Goal: Task Accomplishment & Management: Use online tool/utility

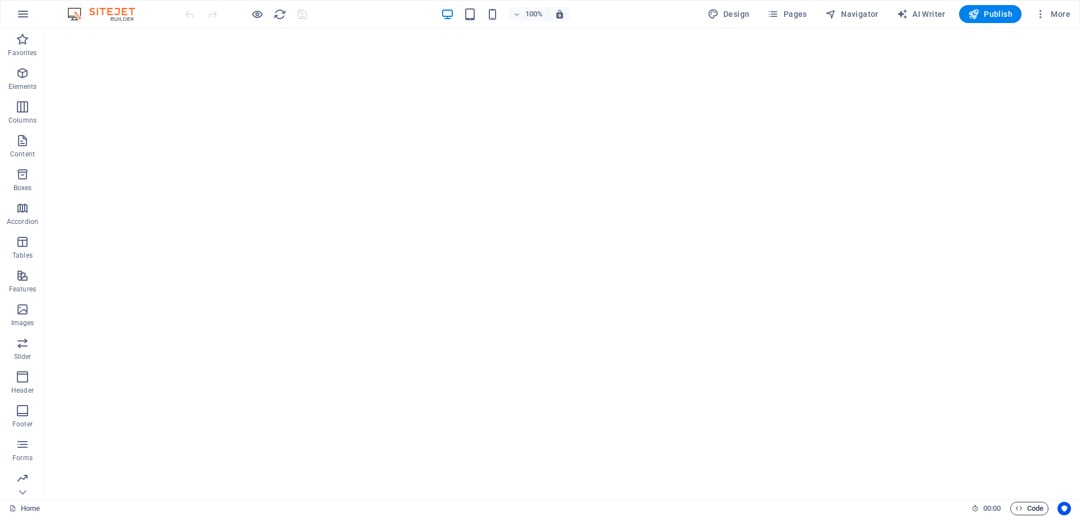
click at [1035, 510] on span "Code" at bounding box center [1030, 509] width 28 height 14
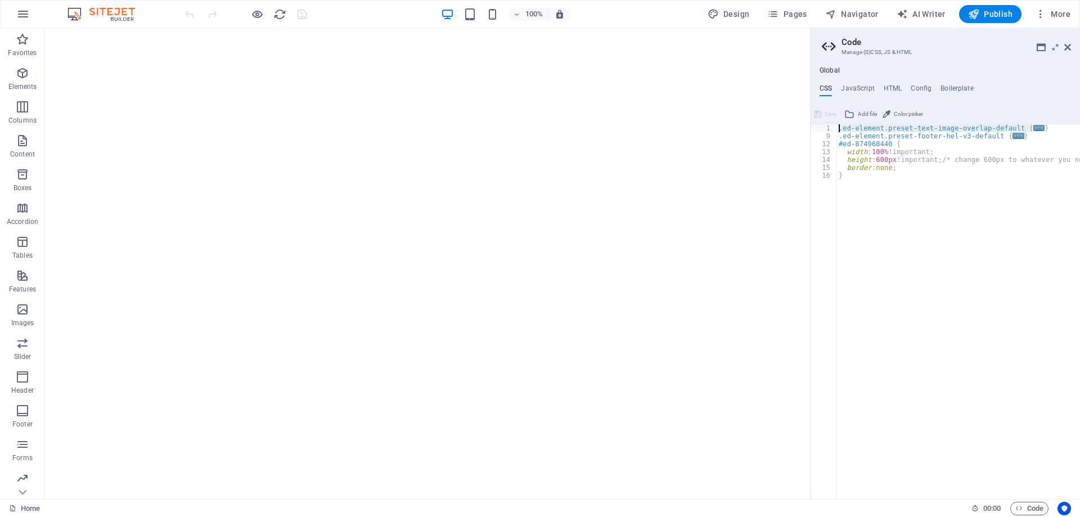
drag, startPoint x: 1042, startPoint y: 129, endPoint x: 818, endPoint y: 129, distance: 224.0
click at [818, 129] on div ".ed-element.preset-text-image-overlap-default { 1 9 12 13 14 15 16 .ed-element.…" at bounding box center [946, 311] width 270 height 375
type textarea ".ed-element.preset-text-image-overlap-default { @include text-image-overlap("
type textarea "{"
type textarea "}"
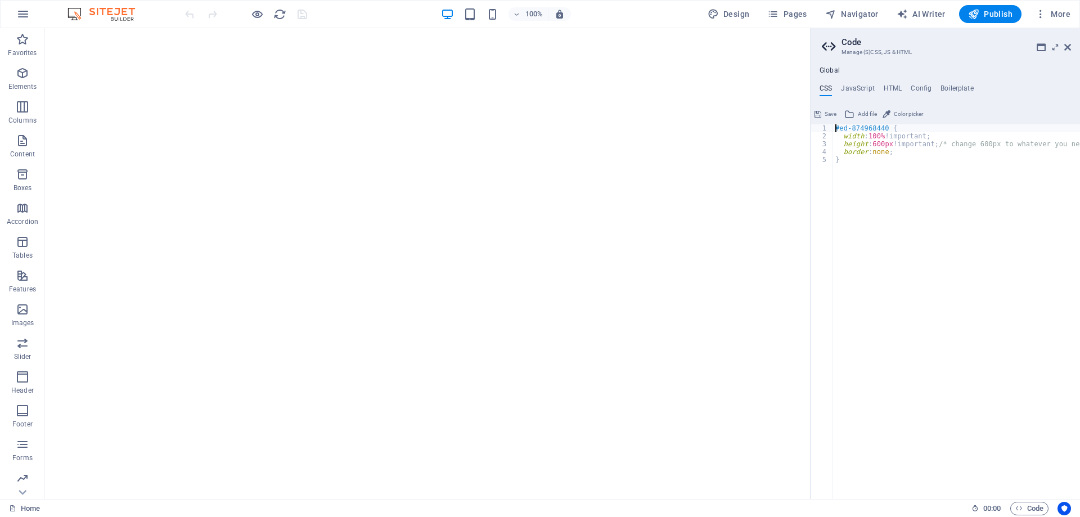
click at [895, 236] on div "#ed-874968440 { width : 100% !important; height : 600px !important; /* change 6…" at bounding box center [964, 315] width 262 height 382
type textarea "}"
click at [931, 352] on div "#ed-874968440 { width : 100% !important; height : 600px !important; /* change 6…" at bounding box center [964, 315] width 262 height 382
click at [906, 226] on div "#ed-874968440 { width : 100% !important; height : 600px !important; /* change 6…" at bounding box center [964, 315] width 262 height 382
click at [825, 113] on span "Save" at bounding box center [831, 114] width 12 height 14
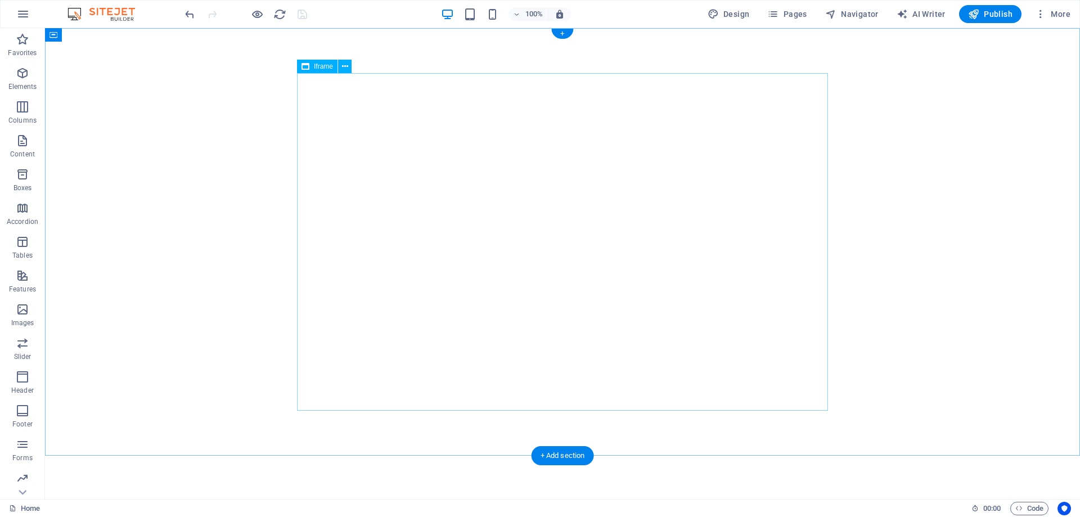
click at [739, 123] on div "</div>" at bounding box center [562, 242] width 531 height 338
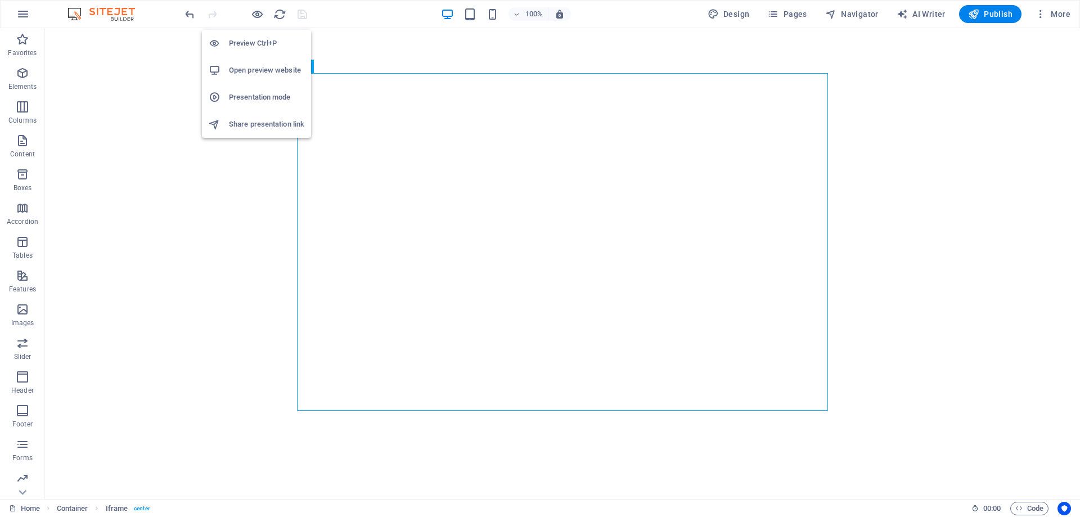
click at [254, 37] on h6 "Preview Ctrl+P" at bounding box center [266, 44] width 75 height 14
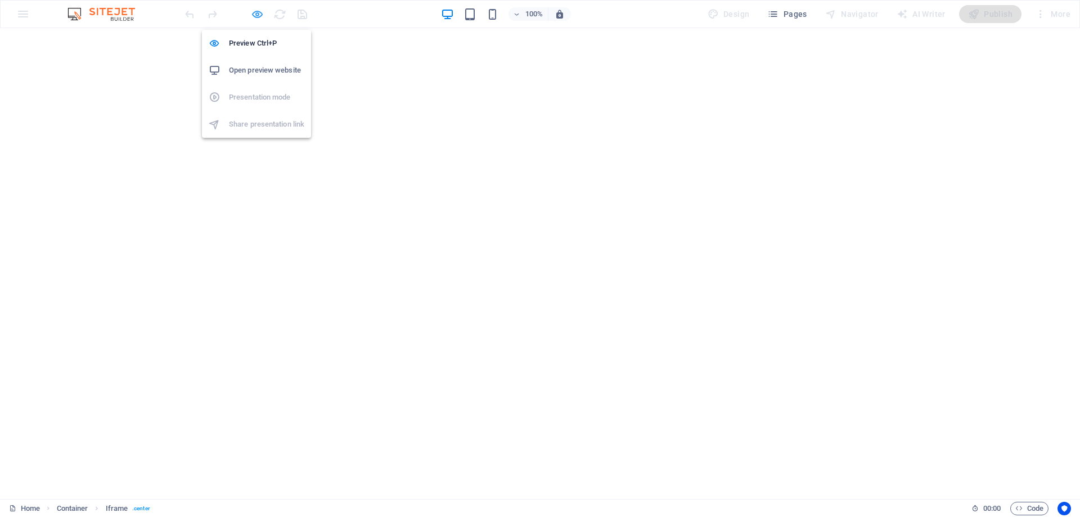
click at [257, 16] on icon "button" at bounding box center [257, 14] width 13 height 13
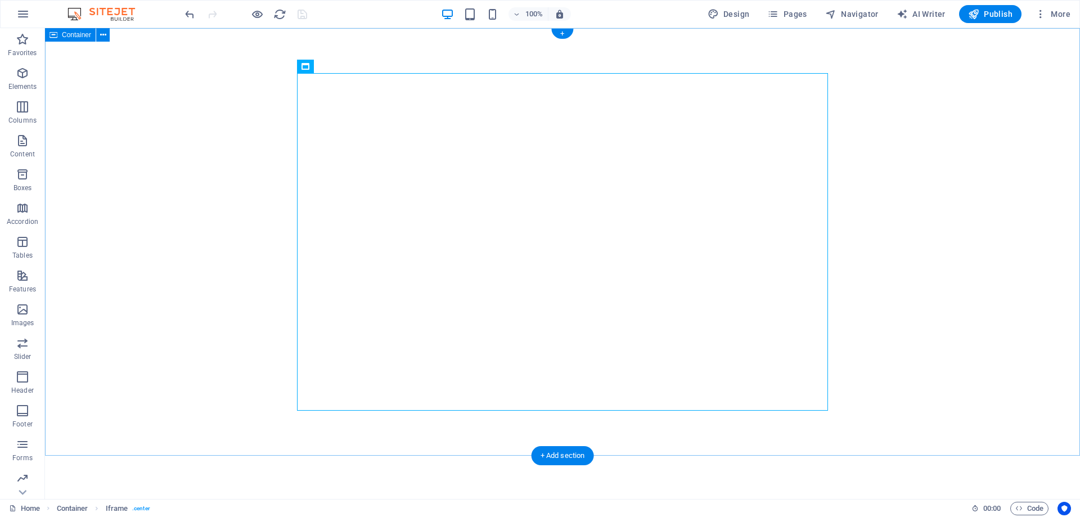
click at [877, 189] on div "</div>" at bounding box center [562, 242] width 1035 height 428
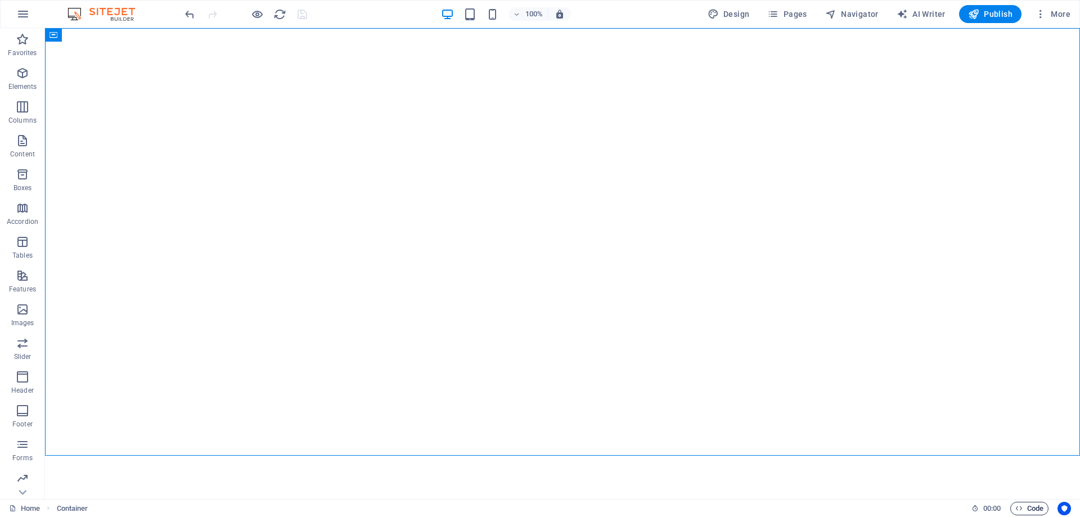
click at [1020, 504] on span "Code" at bounding box center [1030, 509] width 28 height 14
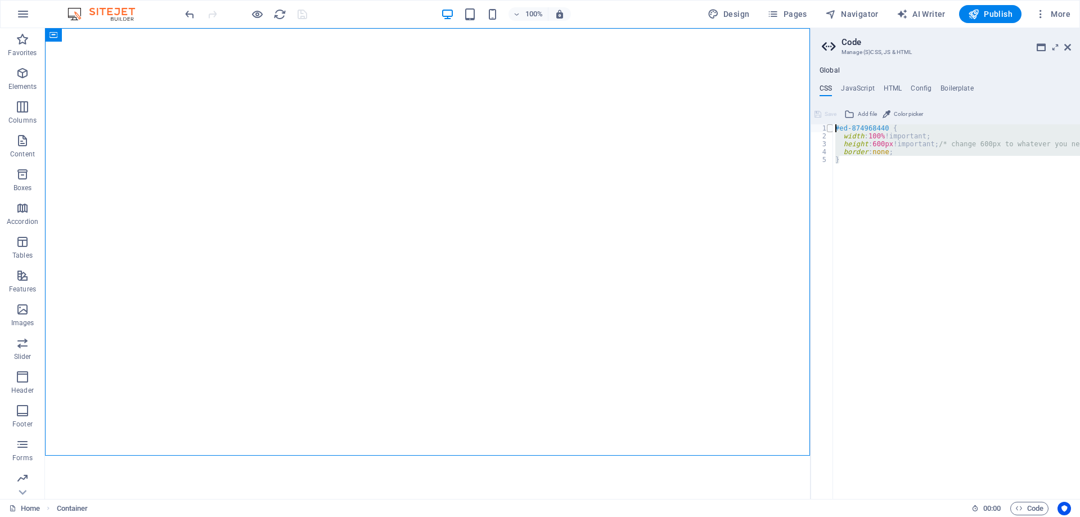
drag, startPoint x: 858, startPoint y: 164, endPoint x: 827, endPoint y: 126, distance: 49.2
click at [827, 126] on div "} 1 2 3 4 5 #ed-874968440 { width : 100% !important; height : 600px !important;…" at bounding box center [946, 311] width 270 height 375
type textarea "#ed-874968440 { width: 100% !important;"
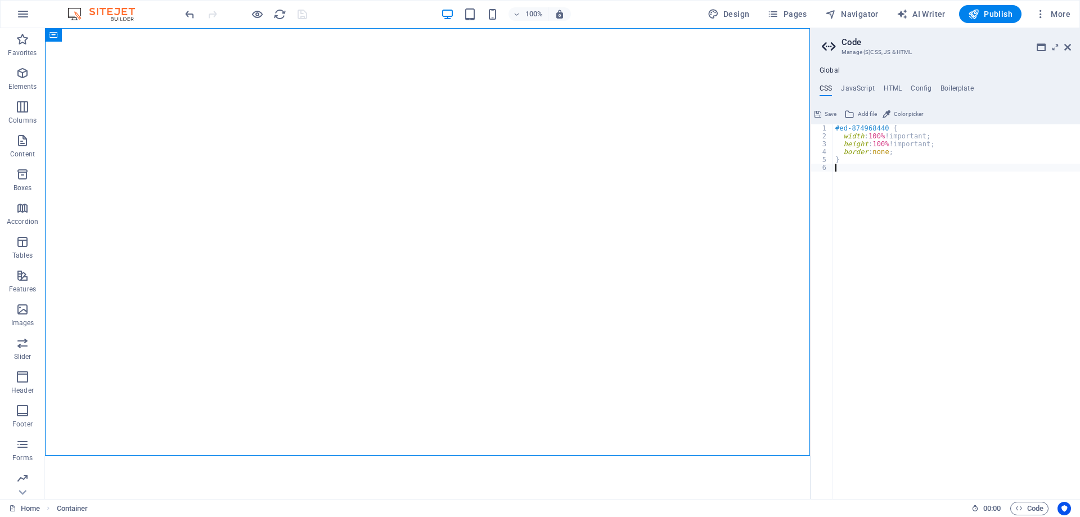
type textarea "}"
click at [900, 244] on div "#ed-874968440 { width : 100% !important; height : 100% !important; border : non…" at bounding box center [956, 319] width 247 height 391
click at [720, 220] on div "</div>" at bounding box center [427, 242] width 765 height 428
click at [862, 273] on div "#ed-874968440 { width : 100% !important; height : 100% !important; border : non…" at bounding box center [956, 319] width 247 height 391
click at [1002, 113] on div "Save Add file Color picker" at bounding box center [946, 113] width 270 height 16
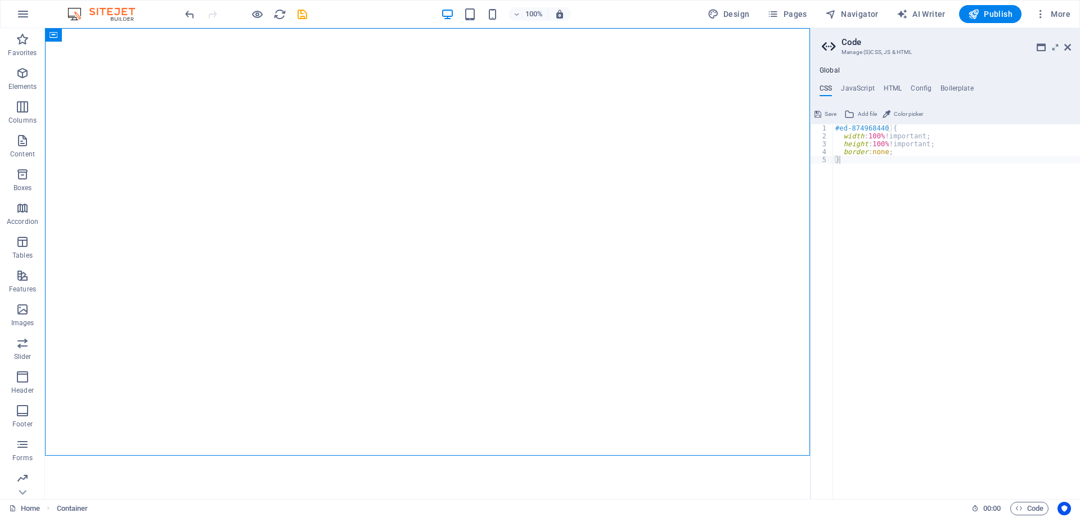
click at [828, 111] on span "Save" at bounding box center [831, 114] width 12 height 14
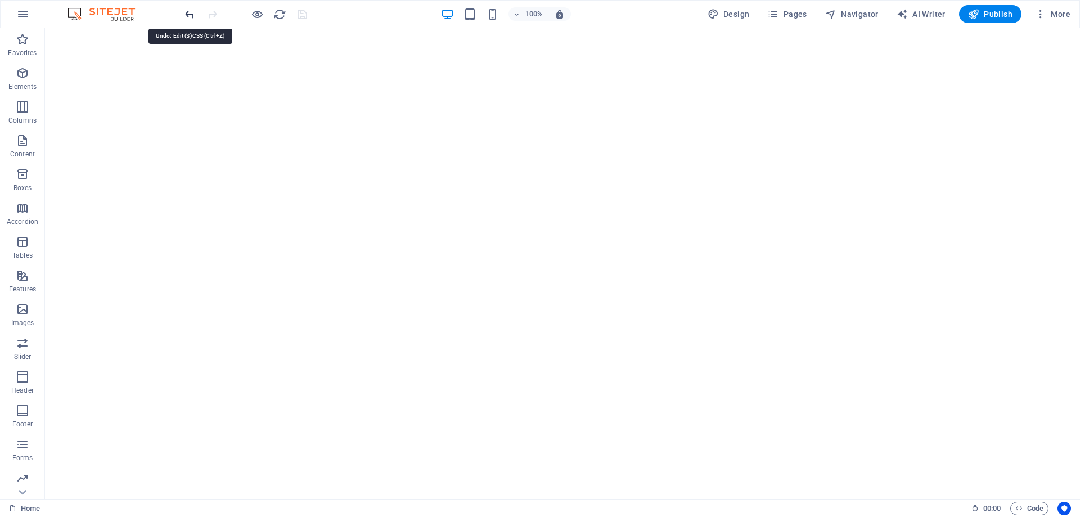
click at [185, 12] on icon "undo" at bounding box center [189, 14] width 13 height 13
click at [1030, 507] on span "Code" at bounding box center [1030, 509] width 28 height 14
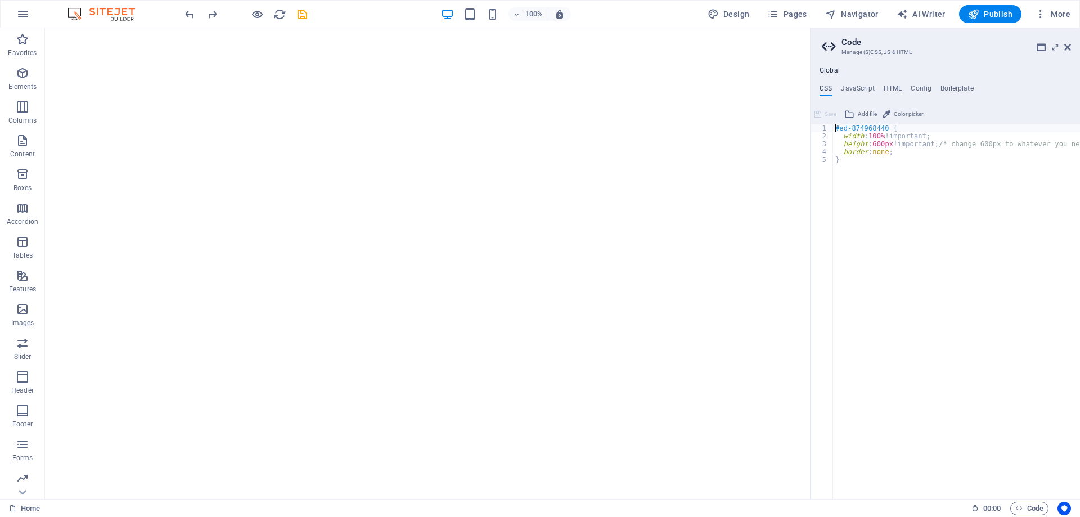
type textarea "border: none; }"
paste textarea
type textarea "}"
click at [823, 111] on button "Save" at bounding box center [825, 114] width 25 height 14
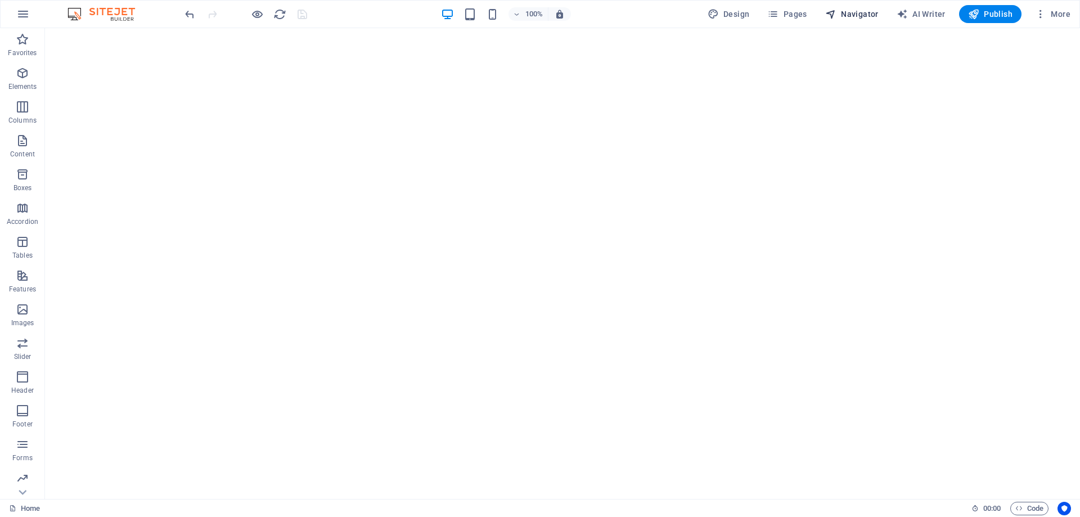
click at [850, 14] on span "Navigator" at bounding box center [851, 13] width 53 height 11
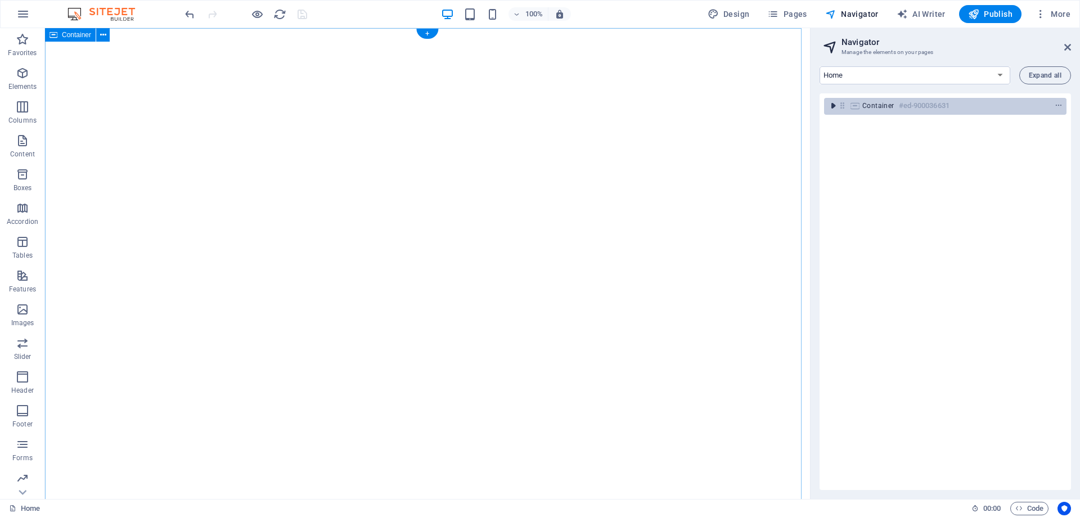
click at [836, 107] on icon "toggle-expand" at bounding box center [833, 105] width 11 height 11
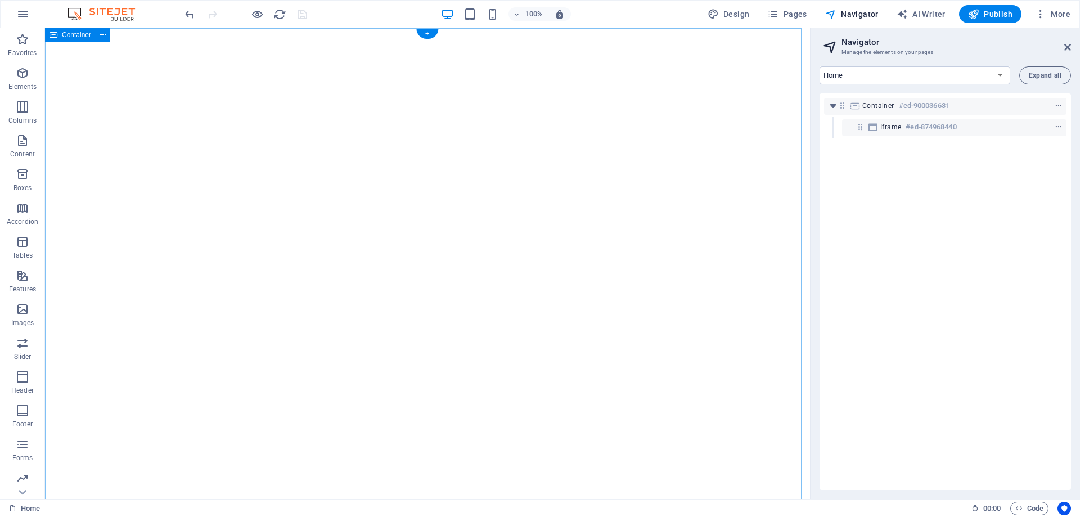
click at [748, 229] on div "</div>" at bounding box center [427, 308] width 765 height 561
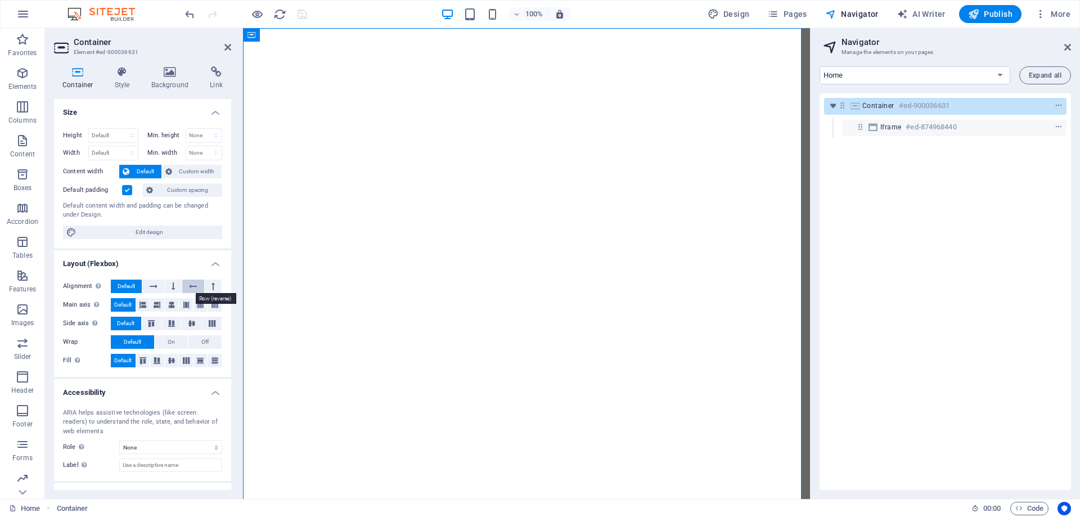
click at [189, 288] on icon at bounding box center [193, 287] width 8 height 14
click at [136, 287] on button "Default" at bounding box center [126, 287] width 31 height 14
click at [150, 287] on icon at bounding box center [154, 287] width 8 height 14
click at [127, 285] on span "Default" at bounding box center [126, 287] width 17 height 14
click at [209, 361] on button at bounding box center [215, 361] width 14 height 14
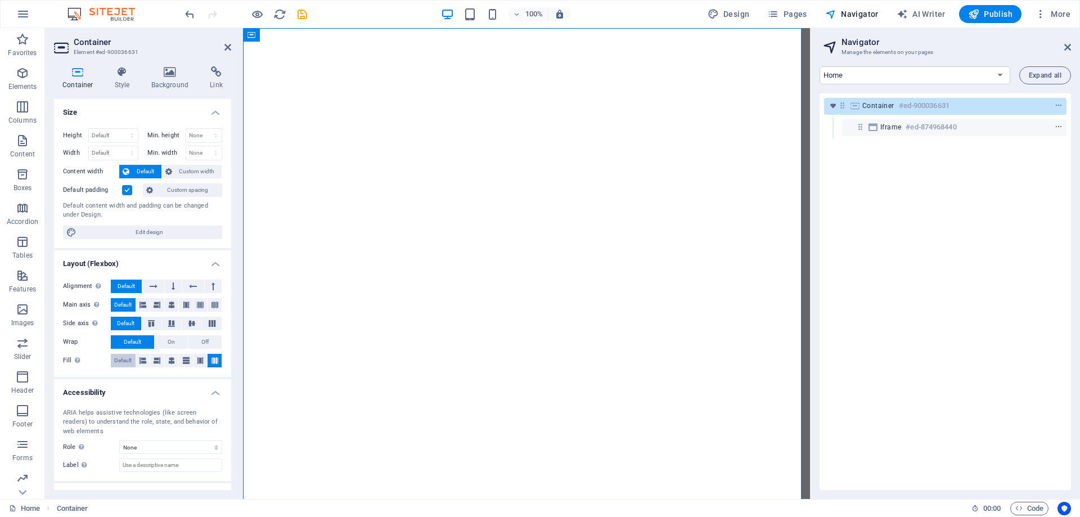
click at [121, 362] on span "Default" at bounding box center [122, 361] width 17 height 14
click at [167, 230] on span "Edit design" at bounding box center [149, 233] width 139 height 14
select select "rem"
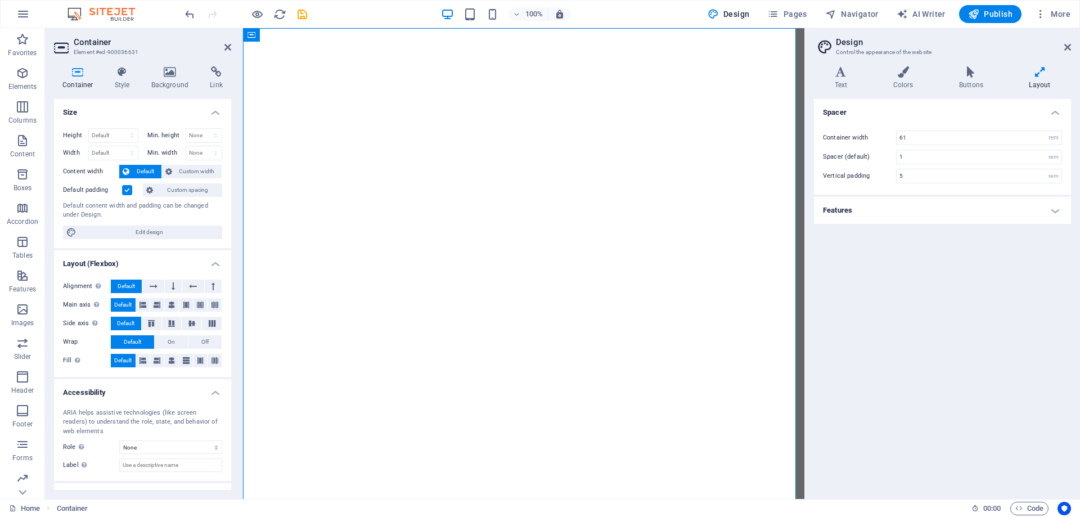
click at [1072, 45] on aside "Design Control the appearance of the website Variants Text Colors Buttons Layou…" at bounding box center [943, 263] width 276 height 471
click at [1066, 48] on icon at bounding box center [1068, 47] width 7 height 9
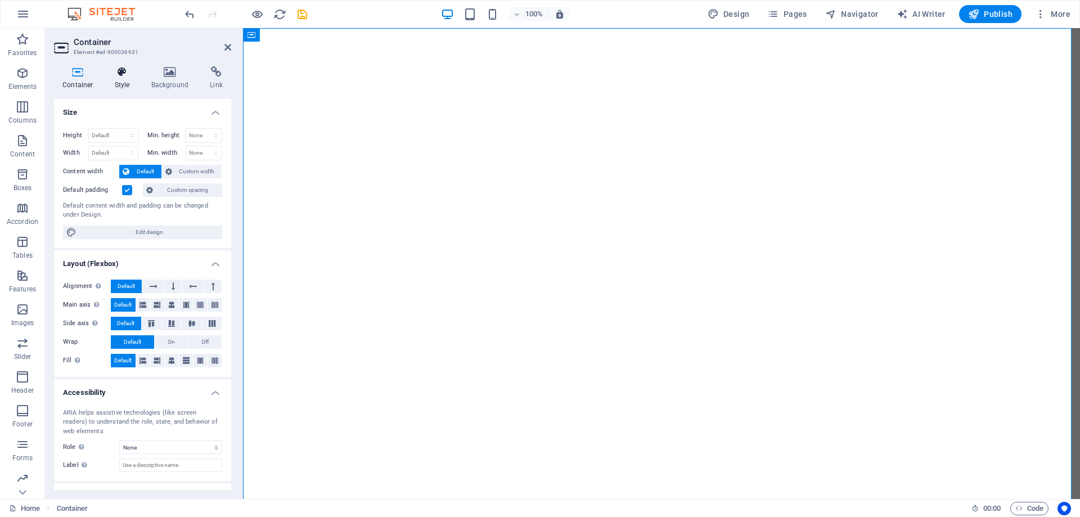
click at [125, 78] on h4 "Style" at bounding box center [124, 78] width 37 height 24
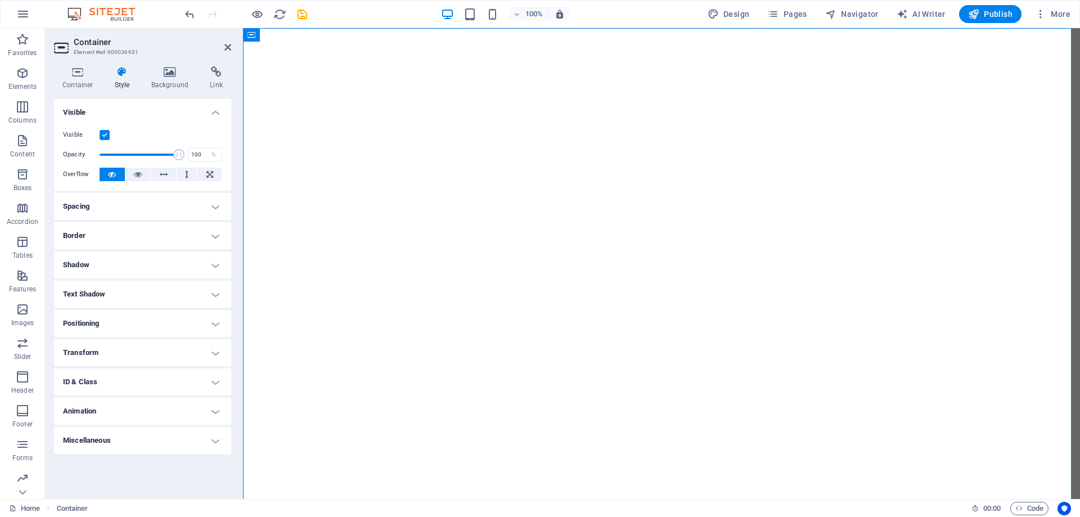
click at [141, 327] on h4 "Positioning" at bounding box center [142, 323] width 177 height 27
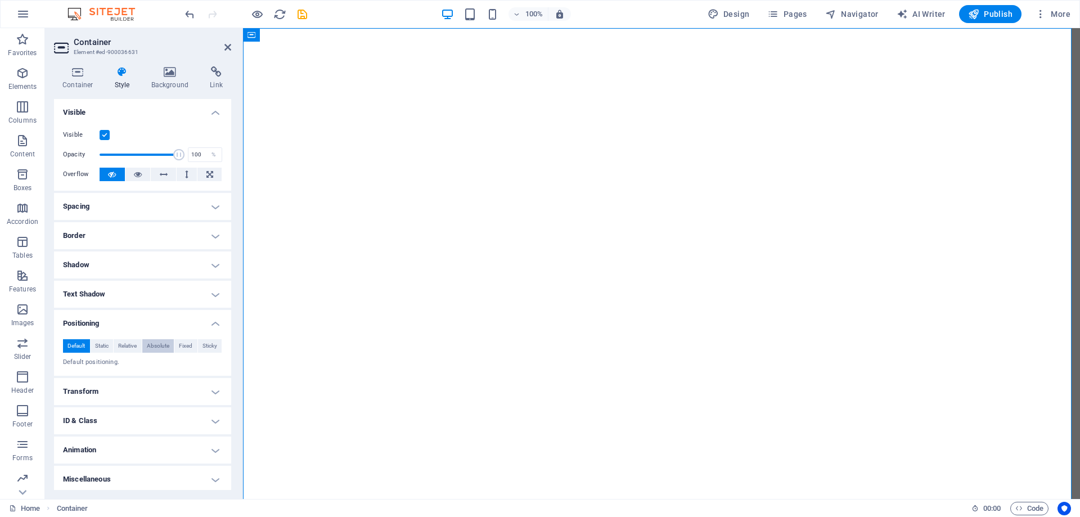
click at [160, 347] on span "Absolute" at bounding box center [158, 346] width 23 height 14
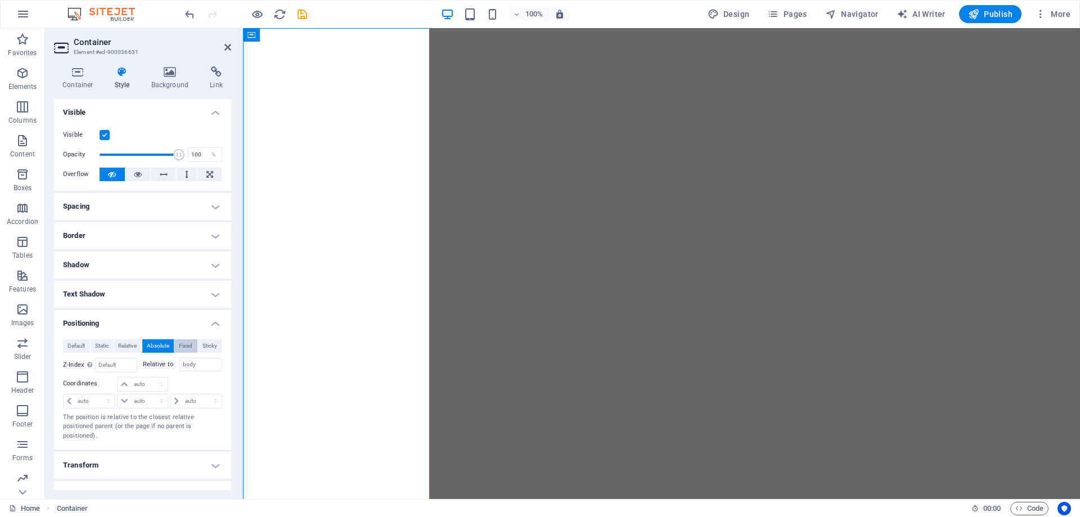
click at [179, 348] on span "Fixed" at bounding box center [186, 346] width 14 height 14
click at [130, 346] on span "Relative" at bounding box center [127, 346] width 19 height 14
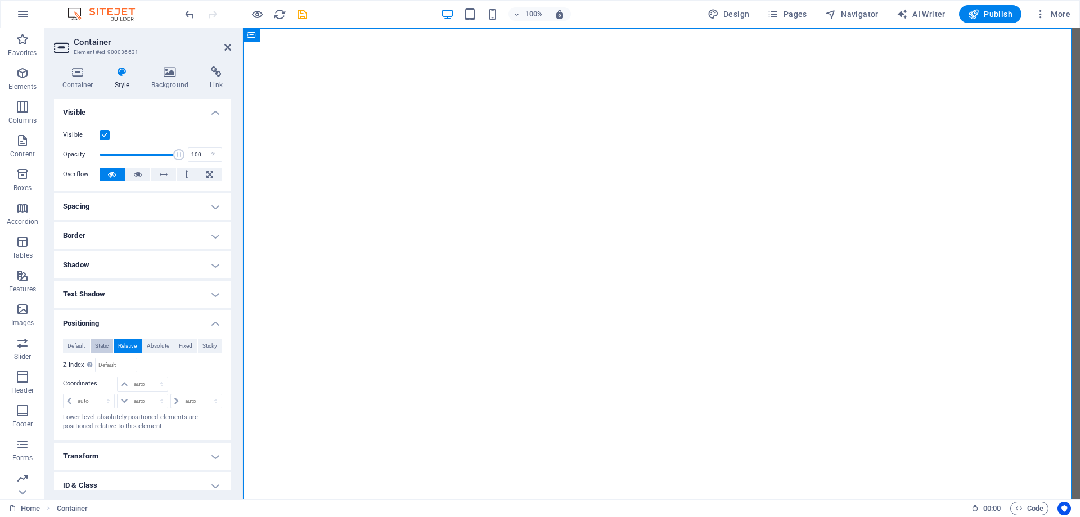
click at [101, 346] on span "Static" at bounding box center [102, 346] width 14 height 14
click at [79, 345] on span "Default" at bounding box center [76, 346] width 17 height 14
click at [441, 66] on icon at bounding box center [440, 67] width 6 height 12
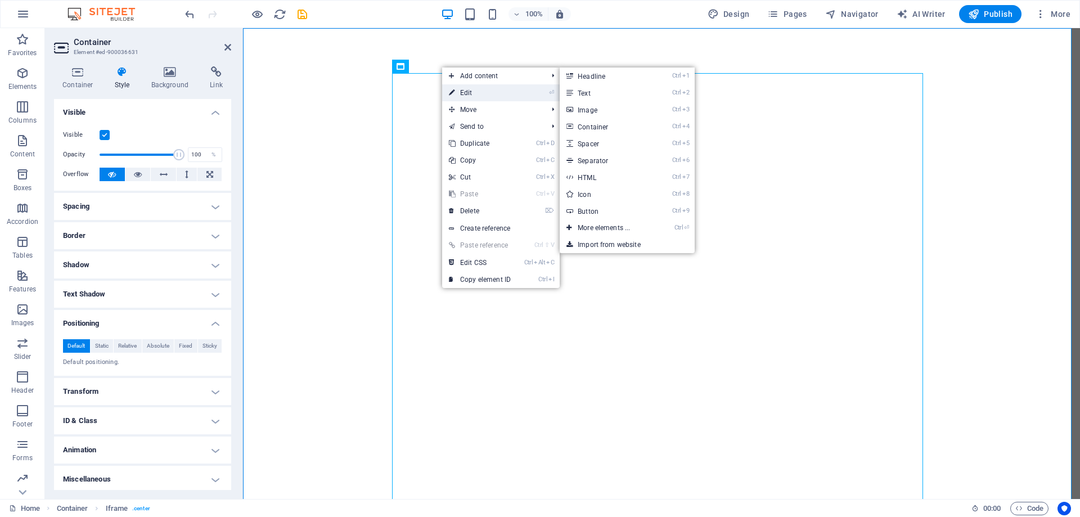
click at [463, 92] on link "⏎ Edit" at bounding box center [479, 92] width 75 height 17
select select "%"
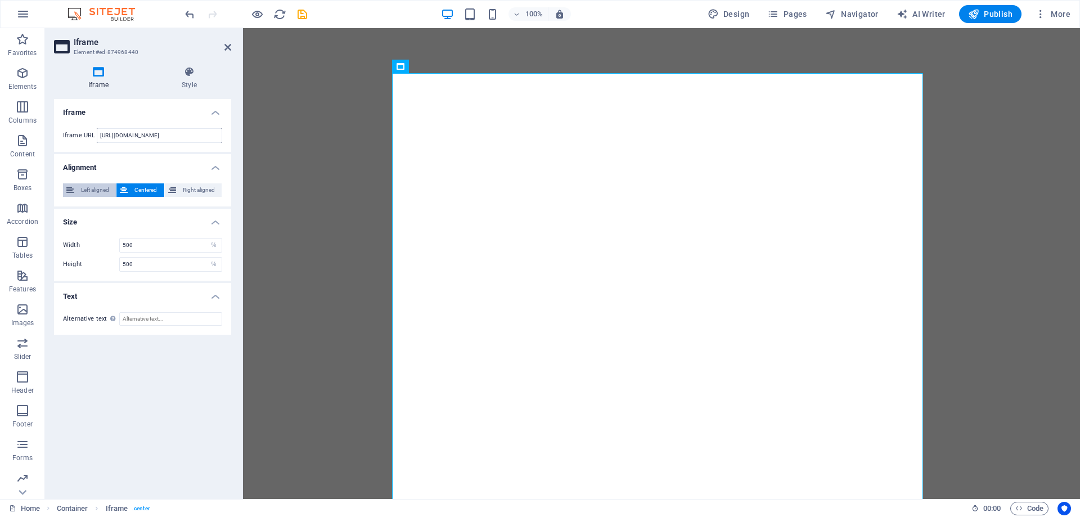
click at [95, 194] on span "Left aligned" at bounding box center [95, 190] width 35 height 14
click at [178, 190] on button "Right aligned" at bounding box center [193, 190] width 57 height 14
click at [131, 200] on div "Left aligned Centered Right aligned" at bounding box center [142, 190] width 177 height 32
click at [129, 187] on button "Centered" at bounding box center [139, 190] width 47 height 14
click at [143, 252] on input "500" at bounding box center [171, 246] width 102 height 14
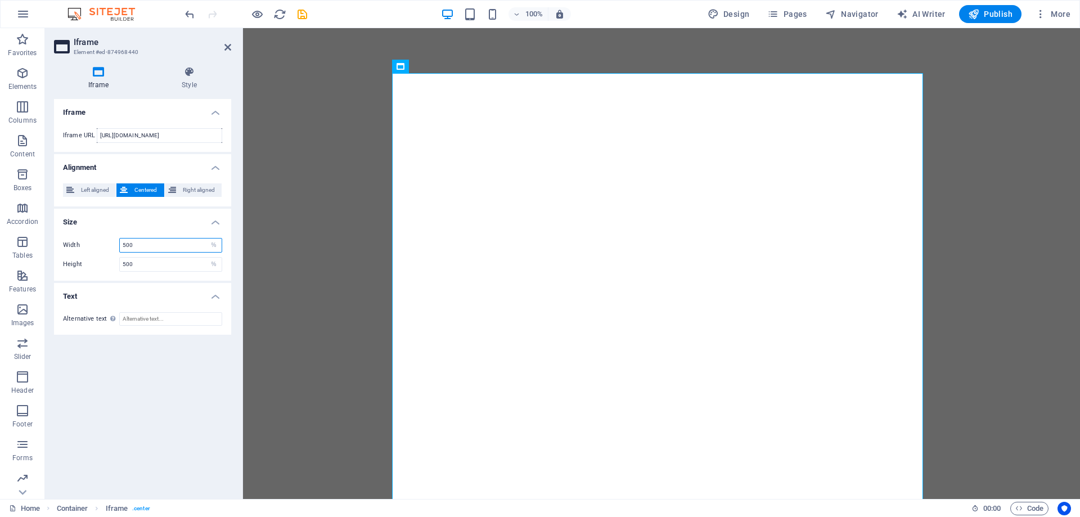
click at [143, 250] on input "500" at bounding box center [171, 246] width 102 height 14
click at [145, 232] on div "Width 11 px % Height 500 px %" at bounding box center [142, 255] width 177 height 52
click at [142, 241] on input "11" at bounding box center [171, 246] width 102 height 14
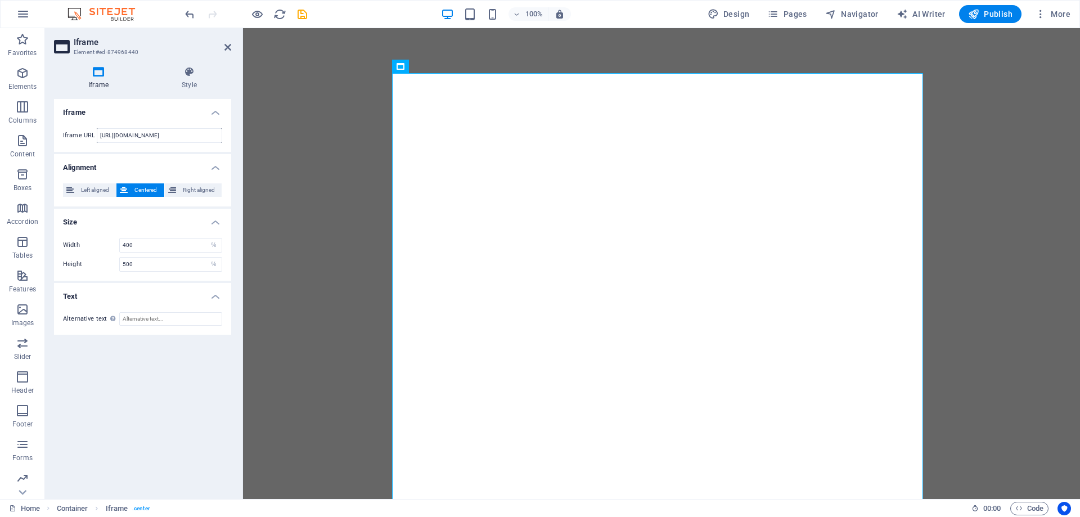
click at [142, 231] on div "Width 400 px % Height 500 px %" at bounding box center [142, 255] width 177 height 52
click at [138, 246] on input "400" at bounding box center [171, 246] width 102 height 14
type input "1000"
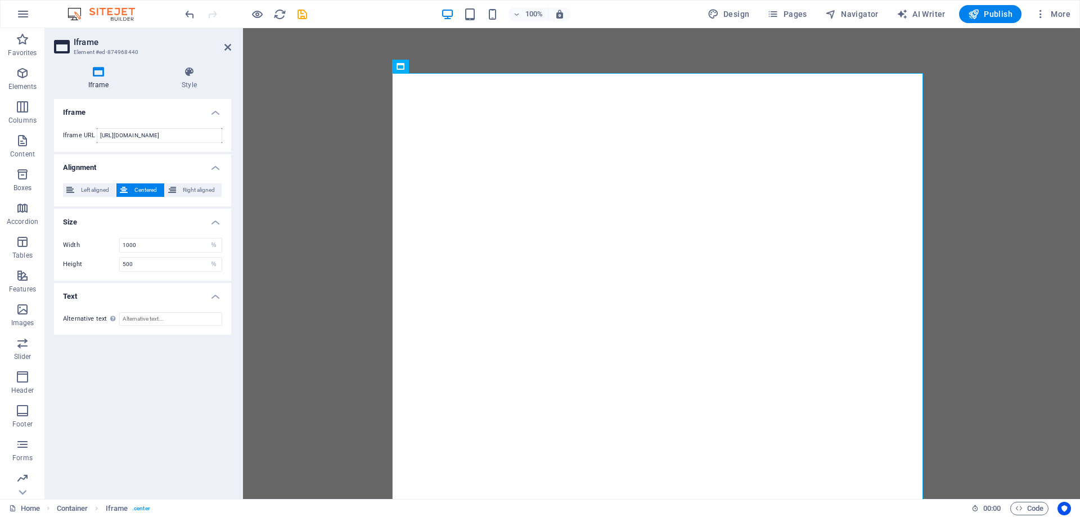
click at [129, 232] on div "Width 1000 px % Height 500 px %" at bounding box center [142, 255] width 177 height 52
drag, startPoint x: 137, startPoint y: 263, endPoint x: 96, endPoint y: 263, distance: 40.5
click at [96, 263] on div "Height 500 px %" at bounding box center [142, 264] width 159 height 15
type input "1000"
click at [116, 285] on h4 "Text" at bounding box center [142, 293] width 177 height 20
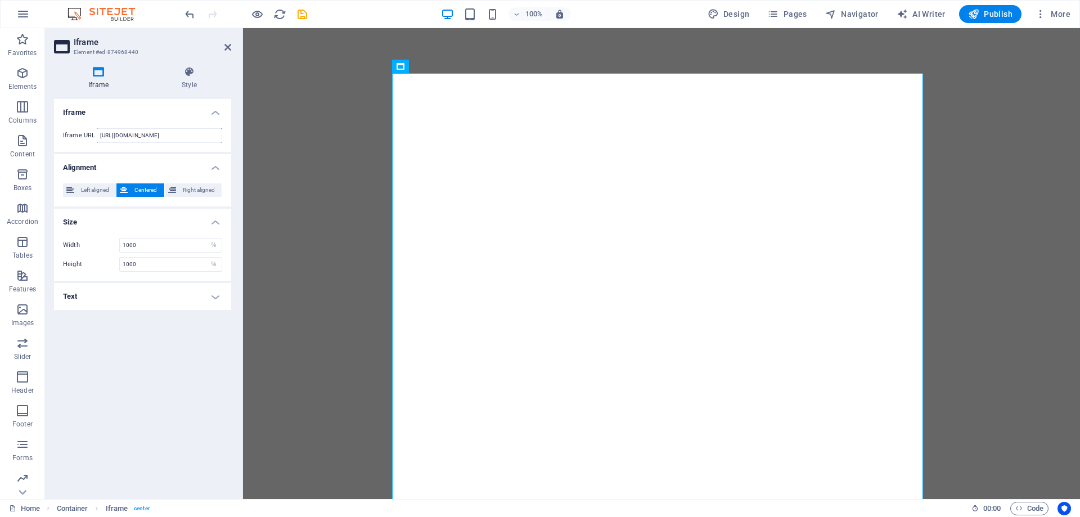
click at [110, 294] on h4 "Text" at bounding box center [142, 296] width 177 height 27
click at [156, 245] on input "1000" at bounding box center [171, 246] width 102 height 14
click at [152, 268] on input "1000" at bounding box center [171, 265] width 102 height 14
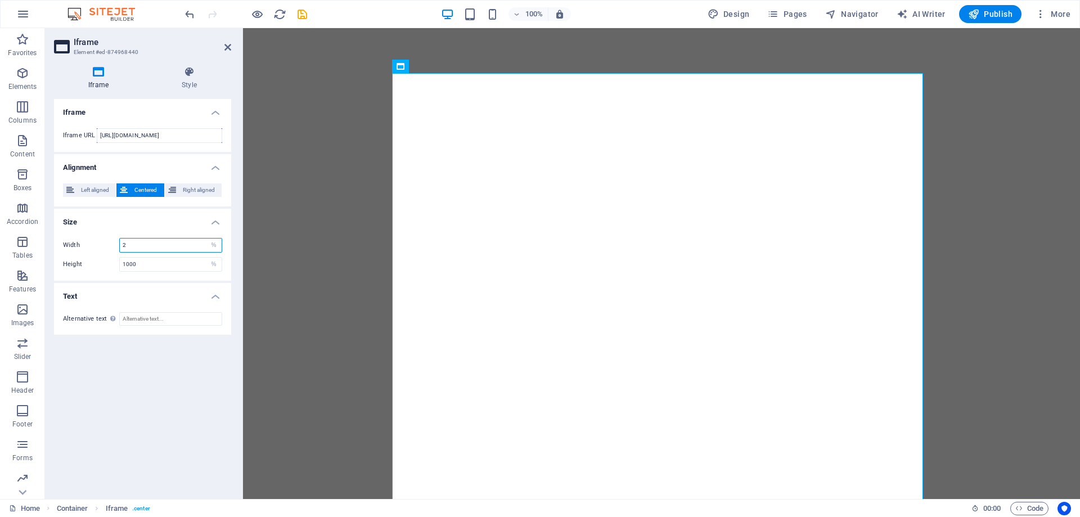
click at [154, 245] on input "2" at bounding box center [171, 246] width 102 height 14
click at [153, 232] on div "Width 222 px % Height 1000 px %" at bounding box center [142, 255] width 177 height 52
click at [156, 250] on input "222" at bounding box center [171, 246] width 102 height 14
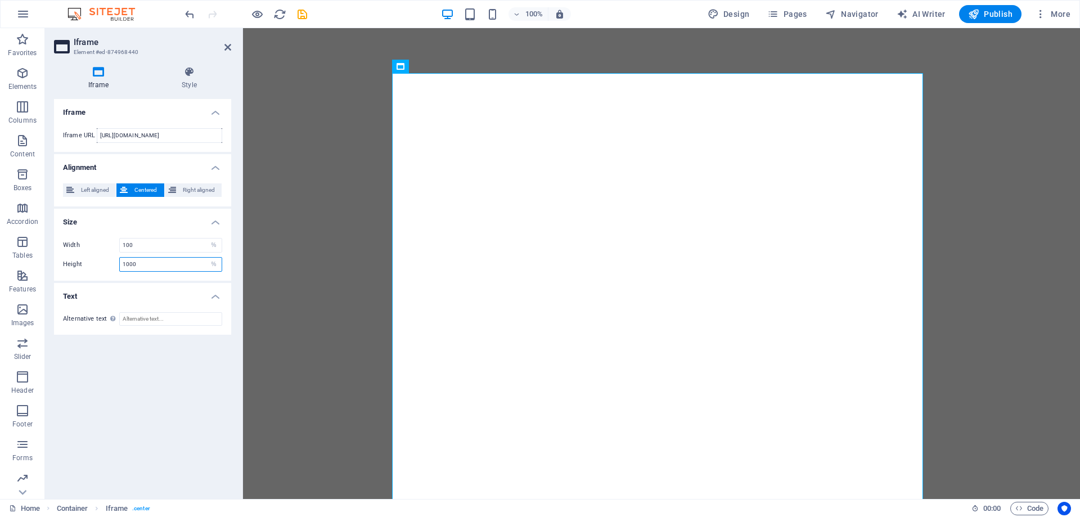
click at [163, 263] on input "1000" at bounding box center [171, 265] width 102 height 14
click at [143, 249] on input "100" at bounding box center [171, 246] width 102 height 14
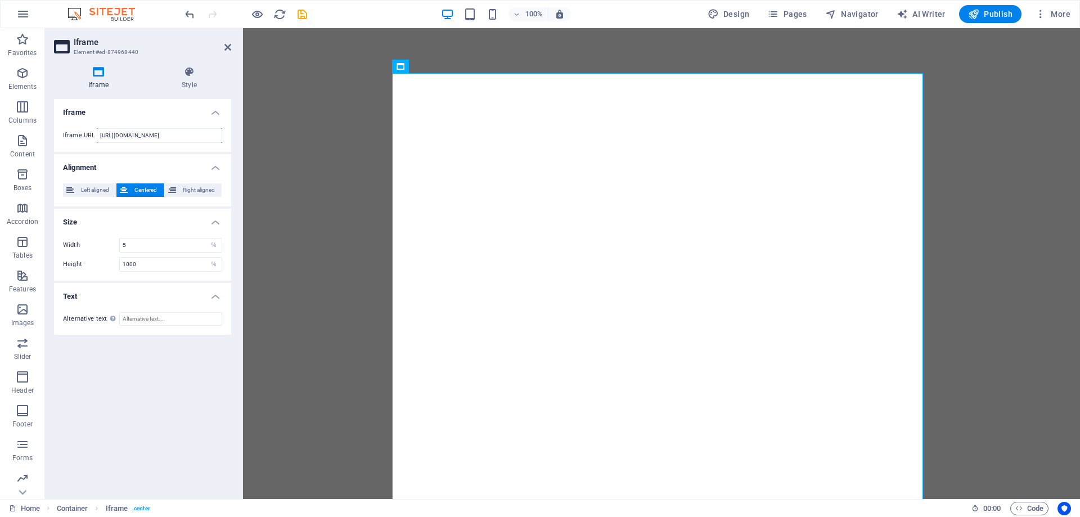
click at [140, 286] on h4 "Text" at bounding box center [142, 293] width 177 height 20
click at [140, 286] on h4 "Text" at bounding box center [142, 296] width 177 height 27
click at [128, 242] on input "5" at bounding box center [171, 246] width 102 height 14
click at [141, 246] on input "10" at bounding box center [171, 246] width 102 height 14
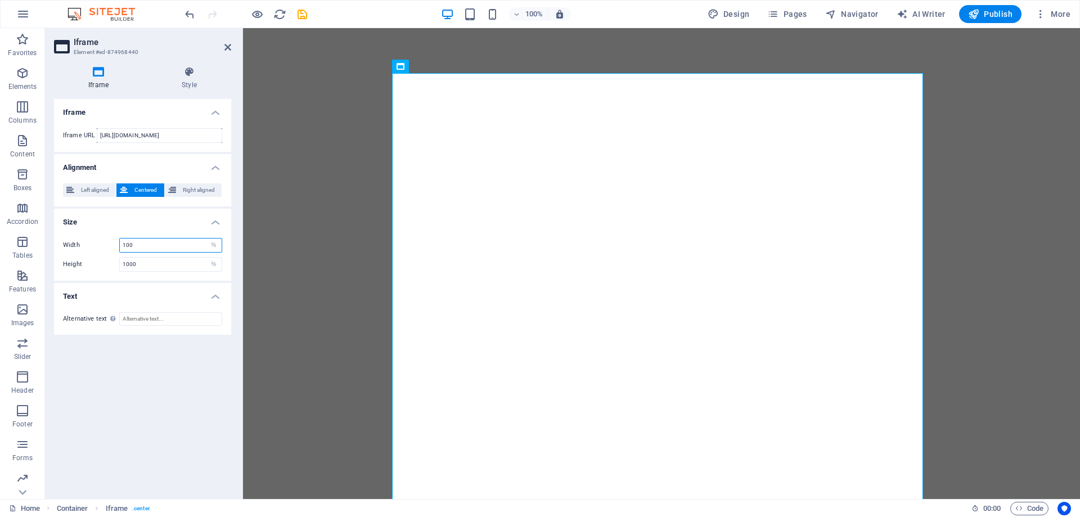
drag, startPoint x: 148, startPoint y: 249, endPoint x: 99, endPoint y: 244, distance: 49.2
click at [99, 244] on div "Width 100 px %" at bounding box center [142, 245] width 159 height 15
type input "5"
type input "7"
type input "8"
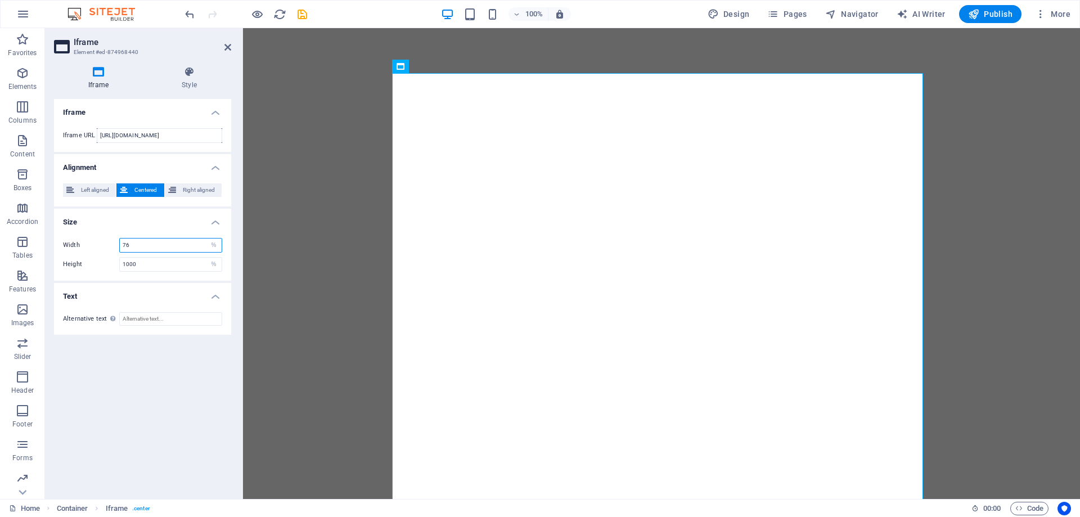
type input "76"
click at [141, 416] on div "Iframe Iframe URL https://radiobizonio.com/standard_centered.html Alignment Lef…" at bounding box center [142, 294] width 177 height 391
click at [227, 43] on icon at bounding box center [228, 47] width 7 height 9
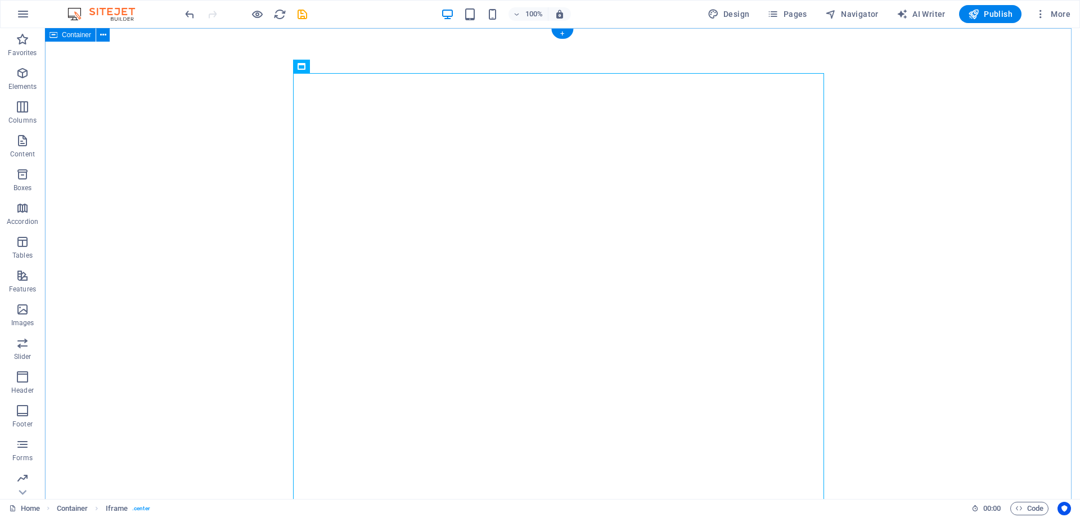
click at [964, 226] on div "</div>" at bounding box center [562, 308] width 1035 height 561
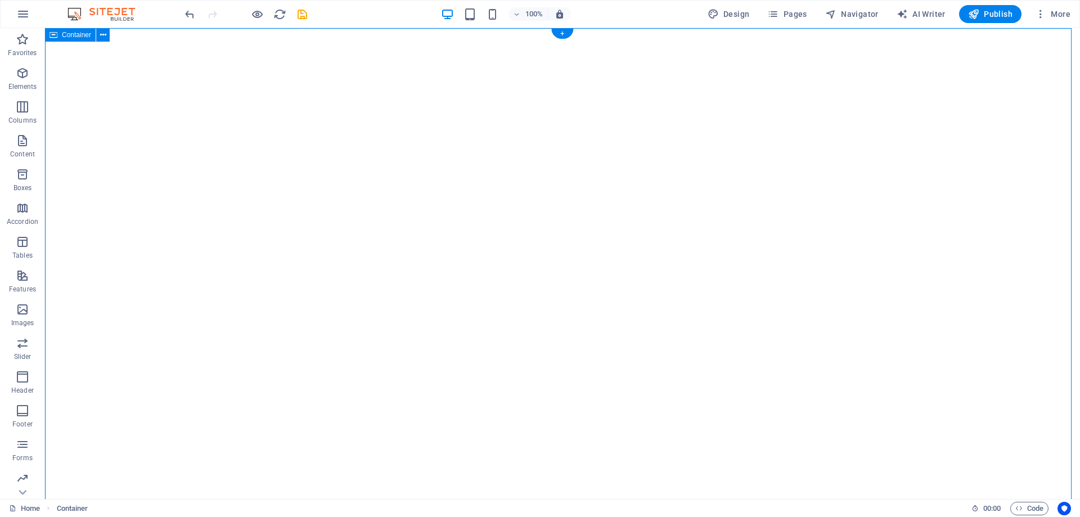
click at [934, 88] on div "</div>" at bounding box center [562, 308] width 1035 height 561
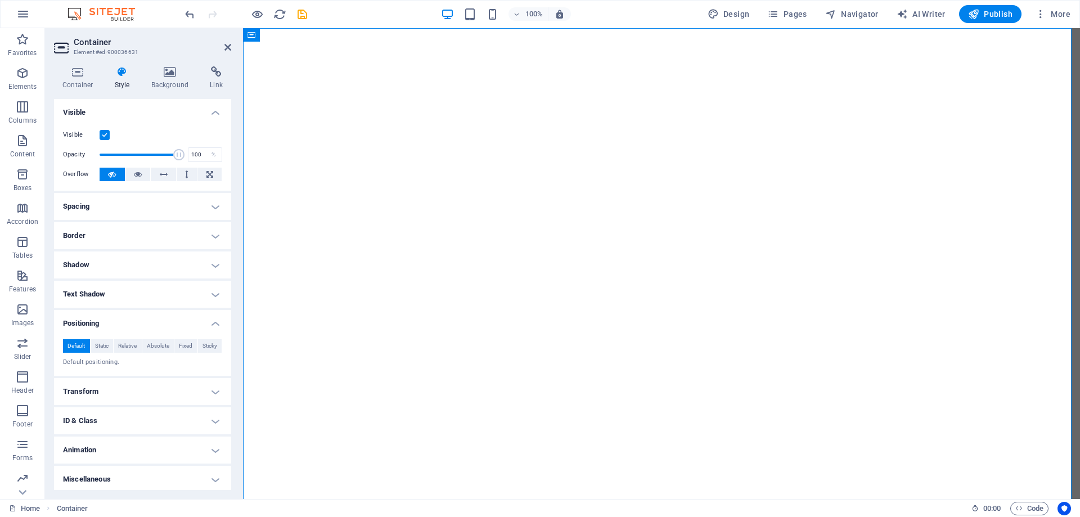
click at [136, 207] on h4 "Spacing" at bounding box center [142, 206] width 177 height 27
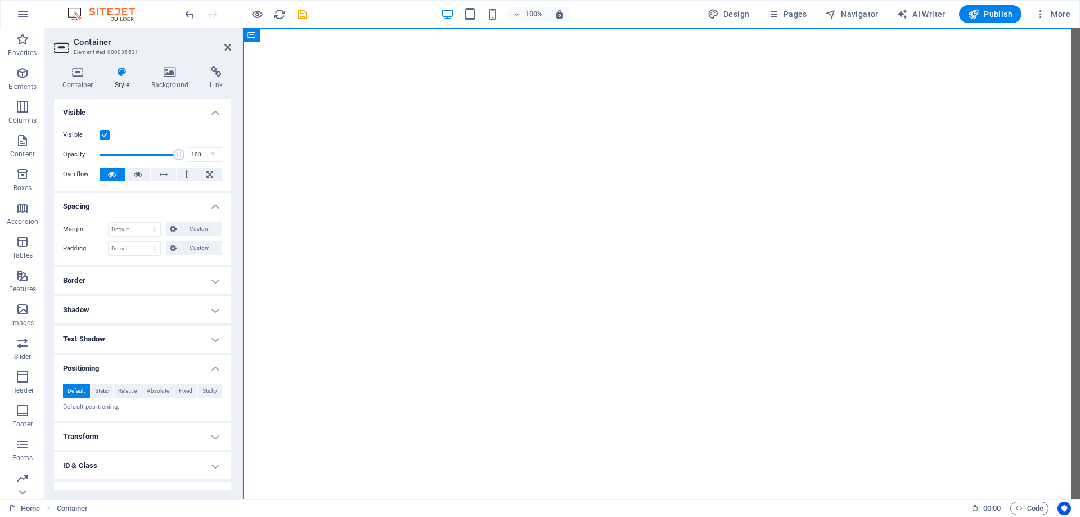
click at [139, 204] on h4 "Spacing" at bounding box center [142, 203] width 177 height 20
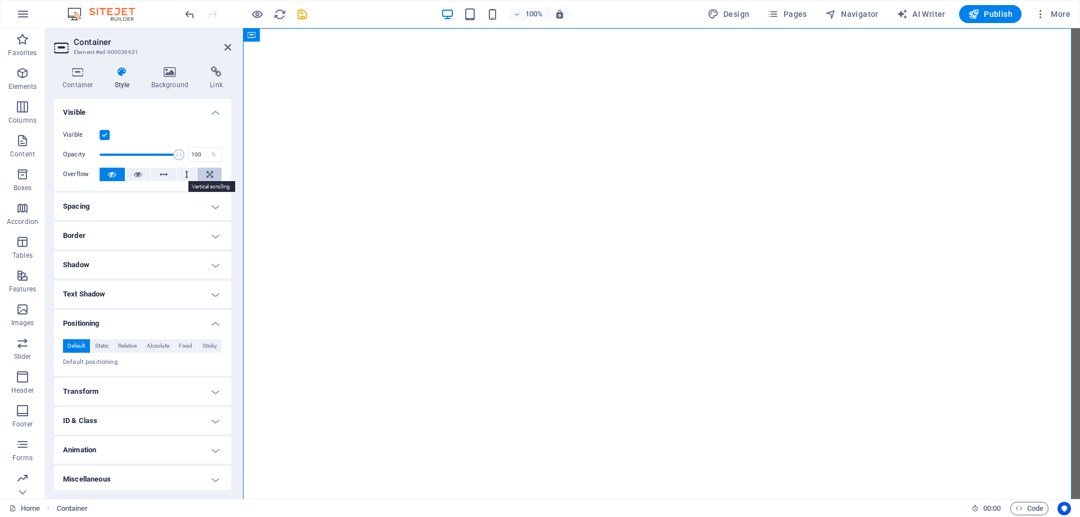
click at [207, 175] on icon at bounding box center [210, 175] width 7 height 14
click at [142, 174] on button at bounding box center [137, 175] width 25 height 14
click at [180, 173] on button at bounding box center [187, 175] width 21 height 14
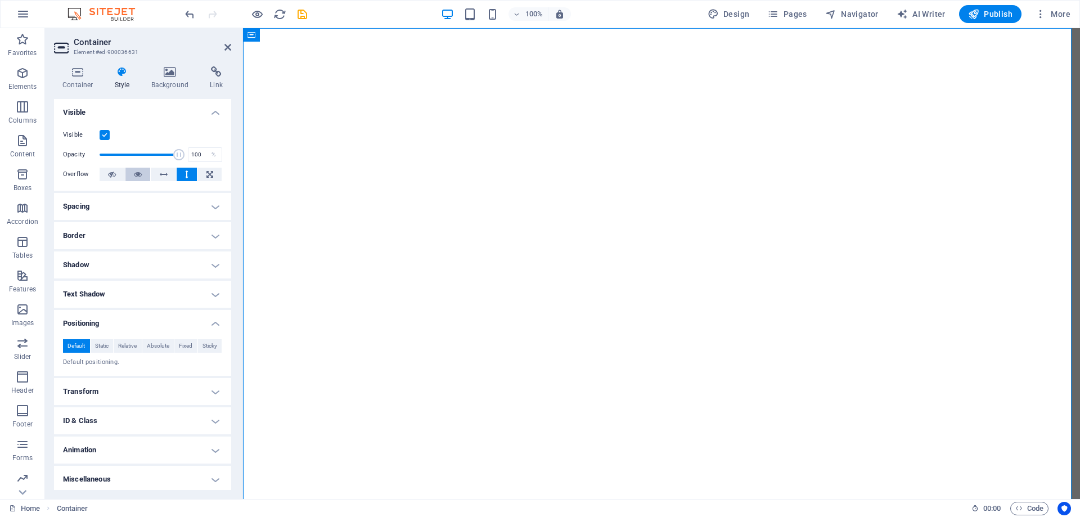
click at [136, 176] on icon at bounding box center [138, 175] width 8 height 14
click at [995, 278] on div "</div>" at bounding box center [661, 308] width 837 height 561
click at [346, 6] on div "100% Design Pages Navigator AI Writer Publish More" at bounding box center [629, 14] width 892 height 18
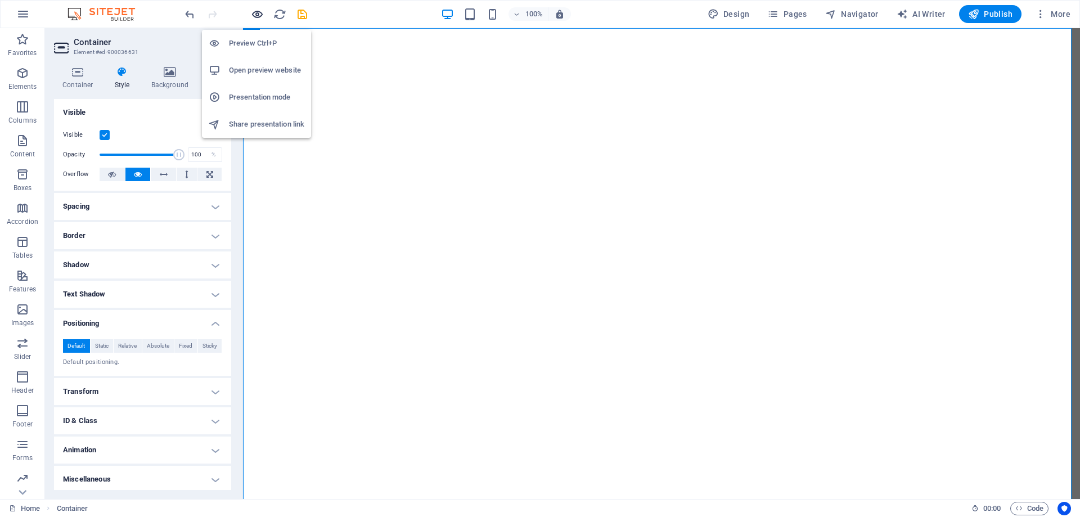
click at [254, 14] on icon "button" at bounding box center [257, 14] width 13 height 13
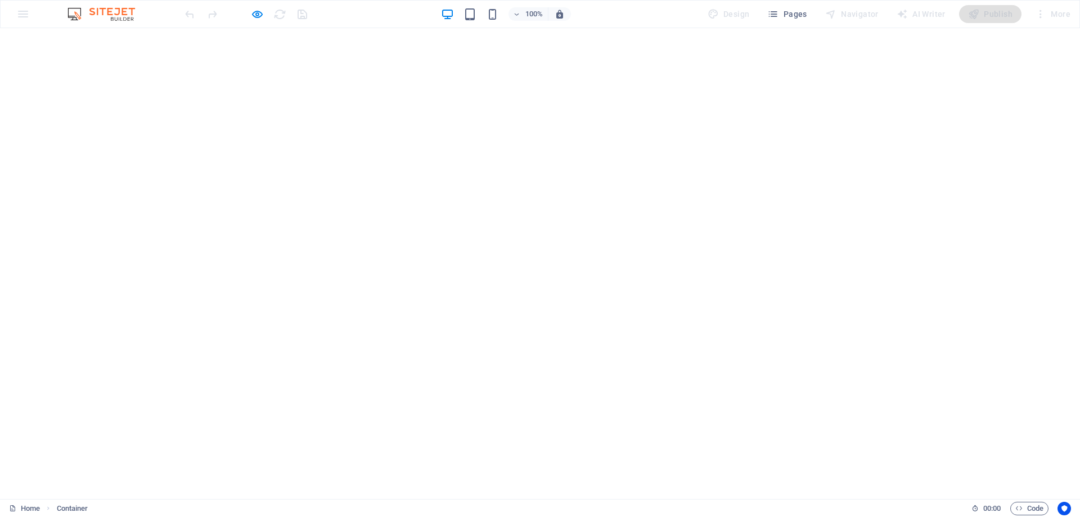
click at [898, 162] on div "</div>" at bounding box center [540, 308] width 1080 height 561
click at [874, 157] on div "</div>" at bounding box center [540, 308] width 1080 height 561
click at [874, 159] on div "</div>" at bounding box center [540, 308] width 1080 height 561
click at [880, 156] on div "</div>" at bounding box center [540, 308] width 1080 height 561
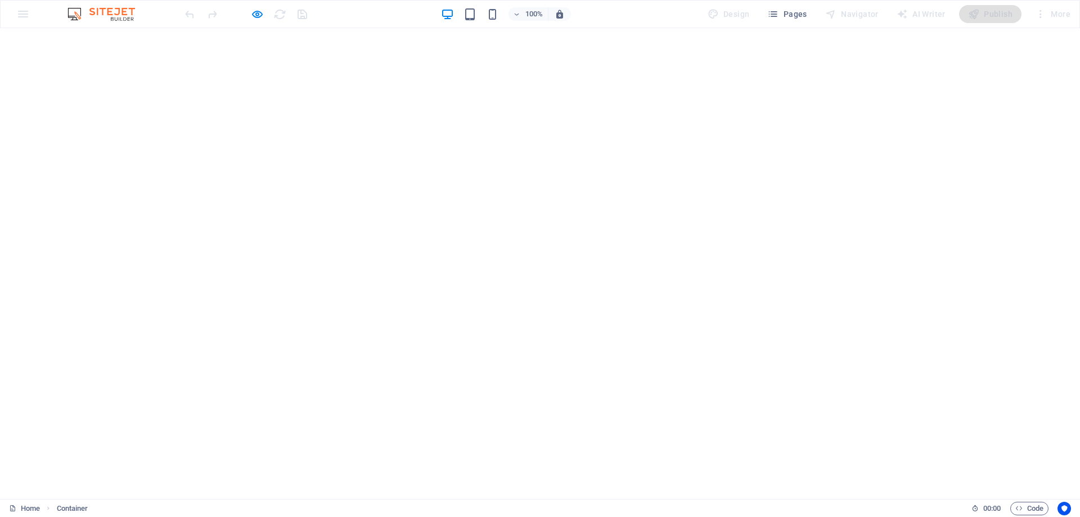
click at [879, 307] on div "</div>" at bounding box center [540, 308] width 1080 height 561
click at [868, 190] on div "</div>" at bounding box center [540, 308] width 1080 height 561
click at [848, 292] on div "</div>" at bounding box center [540, 308] width 1080 height 561
click at [822, 293] on div "</div>" at bounding box center [540, 308] width 1080 height 561
click at [812, 316] on div "</div>" at bounding box center [540, 308] width 1080 height 561
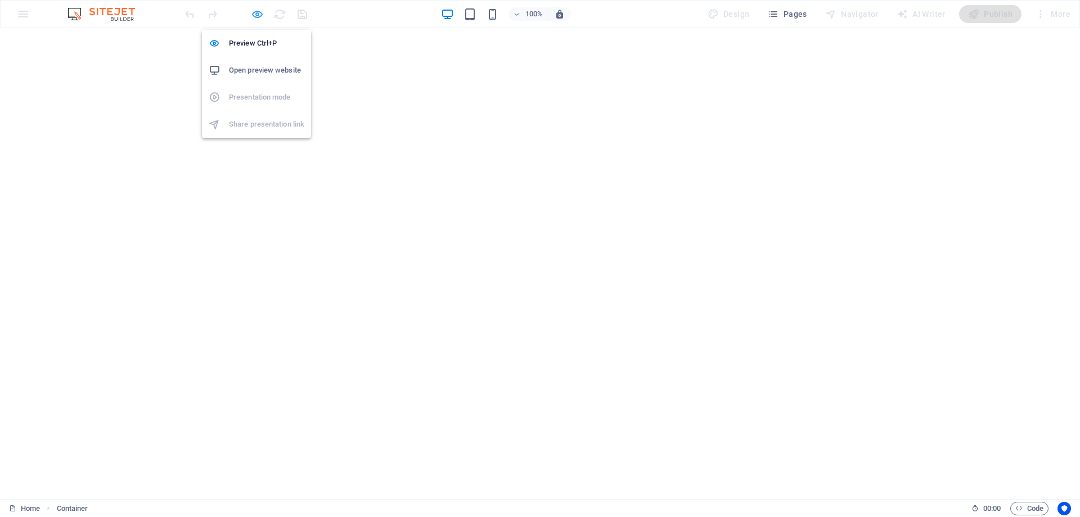
click at [262, 15] on icon "button" at bounding box center [257, 14] width 13 height 13
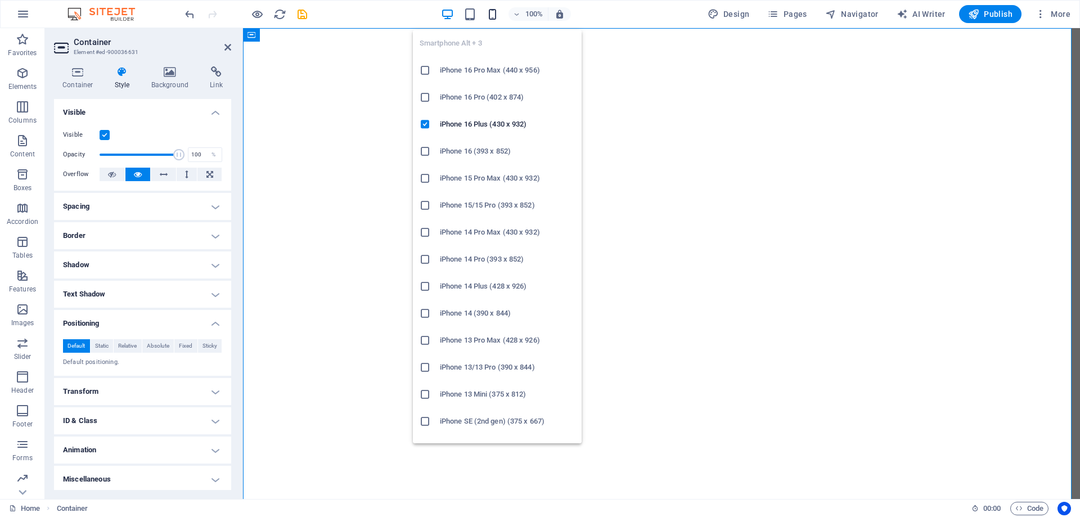
click at [496, 15] on icon "button" at bounding box center [492, 14] width 13 height 13
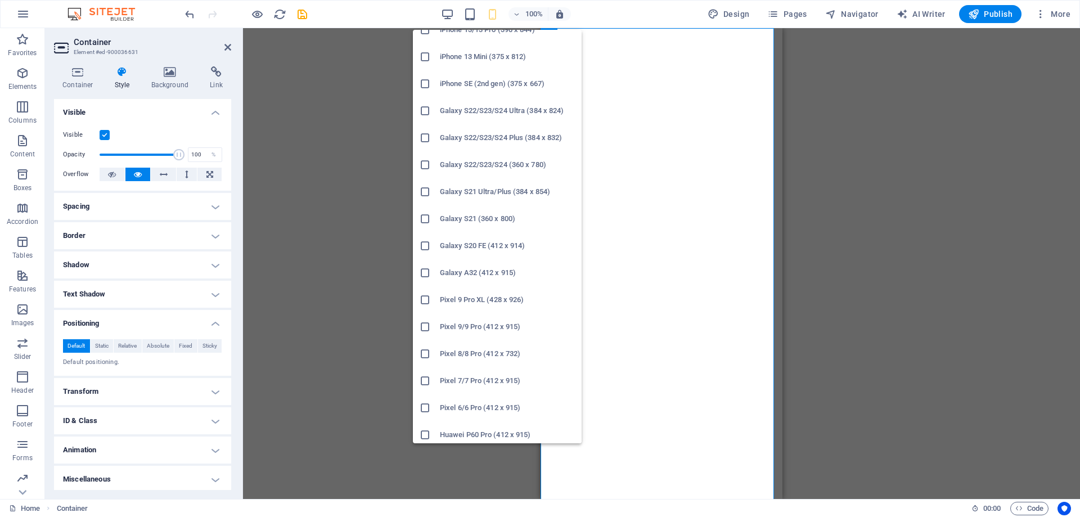
scroll to position [281, 0]
click at [433, 226] on div at bounding box center [430, 221] width 20 height 11
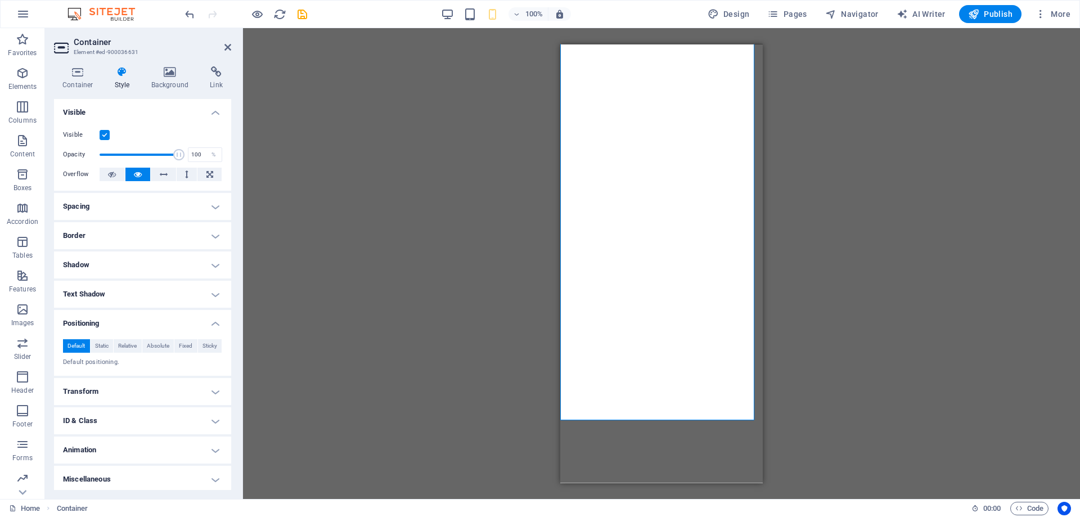
scroll to position [0, 0]
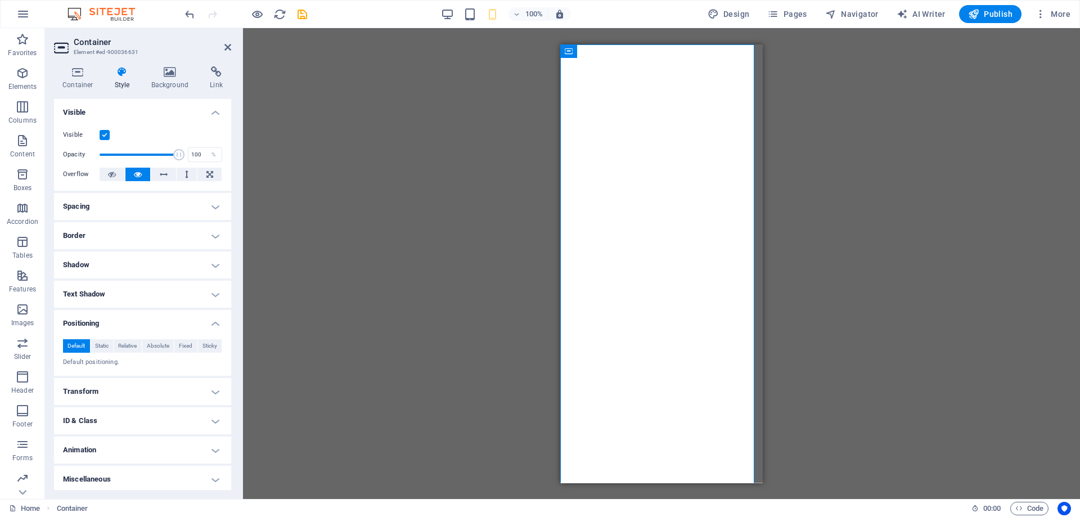
click at [147, 114] on h4 "Visible" at bounding box center [142, 109] width 177 height 20
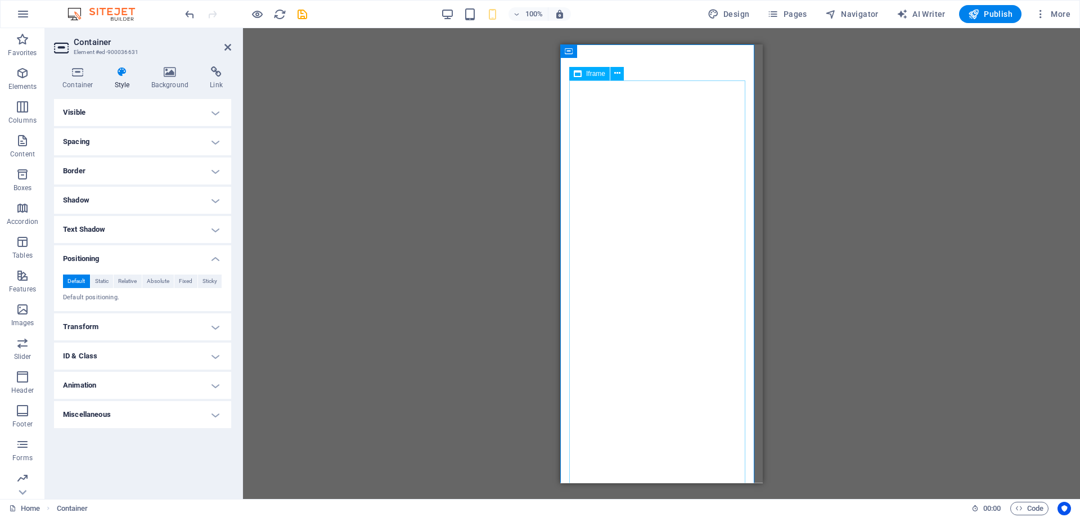
click at [597, 74] on span "Iframe" at bounding box center [595, 73] width 19 height 7
select select "%"
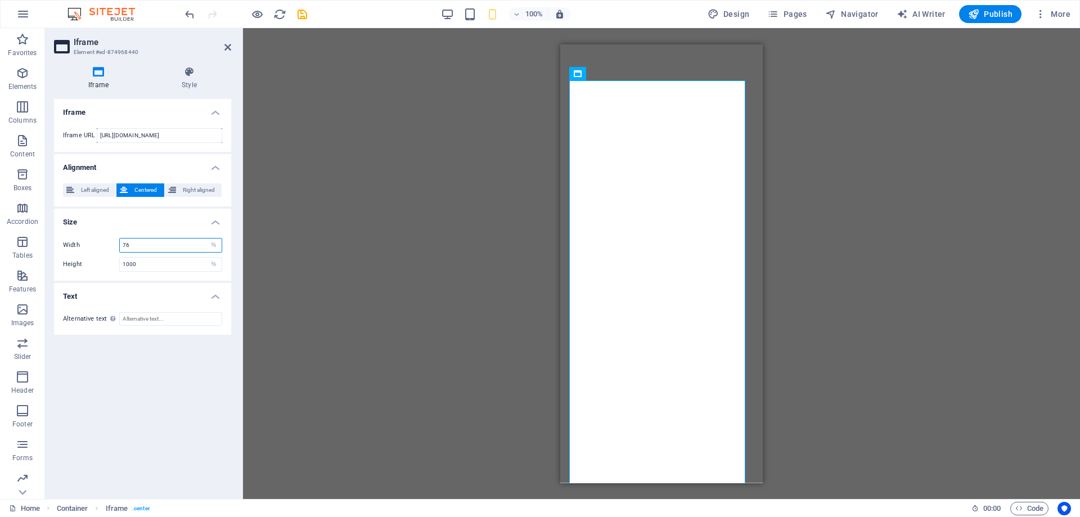
click at [145, 246] on input "76" at bounding box center [171, 246] width 102 height 14
click at [189, 15] on icon "undo" at bounding box center [189, 14] width 13 height 13
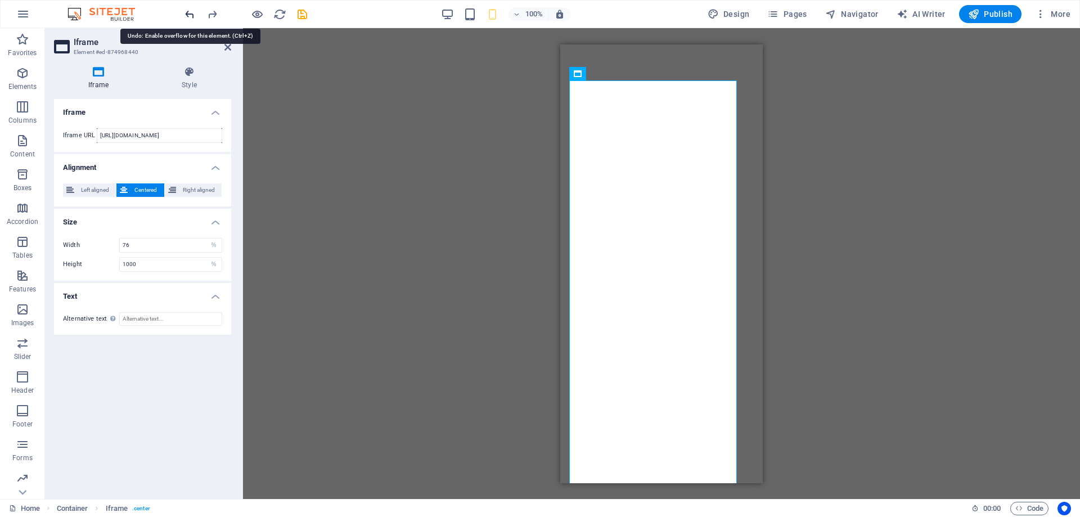
click at [189, 15] on icon "undo" at bounding box center [189, 14] width 13 height 13
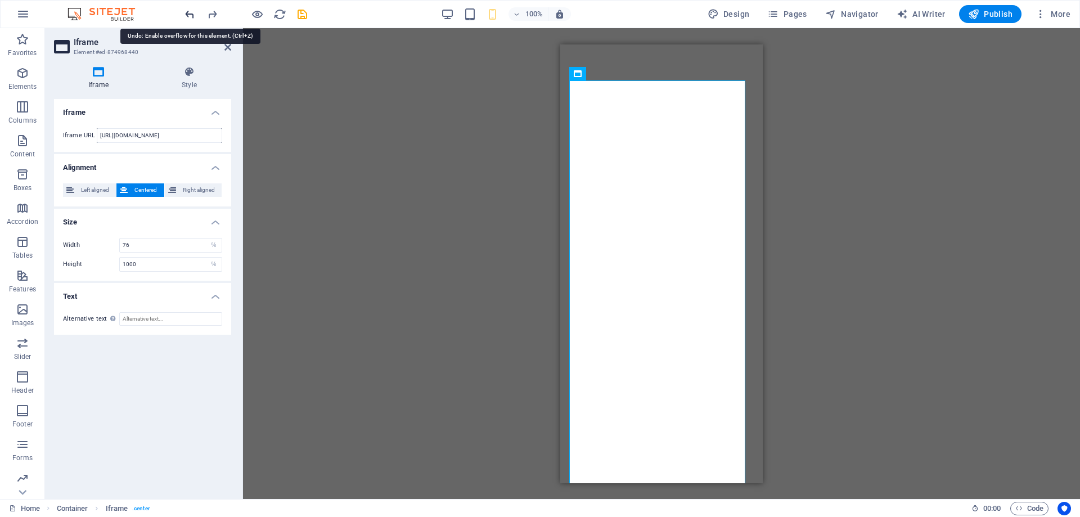
click at [189, 15] on icon "undo" at bounding box center [189, 14] width 13 height 13
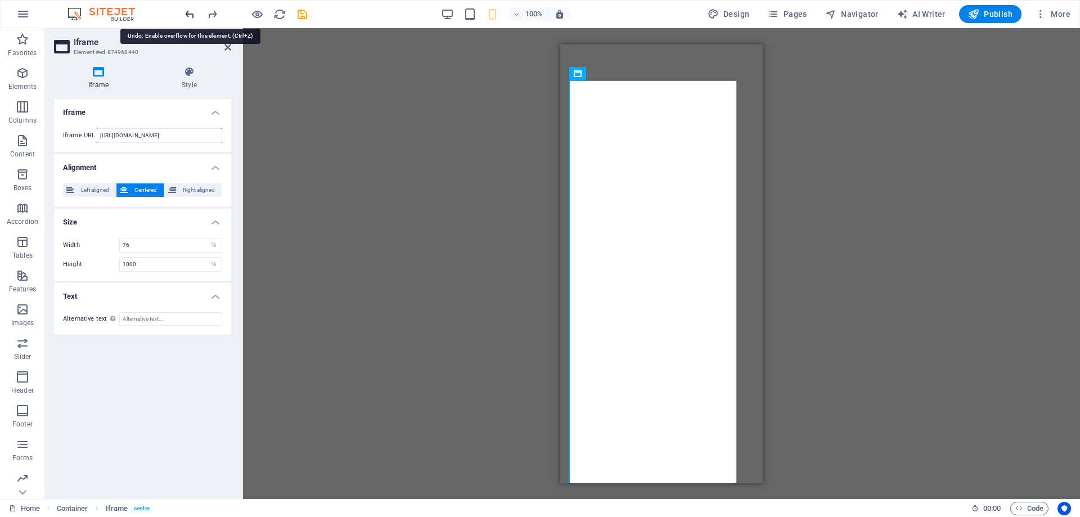
click at [189, 15] on icon "undo" at bounding box center [189, 14] width 13 height 13
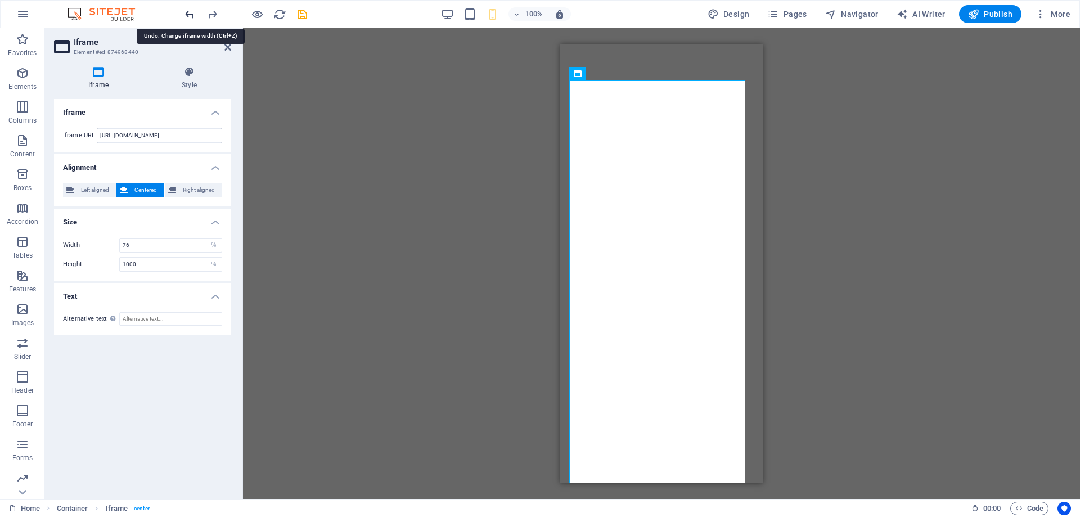
click at [189, 15] on icon "undo" at bounding box center [189, 14] width 13 height 13
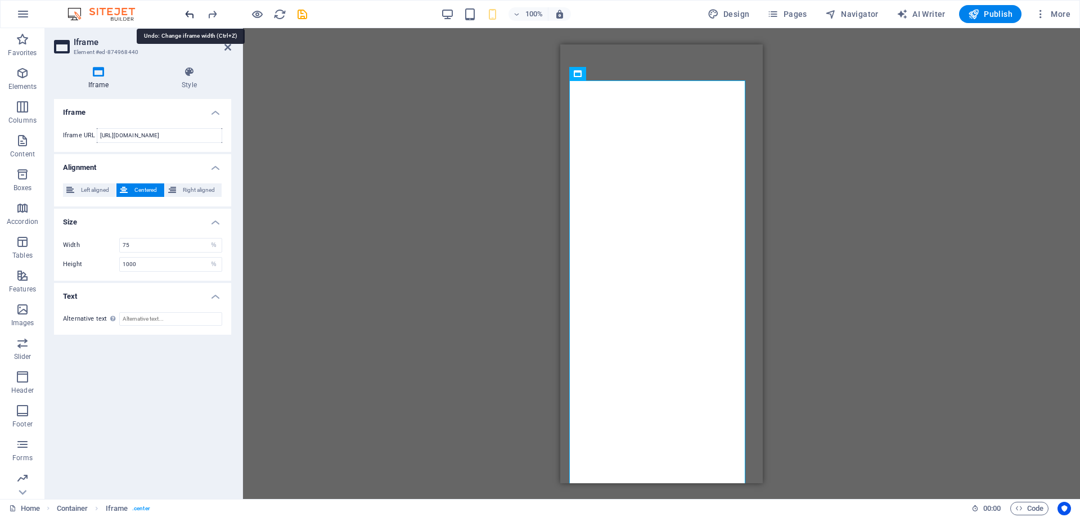
click at [189, 15] on icon "undo" at bounding box center [189, 14] width 13 height 13
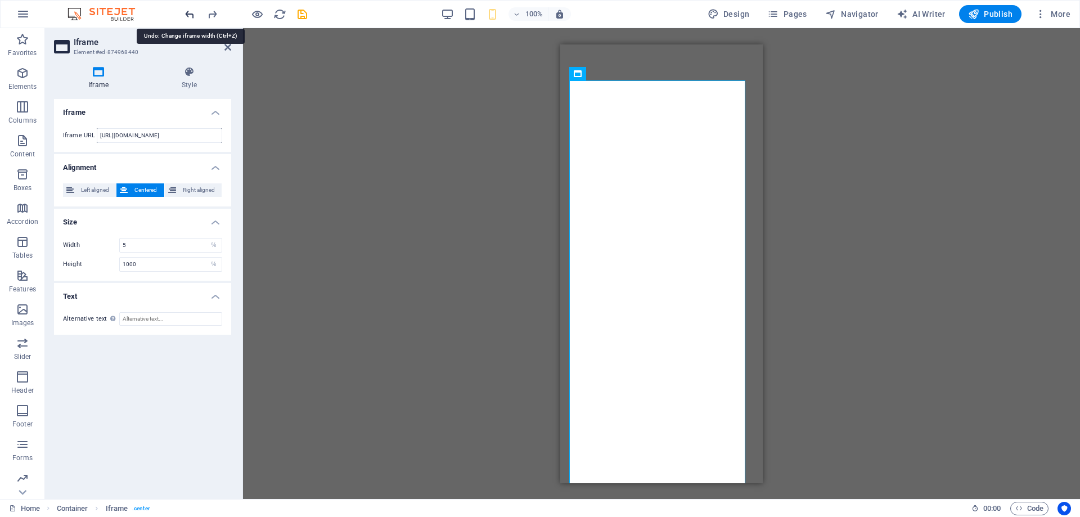
click at [189, 15] on icon "undo" at bounding box center [189, 14] width 13 height 13
type input "1000"
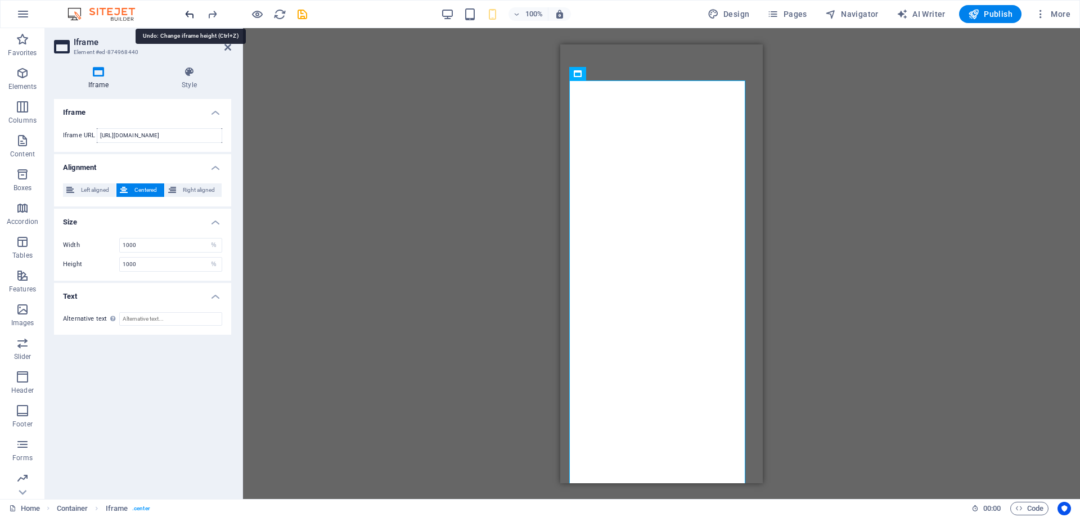
click at [189, 15] on icon "undo" at bounding box center [189, 14] width 13 height 13
type input "500"
click at [189, 15] on icon "undo" at bounding box center [189, 14] width 13 height 13
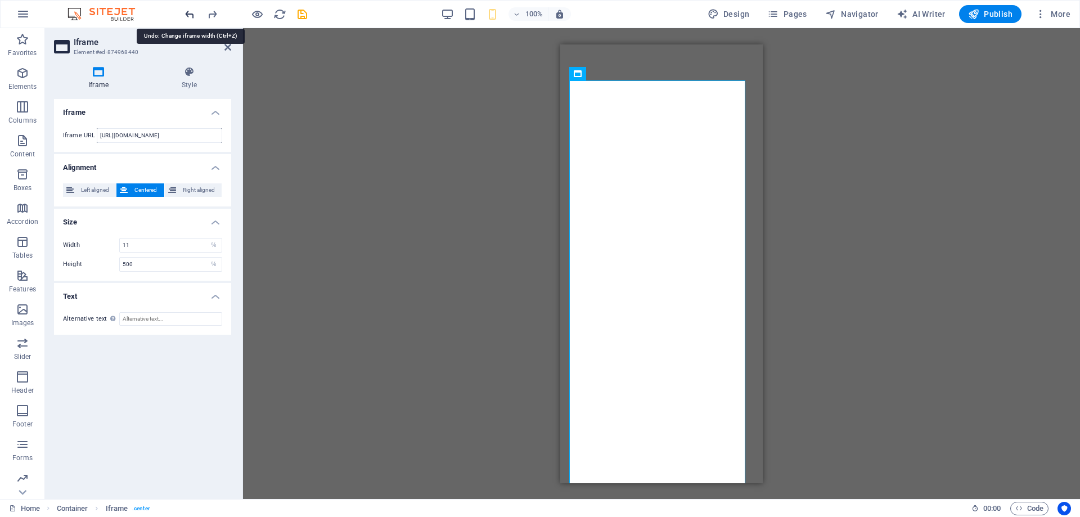
type input "500"
click at [189, 15] on icon "undo" at bounding box center [189, 14] width 13 height 13
click at [212, 13] on icon "redo" at bounding box center [212, 14] width 13 height 13
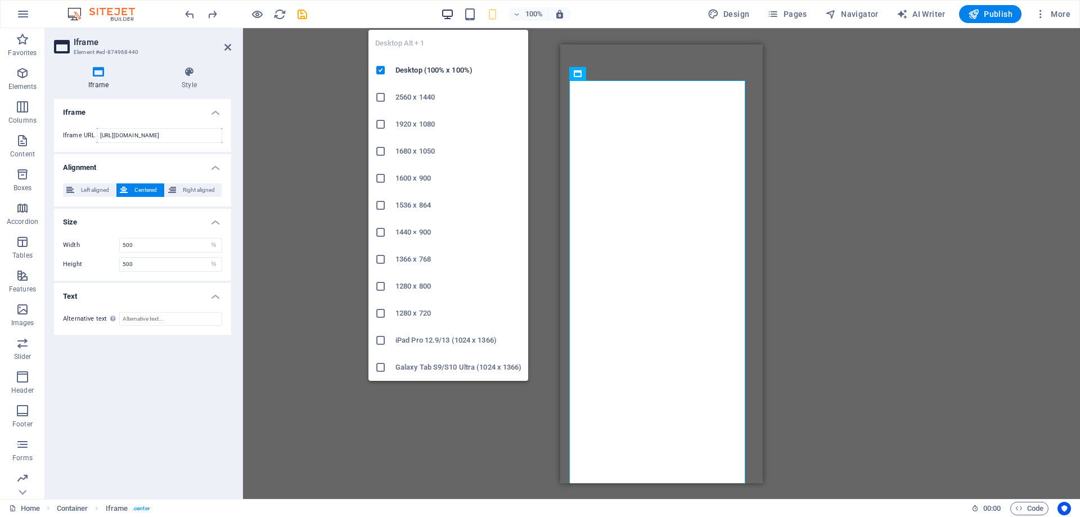
click at [450, 12] on icon "button" at bounding box center [447, 14] width 13 height 13
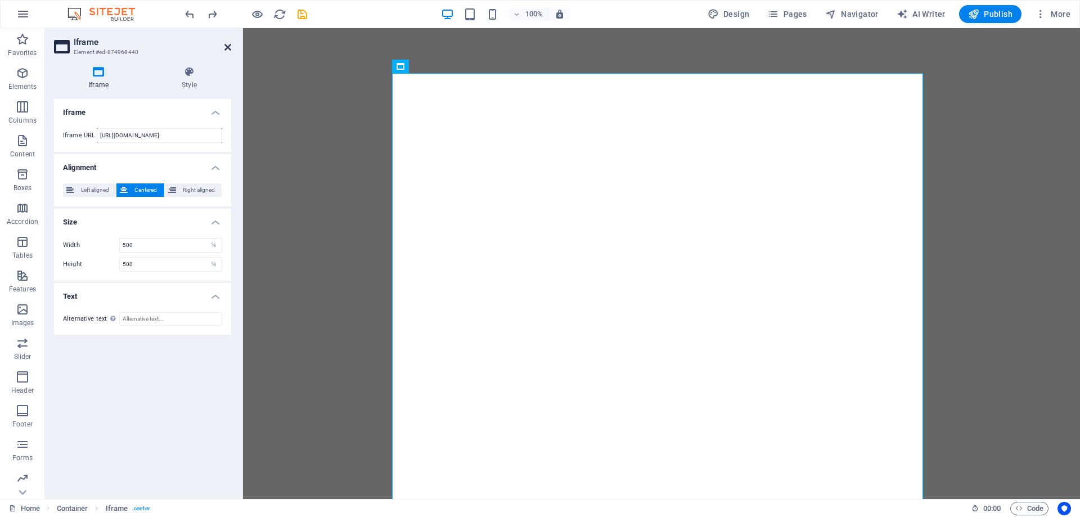
drag, startPoint x: 227, startPoint y: 43, endPoint x: 246, endPoint y: 40, distance: 19.4
click at [227, 43] on icon at bounding box center [228, 47] width 7 height 9
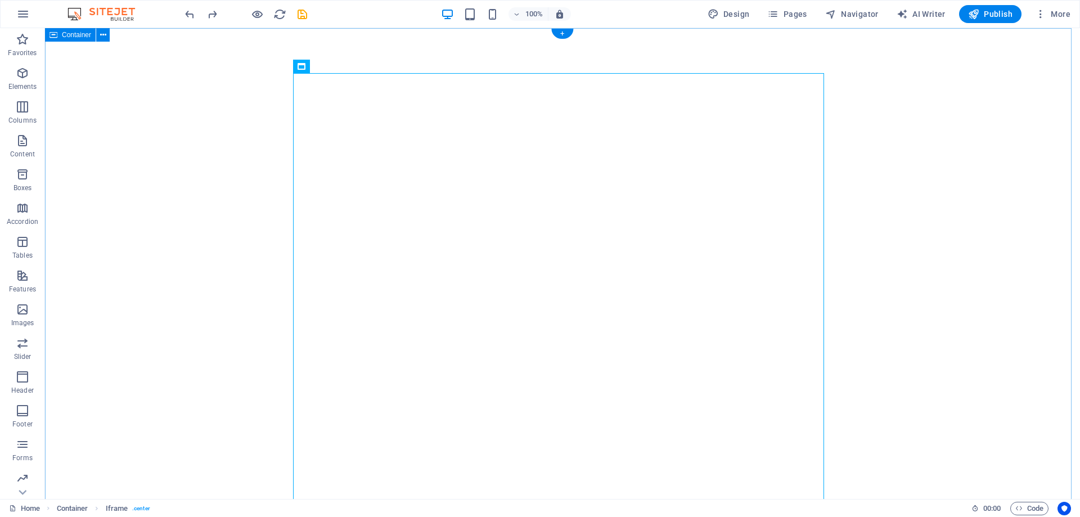
click at [1005, 250] on div "</div>" at bounding box center [562, 308] width 1035 height 561
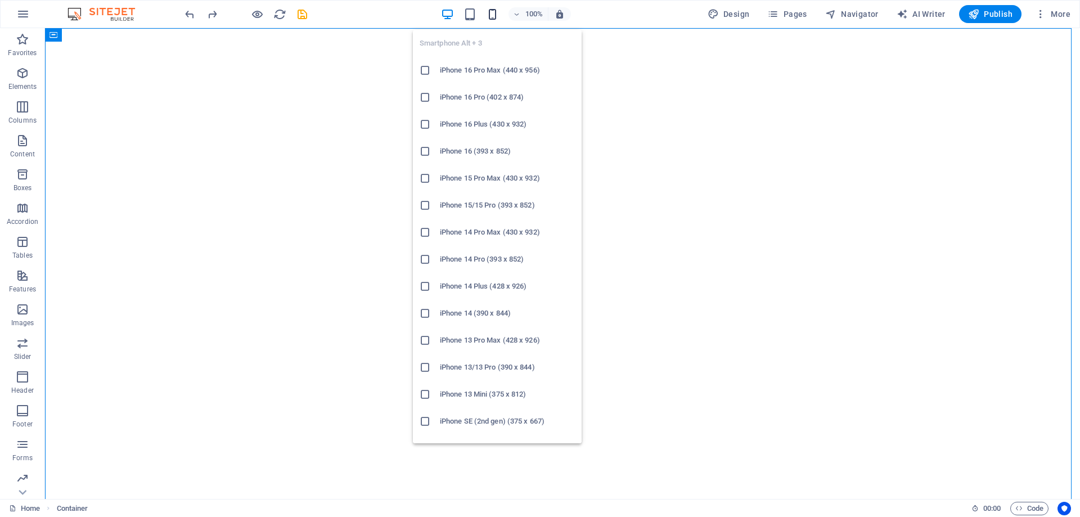
click at [497, 12] on icon "button" at bounding box center [492, 14] width 13 height 13
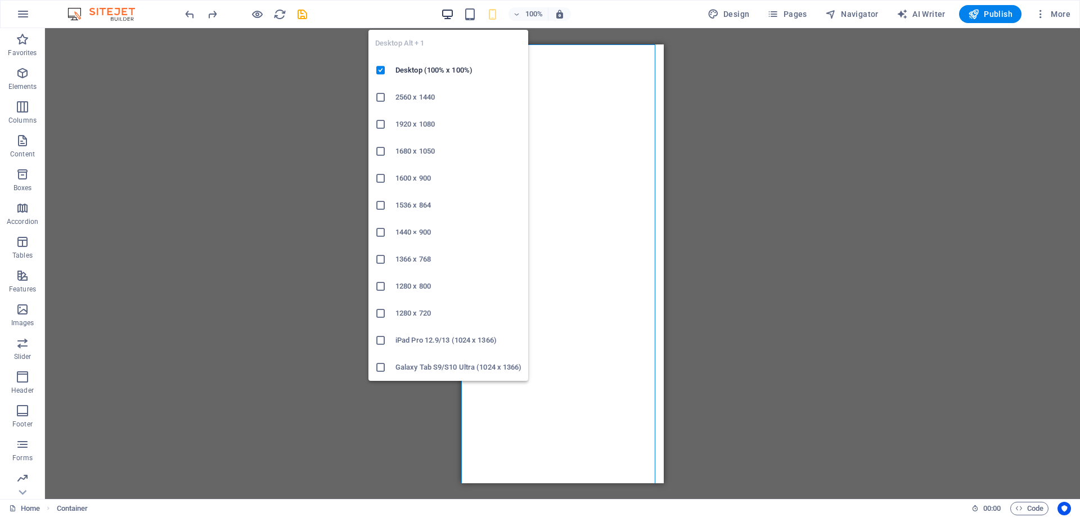
click at [444, 14] on icon "button" at bounding box center [447, 14] width 13 height 13
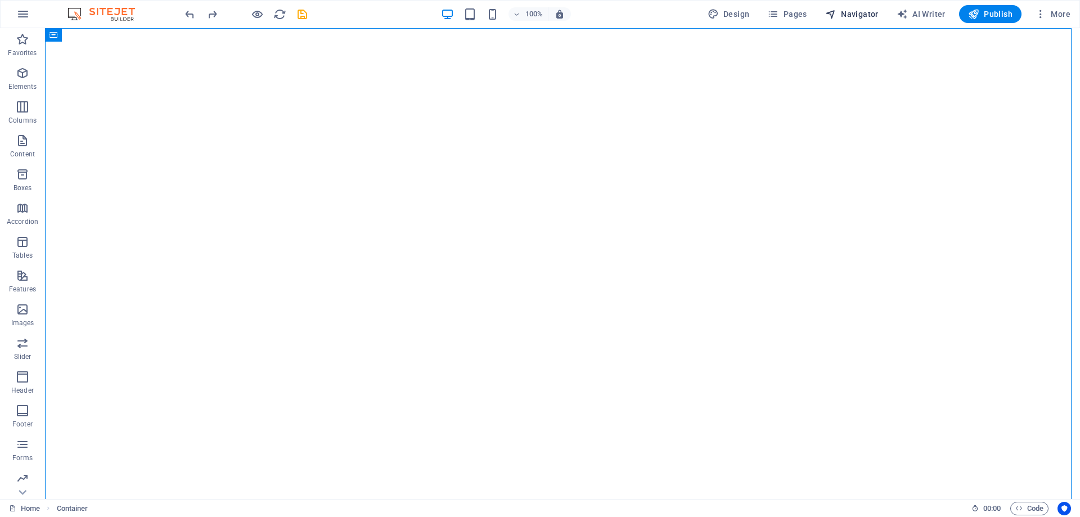
click at [859, 14] on span "Navigator" at bounding box center [851, 13] width 53 height 11
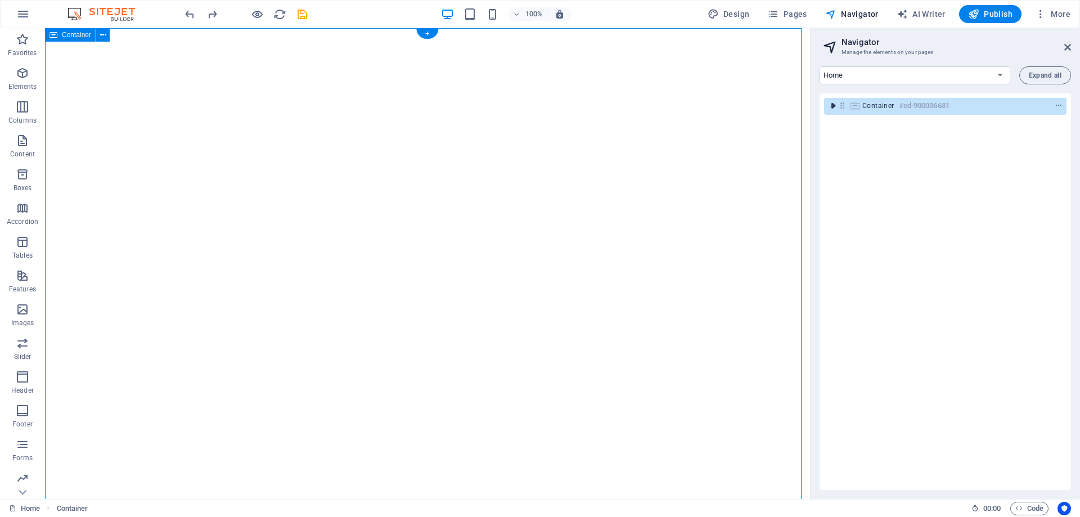
click at [834, 104] on icon "toggle-expand" at bounding box center [833, 105] width 11 height 11
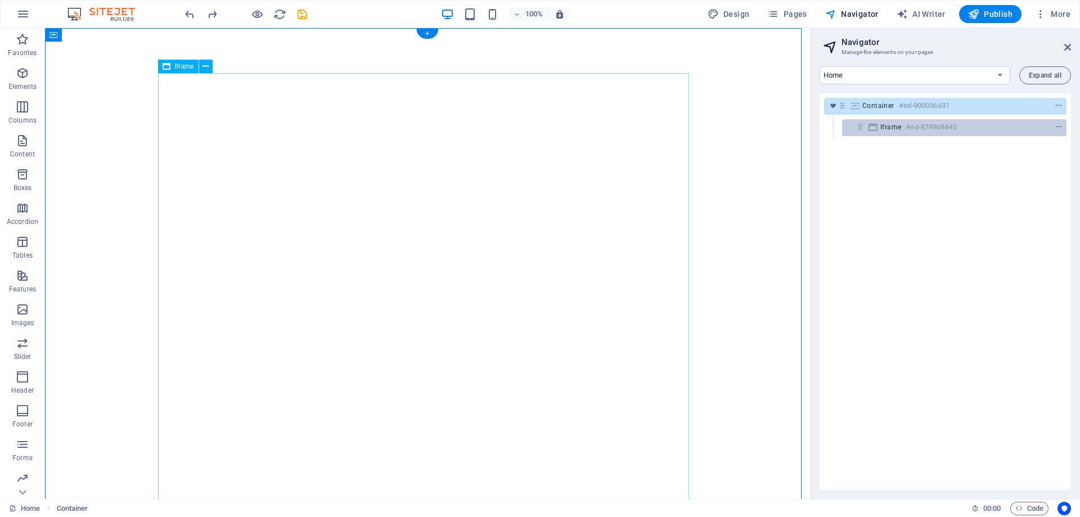
click at [867, 120] on div "Iframe #ed-874968440" at bounding box center [954, 127] width 225 height 17
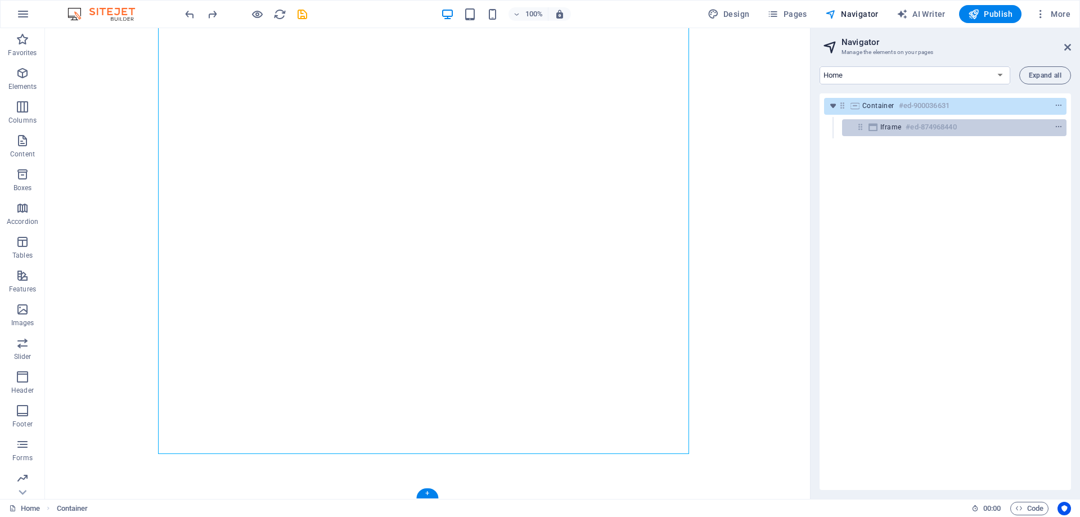
scroll to position [90, 0]
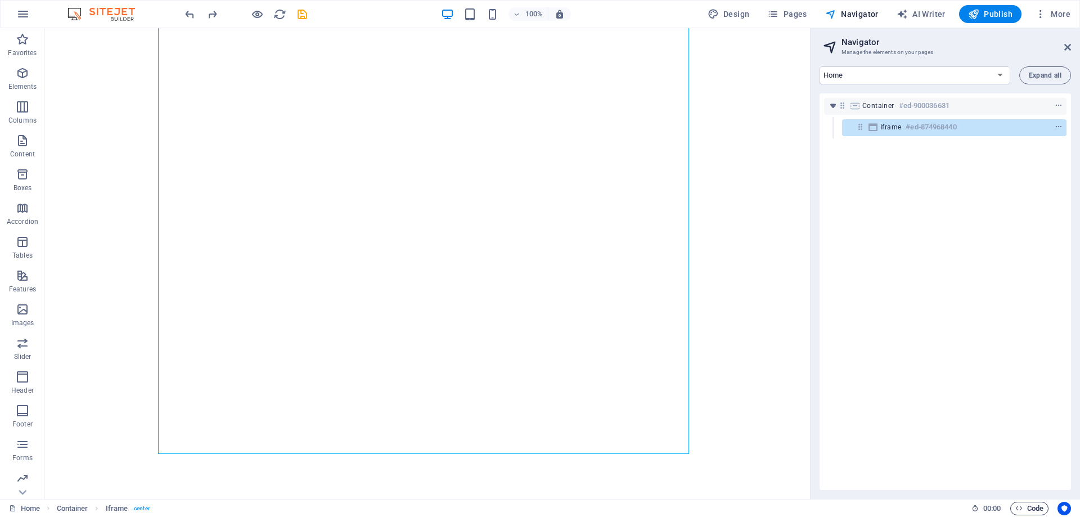
click at [1033, 505] on span "Code" at bounding box center [1030, 509] width 28 height 14
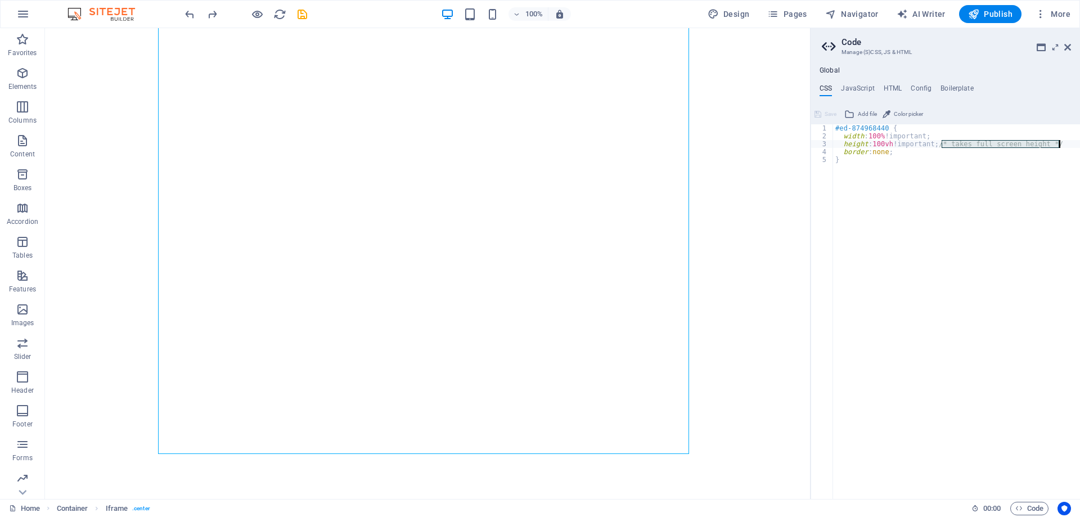
drag, startPoint x: 959, startPoint y: 145, endPoint x: 1070, endPoint y: 146, distance: 110.3
click at [1070, 146] on div "#ed-874968440 { width : 100% !important; height : 100vh !important; /* takes fu…" at bounding box center [956, 319] width 247 height 391
click at [934, 223] on div "#ed-874968440 { width : 100% !important; height : 100vh !important; border : no…" at bounding box center [956, 319] width 247 height 391
type textarea "}"
click at [830, 116] on span "Save" at bounding box center [831, 114] width 12 height 14
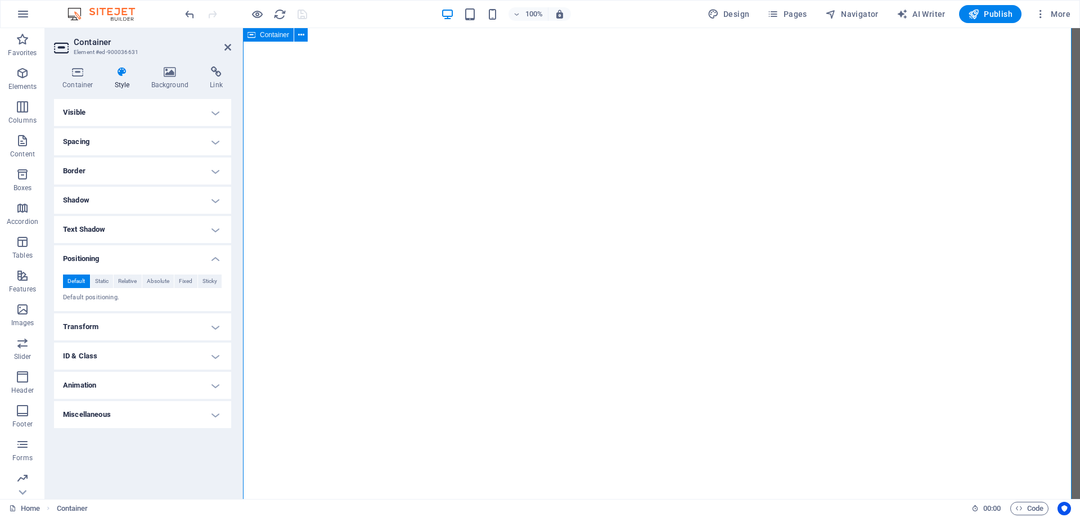
scroll to position [0, 0]
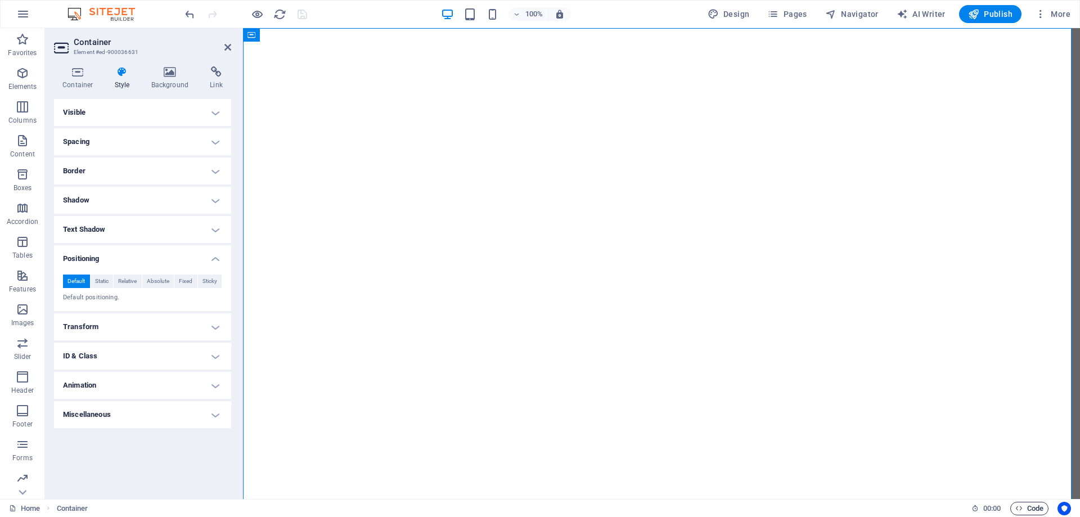
click at [1024, 508] on span "Code" at bounding box center [1030, 509] width 28 height 14
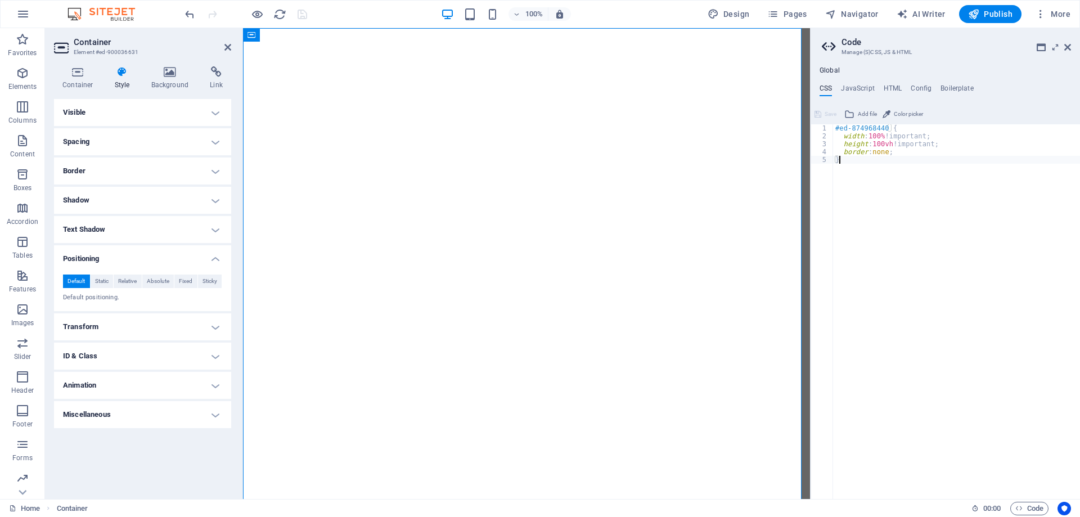
click at [912, 201] on div "#ed-874968440 { width : 100% !important; height : 100vh !important; border : no…" at bounding box center [956, 319] width 247 height 391
drag, startPoint x: 941, startPoint y: 136, endPoint x: 934, endPoint y: 136, distance: 7.3
click at [934, 136] on div "#ed-874968440 { width : 100% !important; height : 100vh !important; border : no…" at bounding box center [956, 319] width 247 height 391
click at [923, 136] on div "#ed-874968440 { width : 100% !important; height : 100vh !important; border : no…" at bounding box center [956, 319] width 247 height 391
click at [932, 127] on div "#ed-874968440 { width : 100% !important; height : 100vh !important; border : no…" at bounding box center [956, 319] width 247 height 391
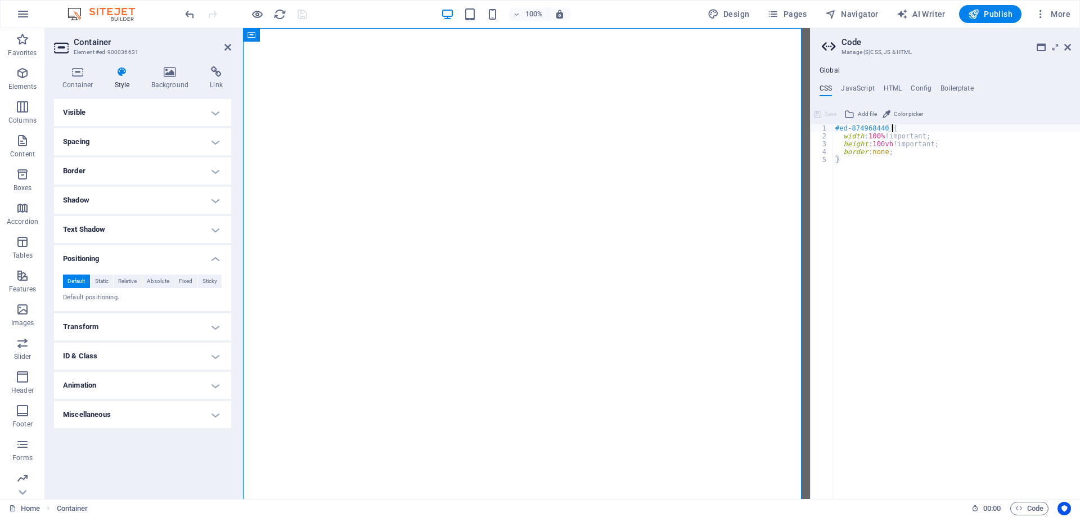
type textarea "border: none; }"
paste textarea
click at [905, 231] on div "#ed-new-126 { width : 100% ; height : 100vh ; /* full viewport height */ displa…" at bounding box center [956, 319] width 247 height 391
click at [827, 114] on span "Save" at bounding box center [831, 114] width 12 height 14
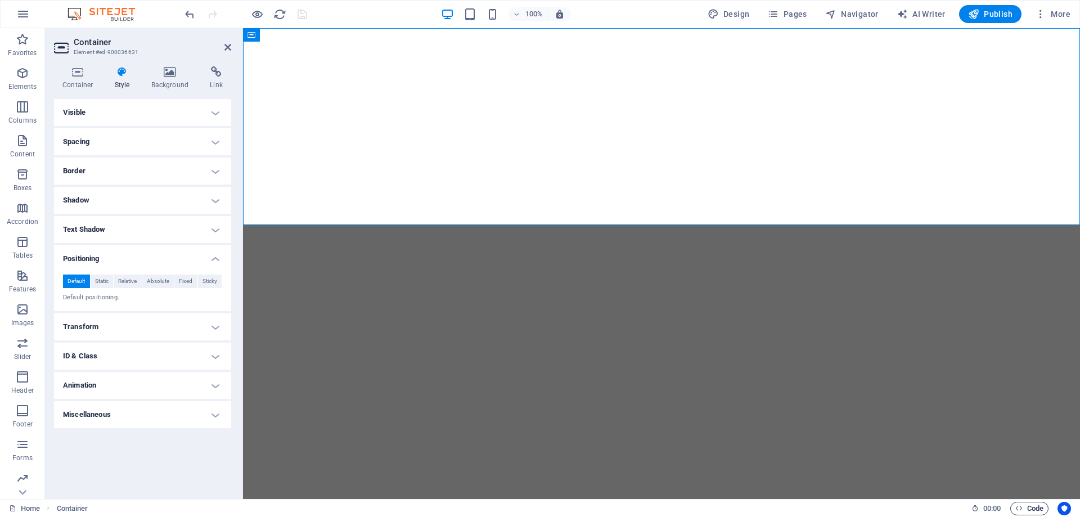
click at [1026, 508] on span "Code" at bounding box center [1030, 509] width 28 height 14
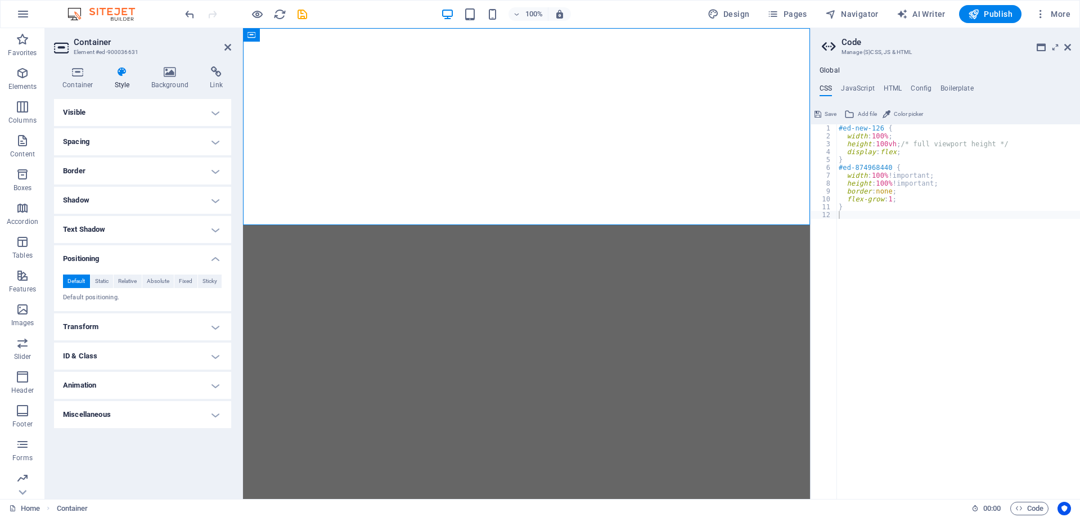
click at [828, 120] on span "Save" at bounding box center [831, 114] width 12 height 14
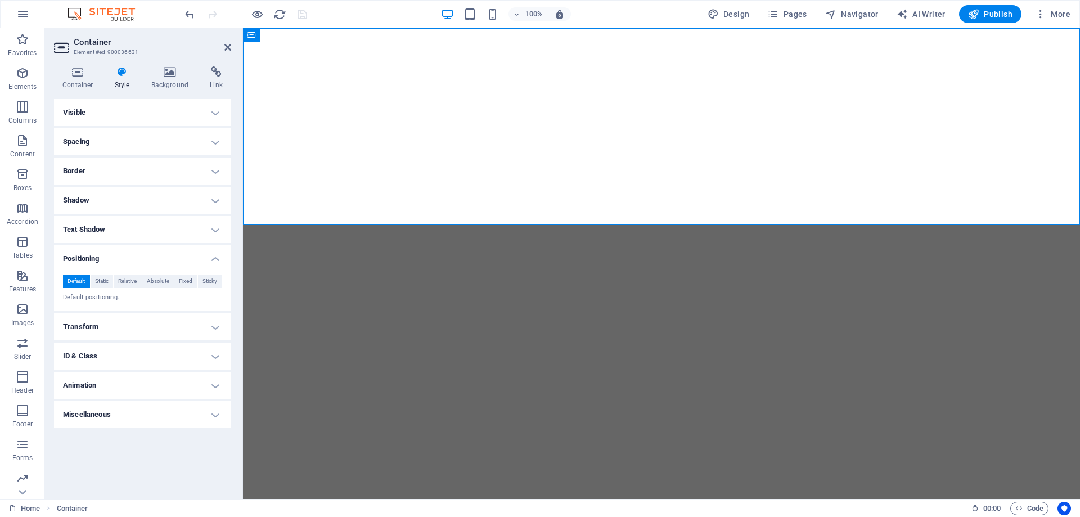
click at [889, 225] on html "</div>" at bounding box center [661, 126] width 837 height 197
click at [445, 10] on icon "button" at bounding box center [447, 14] width 13 height 13
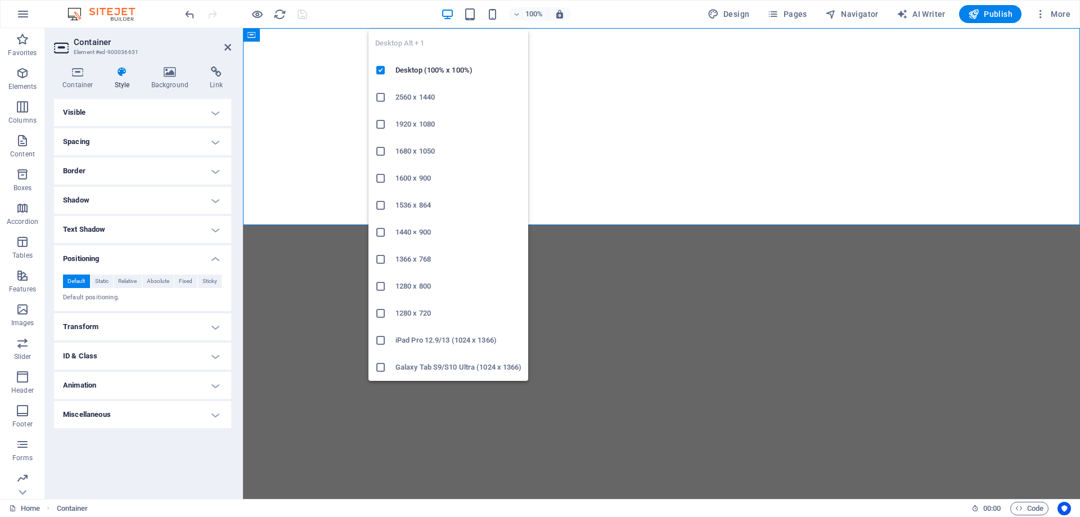
click at [445, 14] on icon "button" at bounding box center [447, 14] width 13 height 13
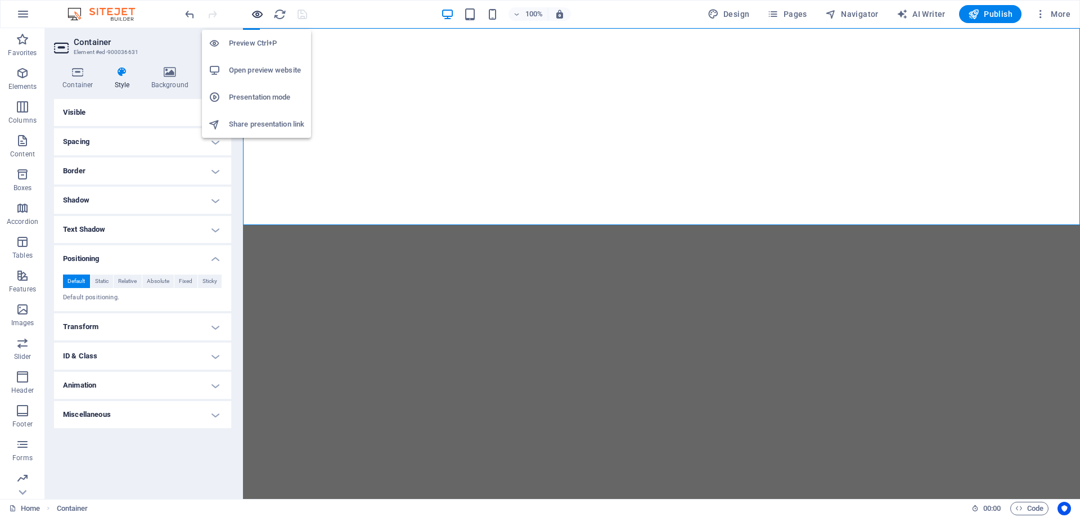
click at [256, 12] on icon "button" at bounding box center [257, 14] width 13 height 13
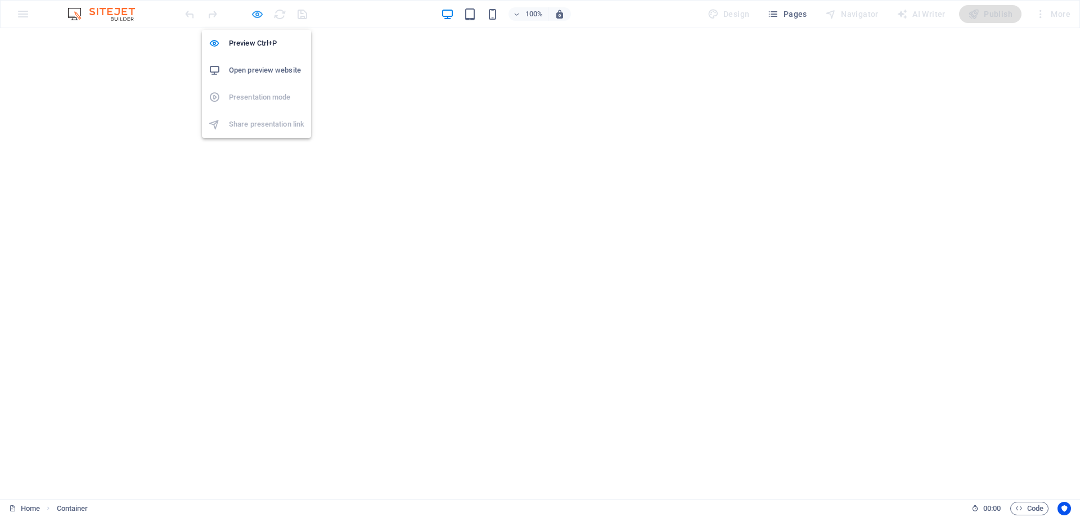
click at [254, 11] on icon "button" at bounding box center [257, 14] width 13 height 13
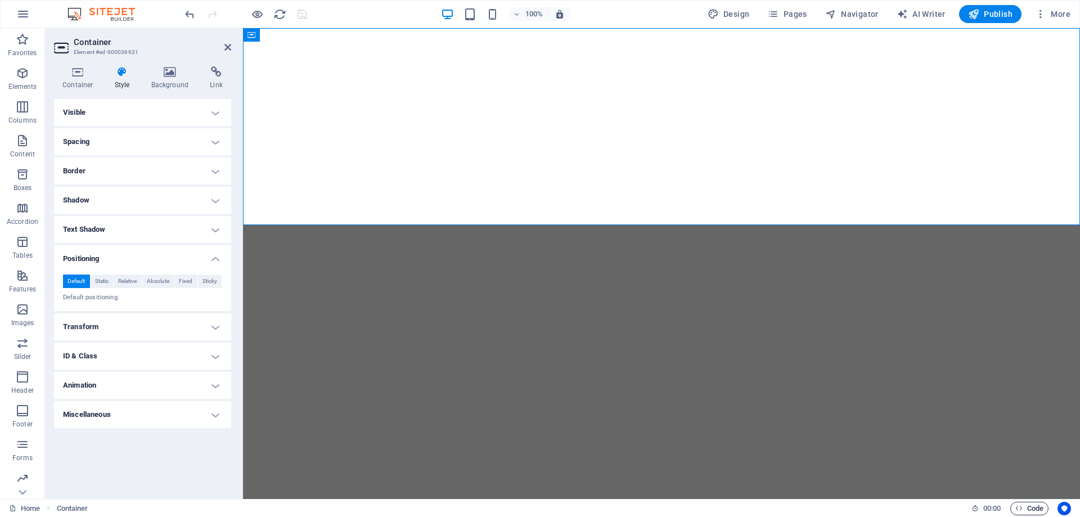
click at [1036, 514] on span "Code" at bounding box center [1030, 509] width 28 height 14
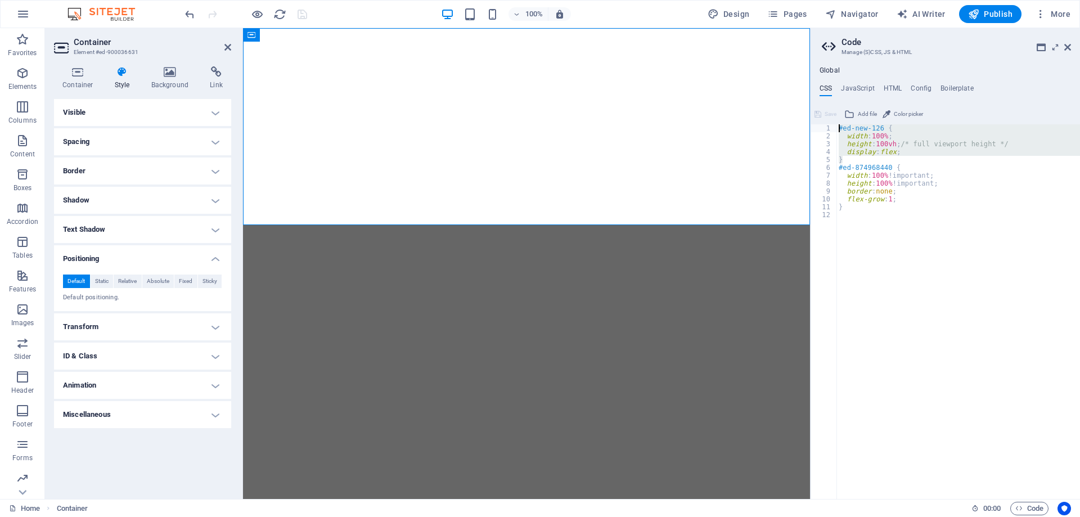
drag, startPoint x: 867, startPoint y: 160, endPoint x: 834, endPoint y: 116, distance: 54.6
click at [834, 116] on div "1 2 3 4 5 6 7 8 9 10 11 12 #ed-new-126 { width : 100% ; height : 100vh ; /* ful…" at bounding box center [946, 302] width 270 height 394
type textarea "#ed-new-126 { width: 100%;"
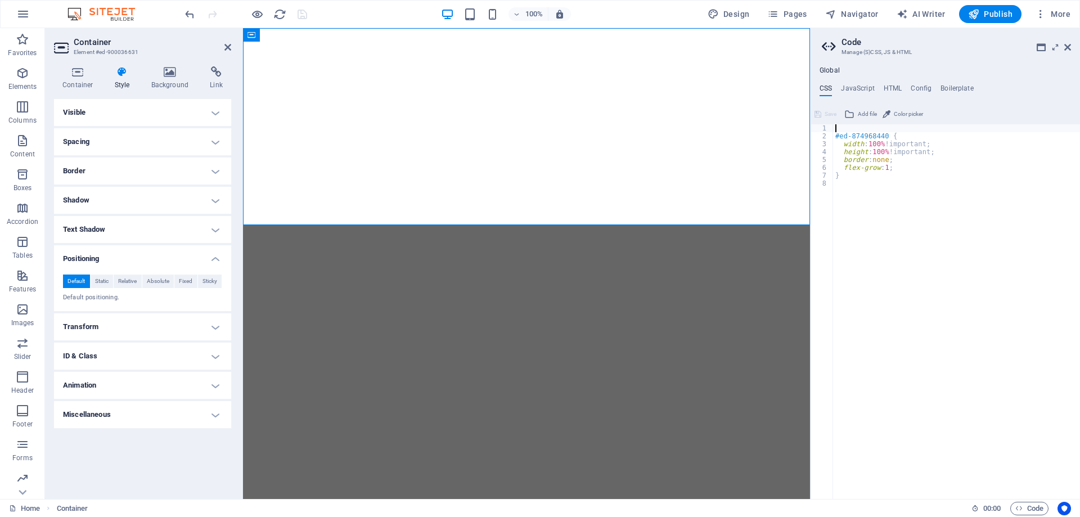
type textarea "#ed-874968440 {"
click at [832, 116] on span "Save" at bounding box center [831, 114] width 12 height 14
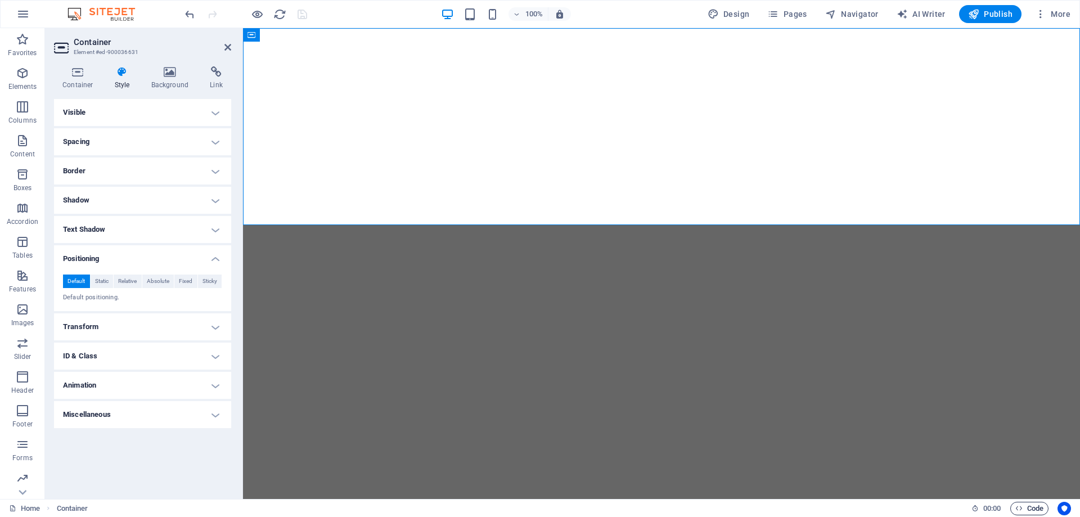
click at [1029, 506] on span "Code" at bounding box center [1030, 509] width 28 height 14
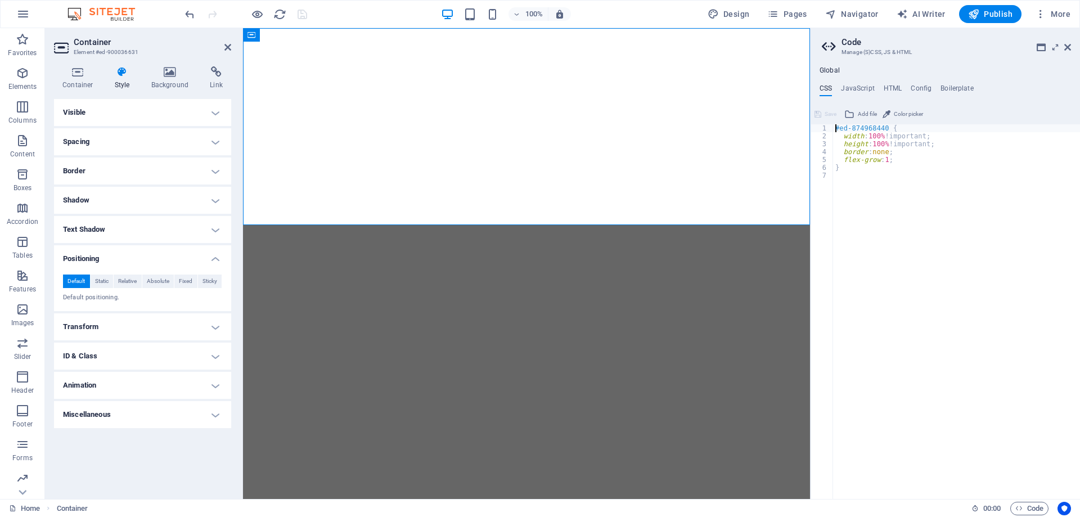
type textarea "}"
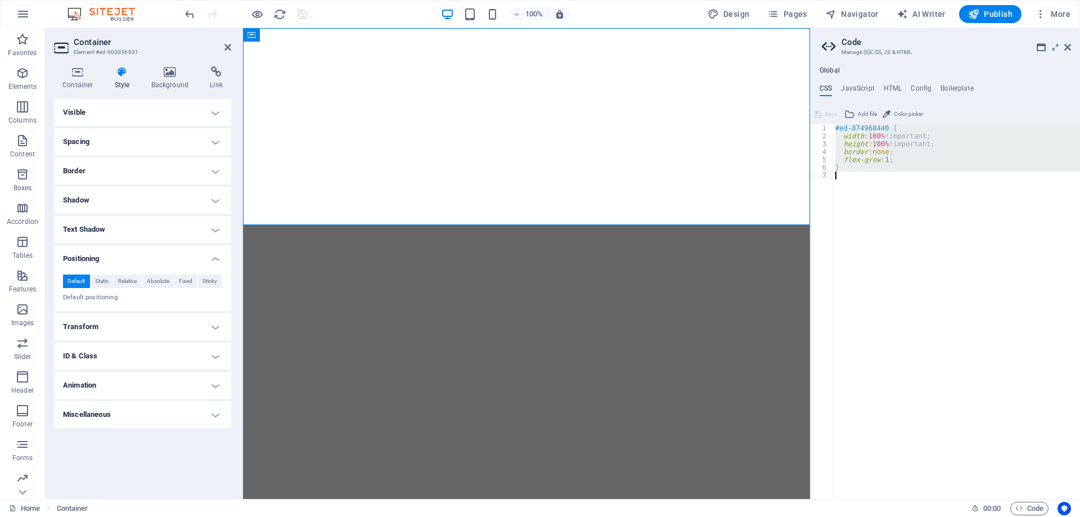
paste textarea
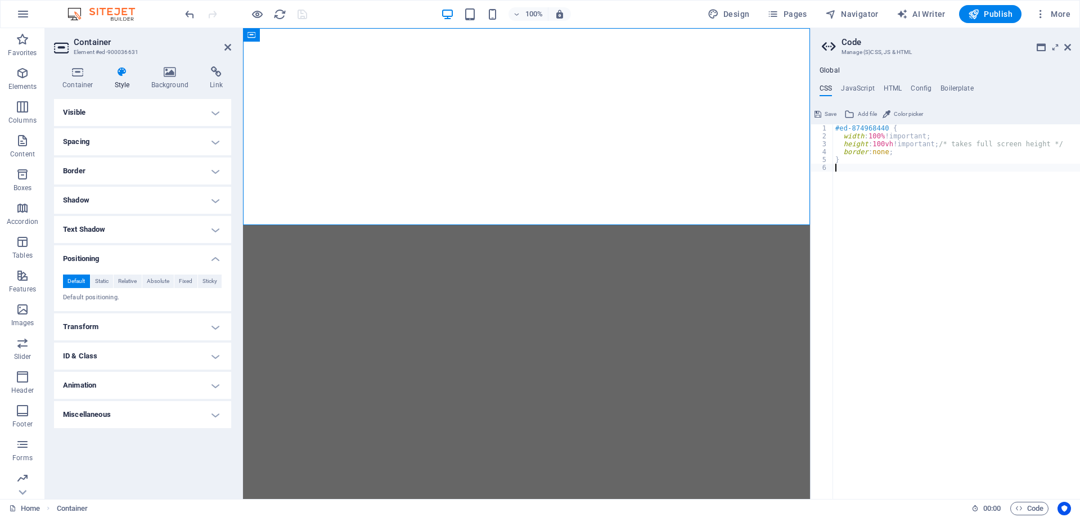
type textarea "}"
click at [822, 113] on button "Save" at bounding box center [825, 114] width 25 height 14
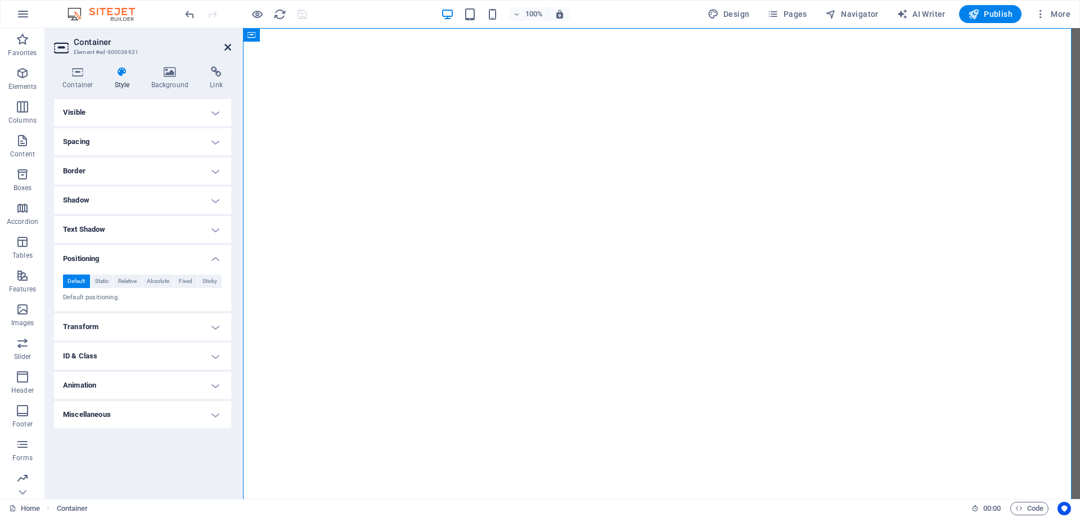
click at [229, 46] on icon at bounding box center [228, 47] width 7 height 9
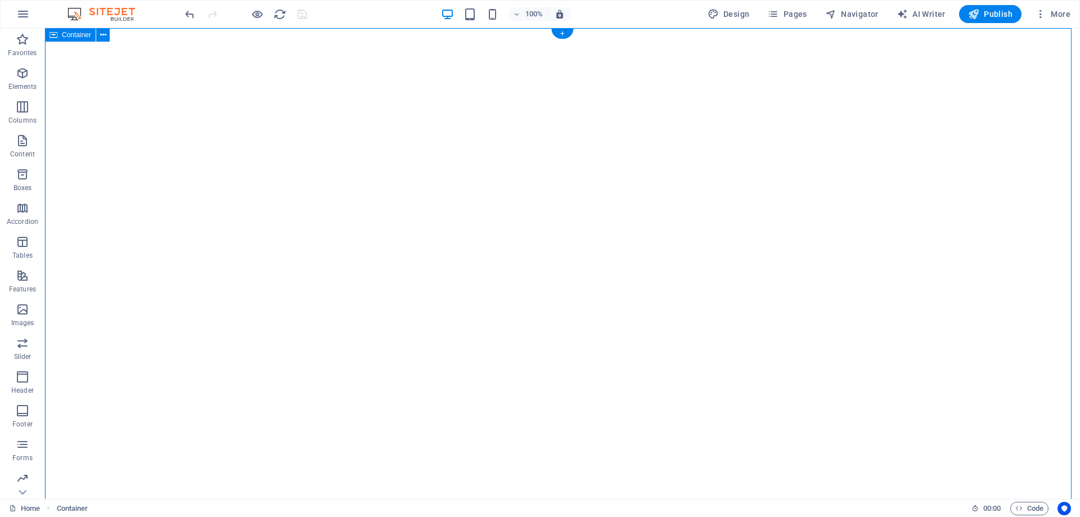
click at [182, 95] on div "</div>" at bounding box center [562, 308] width 1035 height 561
select select "px"
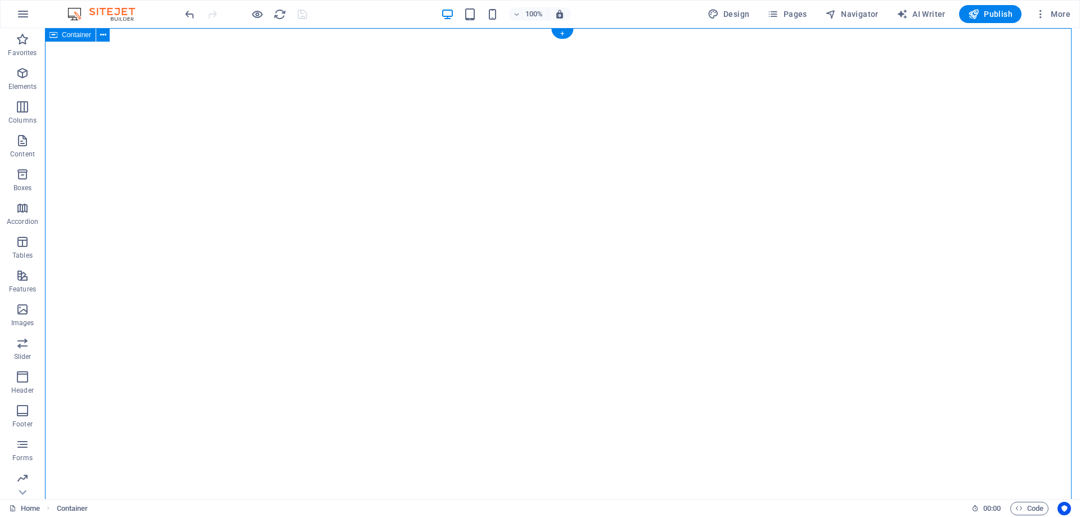
select select "px"
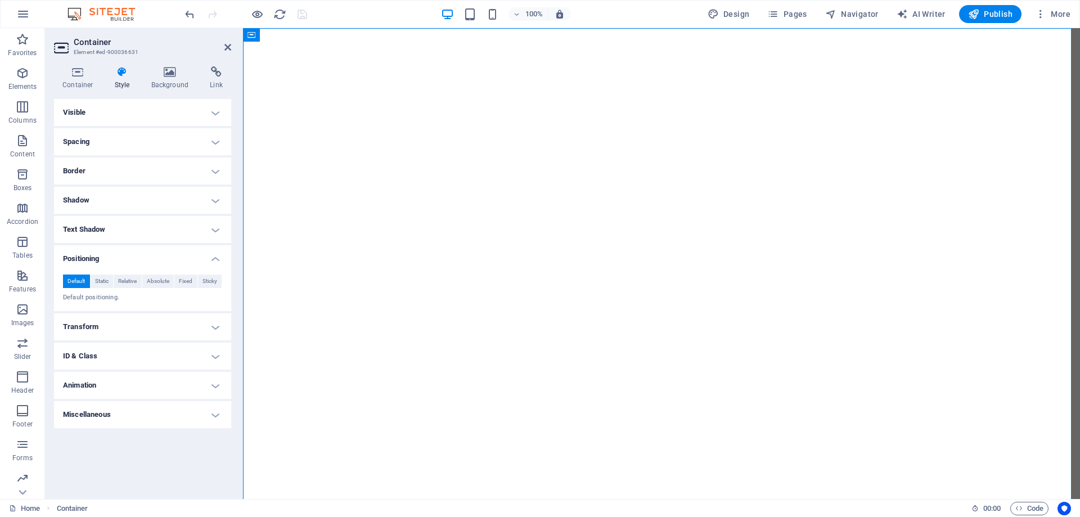
click at [110, 139] on h4 "Spacing" at bounding box center [142, 141] width 177 height 27
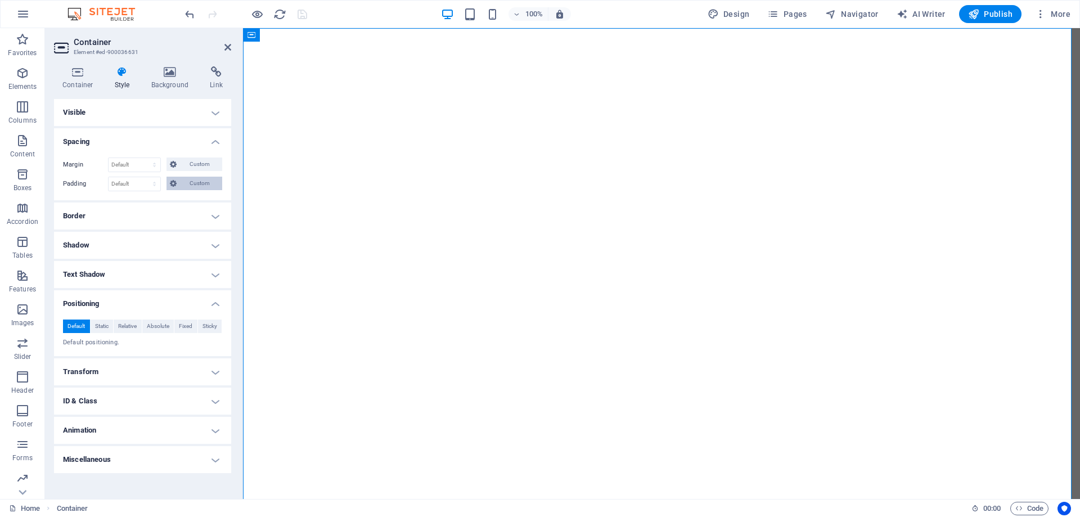
click at [178, 184] on button "Custom" at bounding box center [195, 184] width 56 height 14
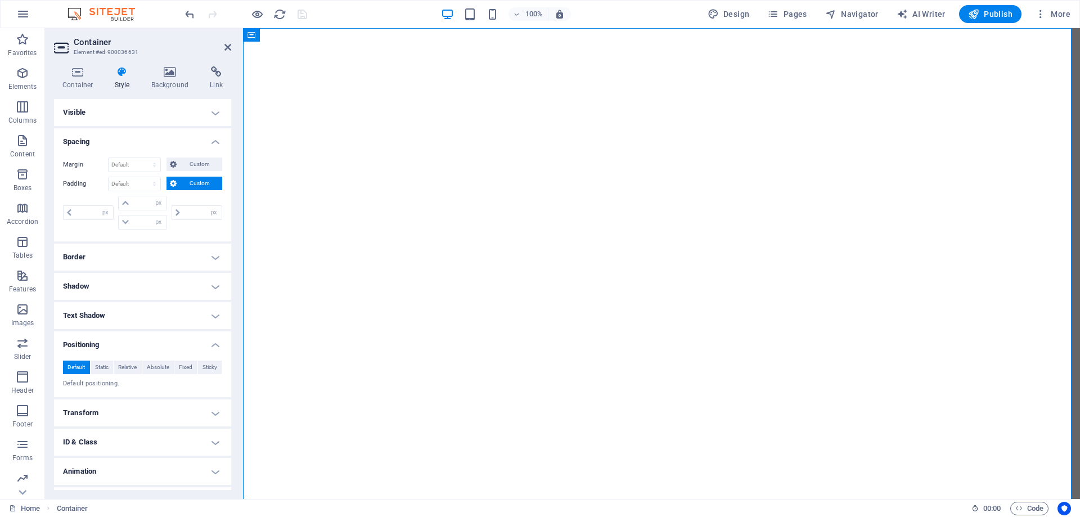
click at [178, 184] on button "Custom" at bounding box center [195, 184] width 56 height 14
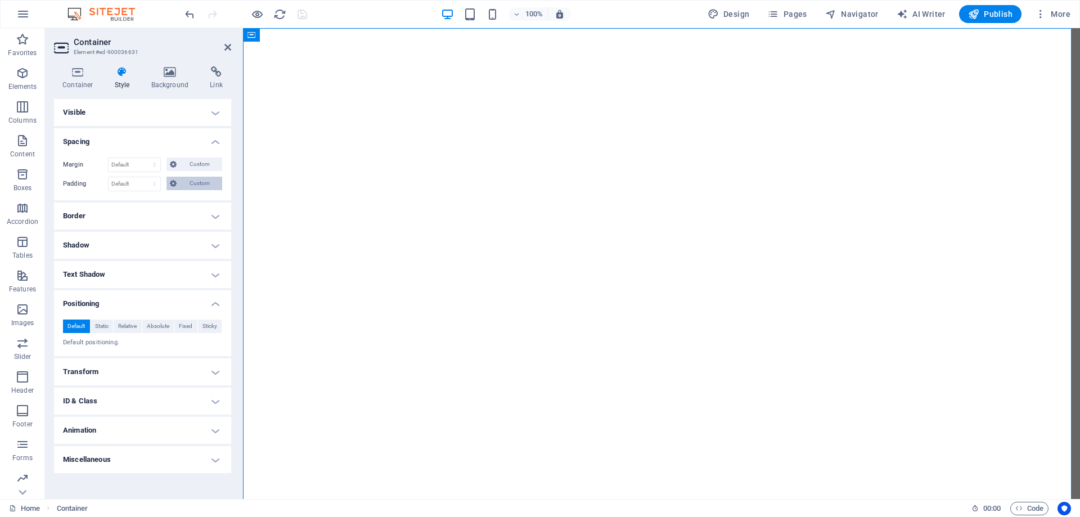
click at [196, 177] on span "Custom" at bounding box center [199, 184] width 39 height 14
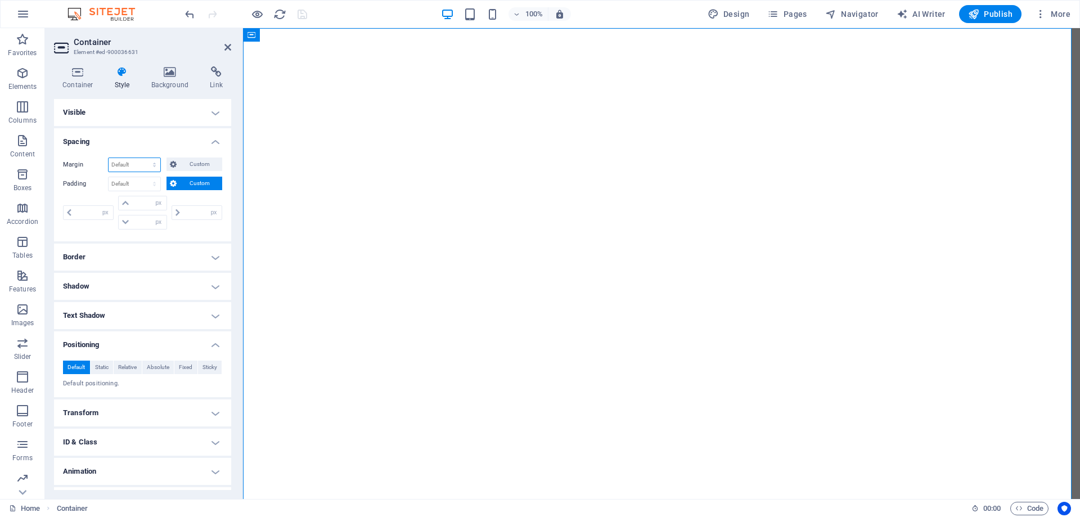
click at [124, 164] on select "Default auto px % rem vw vh Custom" at bounding box center [135, 165] width 52 height 14
click at [136, 166] on select "Default auto px % rem vw vh Custom" at bounding box center [135, 165] width 52 height 14
click at [109, 158] on select "Default auto px % rem vw vh Custom" at bounding box center [135, 165] width 52 height 14
select select "DISABLED_OPTION_VALUE"
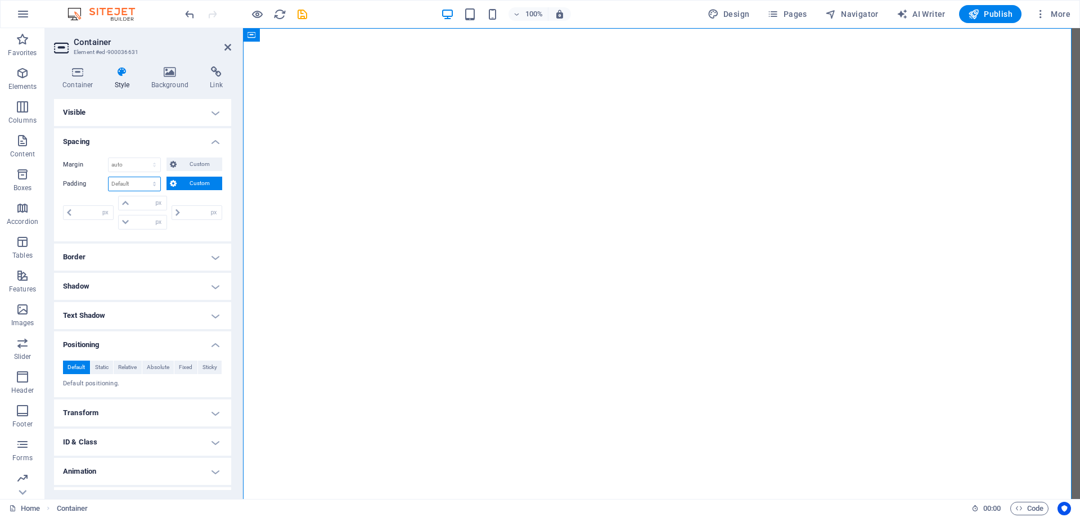
click at [136, 184] on select "Default px rem % vh vw Custom" at bounding box center [135, 184] width 52 height 14
click at [109, 177] on select "Default px rem % vh vw Custom" at bounding box center [135, 184] width 52 height 14
select select "DISABLED_OPTION_VALUE"
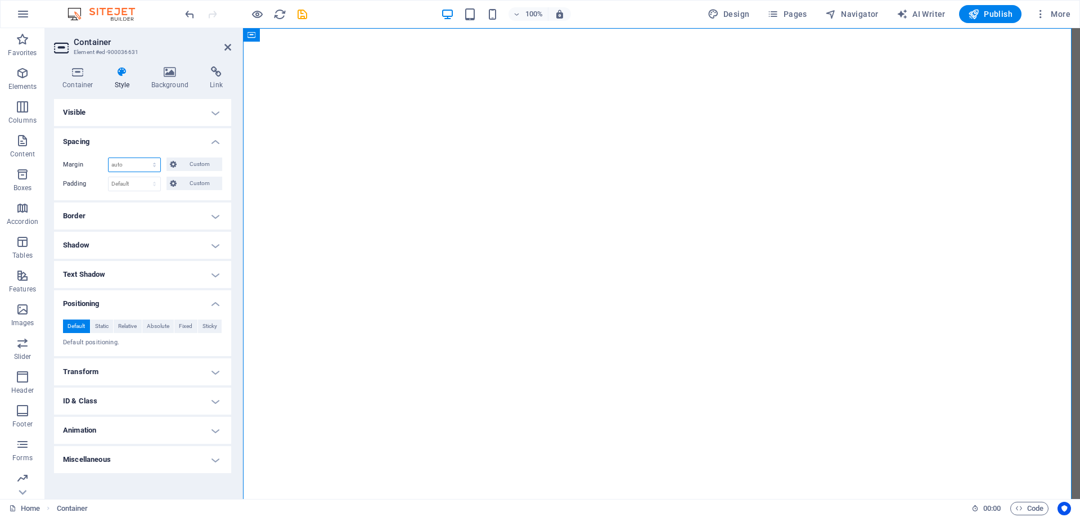
click at [144, 163] on select "Default auto px % rem vw vh Custom" at bounding box center [135, 165] width 52 height 14
click at [109, 158] on select "Default auto px % rem vw vh Custom" at bounding box center [135, 165] width 52 height 14
click at [129, 165] on select "Default auto px % rem vw vh Custom" at bounding box center [135, 165] width 52 height 14
select select "px"
click at [145, 158] on select "Default auto px % rem vw vh Custom" at bounding box center [135, 165] width 52 height 14
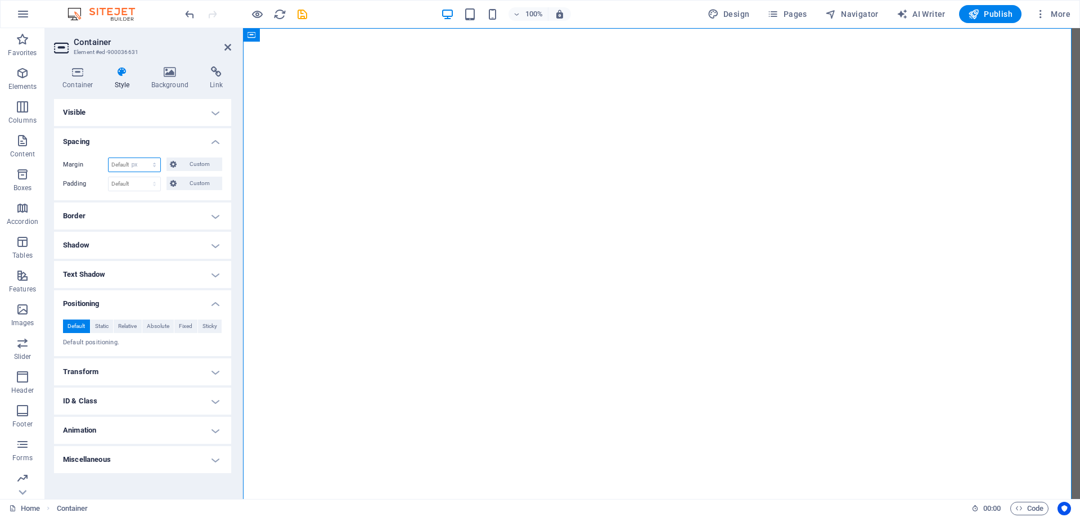
type input "0"
click at [122, 186] on select "Default px rem % vh vw Custom" at bounding box center [135, 184] width 52 height 14
select select "px"
click at [145, 177] on select "Default px rem % vh vw Custom" at bounding box center [135, 184] width 52 height 14
type input "0"
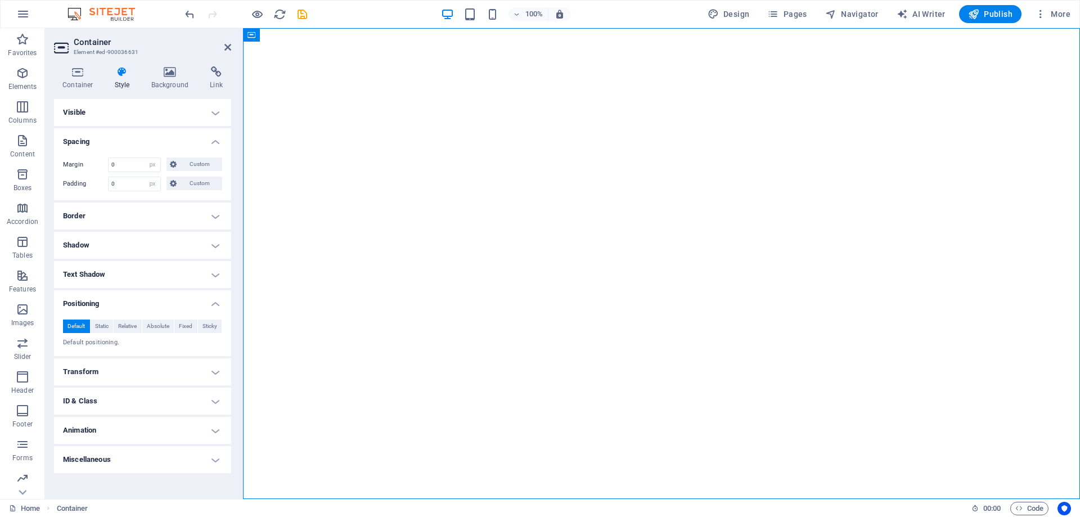
click at [166, 488] on div "Layout How this element expands within the layout (Flexbox). Size Default auto …" at bounding box center [142, 294] width 177 height 391
click at [114, 301] on h4 "Positioning" at bounding box center [142, 300] width 177 height 20
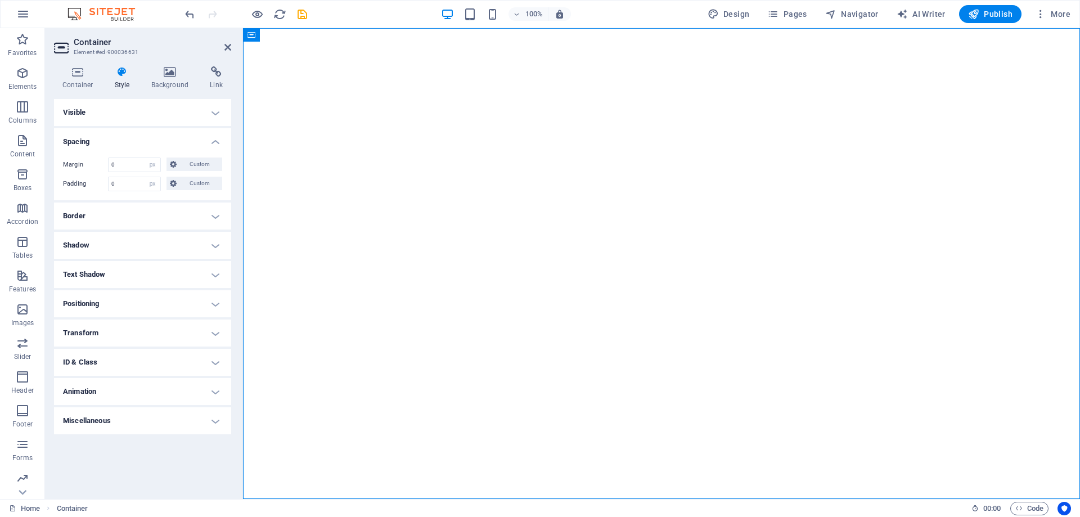
click at [116, 110] on h4 "Visible" at bounding box center [142, 112] width 177 height 27
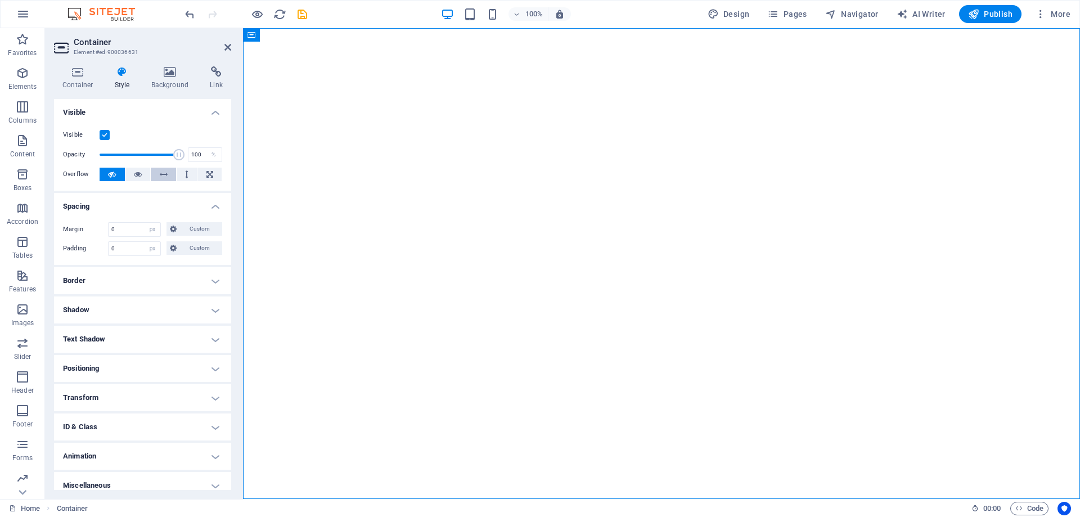
click at [161, 178] on icon at bounding box center [164, 175] width 8 height 14
click at [106, 176] on button at bounding box center [112, 175] width 25 height 14
click at [139, 175] on icon at bounding box center [138, 175] width 8 height 14
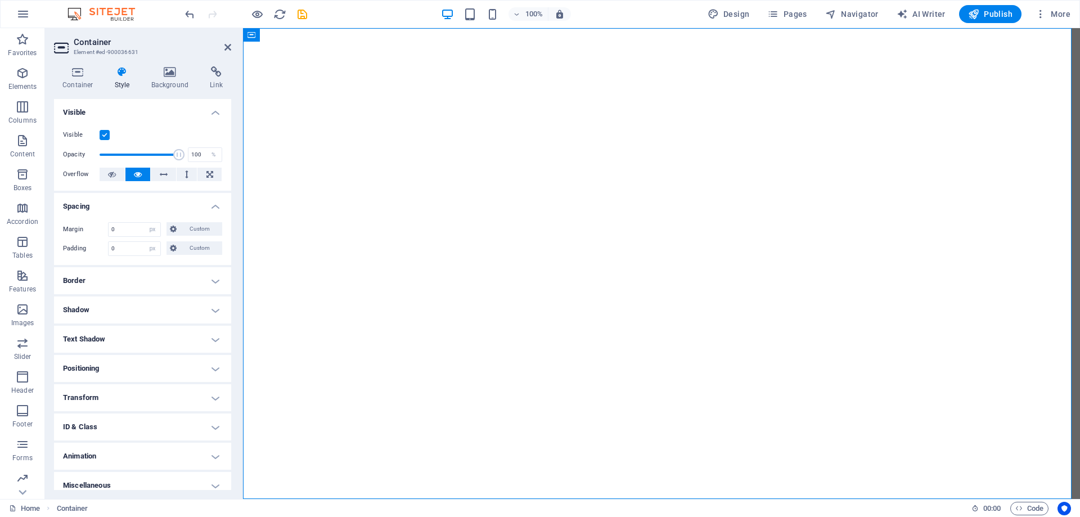
click at [138, 175] on icon at bounding box center [138, 175] width 8 height 14
click at [96, 176] on label "Overflow" at bounding box center [81, 175] width 37 height 14
click at [116, 176] on button at bounding box center [112, 175] width 25 height 14
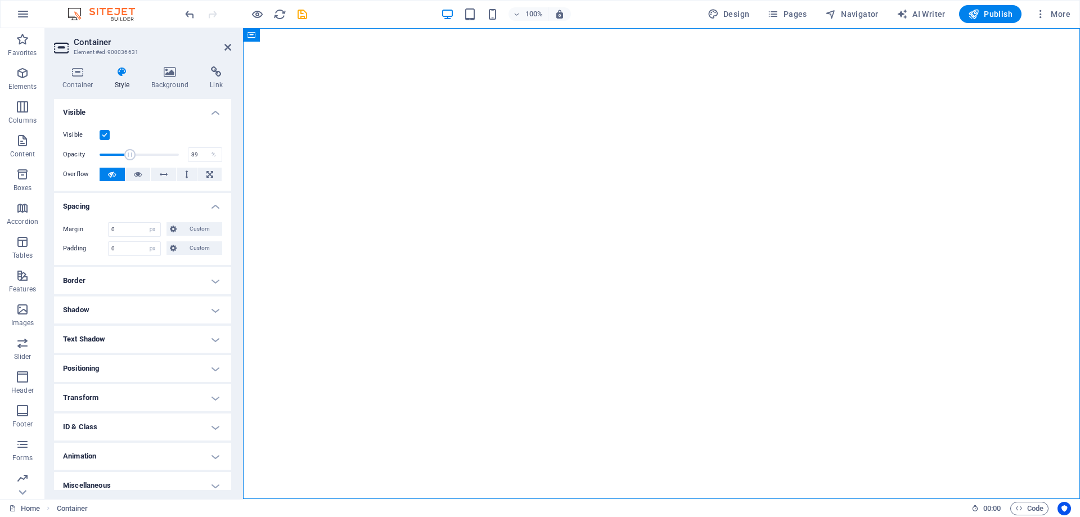
drag, startPoint x: 175, startPoint y: 153, endPoint x: 129, endPoint y: 156, distance: 45.7
click at [129, 156] on span at bounding box center [129, 154] width 11 height 11
type input "100"
drag, startPoint x: 129, startPoint y: 156, endPoint x: 202, endPoint y: 155, distance: 72.6
click at [201, 155] on div "Opacity 100 %" at bounding box center [142, 154] width 159 height 17
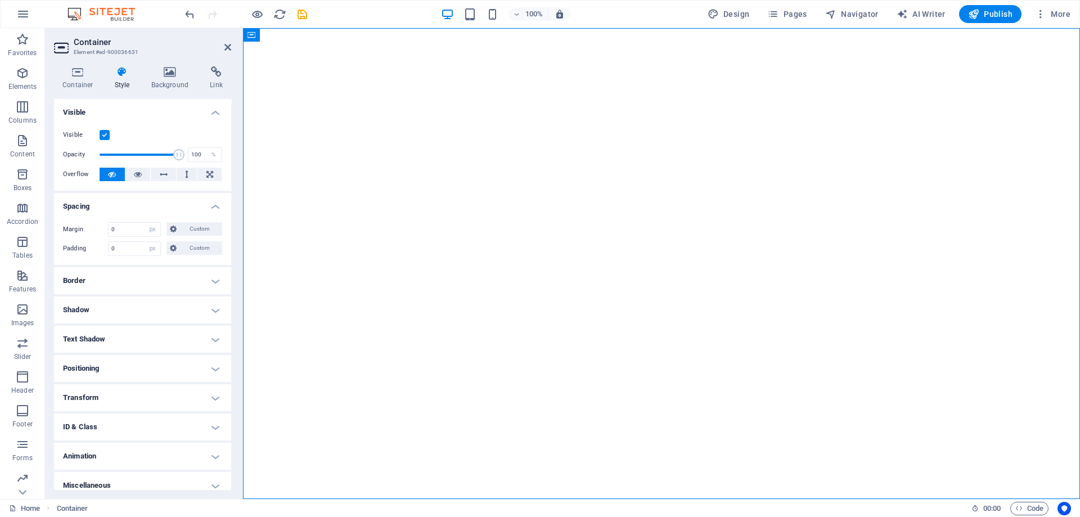
click at [208, 200] on h4 "Spacing" at bounding box center [142, 203] width 177 height 20
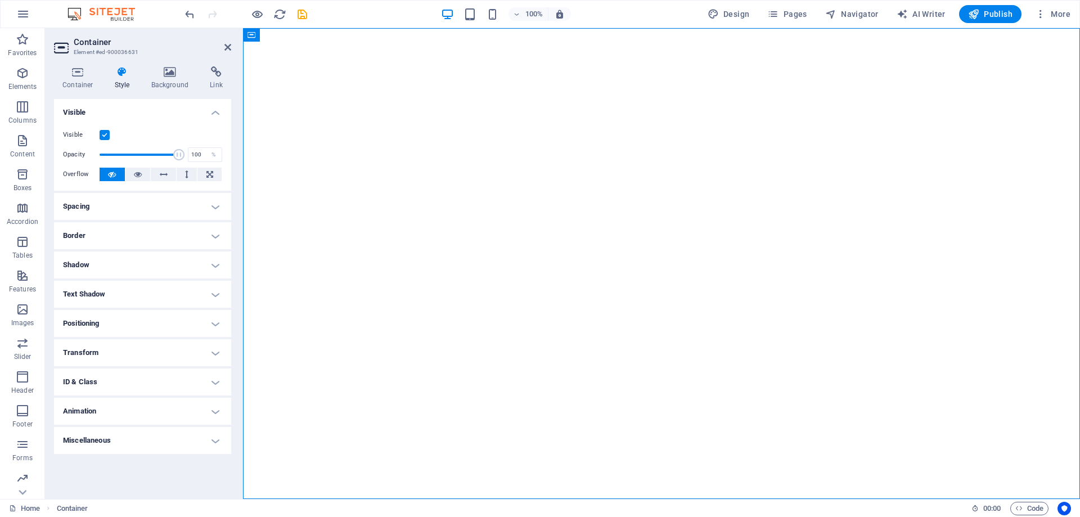
click at [152, 237] on h4 "Border" at bounding box center [142, 235] width 177 height 27
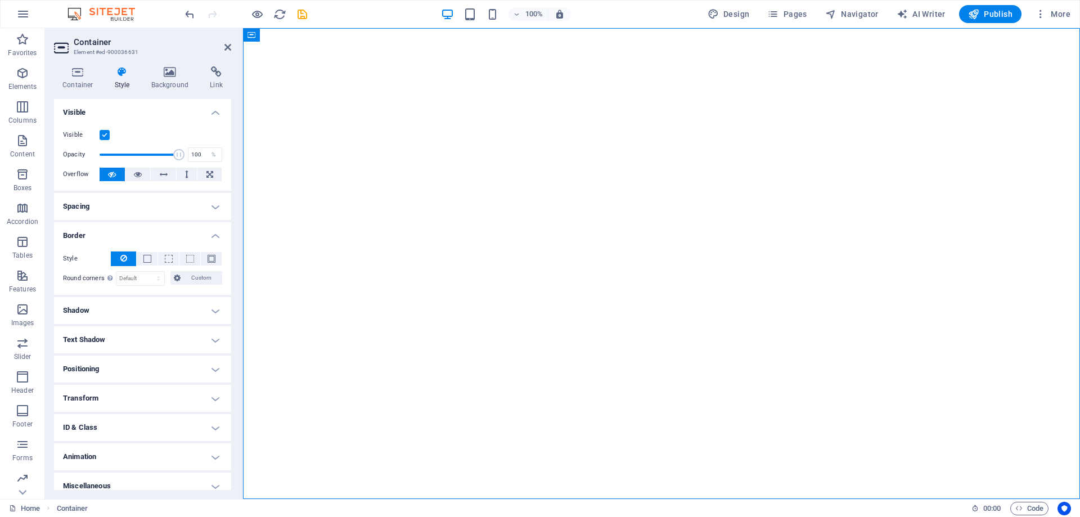
click at [155, 232] on h4 "Border" at bounding box center [142, 232] width 177 height 20
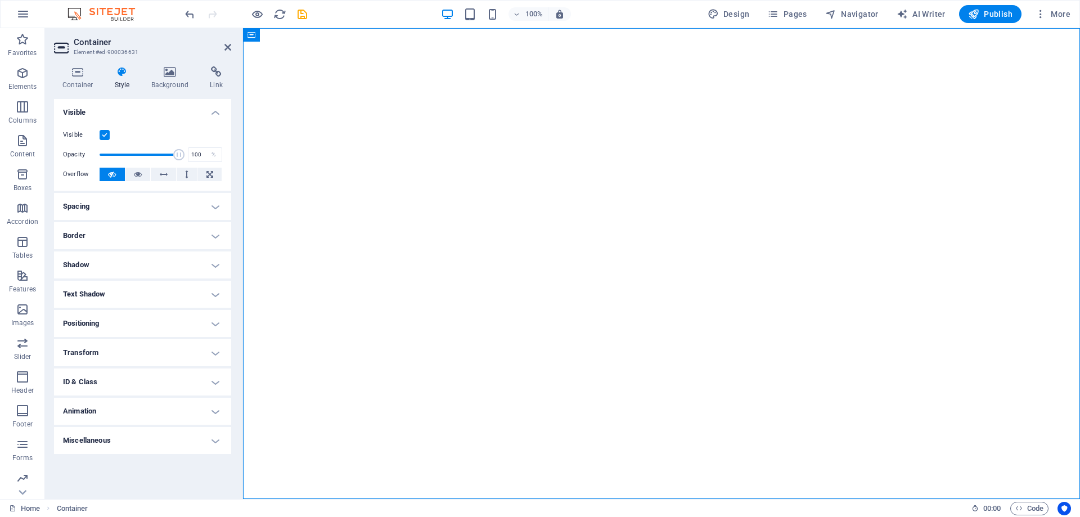
click at [132, 194] on h4 "Spacing" at bounding box center [142, 206] width 177 height 27
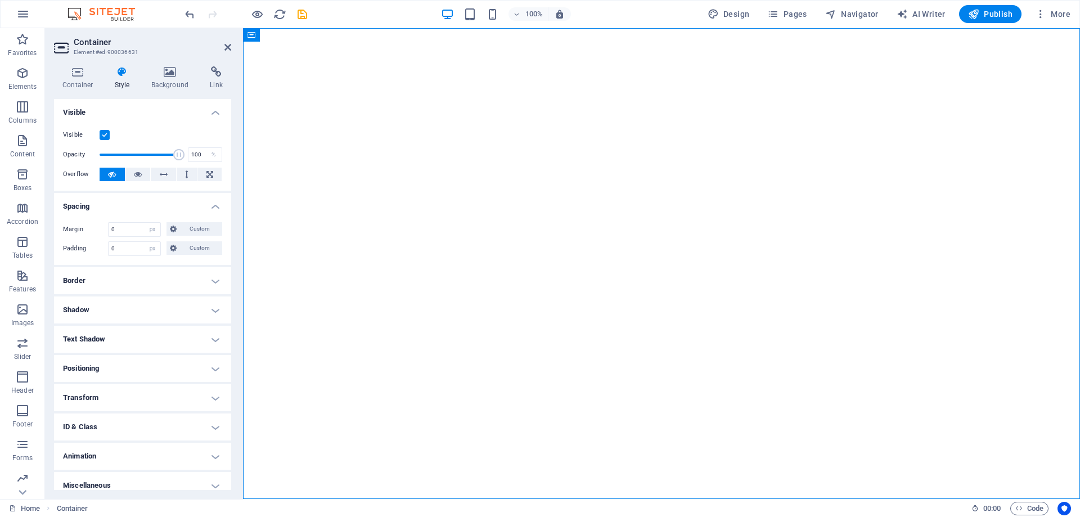
click at [131, 204] on h4 "Spacing" at bounding box center [142, 203] width 177 height 20
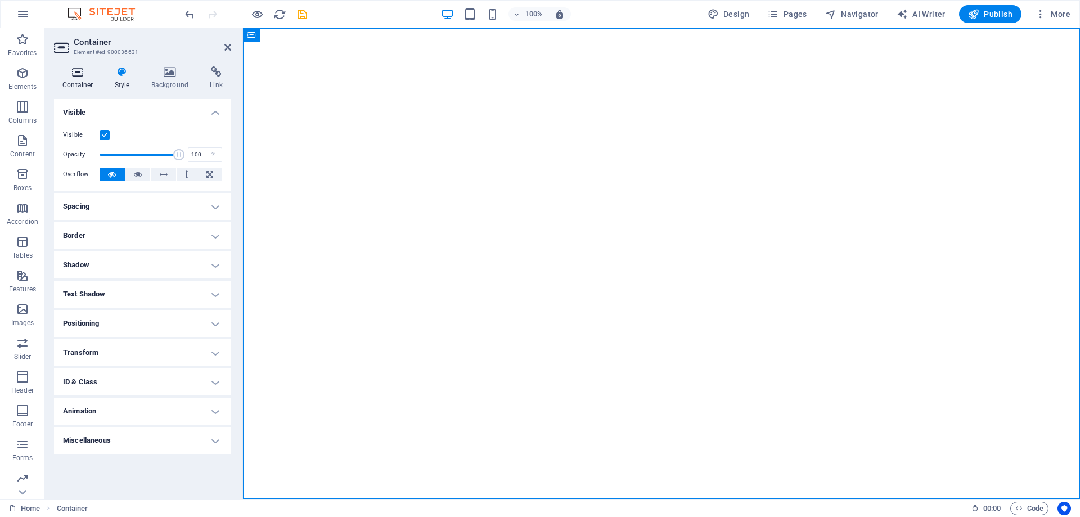
click at [65, 75] on icon at bounding box center [78, 71] width 48 height 11
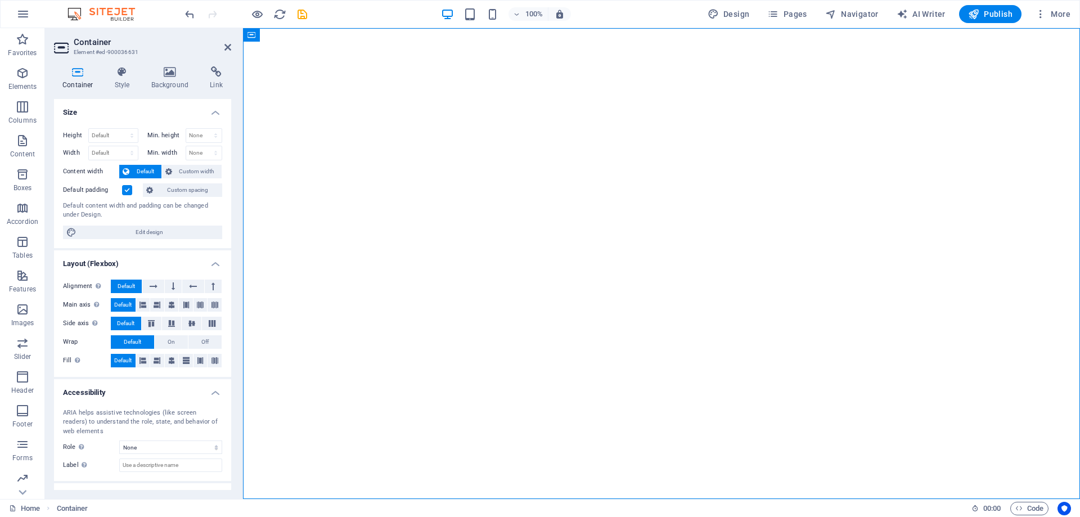
click at [123, 191] on label at bounding box center [127, 190] width 10 height 10
click at [0, 0] on input "Default padding" at bounding box center [0, 0] width 0 height 0
click at [137, 196] on div "Default padding" at bounding box center [101, 190] width 77 height 14
click at [177, 193] on span "Custom spacing" at bounding box center [187, 190] width 62 height 14
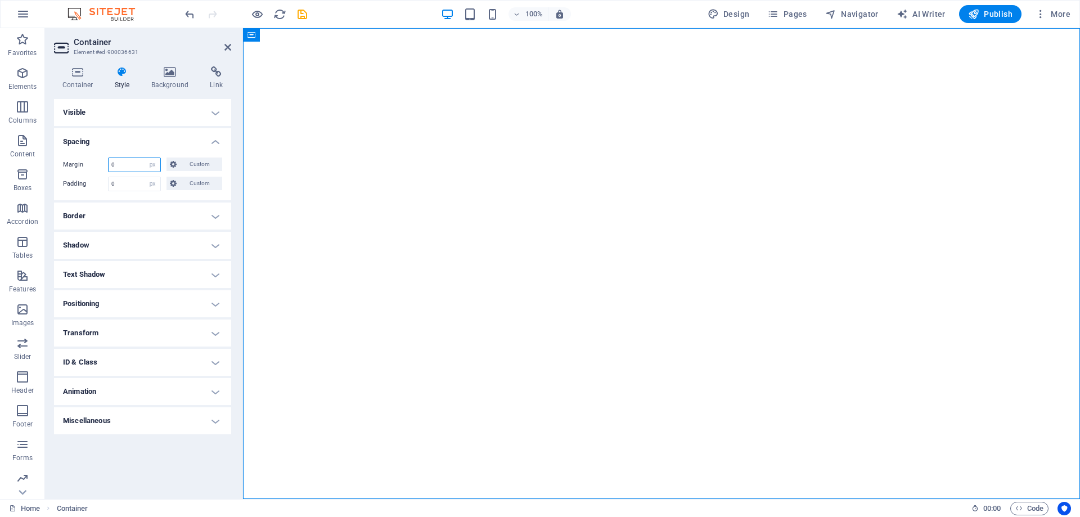
click at [135, 167] on input "0" at bounding box center [135, 165] width 52 height 14
click at [144, 164] on input "0" at bounding box center [135, 165] width 52 height 14
click at [146, 164] on select "Default auto px % rem vw vh Custom" at bounding box center [153, 165] width 16 height 14
click at [151, 164] on select "Default auto px % rem vw vh Custom" at bounding box center [153, 165] width 16 height 14
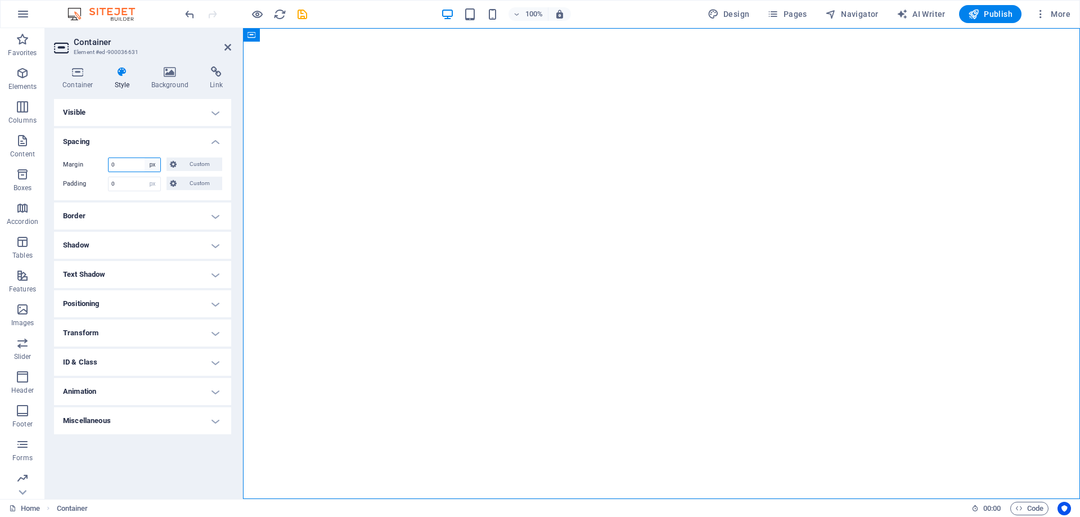
select select "default"
click at [145, 158] on select "Default auto px % rem vw vh Custom" at bounding box center [153, 165] width 16 height 14
select select "DISABLED_OPTION_VALUE"
click at [152, 185] on select "Default px rem % vh vw Custom" at bounding box center [153, 184] width 16 height 14
select select "default"
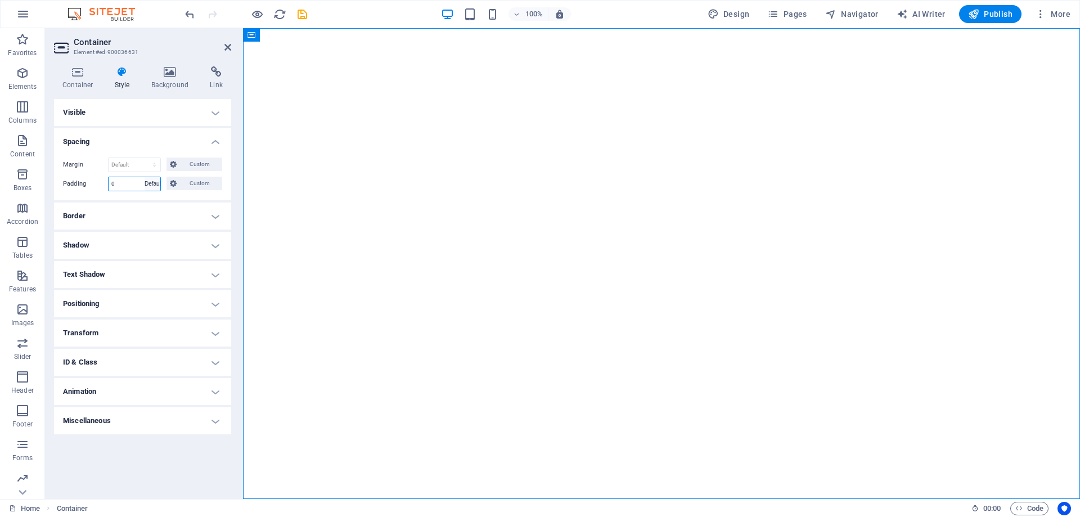
click at [145, 177] on select "Default px rem % vh vw Custom" at bounding box center [153, 184] width 16 height 14
select select "DISABLED_OPTION_VALUE"
click at [212, 113] on h4 "Visible" at bounding box center [142, 112] width 177 height 27
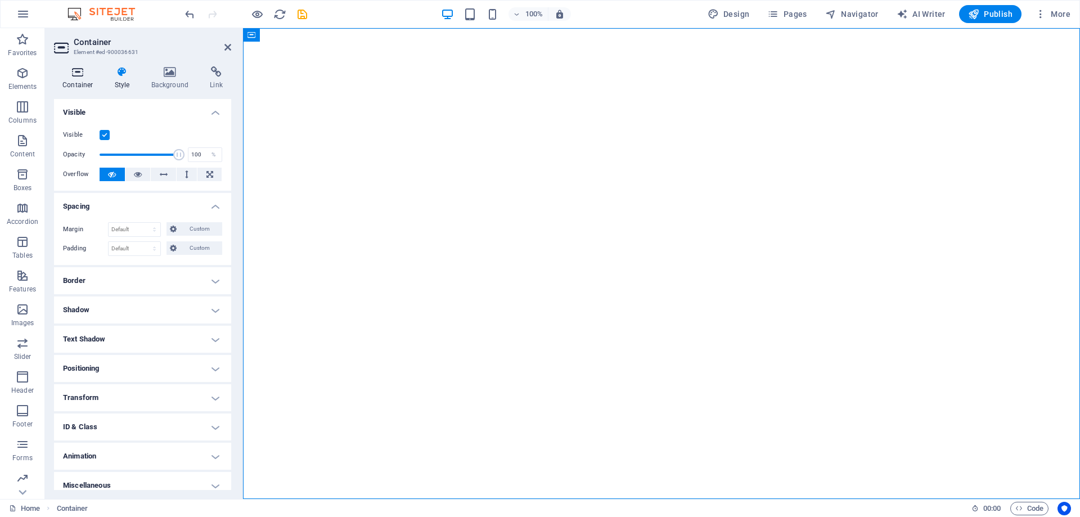
click at [79, 80] on h4 "Container" at bounding box center [80, 78] width 52 height 24
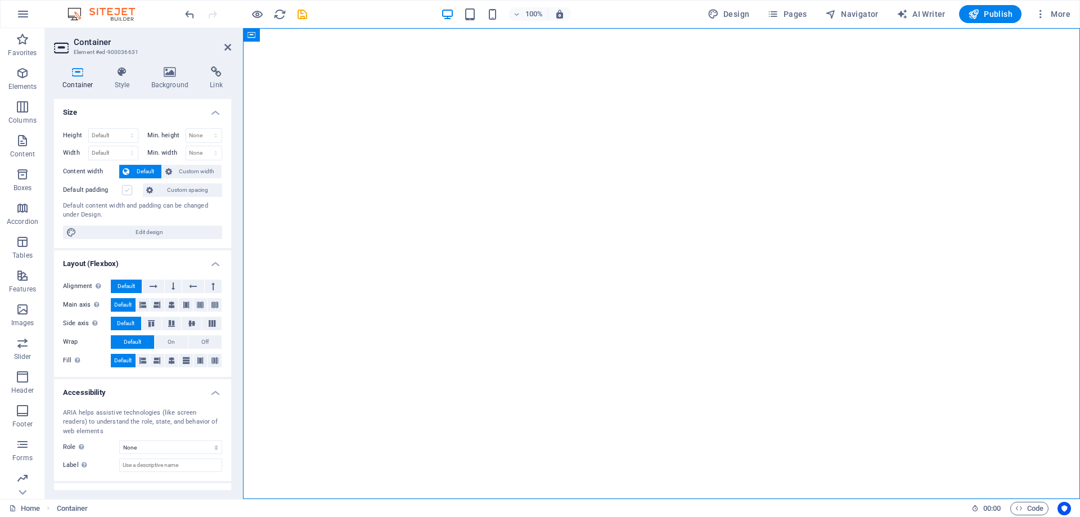
click at [127, 190] on label at bounding box center [127, 190] width 10 height 10
click at [0, 0] on input "Default padding" at bounding box center [0, 0] width 0 height 0
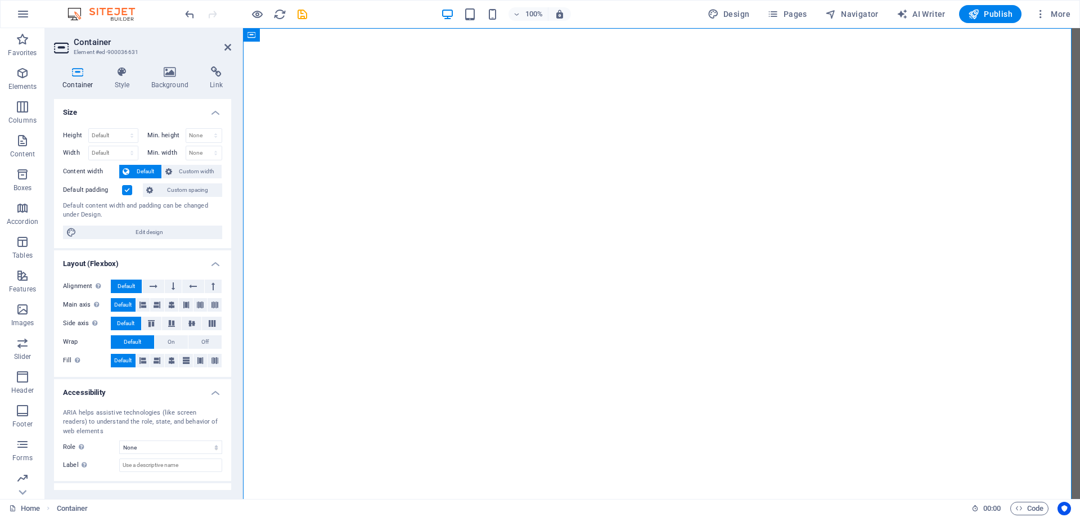
click at [127, 190] on label at bounding box center [127, 190] width 10 height 10
click at [0, 0] on input "Default padding" at bounding box center [0, 0] width 0 height 0
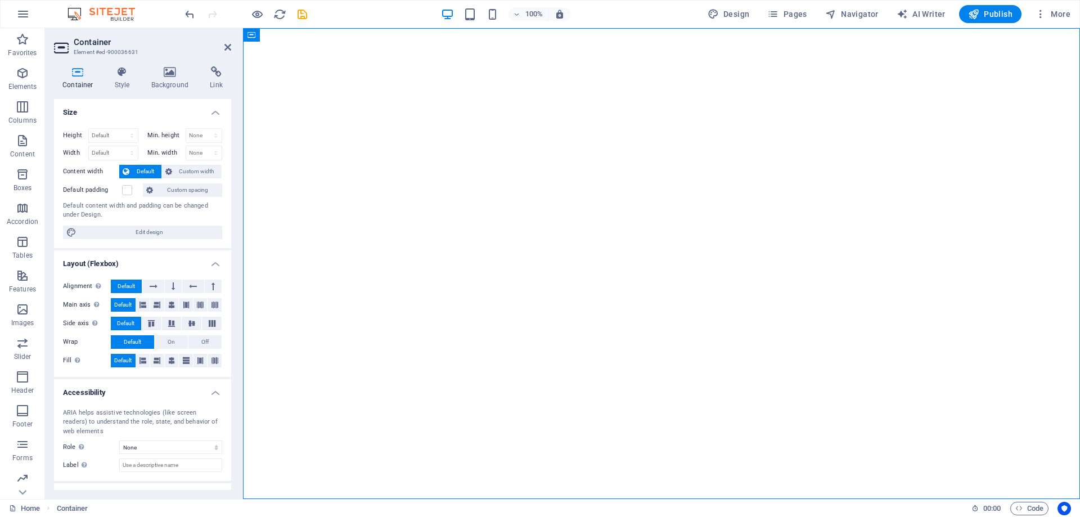
click at [138, 172] on span "Default" at bounding box center [145, 172] width 25 height 14
click at [195, 289] on icon at bounding box center [193, 287] width 8 height 14
click at [156, 285] on icon at bounding box center [154, 287] width 8 height 14
click at [128, 286] on span "Default" at bounding box center [126, 287] width 17 height 14
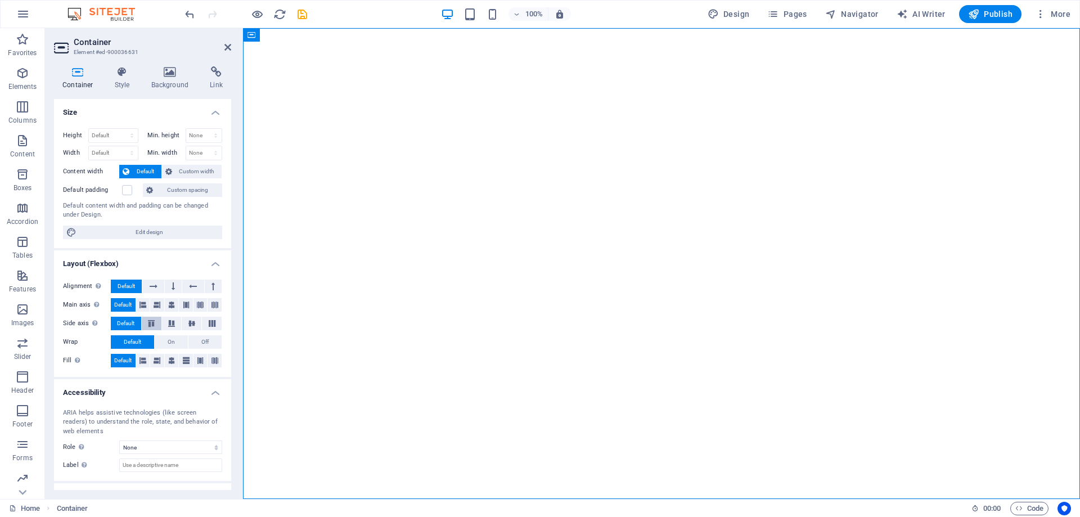
scroll to position [45, 0]
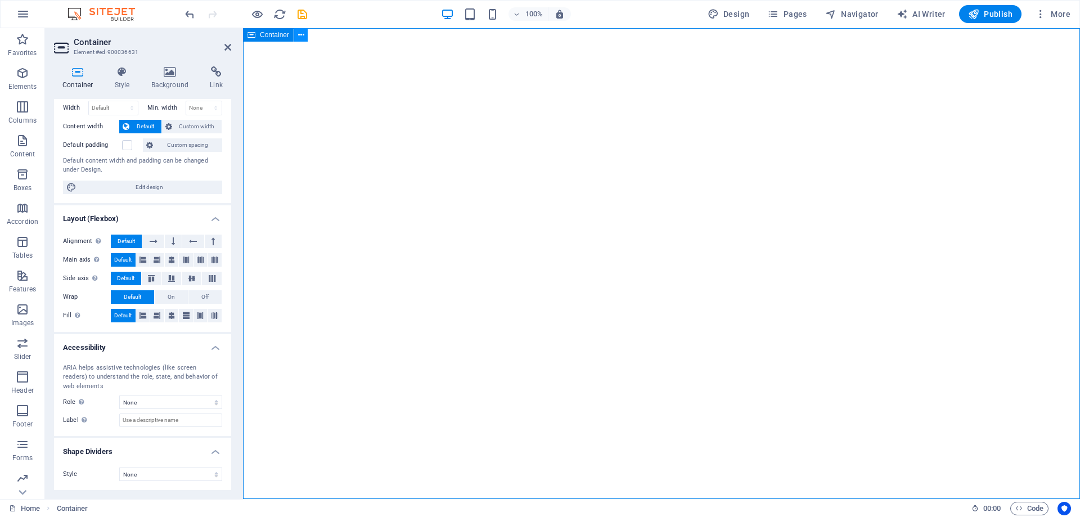
click at [299, 35] on icon at bounding box center [301, 35] width 6 height 12
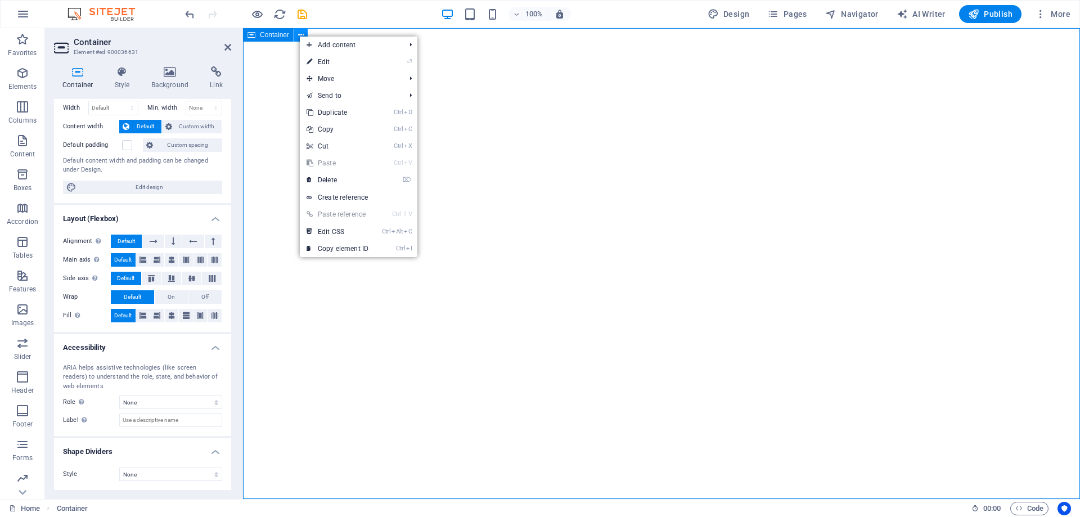
click at [299, 35] on icon at bounding box center [301, 35] width 6 height 12
click at [284, 74] on div "</div>" at bounding box center [661, 263] width 837 height 471
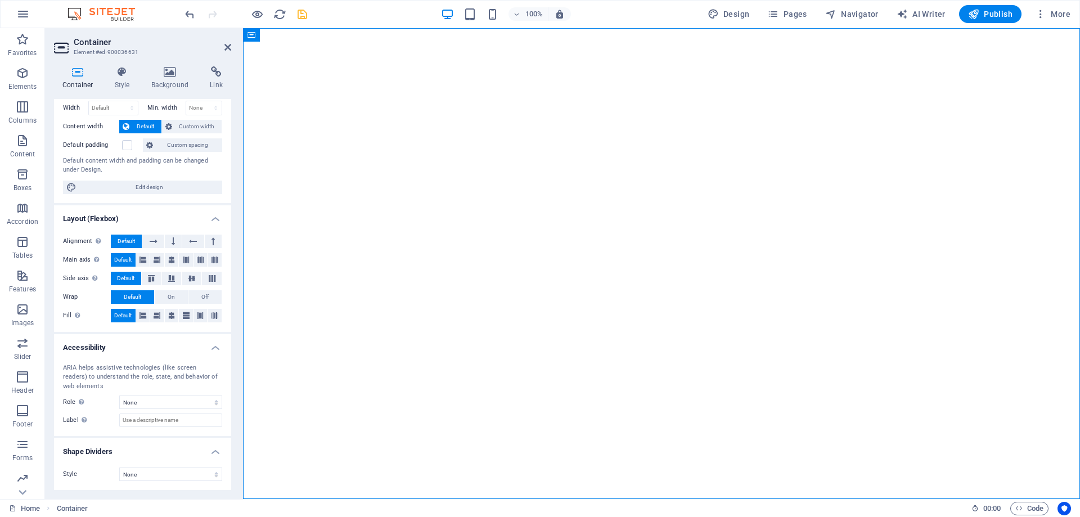
click at [302, 13] on icon "save" at bounding box center [302, 14] width 13 height 13
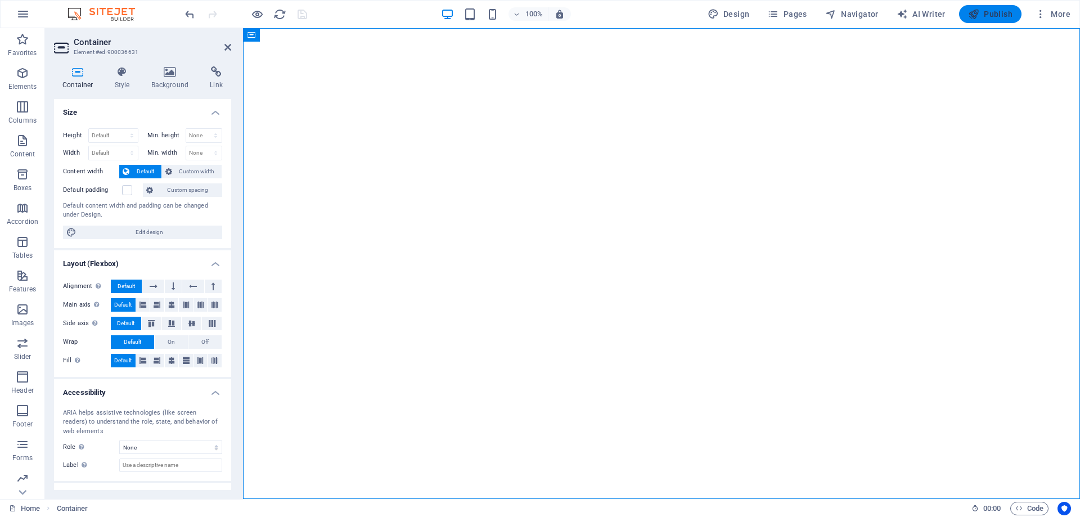
click at [987, 15] on span "Publish" at bounding box center [990, 13] width 44 height 11
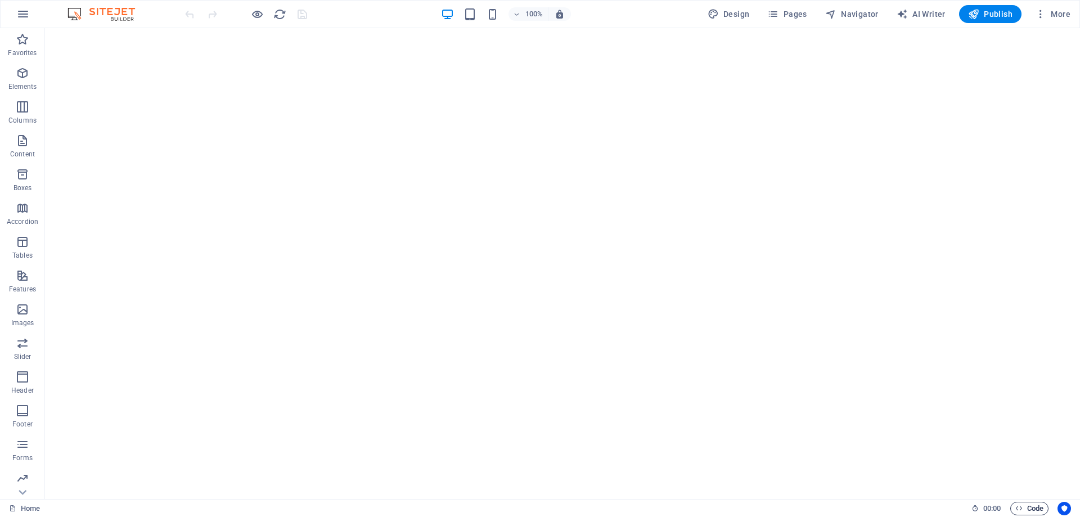
click at [1018, 502] on span "Code" at bounding box center [1030, 509] width 28 height 14
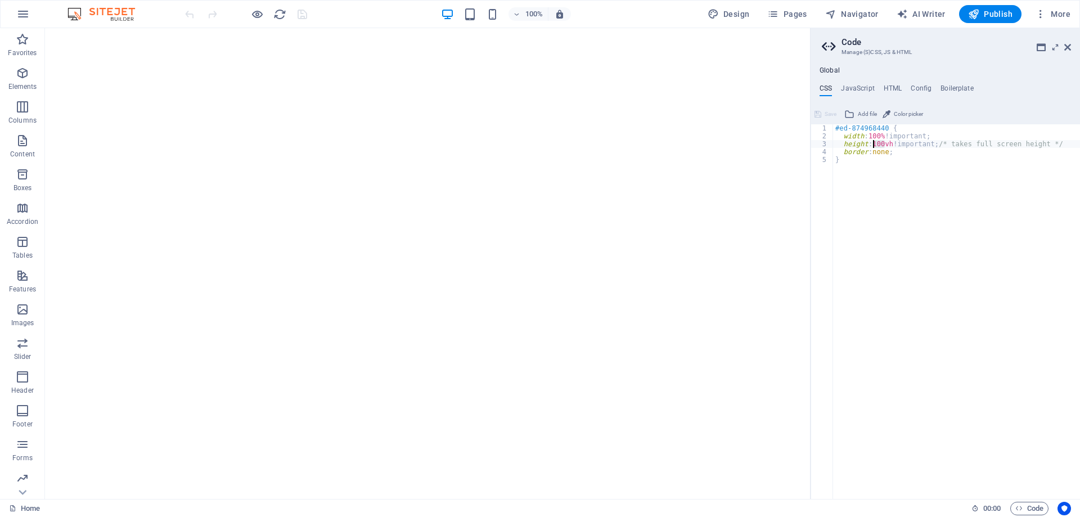
drag, startPoint x: 885, startPoint y: 141, endPoint x: 872, endPoint y: 141, distance: 13.0
click at [872, 141] on div "#ed-874968440 { width : 100% !important; height : 100vh !important; /* takes fu…" at bounding box center [956, 319] width 247 height 391
click at [931, 281] on div "#ed-874968440 { width : 100% !important; height : 70vh !important; /* takes ful…" at bounding box center [956, 319] width 247 height 391
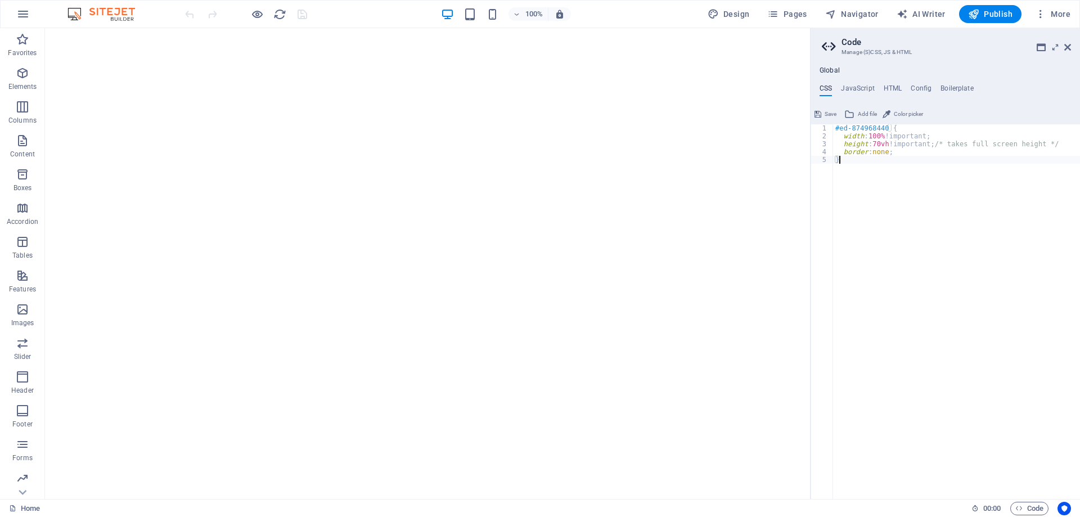
type textarea "}"
click at [828, 114] on span "Save" at bounding box center [831, 114] width 12 height 14
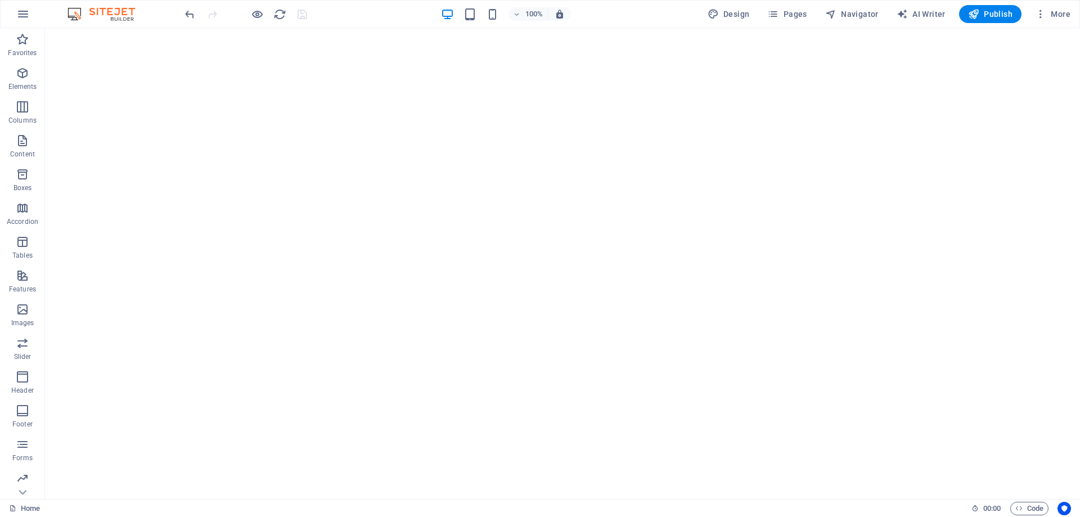
click at [917, 358] on html "</div>" at bounding box center [562, 193] width 1035 height 330
click at [1030, 505] on span "Code" at bounding box center [1030, 509] width 28 height 14
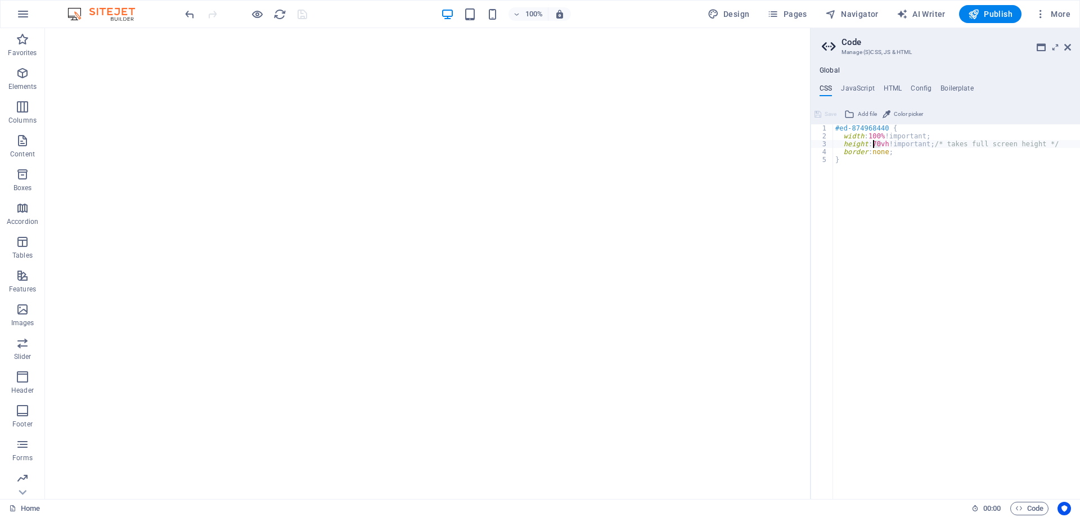
drag, startPoint x: 882, startPoint y: 143, endPoint x: 873, endPoint y: 143, distance: 9.0
click at [873, 143] on div "#ed-874968440 { width : 100% !important; height : 70vh !important; /* takes ful…" at bounding box center [956, 319] width 247 height 391
click at [905, 350] on div "#ed-874968440 { width : 100% !important; height : 85vh !important; /* takes ful…" at bounding box center [956, 319] width 247 height 391
type textarea "}"
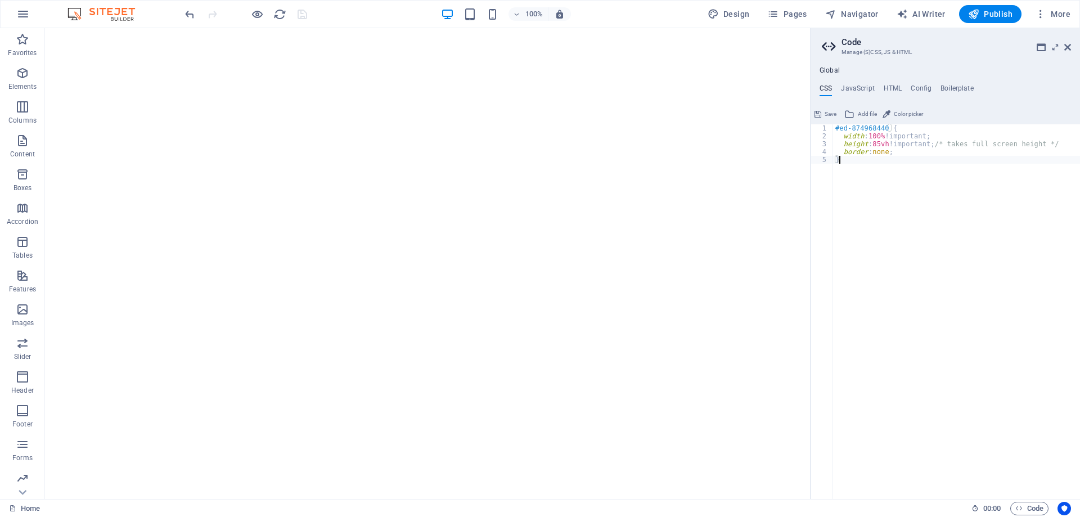
scroll to position [0, 0]
click at [828, 109] on span "Save" at bounding box center [831, 114] width 12 height 14
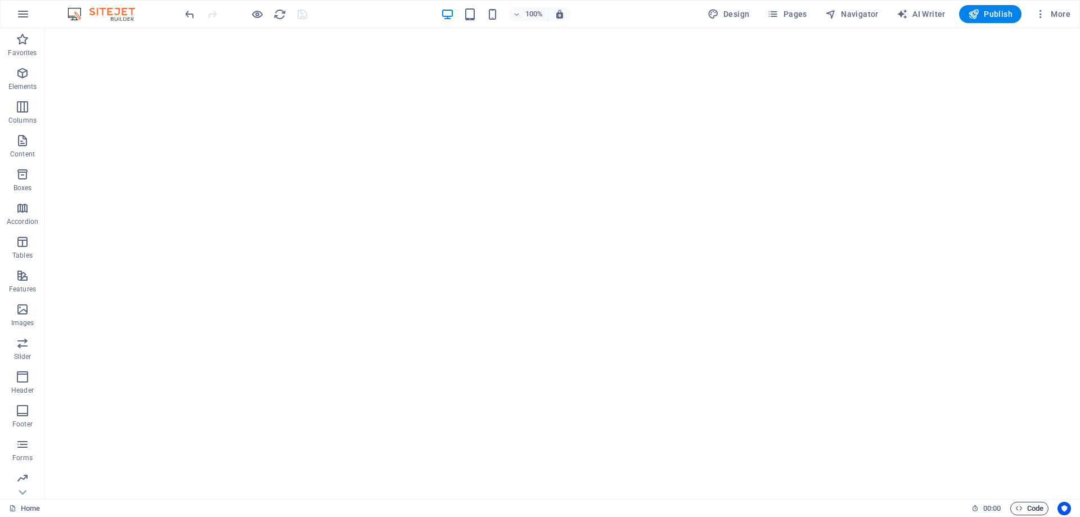
click at [1022, 503] on span "Code" at bounding box center [1030, 509] width 28 height 14
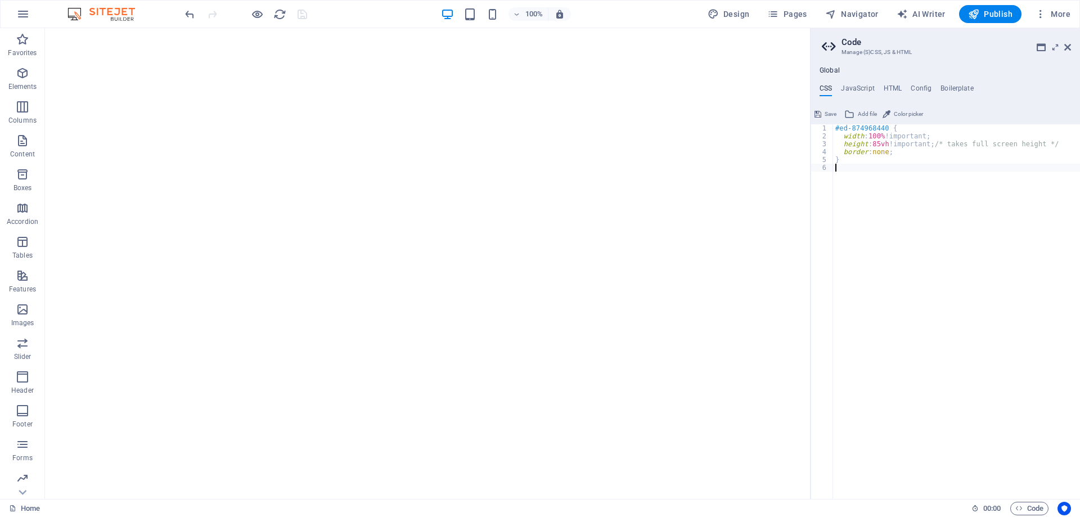
paste textarea "}"
type textarea "}"
click at [822, 114] on button "Save" at bounding box center [825, 114] width 25 height 14
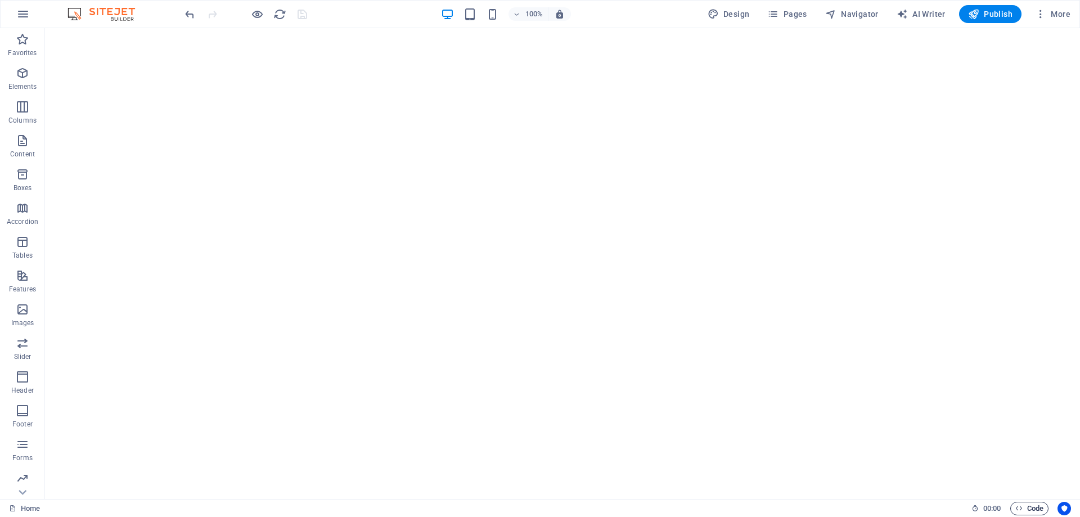
click at [1032, 506] on span "Code" at bounding box center [1030, 509] width 28 height 14
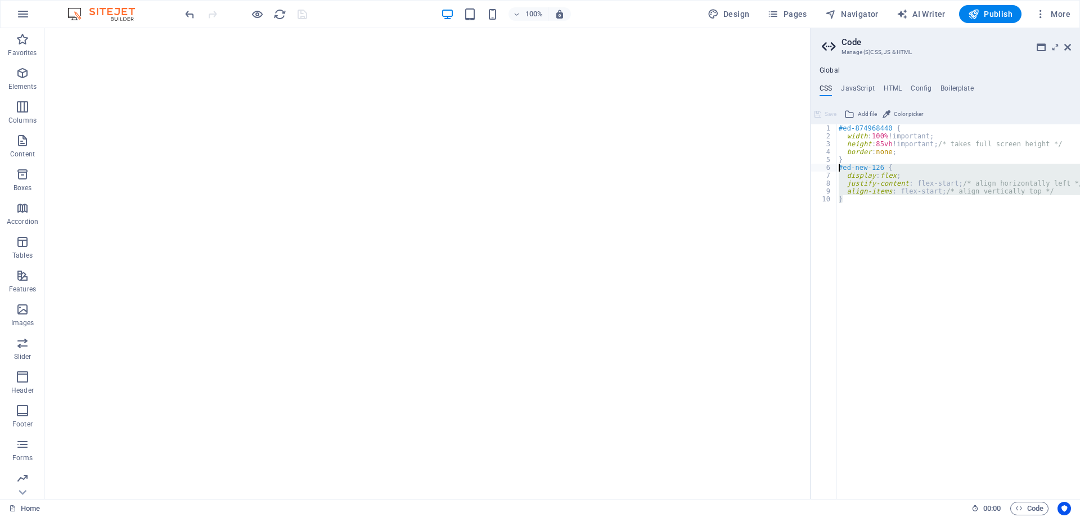
drag, startPoint x: 847, startPoint y: 205, endPoint x: 815, endPoint y: 170, distance: 47.0
click at [815, 170] on div "} 1 2 3 4 5 6 7 8 9 10 #ed-874968440 { width : 100% !important; height : 85vh !…" at bounding box center [946, 311] width 270 height 375
type textarea "#ed-new-126 { display: flex;"
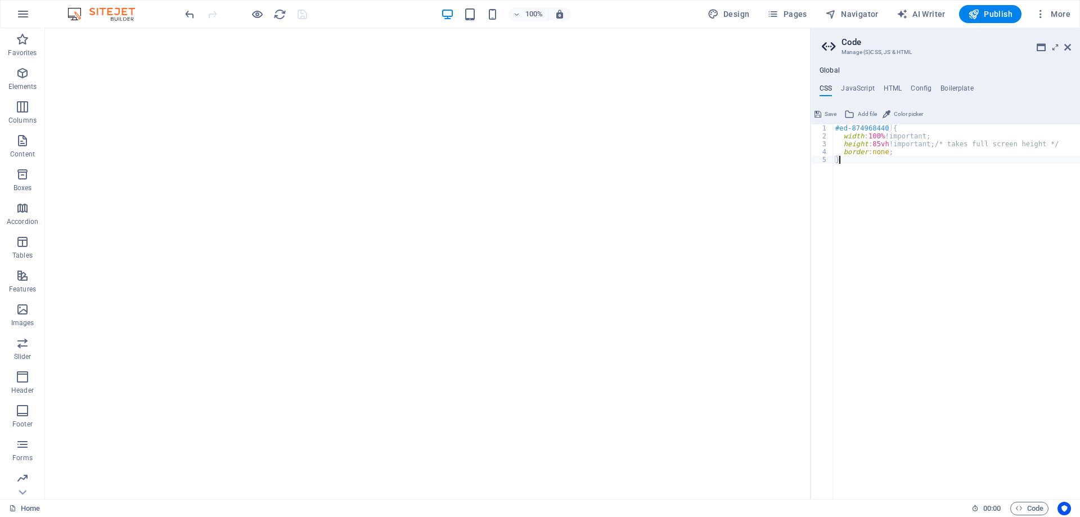
click at [835, 128] on div "#ed-874968440 { width : 100% !important; height : 85vh !important; /* takes ful…" at bounding box center [956, 319] width 247 height 391
type textarea "#ed-874968440 {"
click at [848, 128] on div "#ed-874968440 { width : 100% !important; height : 85vh !important; /* takes ful…" at bounding box center [956, 319] width 247 height 391
type textarea "}"
click at [821, 114] on icon at bounding box center [818, 114] width 7 height 14
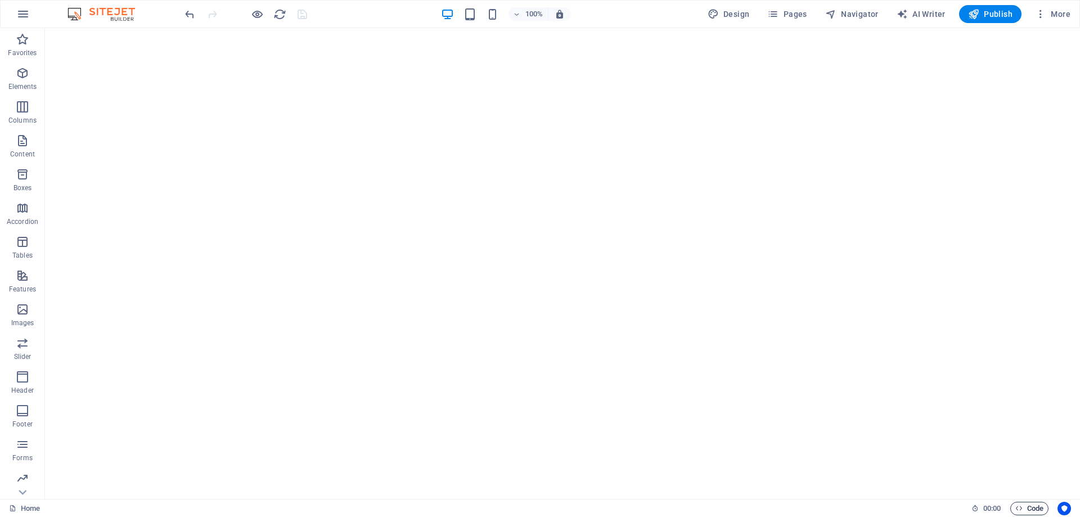
click at [1024, 509] on span "Code" at bounding box center [1030, 509] width 28 height 14
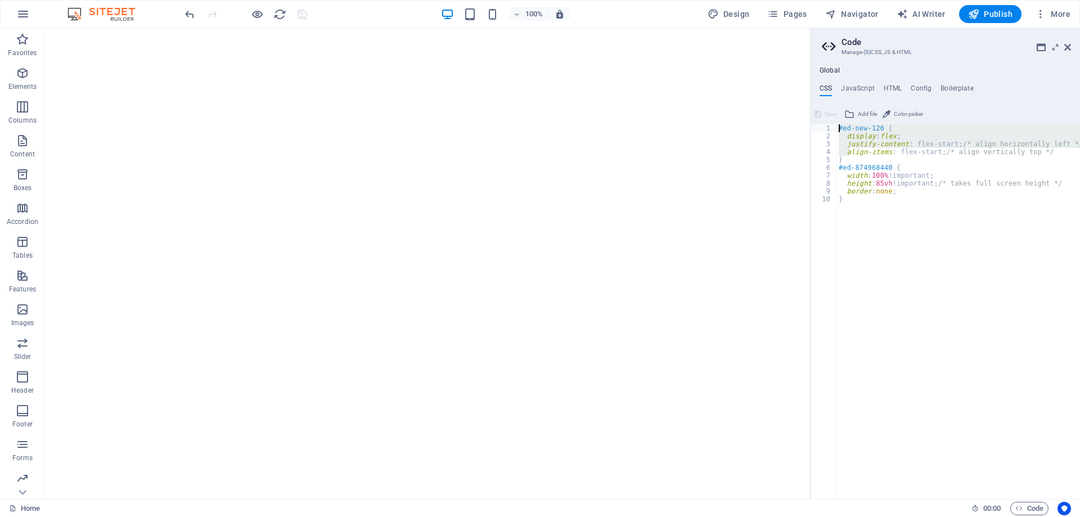
drag, startPoint x: 848, startPoint y: 156, endPoint x: 817, endPoint y: 126, distance: 43.0
click at [817, 126] on div "} 1 2 3 4 5 6 7 8 9 10 #ed-new-126 { display : flex ; justify-content : flex-st…" at bounding box center [946, 311] width 270 height 375
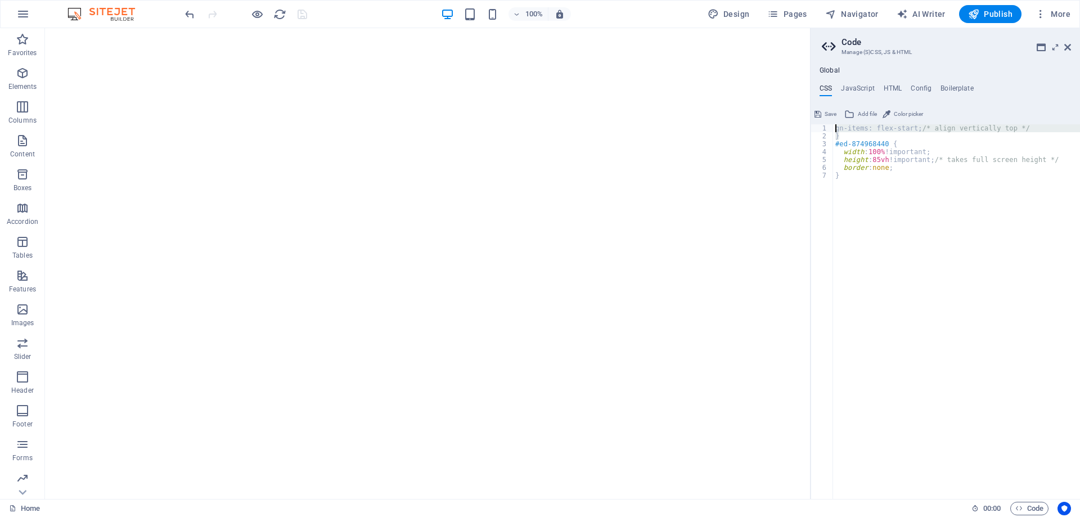
drag, startPoint x: 841, startPoint y: 135, endPoint x: 820, endPoint y: 125, distance: 22.9
click at [820, 125] on div "gn-items: flex-start; /* align vertically top */ 1 2 3 4 5 6 7 gn-items: flex-s…" at bounding box center [946, 311] width 270 height 375
type textarea "gn-items: flex-start; /* align vertically top */ }"
type textarea "#ed-874968440 {"
click at [825, 115] on span "Save" at bounding box center [831, 114] width 12 height 14
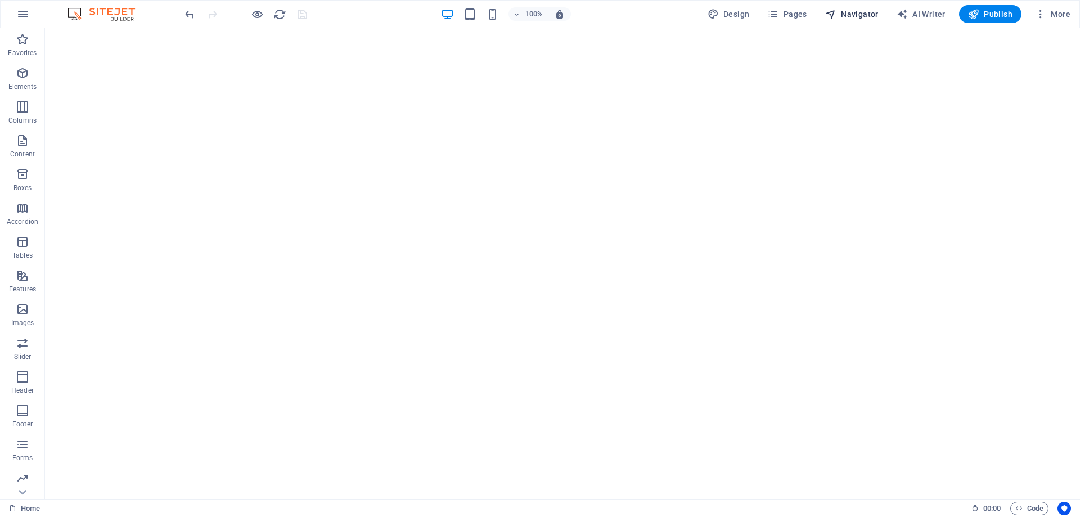
click at [868, 10] on span "Navigator" at bounding box center [851, 13] width 53 height 11
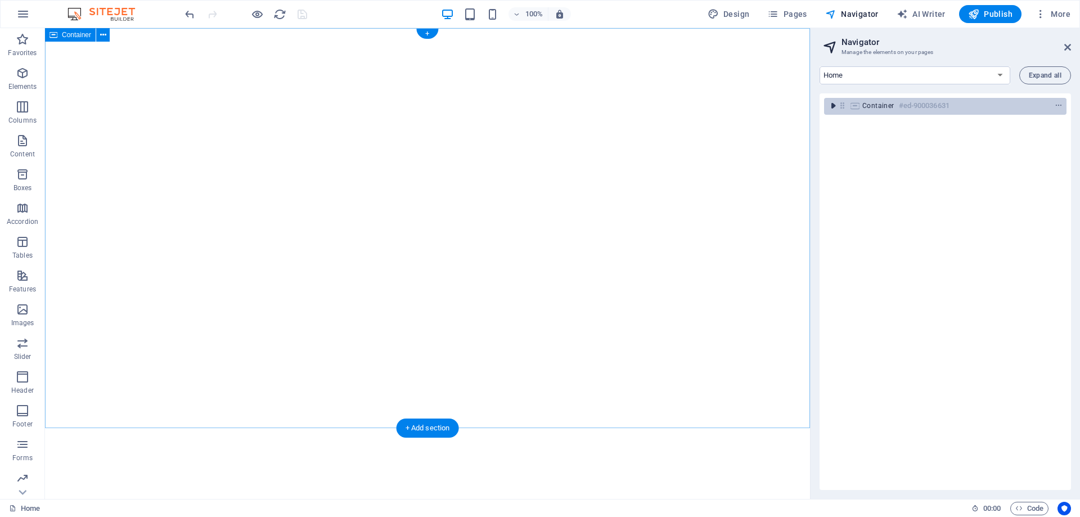
click at [836, 106] on icon "toggle-expand" at bounding box center [833, 105] width 11 height 11
click at [859, 106] on icon at bounding box center [855, 105] width 12 height 9
drag, startPoint x: 859, startPoint y: 106, endPoint x: 100, endPoint y: 101, distance: 759.1
click at [859, 106] on icon at bounding box center [855, 105] width 12 height 9
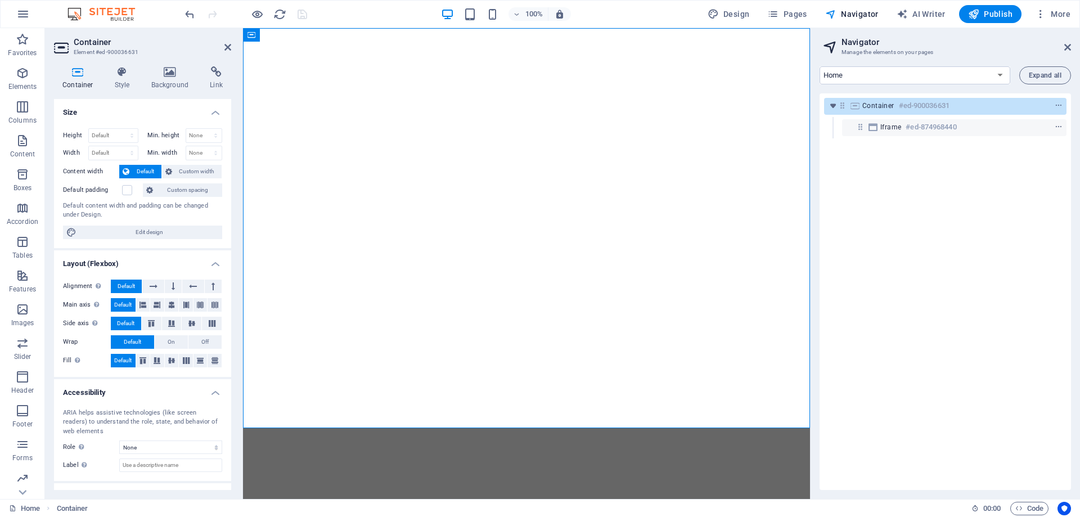
drag, startPoint x: 138, startPoint y: 111, endPoint x: 83, endPoint y: 80, distance: 63.5
click at [83, 80] on div "Container Style Background Link Size Height Default px rem % vh vw Min. height …" at bounding box center [142, 278] width 177 height 424
click at [170, 190] on span "Custom spacing" at bounding box center [187, 190] width 62 height 14
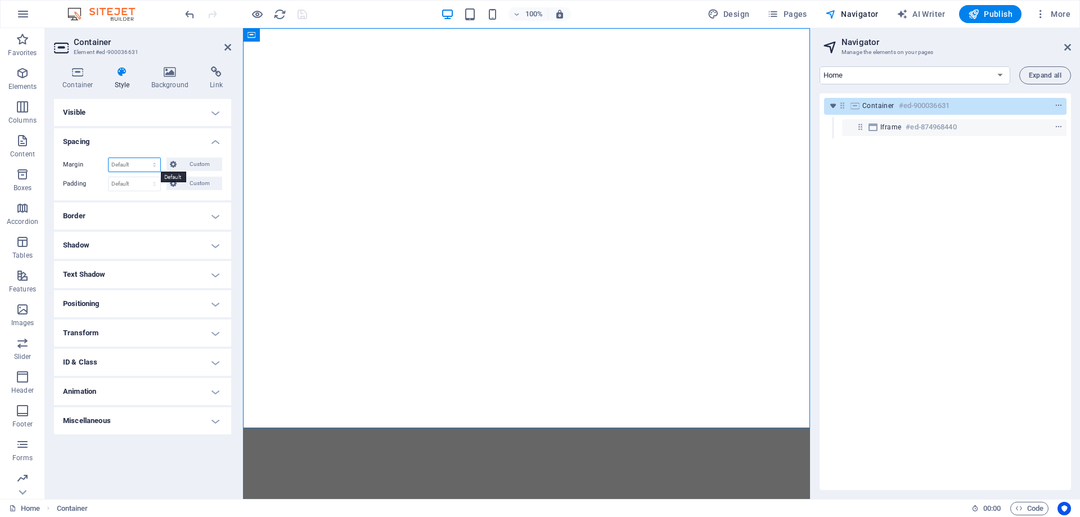
click at [133, 158] on select "Default auto px % rem vw vh Custom" at bounding box center [135, 165] width 52 height 14
click at [128, 140] on h4 "Spacing" at bounding box center [142, 138] width 177 height 20
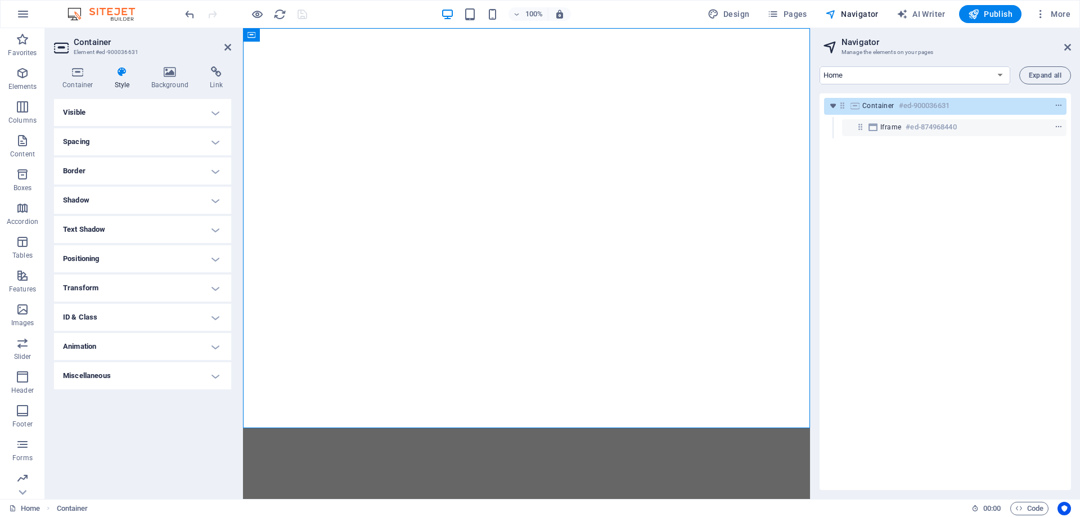
click at [157, 138] on h4 "Spacing" at bounding box center [142, 141] width 177 height 27
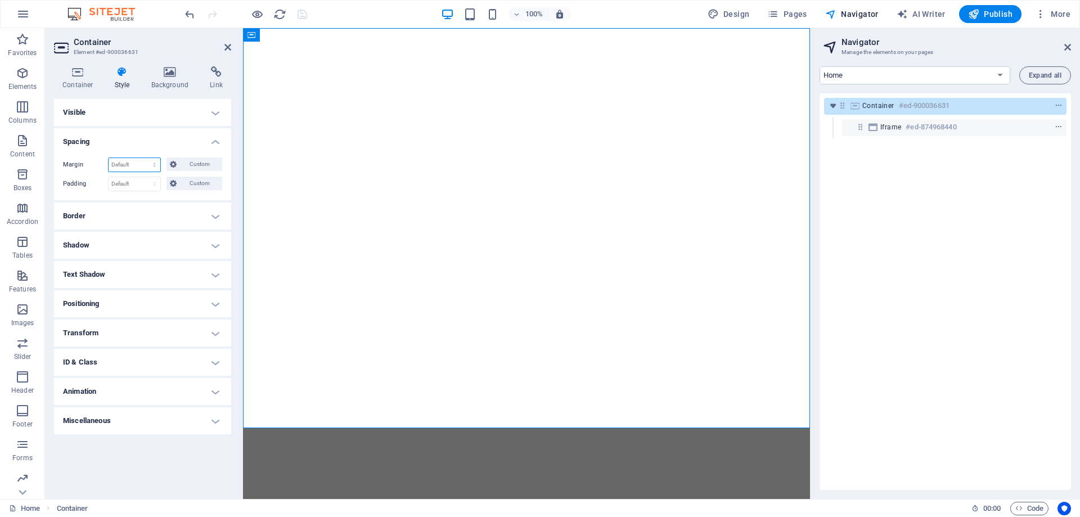
click at [135, 163] on select "Default auto px % rem vw vh Custom" at bounding box center [135, 165] width 52 height 14
click at [134, 160] on select "Default auto px % rem vw vh Custom" at bounding box center [135, 165] width 52 height 14
click at [155, 142] on h4 "Spacing" at bounding box center [142, 138] width 177 height 20
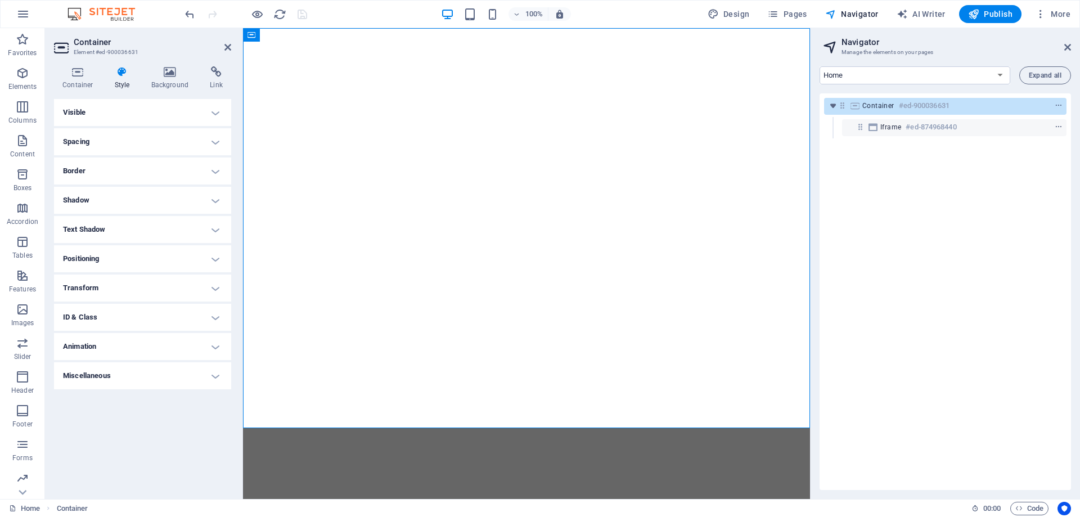
click at [156, 141] on h4 "Spacing" at bounding box center [142, 141] width 177 height 27
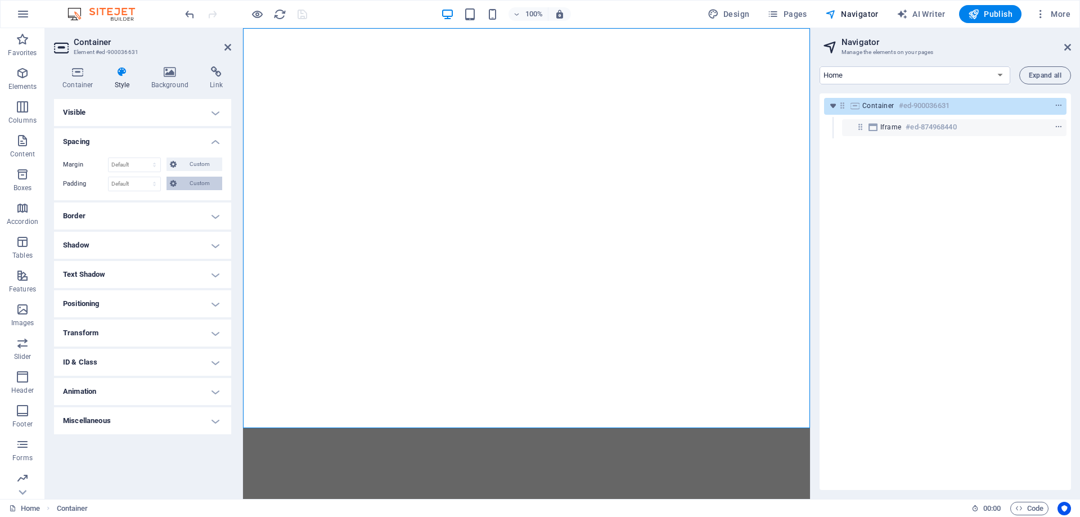
click at [182, 179] on span "Custom" at bounding box center [199, 184] width 39 height 14
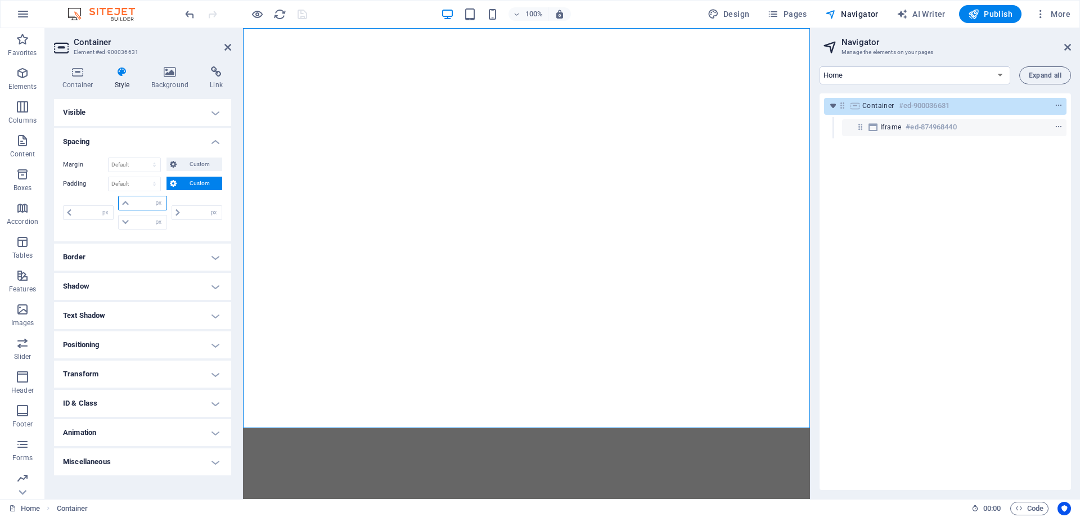
click at [142, 201] on input "number" at bounding box center [149, 203] width 34 height 14
type input "0"
select select "px"
type input "0"
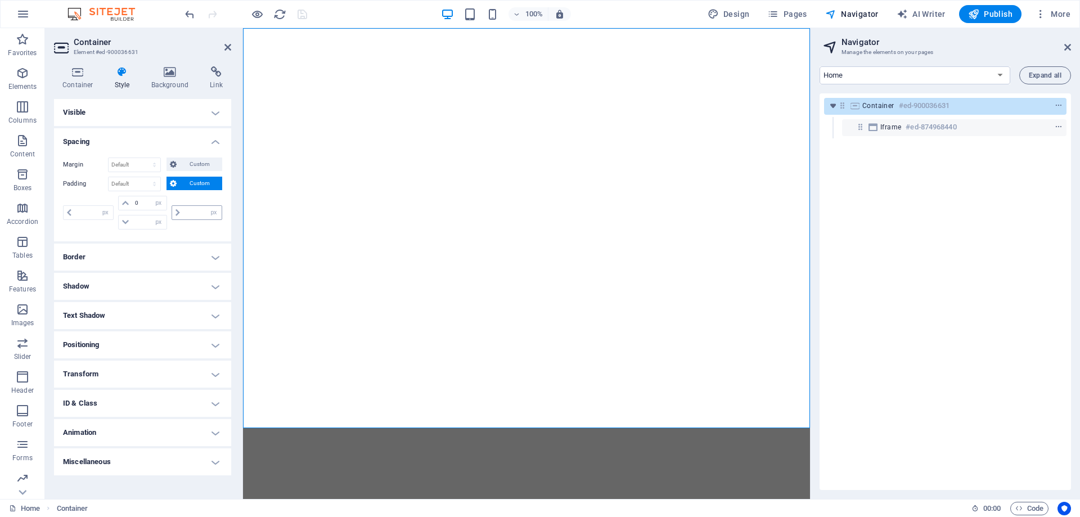
type input "0"
click at [179, 208] on span at bounding box center [177, 213] width 11 height 14
click at [197, 224] on div "0 px rem % vh vw" at bounding box center [195, 213] width 53 height 34
click at [186, 167] on span "Custom" at bounding box center [199, 165] width 39 height 14
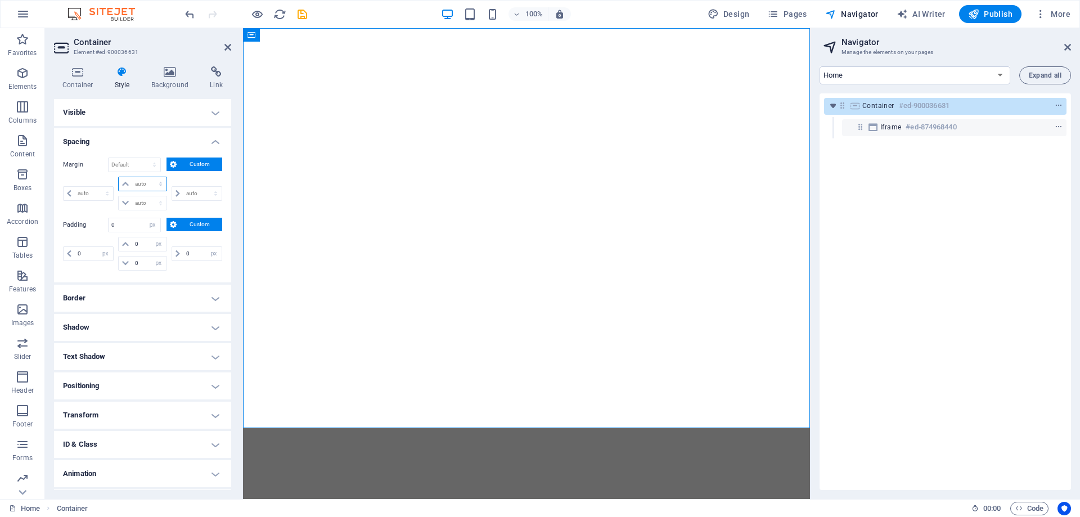
click at [148, 185] on select "auto px % rem vw vh" at bounding box center [142, 184] width 47 height 14
click at [141, 186] on select "auto px % rem vw vh" at bounding box center [142, 184] width 47 height 14
click at [190, 185] on div "auto px % rem vw vh" at bounding box center [195, 194] width 53 height 34
click at [139, 203] on select "auto px % rem vw vh" at bounding box center [142, 203] width 47 height 14
click at [154, 203] on select "auto px % rem vw vh" at bounding box center [142, 203] width 47 height 14
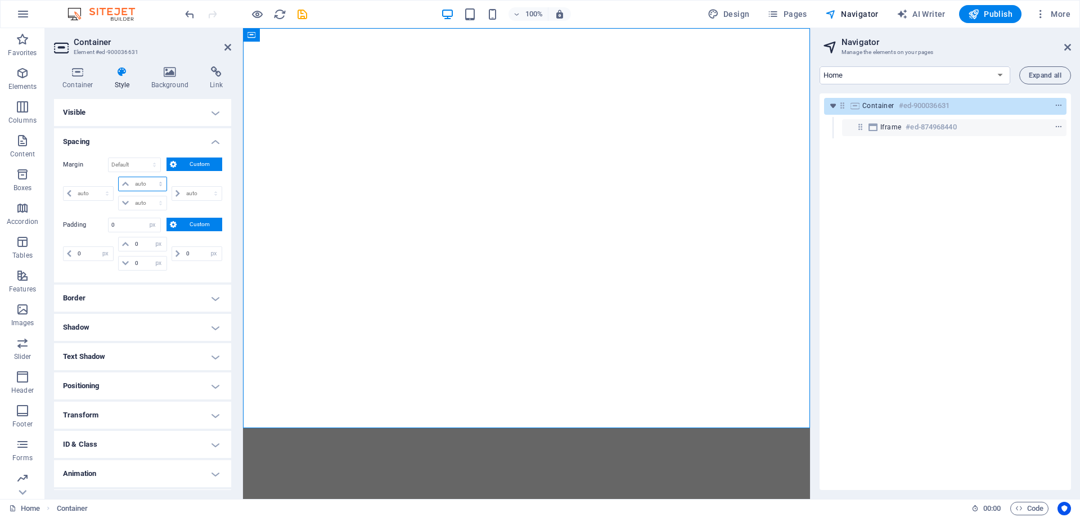
click at [154, 182] on select "auto px % rem vw vh" at bounding box center [142, 184] width 47 height 14
select select "px"
click at [149, 177] on select "auto px % rem vw vh" at bounding box center [142, 184] width 47 height 14
type input "0"
select select "px"
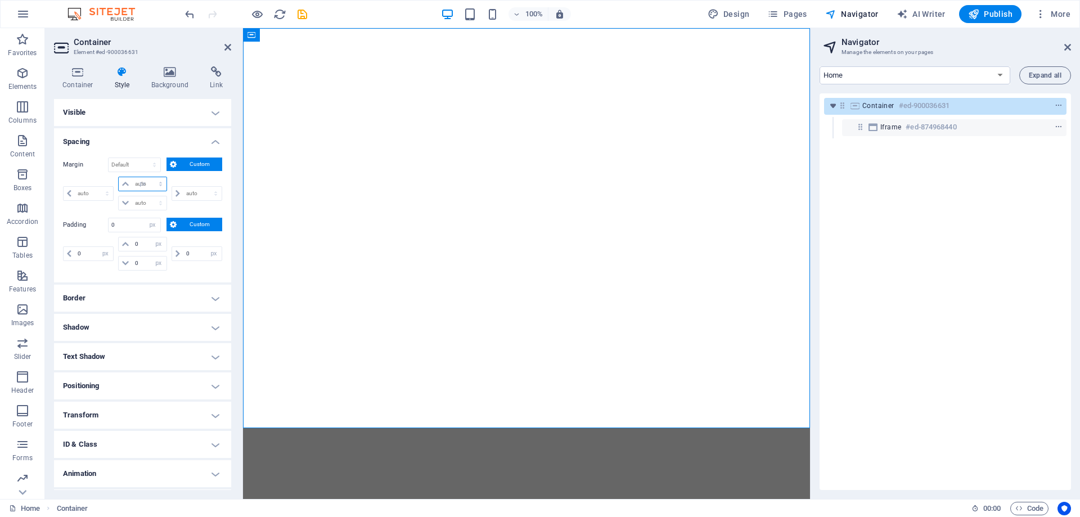
type input "0"
select select "px"
type input "0"
select select "px"
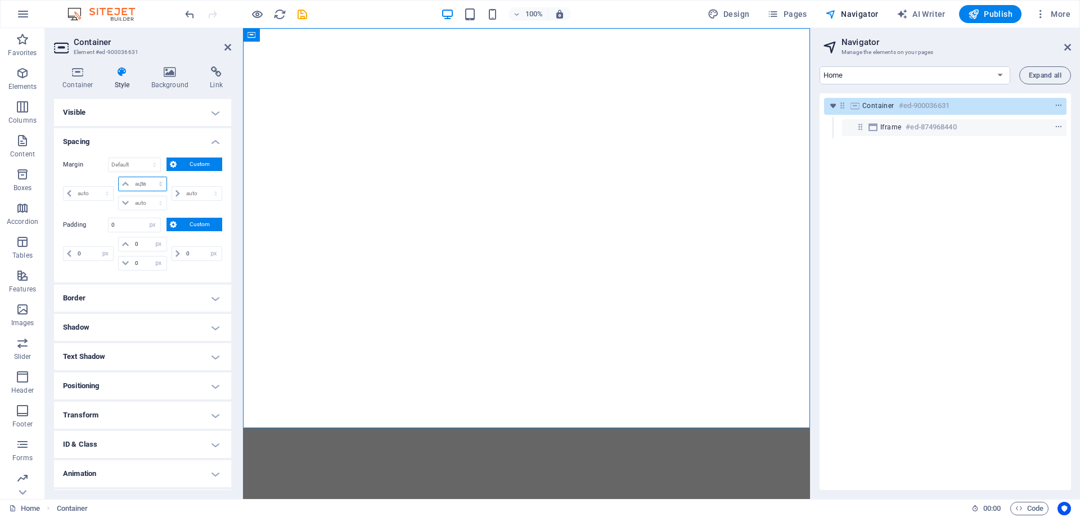
type input "0"
select select "px"
click at [189, 176] on div "Margin 0 Default auto px % rem vw vh Custom Custom 0 auto px % rem vw vh 0 auto…" at bounding box center [142, 186] width 159 height 56
click at [487, 253] on div "</div>" at bounding box center [526, 228] width 549 height 400
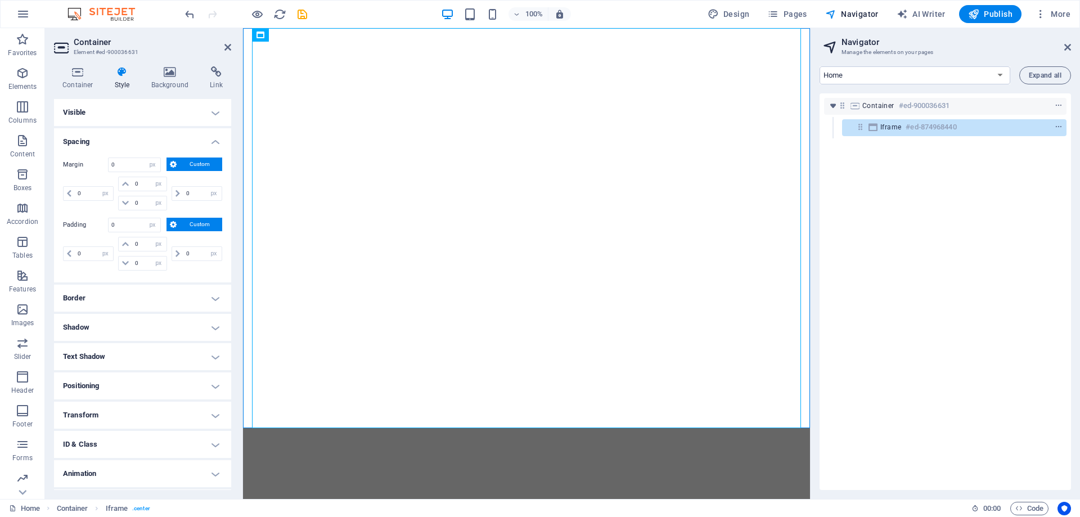
click at [926, 207] on div "Container #ed-900036631 Iframe #ed-874968440" at bounding box center [946, 291] width 252 height 397
click at [893, 127] on span "Iframe" at bounding box center [891, 127] width 21 height 9
select select "%"
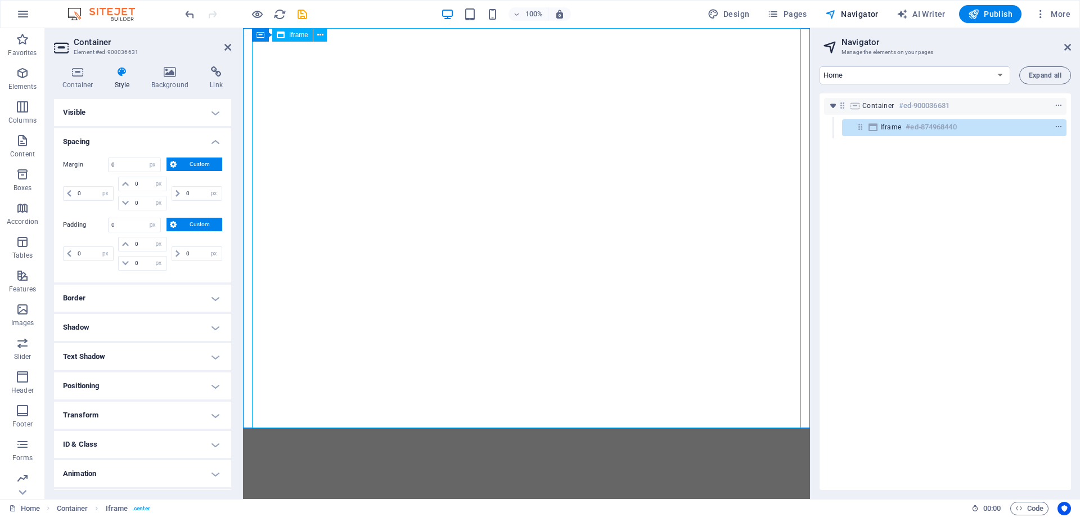
select select "%"
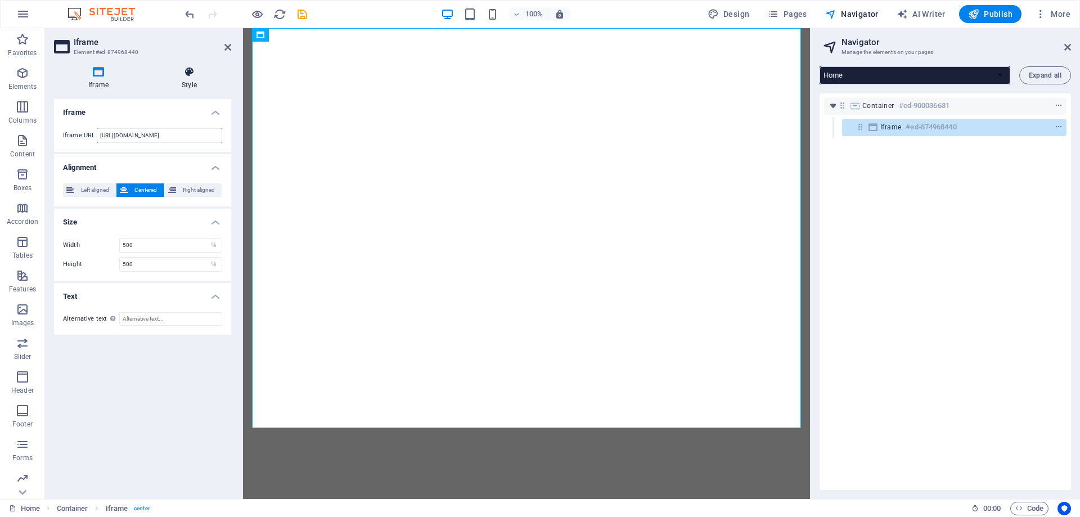
click at [199, 86] on h4 "Style" at bounding box center [189, 78] width 84 height 24
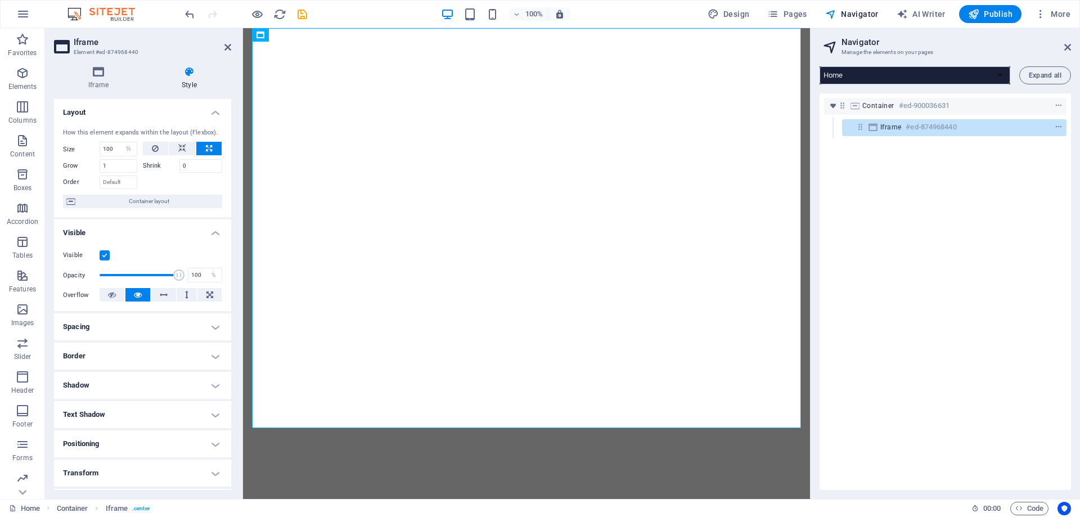
click at [126, 327] on h4 "Spacing" at bounding box center [142, 326] width 177 height 27
click at [149, 384] on input "20" at bounding box center [149, 389] width 34 height 14
type input "0"
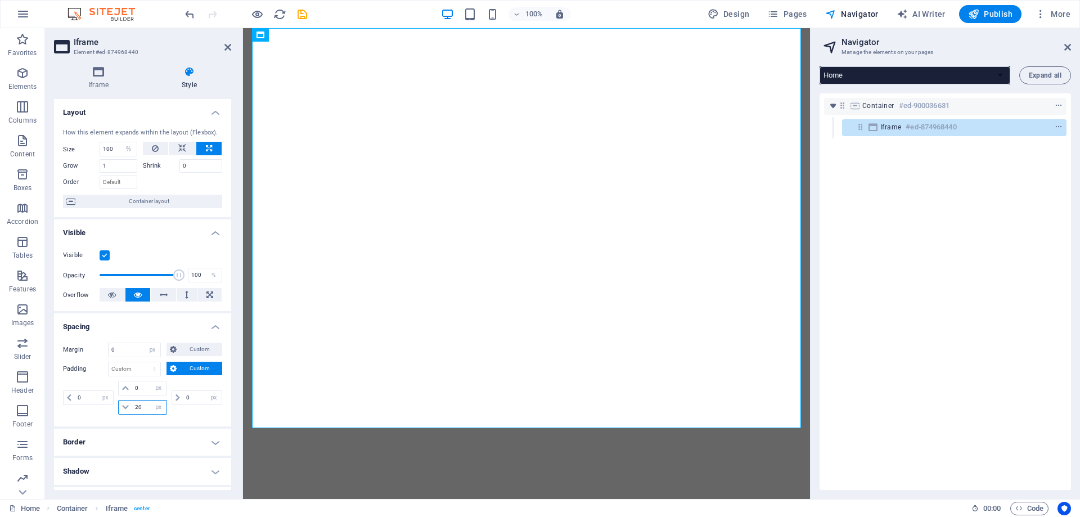
click at [142, 406] on input "20" at bounding box center [149, 408] width 34 height 14
type input "0"
select select "px"
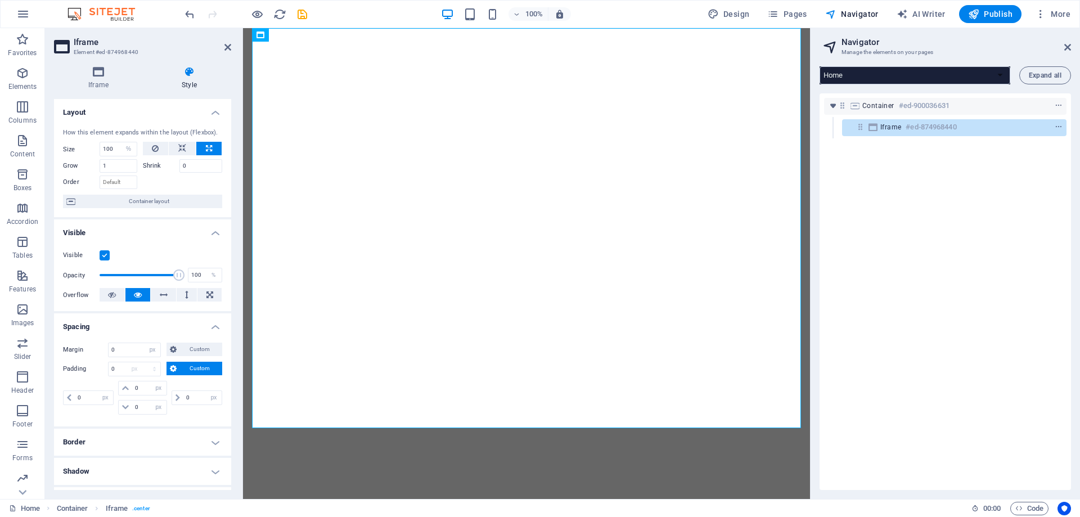
click at [189, 416] on div "0 px rem % vh vw 0 px rem % vh vw 0 px rem % vh vw 0 px rem % vh vw" at bounding box center [142, 399] width 159 height 37
click at [1063, 48] on header "Navigator Manage the elements on your pages" at bounding box center [946, 42] width 249 height 29
click at [1067, 47] on icon at bounding box center [1068, 47] width 7 height 9
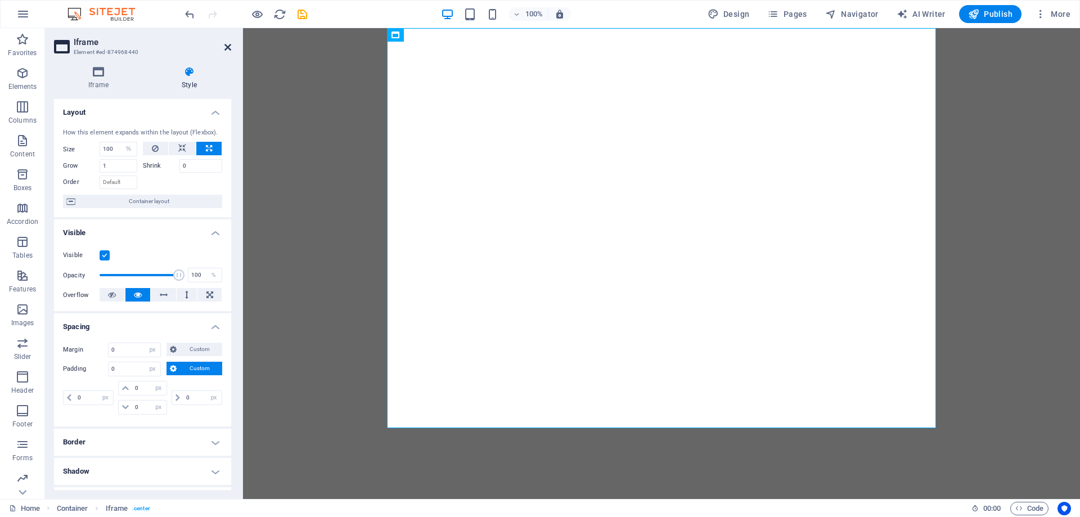
click at [230, 46] on icon at bounding box center [228, 47] width 7 height 9
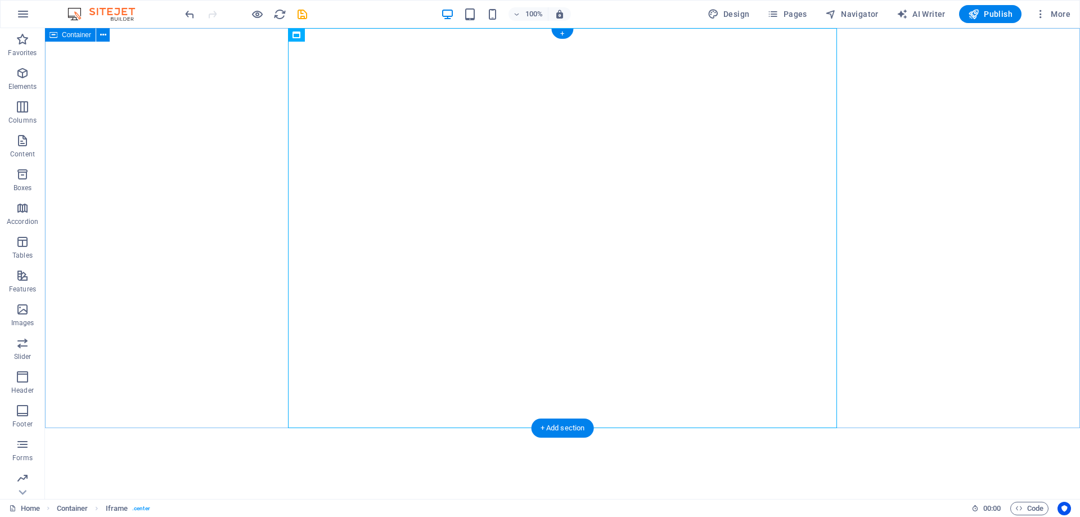
click at [842, 242] on div "</div>" at bounding box center [562, 228] width 1035 height 400
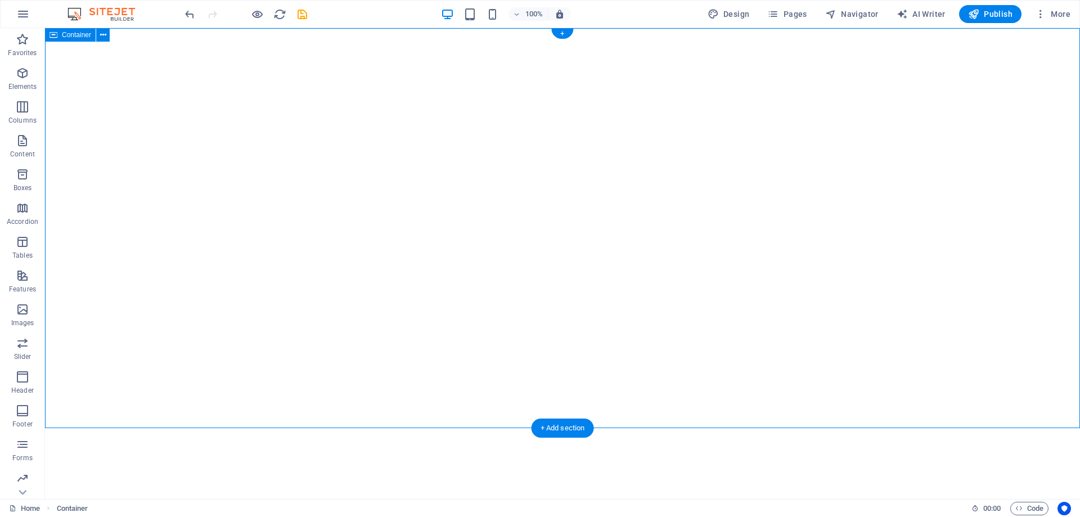
click at [940, 229] on div "</div>" at bounding box center [562, 228] width 1035 height 400
click at [1024, 162] on div "</div>" at bounding box center [562, 228] width 1035 height 400
click at [904, 231] on div "</div>" at bounding box center [562, 228] width 1035 height 400
select select "px"
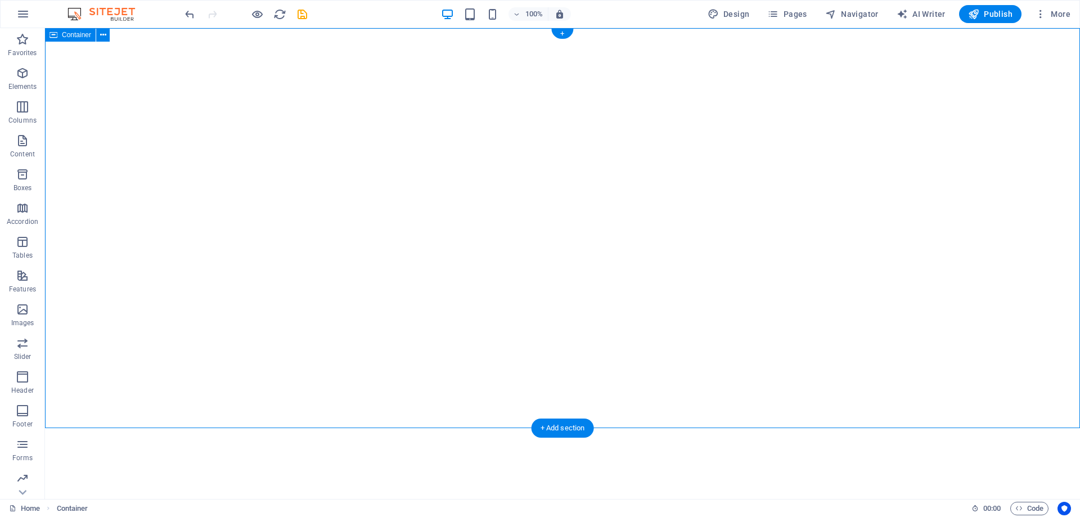
select select "px"
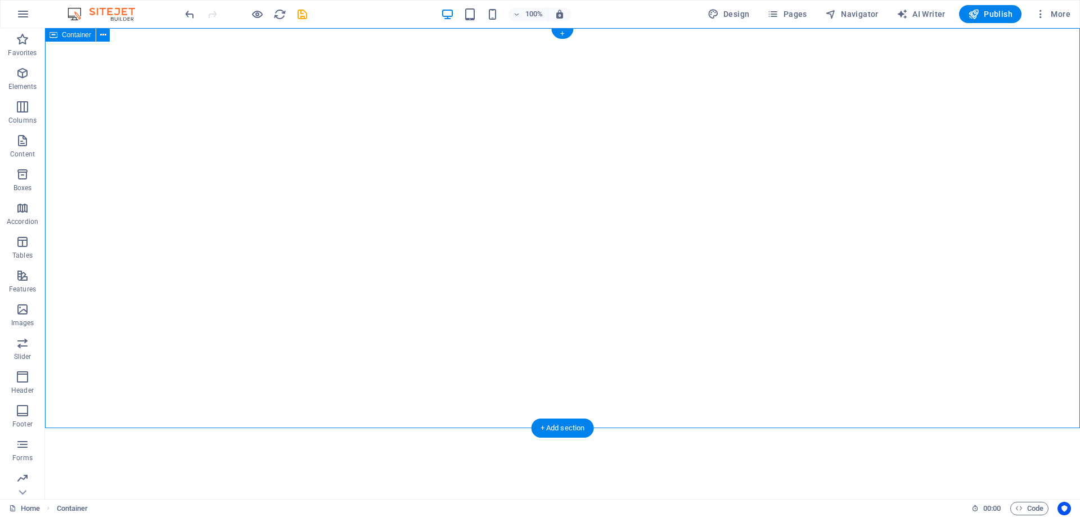
select select "px"
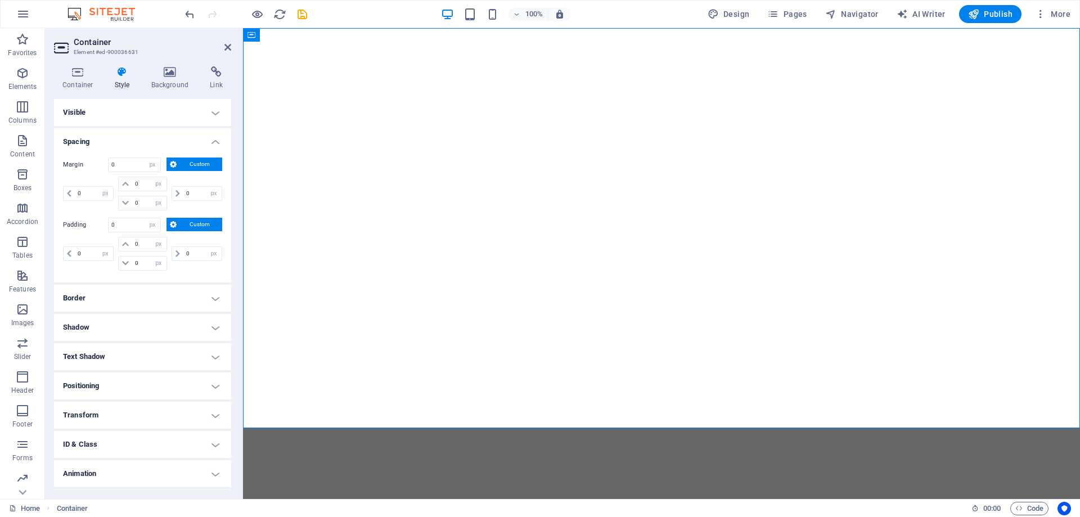
click at [137, 137] on h4 "Spacing" at bounding box center [142, 138] width 177 height 20
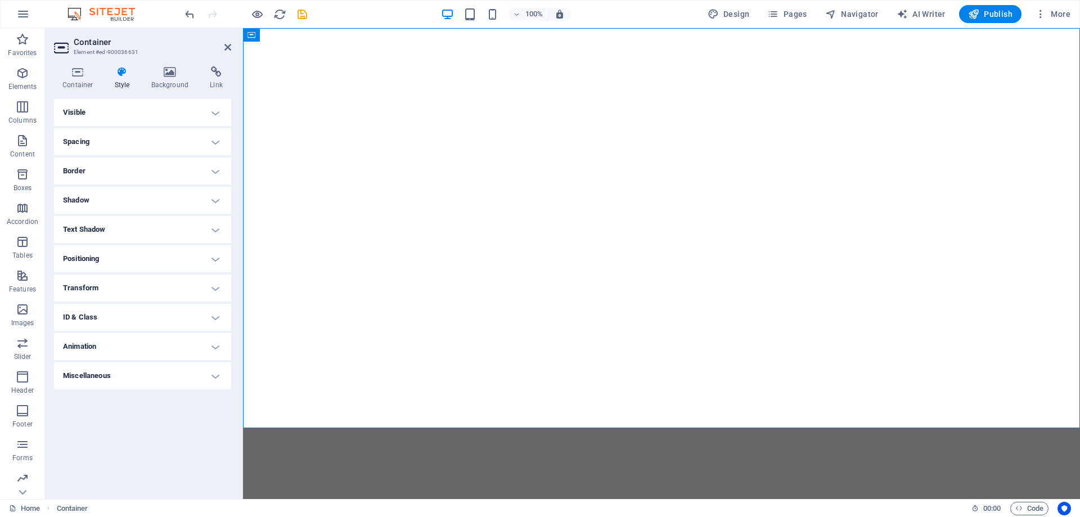
click at [136, 155] on h4 "Spacing" at bounding box center [142, 141] width 177 height 27
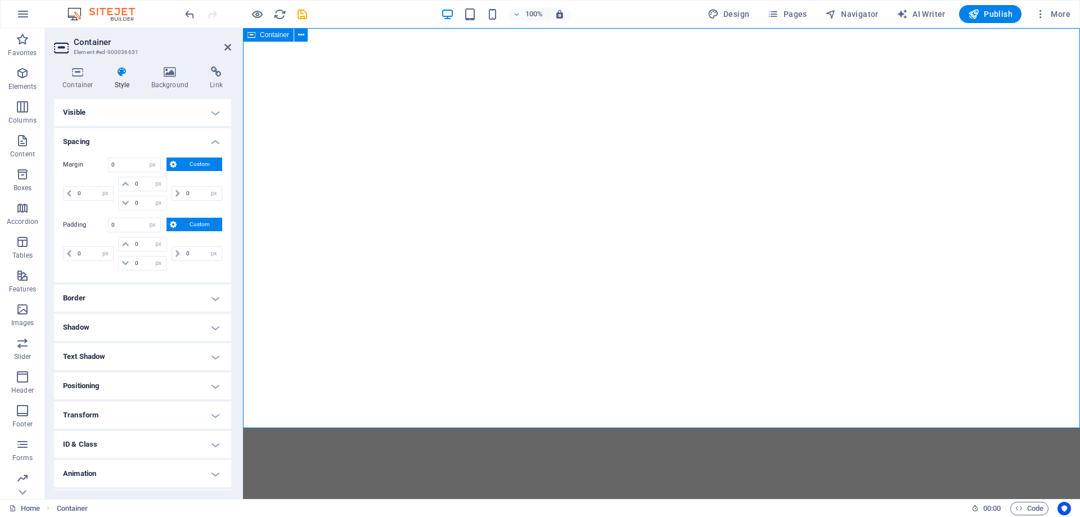
click at [1031, 231] on div "</div>" at bounding box center [661, 228] width 837 height 400
click at [998, 179] on div "</div>" at bounding box center [661, 228] width 837 height 400
click at [859, 10] on span "Navigator" at bounding box center [851, 13] width 53 height 11
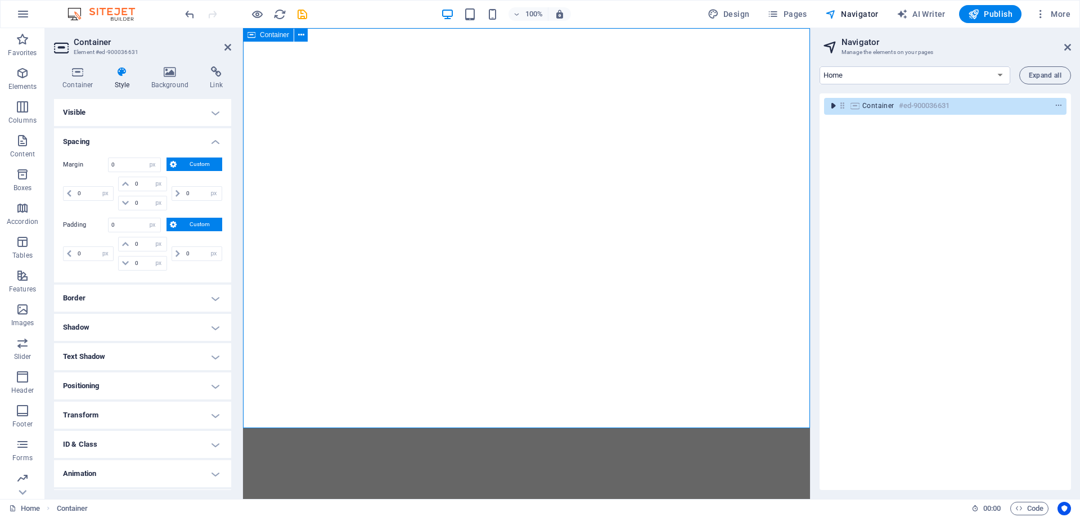
click at [830, 106] on icon "toggle-expand" at bounding box center [833, 105] width 11 height 11
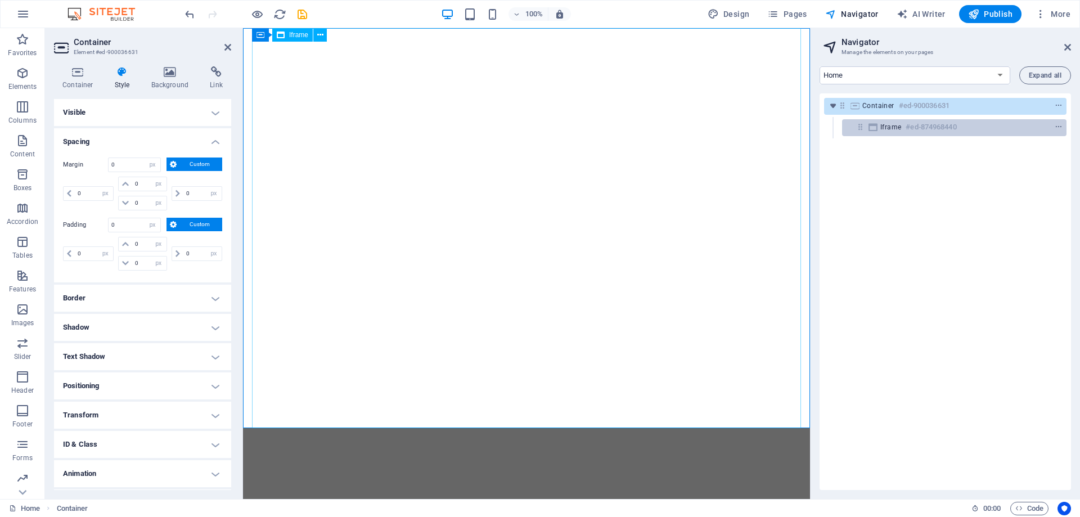
click at [901, 131] on span "Iframe" at bounding box center [891, 127] width 21 height 9
select select "%"
select select "px"
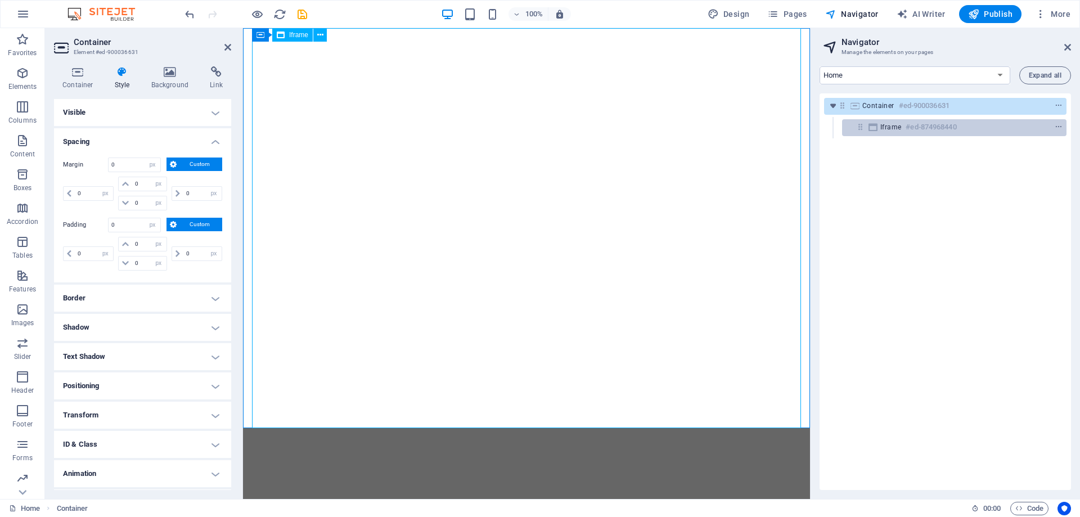
select select "px"
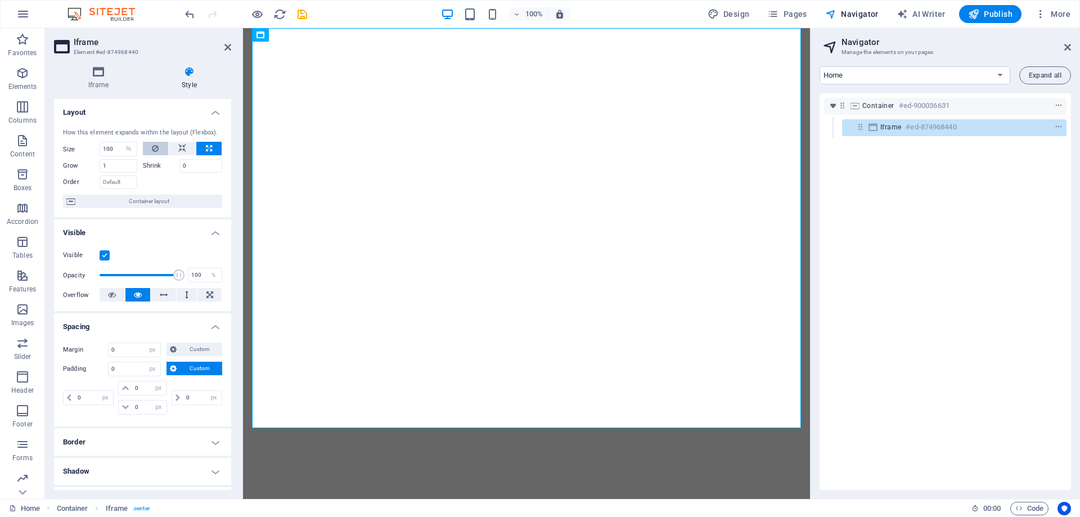
click at [143, 148] on button at bounding box center [156, 149] width 26 height 14
select select "DISABLED_OPTION_VALUE"
click at [210, 148] on icon at bounding box center [209, 149] width 6 height 14
type input "100"
select select "%"
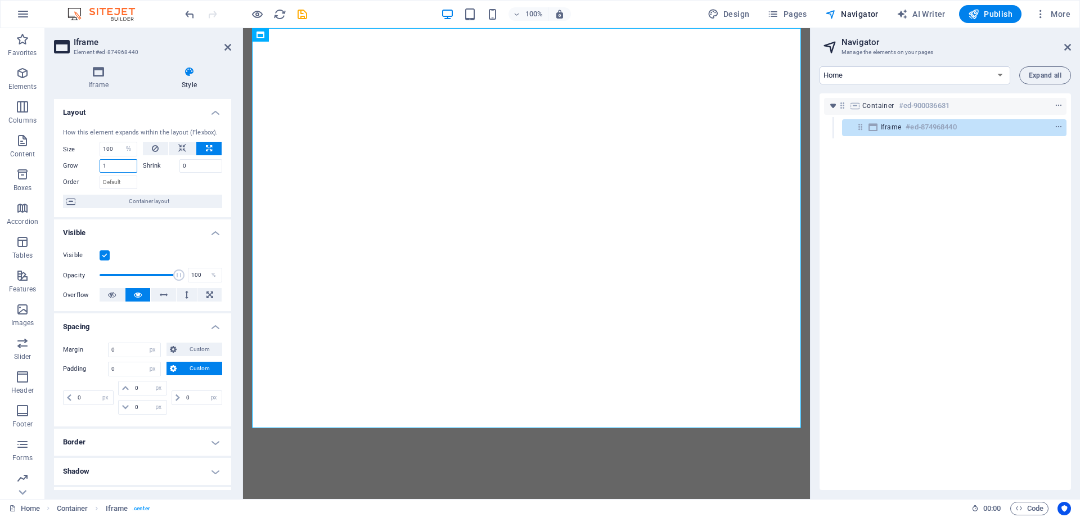
click at [114, 165] on input "1" at bounding box center [119, 166] width 38 height 14
click at [191, 168] on input "0" at bounding box center [200, 166] width 43 height 14
click at [189, 175] on div at bounding box center [183, 181] width 80 height 16
drag, startPoint x: 190, startPoint y: 169, endPoint x: 169, endPoint y: 167, distance: 20.9
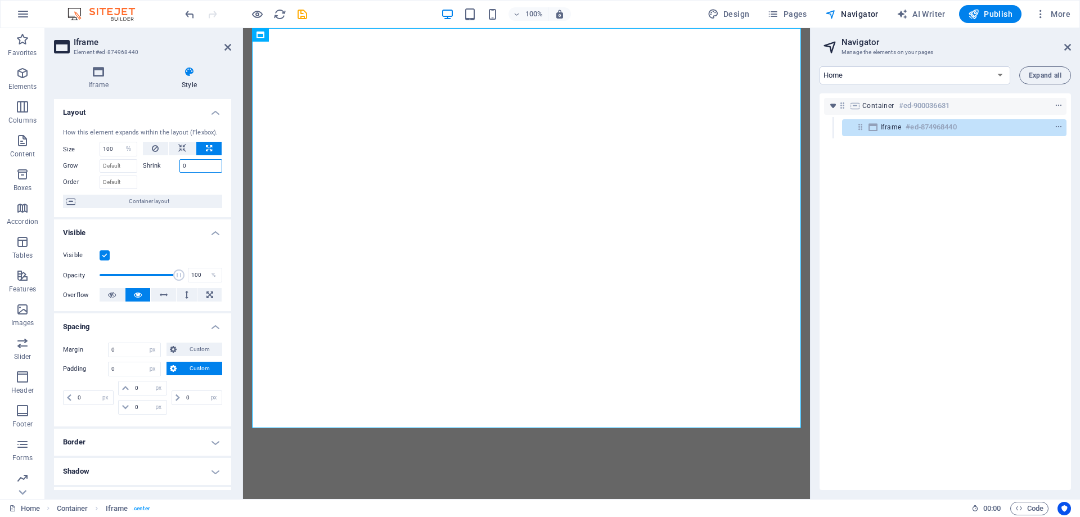
click at [169, 167] on div "Shrink 0" at bounding box center [183, 166] width 80 height 14
click at [178, 179] on div at bounding box center [183, 181] width 80 height 16
click at [228, 50] on icon at bounding box center [228, 47] width 7 height 9
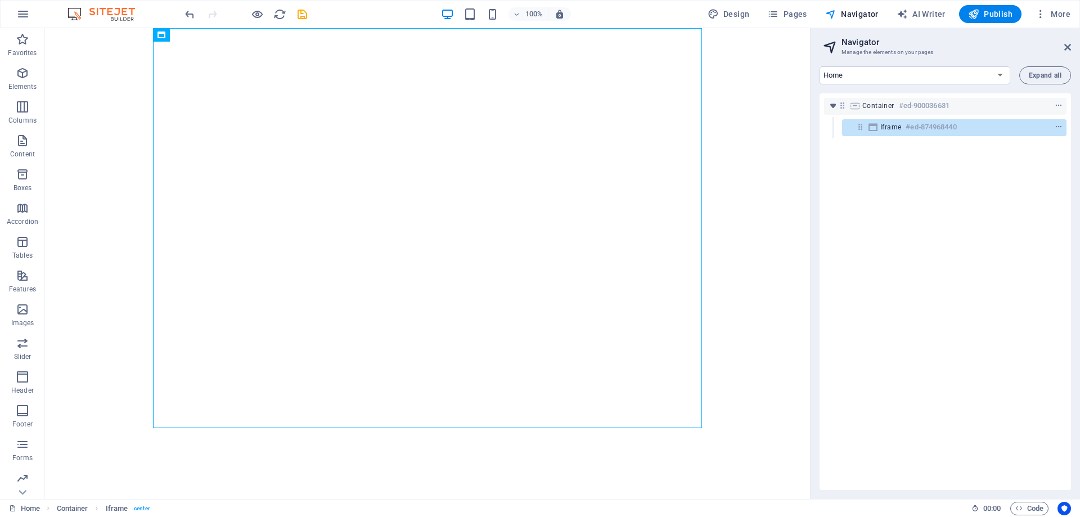
click at [1078, 46] on aside "Navigator Manage the elements on your pages Home Legal Notice Privacy Expand al…" at bounding box center [945, 263] width 270 height 471
click at [1072, 47] on aside "Navigator Manage the elements on your pages Home Legal Notice Privacy Expand al…" at bounding box center [945, 263] width 270 height 471
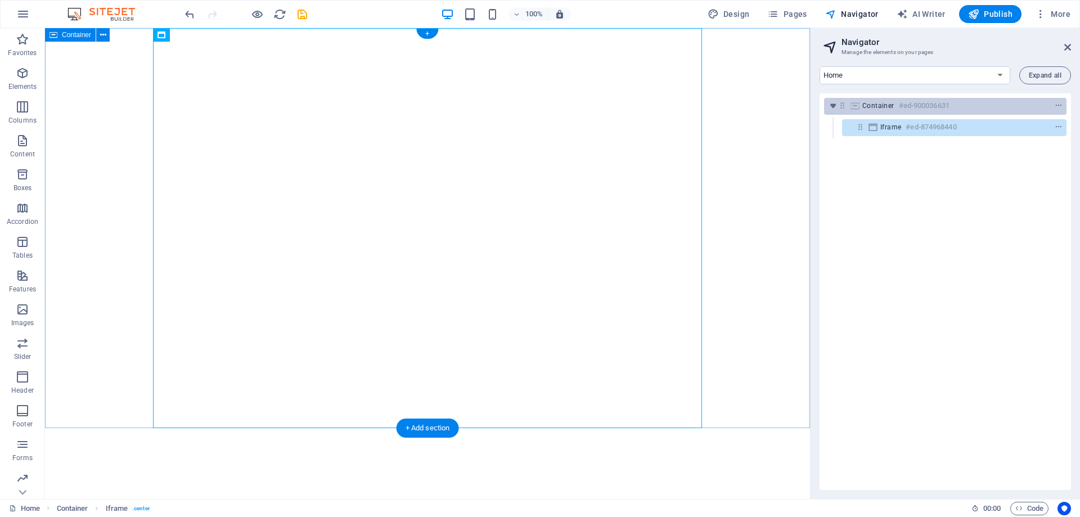
click at [958, 103] on div "Container #ed-900036631" at bounding box center [937, 106] width 148 height 14
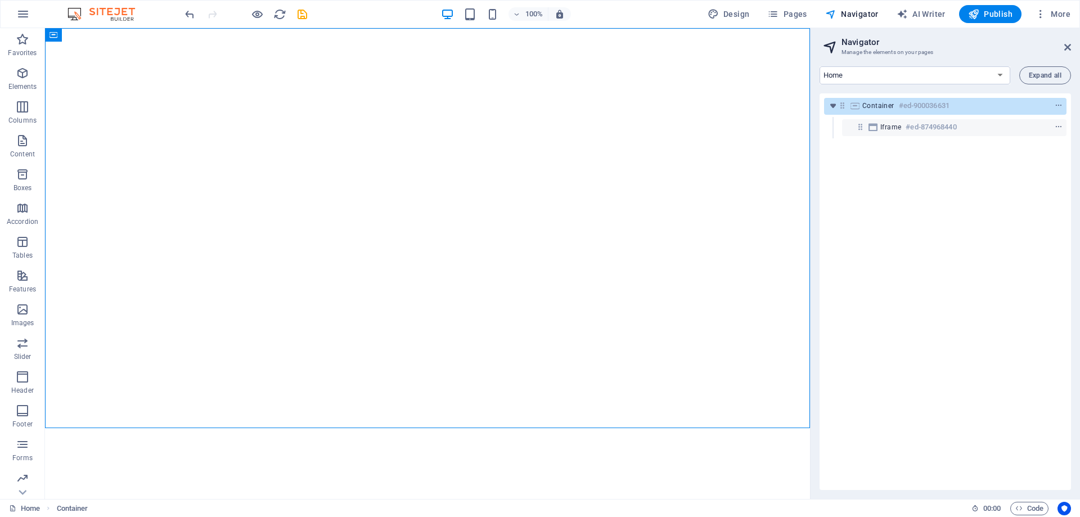
click at [1072, 46] on aside "Navigator Manage the elements on your pages Home Legal Notice Privacy Expand al…" at bounding box center [945, 263] width 270 height 471
click at [1066, 39] on h2 "Navigator" at bounding box center [957, 42] width 230 height 10
click at [1067, 46] on icon at bounding box center [1068, 47] width 7 height 9
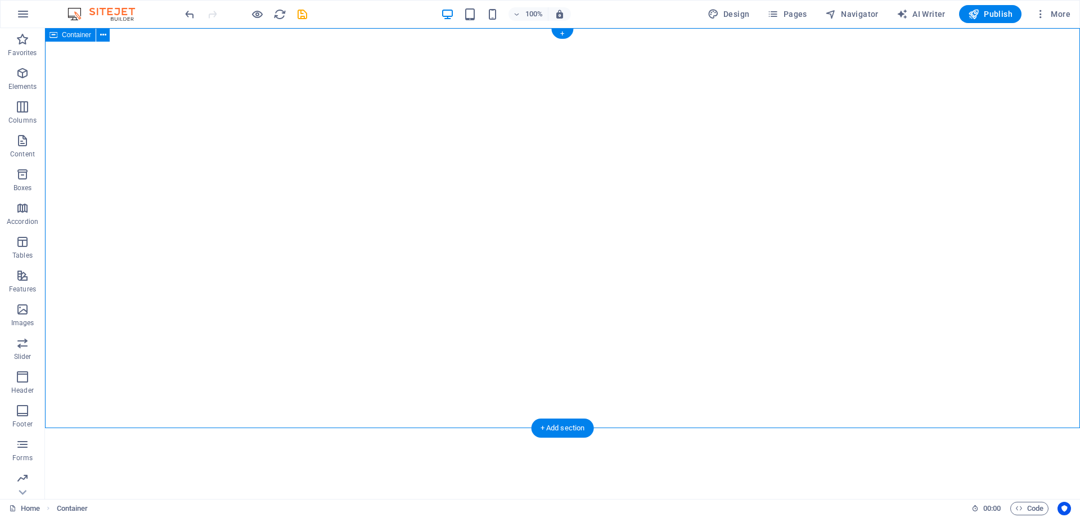
click at [881, 166] on div "</div>" at bounding box center [562, 228] width 1035 height 400
select select "px"
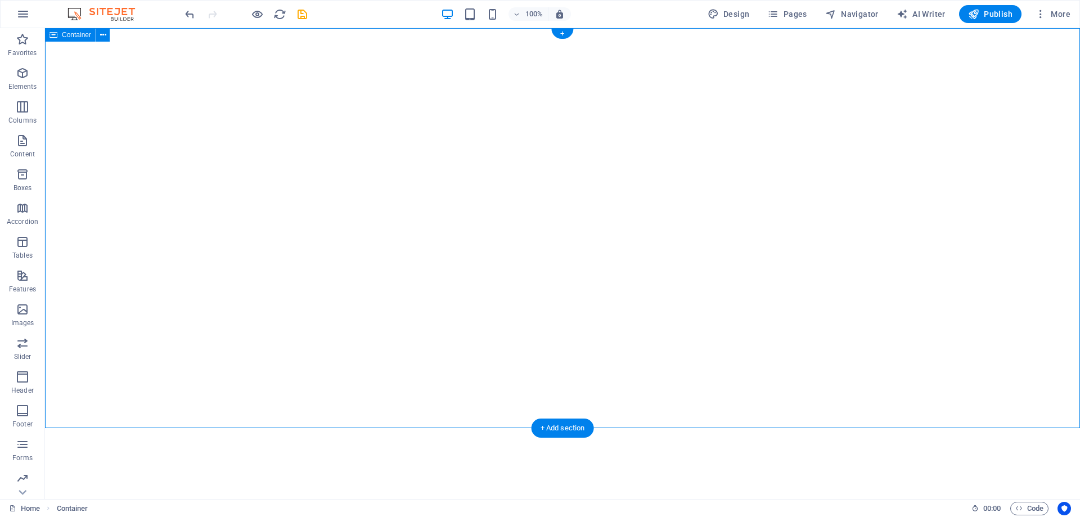
select select "px"
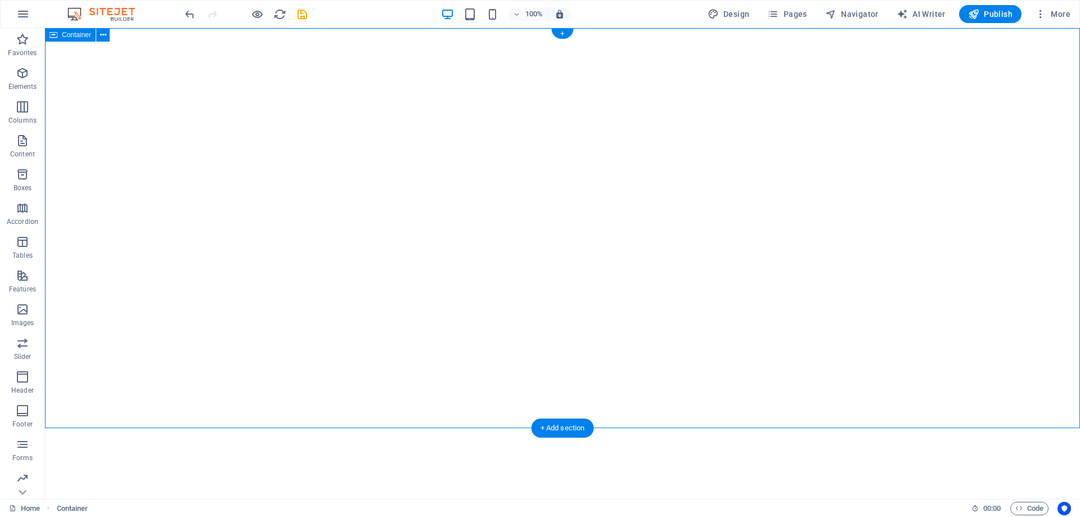
select select "px"
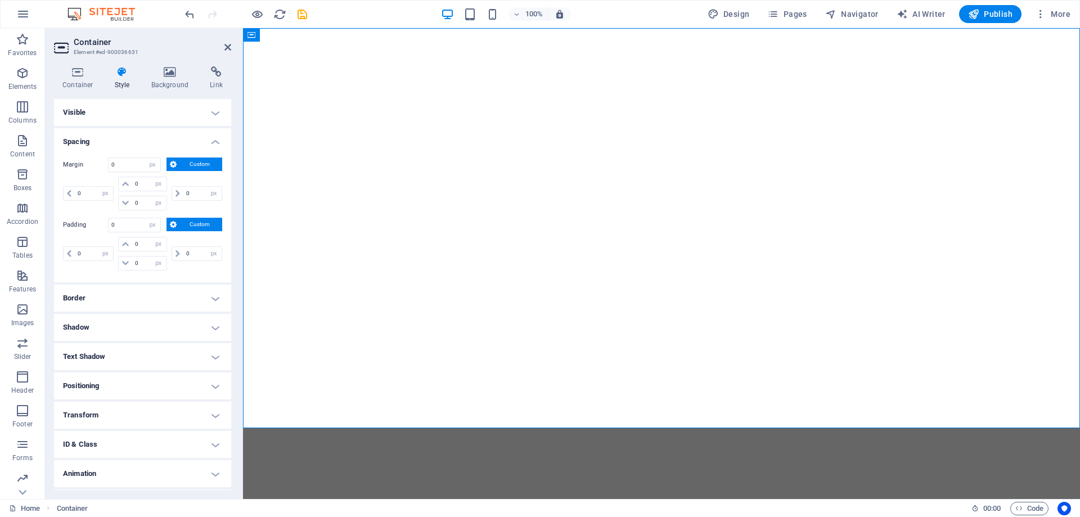
click at [154, 143] on h4 "Spacing" at bounding box center [142, 138] width 177 height 20
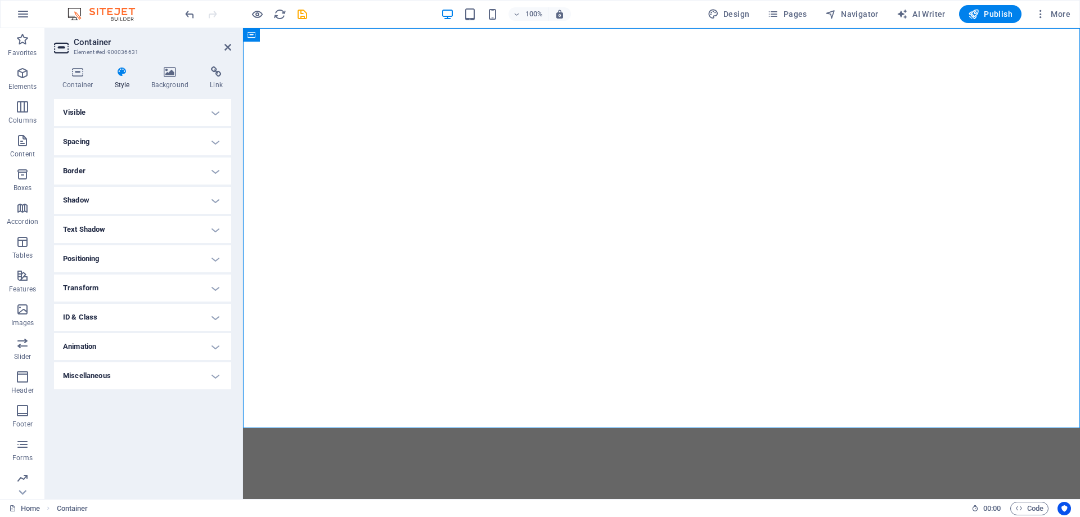
click at [147, 111] on h4 "Visible" at bounding box center [142, 112] width 177 height 27
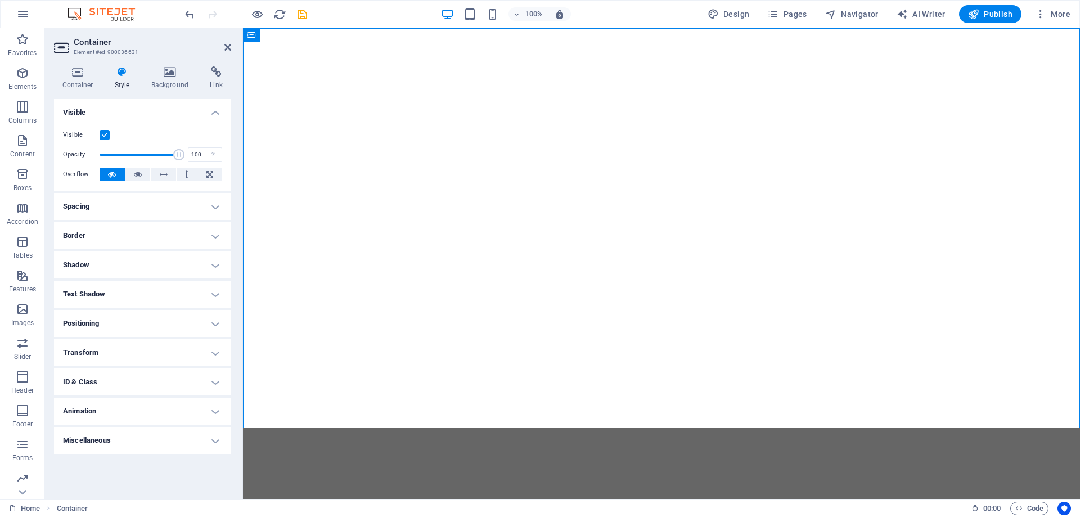
click at [105, 136] on label at bounding box center [105, 135] width 10 height 10
click at [0, 0] on input "Visible" at bounding box center [0, 0] width 0 height 0
click at [105, 136] on label at bounding box center [105, 135] width 10 height 10
click at [0, 0] on input "Visible" at bounding box center [0, 0] width 0 height 0
click at [81, 82] on h4 "Container" at bounding box center [80, 78] width 52 height 24
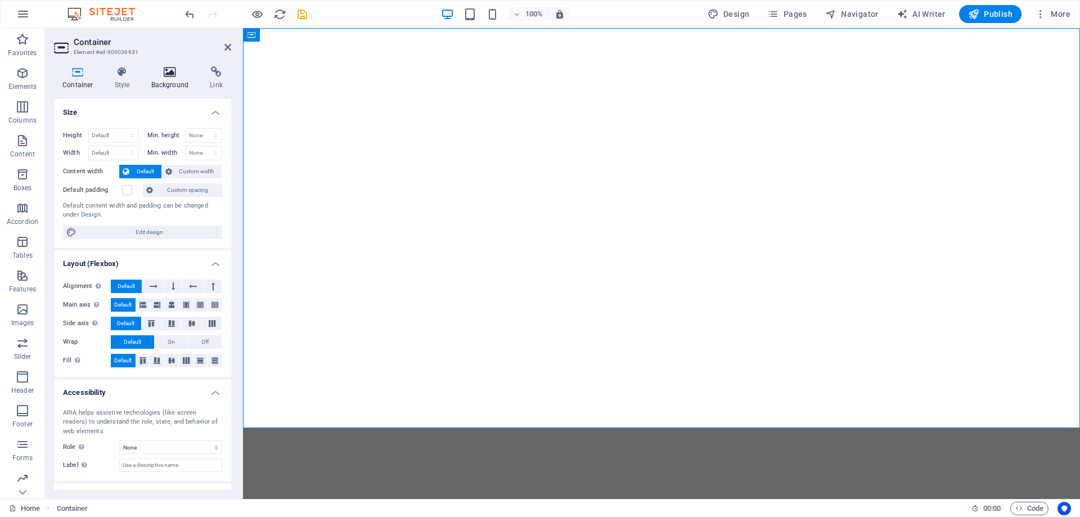
click at [182, 80] on h4 "Background" at bounding box center [172, 78] width 59 height 24
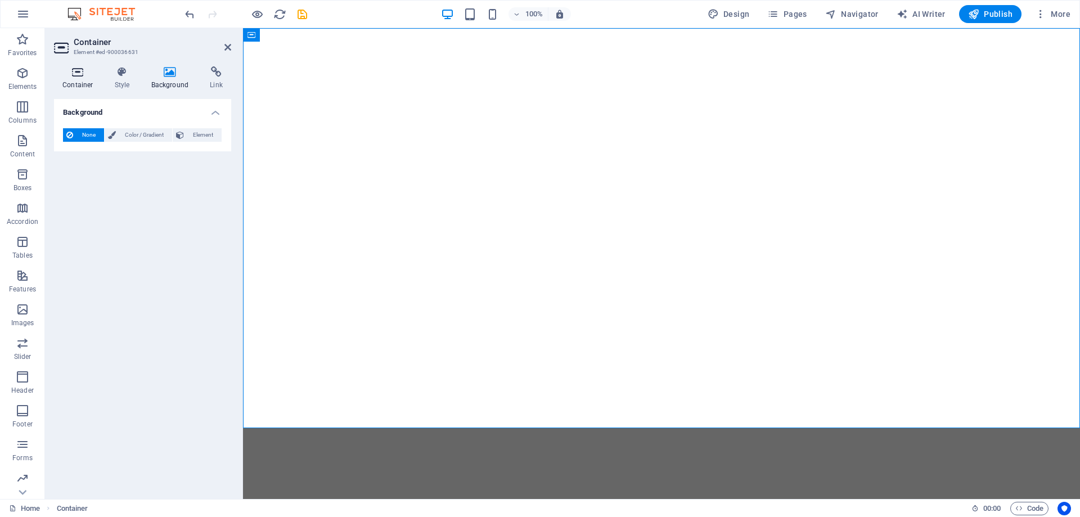
click at [88, 79] on h4 "Container" at bounding box center [80, 78] width 52 height 24
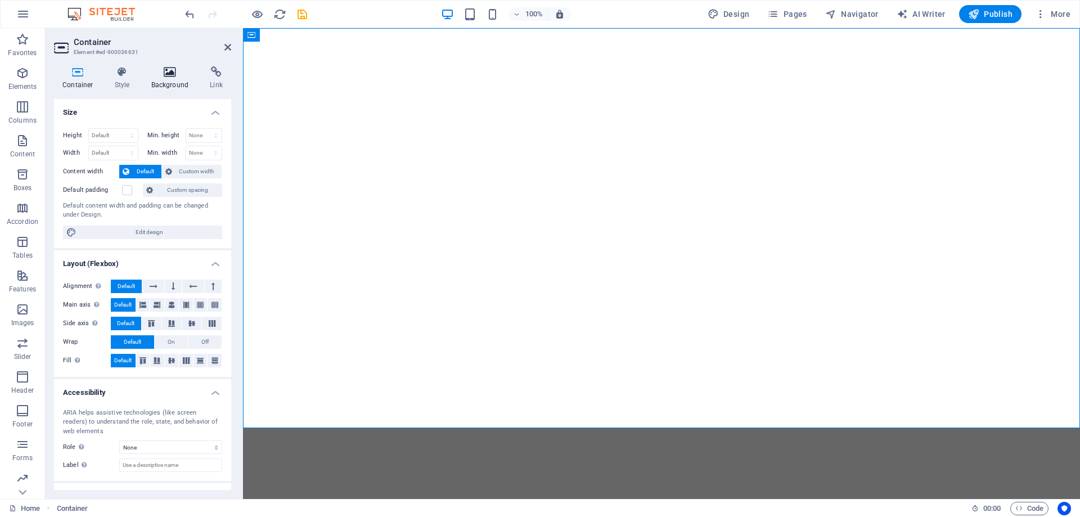
click at [172, 73] on icon at bounding box center [170, 71] width 55 height 11
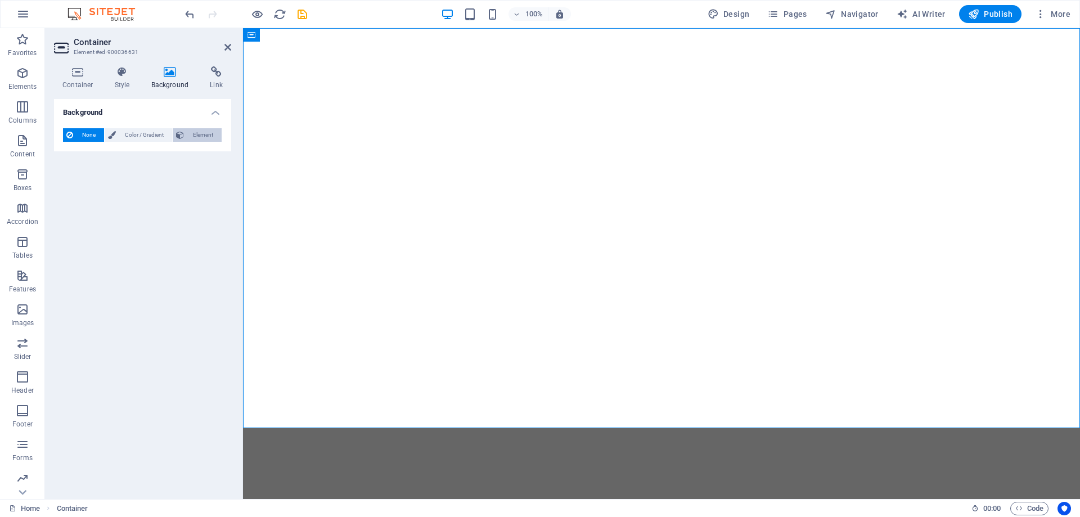
click at [190, 136] on span "Element" at bounding box center [202, 135] width 31 height 14
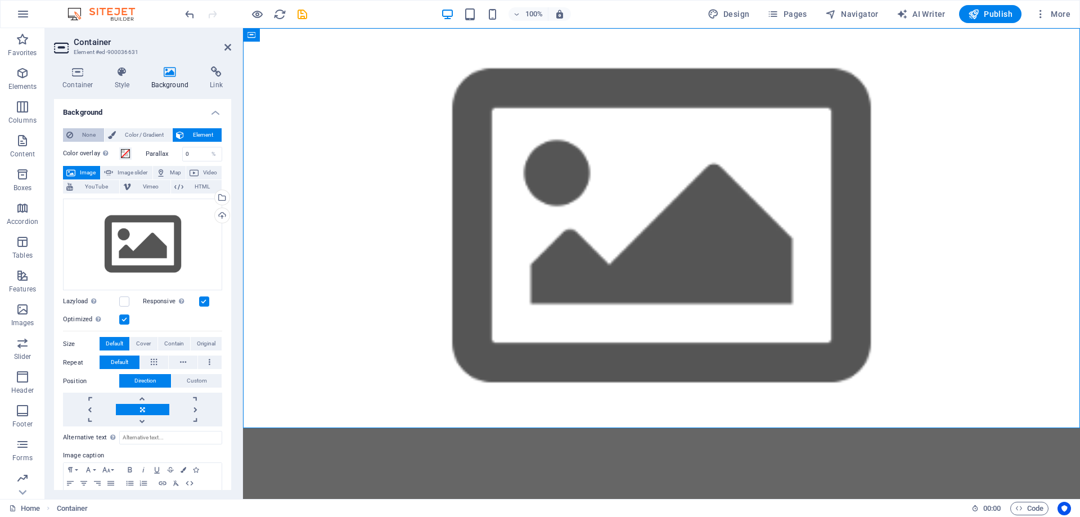
click at [79, 133] on span "None" at bounding box center [89, 135] width 24 height 14
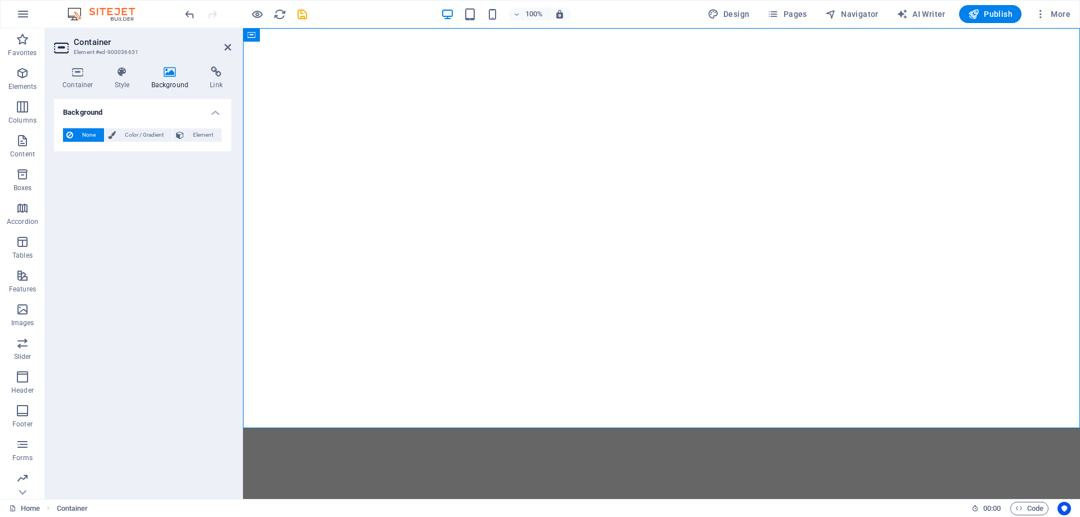
drag, startPoint x: 213, startPoint y: 134, endPoint x: 208, endPoint y: 145, distance: 12.6
click at [213, 134] on span "Element" at bounding box center [202, 135] width 31 height 14
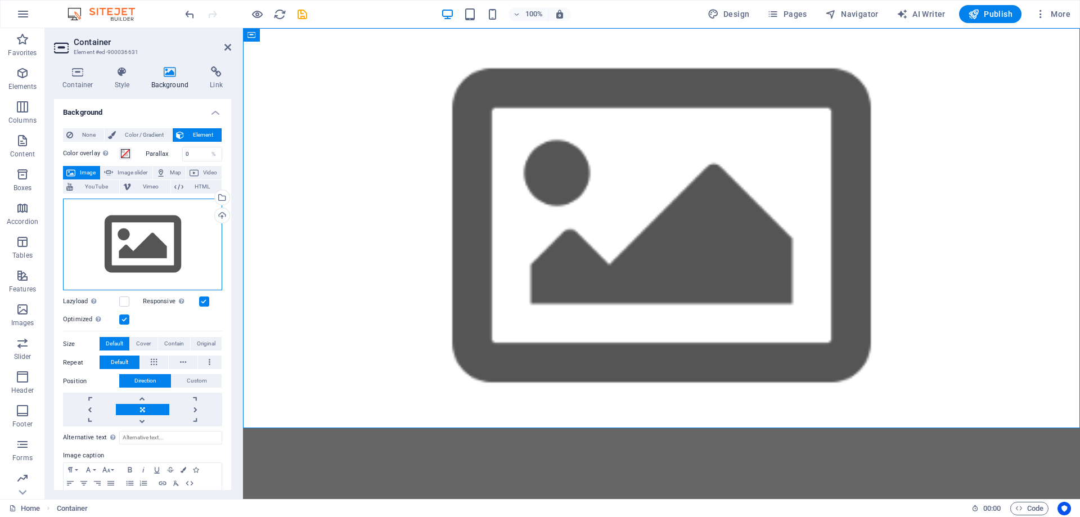
click at [146, 234] on div "Drag files here, click to choose files or select files from Files or our free s…" at bounding box center [142, 245] width 159 height 92
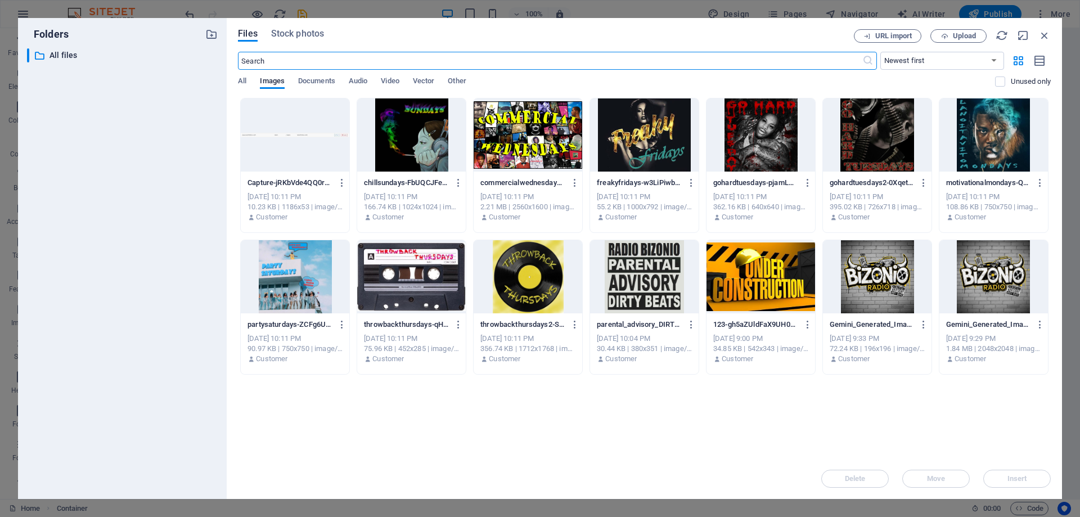
click at [991, 277] on div at bounding box center [994, 276] width 109 height 73
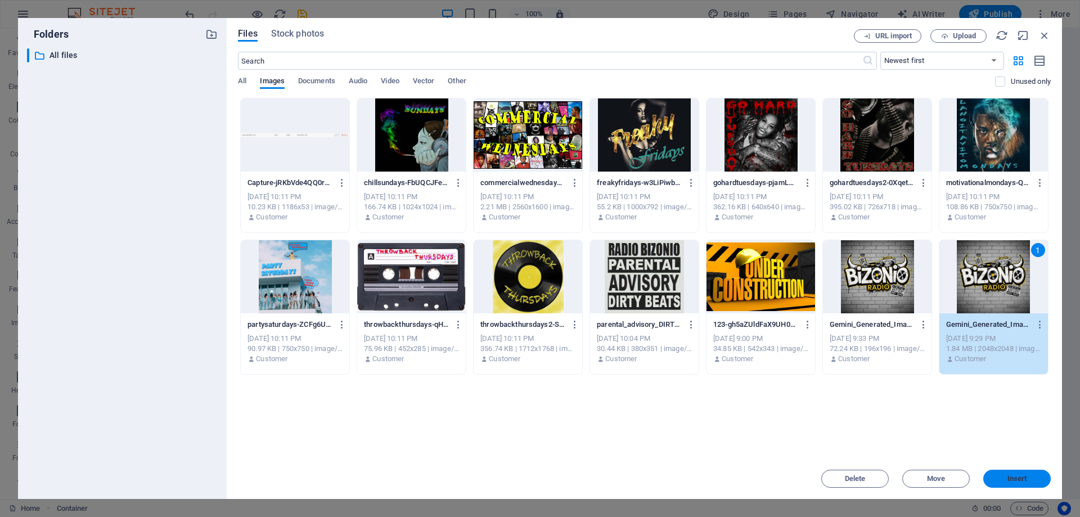
click at [1015, 478] on span "Insert" at bounding box center [1018, 478] width 20 height 7
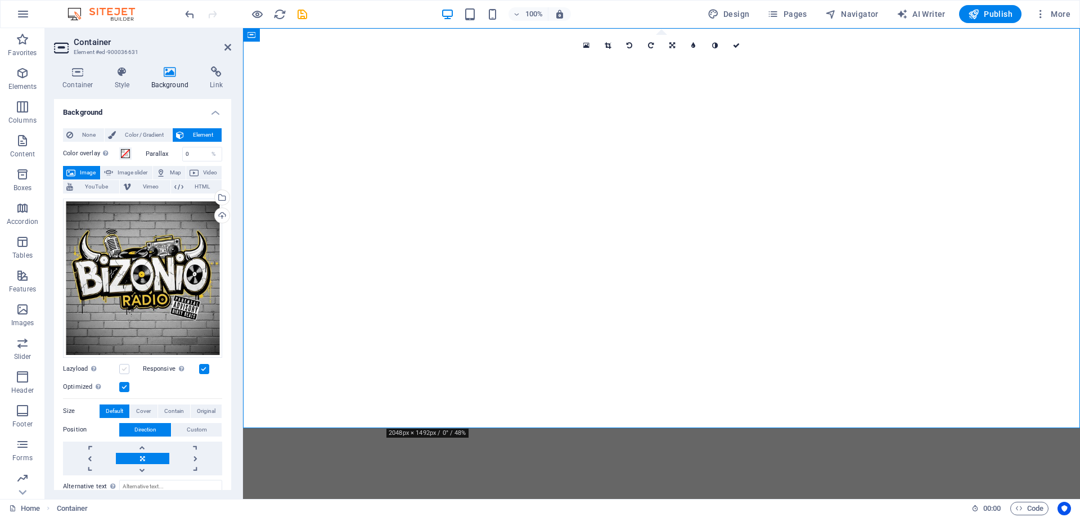
click at [126, 364] on label at bounding box center [124, 369] width 10 height 10
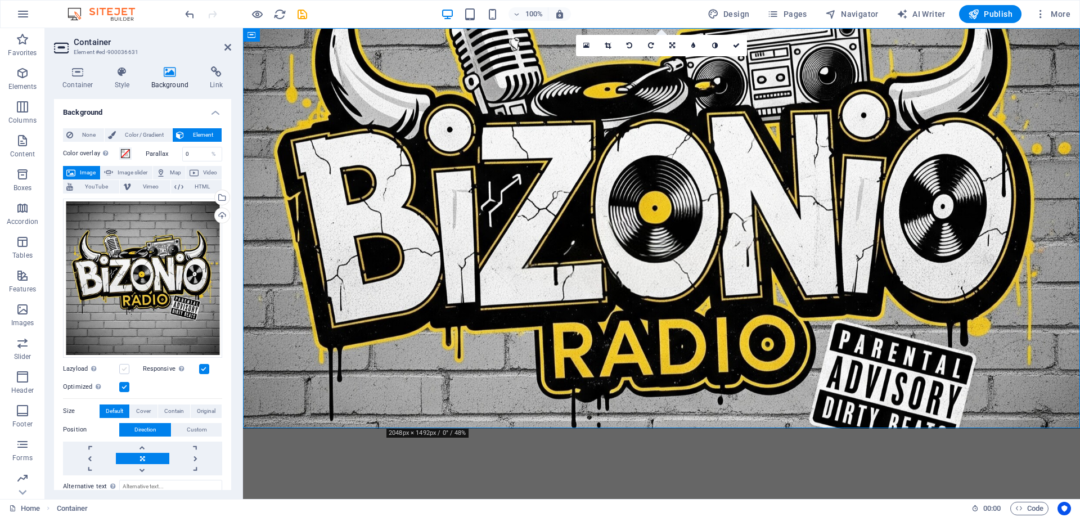
click at [0, 0] on input "Lazyload Loading images after the page loads improves page speed." at bounding box center [0, 0] width 0 height 0
click at [126, 365] on label at bounding box center [124, 369] width 10 height 10
click at [0, 0] on input "Lazyload Loading images after the page loads improves page speed." at bounding box center [0, 0] width 0 height 0
click at [125, 386] on label at bounding box center [124, 387] width 10 height 10
click at [0, 0] on input "Optimized Images are compressed to improve page speed." at bounding box center [0, 0] width 0 height 0
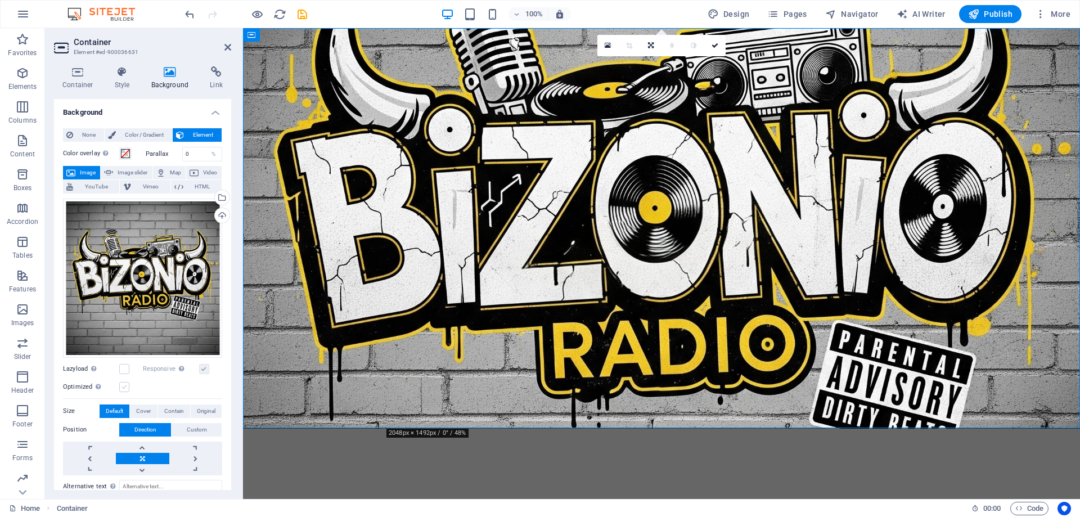
click at [125, 386] on label at bounding box center [124, 387] width 10 height 10
click at [0, 0] on input "Optimized Images are compressed to improve page speed." at bounding box center [0, 0] width 0 height 0
click at [125, 386] on label at bounding box center [124, 387] width 10 height 10
click at [0, 0] on input "Optimized Images are compressed to improve page speed." at bounding box center [0, 0] width 0 height 0
click at [125, 386] on label at bounding box center [124, 387] width 10 height 10
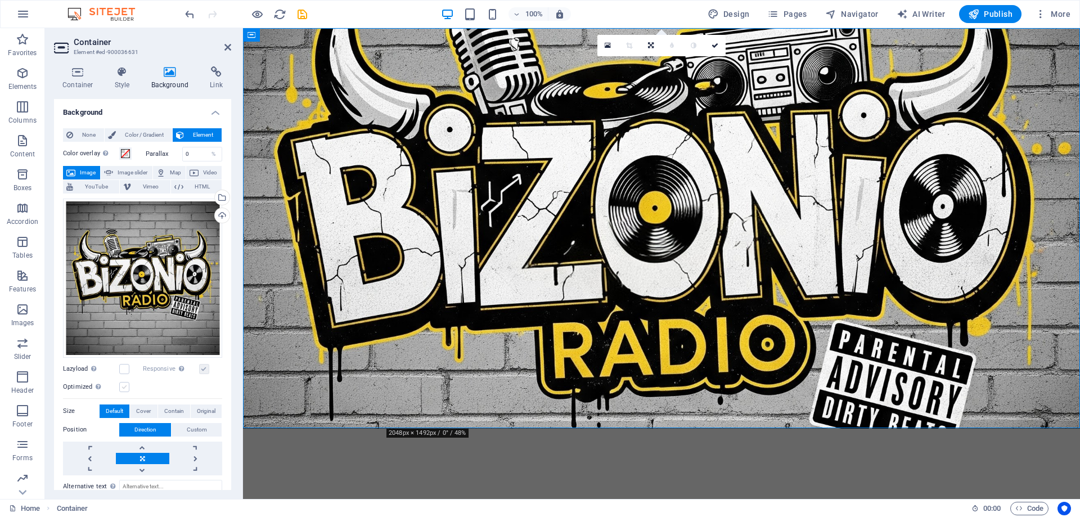
click at [0, 0] on input "Optimized Images are compressed to improve page speed." at bounding box center [0, 0] width 0 height 0
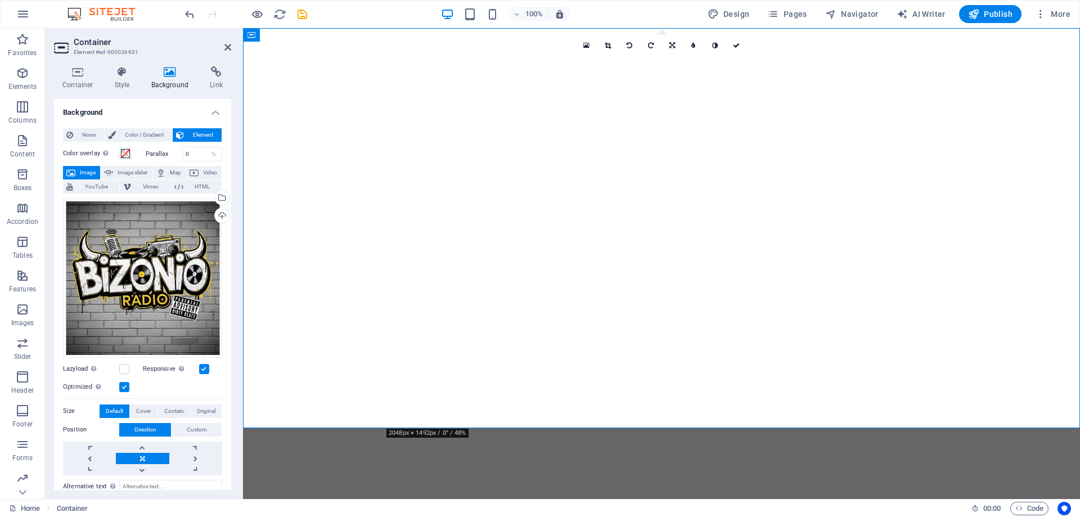
click at [136, 380] on div "Optimized Images are compressed to improve page speed." at bounding box center [142, 387] width 159 height 14
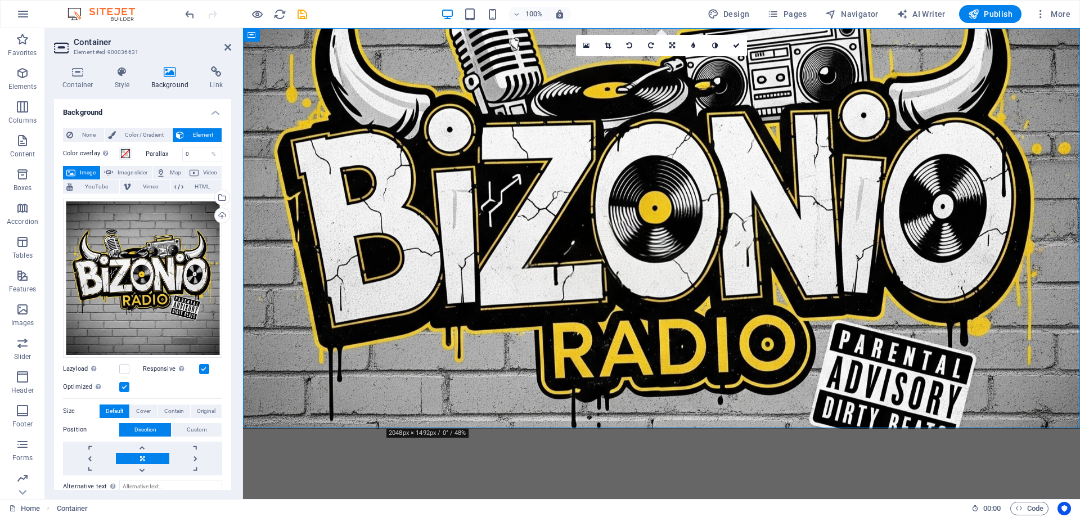
click at [128, 384] on label at bounding box center [124, 387] width 10 height 10
click at [0, 0] on input "Optimized Images are compressed to improve page speed." at bounding box center [0, 0] width 0 height 0
click at [123, 388] on label at bounding box center [124, 387] width 10 height 10
click at [0, 0] on input "Optimized Images are compressed to improve page speed." at bounding box center [0, 0] width 0 height 0
click at [141, 447] on link at bounding box center [142, 447] width 53 height 11
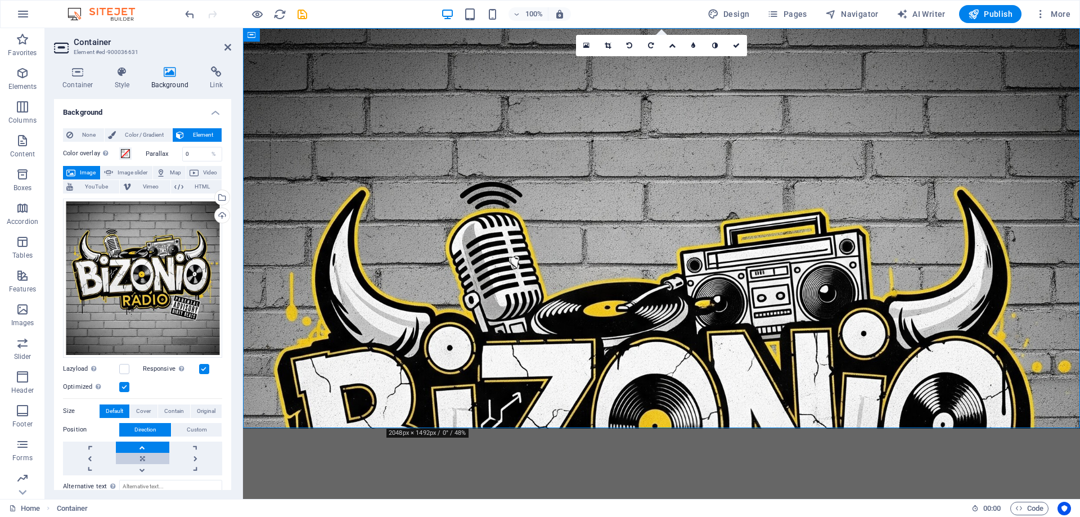
click at [143, 459] on link at bounding box center [142, 458] width 53 height 11
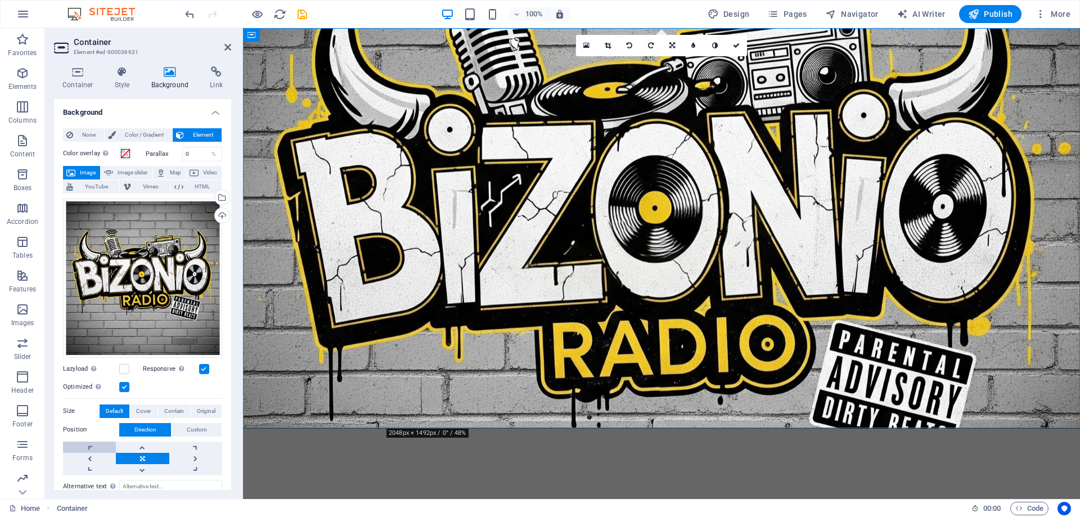
click at [82, 445] on link at bounding box center [89, 447] width 53 height 11
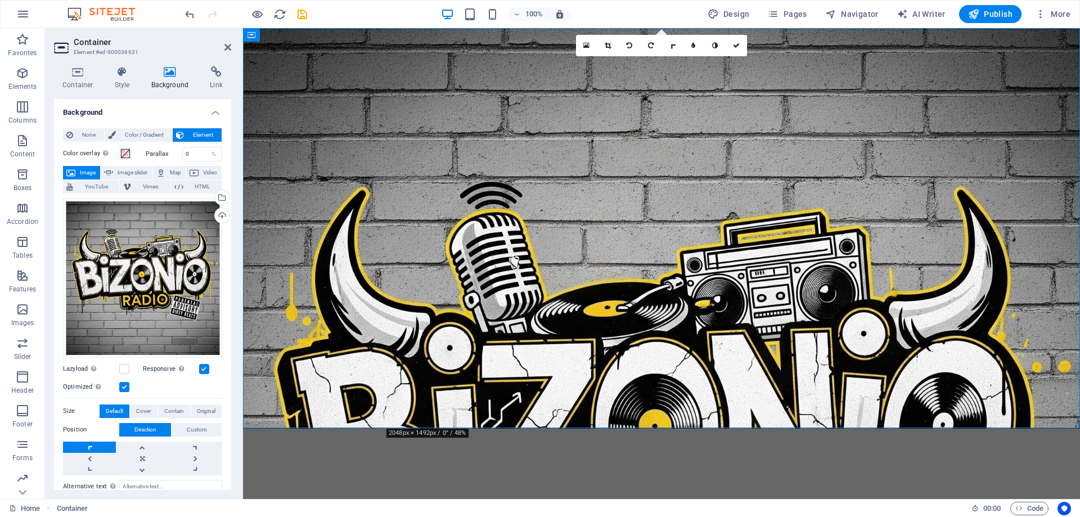
click at [82, 445] on link at bounding box center [89, 447] width 53 height 11
click at [141, 454] on link at bounding box center [142, 458] width 53 height 11
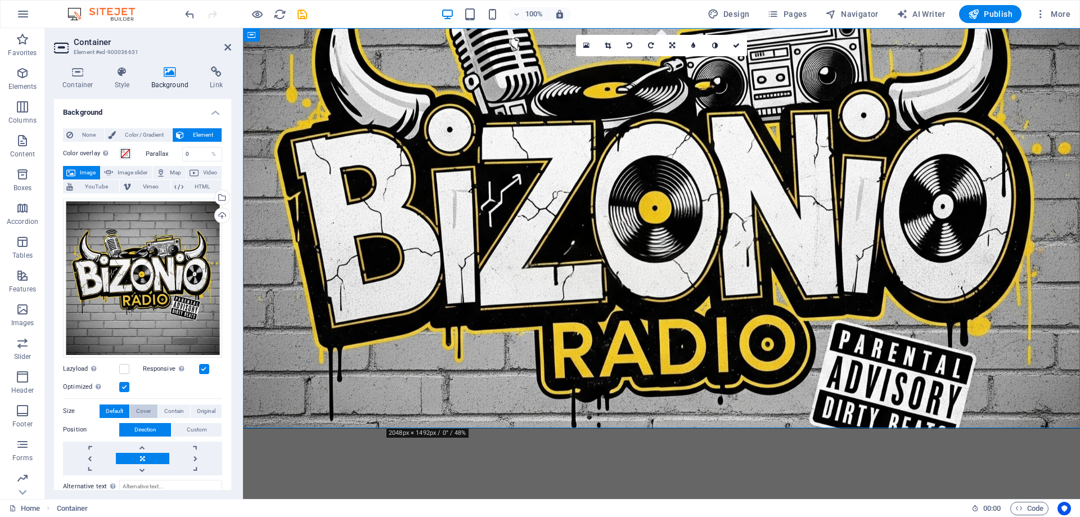
click at [147, 410] on span "Cover" at bounding box center [143, 412] width 15 height 14
click at [166, 410] on span "Contain" at bounding box center [174, 412] width 20 height 14
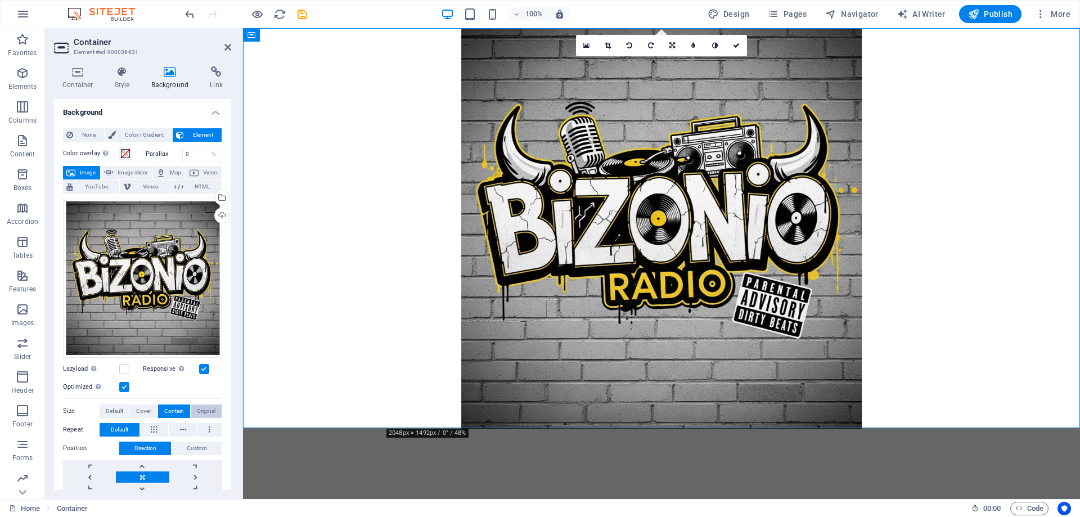
click at [204, 409] on span "Original" at bounding box center [206, 412] width 19 height 14
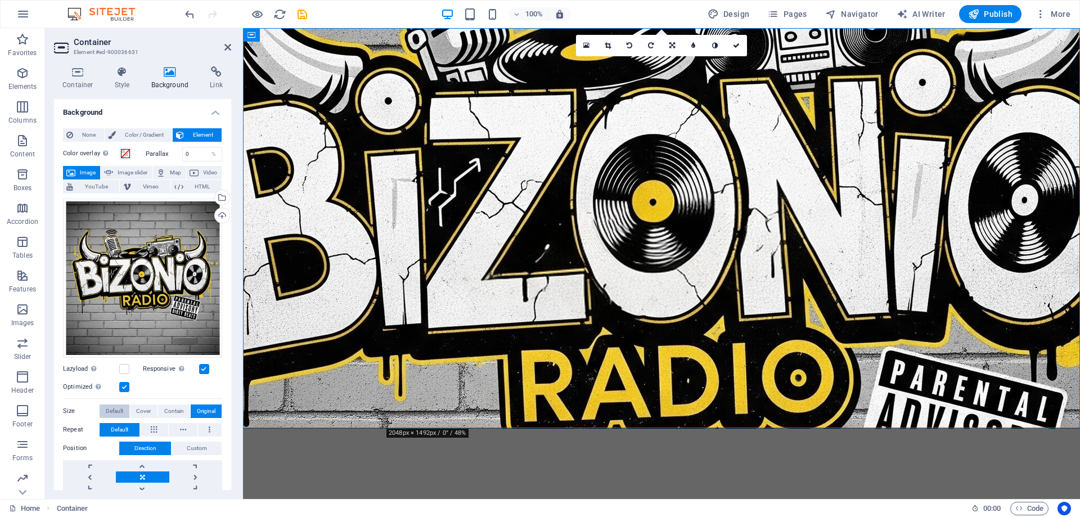
click at [116, 405] on span "Default" at bounding box center [114, 412] width 17 height 14
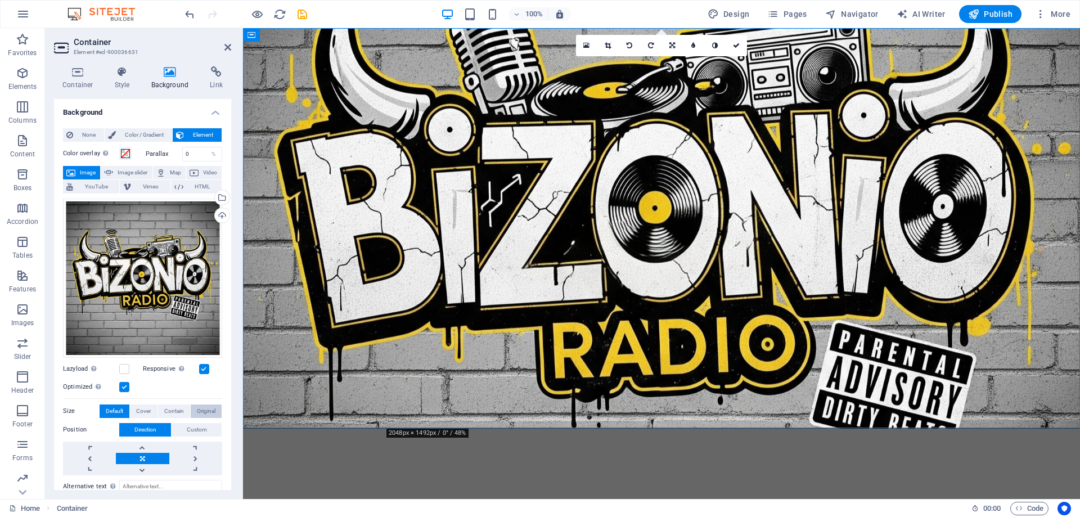
click at [197, 406] on span "Original" at bounding box center [206, 412] width 19 height 14
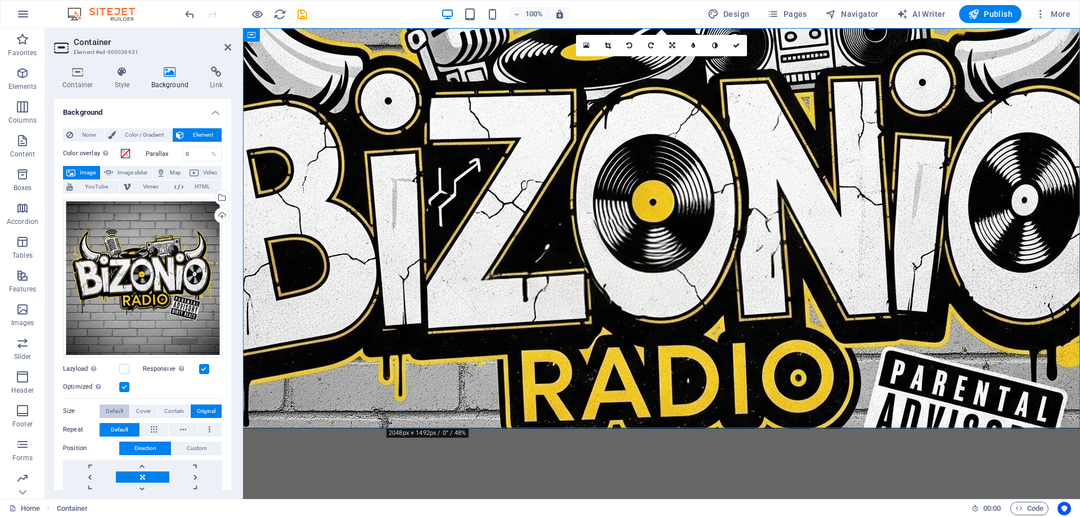
click at [111, 409] on span "Default" at bounding box center [114, 412] width 17 height 14
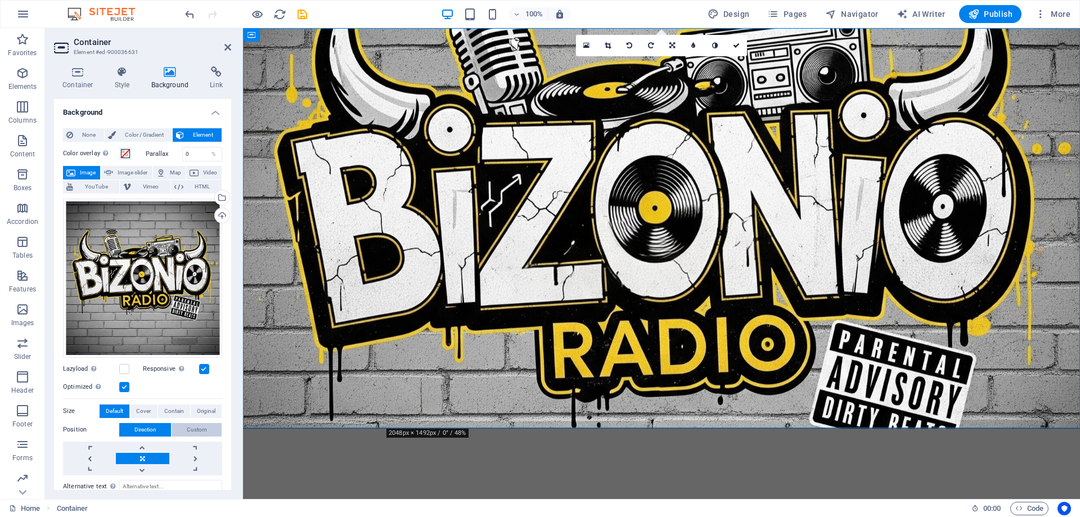
click at [198, 429] on span "Custom" at bounding box center [197, 430] width 20 height 14
click at [110, 450] on input "50" at bounding box center [122, 452] width 34 height 14
click at [112, 448] on input "50" at bounding box center [122, 452] width 34 height 14
type input "10"
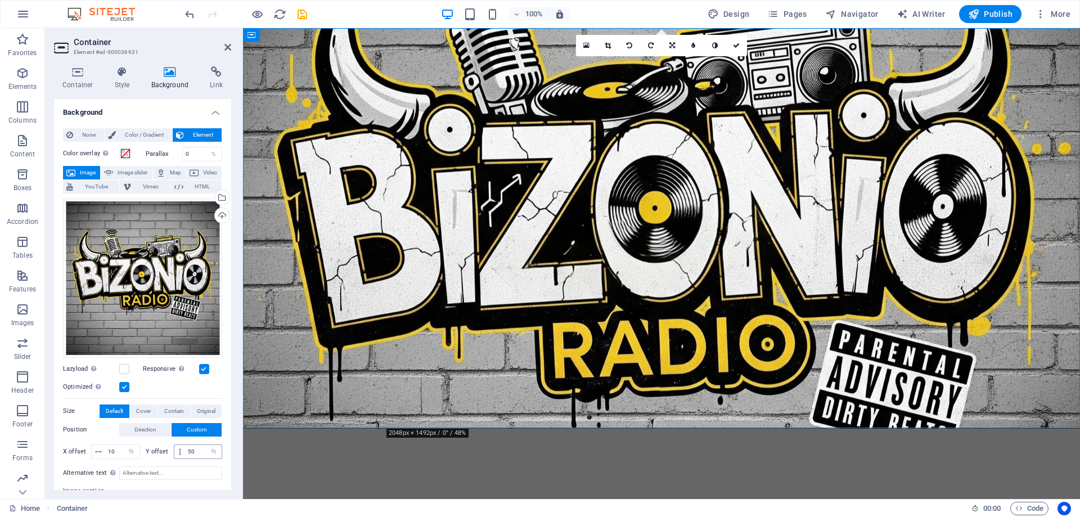
click at [174, 450] on span at bounding box center [179, 452] width 11 height 14
click at [189, 448] on input "50" at bounding box center [203, 452] width 37 height 14
type input "1"
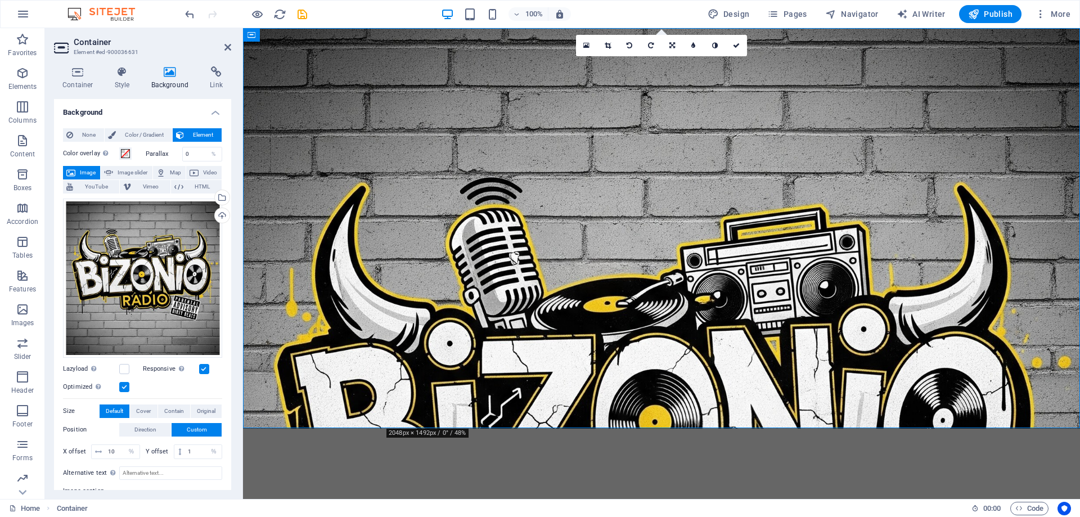
click at [111, 442] on div "X offset 10 px rem % vh vw Y offset 1 px rem % vh vw" at bounding box center [142, 452] width 159 height 20
click at [145, 132] on span "Color / Gradient" at bounding box center [144, 135] width 50 height 14
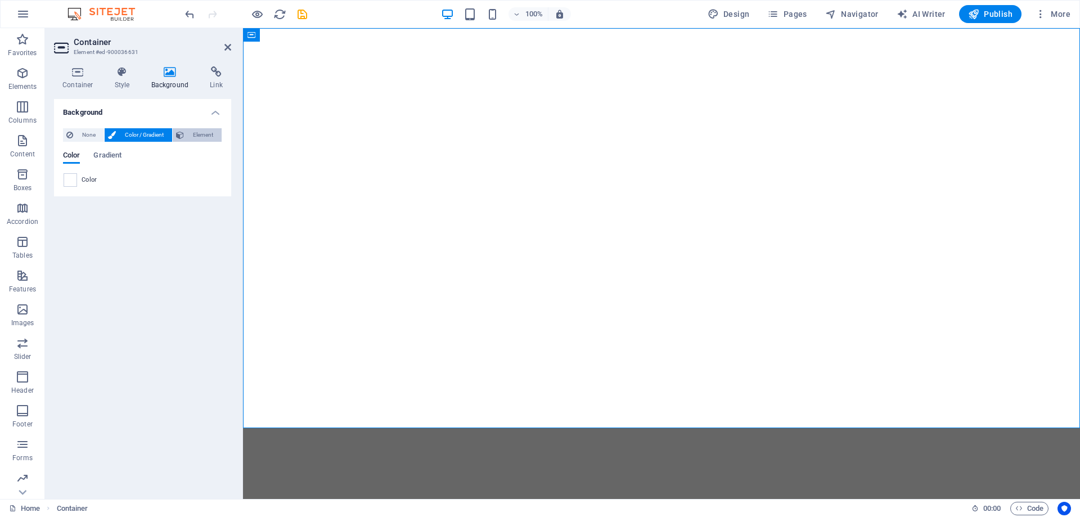
click at [209, 133] on span "Element" at bounding box center [202, 135] width 31 height 14
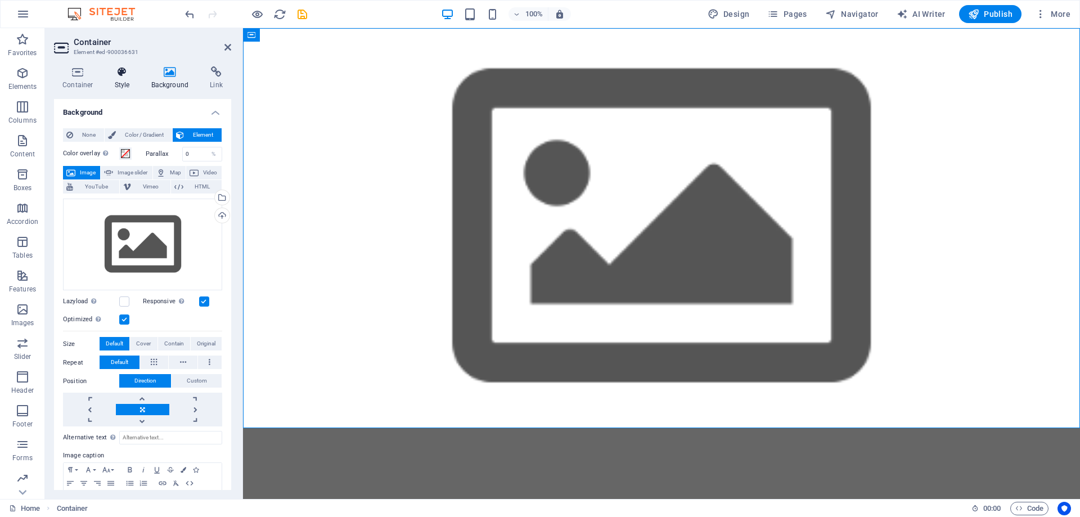
click at [128, 74] on icon at bounding box center [122, 71] width 32 height 11
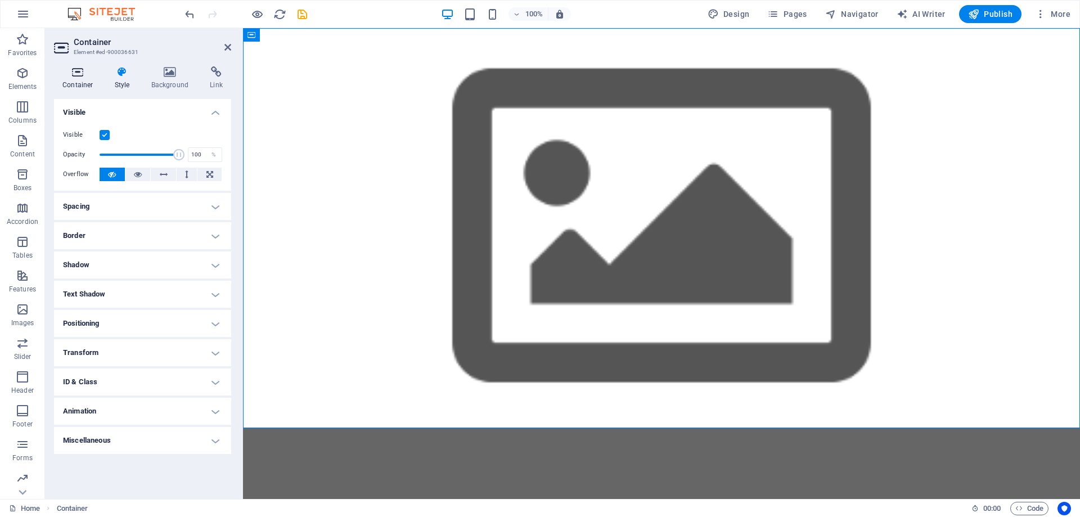
click at [84, 81] on h4 "Container" at bounding box center [80, 78] width 52 height 24
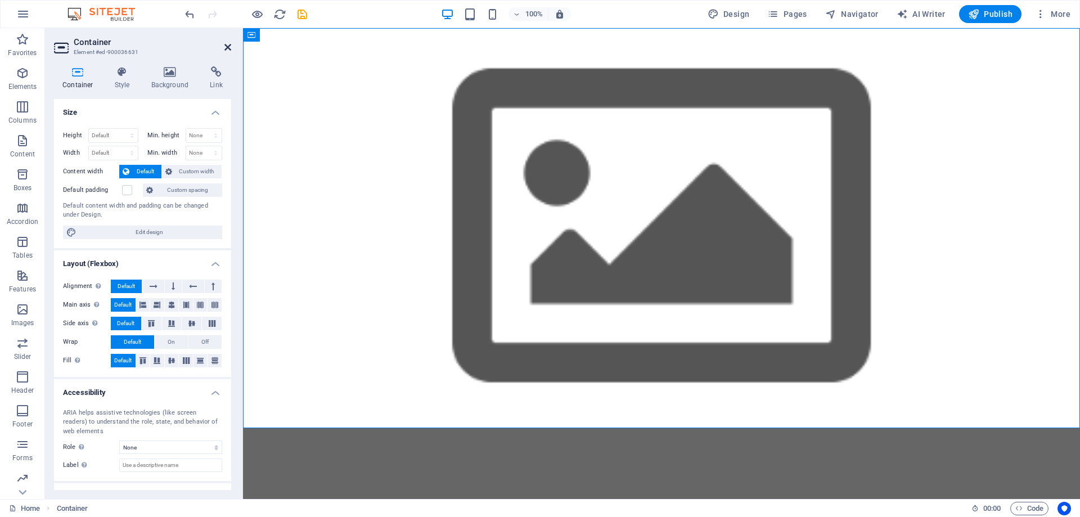
click at [226, 44] on icon at bounding box center [228, 47] width 7 height 9
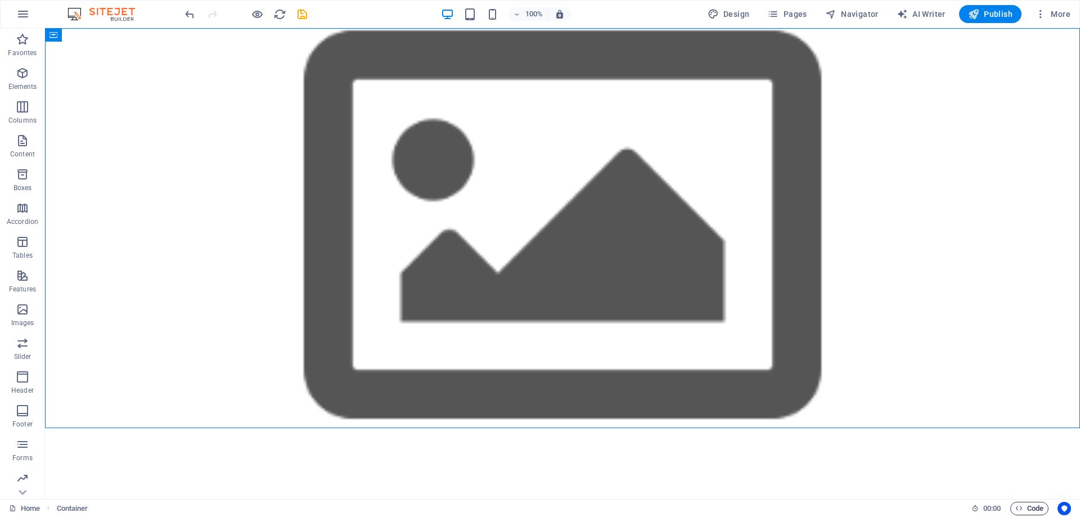
click at [1026, 508] on span "Code" at bounding box center [1030, 509] width 28 height 14
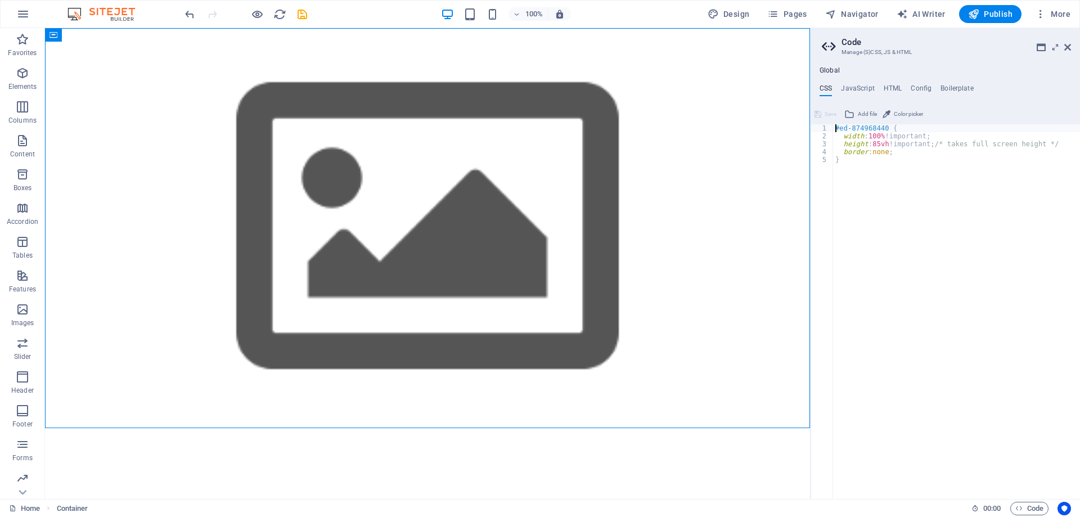
click at [909, 175] on div "#ed-874968440 { width : 100% !important; height : 85vh !important; /* takes ful…" at bounding box center [956, 319] width 247 height 391
type textarea "}"
click at [904, 196] on div "#ed-874968440 { width : 100% !important; height : 85vh !important; /* takes ful…" at bounding box center [956, 319] width 247 height 391
click at [827, 116] on span "Save" at bounding box center [831, 114] width 12 height 14
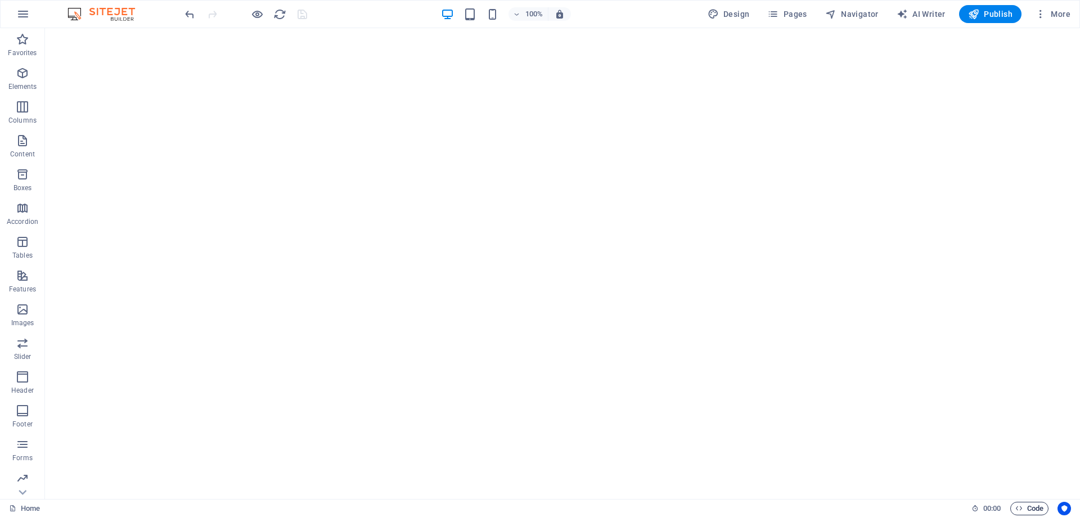
click at [1035, 511] on span "Code" at bounding box center [1030, 509] width 28 height 14
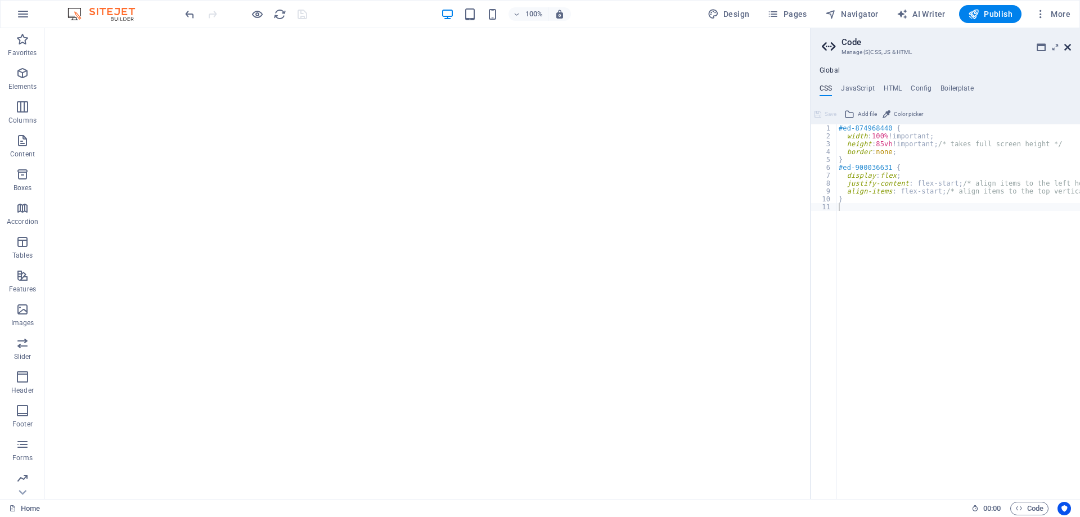
click at [1069, 44] on icon at bounding box center [1068, 47] width 7 height 9
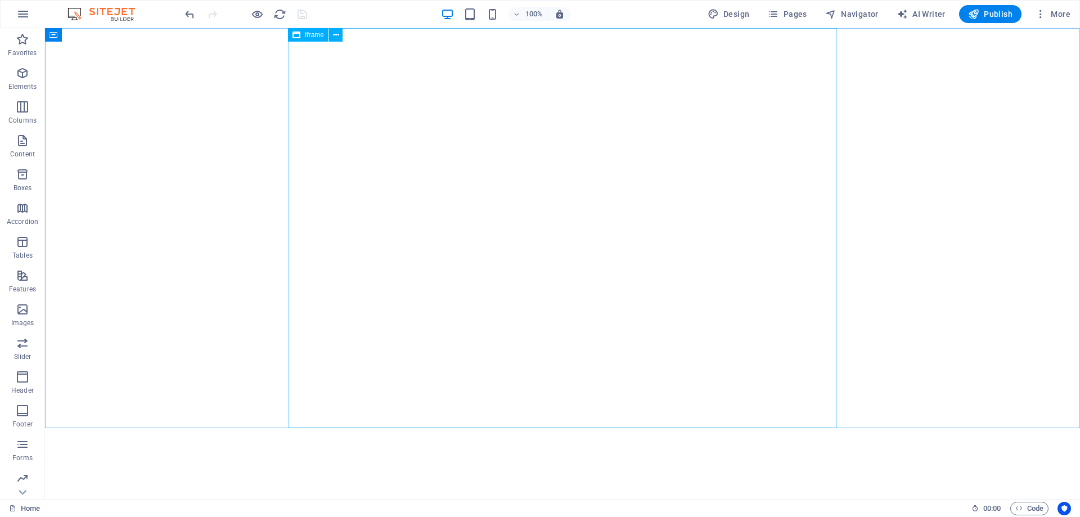
click at [307, 35] on span "Iframe" at bounding box center [314, 35] width 19 height 7
select select "%"
select select "px"
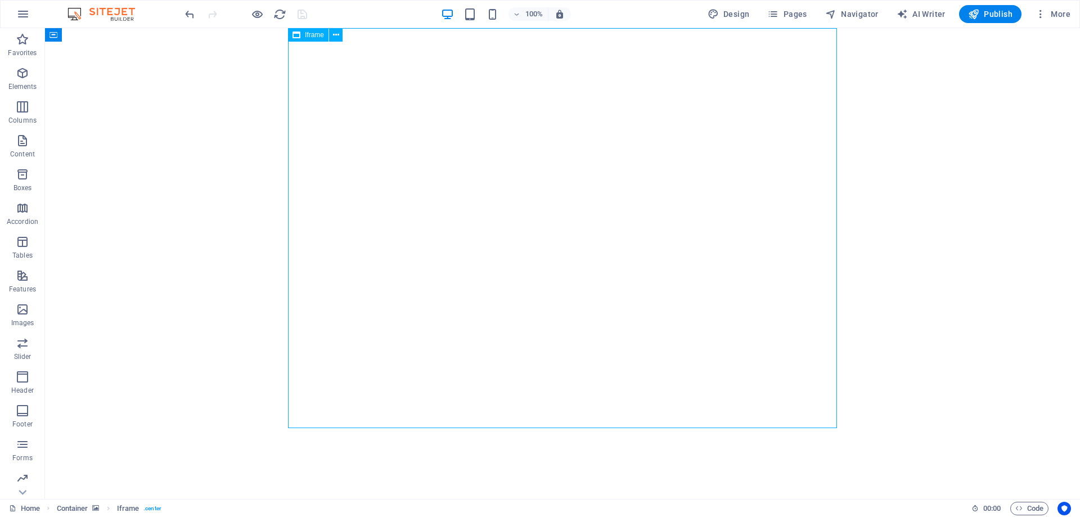
select select "px"
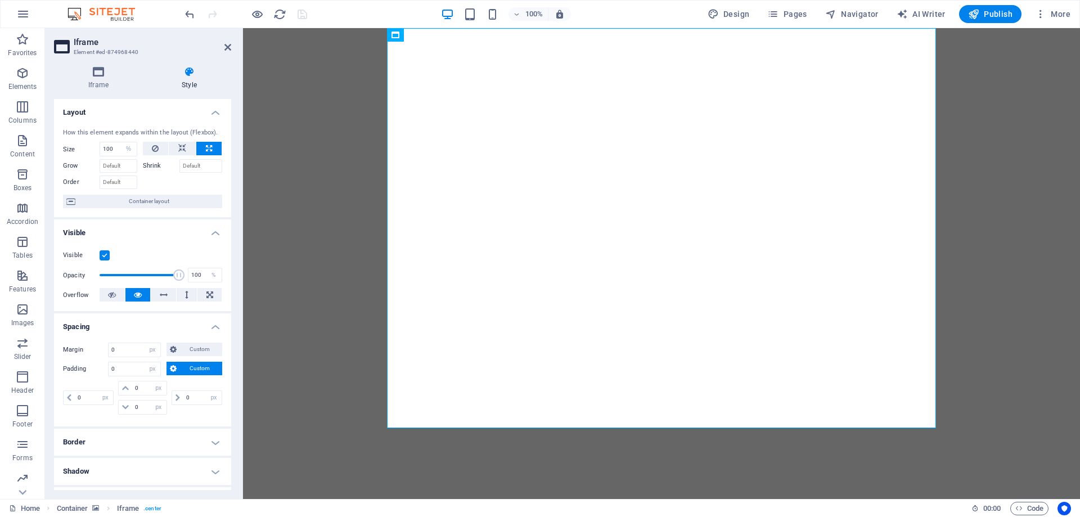
click at [142, 110] on h4 "Layout" at bounding box center [142, 109] width 177 height 20
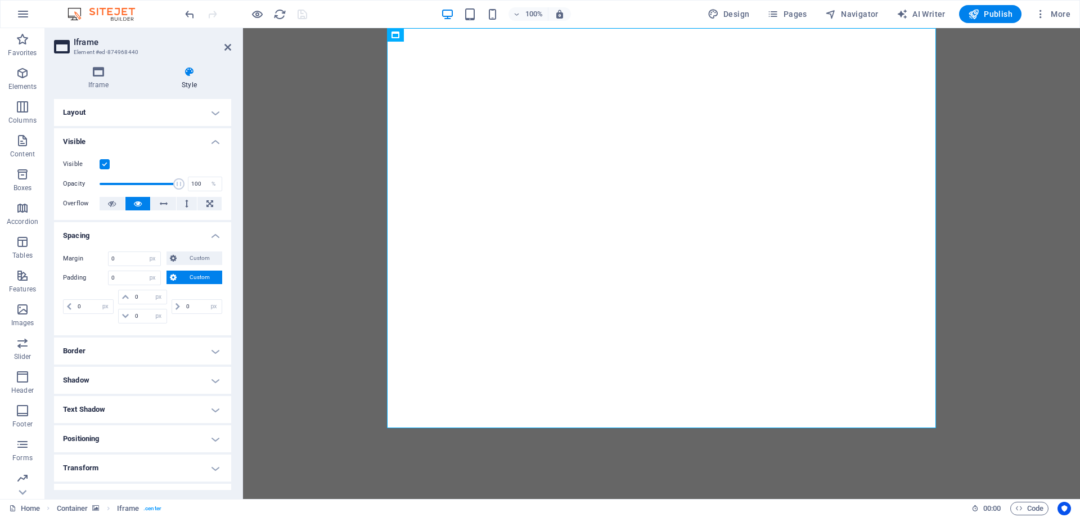
click at [138, 142] on h4 "Visible" at bounding box center [142, 138] width 177 height 20
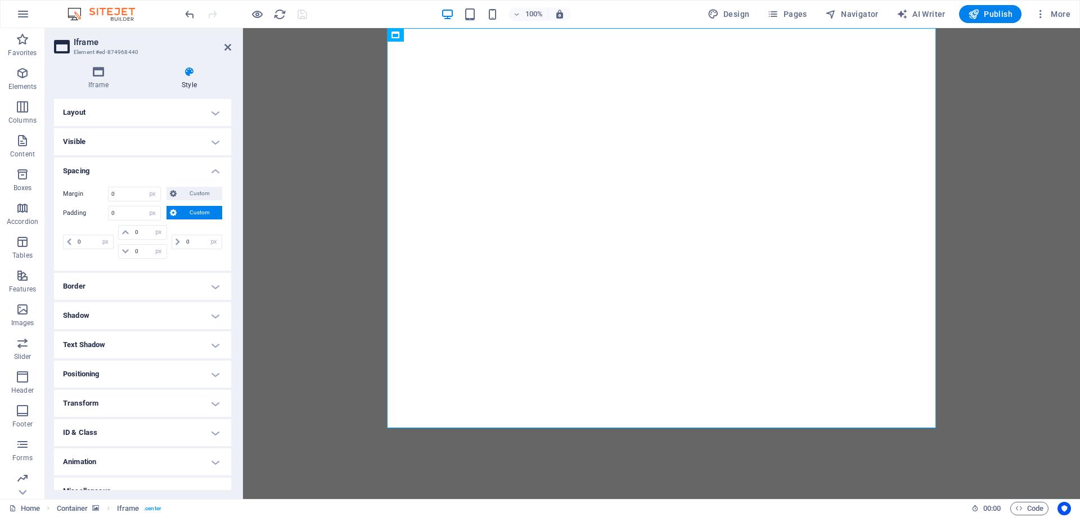
click at [134, 172] on h4 "Spacing" at bounding box center [142, 168] width 177 height 20
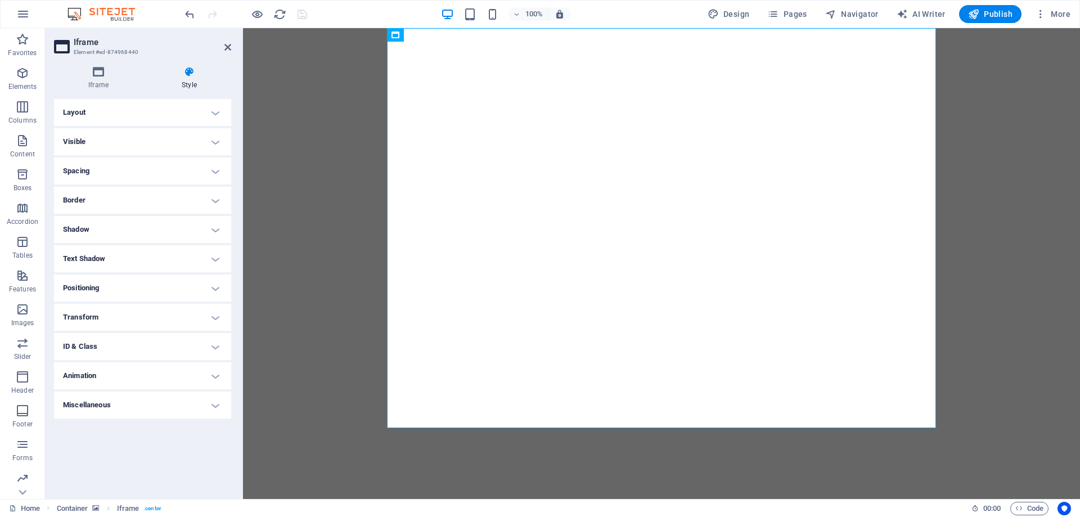
click at [100, 349] on h4 "ID & Class" at bounding box center [142, 346] width 177 height 27
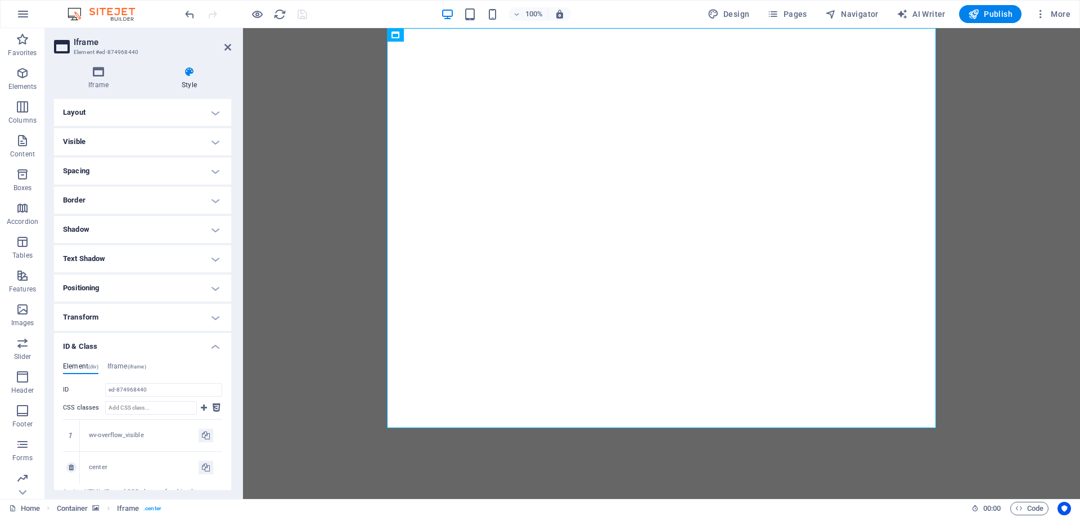
scroll to position [93, 0]
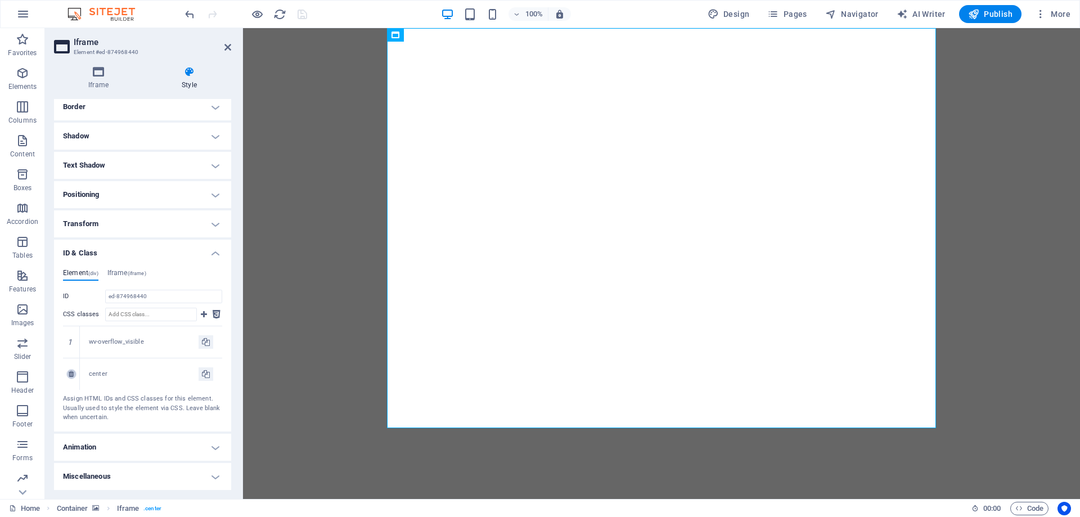
click at [71, 374] on icon at bounding box center [71, 374] width 5 height 7
click at [243, 92] on figure at bounding box center [243, 228] width 0 height 401
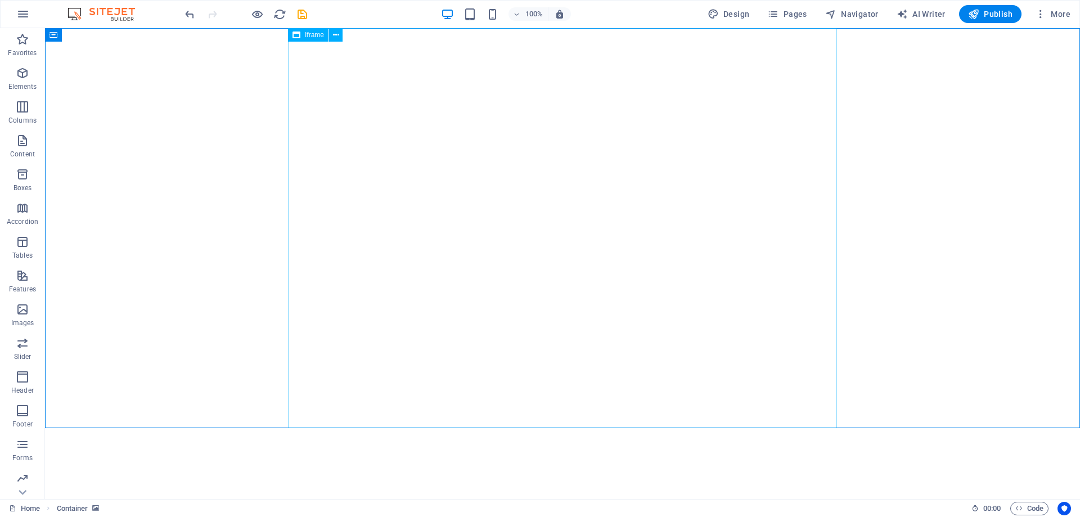
click at [310, 35] on span "Iframe" at bounding box center [314, 35] width 19 height 7
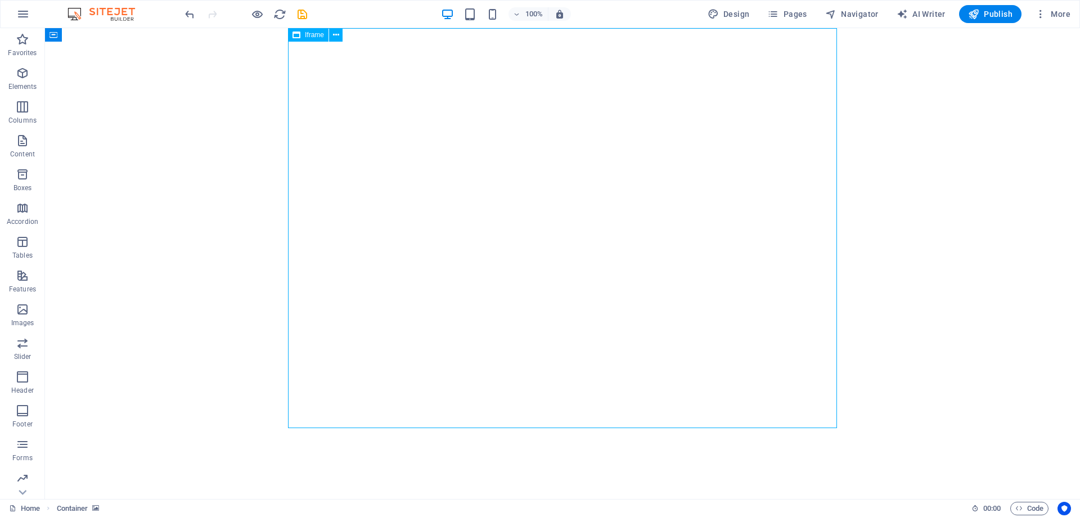
click at [310, 35] on span "Iframe" at bounding box center [314, 35] width 19 height 7
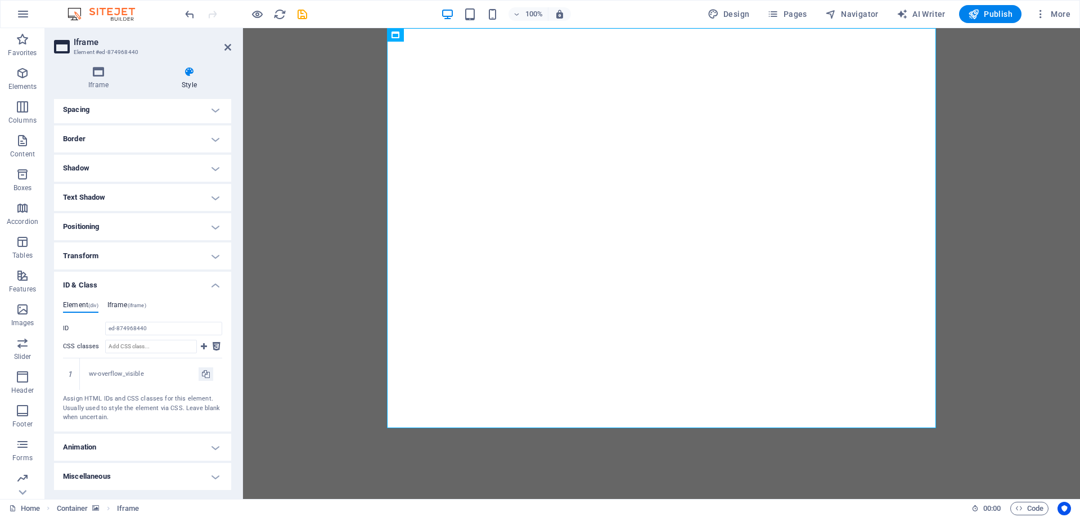
click at [143, 304] on span "(iframe)" at bounding box center [137, 306] width 19 height 6
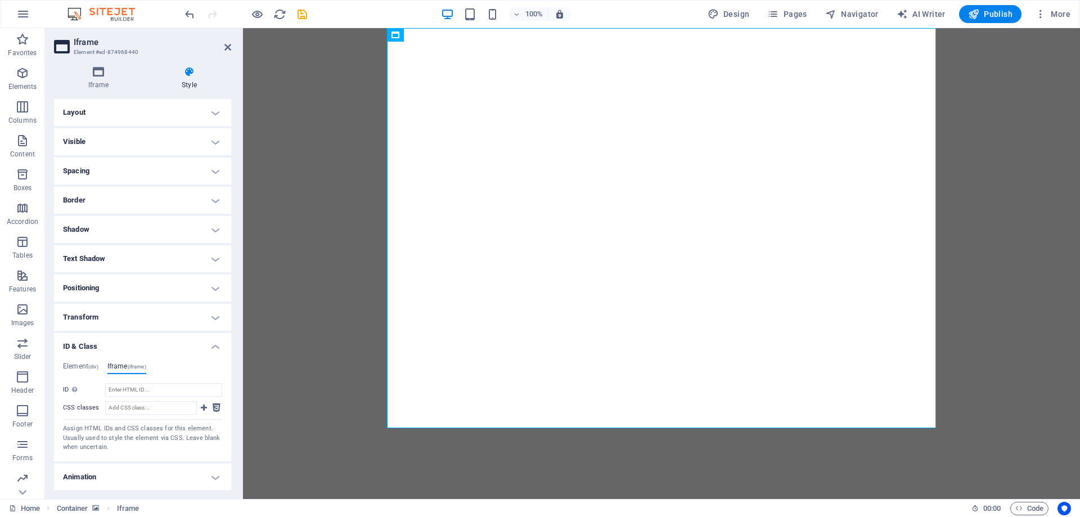
scroll to position [30, 0]
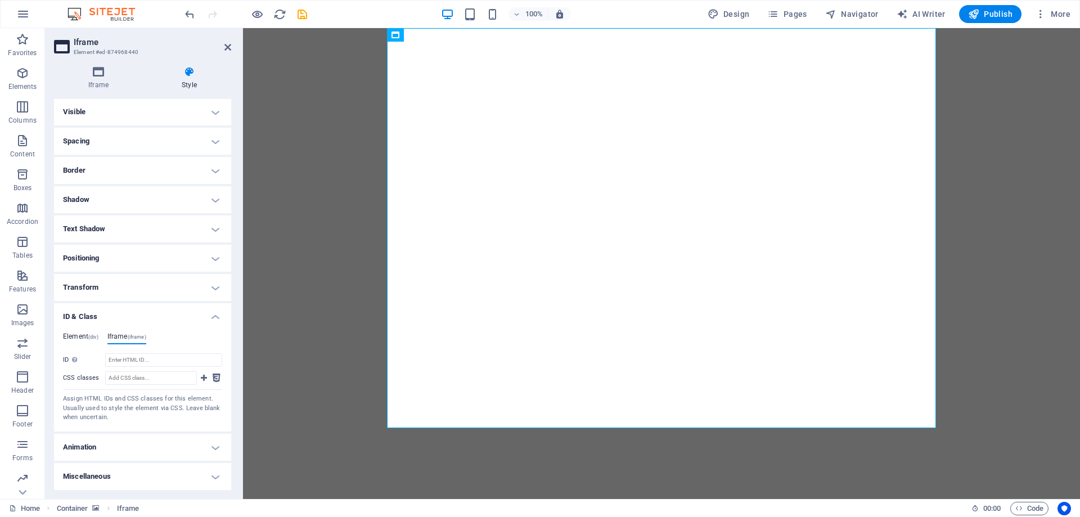
click at [86, 340] on h4 "Element (div)" at bounding box center [80, 339] width 35 height 12
click at [225, 45] on icon at bounding box center [228, 47] width 7 height 9
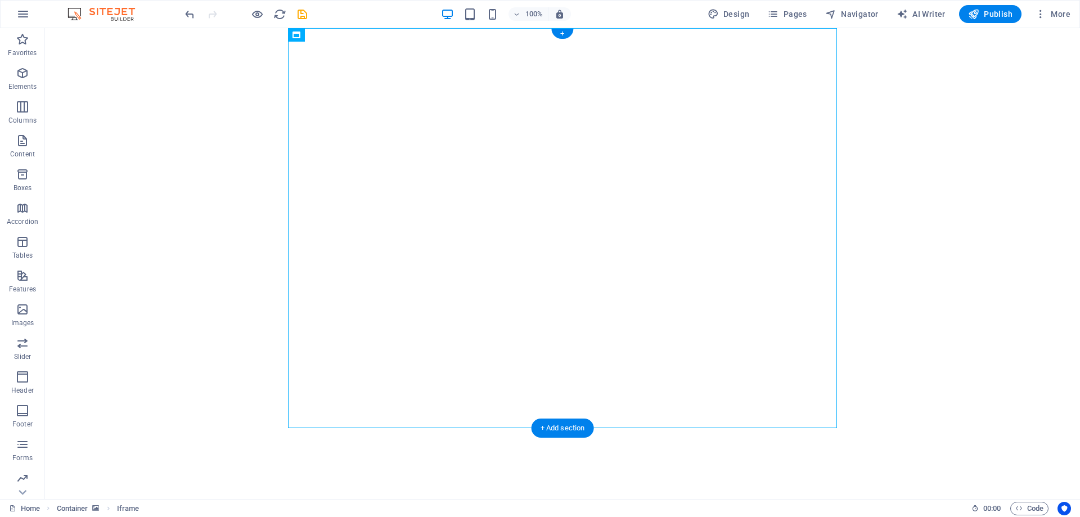
click at [45, 181] on figure at bounding box center [45, 228] width 0 height 401
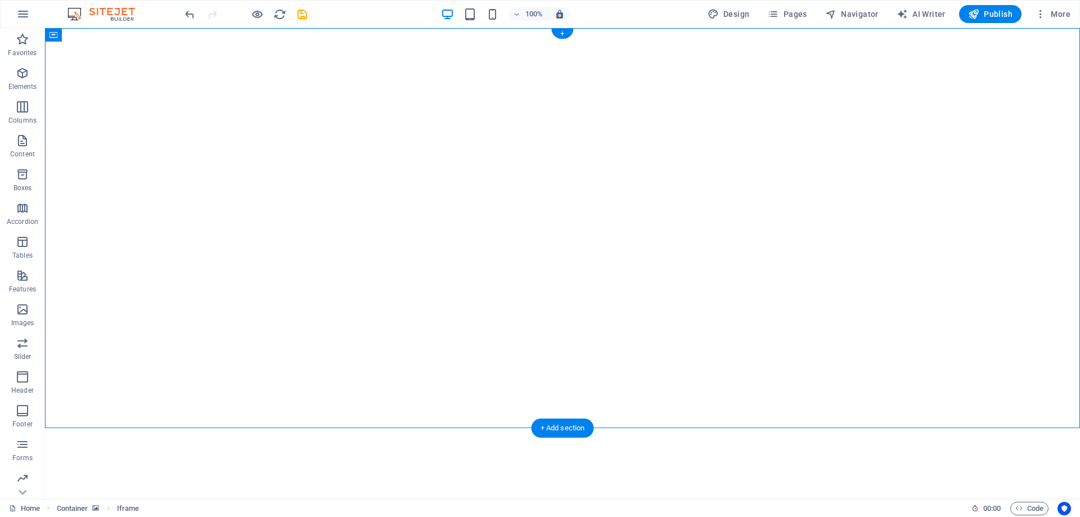
click at [45, 181] on figure at bounding box center [45, 228] width 0 height 401
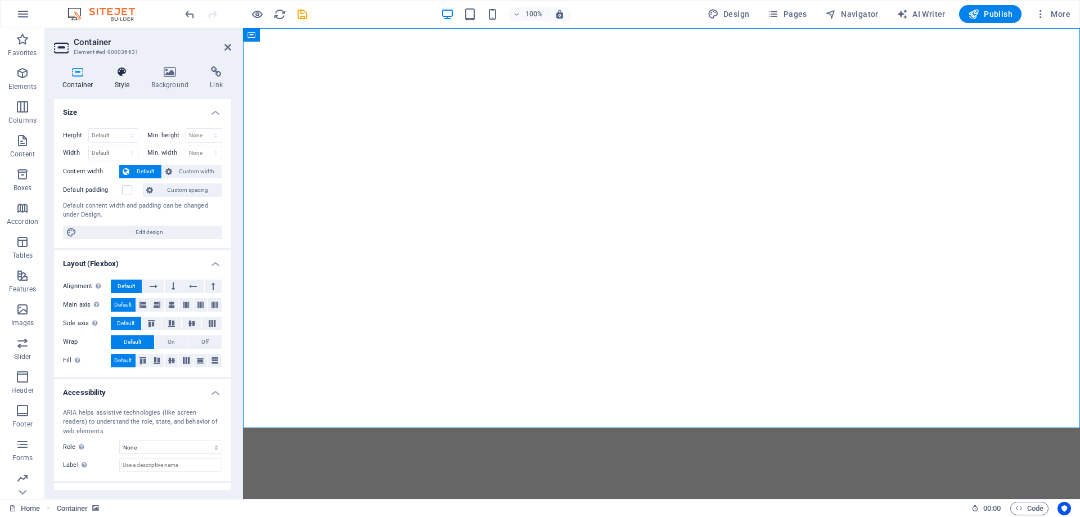
click at [121, 86] on h4 "Style" at bounding box center [124, 78] width 37 height 24
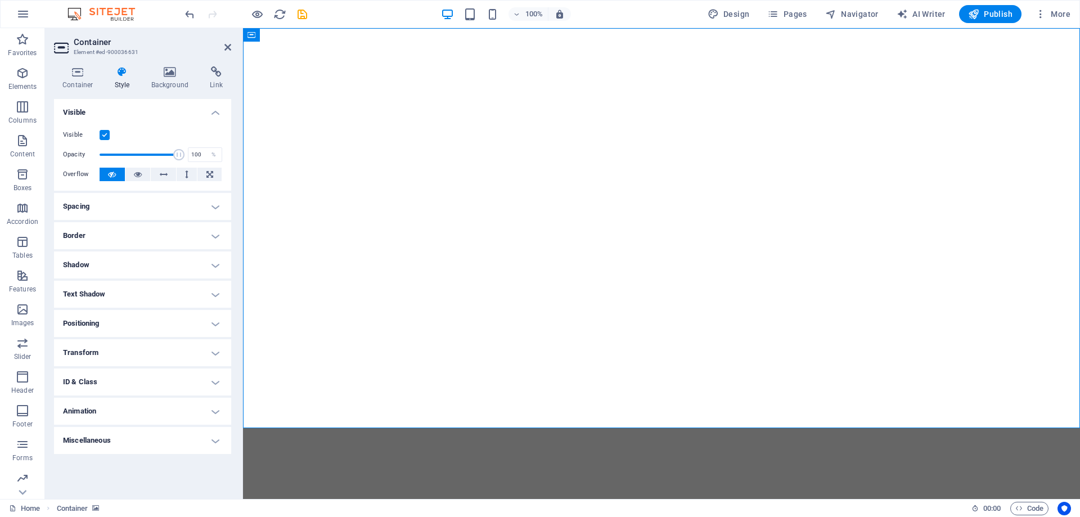
click at [117, 114] on h4 "Visible" at bounding box center [142, 109] width 177 height 20
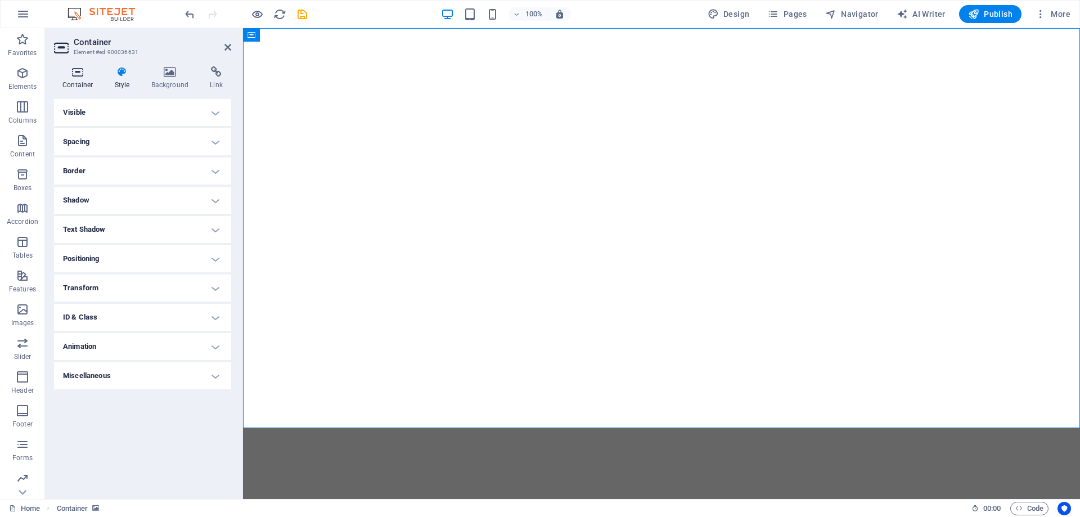
click at [80, 80] on h4 "Container" at bounding box center [80, 78] width 52 height 24
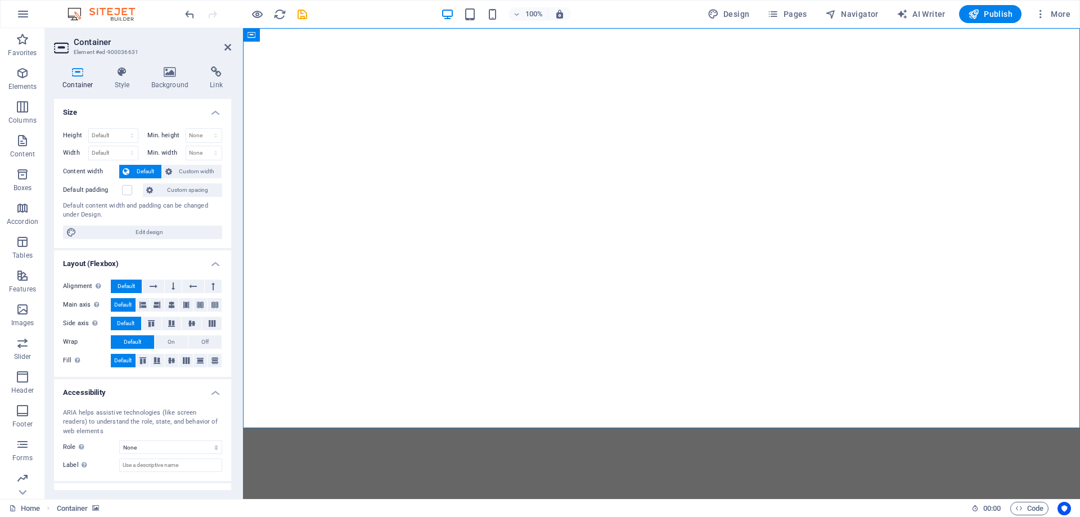
click at [93, 111] on h4 "Size" at bounding box center [142, 109] width 177 height 20
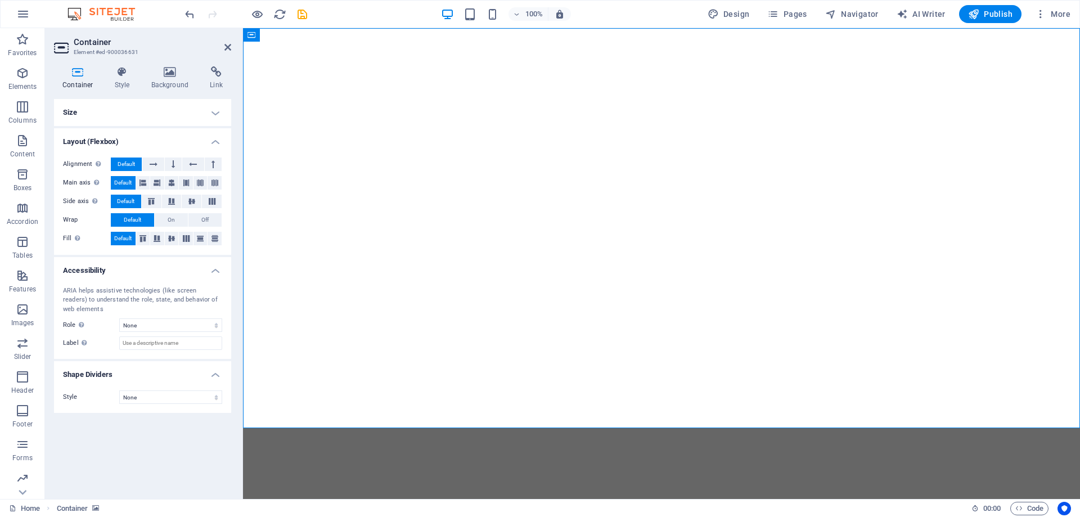
click at [120, 140] on h4 "Layout (Flexbox)" at bounding box center [142, 138] width 177 height 20
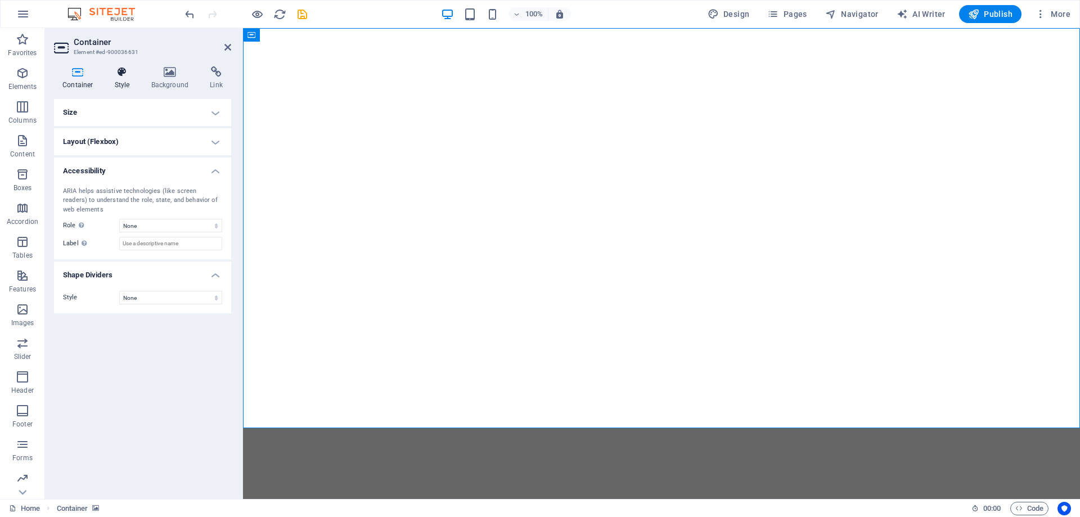
click at [116, 87] on h4 "Style" at bounding box center [124, 78] width 37 height 24
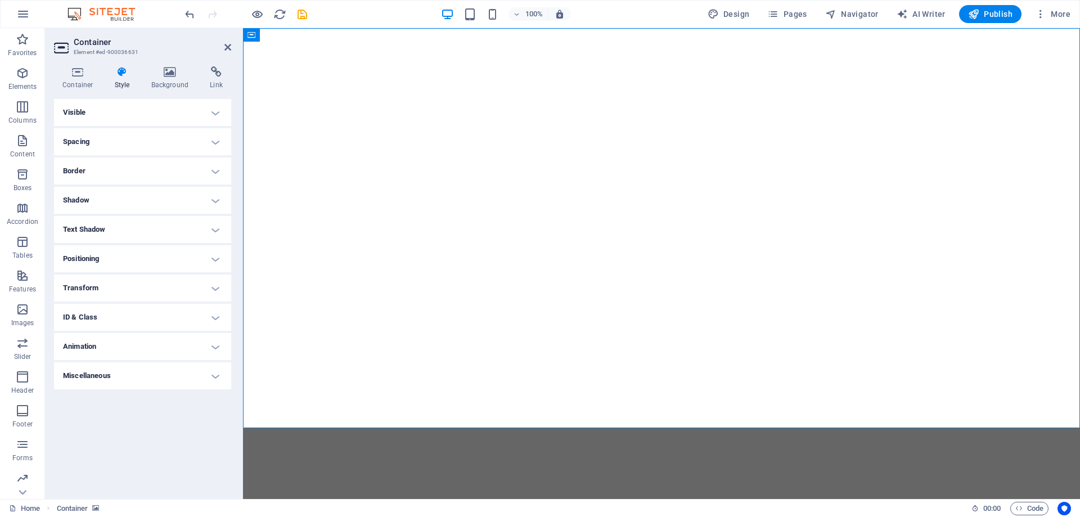
click at [105, 168] on h4 "Border" at bounding box center [142, 171] width 177 height 27
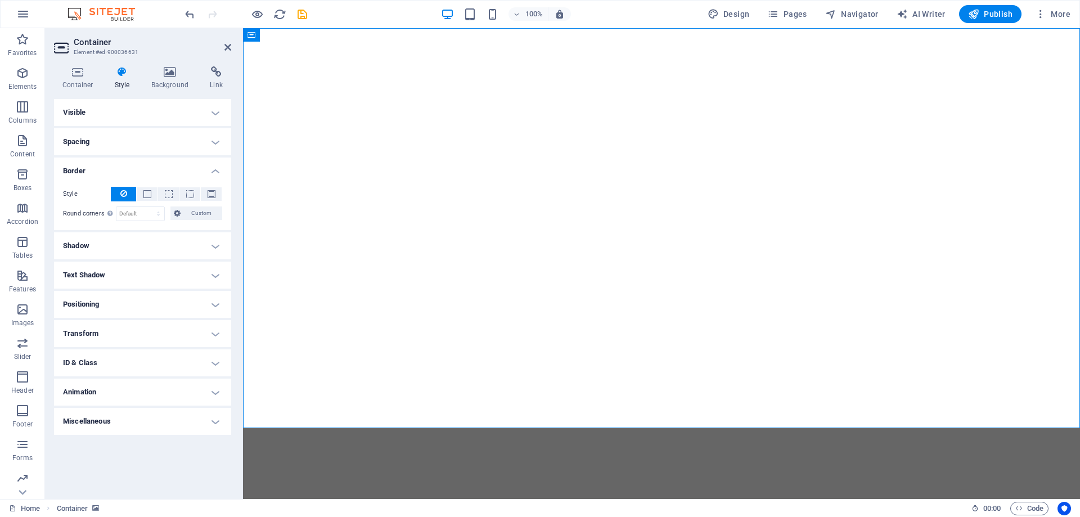
click at [105, 168] on h4 "Border" at bounding box center [142, 168] width 177 height 20
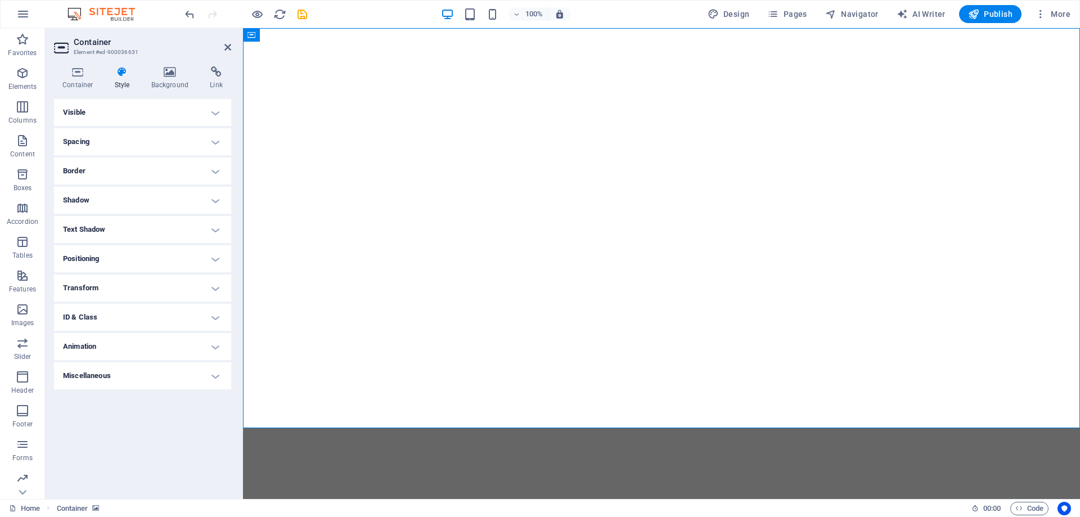
click at [102, 255] on h4 "Positioning" at bounding box center [142, 258] width 177 height 27
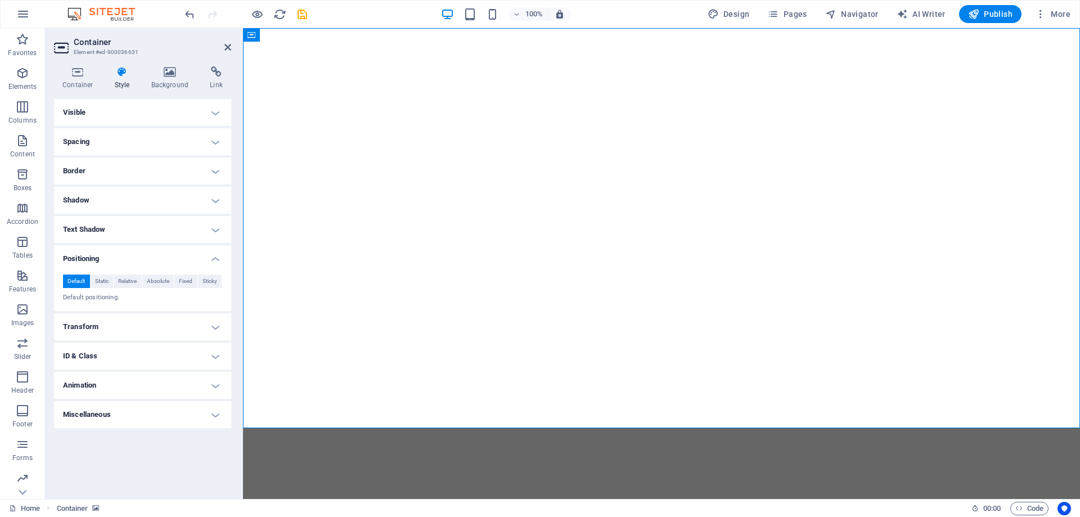
click at [102, 255] on h4 "Positioning" at bounding box center [142, 255] width 177 height 20
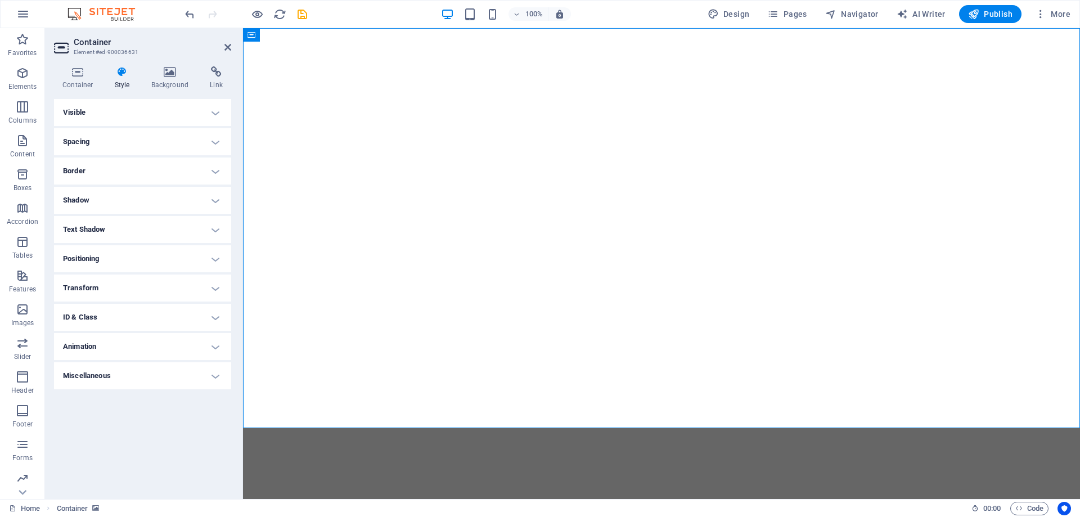
click at [105, 318] on h4 "ID & Class" at bounding box center [142, 317] width 177 height 27
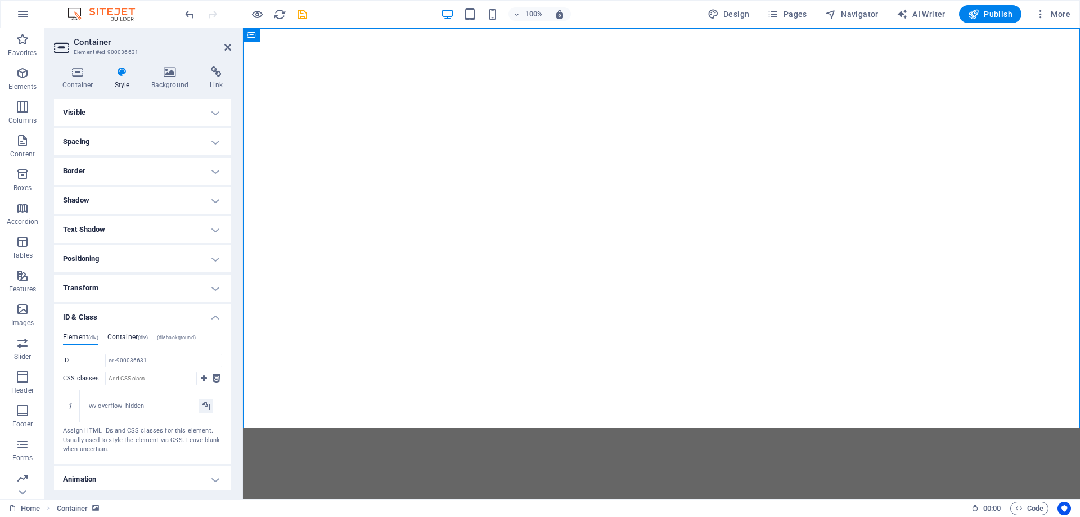
click at [142, 338] on span "(div)" at bounding box center [143, 338] width 10 height 6
click at [158, 336] on ul "Element (div) Container (div) (div.background)" at bounding box center [142, 339] width 159 height 12
click at [166, 336] on span "(div.background)" at bounding box center [176, 338] width 39 height 6
click at [90, 336] on span "(div)" at bounding box center [93, 338] width 10 height 6
click at [226, 45] on icon at bounding box center [228, 47] width 7 height 9
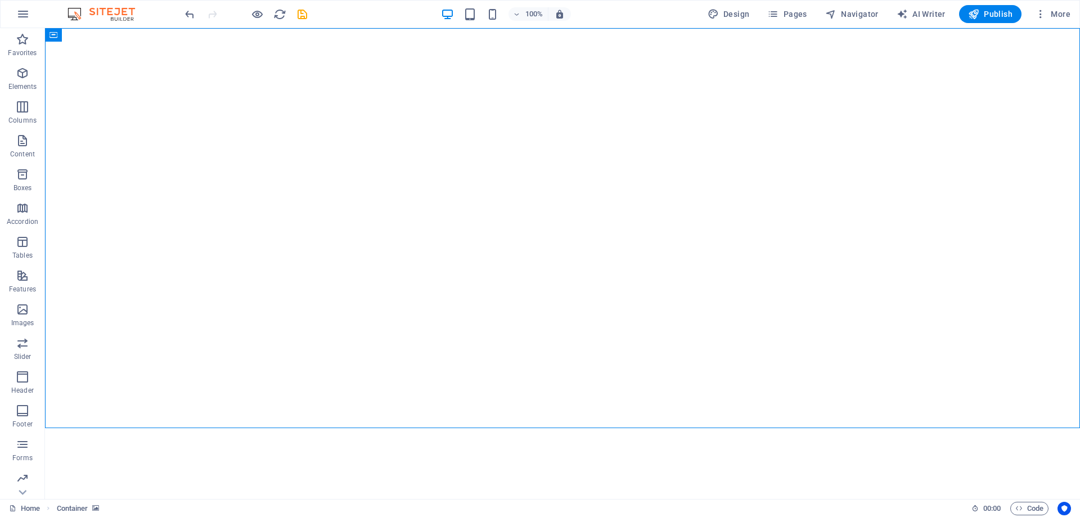
click at [829, 429] on html "</div>" at bounding box center [562, 228] width 1035 height 401
click at [45, 168] on figure at bounding box center [45, 228] width 0 height 401
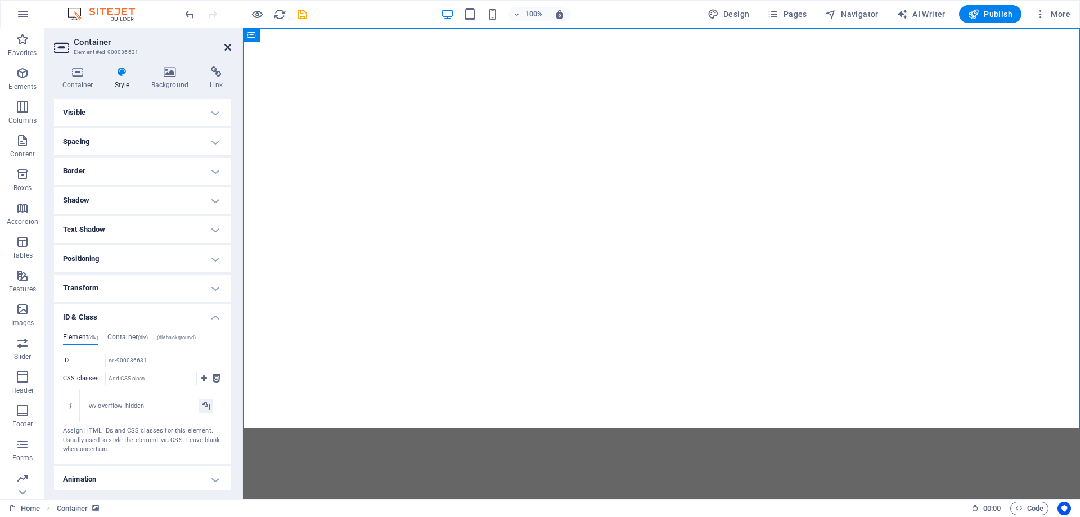
click at [228, 50] on icon at bounding box center [228, 47] width 7 height 9
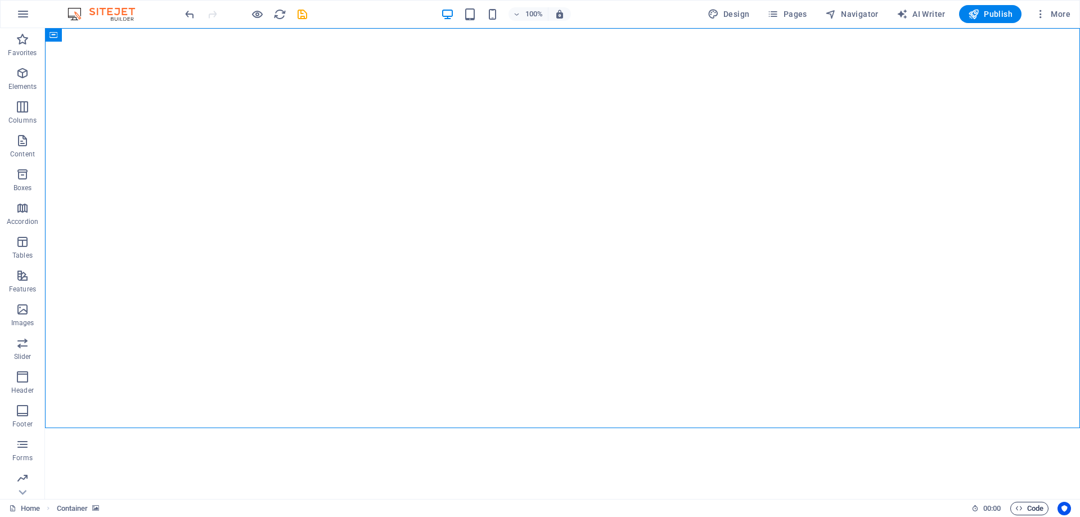
click at [1018, 511] on icon "button" at bounding box center [1019, 508] width 7 height 7
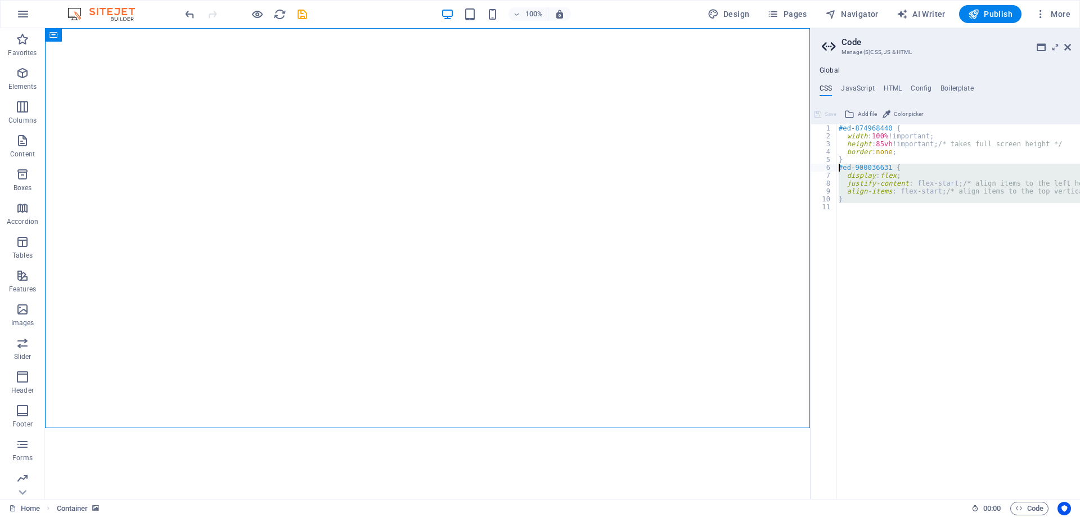
drag, startPoint x: 847, startPoint y: 207, endPoint x: 827, endPoint y: 168, distance: 43.6
click at [827, 168] on div "1 2 3 4 5 6 7 8 9 10 11 #ed-874968440 { width : 100% !important; height : 85vh …" at bounding box center [946, 311] width 270 height 375
type textarea "#ed-900036631 { display: flex;"
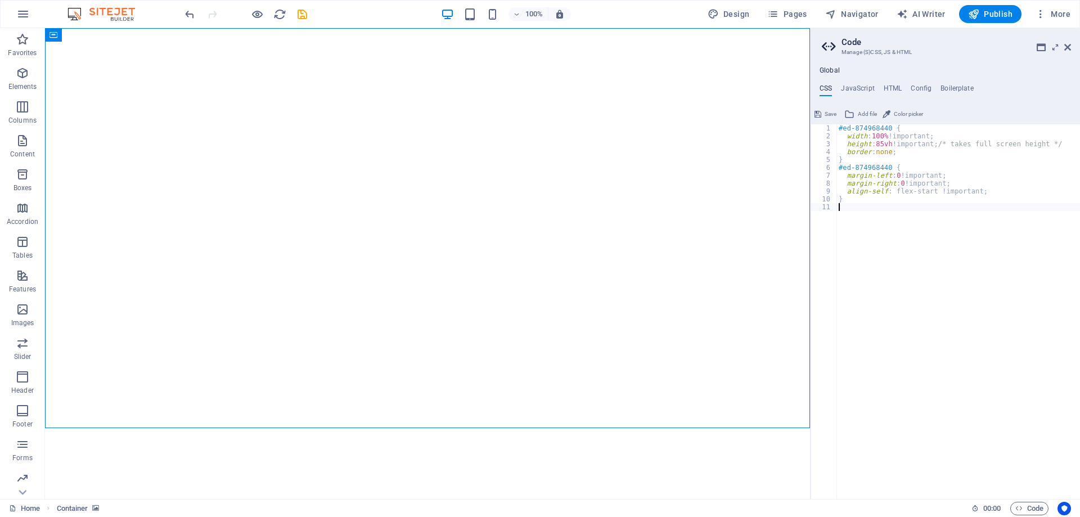
type textarea "}"
click at [872, 270] on div "#ed-874968440 { width : 100% !important; height : 85vh !important; /* takes ful…" at bounding box center [959, 319] width 244 height 391
click at [834, 117] on span "Save" at bounding box center [831, 114] width 12 height 14
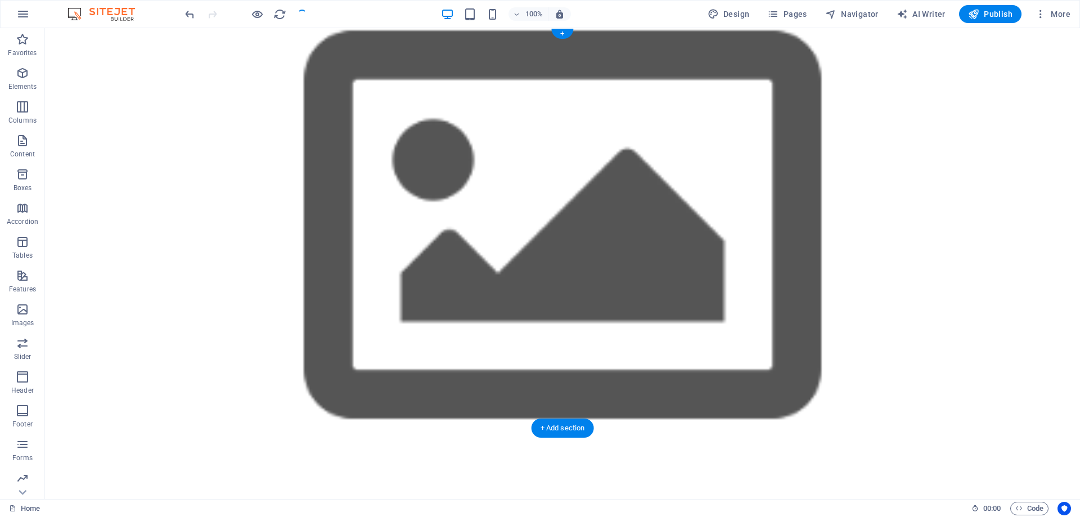
click at [978, 204] on figure at bounding box center [562, 228] width 1035 height 401
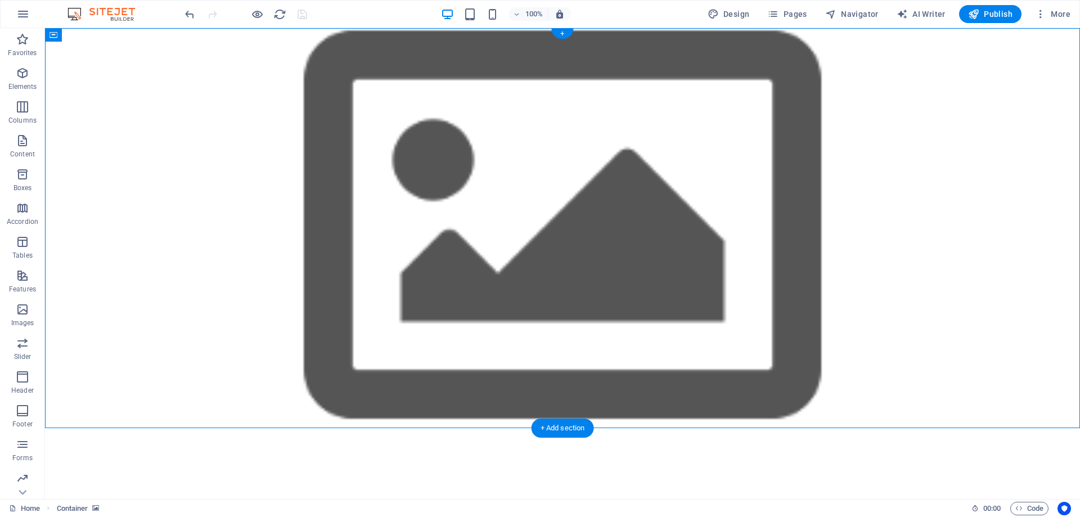
click at [994, 210] on figure at bounding box center [562, 228] width 1035 height 401
click at [970, 215] on figure at bounding box center [562, 228] width 1035 height 401
click at [1024, 513] on span "Code" at bounding box center [1030, 509] width 28 height 14
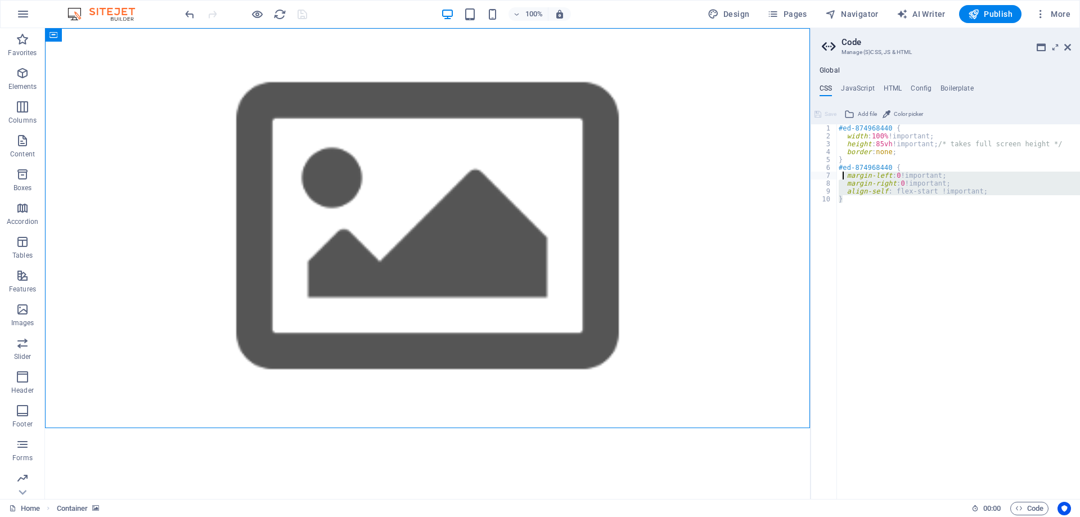
type textarea "#ed-874968440 { margin-left: 0 !important;"
click at [949, 245] on div "#ed-874968440 { width : 100% !important; height : 85vh !important; /* takes ful…" at bounding box center [959, 319] width 244 height 391
click at [822, 116] on button "Save" at bounding box center [825, 114] width 25 height 14
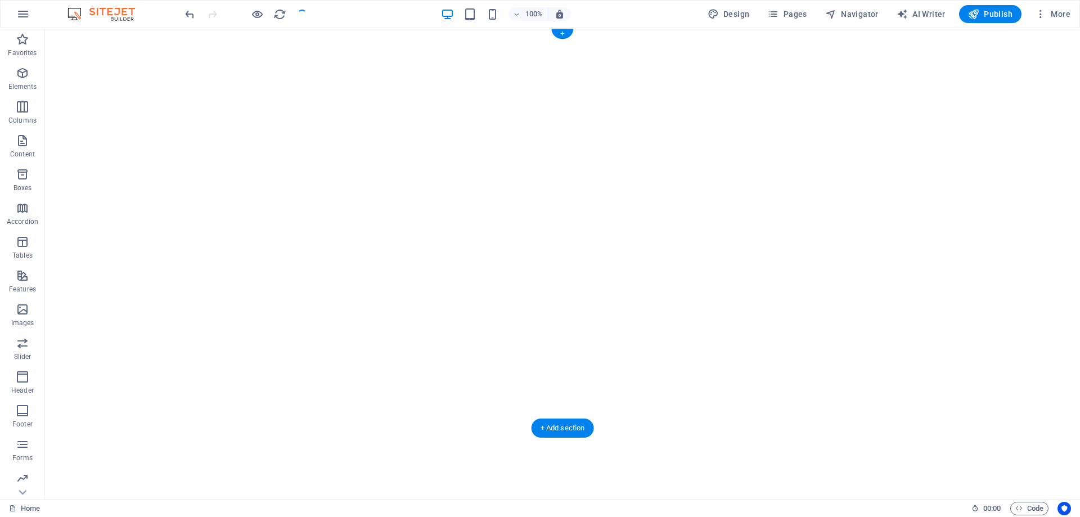
click at [45, 248] on figure at bounding box center [45, 228] width 0 height 401
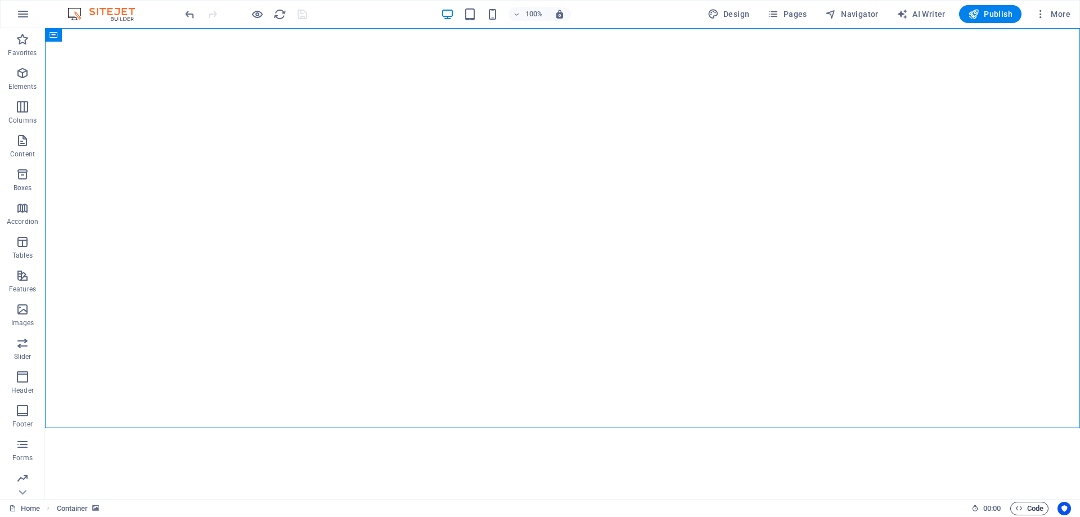
click at [1022, 505] on span "Code" at bounding box center [1030, 509] width 28 height 14
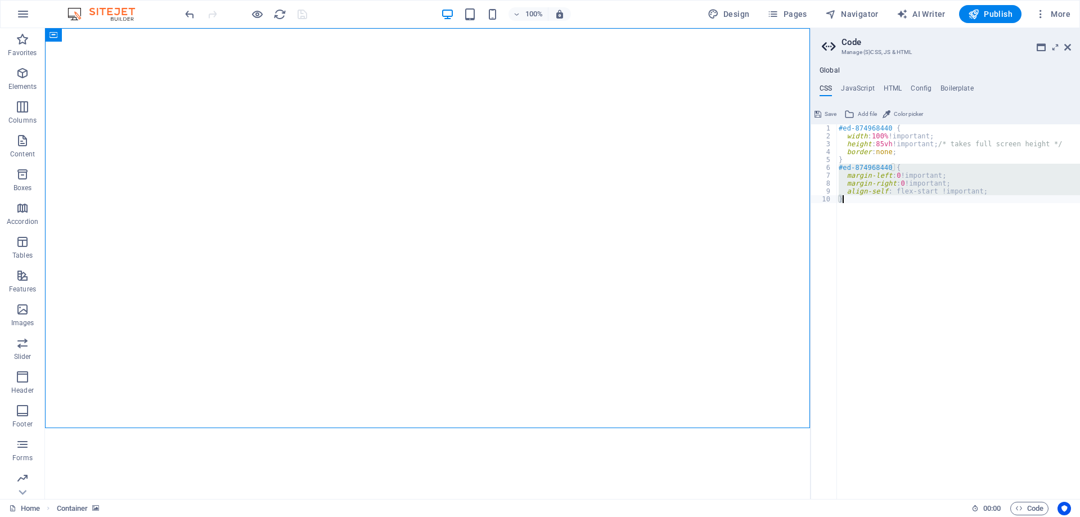
type textarea "}"
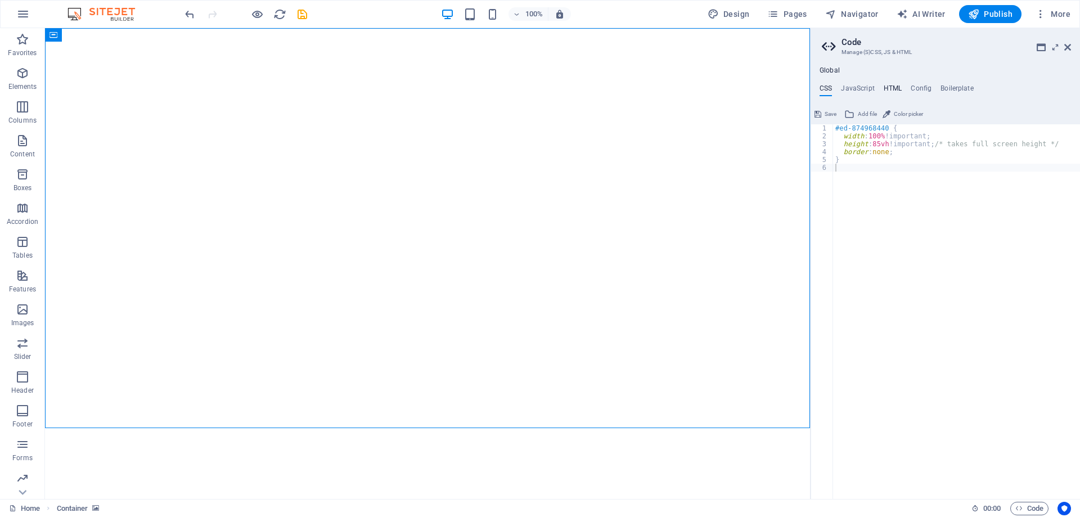
click at [890, 87] on h4 "HTML" at bounding box center [893, 90] width 19 height 12
type textarea "{{content}}"
click at [863, 88] on h4 "JavaScript" at bounding box center [857, 90] width 33 height 12
type textarea "<html lang="en">"
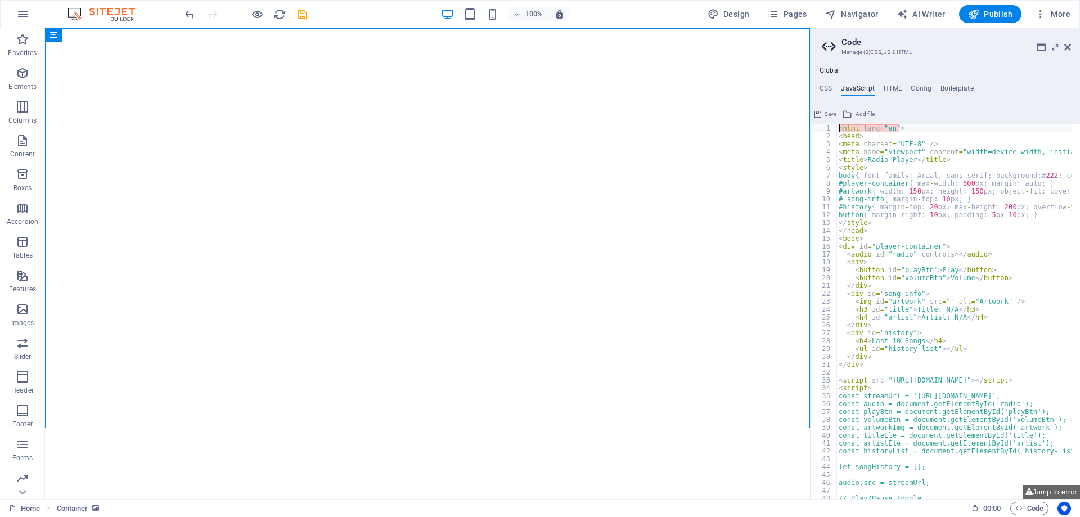
scroll to position [0, 0]
click at [832, 88] on h4 "CSS" at bounding box center [826, 90] width 12 height 12
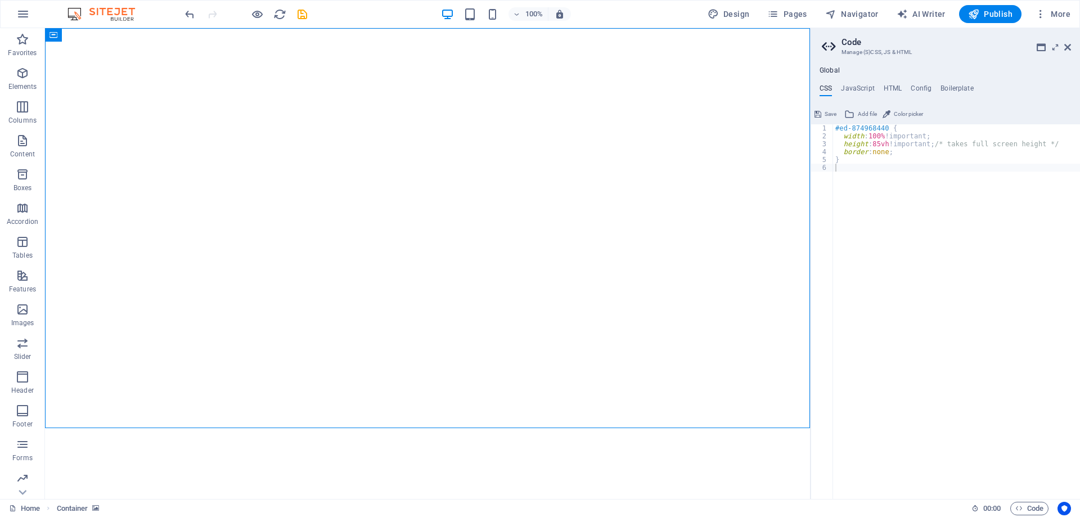
click at [1074, 47] on aside "Code Manage (S)CSS, JS & HTML Global CSS JavaScript HTML Config Boilerplate 1 2…" at bounding box center [945, 263] width 270 height 471
click at [1067, 47] on icon at bounding box center [1068, 47] width 7 height 9
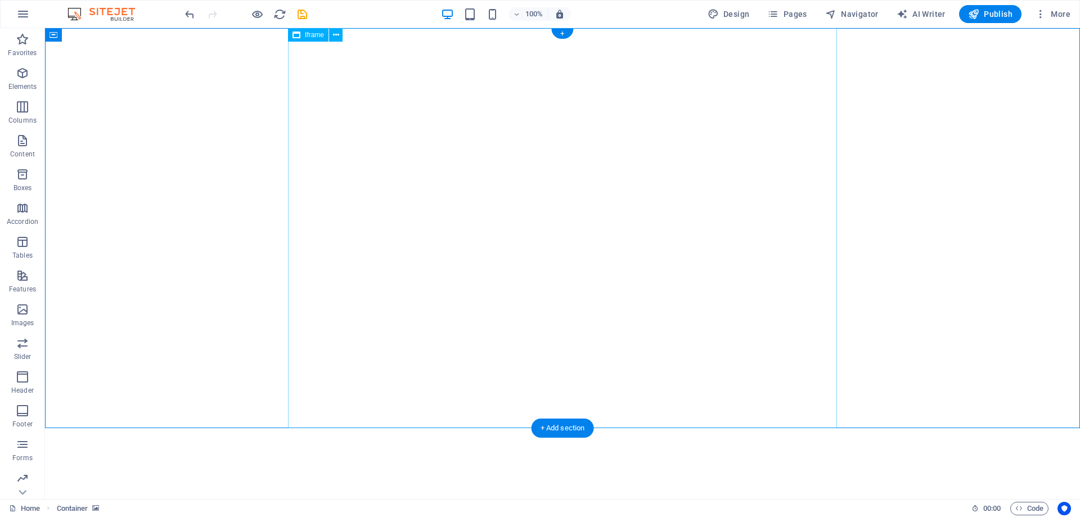
click at [497, 69] on div "</div>" at bounding box center [562, 228] width 169 height 400
click at [333, 38] on icon at bounding box center [336, 35] width 6 height 12
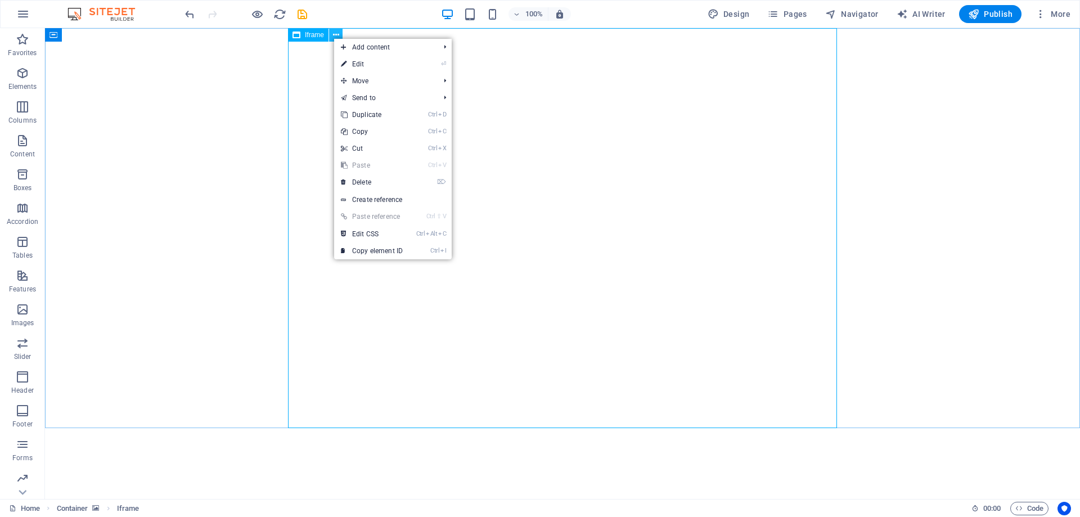
click at [333, 38] on icon at bounding box center [336, 35] width 6 height 12
click at [478, 81] on div "</div>" at bounding box center [562, 228] width 169 height 400
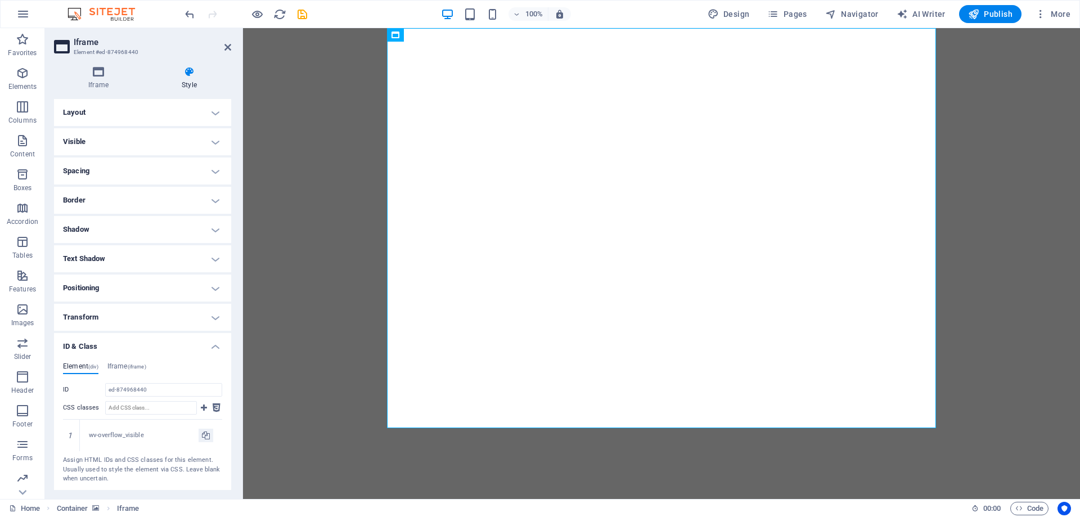
click at [143, 138] on h4 "Visible" at bounding box center [142, 141] width 177 height 27
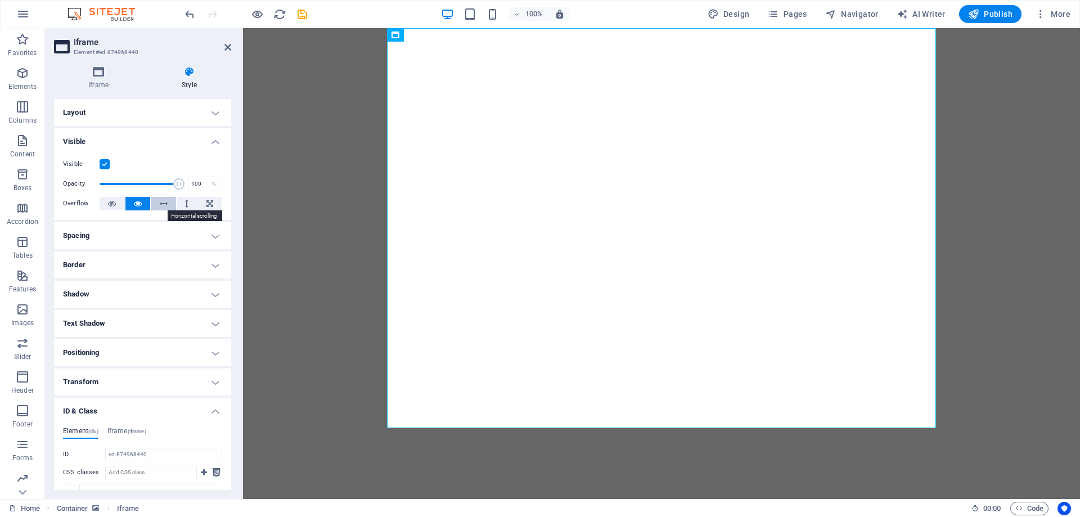
click at [164, 205] on icon at bounding box center [164, 204] width 8 height 14
click at [188, 204] on button at bounding box center [187, 204] width 21 height 14
click at [108, 204] on icon at bounding box center [112, 204] width 8 height 14
click at [141, 199] on icon at bounding box center [138, 204] width 8 height 14
click at [168, 227] on h4 "Spacing" at bounding box center [142, 235] width 177 height 27
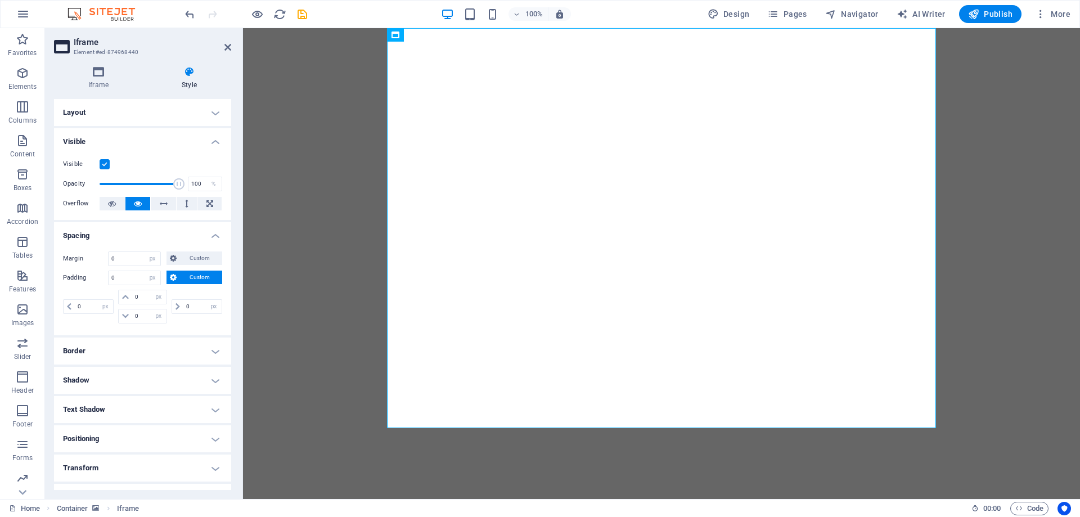
click at [124, 240] on h4 "Spacing" at bounding box center [142, 232] width 177 height 20
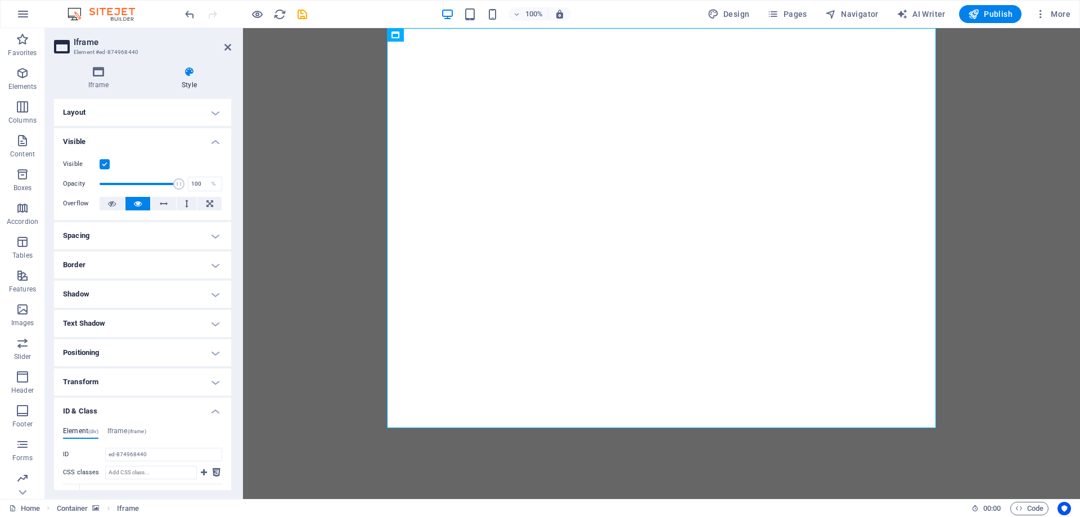
click at [112, 353] on h4 "Positioning" at bounding box center [142, 352] width 177 height 27
click at [104, 375] on span "Static" at bounding box center [102, 376] width 14 height 14
click at [122, 372] on span "Relative" at bounding box center [127, 376] width 19 height 14
click at [164, 396] on div "Relative to #ed-900036631" at bounding box center [183, 394] width 80 height 15
click at [87, 431] on select "auto px rem % em" at bounding box center [89, 431] width 51 height 14
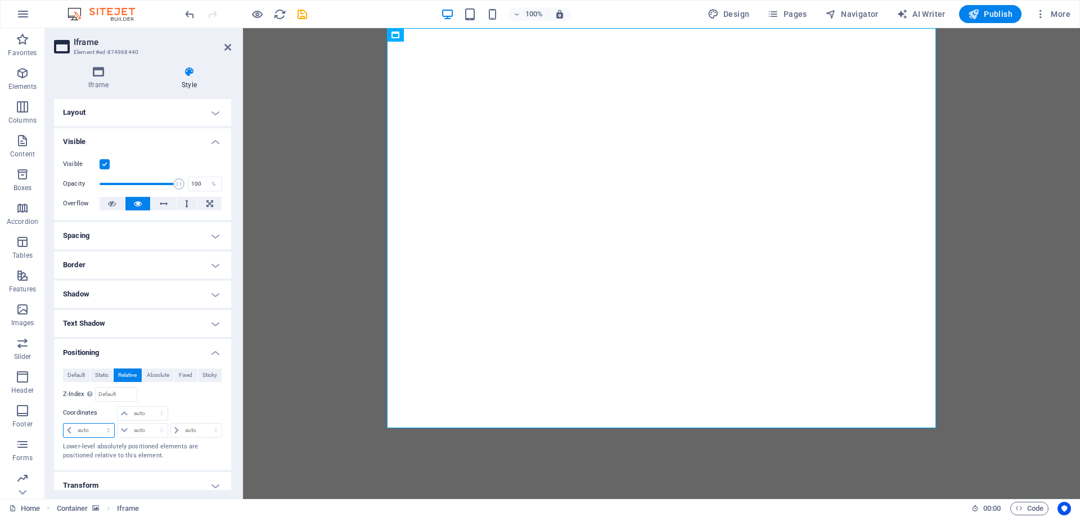
select select "px"
click at [98, 424] on select "auto px rem % em" at bounding box center [89, 431] width 51 height 14
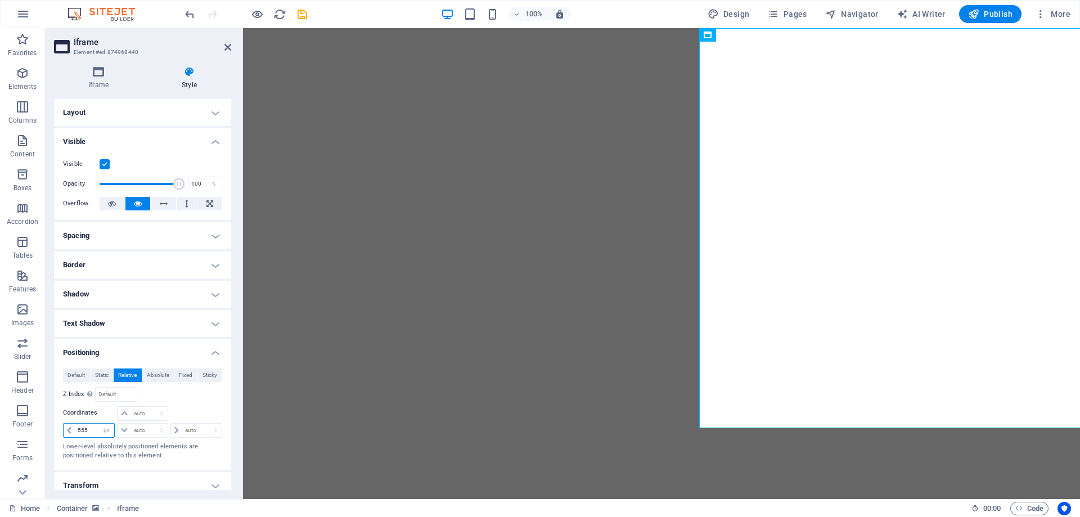
drag, startPoint x: 92, startPoint y: 432, endPoint x: 68, endPoint y: 429, distance: 23.7
click at [68, 429] on div "555 auto px rem % em" at bounding box center [89, 430] width 52 height 15
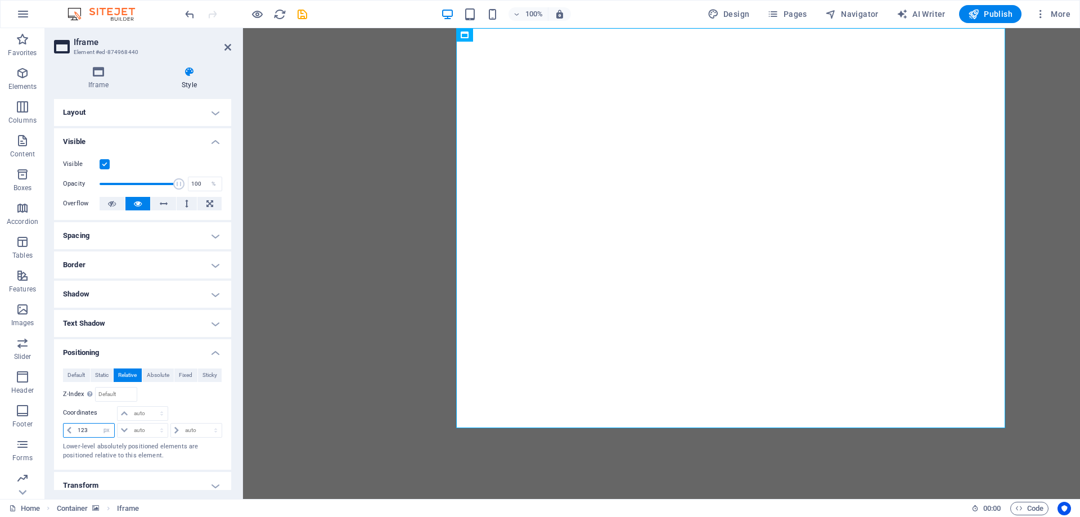
click at [79, 430] on input "123" at bounding box center [94, 431] width 39 height 14
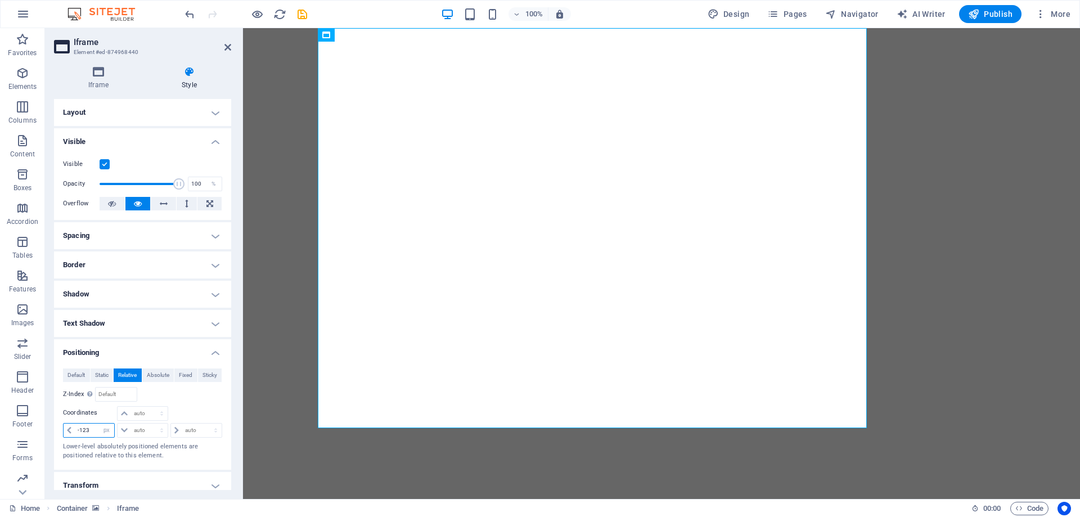
drag, startPoint x: 89, startPoint y: 430, endPoint x: 80, endPoint y: 429, distance: 9.6
click at [80, 429] on input "-123" at bounding box center [94, 431] width 39 height 14
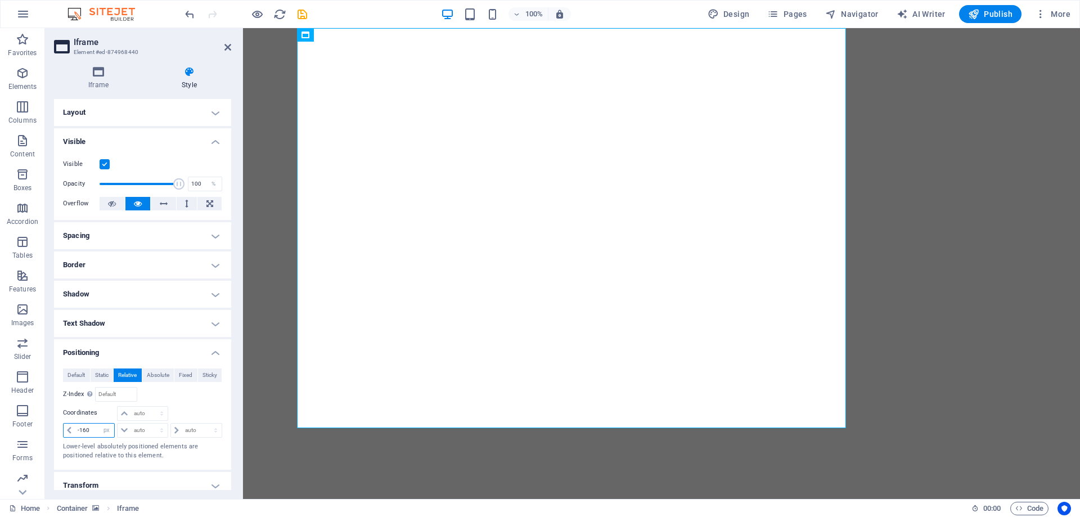
drag, startPoint x: 87, startPoint y: 429, endPoint x: 79, endPoint y: 429, distance: 8.4
click at [79, 429] on input "-160" at bounding box center [94, 431] width 39 height 14
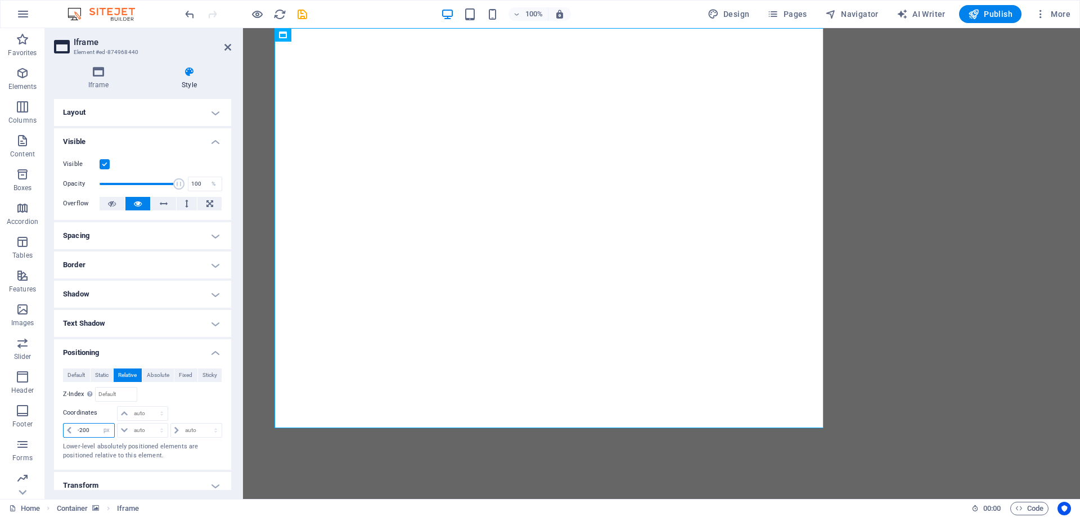
drag, startPoint x: 91, startPoint y: 428, endPoint x: 79, endPoint y: 428, distance: 11.3
click at [79, 428] on input "-200" at bounding box center [94, 431] width 39 height 14
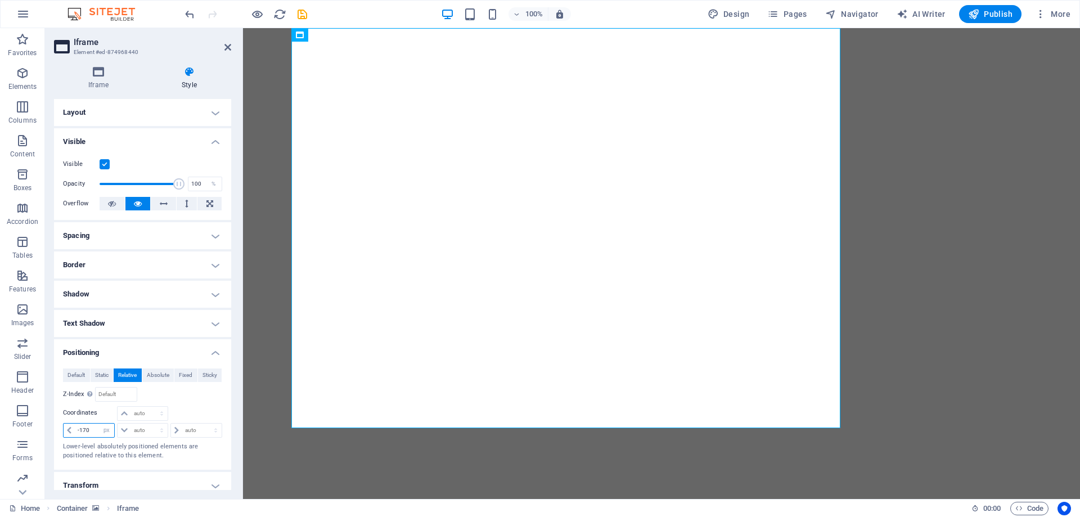
drag, startPoint x: 93, startPoint y: 430, endPoint x: 77, endPoint y: 429, distance: 16.4
click at [77, 429] on input "-170" at bounding box center [94, 431] width 39 height 14
click at [93, 429] on input "-170" at bounding box center [94, 431] width 39 height 14
drag, startPoint x: 92, startPoint y: 429, endPoint x: 81, endPoint y: 429, distance: 10.7
click at [81, 429] on input "-170" at bounding box center [94, 431] width 39 height 14
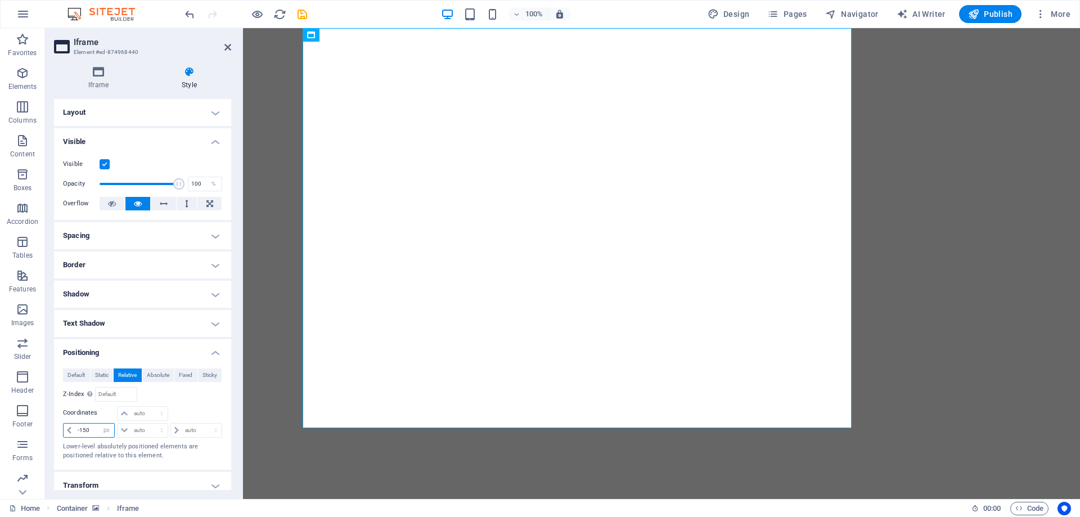
click at [86, 428] on input "-150" at bounding box center [94, 431] width 39 height 14
type input "-140"
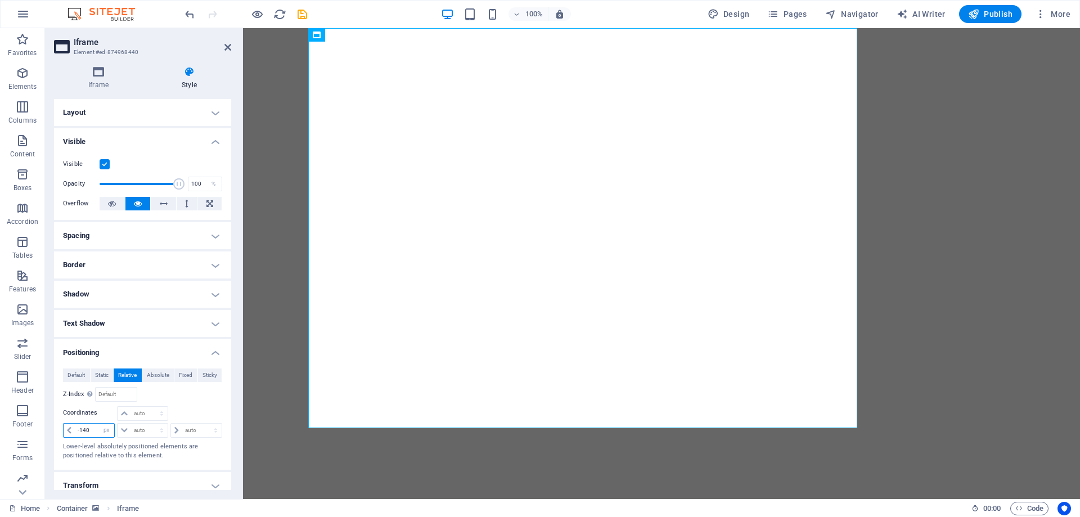
drag, startPoint x: 92, startPoint y: 430, endPoint x: 64, endPoint y: 428, distance: 28.2
click at [64, 428] on div "-140 auto px rem % em" at bounding box center [89, 430] width 52 height 15
click at [208, 406] on div at bounding box center [195, 414] width 53 height 16
click at [167, 375] on span "Absolute" at bounding box center [158, 376] width 23 height 14
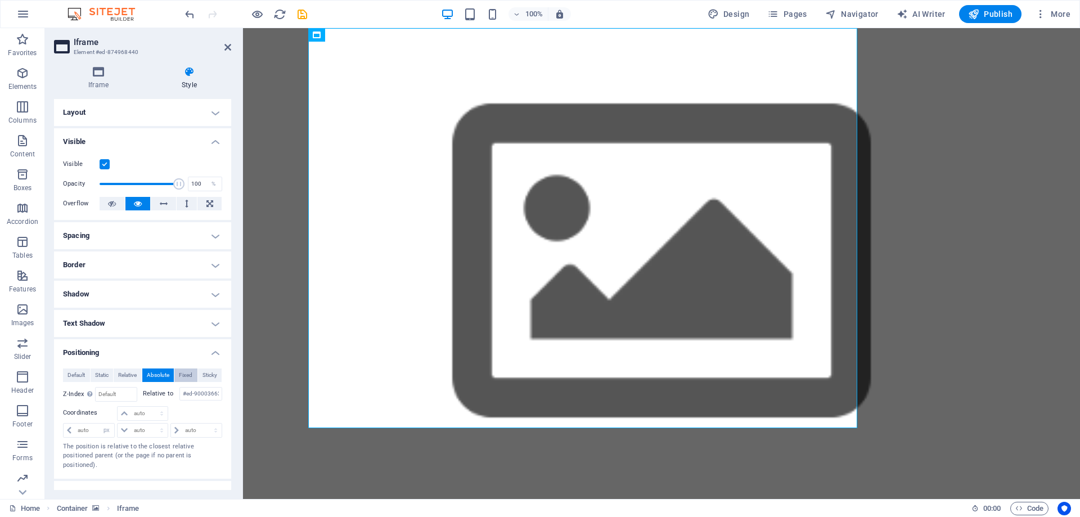
click at [186, 375] on span "Fixed" at bounding box center [186, 376] width 14 height 14
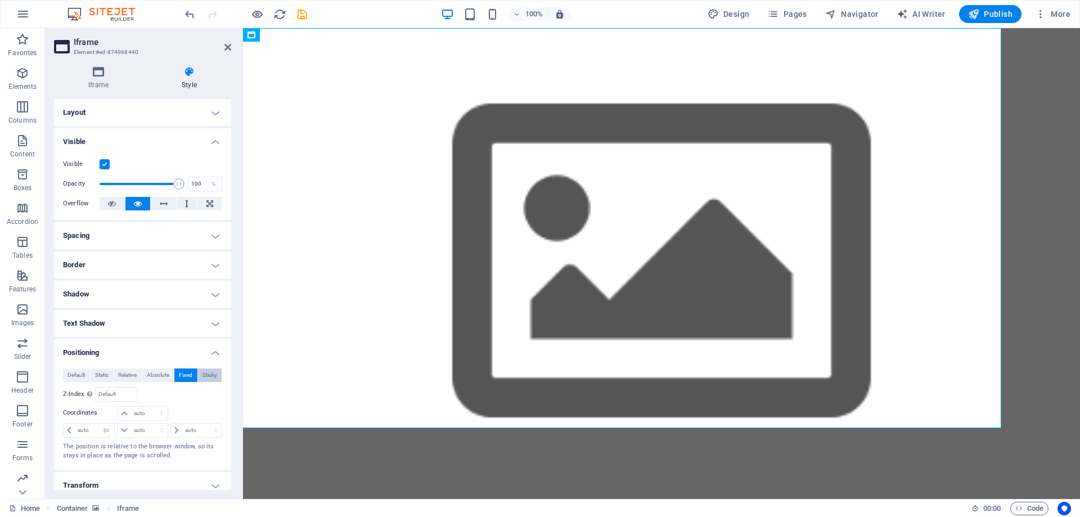
click at [206, 375] on span "Sticky" at bounding box center [210, 376] width 15 height 14
select select "DISABLED_OPTION_VALUE"
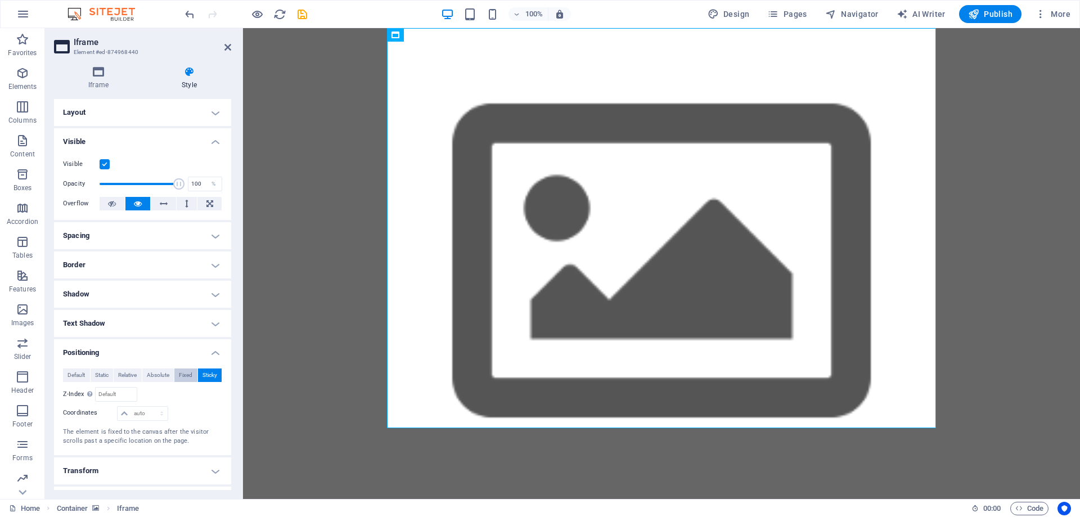
click at [185, 375] on span "Fixed" at bounding box center [186, 376] width 14 height 14
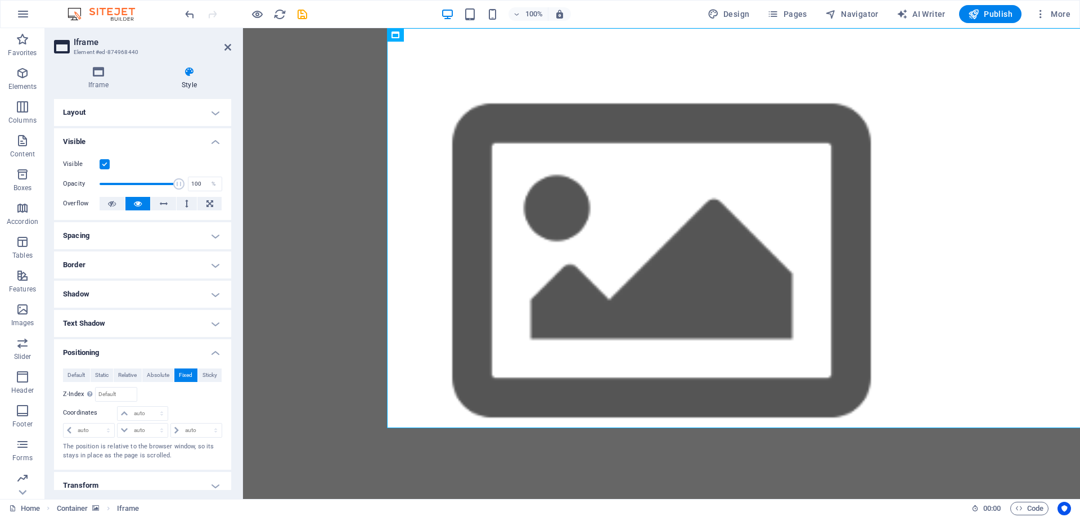
click at [183, 375] on span "Fixed" at bounding box center [186, 376] width 14 height 14
click at [194, 375] on button "Fixed" at bounding box center [185, 376] width 23 height 14
click at [208, 374] on span "Sticky" at bounding box center [210, 376] width 15 height 14
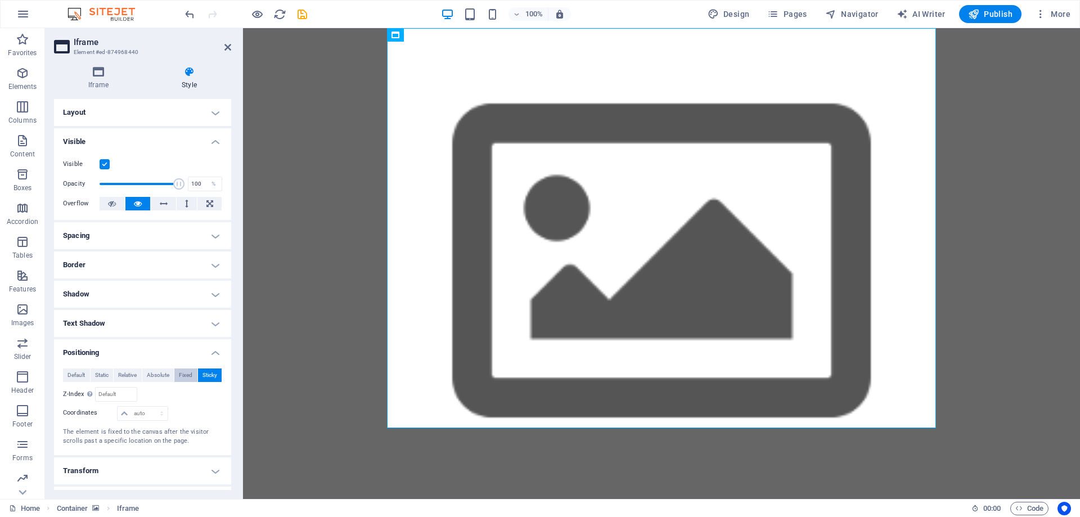
click at [186, 374] on span "Fixed" at bounding box center [186, 376] width 14 height 14
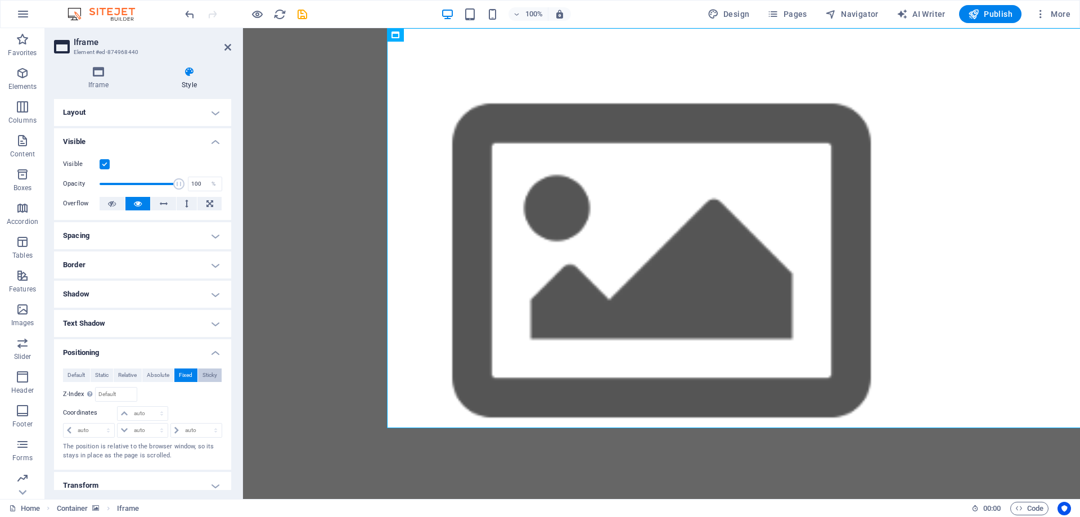
click at [203, 374] on span "Sticky" at bounding box center [210, 376] width 15 height 14
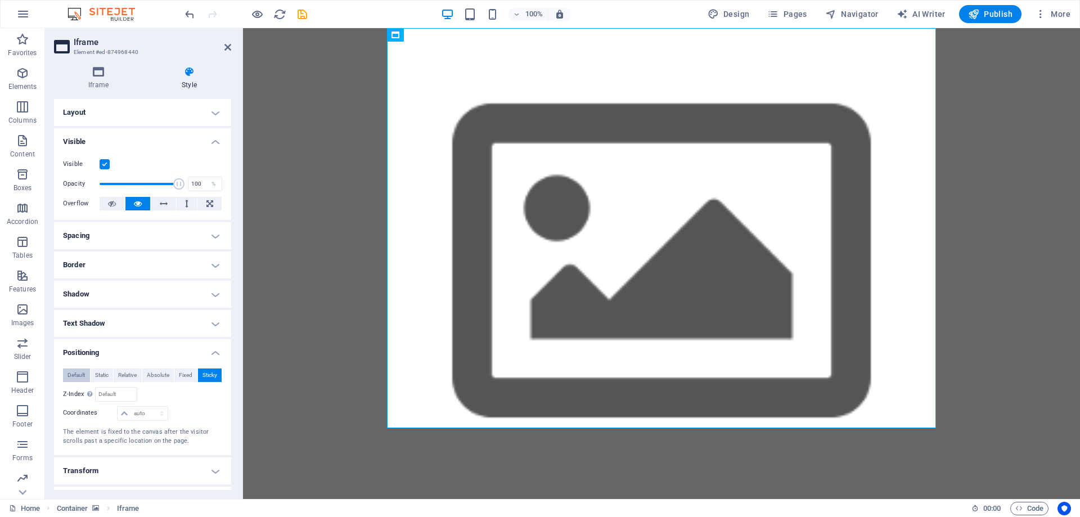
click at [76, 375] on span "Default" at bounding box center [76, 376] width 17 height 14
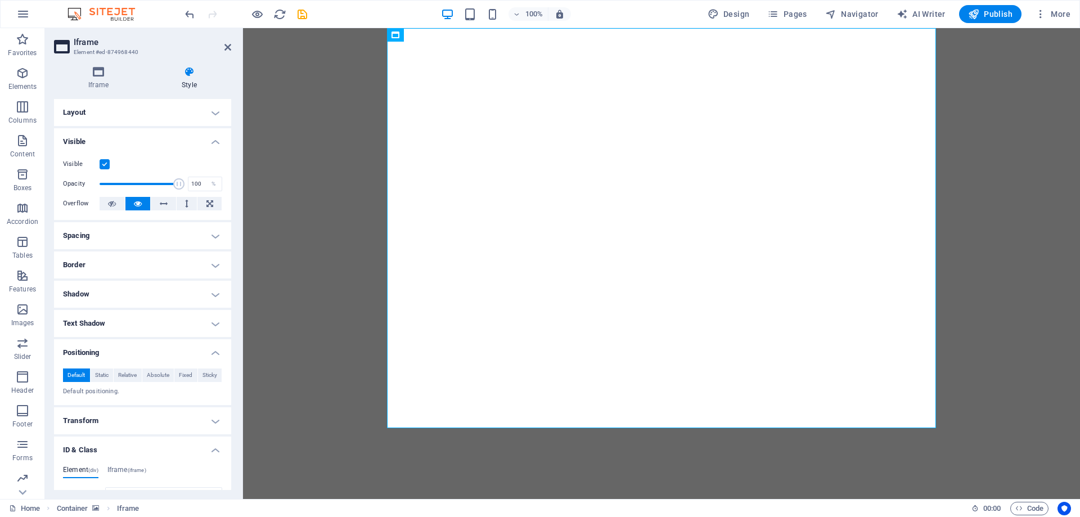
scroll to position [165, 0]
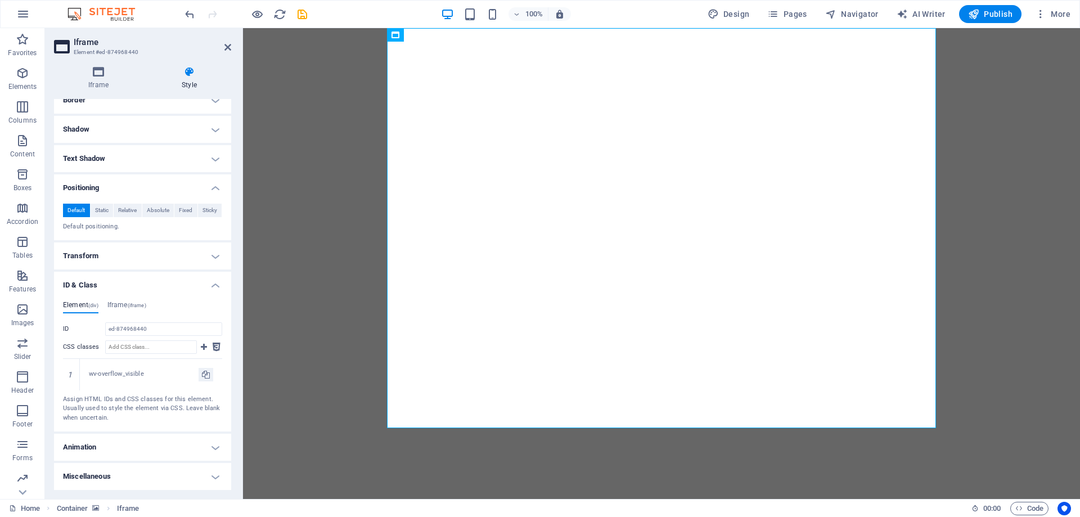
click at [125, 433] on ul "Layout How this element expands within the layout (Flexbox). Size 100 Default a…" at bounding box center [142, 212] width 177 height 556
click at [123, 440] on h4 "Animation" at bounding box center [142, 447] width 177 height 27
click at [123, 443] on h4 "Animation" at bounding box center [142, 444] width 177 height 20
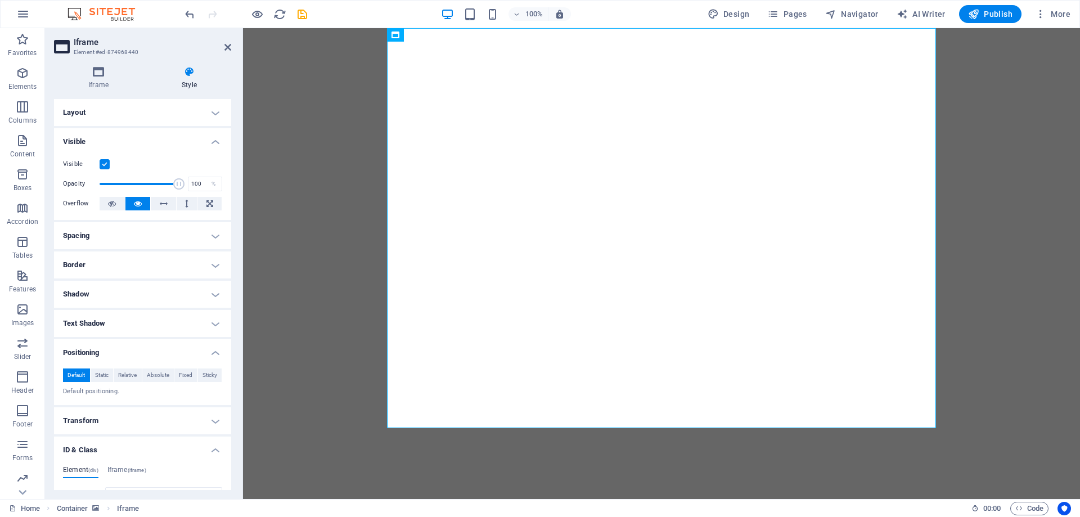
click at [223, 41] on h2 "Iframe" at bounding box center [153, 42] width 158 height 10
click at [225, 46] on icon at bounding box center [228, 47] width 7 height 9
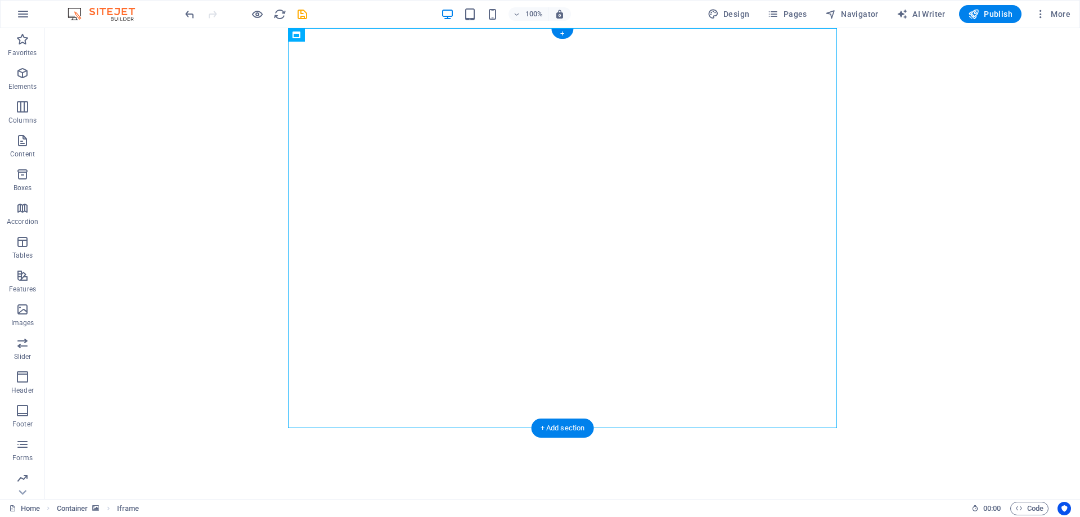
click at [45, 237] on figure at bounding box center [45, 228] width 0 height 401
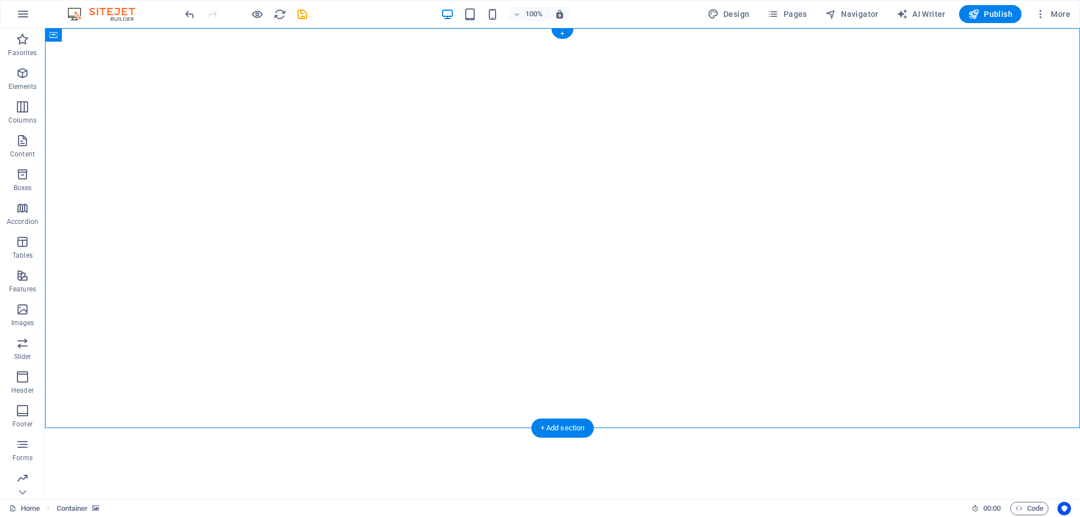
click at [45, 265] on figure at bounding box center [45, 228] width 0 height 401
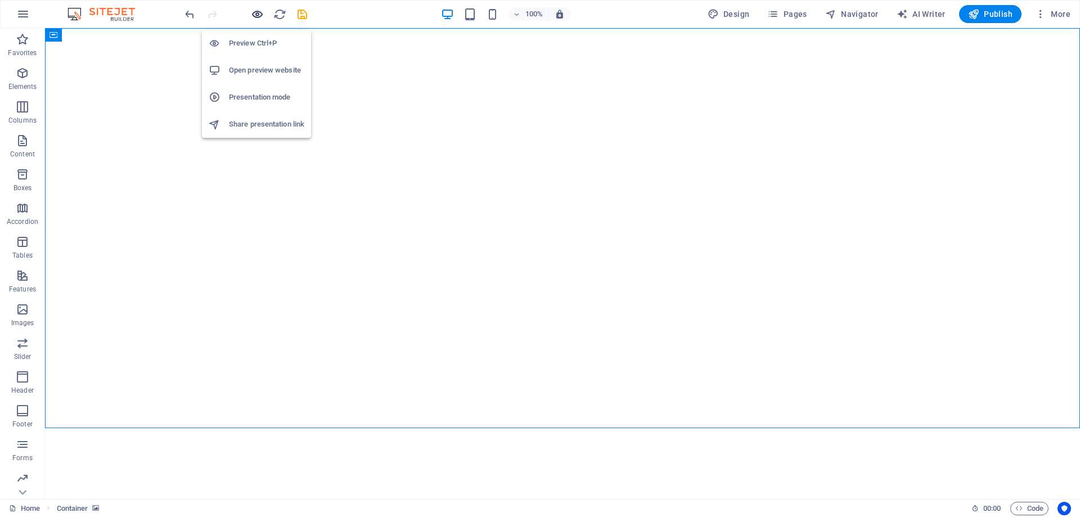
click at [252, 16] on icon "button" at bounding box center [257, 14] width 13 height 13
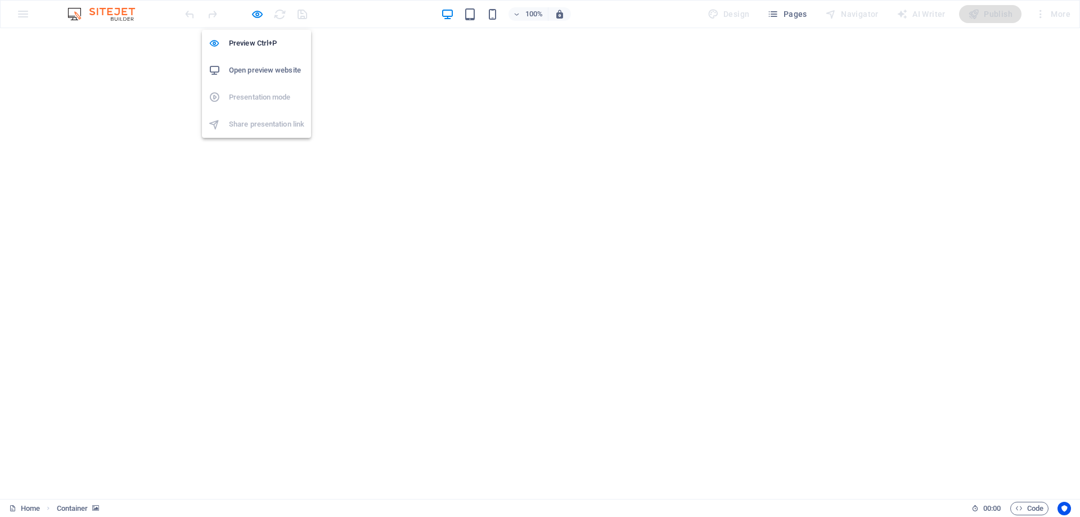
click at [255, 71] on h6 "Open preview website" at bounding box center [266, 71] width 75 height 14
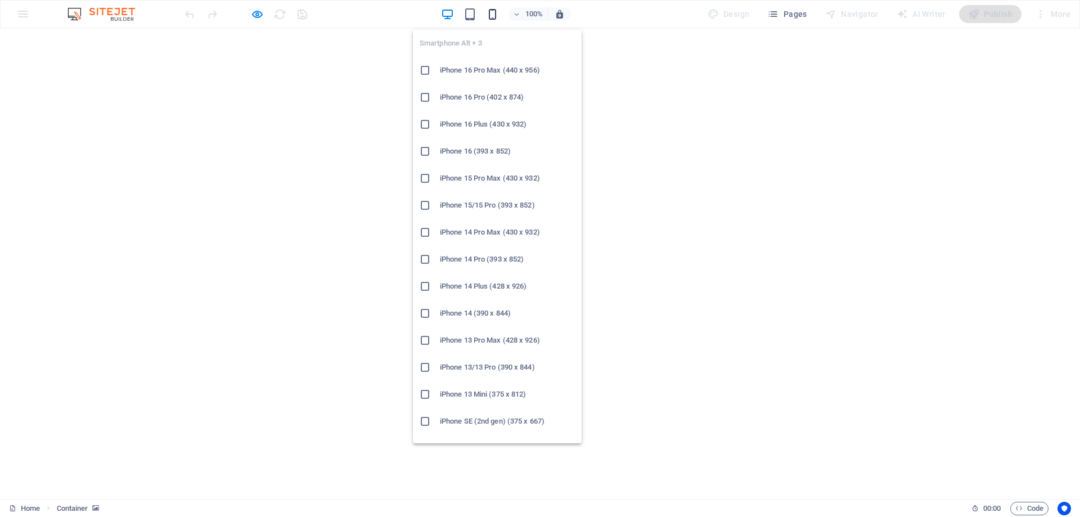
click at [493, 14] on icon "button" at bounding box center [492, 14] width 13 height 13
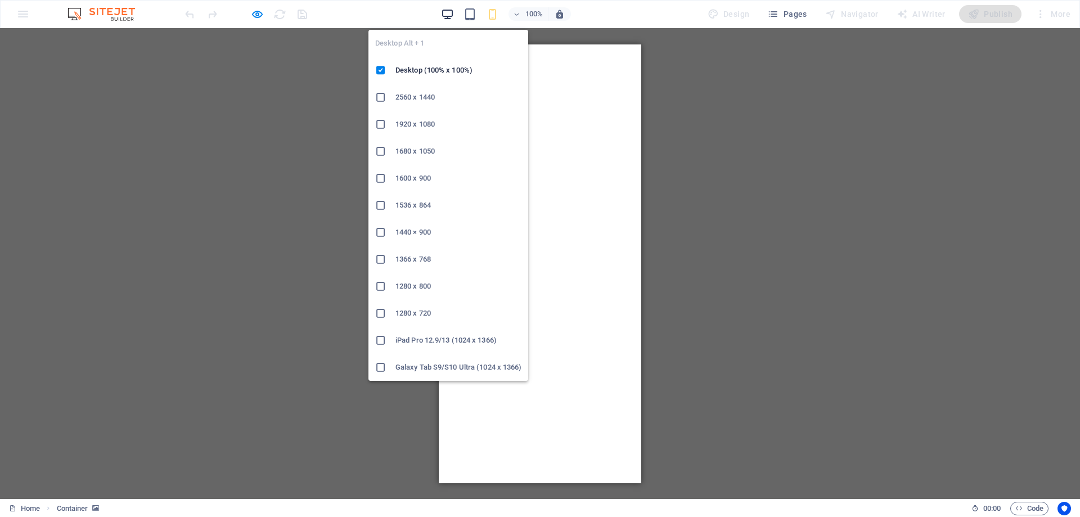
click at [454, 15] on icon "button" at bounding box center [447, 14] width 13 height 13
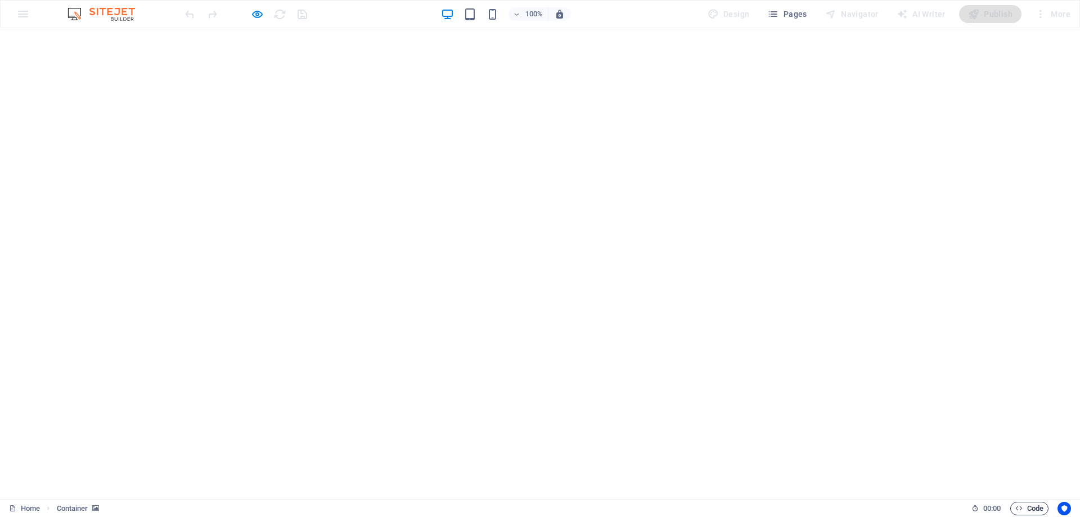
click at [1033, 502] on span "Code" at bounding box center [1030, 509] width 28 height 14
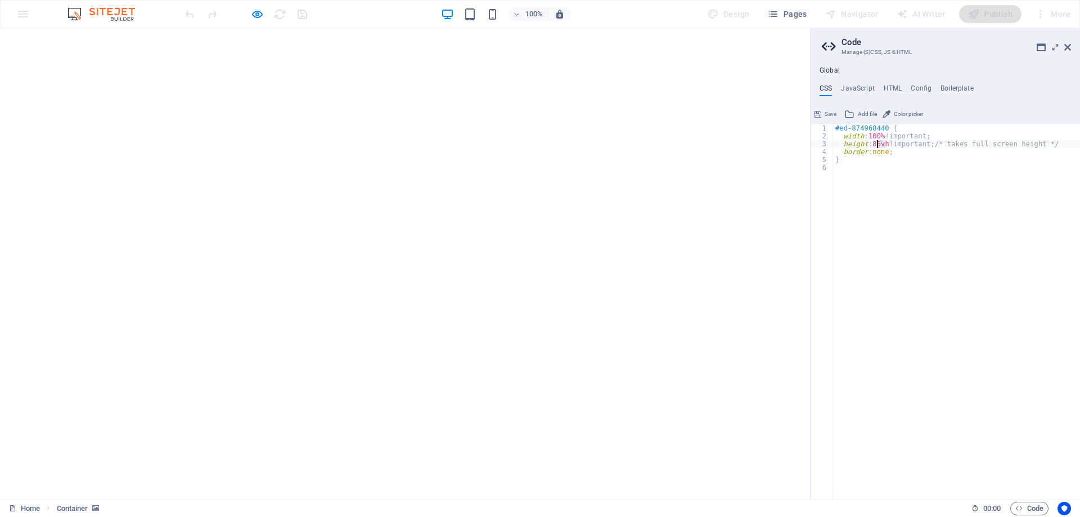
drag, startPoint x: 883, startPoint y: 144, endPoint x: 876, endPoint y: 142, distance: 7.1
click at [876, 142] on div "#ed-874968440 { width : 100% !important; height : 85vh !important; /* takes ful…" at bounding box center [956, 319] width 247 height 391
click at [877, 143] on div "#ed-874968440 { width : 100% !important; height : 85vh !important; /* takes ful…" at bounding box center [956, 311] width 247 height 375
type textarea "height: 80vh !important; /* takes full screen height */"
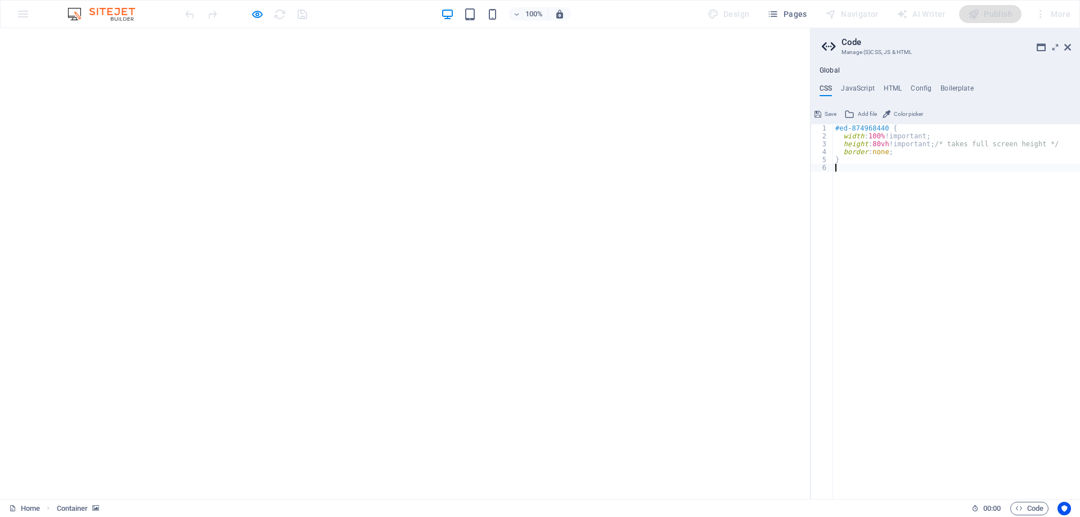
click at [900, 257] on div "#ed-874968440 { width : 100% !important; height : 80vh !important; /* takes ful…" at bounding box center [956, 319] width 247 height 391
click at [834, 113] on span "Save" at bounding box center [831, 114] width 12 height 14
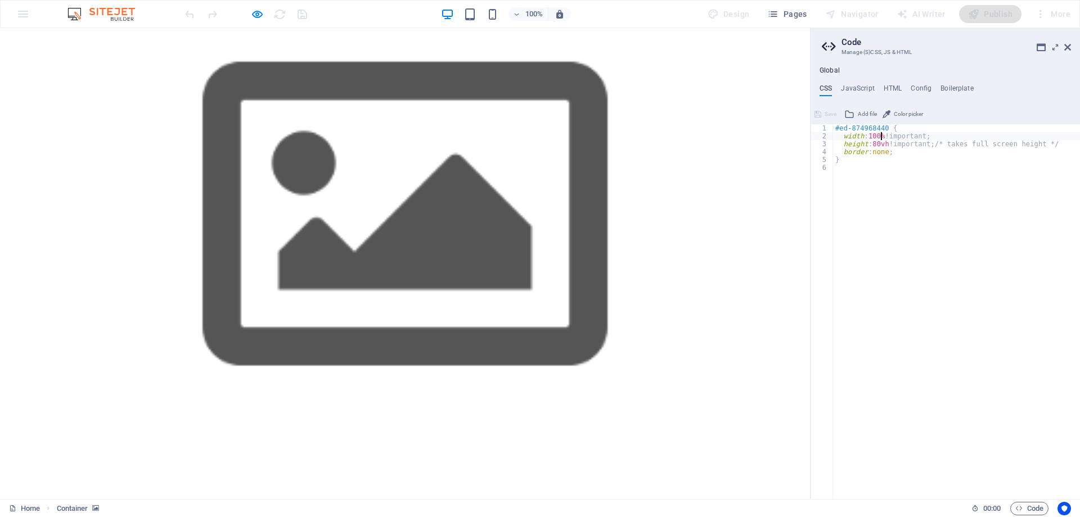
click at [880, 140] on div "#ed-874968440 { width : 100% !important; height : 80vh !important; /* takes ful…" at bounding box center [956, 319] width 247 height 391
click at [879, 145] on div "#ed-874968440 { width : 100% !important; height : 80vh !important; /* takes ful…" at bounding box center [956, 319] width 247 height 391
click at [828, 115] on span "Save" at bounding box center [831, 114] width 12 height 14
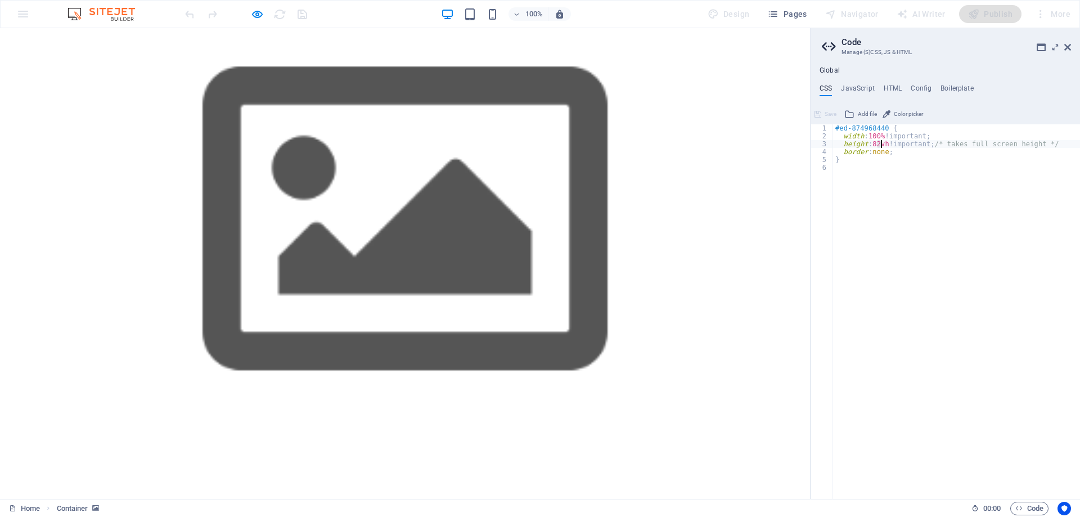
click at [881, 142] on div "#ed-874968440 { width : 100% !important; height : 82vh !important; /* takes ful…" at bounding box center [956, 319] width 247 height 391
type textarea "height: 83vh !important; /* takes full screen height */"
click at [833, 116] on span "Save" at bounding box center [831, 114] width 12 height 14
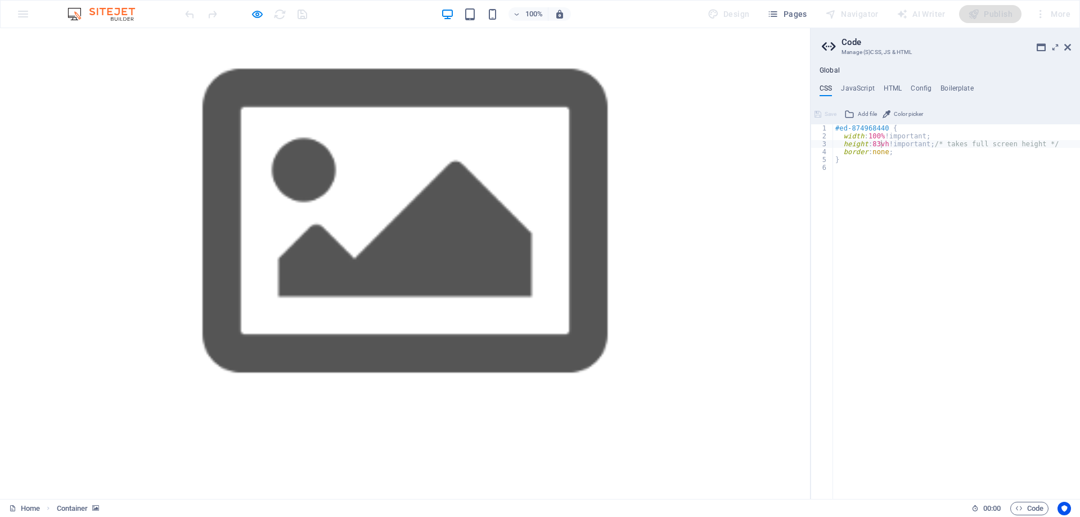
click at [710, 286] on div at bounding box center [405, 223] width 810 height 391
click at [742, 354] on div at bounding box center [405, 223] width 810 height 391
click at [1066, 46] on icon at bounding box center [1068, 47] width 7 height 9
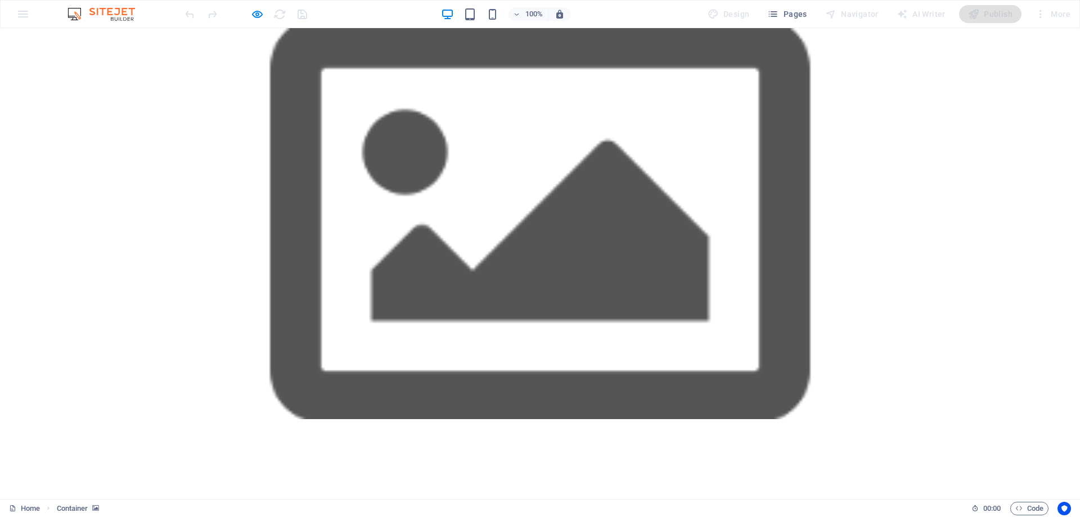
click at [821, 250] on div at bounding box center [540, 223] width 1080 height 391
click at [885, 221] on div at bounding box center [540, 223] width 1080 height 391
click at [1035, 506] on span "Code" at bounding box center [1030, 509] width 28 height 14
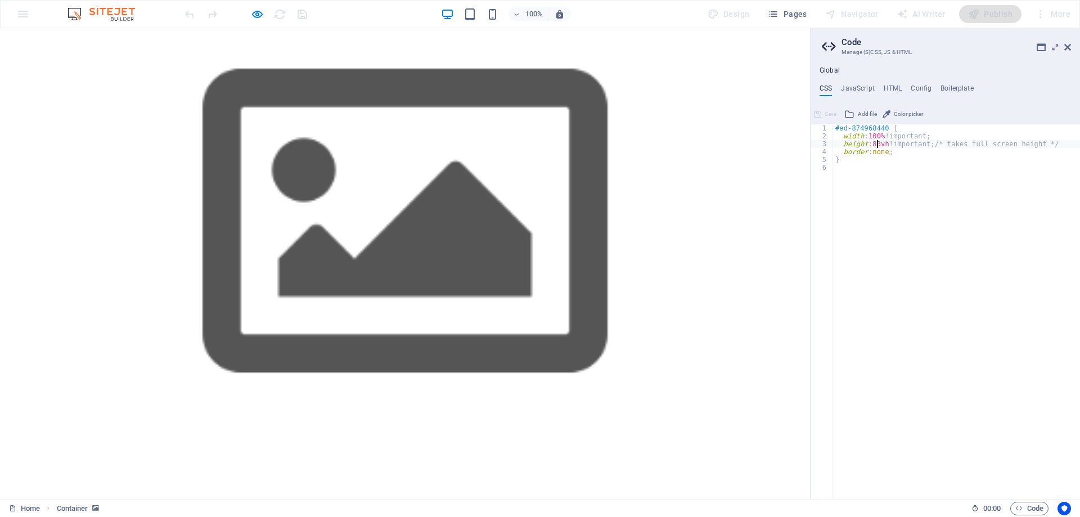
click at [877, 145] on div "#ed-874968440 { width : 100% !important; height : 83vh !important; /* takes ful…" at bounding box center [956, 319] width 247 height 391
drag, startPoint x: 875, startPoint y: 144, endPoint x: 881, endPoint y: 144, distance: 6.2
click at [881, 144] on div "#ed-874968440 { width : 100% !important; height : 83vh !important; /* takes ful…" at bounding box center [956, 319] width 247 height 391
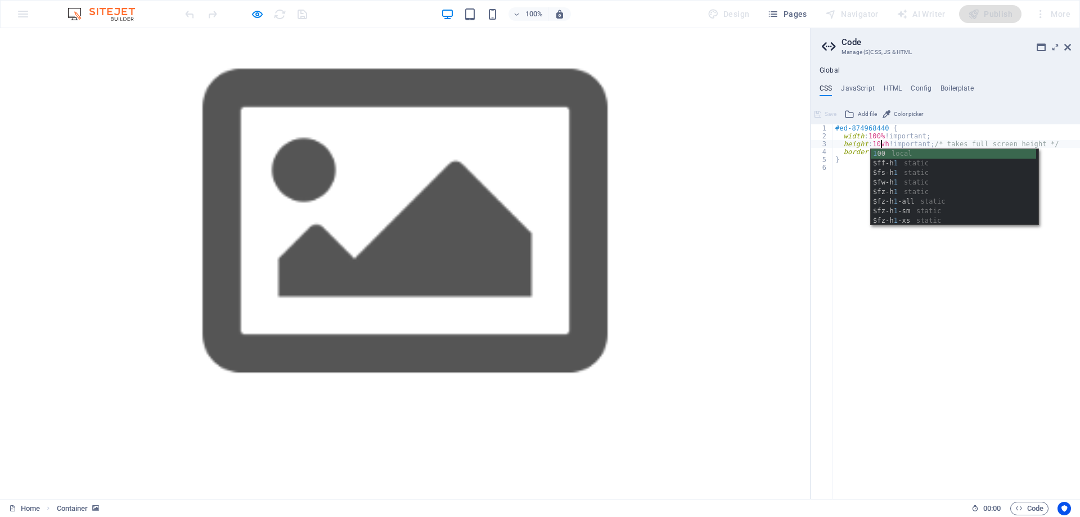
type textarea "height: 100vh !important; /* takes full screen height */"
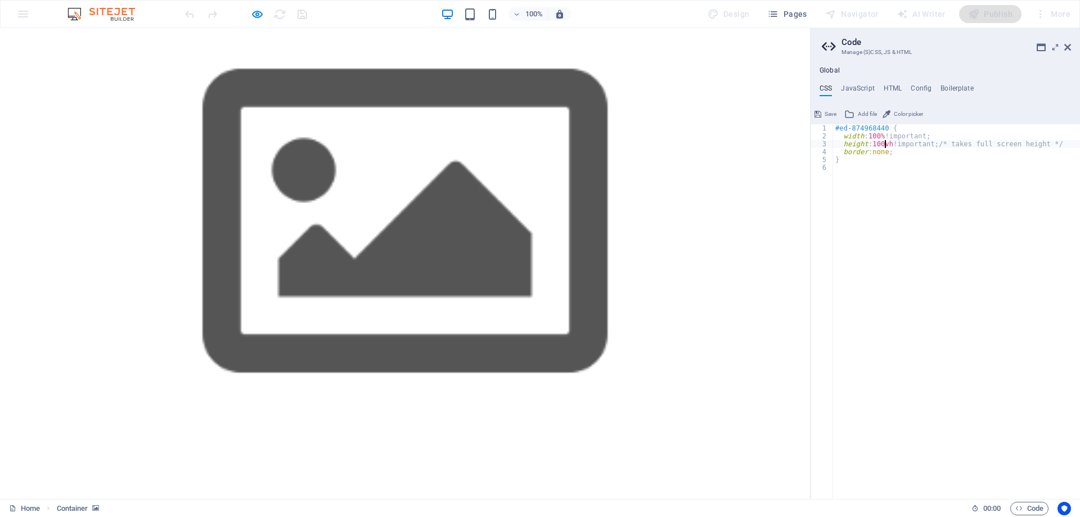
click at [915, 245] on div "#ed-874968440 { width : 100% !important; height : 100vh !important; /* takes fu…" at bounding box center [956, 319] width 247 height 391
click at [831, 111] on span "Save" at bounding box center [831, 114] width 12 height 14
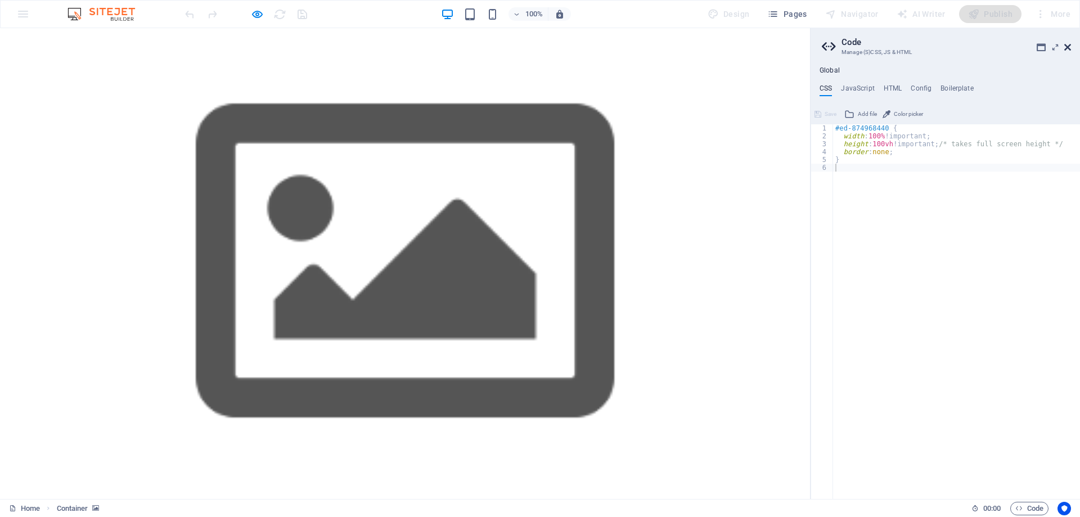
click at [1067, 48] on icon at bounding box center [1068, 47] width 7 height 9
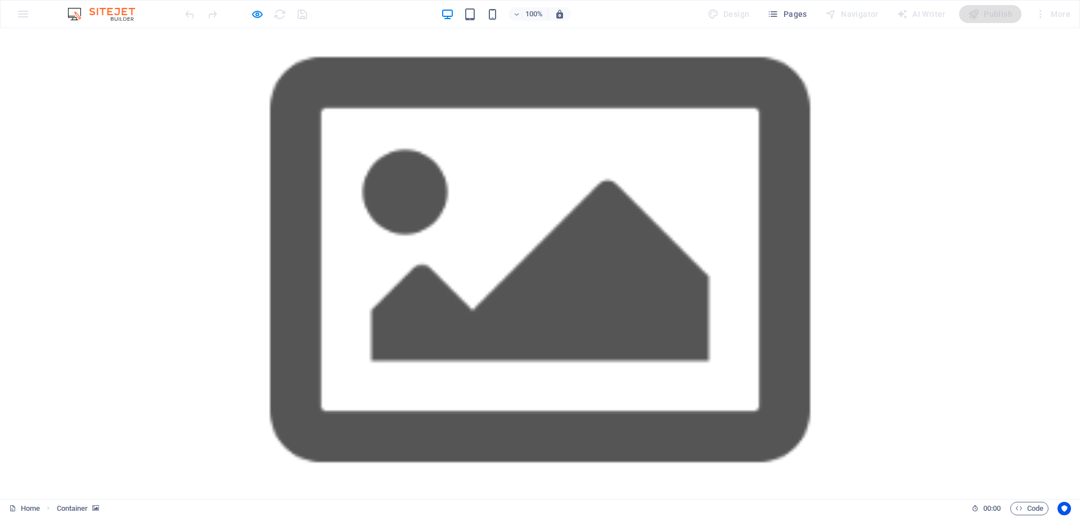
click at [888, 261] on div at bounding box center [540, 263] width 1080 height 471
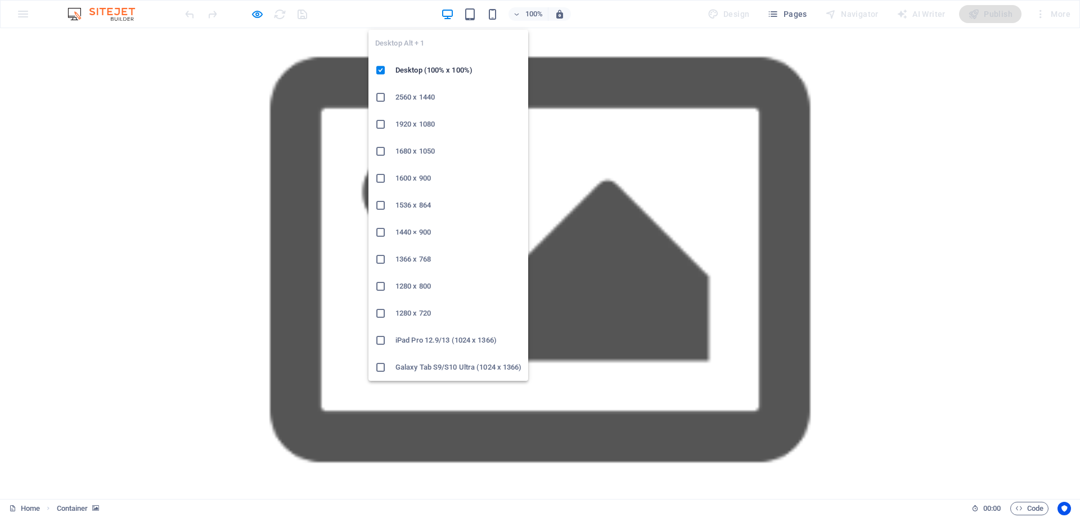
click at [447, 11] on icon "button" at bounding box center [447, 14] width 13 height 13
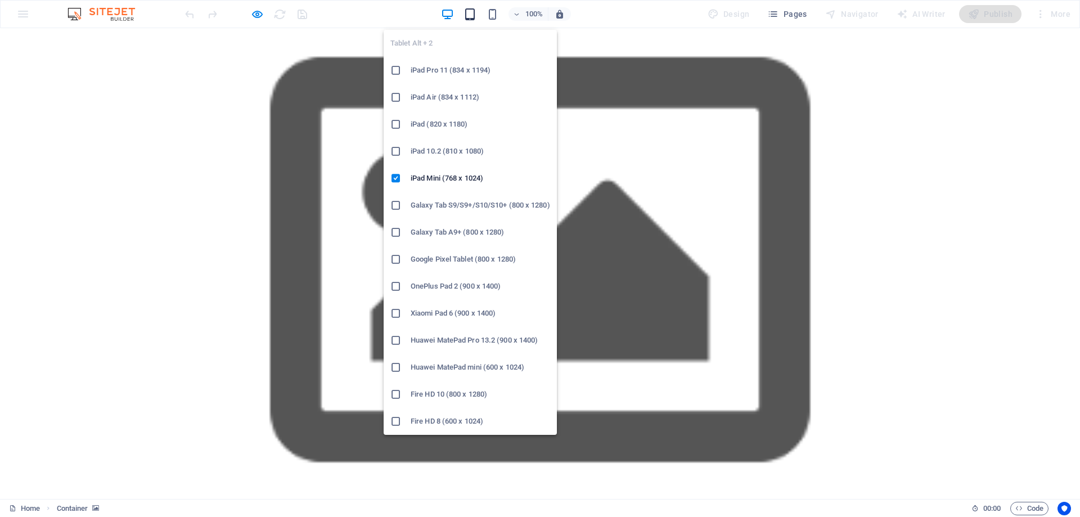
click at [469, 11] on icon "button" at bounding box center [470, 14] width 13 height 13
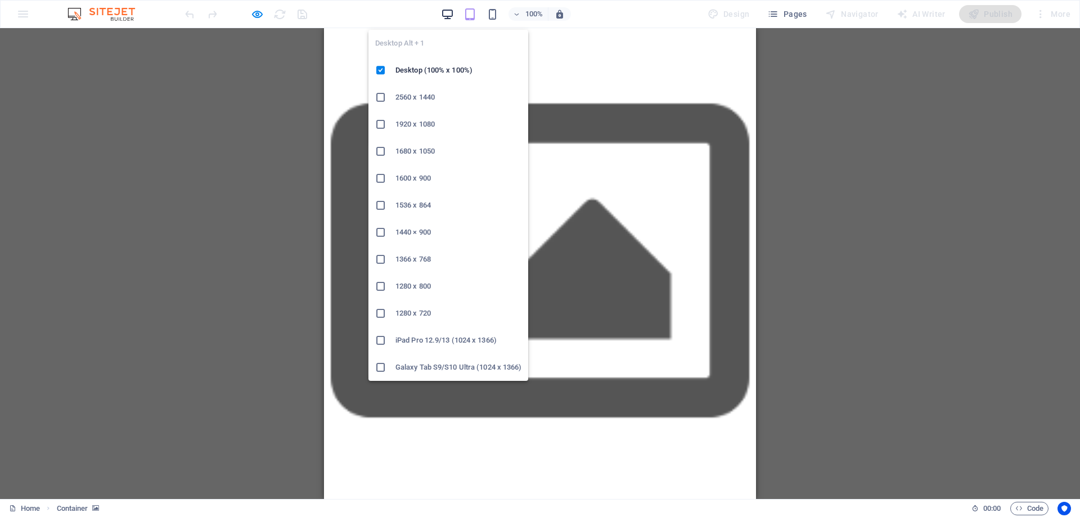
click at [454, 14] on icon "button" at bounding box center [447, 14] width 13 height 13
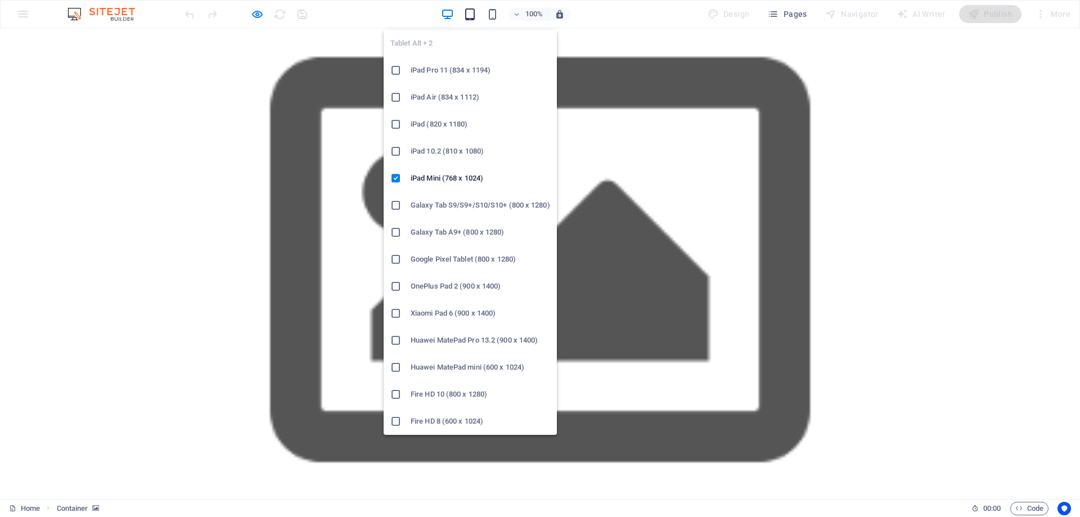
click at [474, 10] on icon "button" at bounding box center [470, 14] width 13 height 13
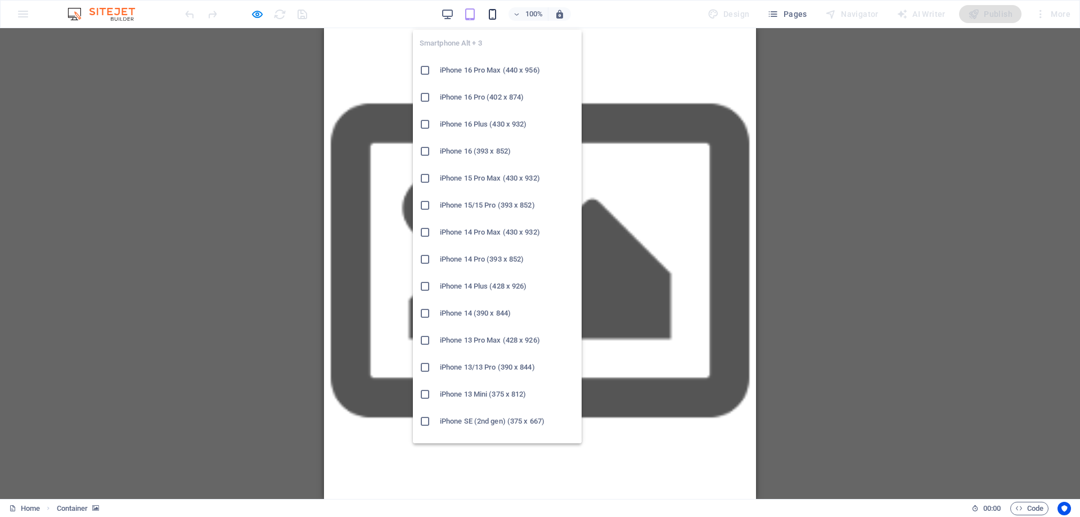
click at [492, 12] on icon "button" at bounding box center [492, 14] width 13 height 13
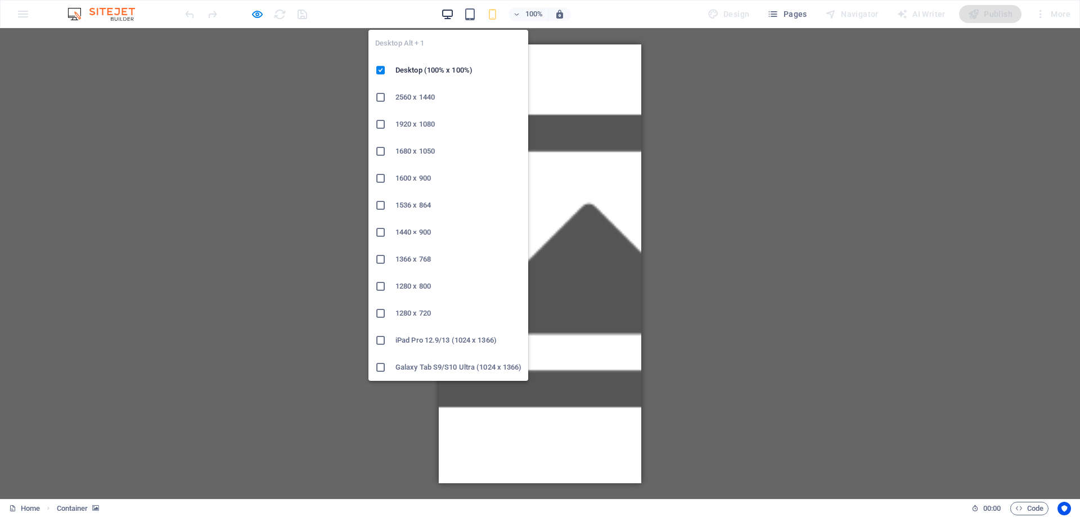
click at [445, 15] on icon "button" at bounding box center [447, 14] width 13 height 13
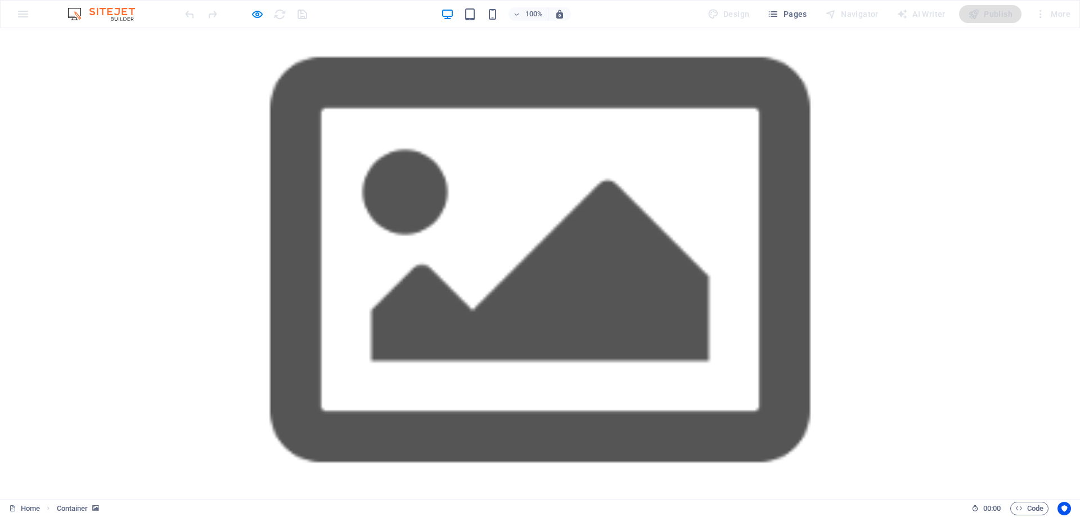
click at [862, 264] on div at bounding box center [540, 263] width 1080 height 471
click at [831, 249] on div at bounding box center [540, 263] width 1080 height 471
click at [263, 14] on icon "button" at bounding box center [257, 14] width 13 height 13
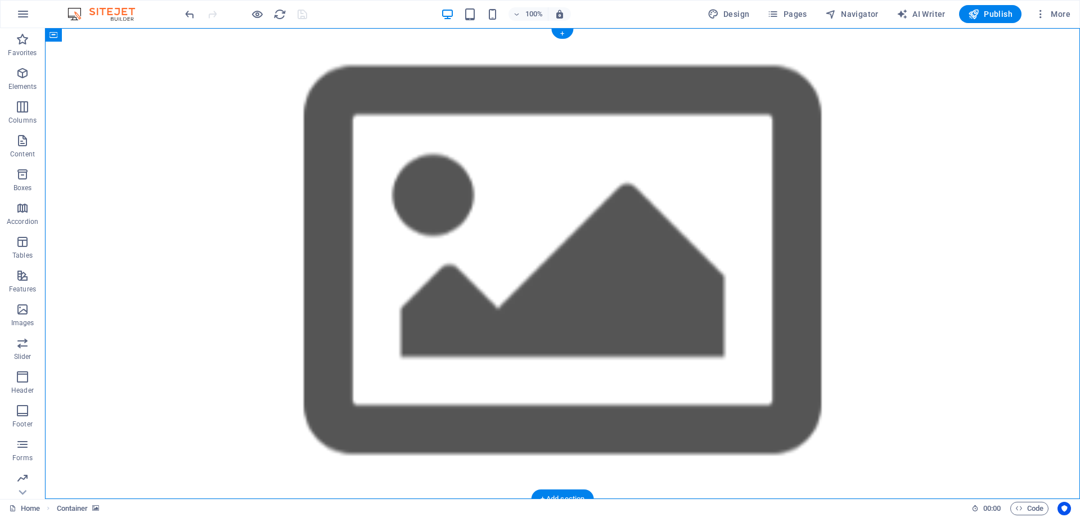
click at [875, 311] on figure at bounding box center [562, 263] width 1035 height 471
click at [957, 289] on figure at bounding box center [562, 263] width 1035 height 471
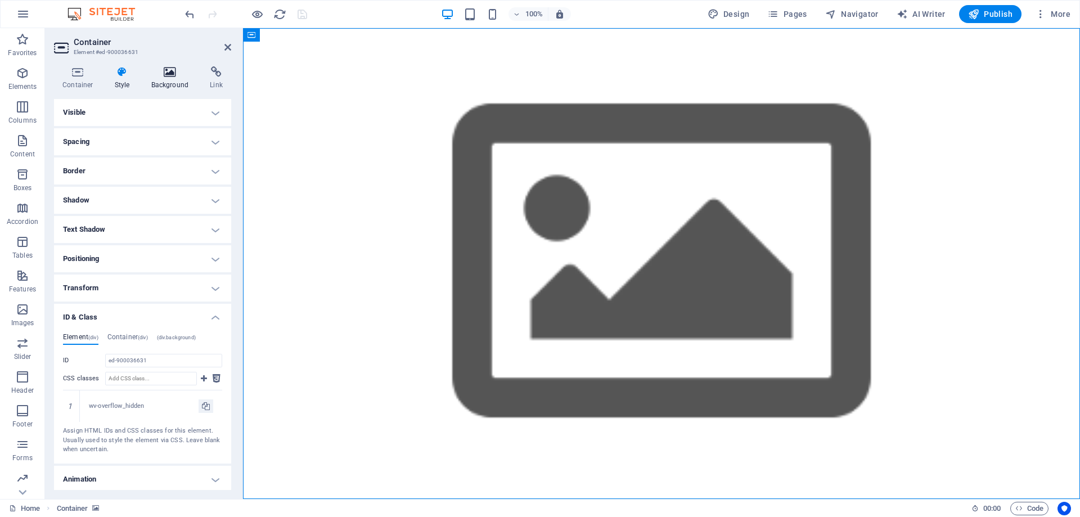
click at [165, 75] on icon at bounding box center [170, 71] width 55 height 11
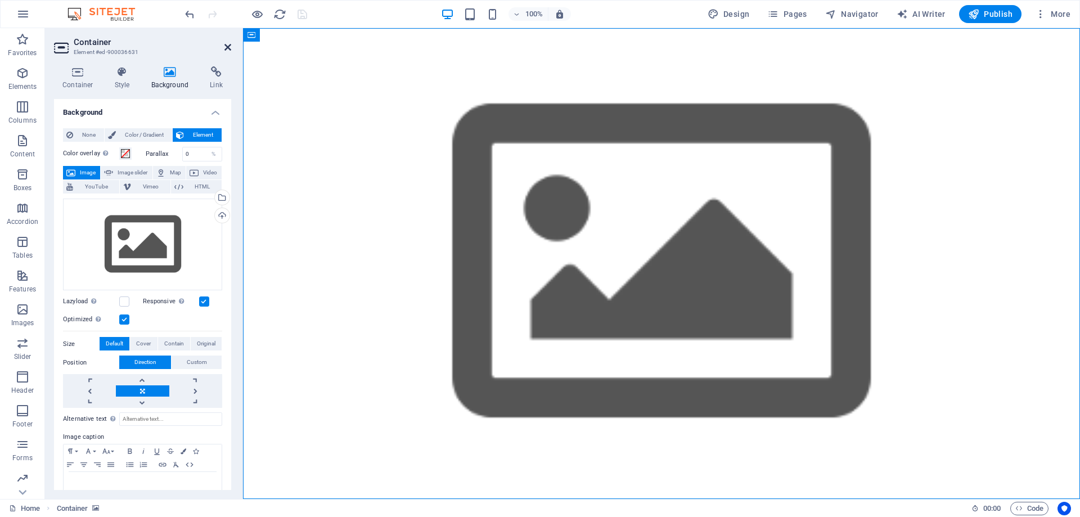
click at [229, 48] on icon at bounding box center [228, 47] width 7 height 9
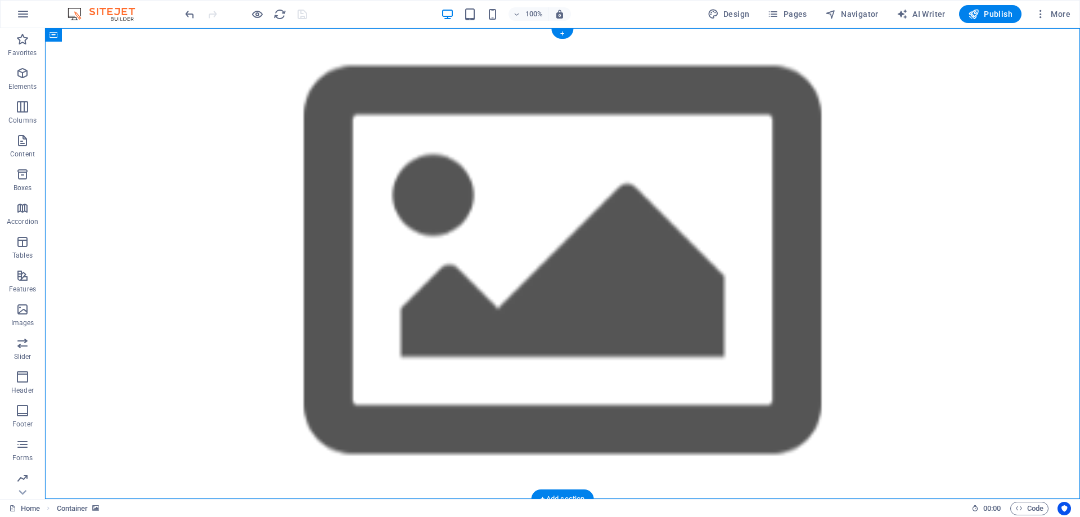
click at [981, 245] on figure at bounding box center [562, 263] width 1035 height 471
click at [921, 287] on figure at bounding box center [562, 263] width 1035 height 471
click at [915, 290] on figure at bounding box center [562, 263] width 1035 height 471
click at [982, 287] on figure at bounding box center [562, 263] width 1035 height 471
click at [926, 230] on figure at bounding box center [562, 263] width 1035 height 471
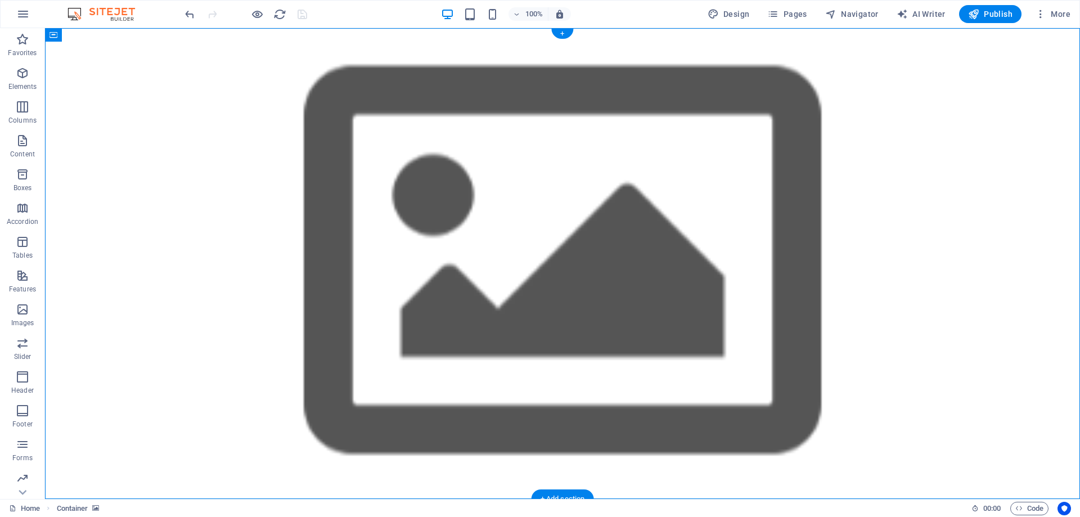
click at [854, 236] on figure at bounding box center [562, 263] width 1035 height 471
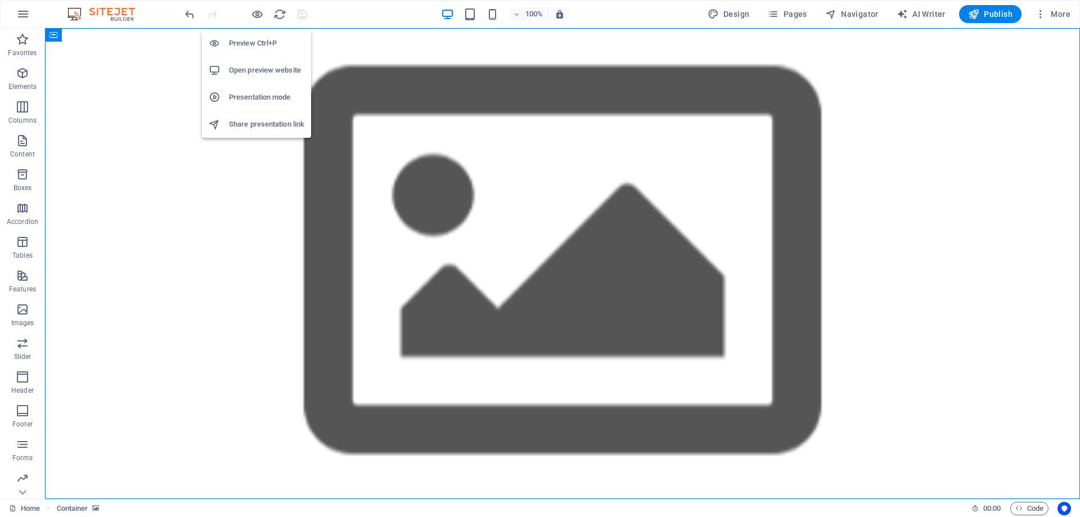
click at [253, 43] on h6 "Preview Ctrl+P" at bounding box center [266, 44] width 75 height 14
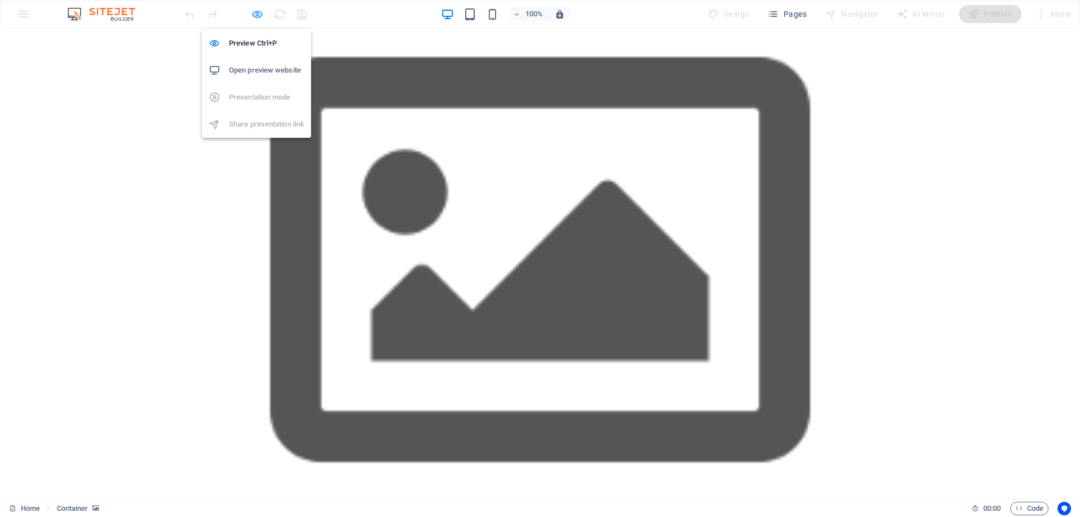
click at [256, 16] on icon "button" at bounding box center [257, 14] width 13 height 13
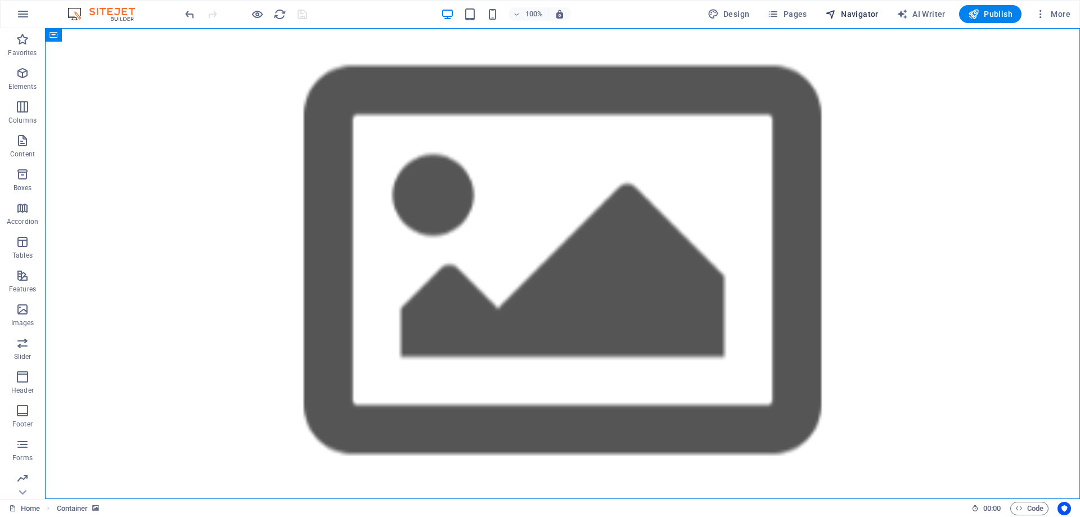
click at [864, 16] on span "Navigator" at bounding box center [851, 13] width 53 height 11
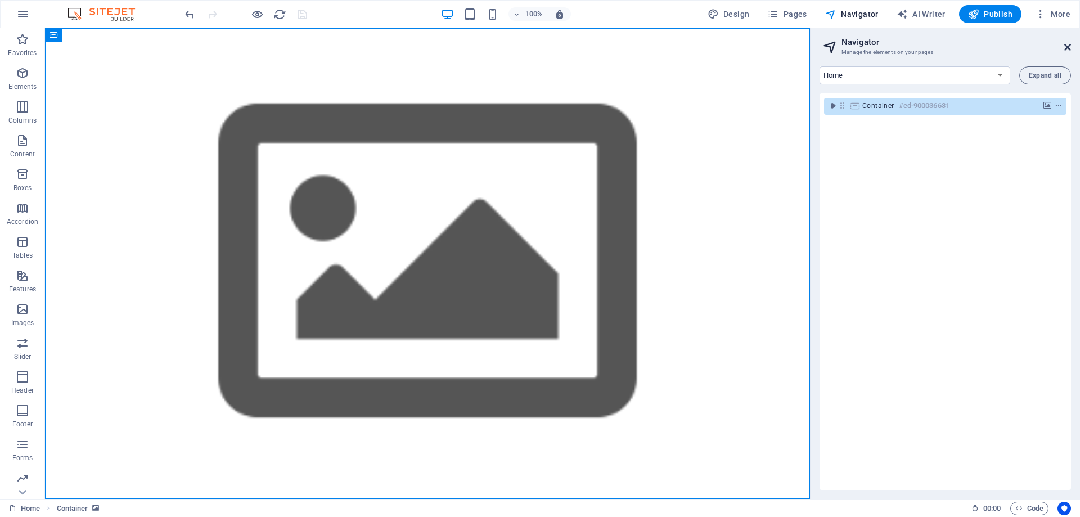
click at [1065, 46] on icon at bounding box center [1068, 47] width 7 height 9
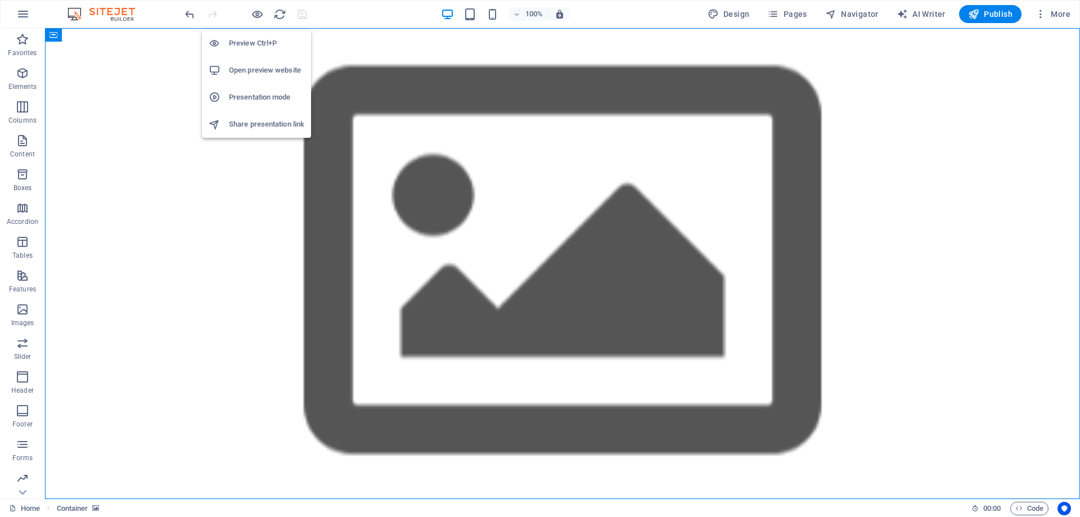
click at [254, 41] on h6 "Preview Ctrl+P" at bounding box center [266, 44] width 75 height 14
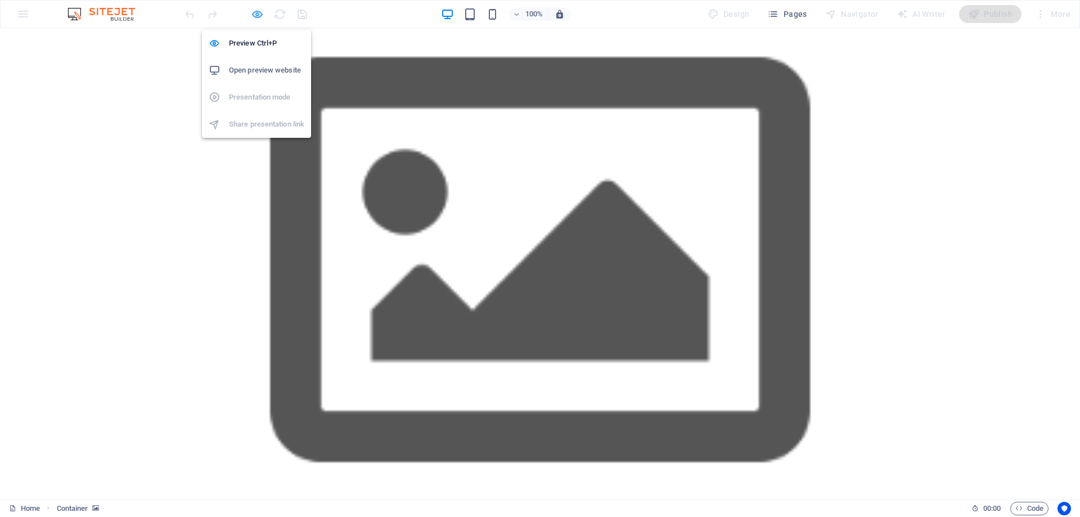
click at [261, 16] on icon "button" at bounding box center [257, 14] width 13 height 13
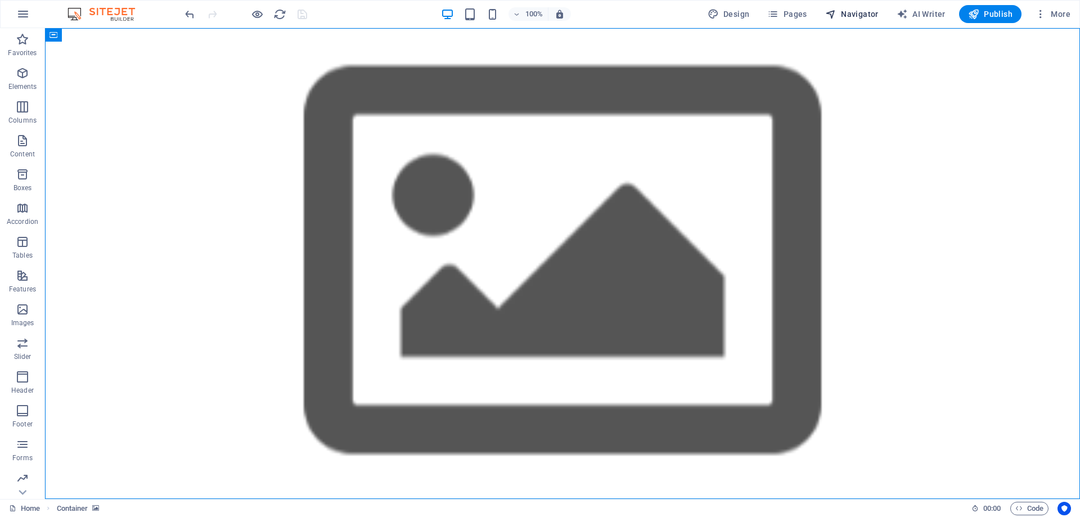
click at [855, 19] on span "Navigator" at bounding box center [851, 13] width 53 height 11
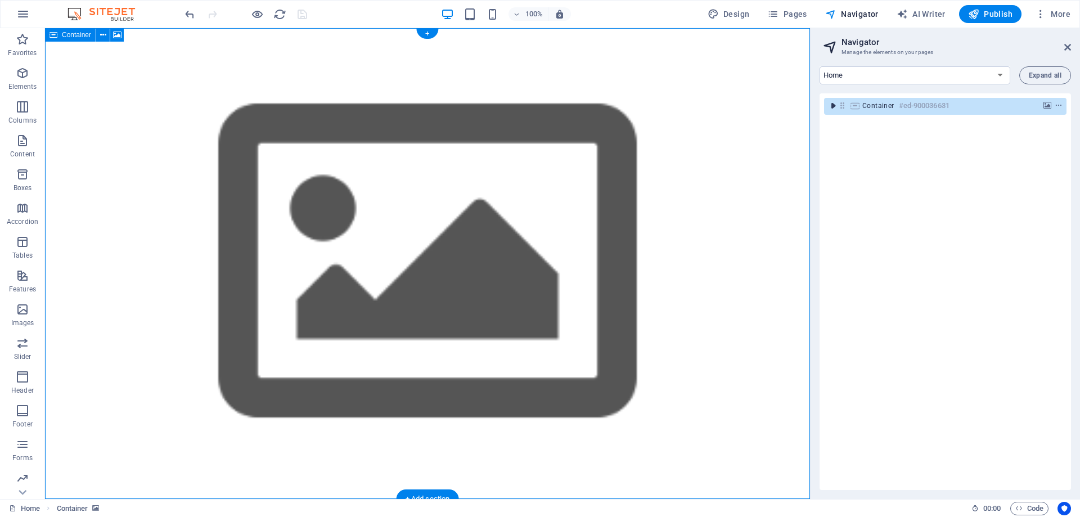
click at [834, 105] on icon "toggle-expand" at bounding box center [833, 105] width 11 height 11
click at [1044, 105] on icon "background" at bounding box center [1048, 106] width 8 height 8
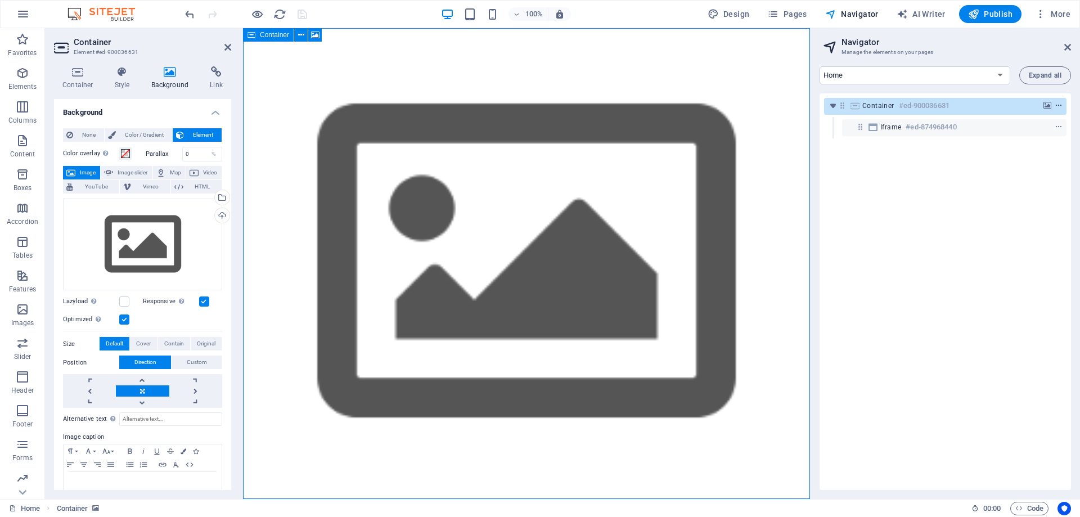
click at [1056, 107] on icon "context-menu" at bounding box center [1059, 106] width 8 height 8
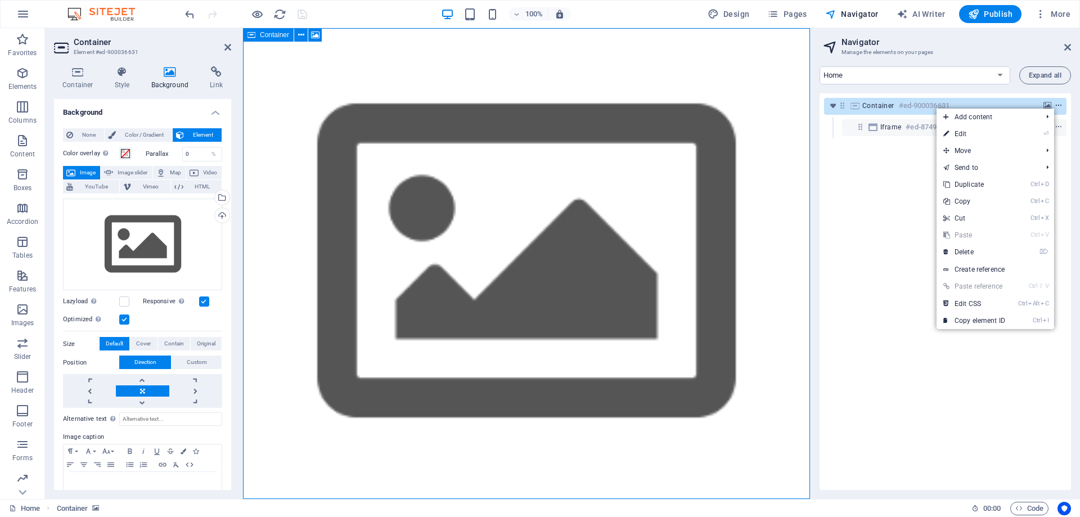
click at [1056, 106] on icon "context-menu" at bounding box center [1059, 106] width 8 height 8
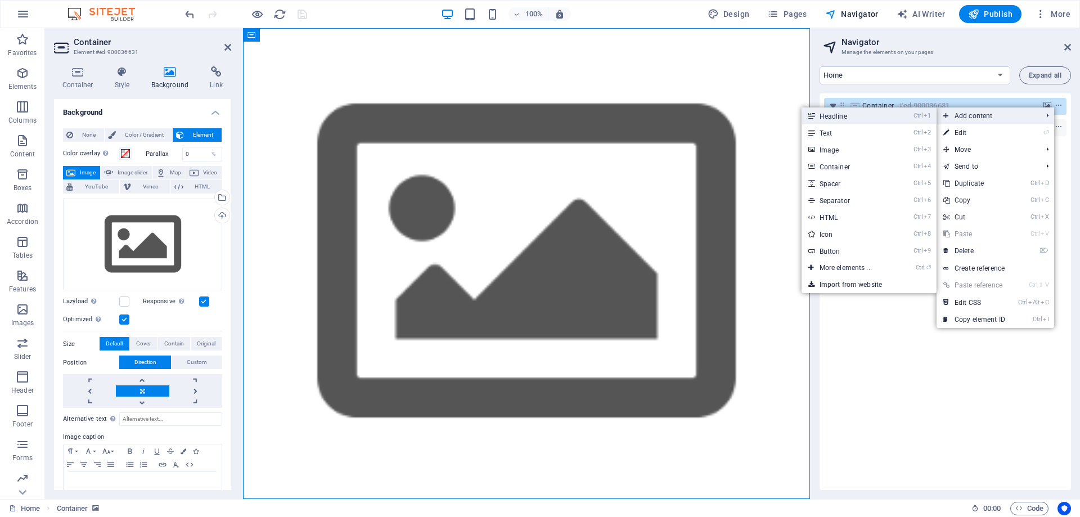
click at [869, 111] on link "Ctrl 1 Headline" at bounding box center [848, 115] width 93 height 17
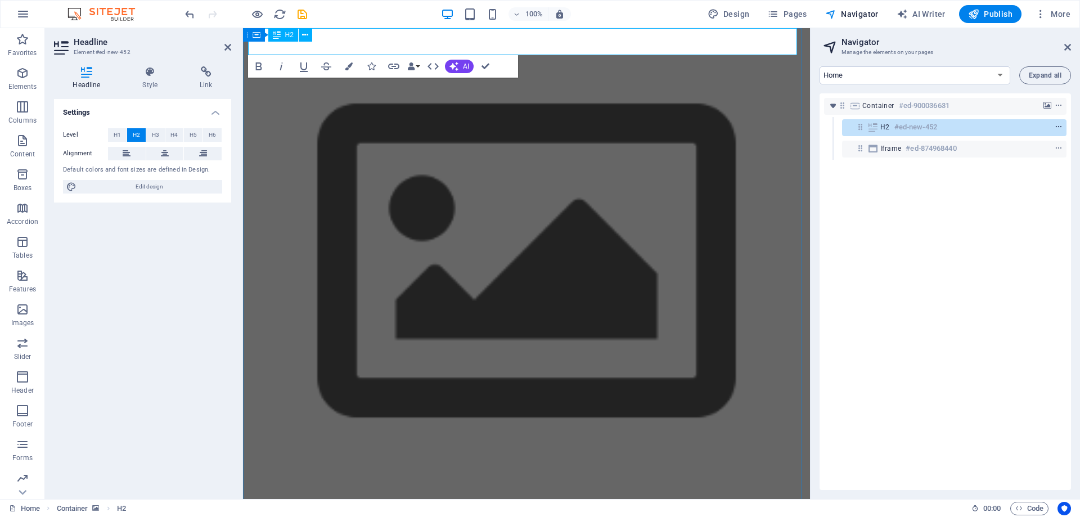
click at [1058, 123] on icon "context-menu" at bounding box center [1059, 127] width 8 height 8
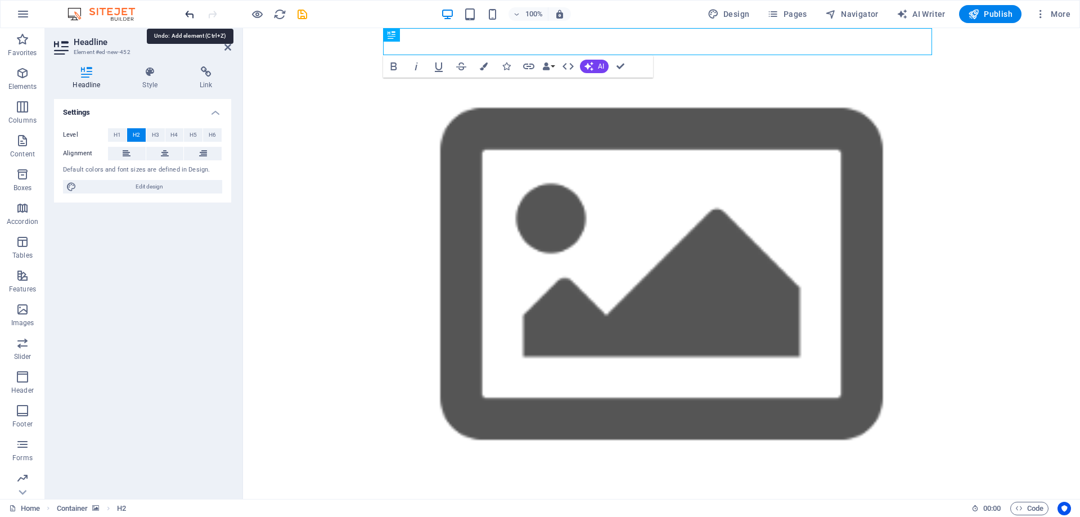
click at [189, 14] on icon "undo" at bounding box center [189, 14] width 13 height 13
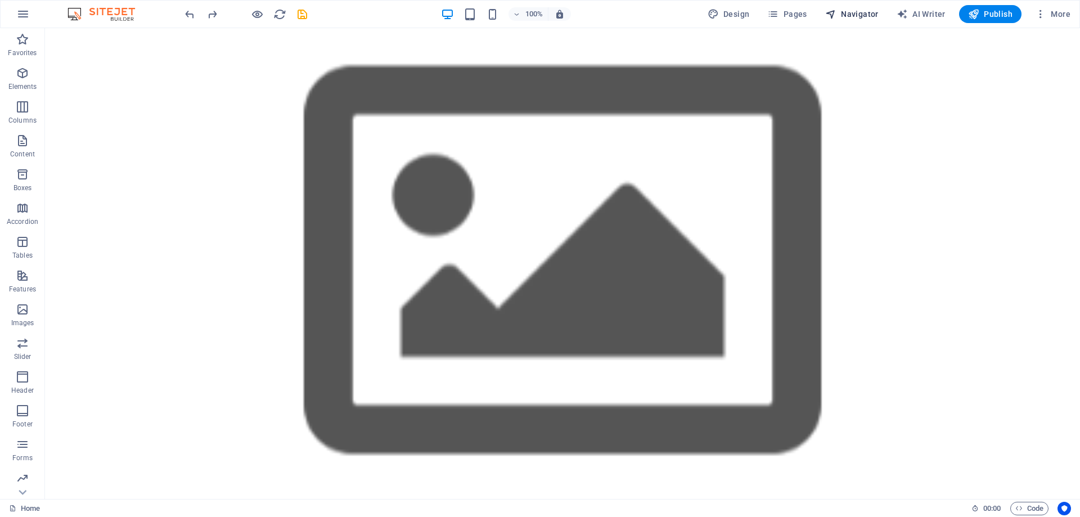
click at [856, 13] on span "Navigator" at bounding box center [851, 13] width 53 height 11
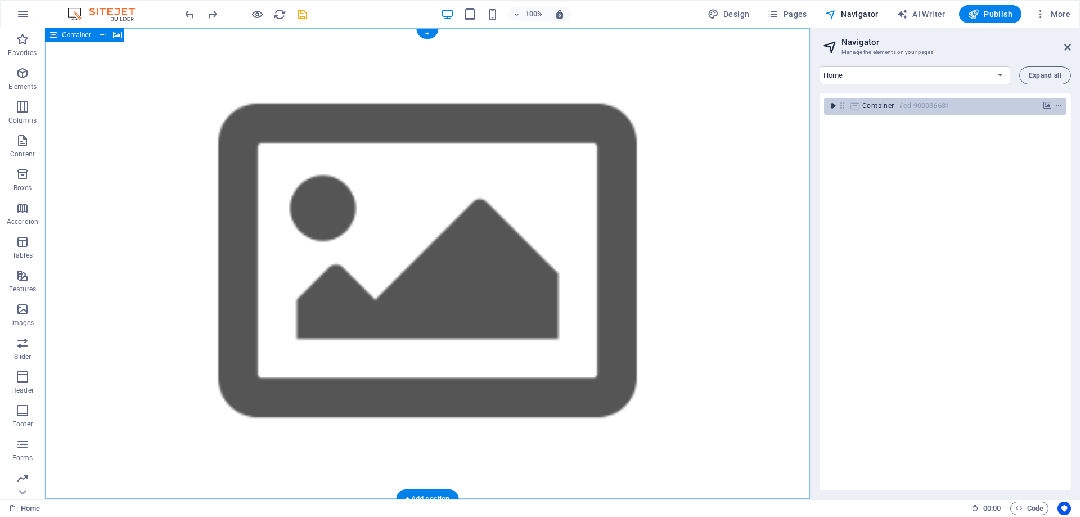
click at [828, 105] on icon "toggle-expand" at bounding box center [833, 105] width 11 height 11
click at [854, 107] on icon at bounding box center [855, 105] width 12 height 9
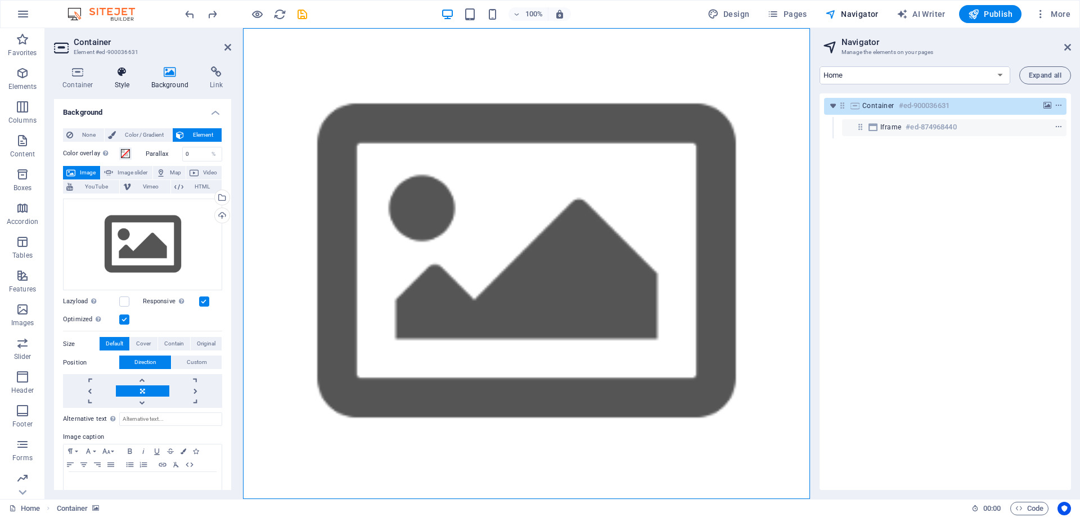
click at [118, 75] on icon at bounding box center [122, 71] width 32 height 11
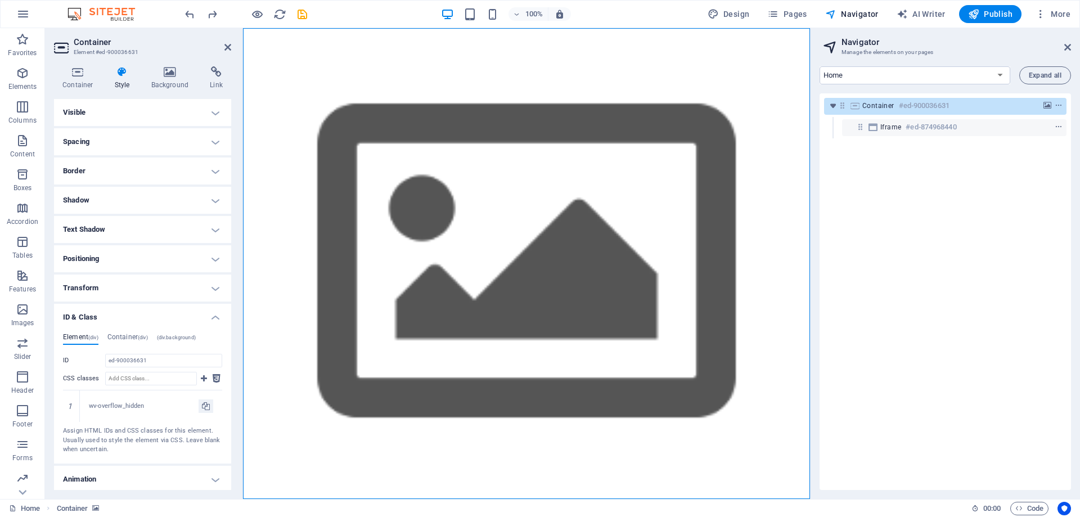
click at [107, 316] on h4 "ID & Class" at bounding box center [142, 314] width 177 height 20
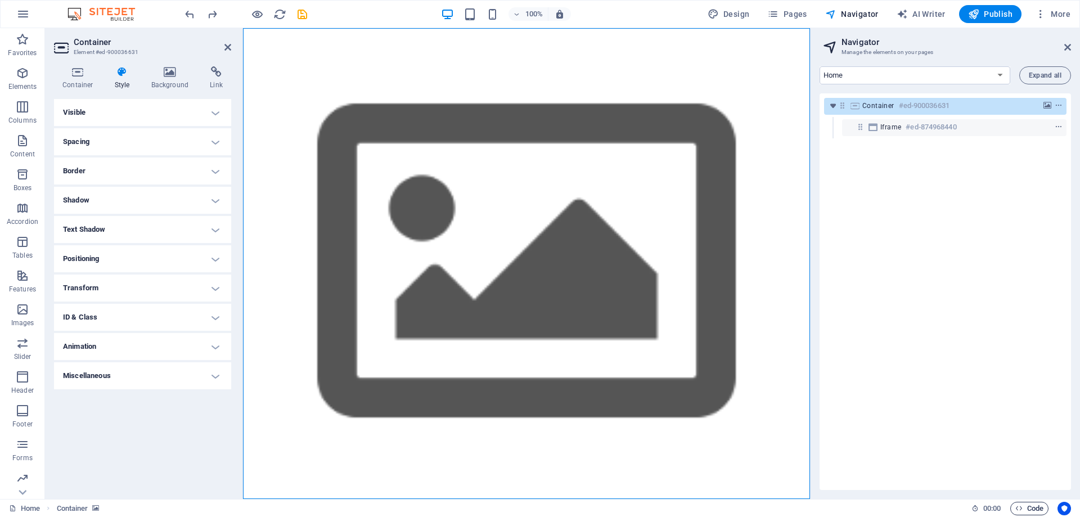
click at [1018, 508] on icon "button" at bounding box center [1019, 508] width 7 height 7
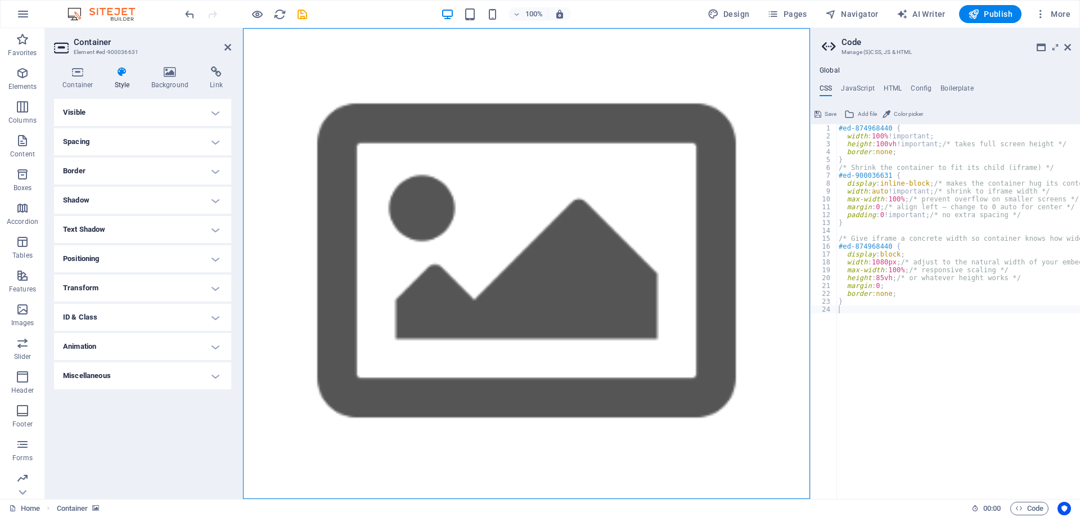
click at [832, 119] on span "Save" at bounding box center [831, 114] width 12 height 14
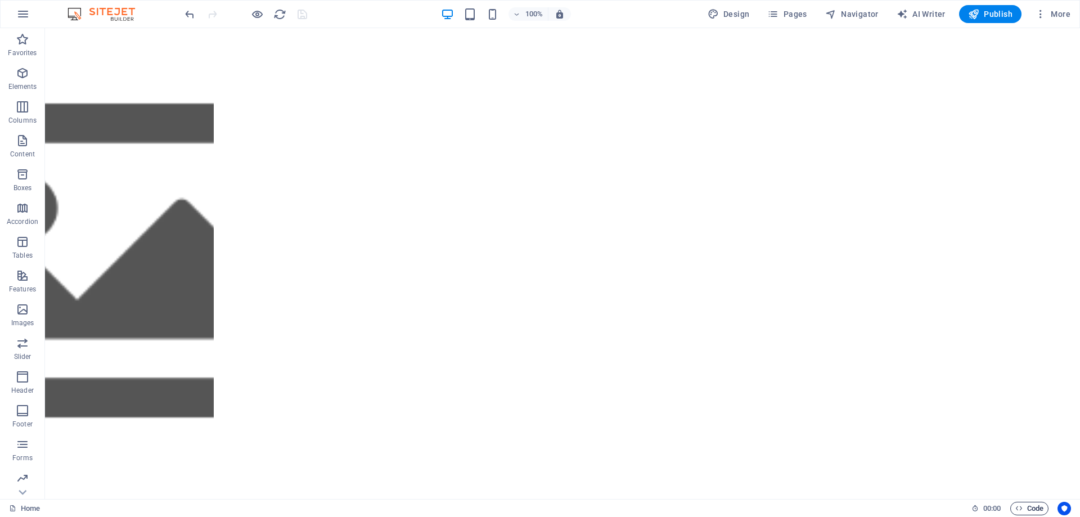
click at [1025, 509] on span "Code" at bounding box center [1030, 509] width 28 height 14
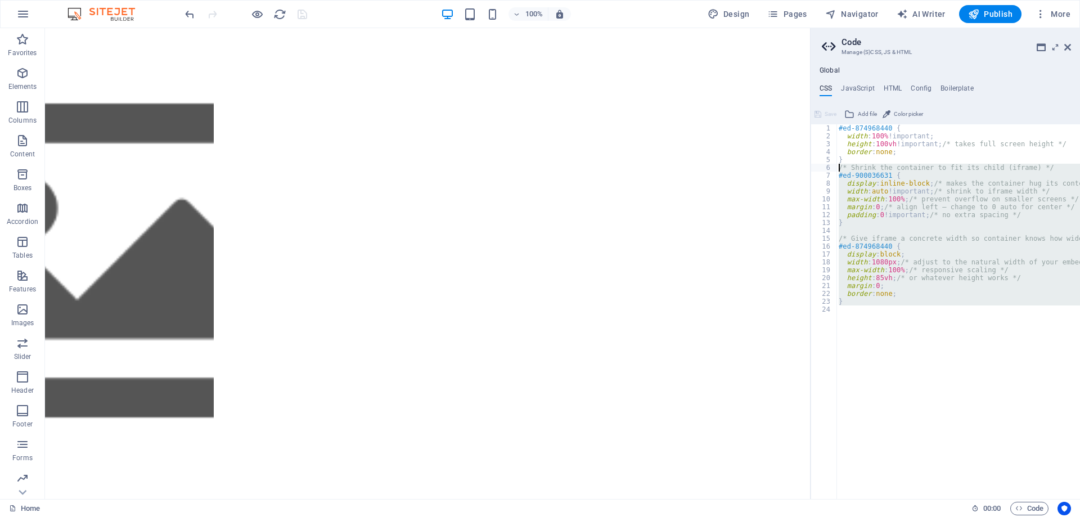
drag, startPoint x: 847, startPoint y: 311, endPoint x: 817, endPoint y: 166, distance: 148.3
click at [817, 166] on div "1 2 3 4 5 6 7 8 9 10 11 12 13 14 15 16 17 18 19 20 21 22 23 24 #ed-874968440 { …" at bounding box center [946, 311] width 270 height 375
type textarea "/* Shrink the container to fit its child (iframe) */ #ed-900036631 {"
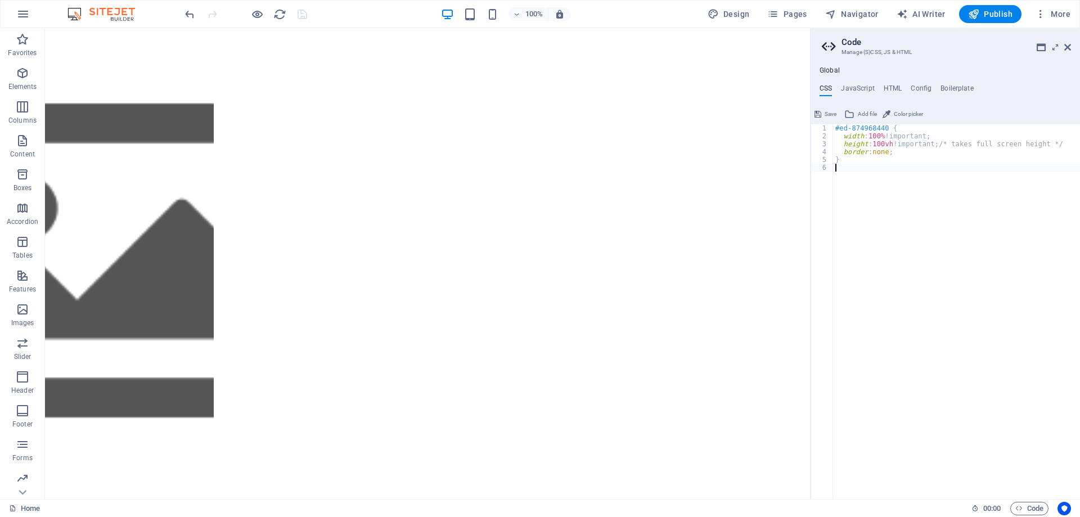
click at [917, 271] on div "#ed-874968440 { width : 100% !important; height : 100vh !important; /* takes fu…" at bounding box center [956, 315] width 247 height 382
type textarea "}"
click at [824, 111] on button "Save" at bounding box center [825, 114] width 25 height 14
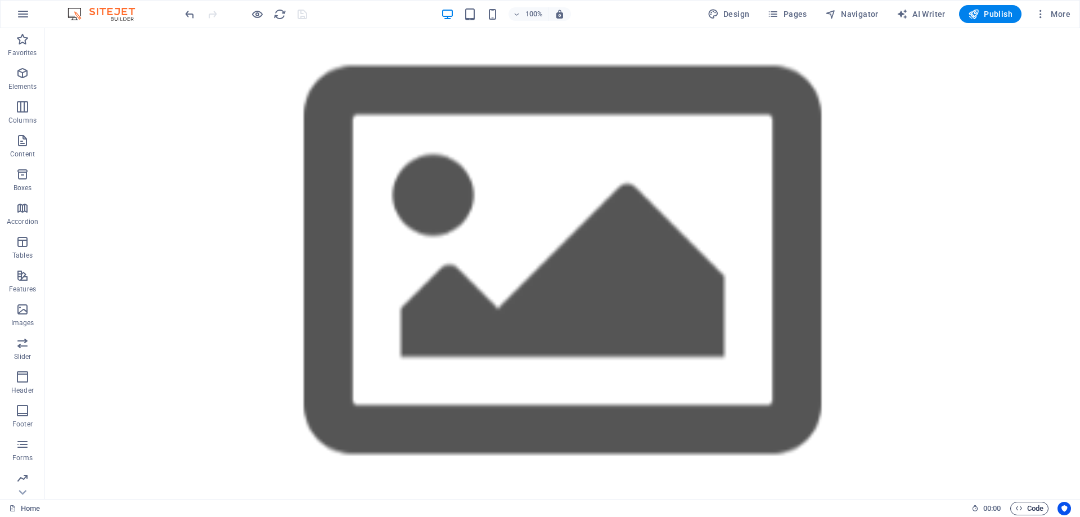
click at [1036, 504] on span "Code" at bounding box center [1030, 509] width 28 height 14
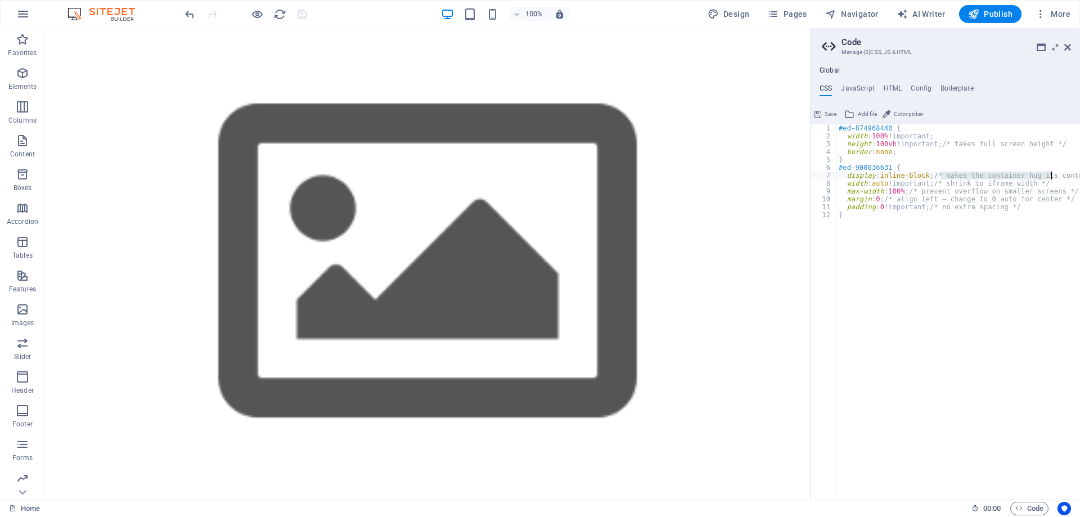
scroll to position [0, 24]
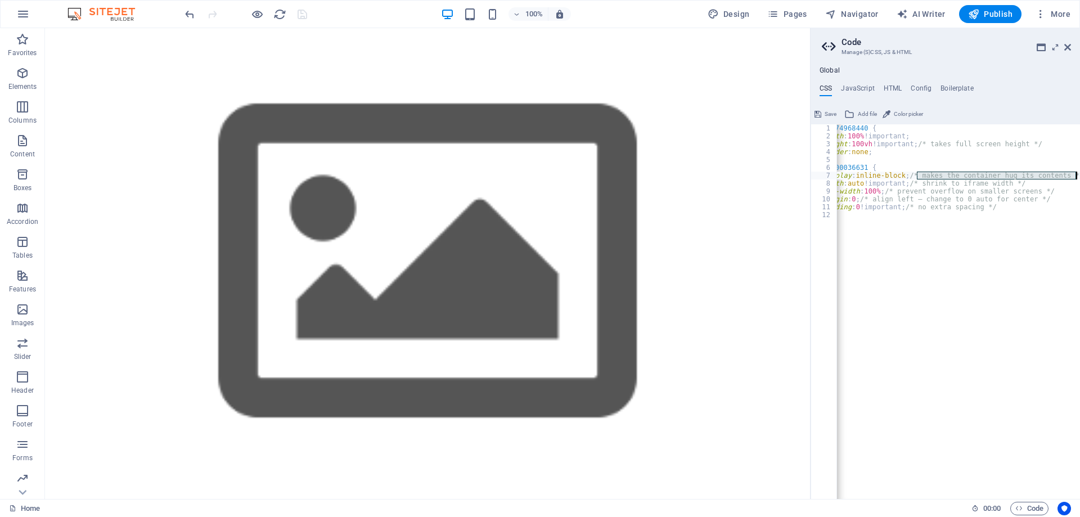
drag, startPoint x: 941, startPoint y: 174, endPoint x: 1080, endPoint y: 177, distance: 138.4
click at [1080, 177] on div "#ed-874968440 { width : 100% !important; height : 100vh !important; /* takes fu…" at bounding box center [953, 315] width 281 height 382
click at [916, 181] on div "#ed-874968440 { width : 100% !important; height : 100vh !important; /* takes fu…" at bounding box center [953, 315] width 281 height 382
drag, startPoint x: 909, startPoint y: 182, endPoint x: 1080, endPoint y: 182, distance: 170.5
click at [1080, 182] on div "#ed-874968440 { width : 100% !important; height : 100vh !important; /* takes fu…" at bounding box center [953, 315] width 281 height 382
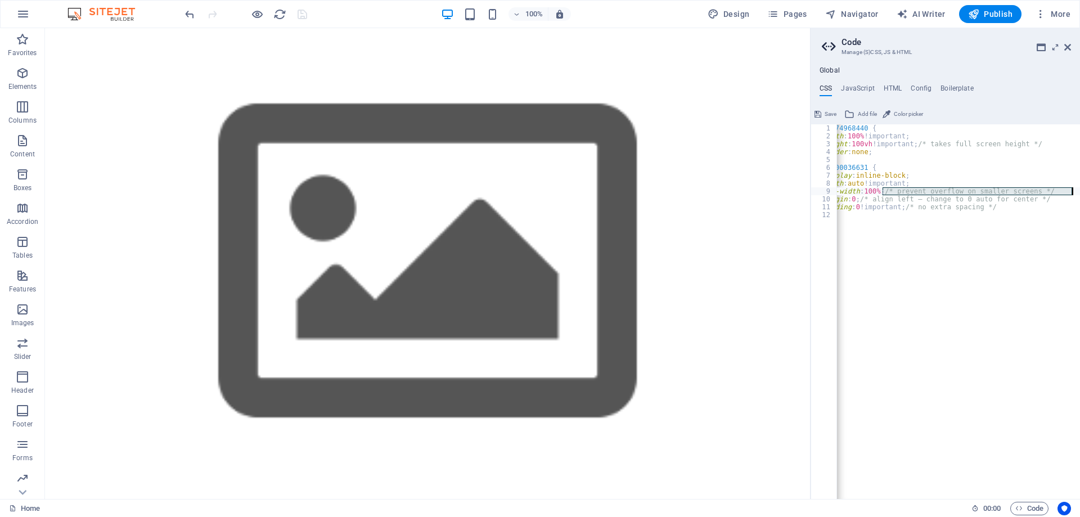
scroll to position [0, 38]
drag, startPoint x: 883, startPoint y: 192, endPoint x: 1080, endPoint y: 191, distance: 196.9
click at [1080, 191] on div "#ed-874968440 { width : 100% !important; height : 100vh !important; /* takes fu…" at bounding box center [939, 315] width 281 height 382
drag, startPoint x: 845, startPoint y: 199, endPoint x: 1080, endPoint y: 198, distance: 234.6
click at [1080, 198] on div "#ed-874968440 { width : 100% !important; height : 100vh !important; /* takes fu…" at bounding box center [939, 315] width 281 height 382
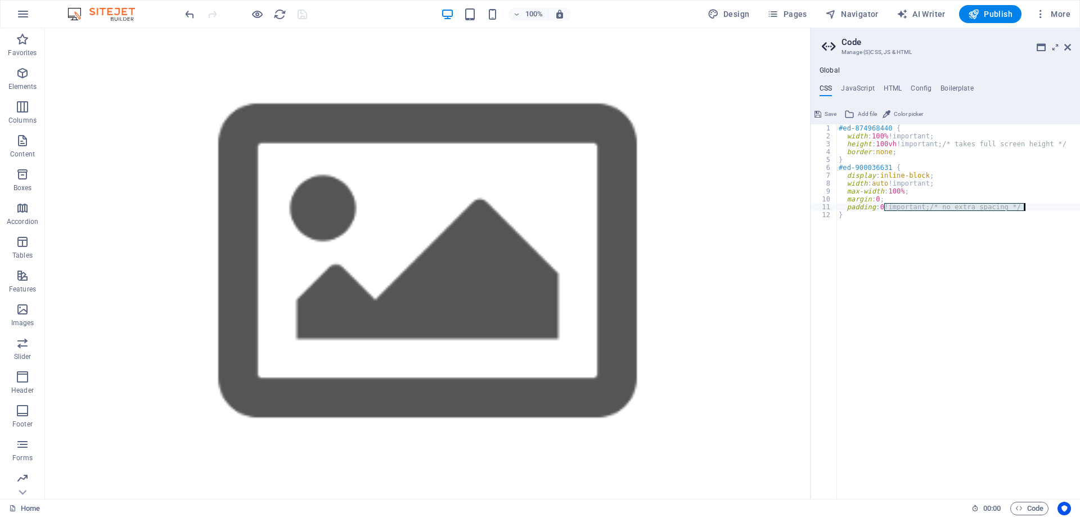
drag, startPoint x: 886, startPoint y: 206, endPoint x: 1045, endPoint y: 207, distance: 158.7
click at [1045, 207] on div "#ed-874968440 { width : 100% !important; height : 100vh !important; /* takes fu…" at bounding box center [959, 319] width 244 height 391
click at [912, 285] on div "#ed-874968440 { width : 100% !important; height : 100vh !important; /* takes fu…" at bounding box center [959, 319] width 244 height 391
type textarea "}"
click at [829, 116] on span "Save" at bounding box center [831, 114] width 12 height 14
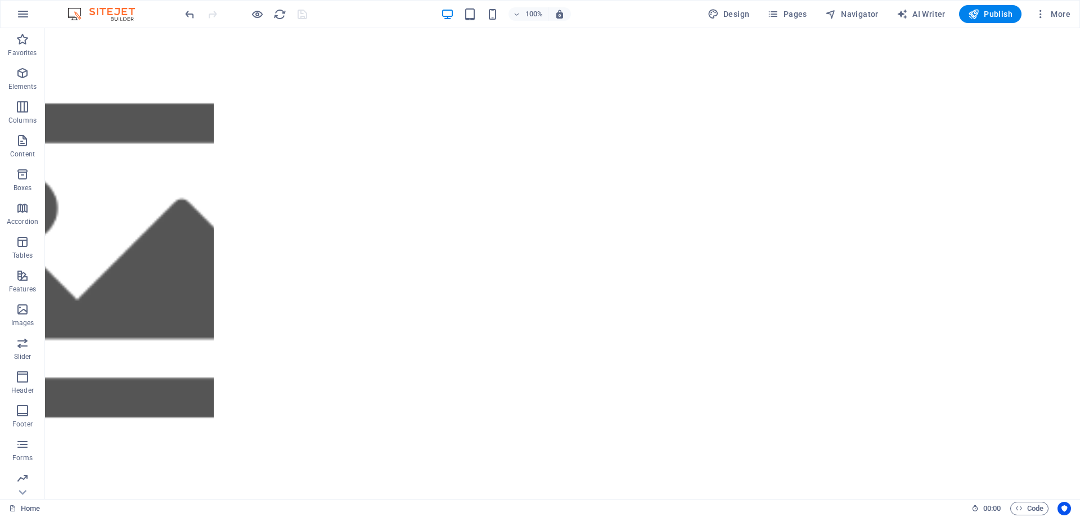
click at [766, 222] on div "</div>" at bounding box center [562, 501] width 1035 height 946
click at [574, 162] on div "</div>" at bounding box center [562, 501] width 1035 height 946
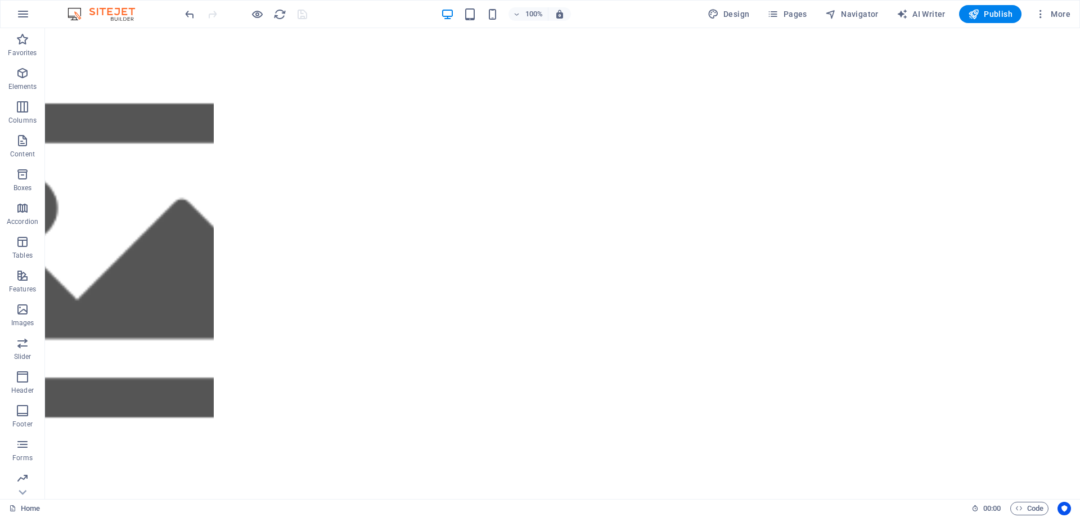
click at [333, 79] on div "</div>" at bounding box center [562, 501] width 1035 height 946
click at [849, 17] on span "Navigator" at bounding box center [851, 13] width 53 height 11
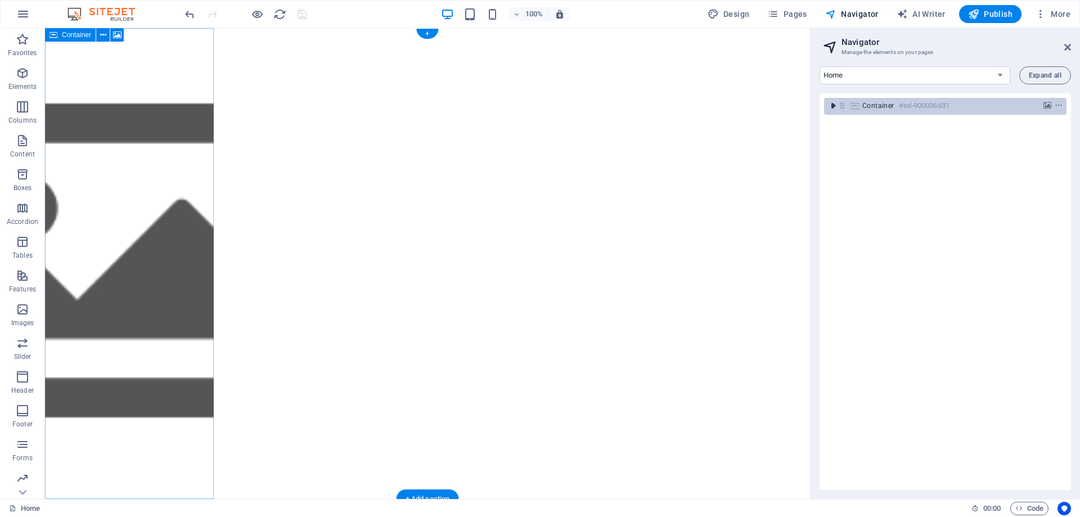
click at [828, 106] on icon "toggle-expand" at bounding box center [833, 105] width 11 height 11
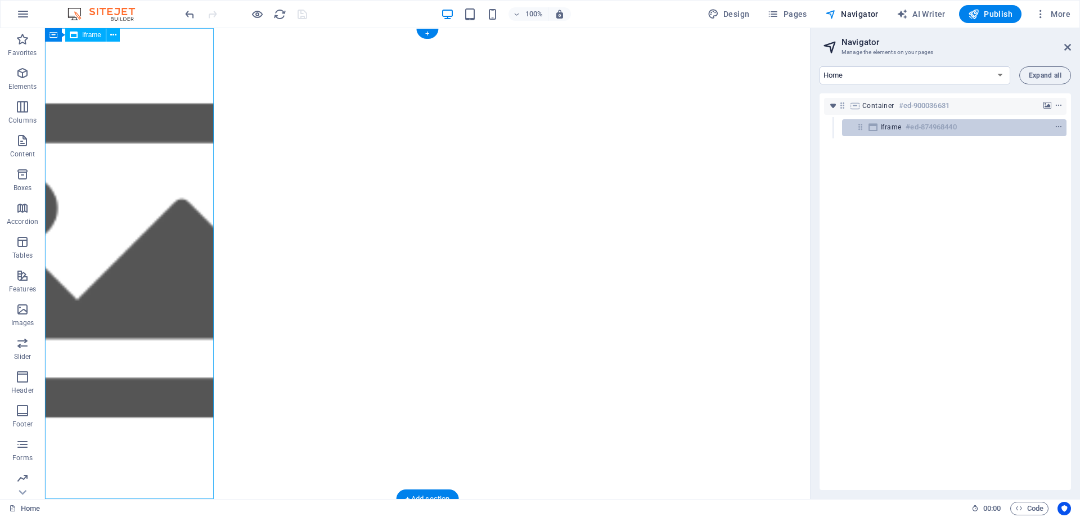
click at [911, 132] on h6 "#ed-874968440" at bounding box center [931, 127] width 51 height 14
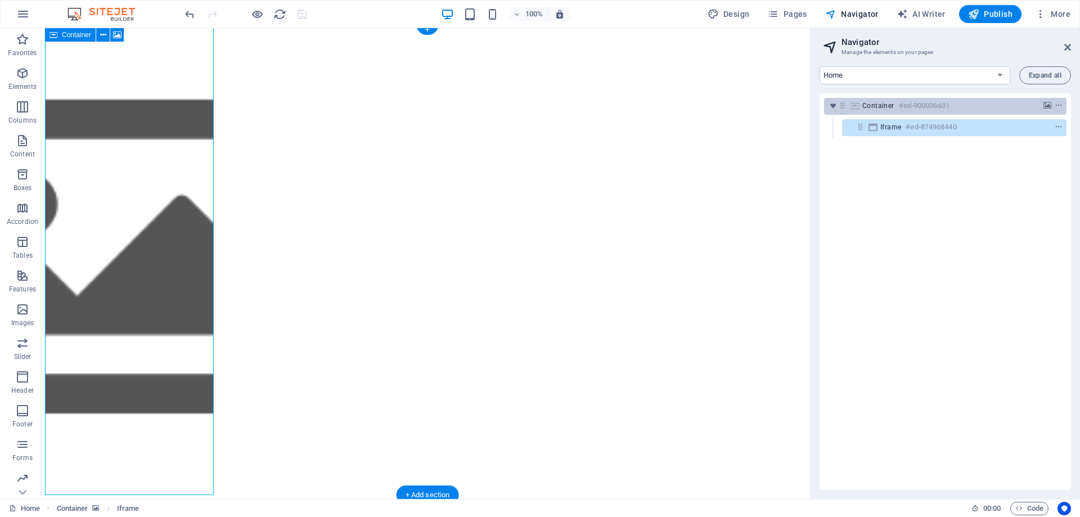
click at [894, 109] on div "Container #ed-900036631" at bounding box center [937, 106] width 148 height 14
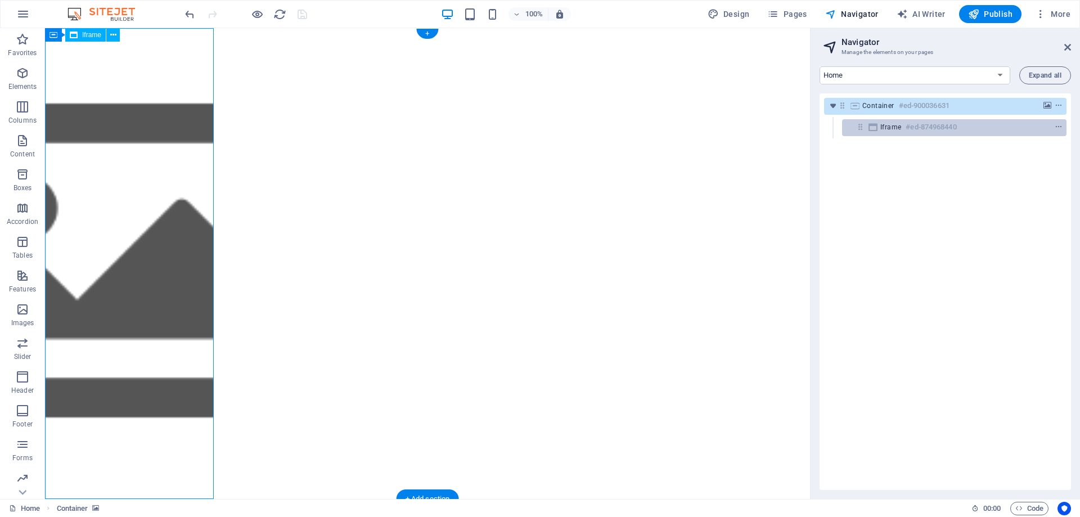
click at [888, 131] on span "Iframe" at bounding box center [891, 127] width 21 height 9
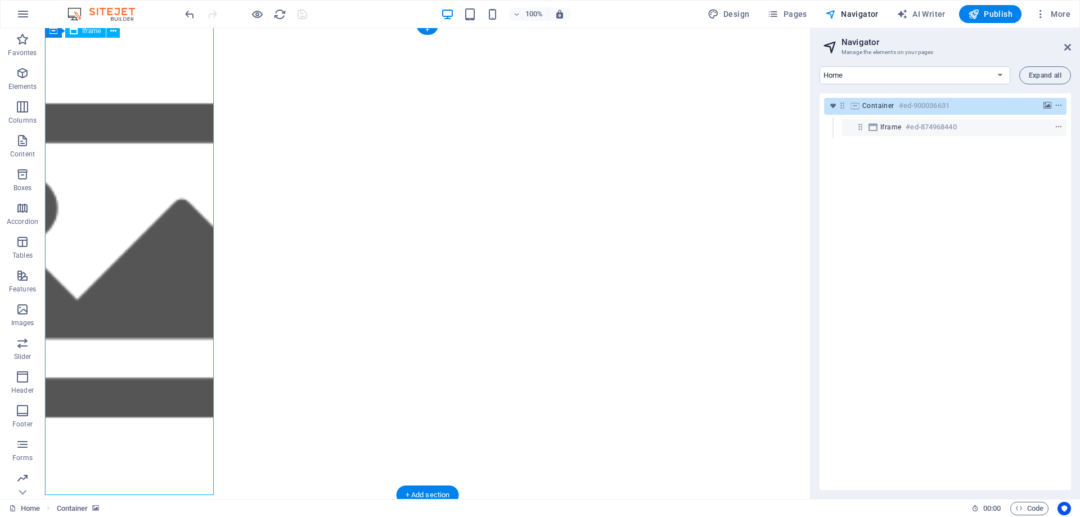
scroll to position [4, 0]
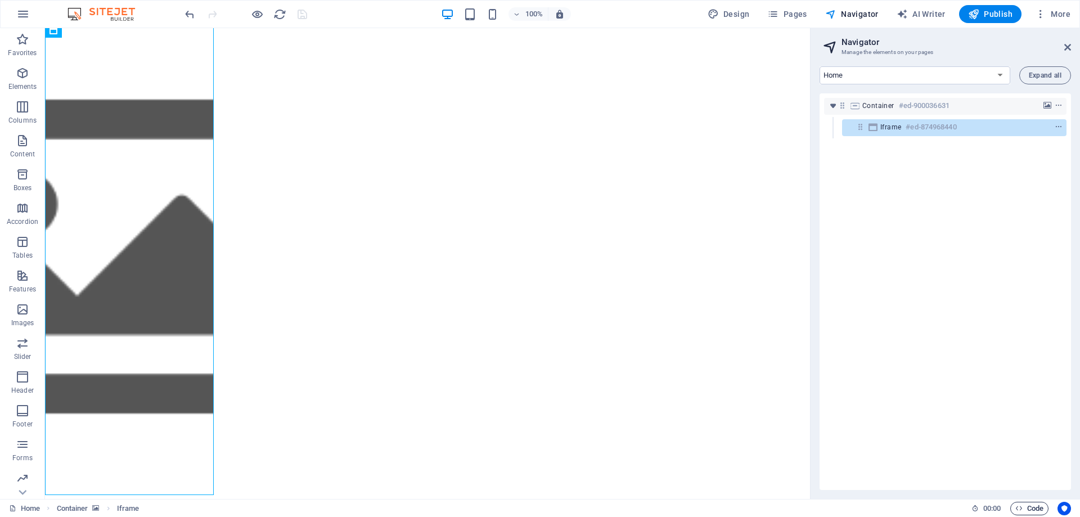
click at [1028, 512] on span "Code" at bounding box center [1030, 509] width 28 height 14
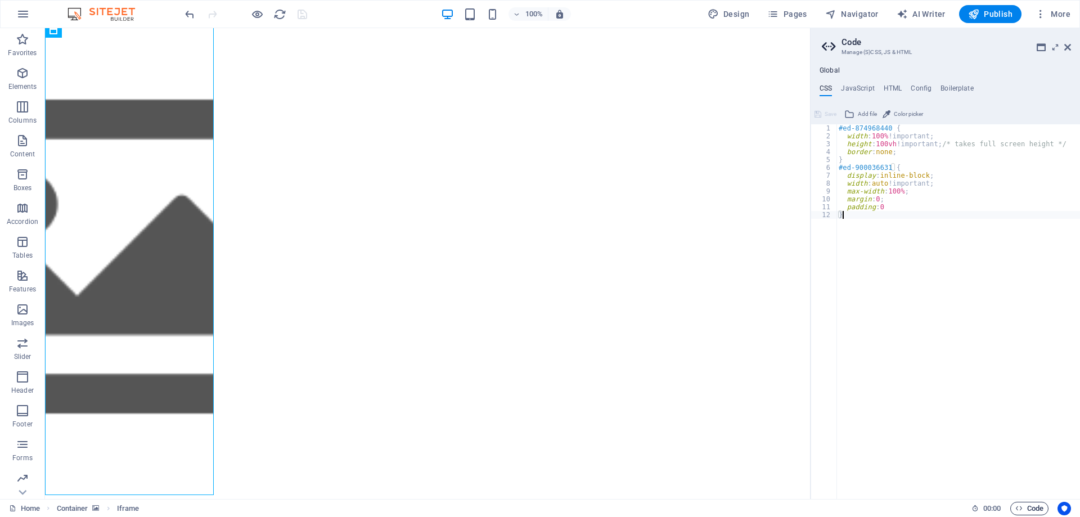
click at [1032, 514] on span "Code" at bounding box center [1030, 509] width 28 height 14
click at [1074, 46] on aside "Code Manage (S)CSS, JS & HTML Global CSS JavaScript HTML Config Boilerplate } 1…" at bounding box center [945, 263] width 270 height 471
click at [1071, 48] on aside "Code Manage (S)CSS, JS & HTML Global CSS JavaScript HTML Config Boilerplate } 1…" at bounding box center [945, 263] width 270 height 471
click at [1069, 49] on icon at bounding box center [1068, 47] width 7 height 9
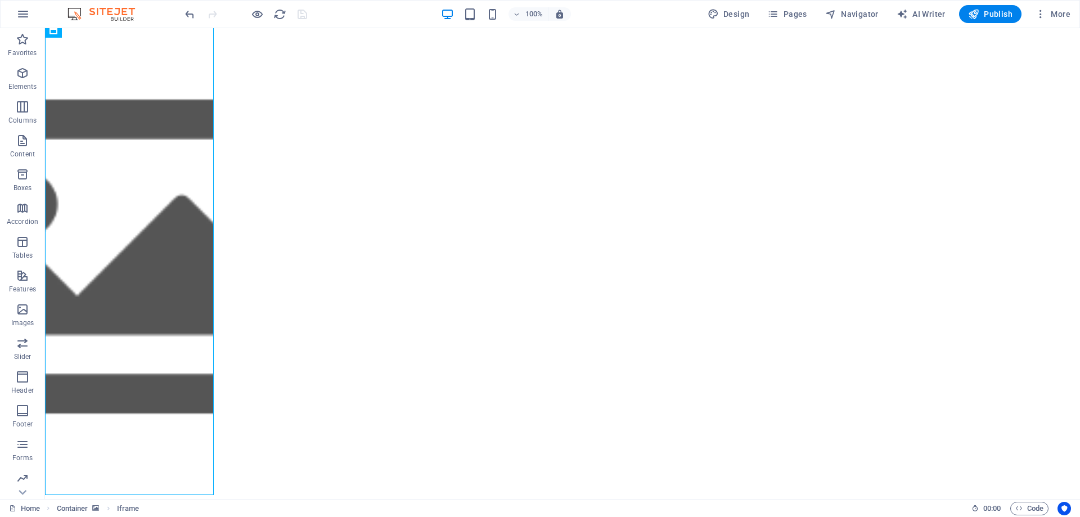
click at [942, 119] on div "</div>" at bounding box center [562, 497] width 1035 height 946
click at [502, 134] on div "</div>" at bounding box center [562, 497] width 1035 height 946
click at [82, 38] on div "Iframe" at bounding box center [85, 35] width 41 height 14
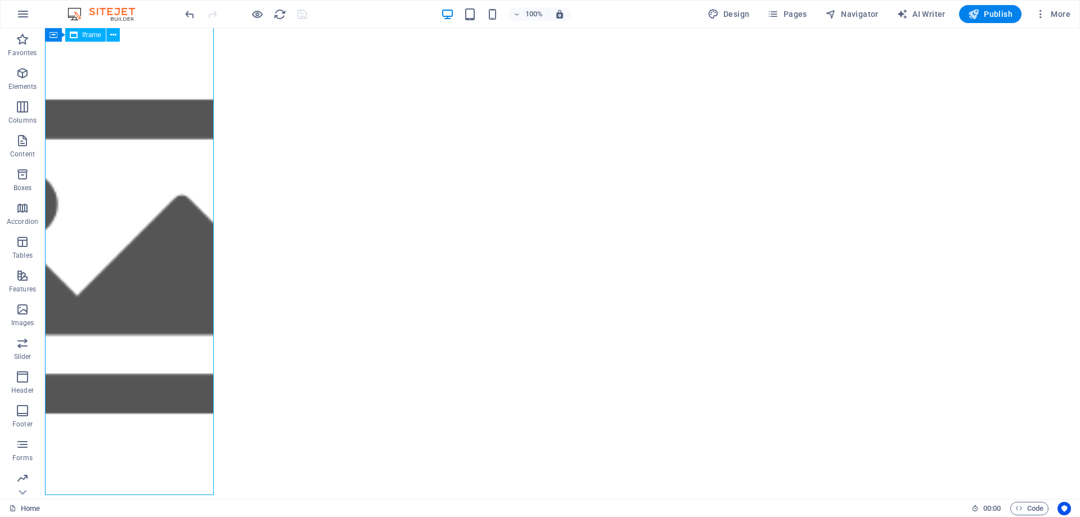
click at [82, 38] on div "Iframe" at bounding box center [85, 35] width 41 height 14
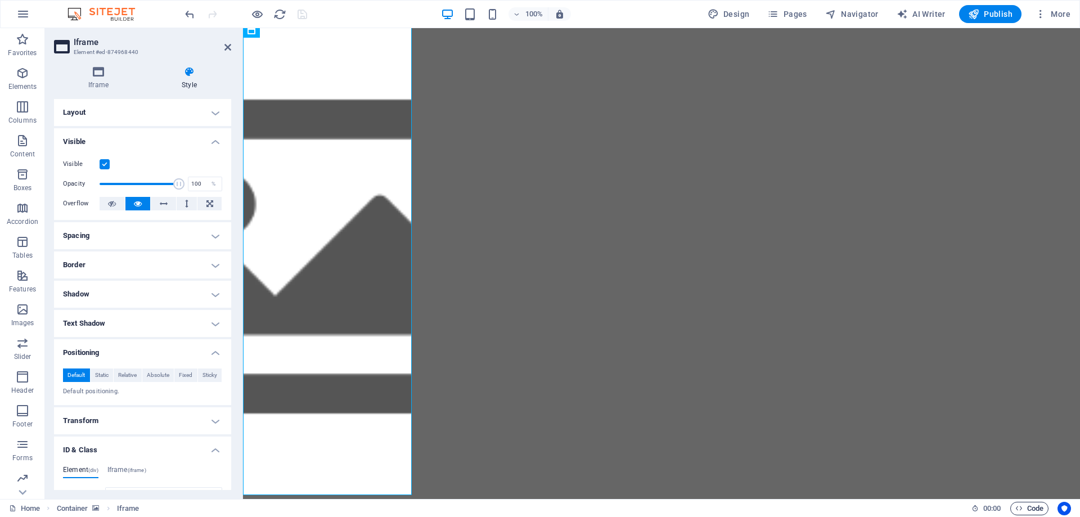
click at [1018, 505] on icon "button" at bounding box center [1019, 508] width 7 height 7
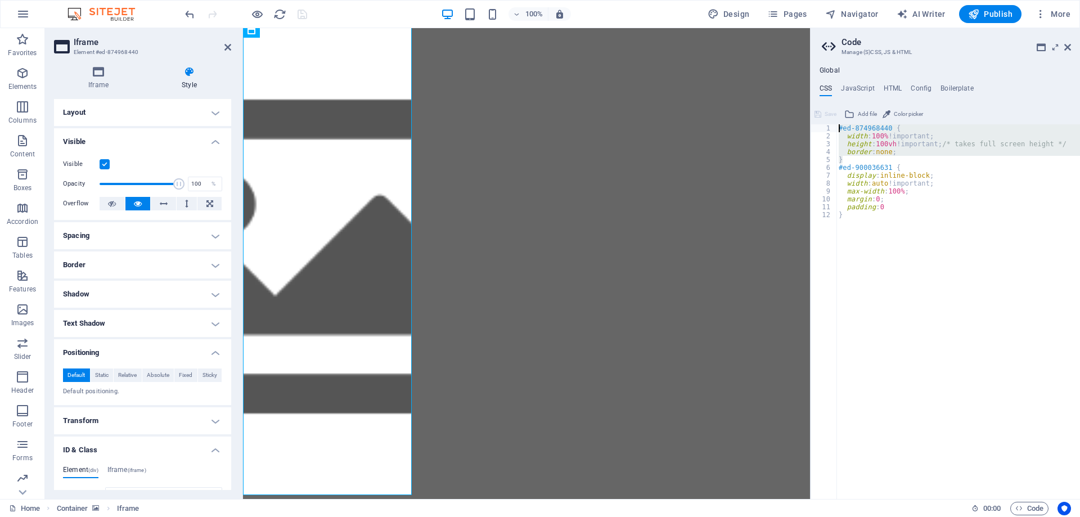
drag, startPoint x: 1108, startPoint y: 189, endPoint x: 804, endPoint y: 112, distance: 313.9
paste textarea "}"
type textarea "}"
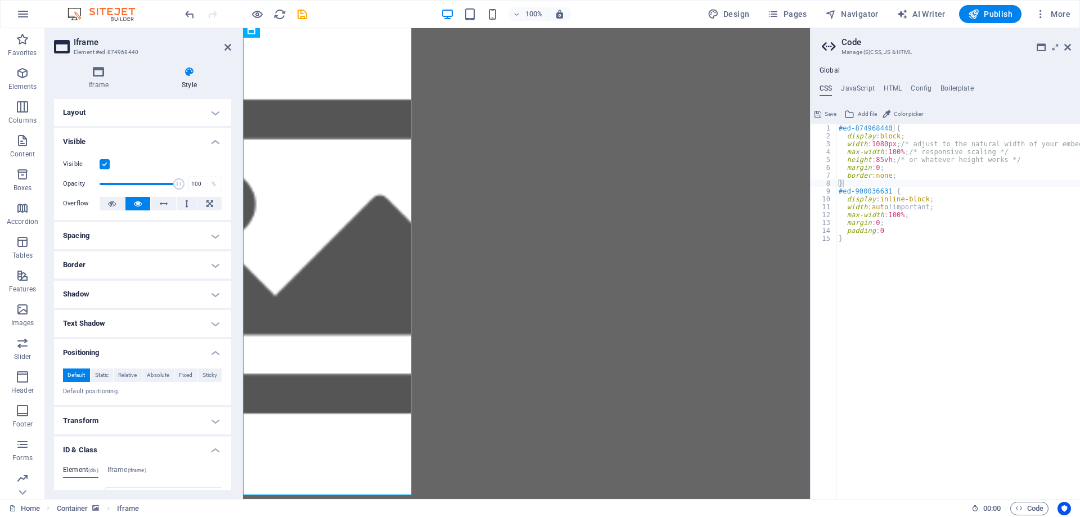
click at [825, 111] on span "Save" at bounding box center [831, 114] width 12 height 14
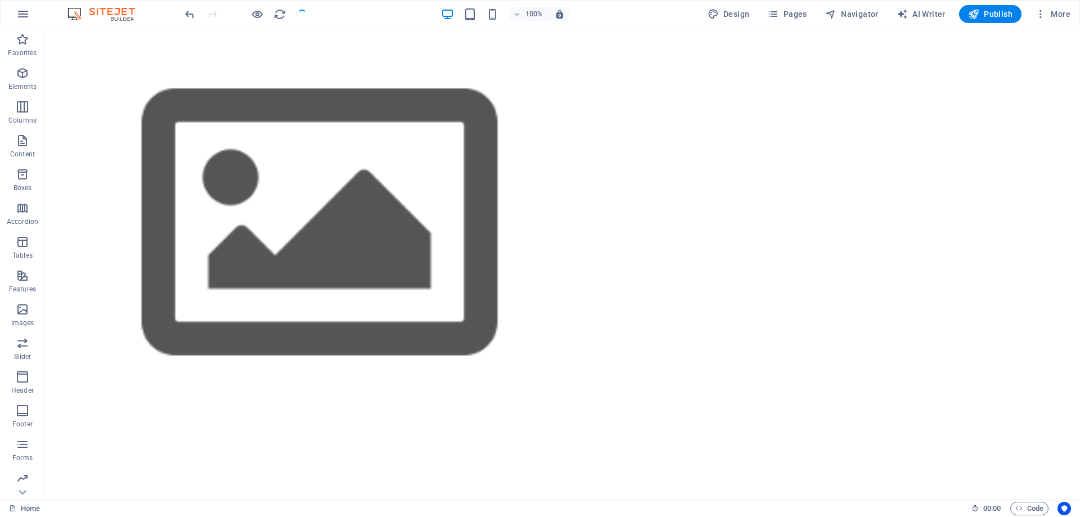
scroll to position [0, 0]
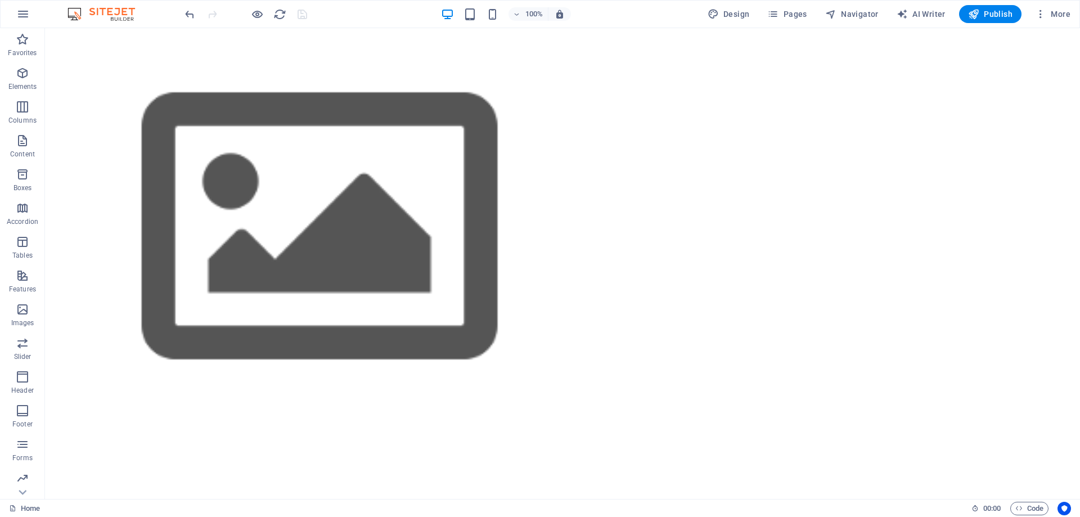
click at [784, 154] on div "</div>" at bounding box center [562, 430] width 1035 height 805
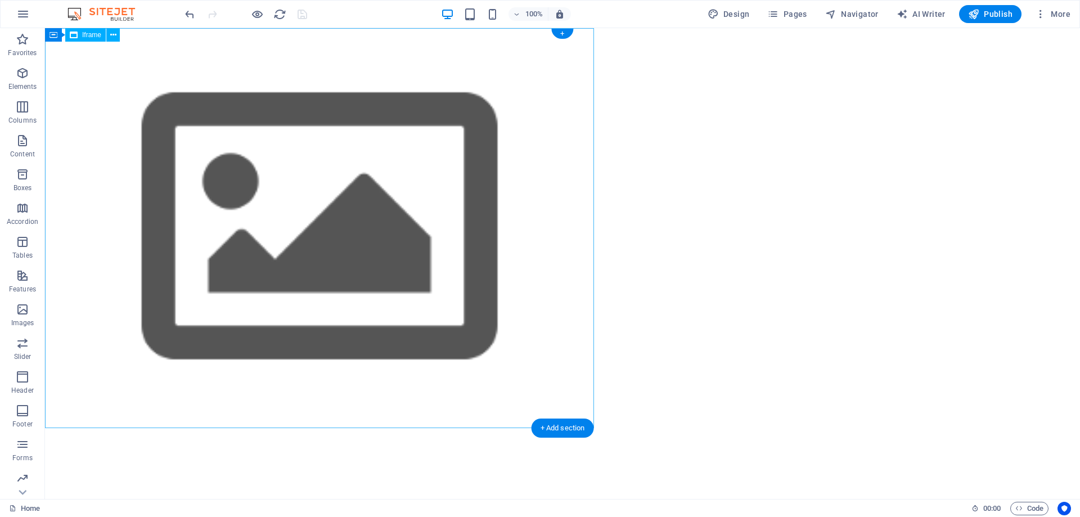
click at [661, 116] on div "</div>" at bounding box center [562, 430] width 1035 height 805
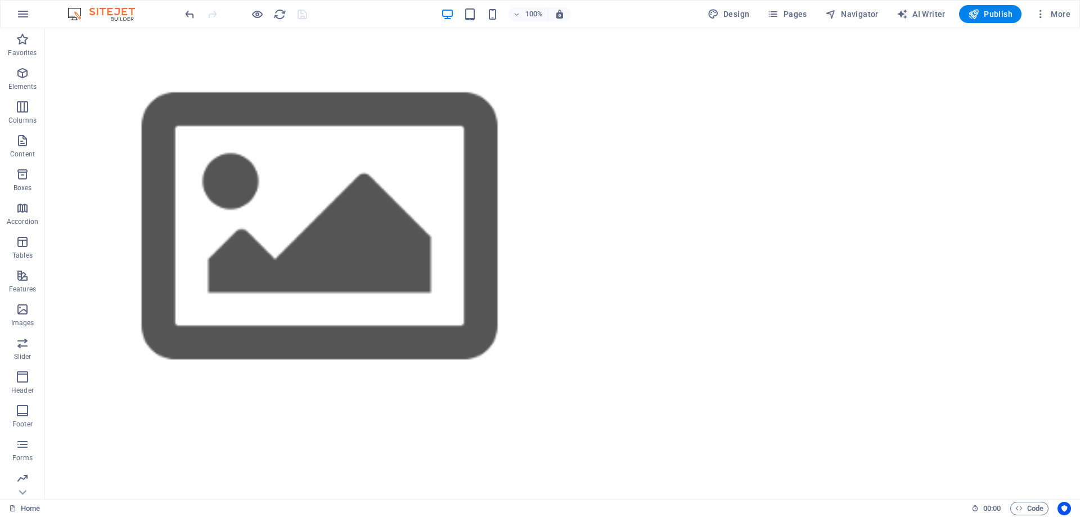
click at [786, 164] on div "</div>" at bounding box center [562, 430] width 1035 height 805
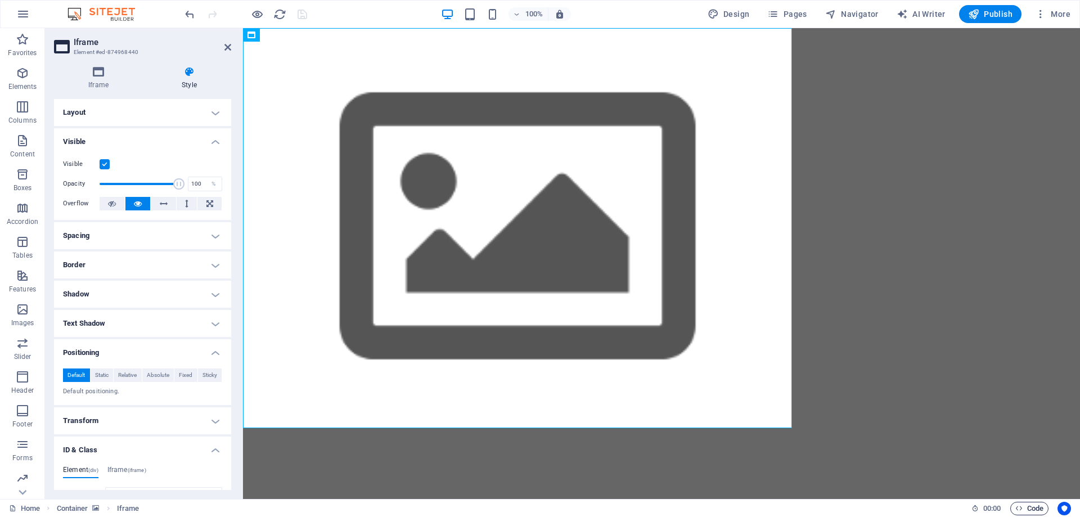
click at [1034, 510] on span "Code" at bounding box center [1030, 509] width 28 height 14
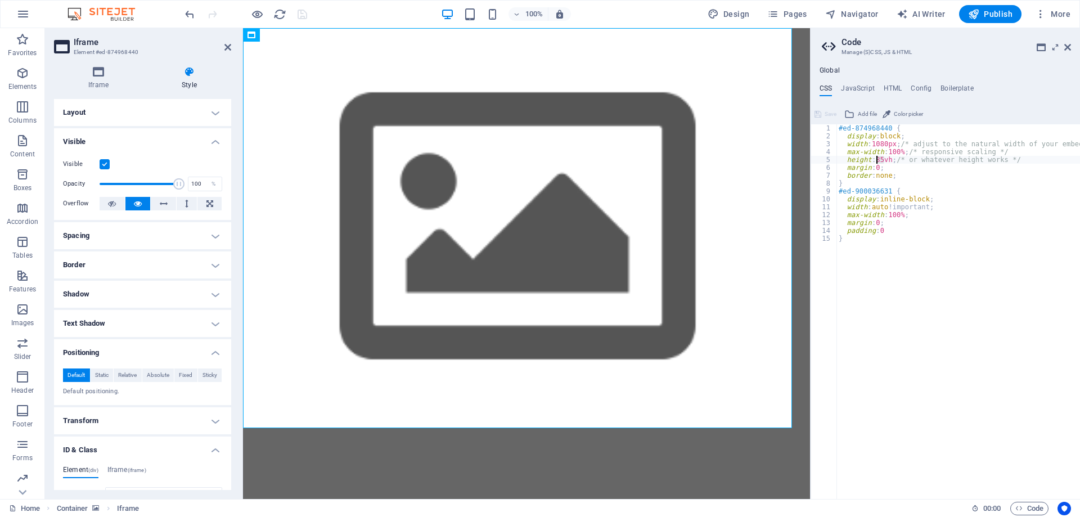
drag, startPoint x: 883, startPoint y: 159, endPoint x: 876, endPoint y: 159, distance: 7.3
click at [876, 159] on div "#ed-874968440 { display : block ; width : 1080px ; /* adjust to the natural wid…" at bounding box center [977, 315] width 281 height 382
click at [955, 332] on div "#ed-874968440 { display : block ; width : 1080px ; /* adjust to the natural wid…" at bounding box center [977, 315] width 281 height 382
type textarea "}"
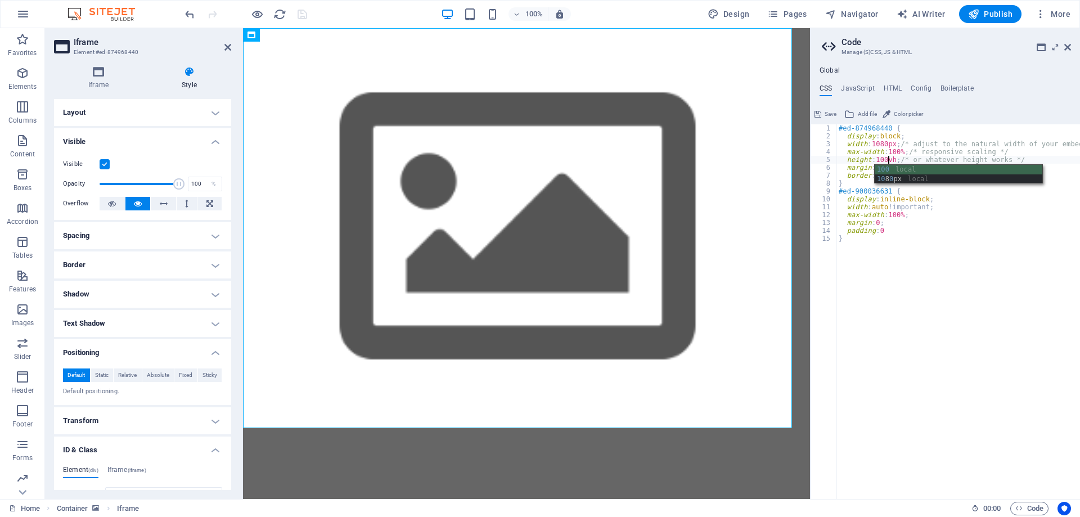
scroll to position [0, 0]
click at [831, 115] on span "Save" at bounding box center [831, 114] width 12 height 14
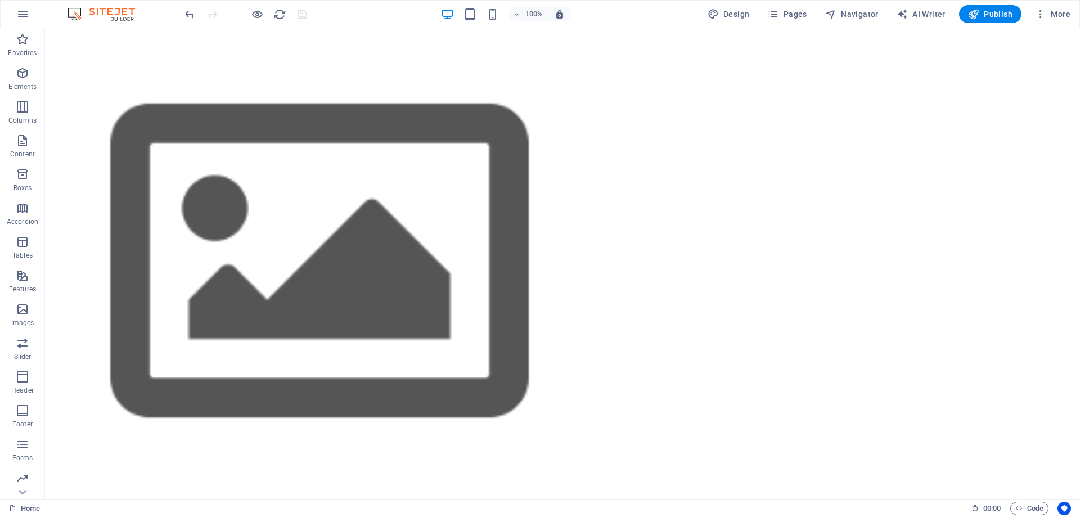
scroll to position [4, 0]
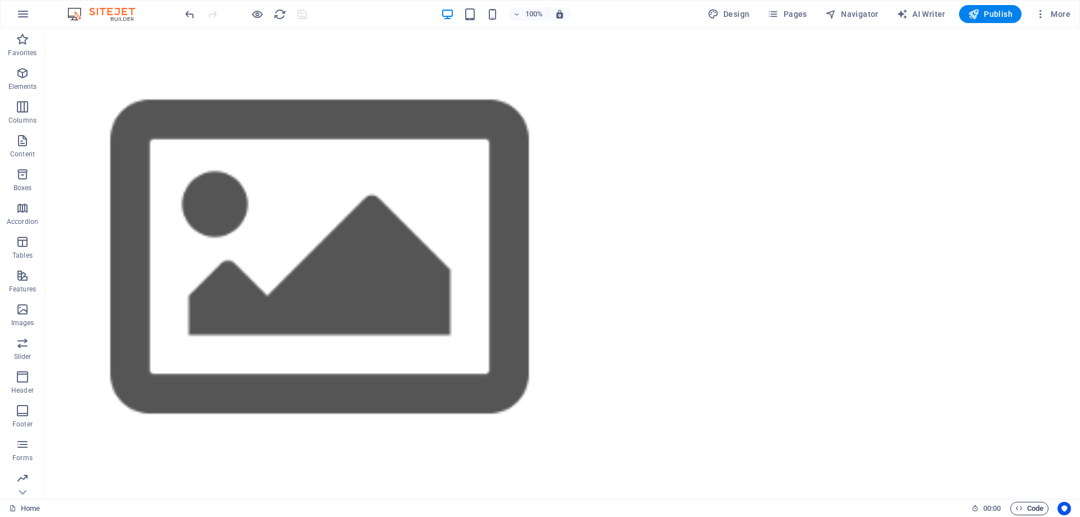
click at [1029, 506] on span "Code" at bounding box center [1030, 509] width 28 height 14
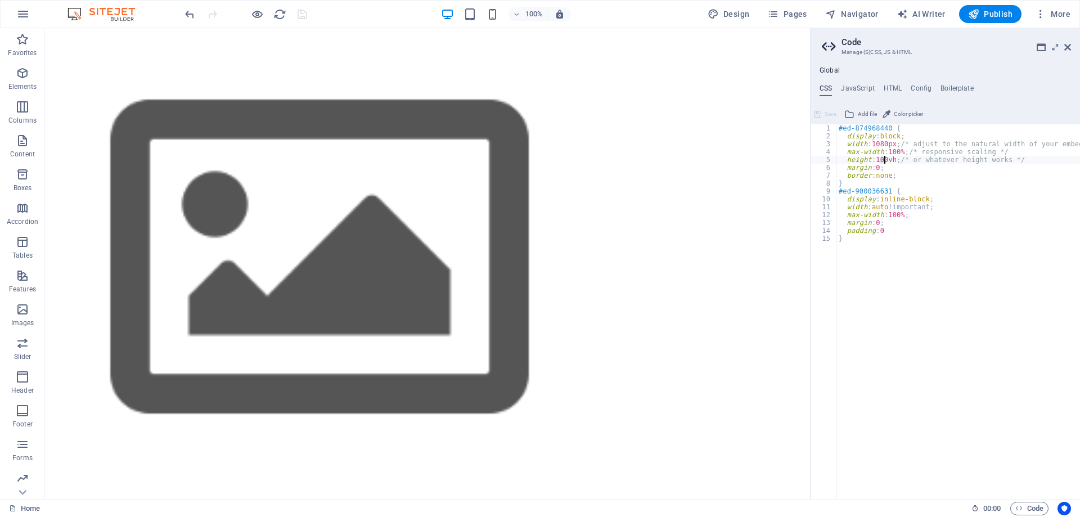
click at [884, 158] on div "#ed-874968440 { display : block ; width : 1080px ; /* adjust to the natural wid…" at bounding box center [977, 315] width 281 height 382
click at [940, 331] on div "#ed-874968440 { display : block ; width : 1080px ; /* adjust to the natural wid…" at bounding box center [977, 315] width 281 height 382
type textarea "}"
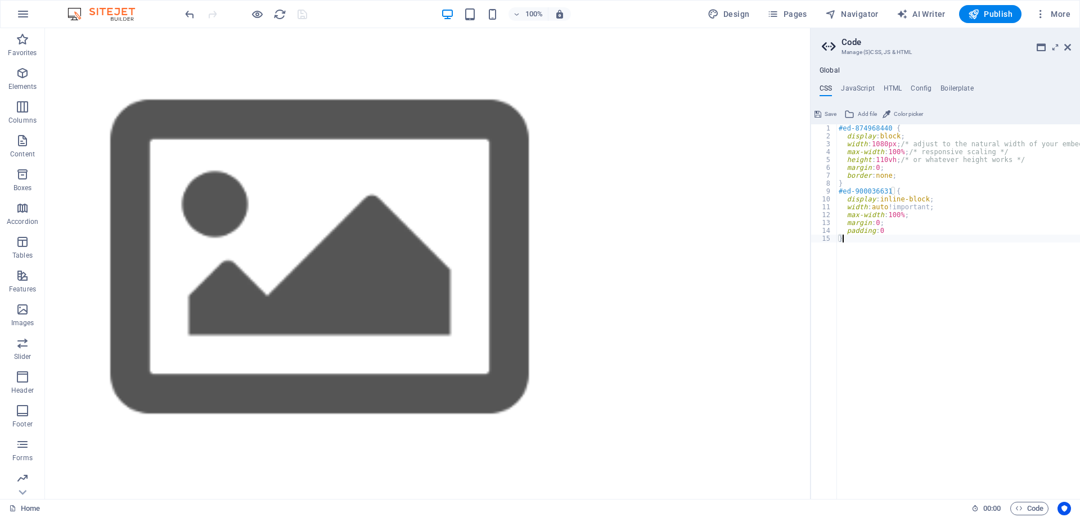
click at [826, 114] on span "Save" at bounding box center [831, 114] width 12 height 14
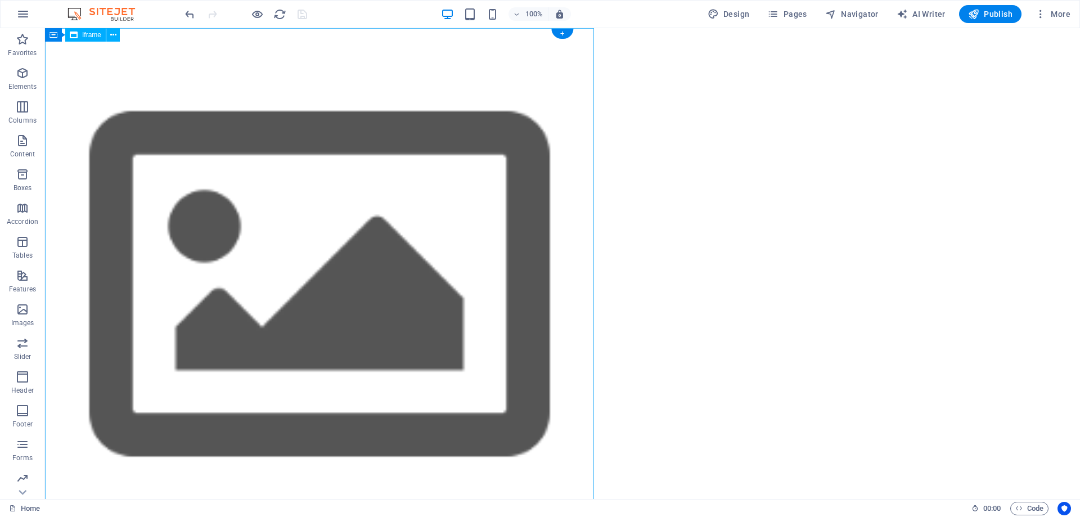
scroll to position [51, 0]
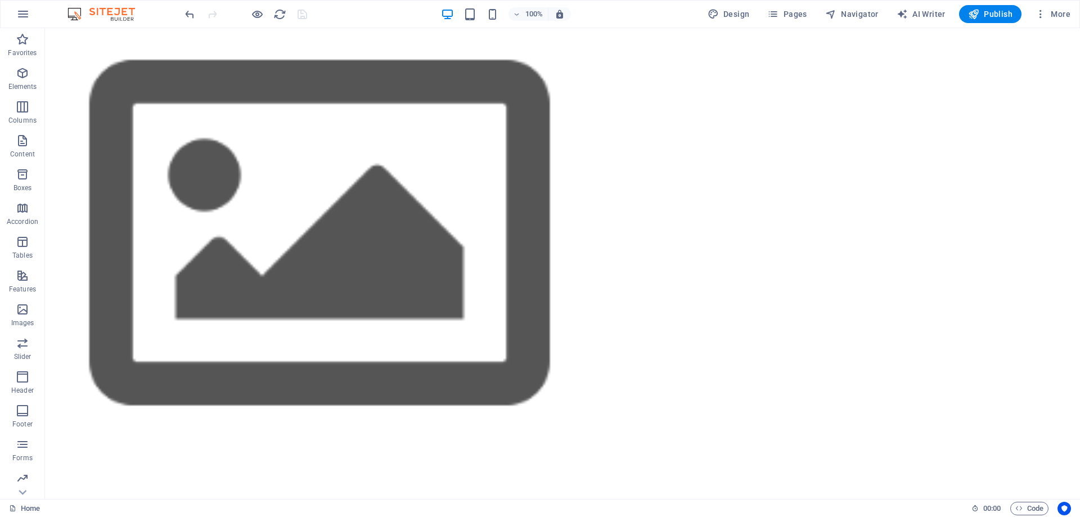
click at [796, 186] on div "</div>" at bounding box center [562, 497] width 1035 height 1040
click at [1033, 508] on span "Code" at bounding box center [1030, 509] width 28 height 14
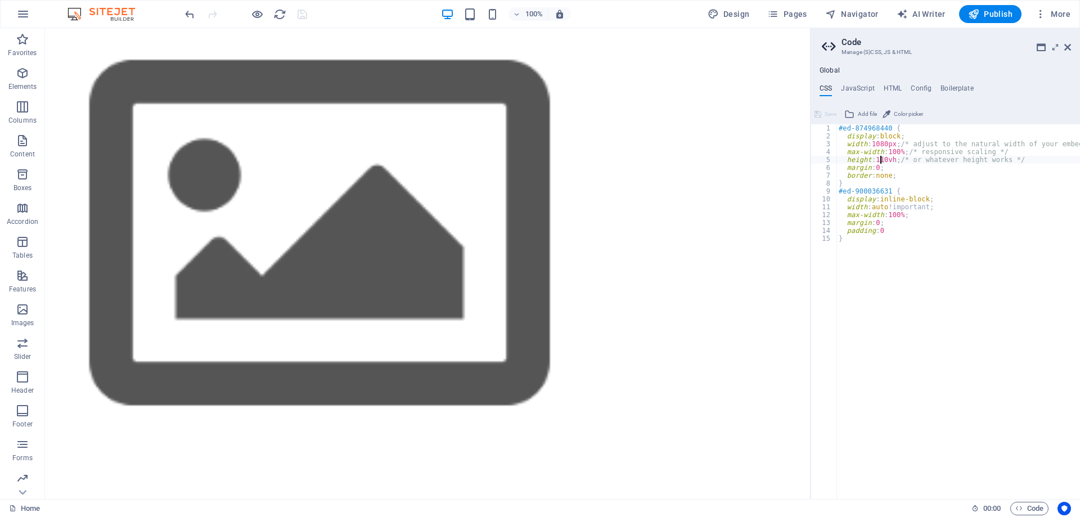
click at [882, 158] on div "#ed-874968440 { display : block ; width : 1080px ; /* adjust to the natural wid…" at bounding box center [977, 315] width 281 height 382
click at [919, 326] on div "#ed-874968440 { display : block ; width : 1080px ; /* adjust to the natural wid…" at bounding box center [977, 315] width 281 height 382
type textarea "}"
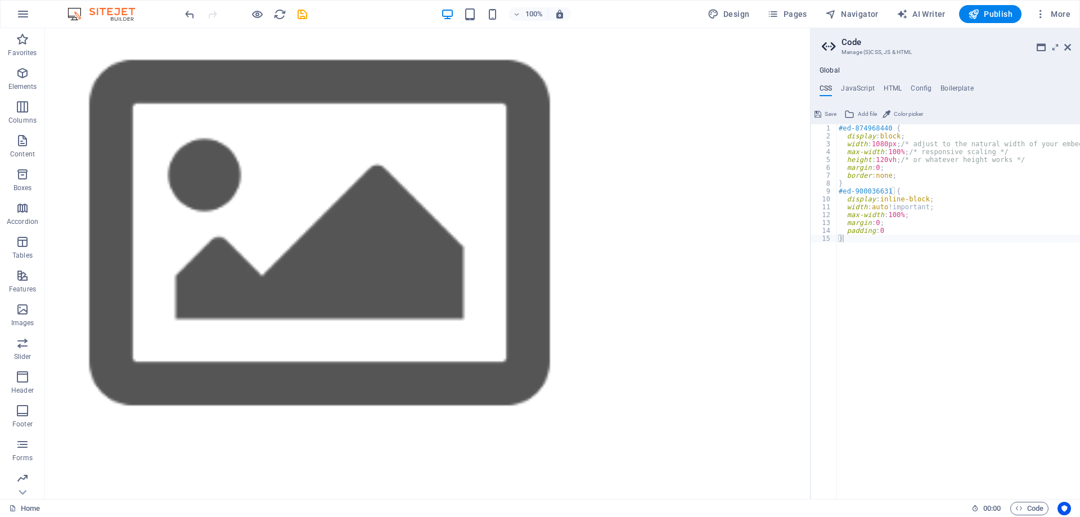
click at [823, 110] on button "Save" at bounding box center [825, 114] width 25 height 14
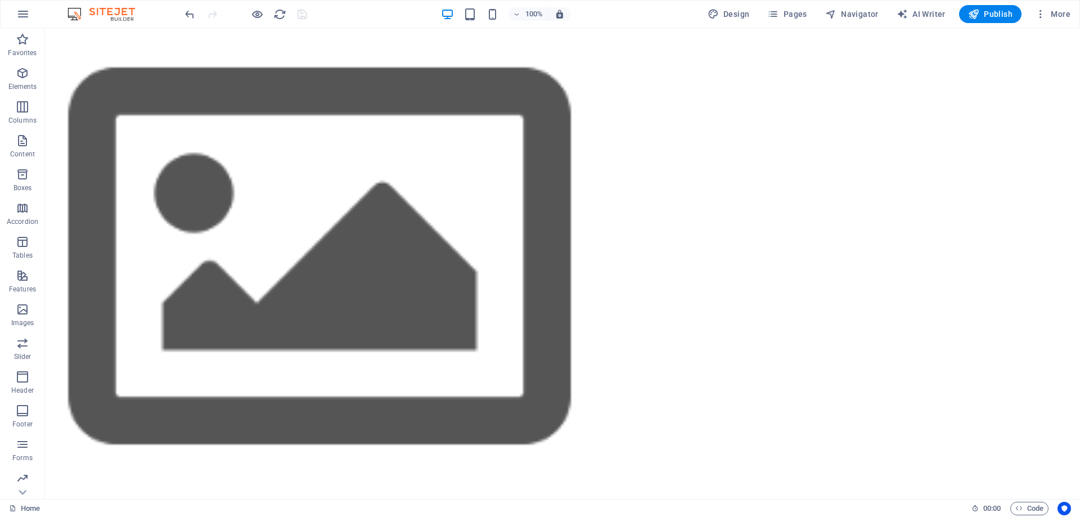
scroll to position [98, 0]
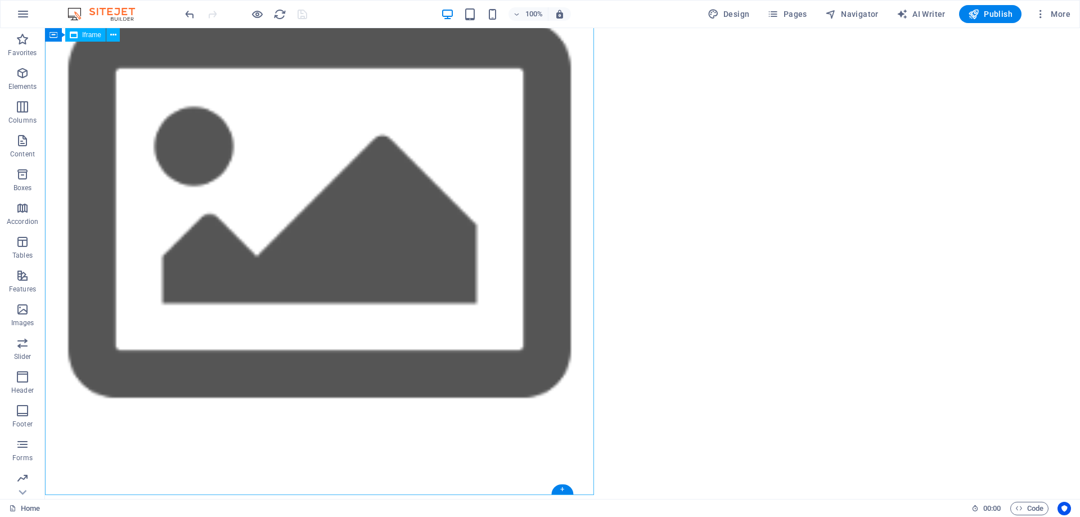
click at [752, 234] on div "</div>" at bounding box center [562, 497] width 1035 height 1134
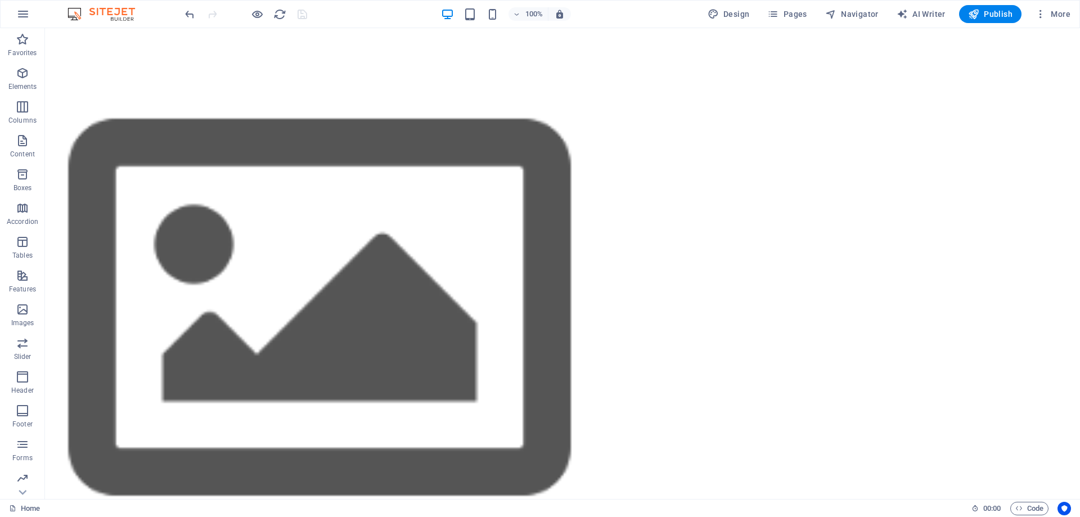
click at [1036, 509] on span "Code" at bounding box center [1030, 509] width 28 height 14
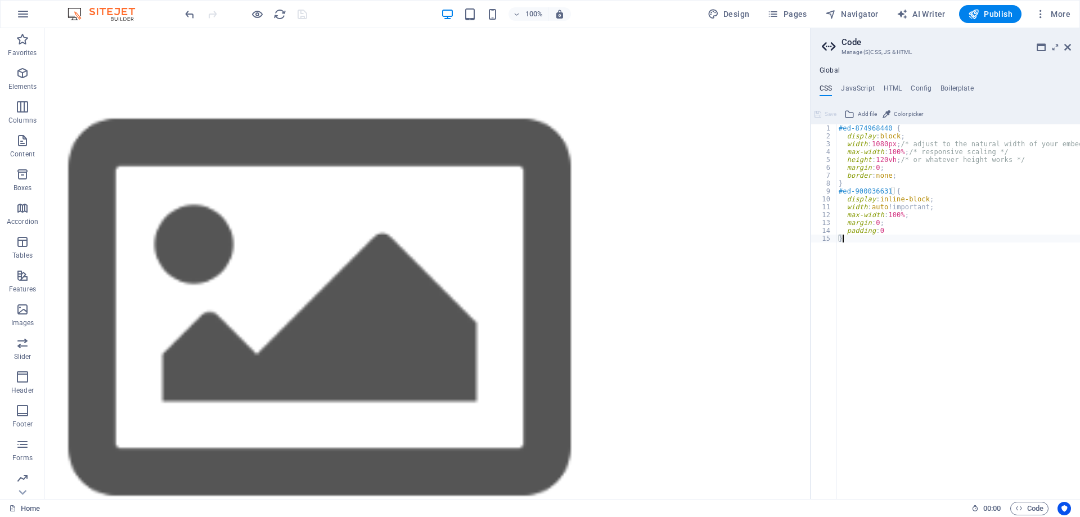
click at [1065, 41] on h2 "Code" at bounding box center [957, 42] width 230 height 10
click at [1065, 48] on icon at bounding box center [1068, 47] width 7 height 9
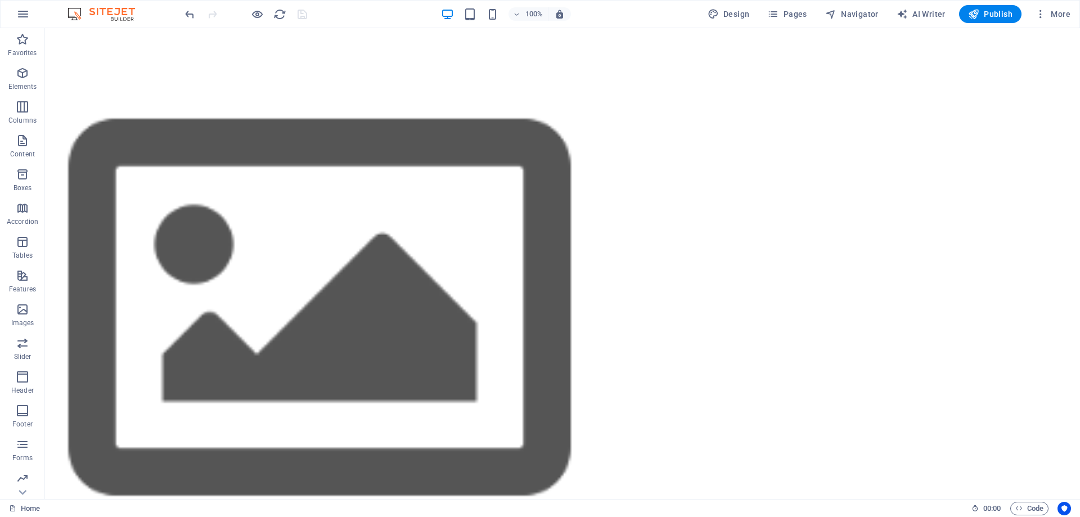
click at [33, 508] on link "Home" at bounding box center [24, 509] width 31 height 14
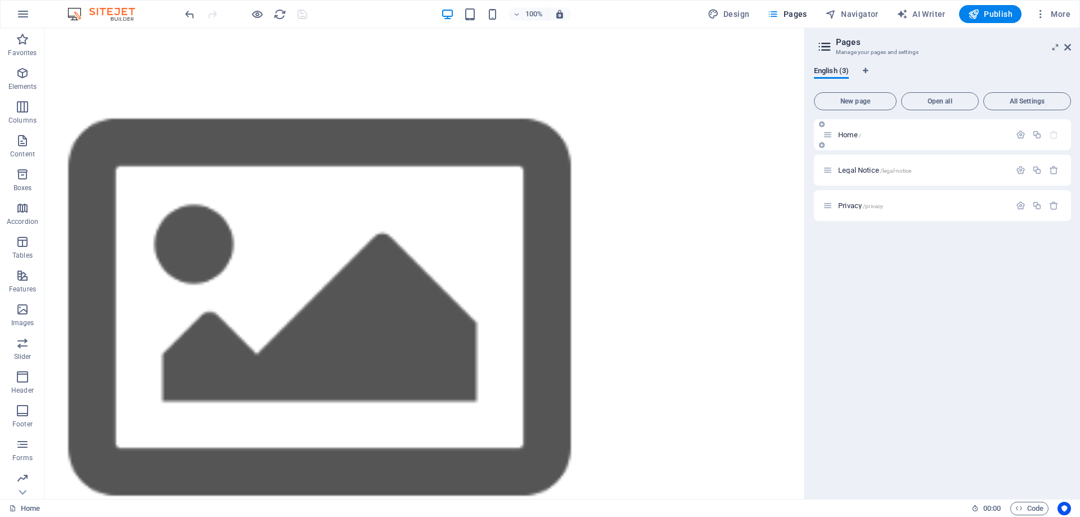
click at [928, 137] on p "Home /" at bounding box center [922, 134] width 169 height 7
click at [1019, 133] on icon "button" at bounding box center [1021, 135] width 10 height 10
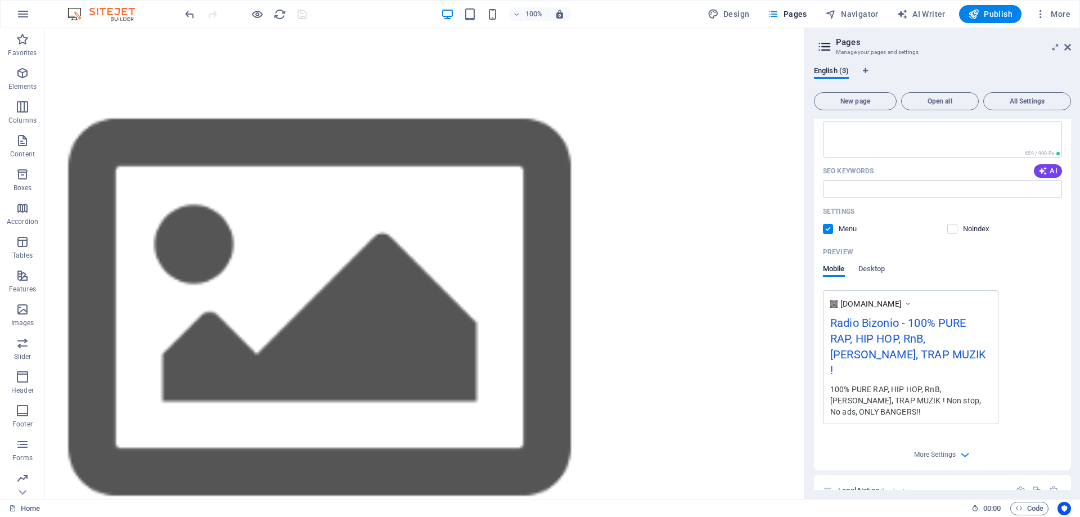
scroll to position [209, 0]
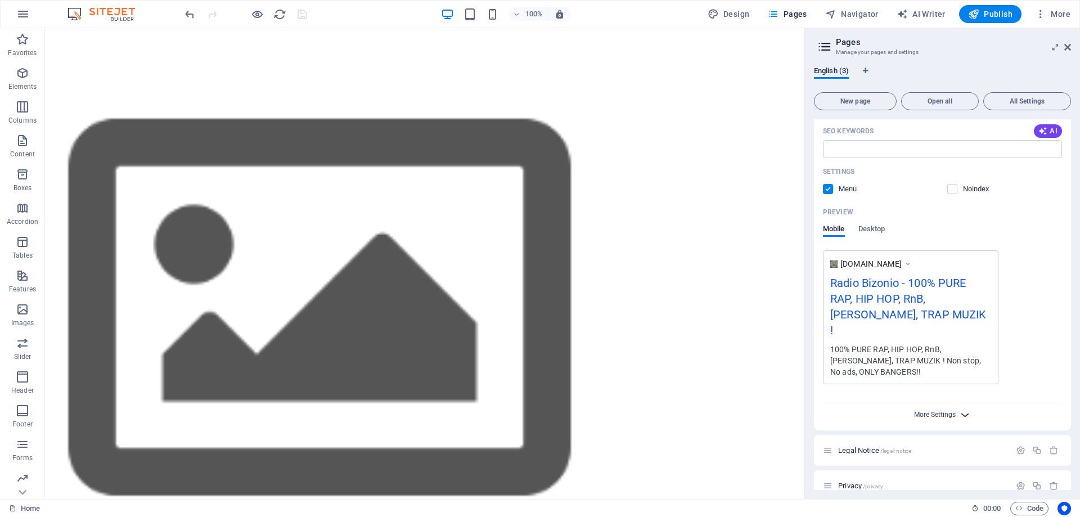
click at [935, 411] on span "More Settings" at bounding box center [935, 415] width 42 height 8
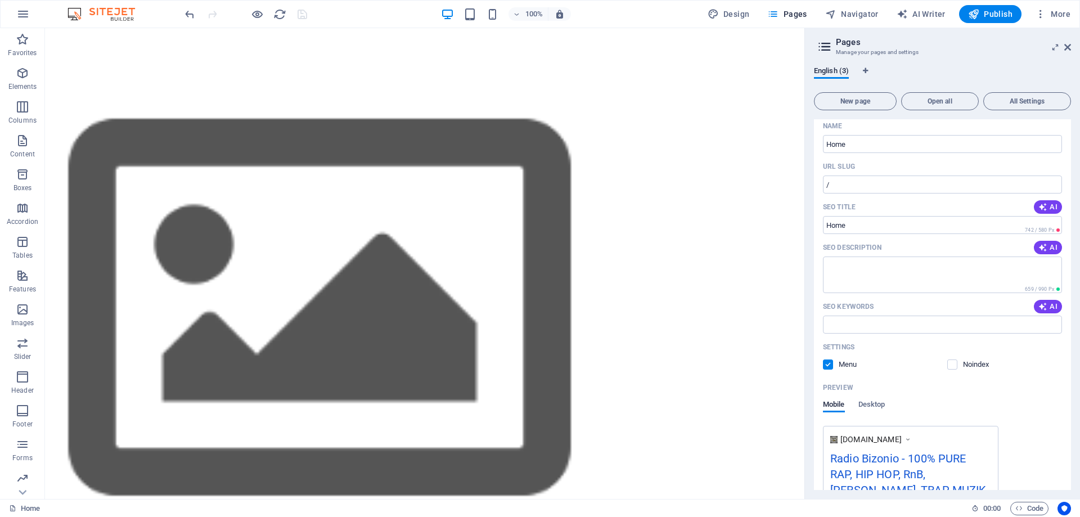
scroll to position [0, 0]
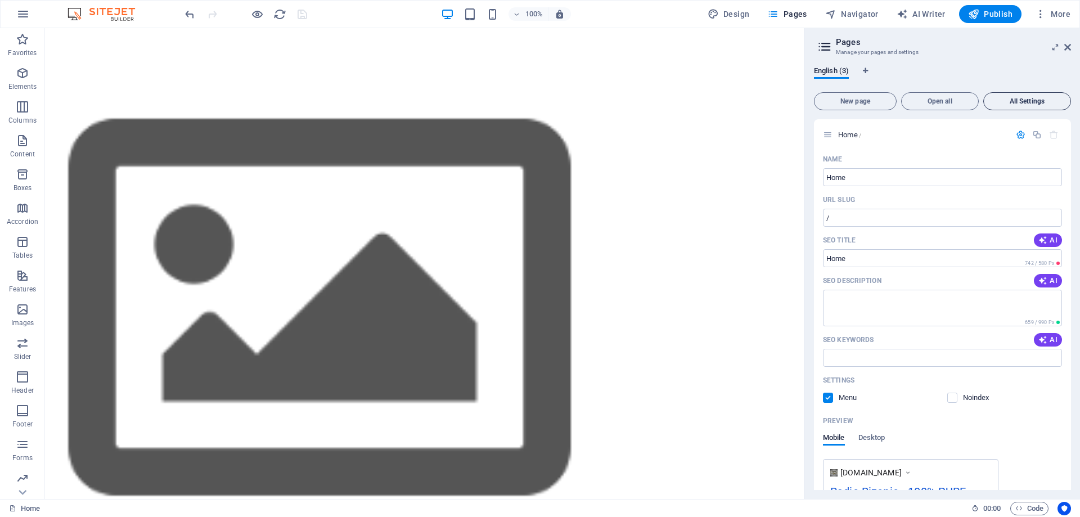
click at [1025, 103] on span "All Settings" at bounding box center [1028, 101] width 78 height 7
click at [1065, 49] on icon at bounding box center [1068, 47] width 7 height 9
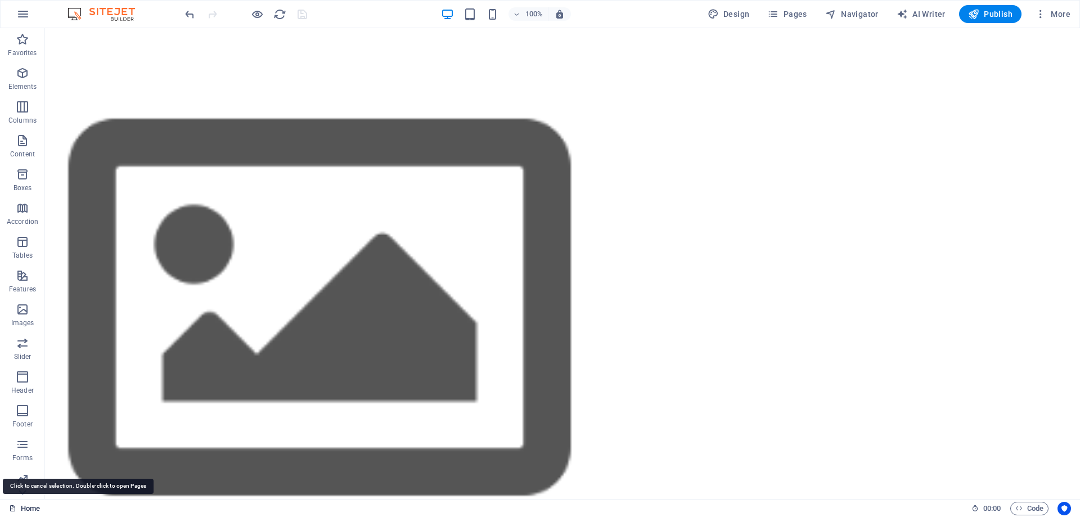
click at [26, 509] on link "Home" at bounding box center [24, 509] width 31 height 14
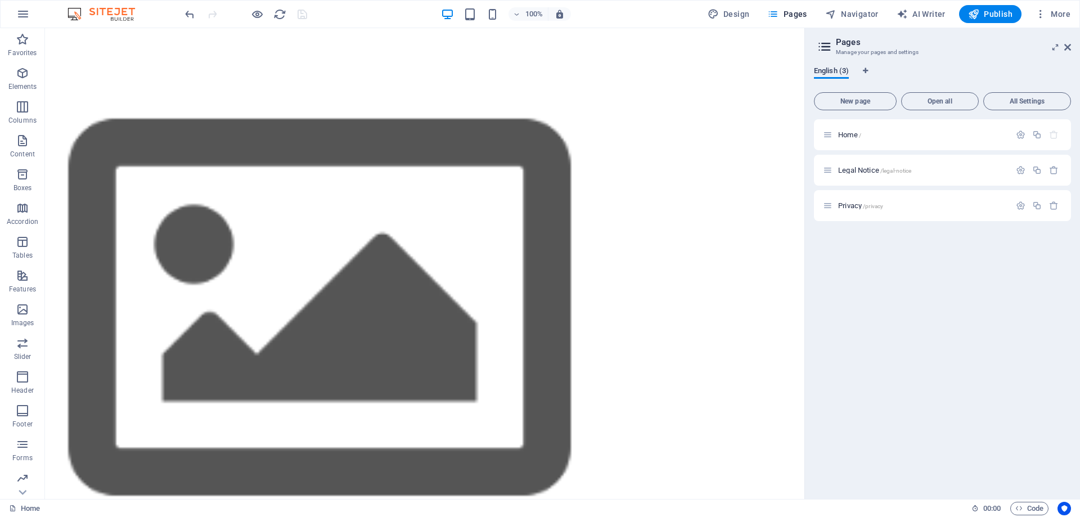
click at [841, 72] on span "English (3)" at bounding box center [831, 72] width 35 height 16
click at [854, 205] on span "Privacy /privacy" at bounding box center [860, 205] width 45 height 8
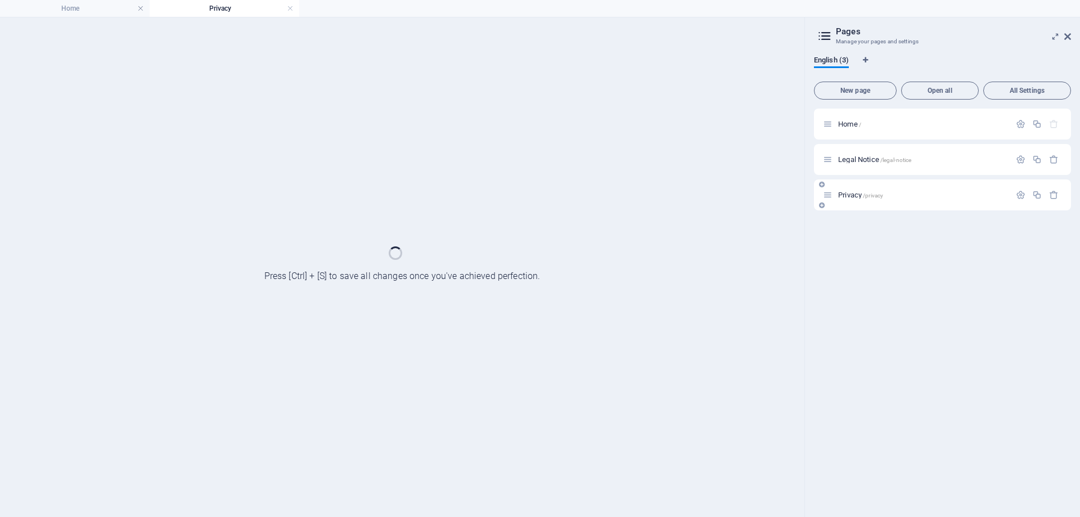
click at [854, 205] on div "Privacy /privacy" at bounding box center [942, 194] width 257 height 31
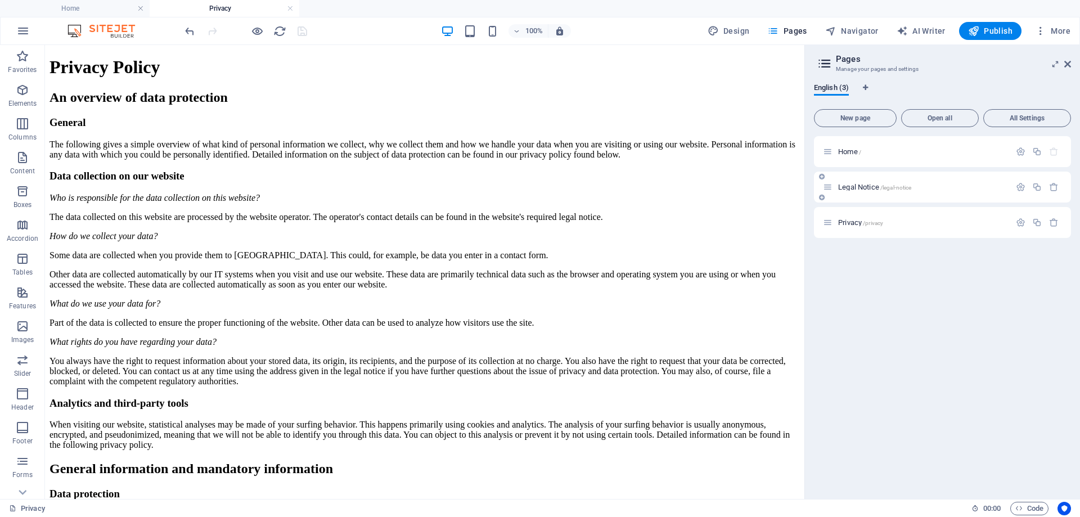
click at [856, 191] on div "Legal Notice /legal-notice" at bounding box center [916, 187] width 187 height 13
click at [851, 185] on span "Legal Notice /legal-notice" at bounding box center [874, 187] width 73 height 8
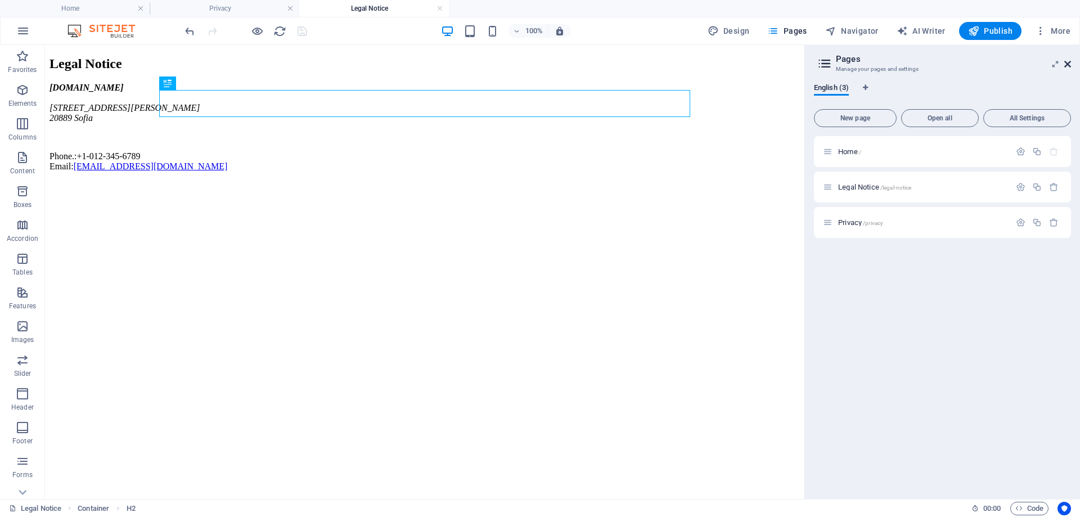
click at [1066, 65] on icon at bounding box center [1068, 64] width 7 height 9
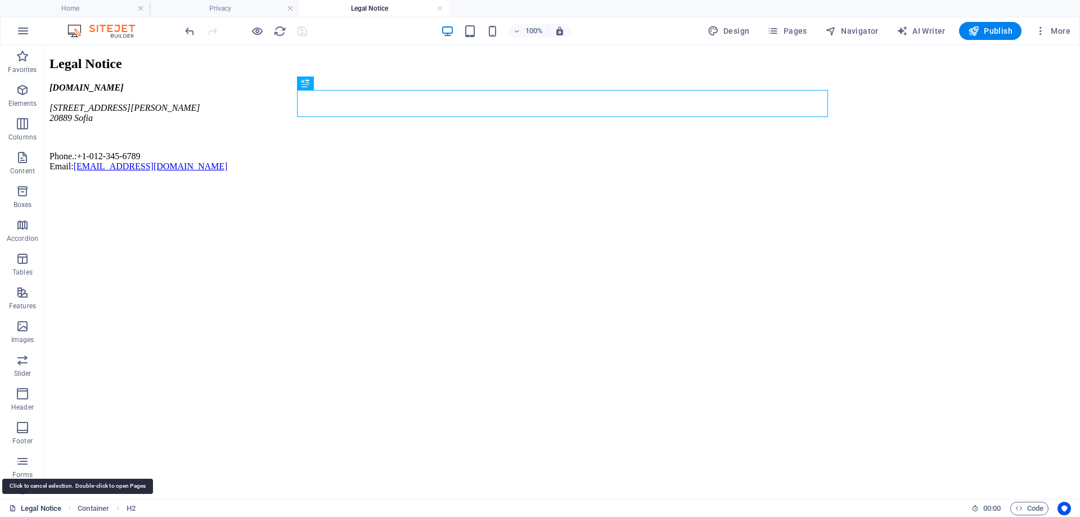
click at [42, 511] on link "Legal Notice" at bounding box center [35, 509] width 52 height 14
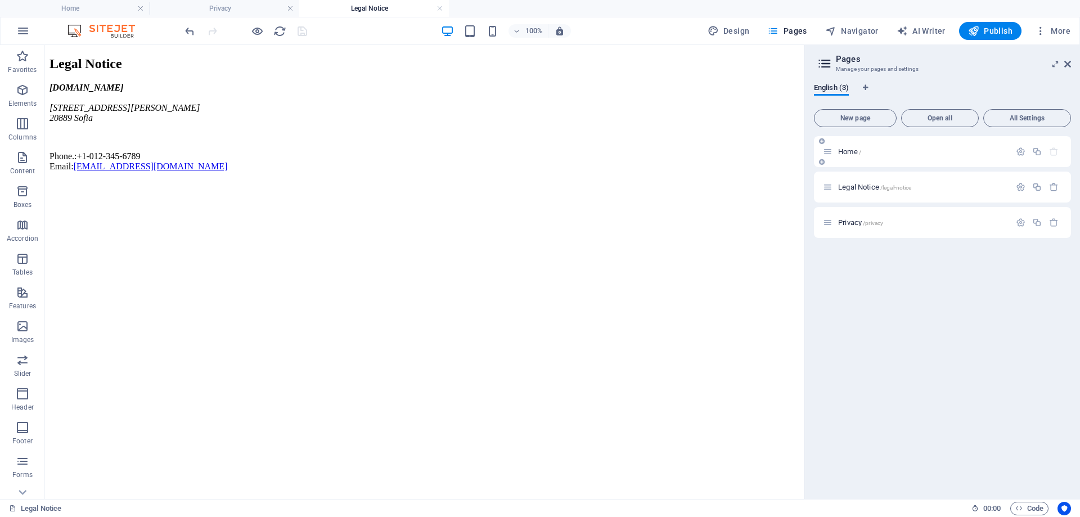
click at [861, 147] on div "Home /" at bounding box center [916, 151] width 187 height 13
click at [851, 154] on span "Home /" at bounding box center [849, 151] width 23 height 8
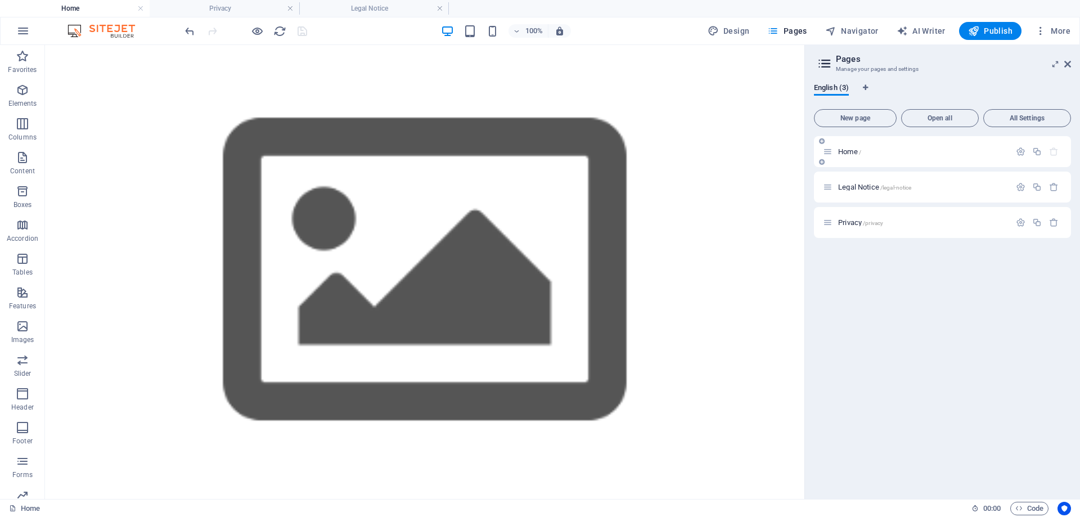
click at [821, 164] on icon at bounding box center [822, 162] width 6 height 7
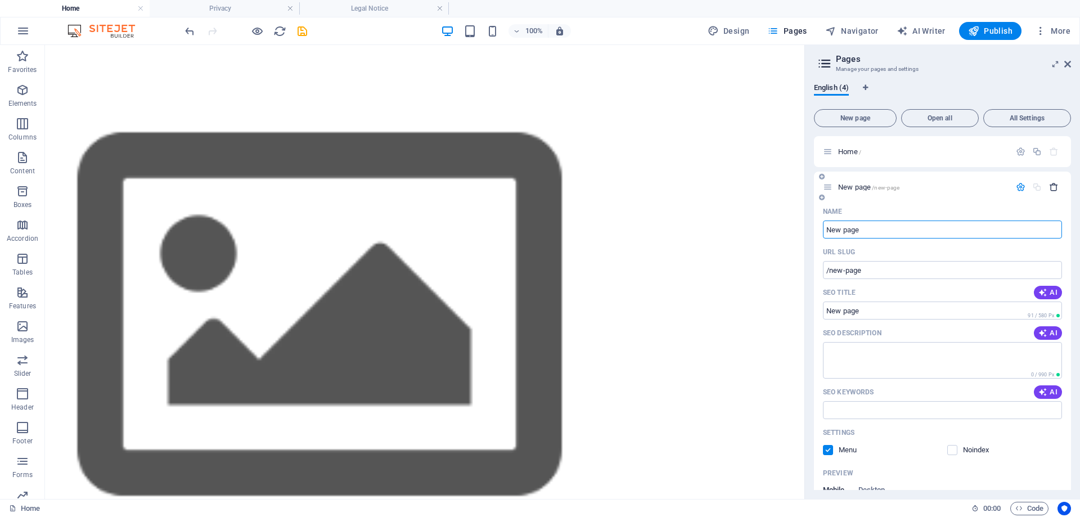
click at [1053, 190] on icon "button" at bounding box center [1054, 187] width 10 height 10
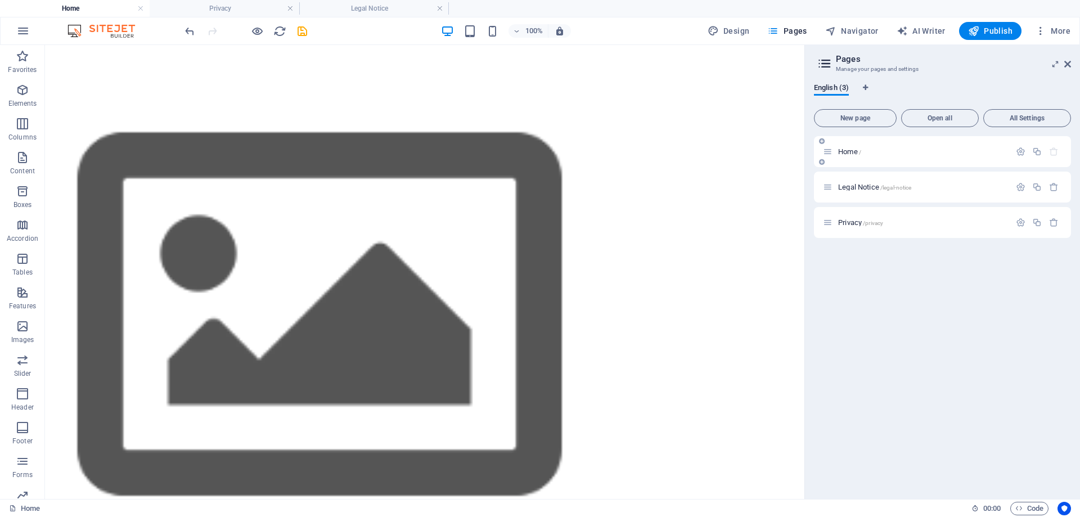
click at [858, 146] on div "Home /" at bounding box center [916, 151] width 187 height 13
click at [851, 153] on span "Home /" at bounding box center [849, 151] width 23 height 8
click at [906, 153] on p "Home /" at bounding box center [922, 151] width 169 height 7
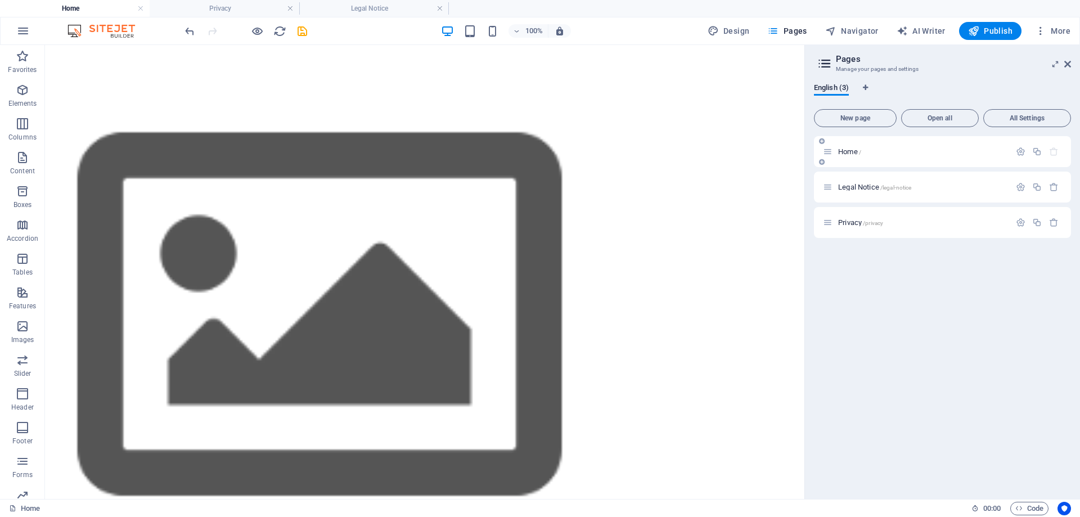
click at [906, 153] on p "Home /" at bounding box center [922, 151] width 169 height 7
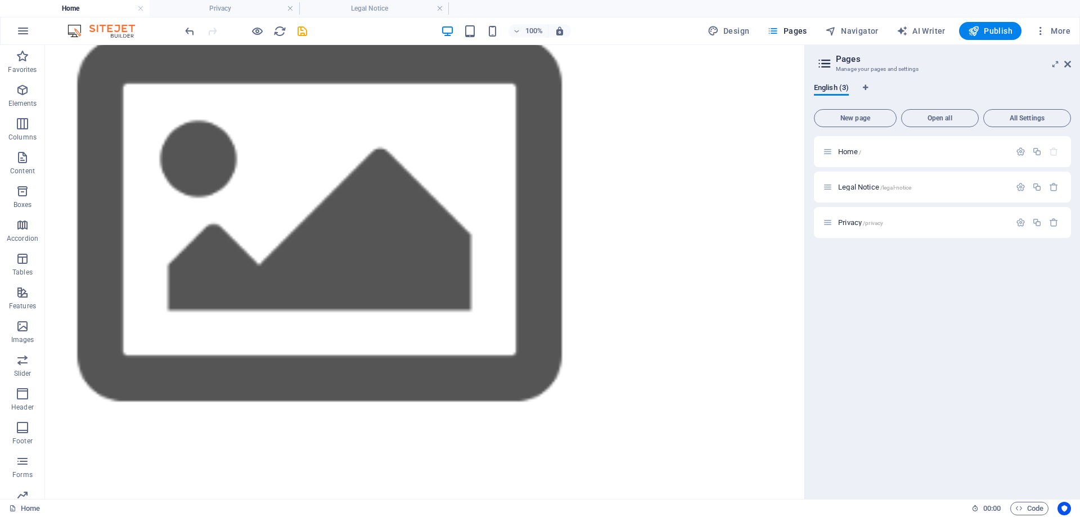
click at [677, 265] on div "</div>" at bounding box center [425, 497] width 760 height 1094
click at [825, 62] on icon at bounding box center [824, 64] width 17 height 16
click at [1068, 62] on icon at bounding box center [1068, 64] width 7 height 9
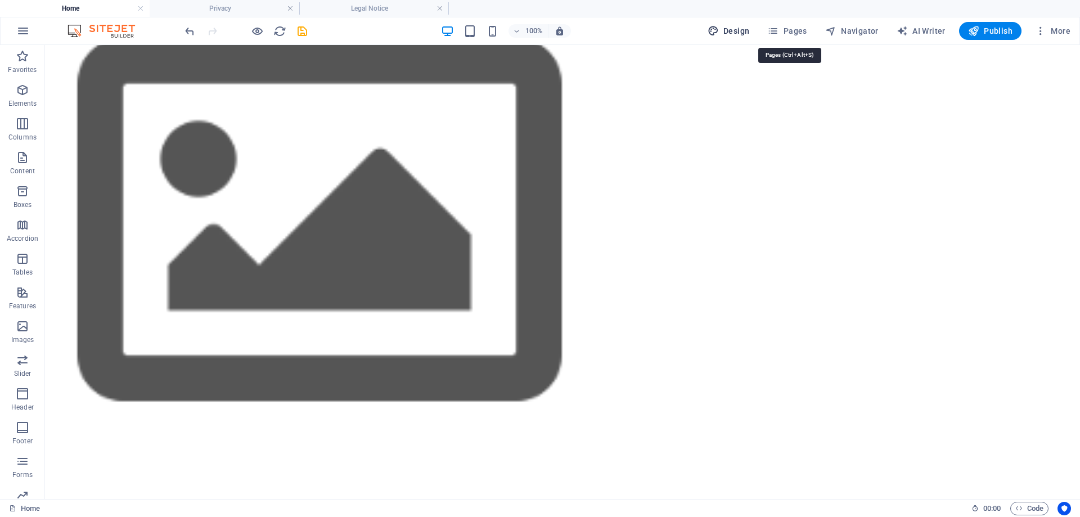
drag, startPoint x: 744, startPoint y: 33, endPoint x: 756, endPoint y: 60, distance: 30.0
click at [744, 33] on span "Design" at bounding box center [729, 30] width 42 height 11
select select "ease-in-out"
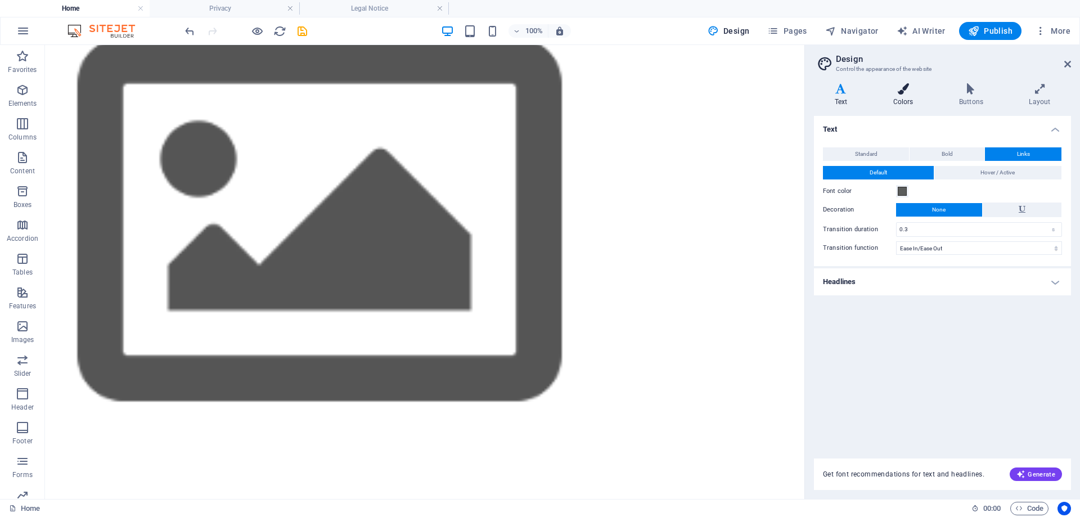
click at [910, 93] on icon at bounding box center [903, 88] width 61 height 11
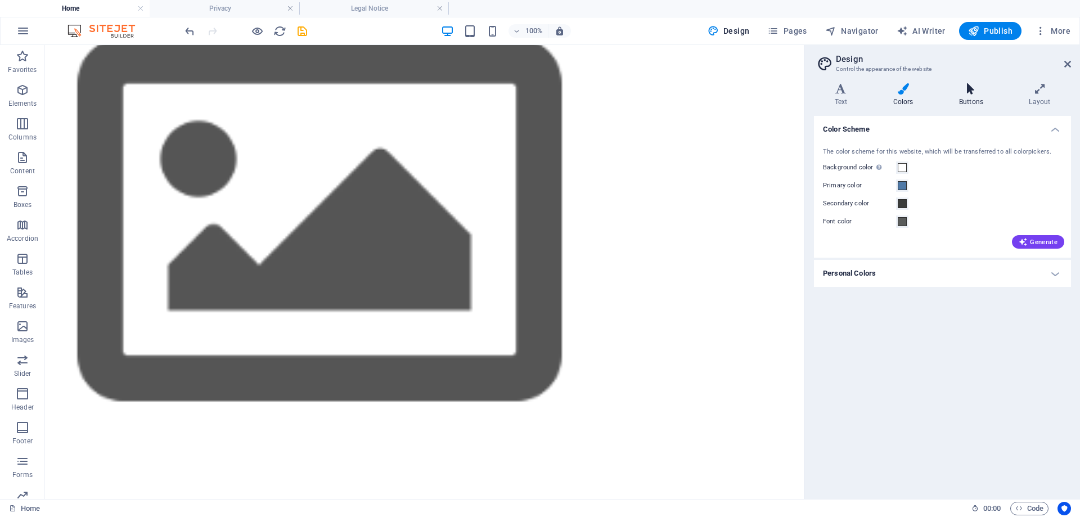
click at [954, 92] on icon at bounding box center [971, 88] width 65 height 11
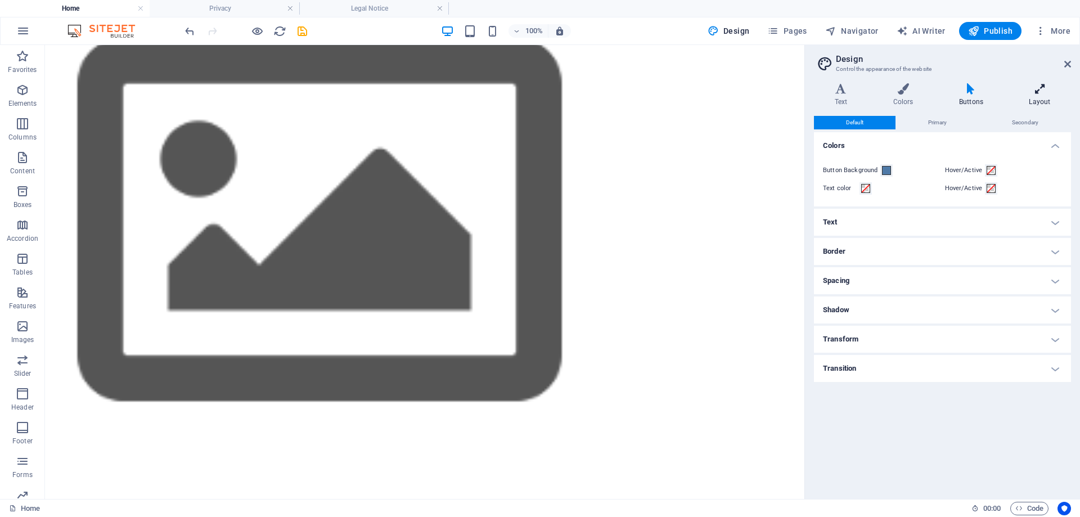
click at [1034, 95] on h4 "Layout" at bounding box center [1040, 95] width 62 height 24
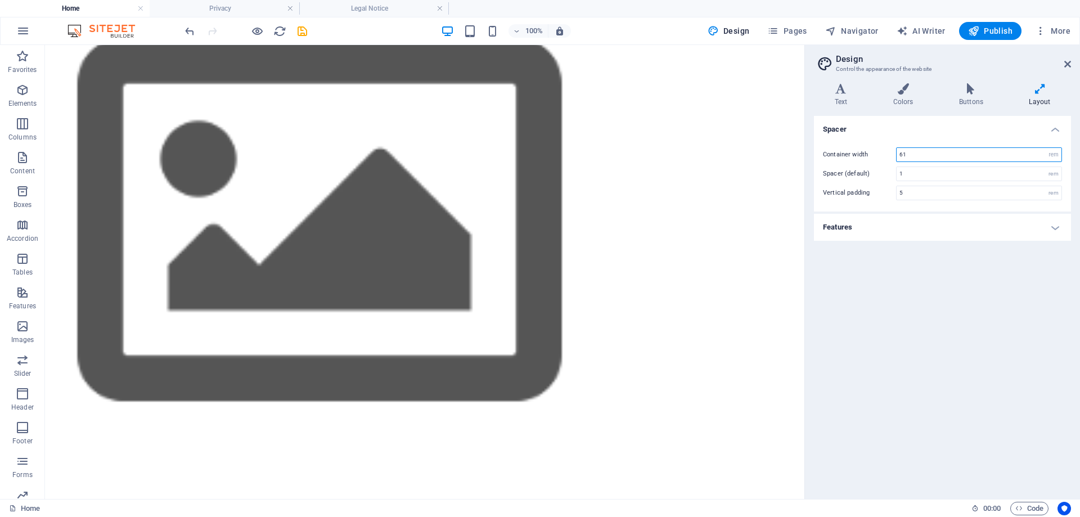
click at [947, 150] on input "61" at bounding box center [979, 155] width 165 height 14
click at [912, 269] on div "Spacer Container width rem px Spacer (default) 1 rem Vertical padding 5 rem Fea…" at bounding box center [942, 303] width 257 height 374
click at [913, 177] on input "1" at bounding box center [979, 174] width 165 height 14
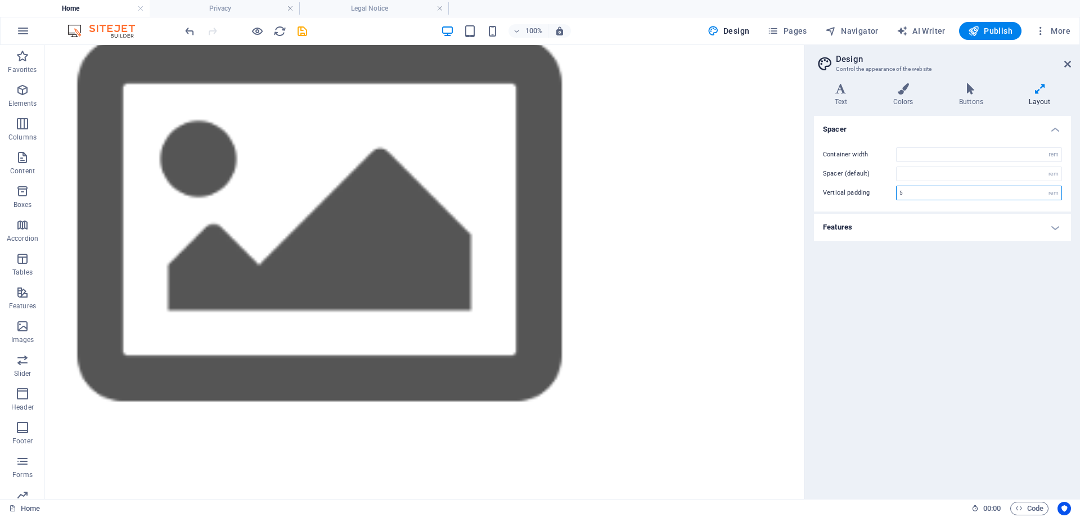
click at [908, 190] on input "5" at bounding box center [979, 193] width 165 height 14
click at [908, 206] on div "Container width rem px Spacer (default) rem Vertical padding rem" at bounding box center [943, 173] width 262 height 75
click at [879, 275] on div "Spacer Container width rem px Spacer (default) rem Vertical padding rem Feature…" at bounding box center [942, 303] width 257 height 374
click at [1067, 70] on header "Design Control the appearance of the website" at bounding box center [943, 59] width 255 height 29
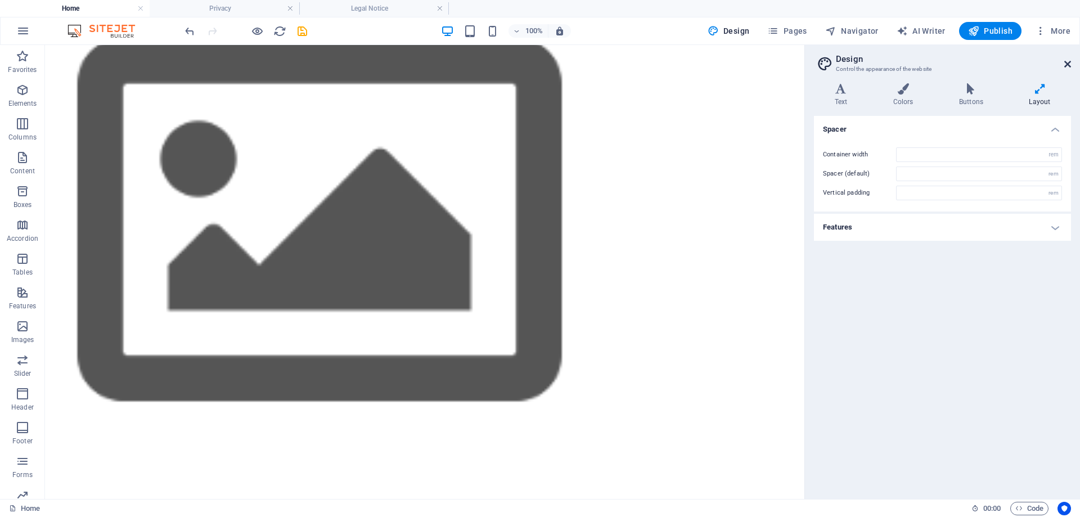
click at [1068, 66] on icon at bounding box center [1068, 64] width 7 height 9
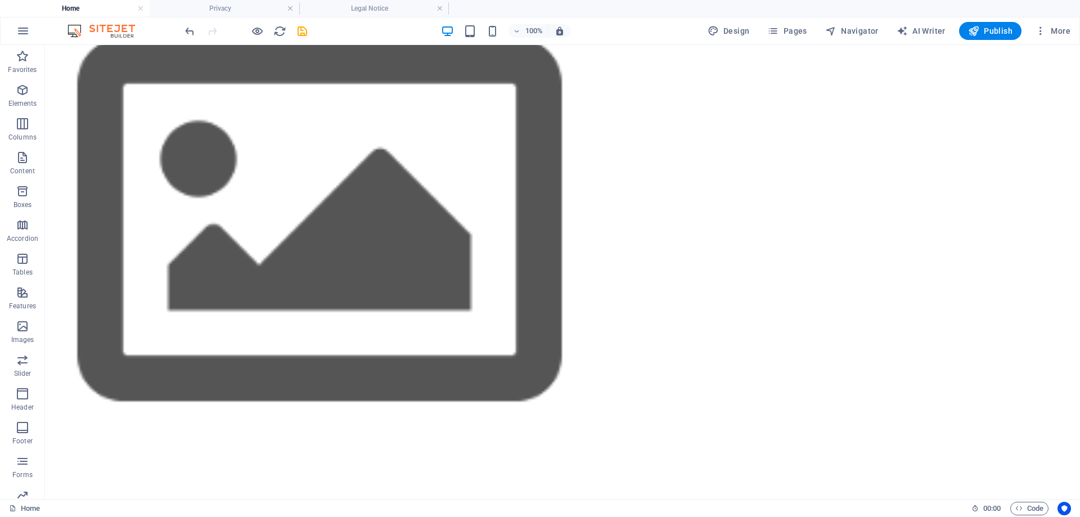
click at [802, 151] on div "</div>" at bounding box center [562, 497] width 1035 height 1094
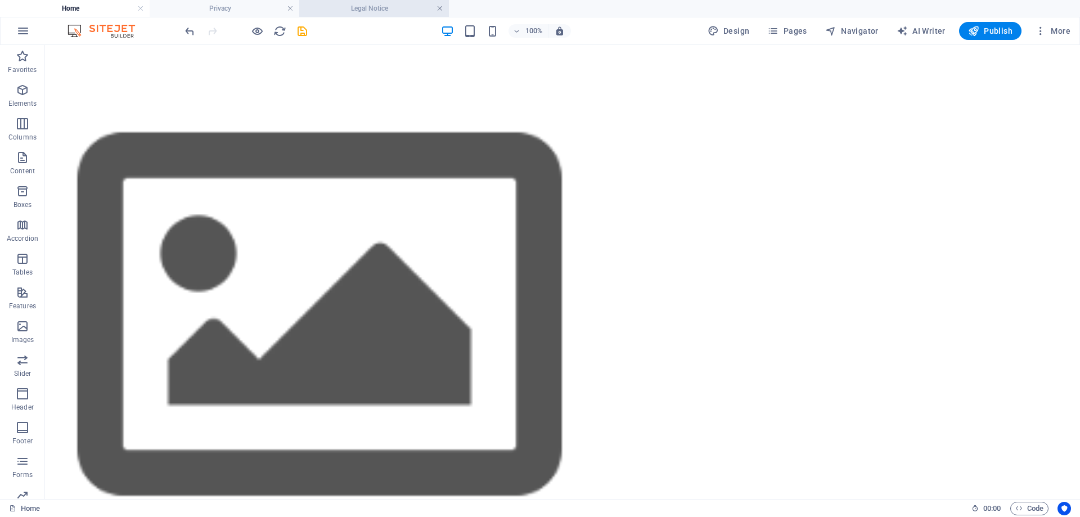
click at [443, 8] on link at bounding box center [440, 8] width 7 height 11
click at [290, 8] on link at bounding box center [290, 8] width 7 height 11
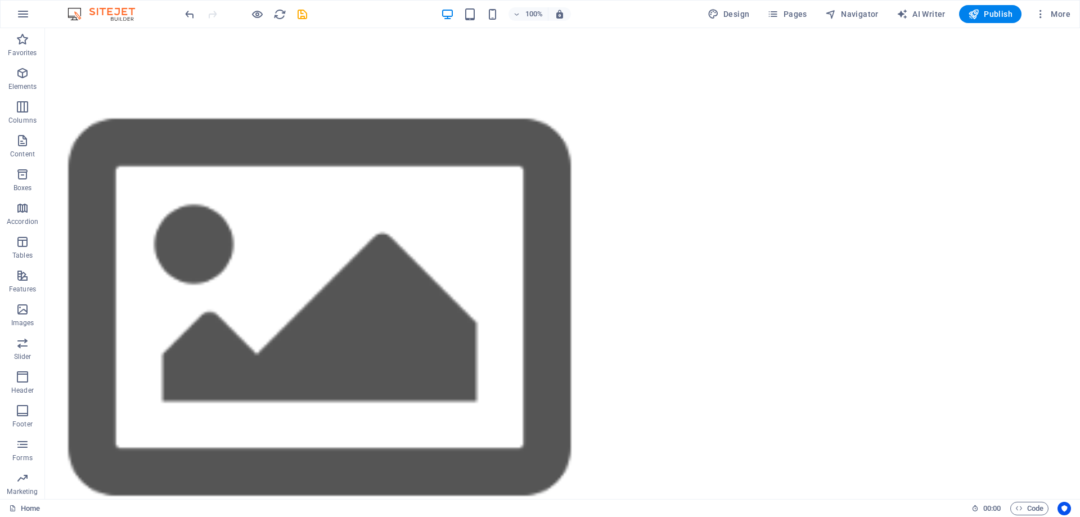
click at [1034, 16] on button "More" at bounding box center [1053, 14] width 44 height 18
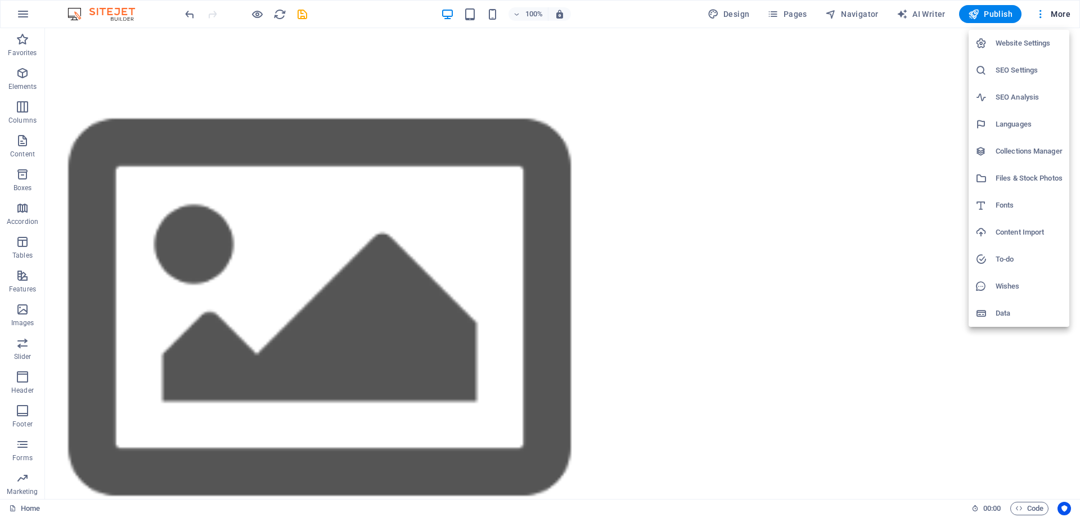
click at [1017, 43] on h6 "Website Settings" at bounding box center [1029, 44] width 67 height 14
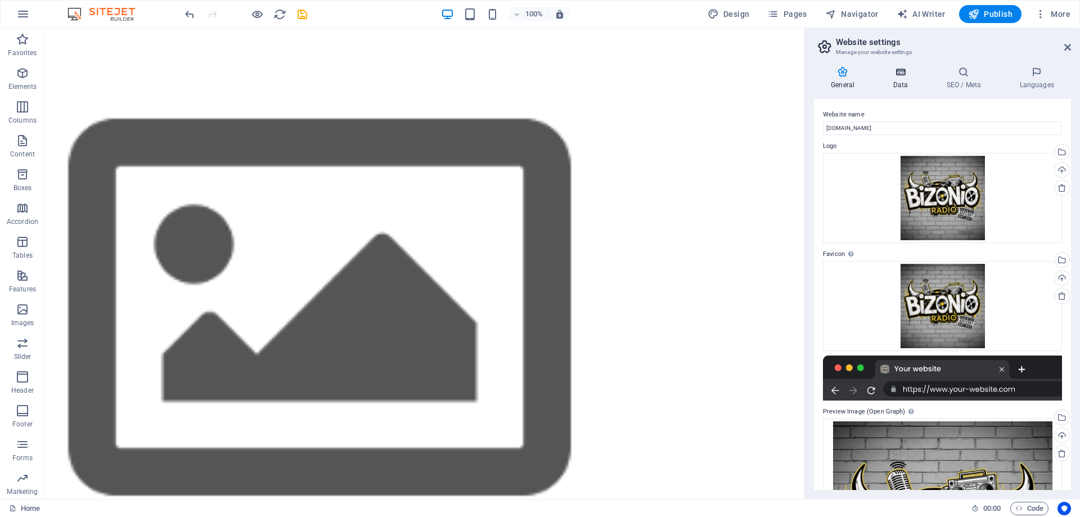
click at [908, 80] on h4 "Data" at bounding box center [902, 78] width 53 height 24
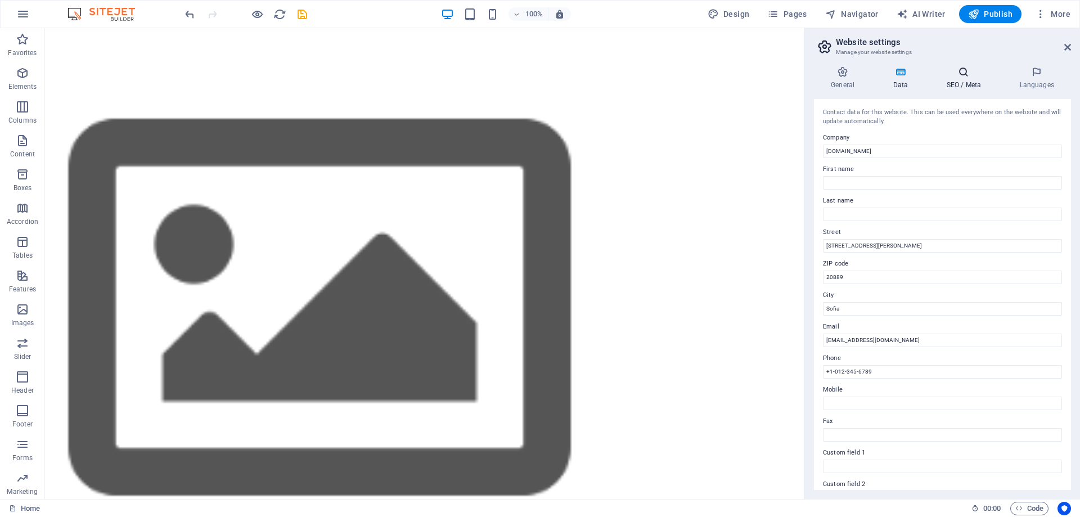
click at [961, 81] on h4 "SEO / Meta" at bounding box center [966, 78] width 73 height 24
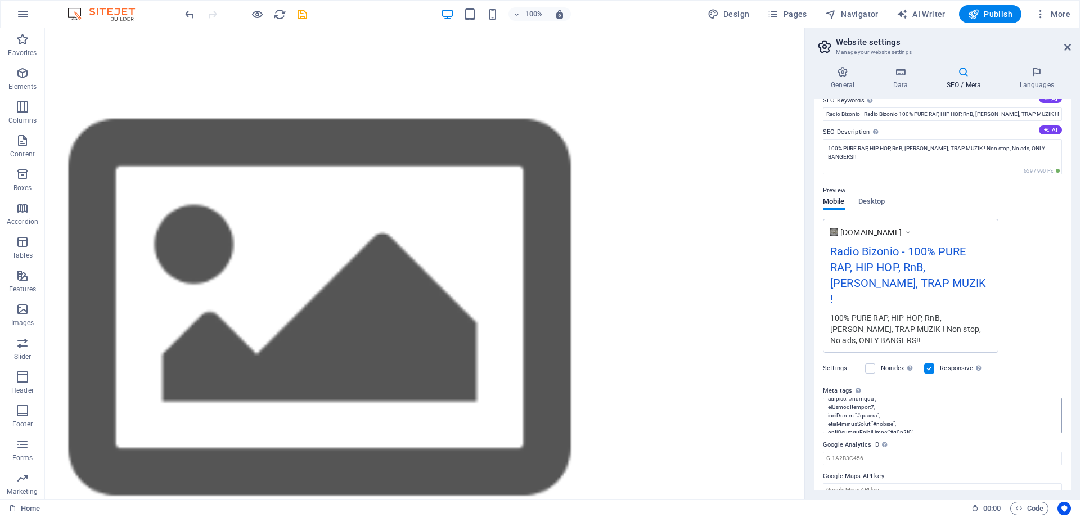
scroll to position [281, 0]
click at [1045, 353] on div "Settings Noindex Instruct search engines to exclude this website from search re…" at bounding box center [942, 369] width 239 height 32
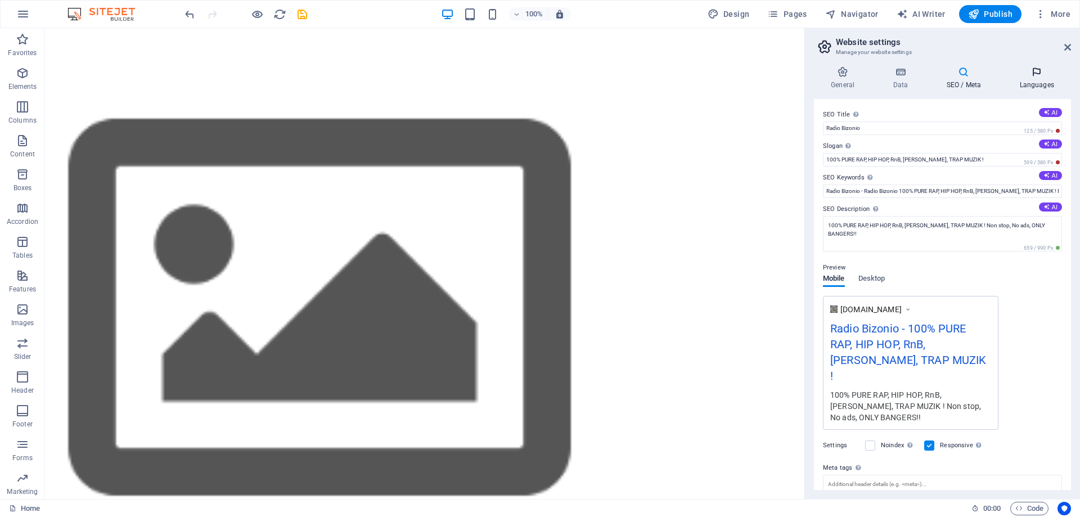
click at [1039, 86] on h4 "Languages" at bounding box center [1037, 78] width 69 height 24
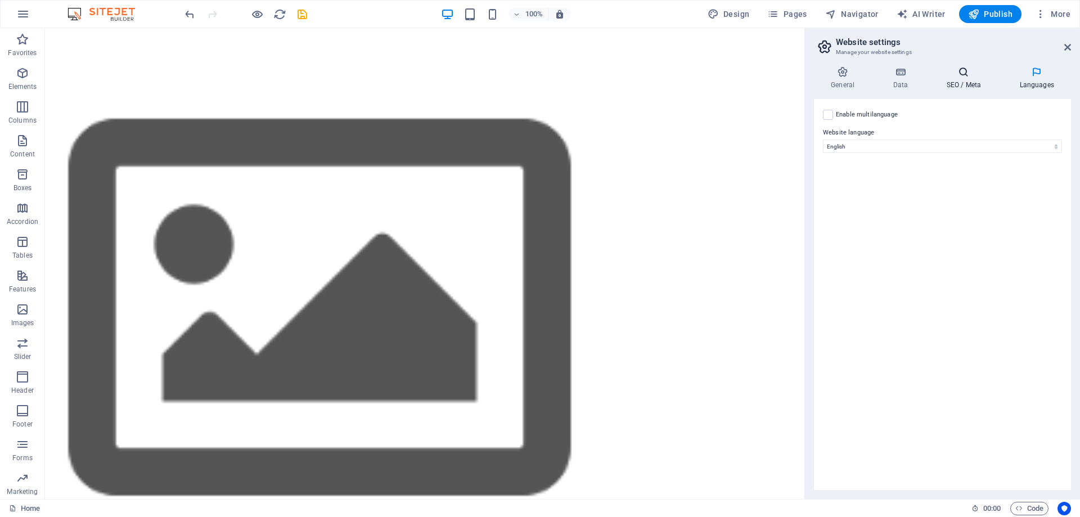
click at [995, 80] on h4 "SEO / Meta" at bounding box center [966, 78] width 73 height 24
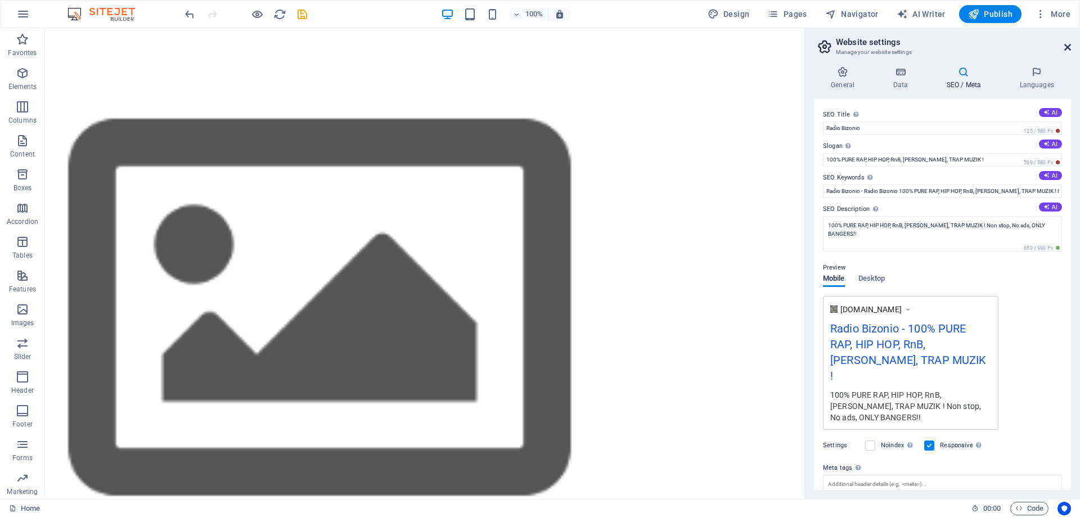
click at [1070, 47] on icon at bounding box center [1068, 47] width 7 height 9
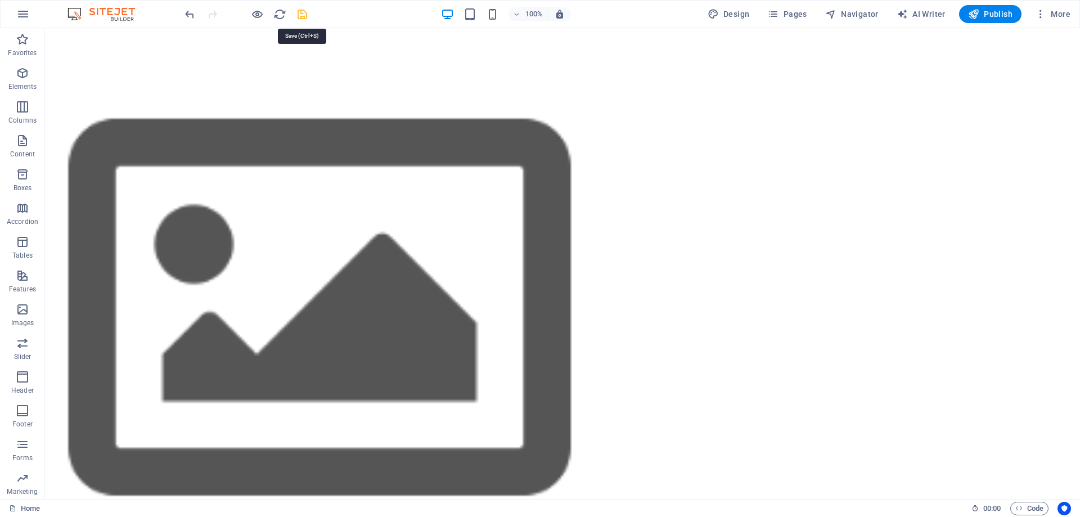
click at [299, 14] on icon "save" at bounding box center [302, 14] width 13 height 13
click at [739, 16] on span "Design" at bounding box center [729, 13] width 42 height 11
select select "rem"
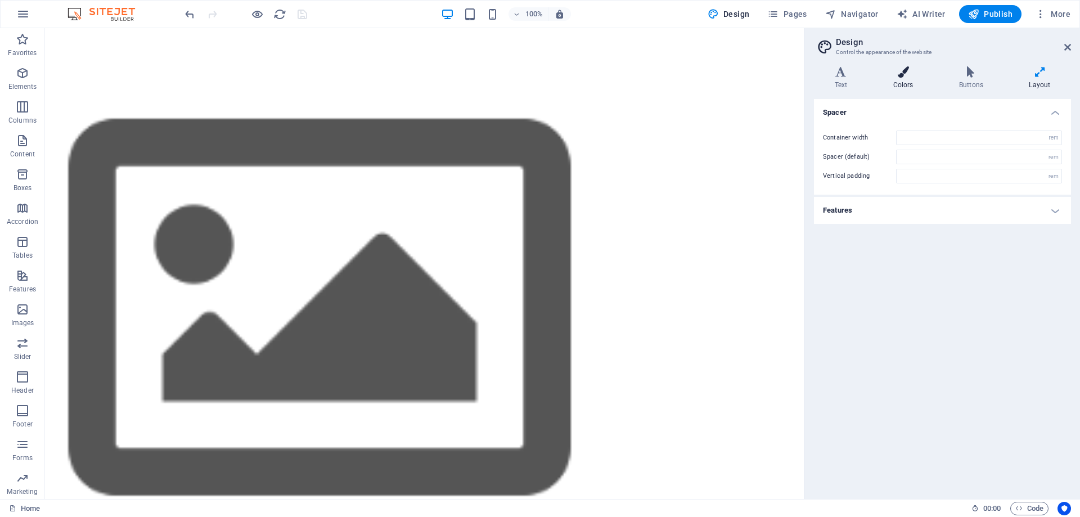
click at [893, 83] on h4 "Colors" at bounding box center [906, 78] width 66 height 24
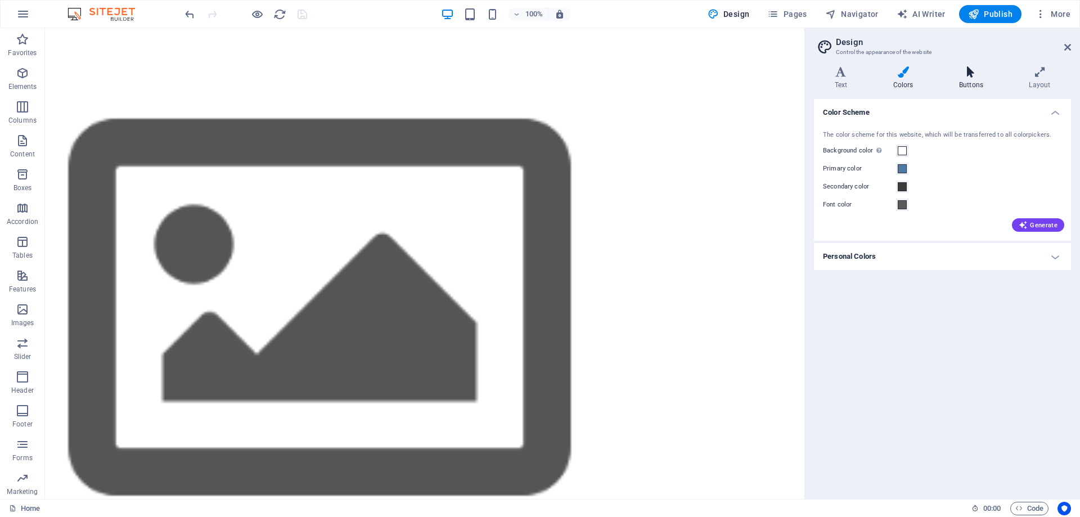
click at [975, 79] on h4 "Buttons" at bounding box center [974, 78] width 70 height 24
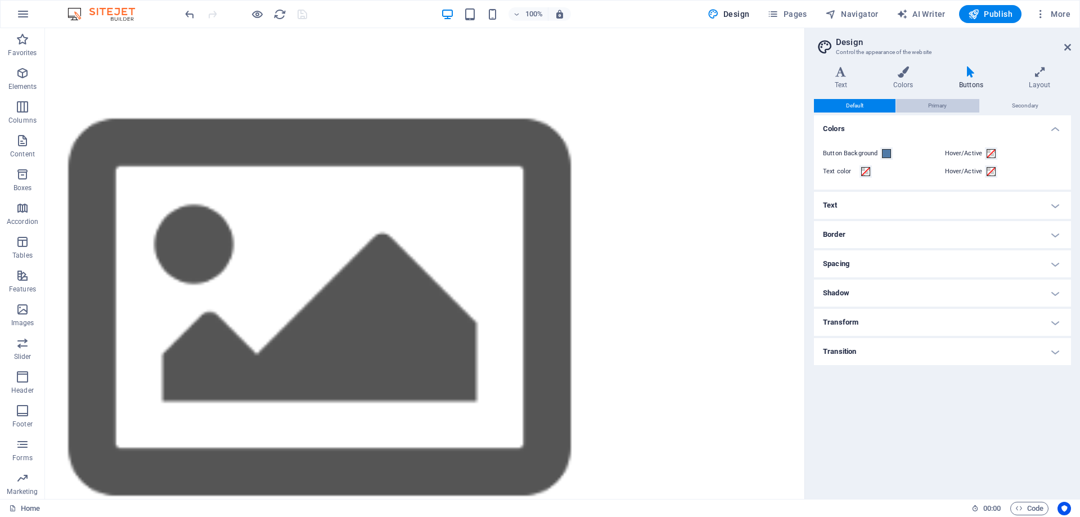
click at [932, 104] on span "Primary" at bounding box center [937, 106] width 19 height 14
click at [1020, 106] on span "Secondary" at bounding box center [1025, 106] width 26 height 14
click at [859, 106] on span "Default" at bounding box center [854, 106] width 17 height 14
click at [845, 74] on icon at bounding box center [841, 71] width 54 height 11
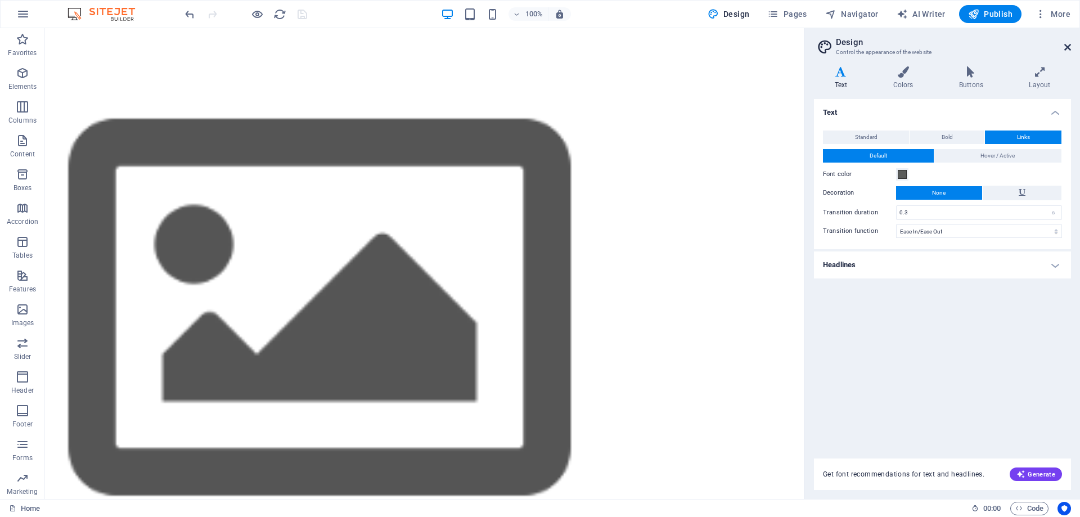
click at [1067, 48] on icon at bounding box center [1068, 47] width 7 height 9
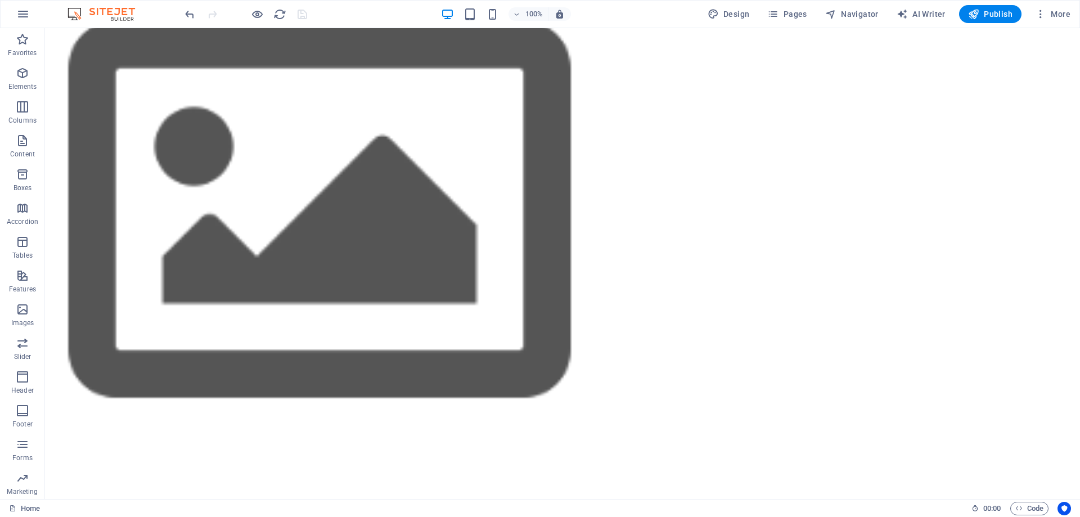
click at [728, 206] on div "</div>" at bounding box center [562, 497] width 1035 height 1134
click at [755, 217] on div "</div>" at bounding box center [562, 497] width 1035 height 1134
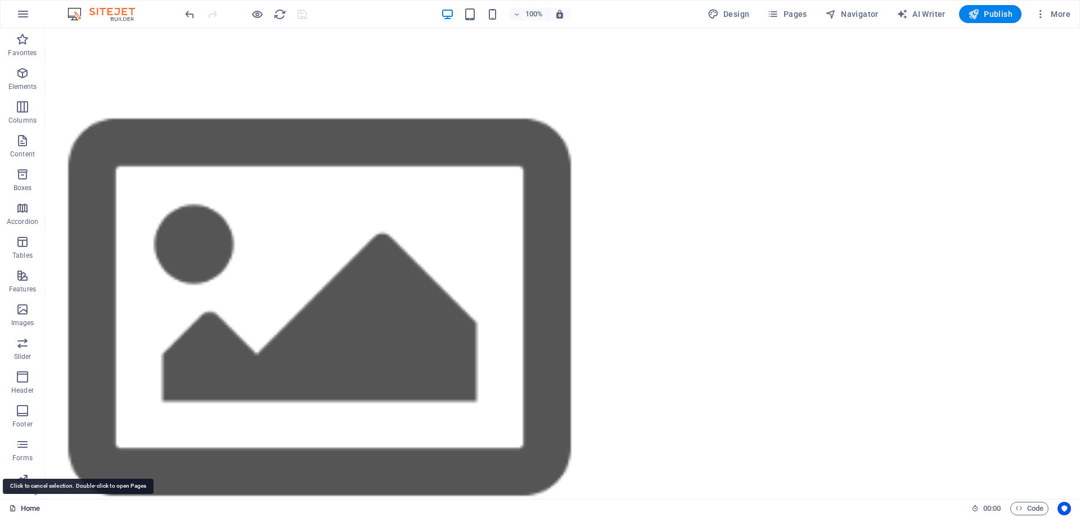
click at [29, 506] on link "Home" at bounding box center [24, 509] width 31 height 14
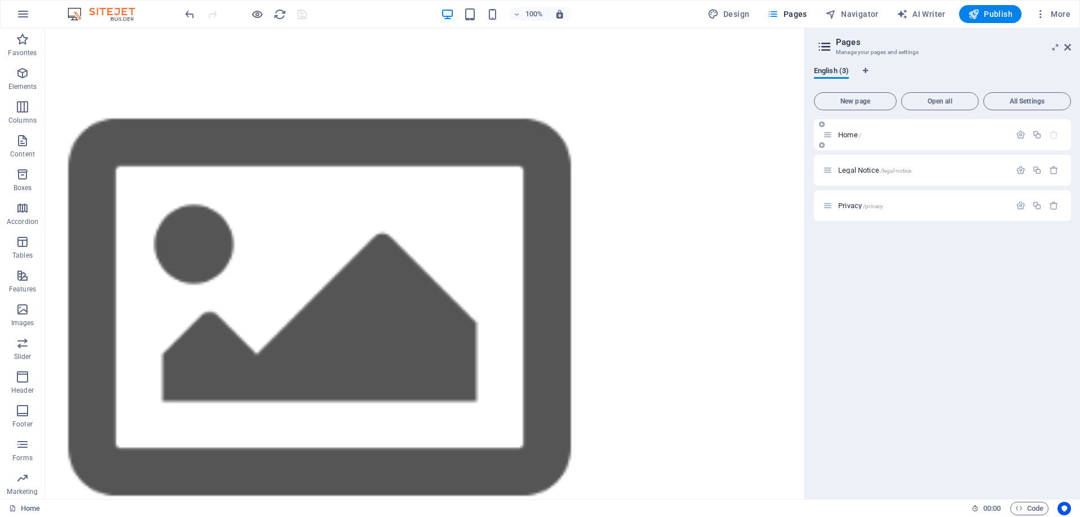
click at [870, 136] on p "Home /" at bounding box center [922, 134] width 169 height 7
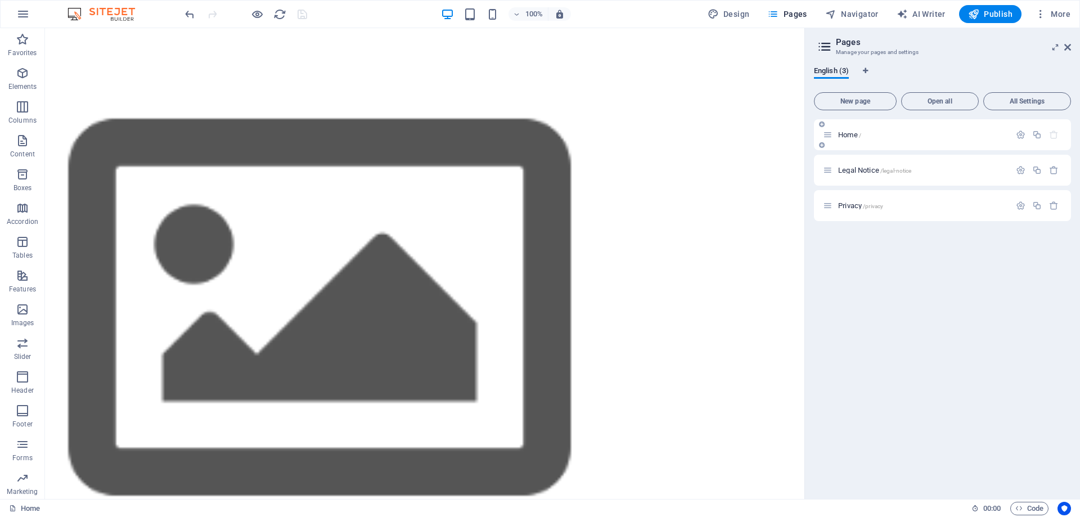
click at [870, 136] on p "Home /" at bounding box center [922, 134] width 169 height 7
click at [1024, 134] on icon "button" at bounding box center [1021, 135] width 10 height 10
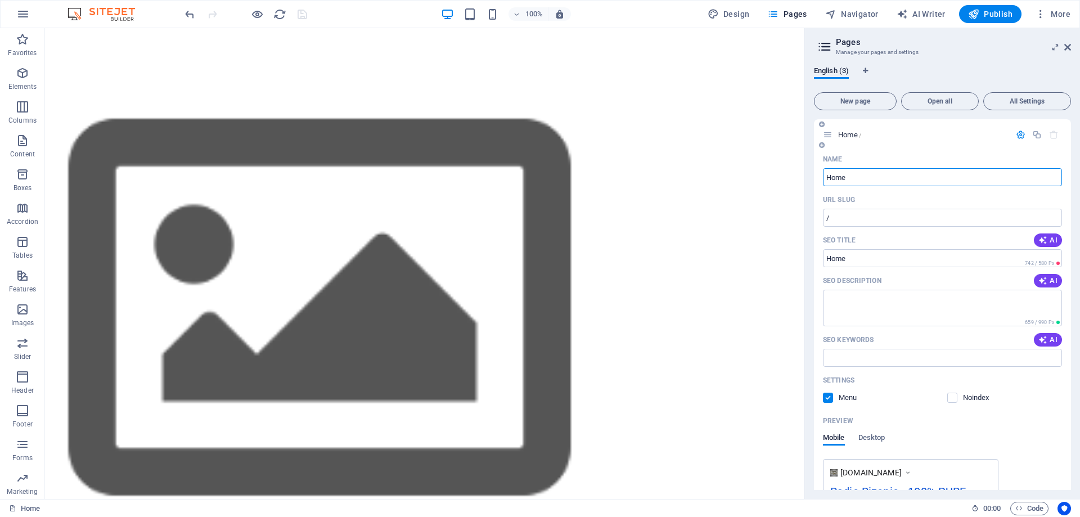
click at [1023, 133] on icon "button" at bounding box center [1021, 135] width 10 height 10
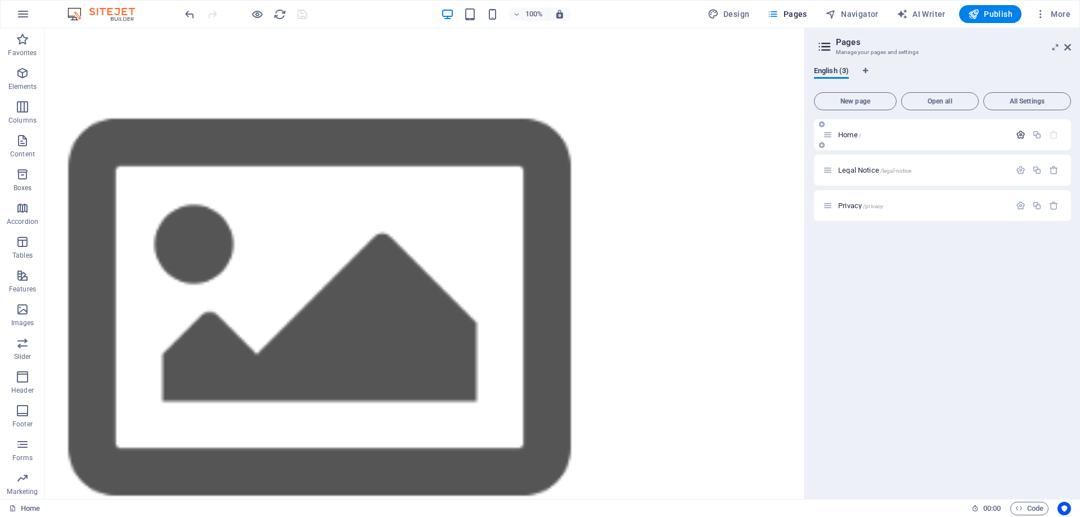
click at [1023, 132] on icon "button" at bounding box center [1021, 135] width 10 height 10
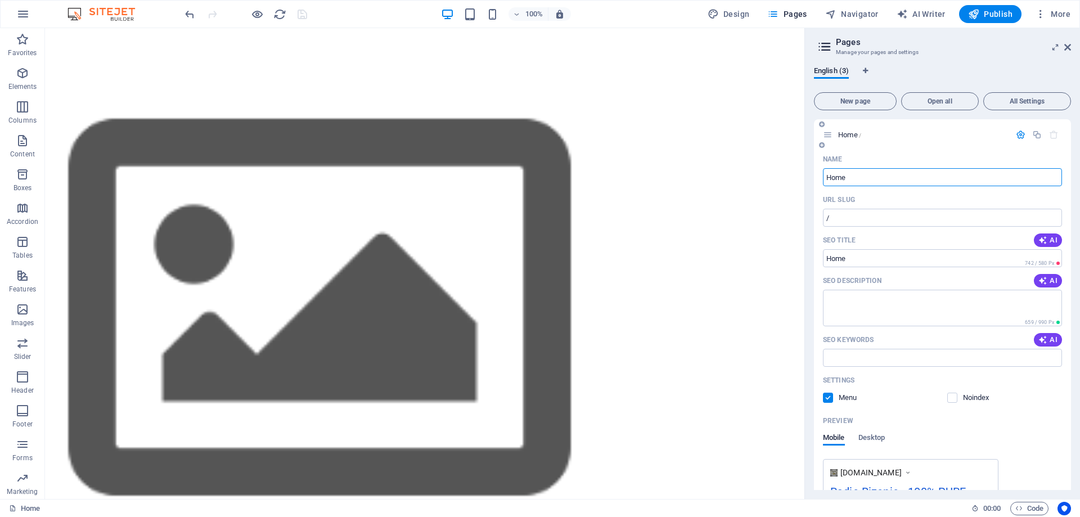
click at [1013, 134] on button "button" at bounding box center [1021, 135] width 16 height 10
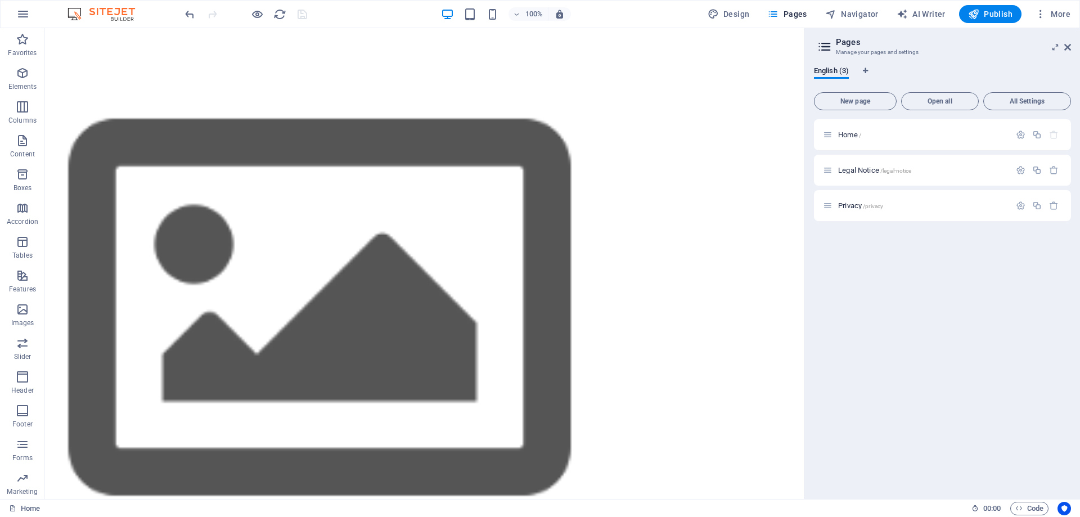
click at [1072, 47] on aside "Pages Manage your pages and settings English (3) New page Open all All Settings…" at bounding box center [943, 263] width 276 height 471
click at [1069, 47] on icon at bounding box center [1068, 47] width 7 height 9
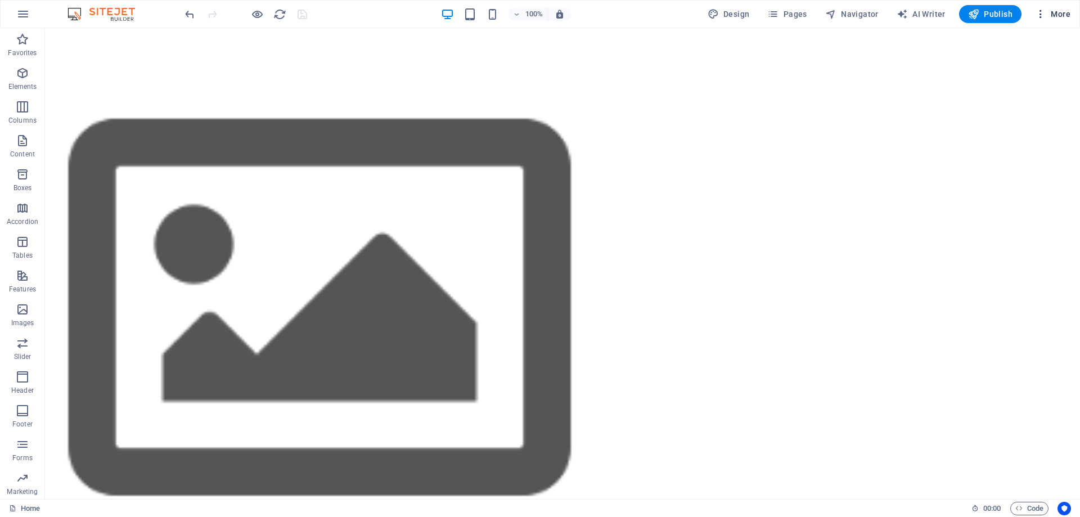
click at [1054, 10] on span "More" at bounding box center [1052, 13] width 35 height 11
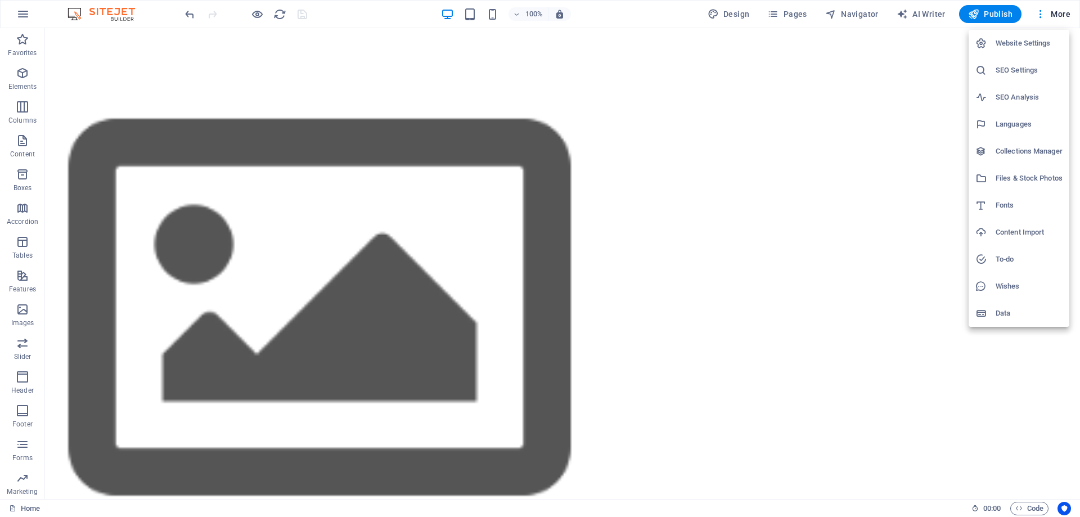
click at [1023, 176] on h6 "Files & Stock Photos" at bounding box center [1029, 179] width 67 height 14
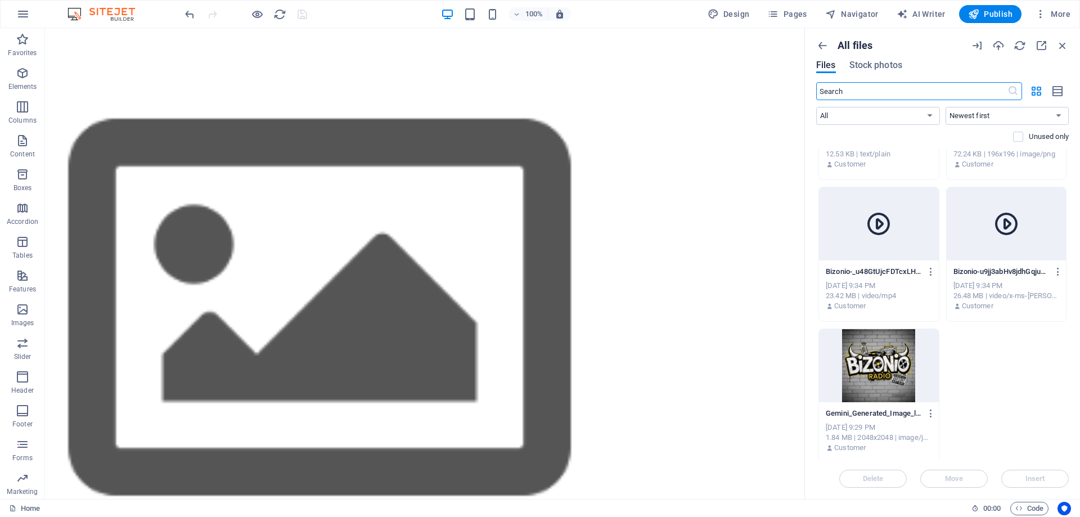
scroll to position [1243, 0]
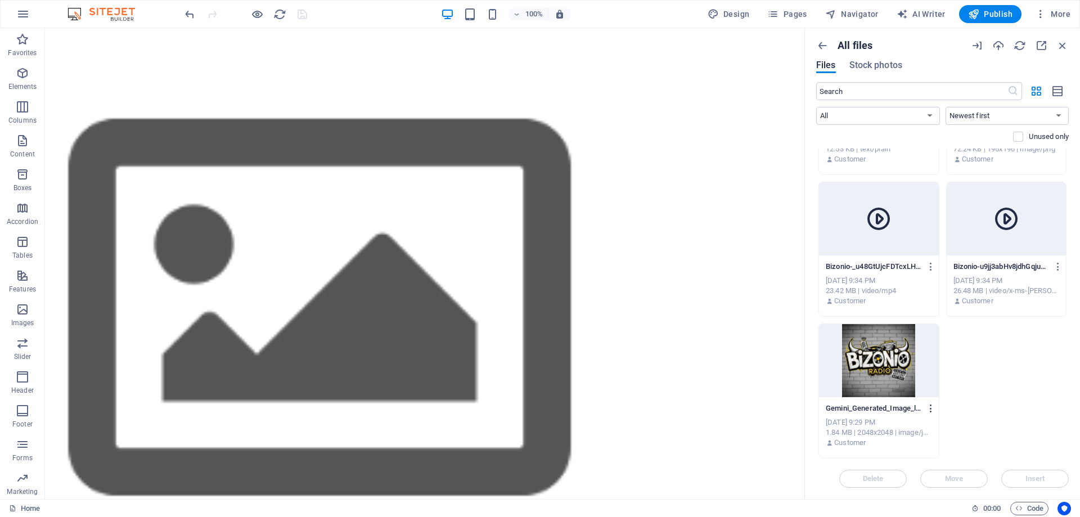
click at [931, 406] on icon "button" at bounding box center [931, 408] width 11 height 10
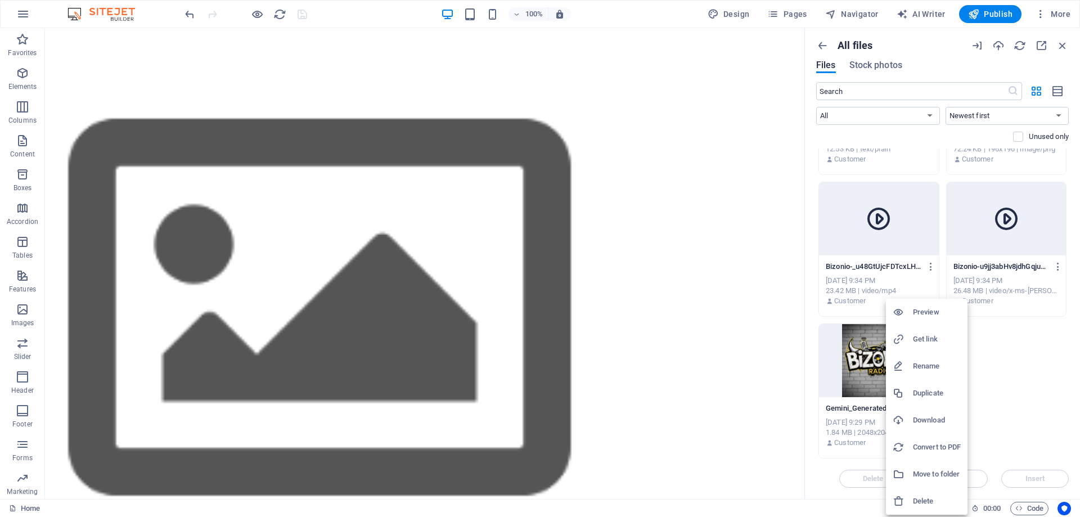
click at [939, 344] on h6 "Get link" at bounding box center [937, 340] width 48 height 14
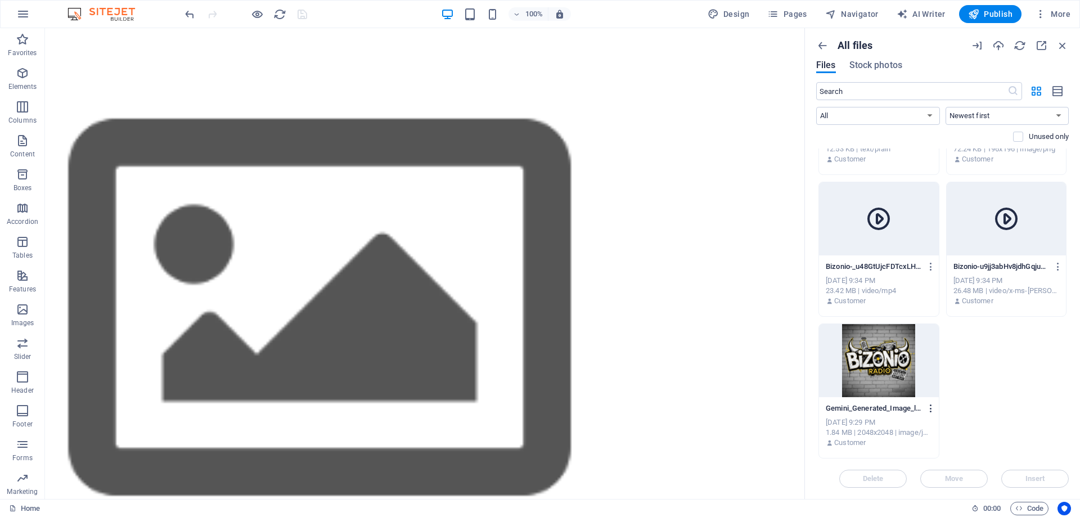
click at [930, 406] on icon "button" at bounding box center [931, 408] width 11 height 10
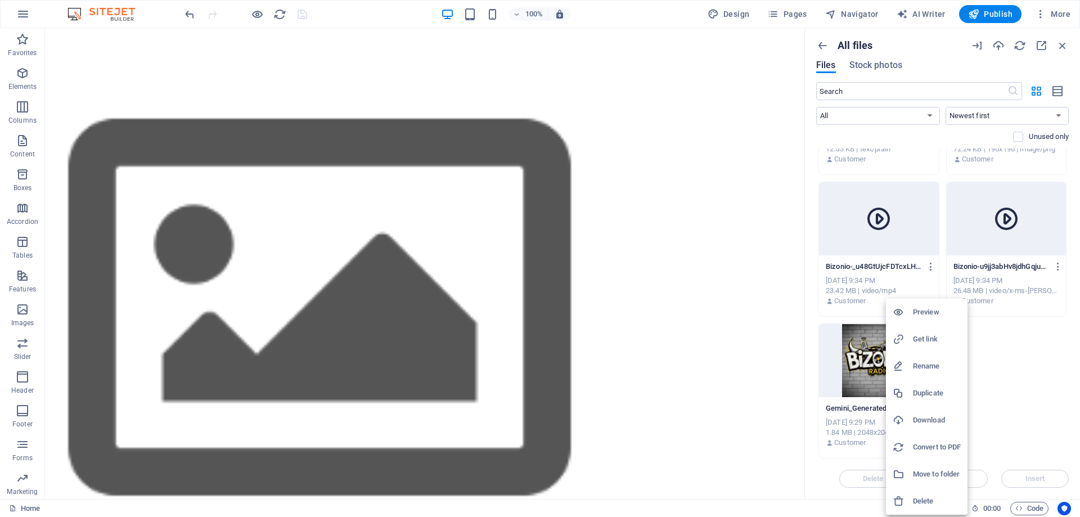
click at [919, 341] on h6 "Get link" at bounding box center [937, 340] width 48 height 14
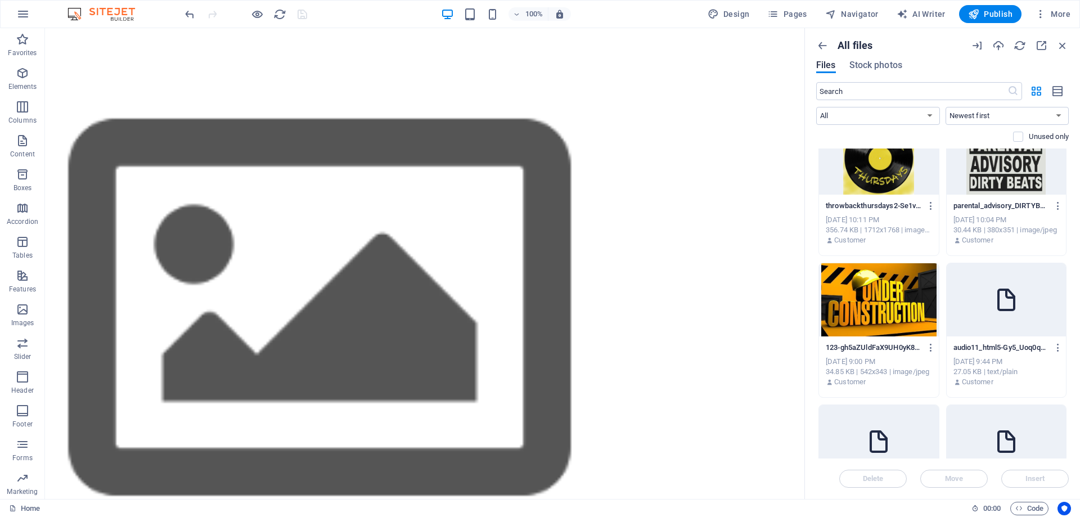
scroll to position [455, 0]
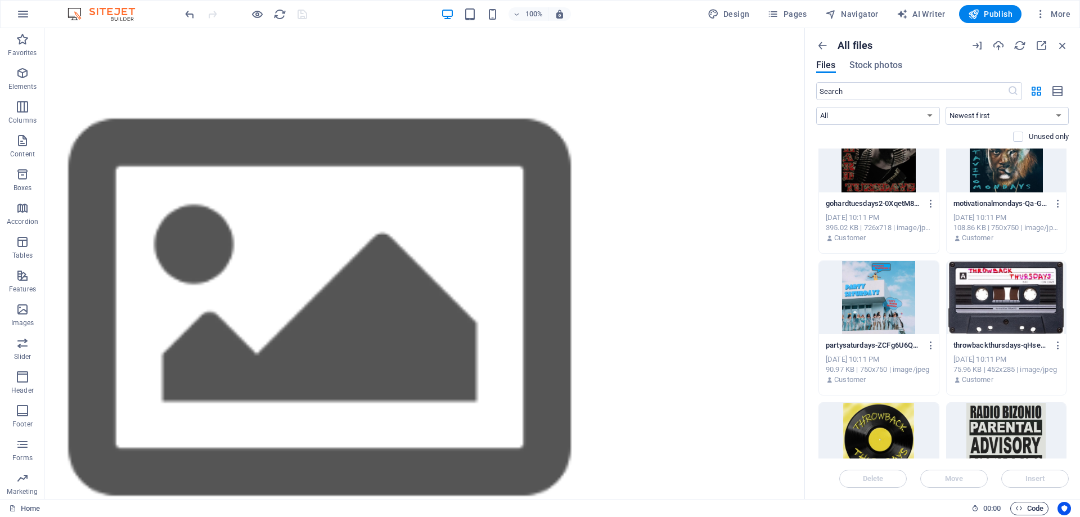
click at [1022, 511] on span "Code" at bounding box center [1030, 509] width 28 height 14
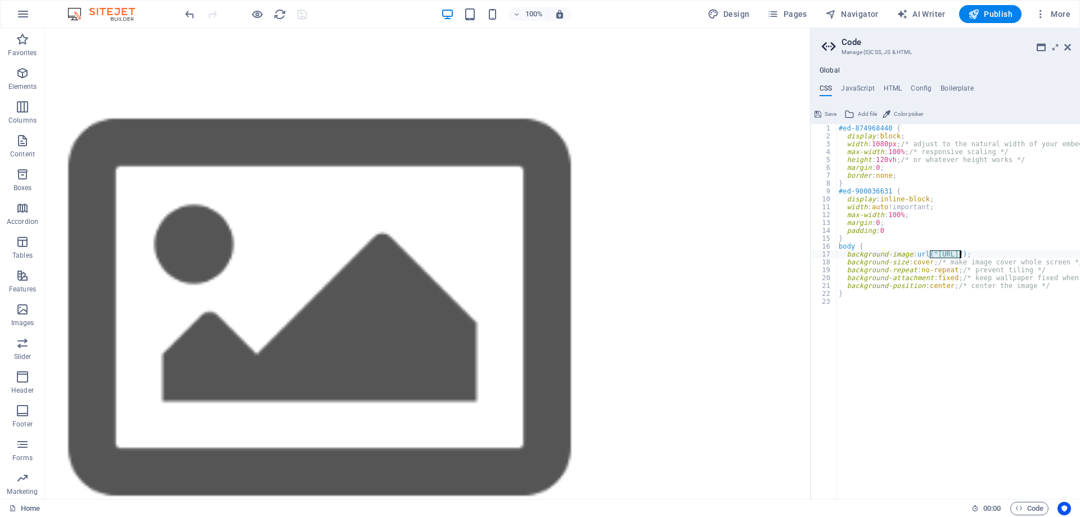
drag, startPoint x: 931, startPoint y: 254, endPoint x: 961, endPoint y: 254, distance: 29.8
click at [961, 254] on div "#ed-874968440 { display : block ; width : 1080px ; /* adjust to the natural wid…" at bounding box center [977, 315] width 281 height 382
click at [962, 254] on div "#ed-874968440 { display : block ; width : 1080px ; /* adjust to the natural wid…" at bounding box center [959, 311] width 244 height 375
drag, startPoint x: 934, startPoint y: 253, endPoint x: 1063, endPoint y: 256, distance: 129.5
click at [1063, 256] on div "#ed-874968440 { display : block ; width : 1080px ; /* adjust to the natural wid…" at bounding box center [977, 315] width 281 height 382
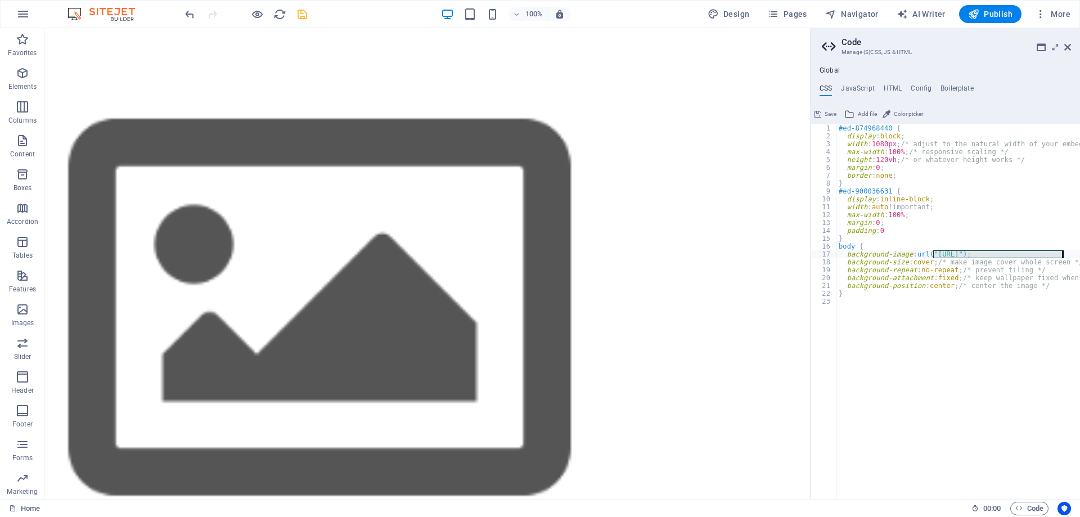
paste textarea "[DOMAIN_NAME][URL]"
type textarea "background-image: url("[URL][DOMAIN_NAME]");"
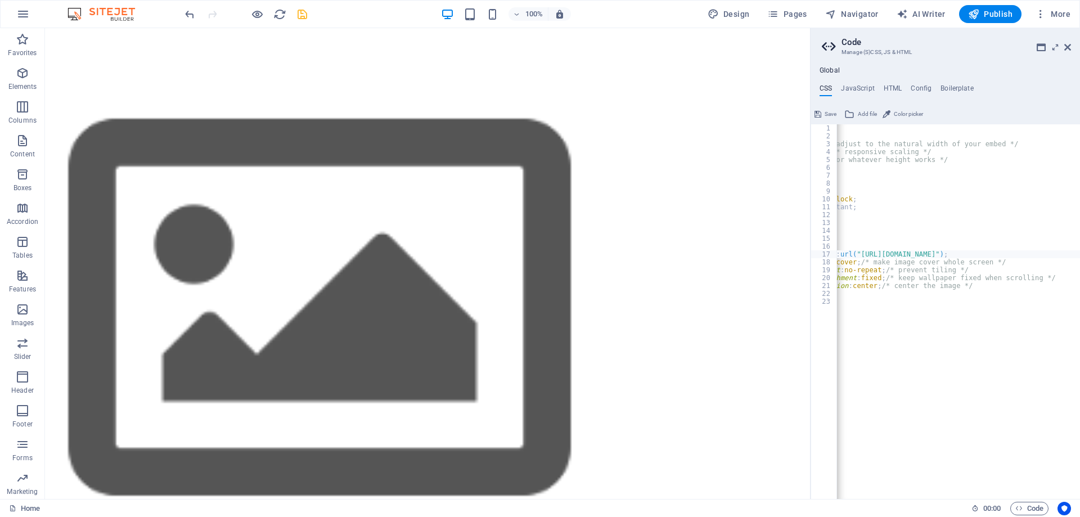
scroll to position [0, 0]
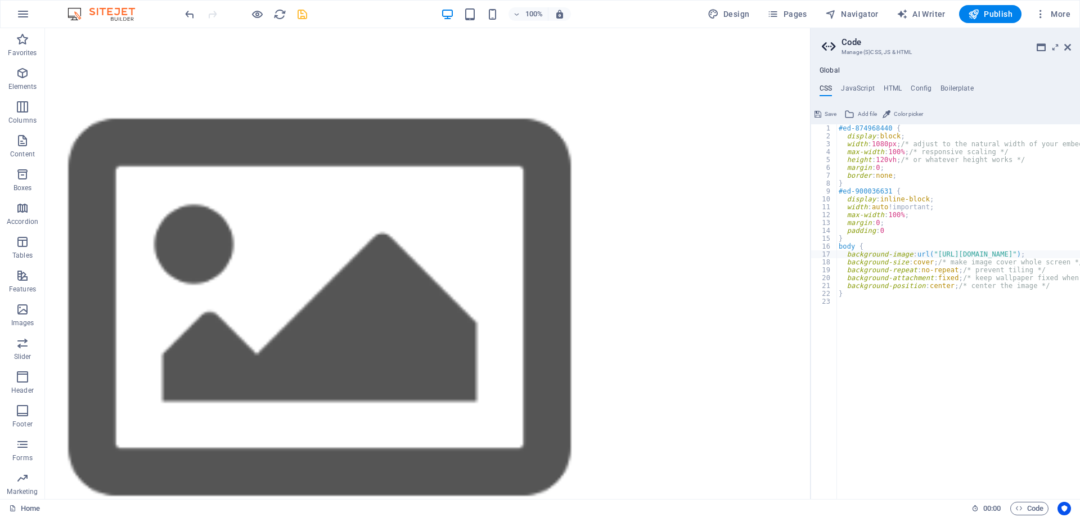
type textarea "}"
click at [827, 111] on span "Save" at bounding box center [831, 114] width 12 height 14
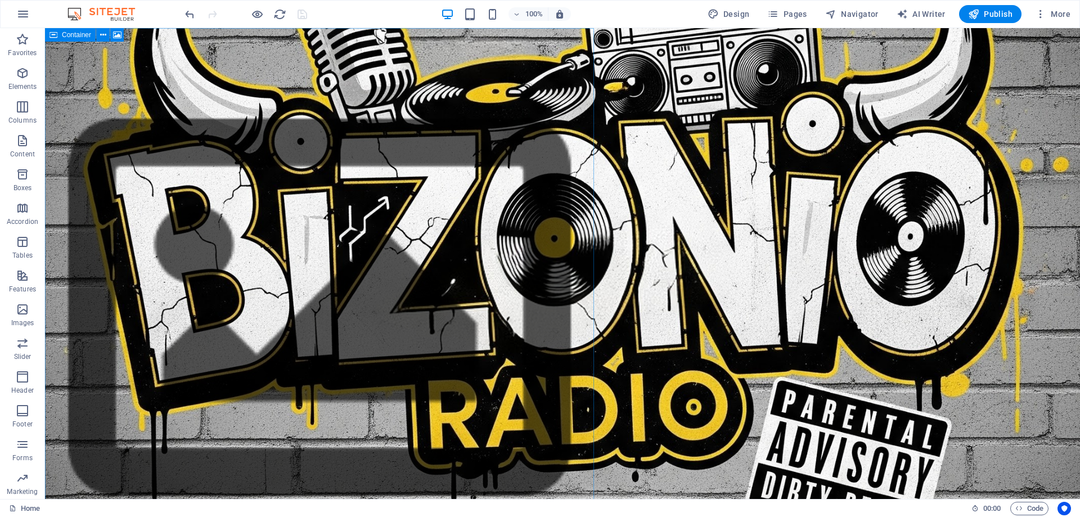
click at [56, 37] on icon at bounding box center [54, 35] width 8 height 14
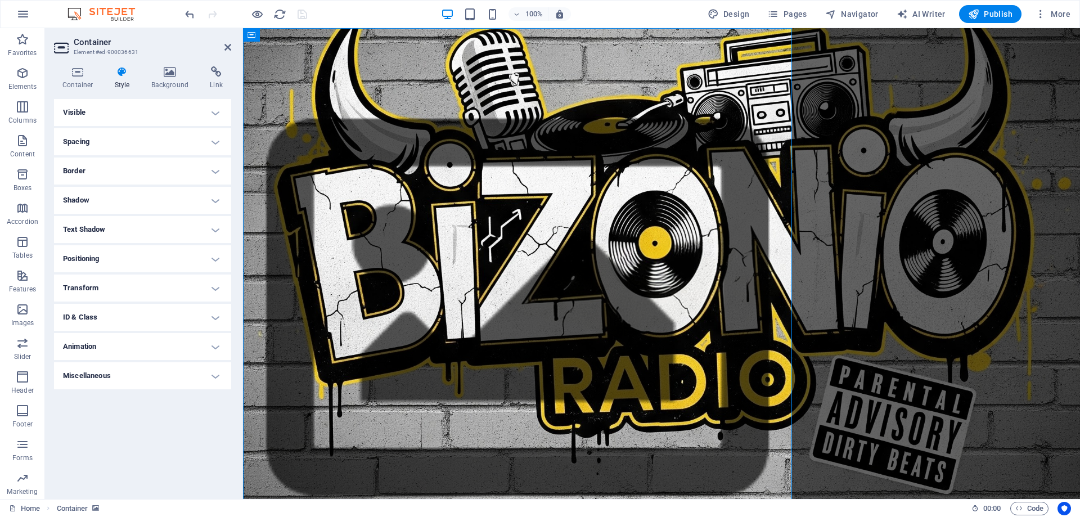
click at [89, 111] on h4 "Visible" at bounding box center [142, 112] width 177 height 27
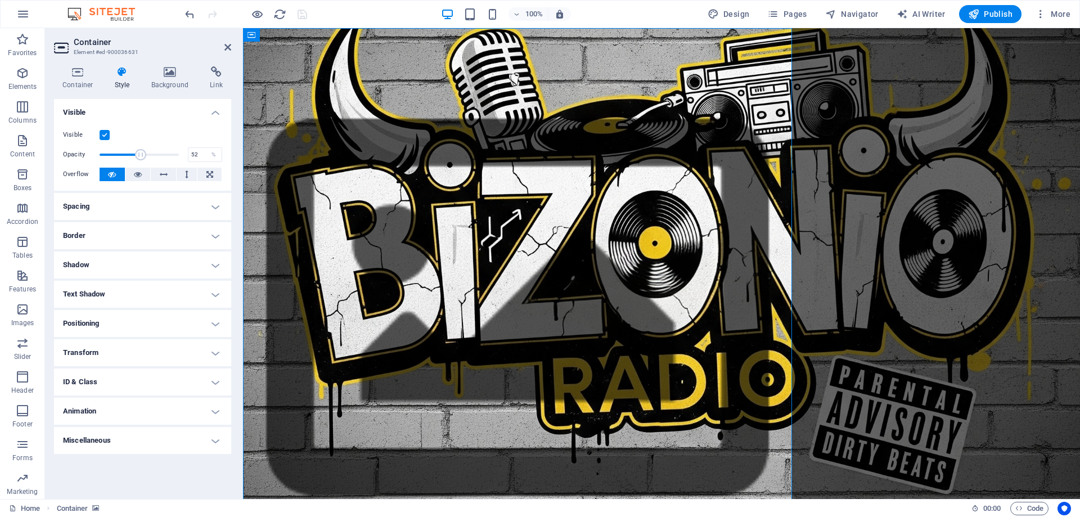
drag, startPoint x: 181, startPoint y: 155, endPoint x: 140, endPoint y: 157, distance: 40.6
click at [140, 157] on span at bounding box center [140, 154] width 11 height 11
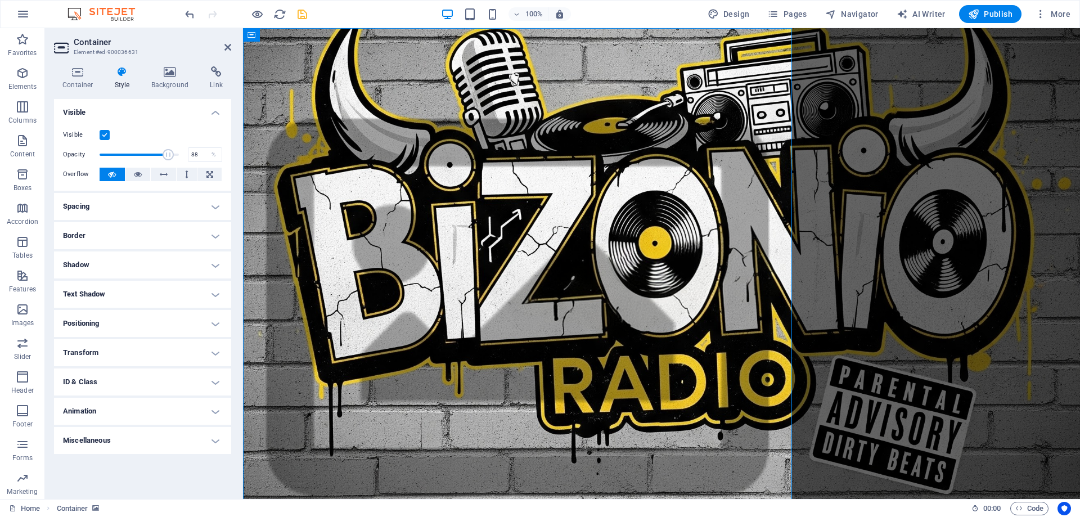
drag, startPoint x: 140, startPoint y: 157, endPoint x: 170, endPoint y: 157, distance: 29.8
click at [170, 157] on span at bounding box center [168, 154] width 11 height 11
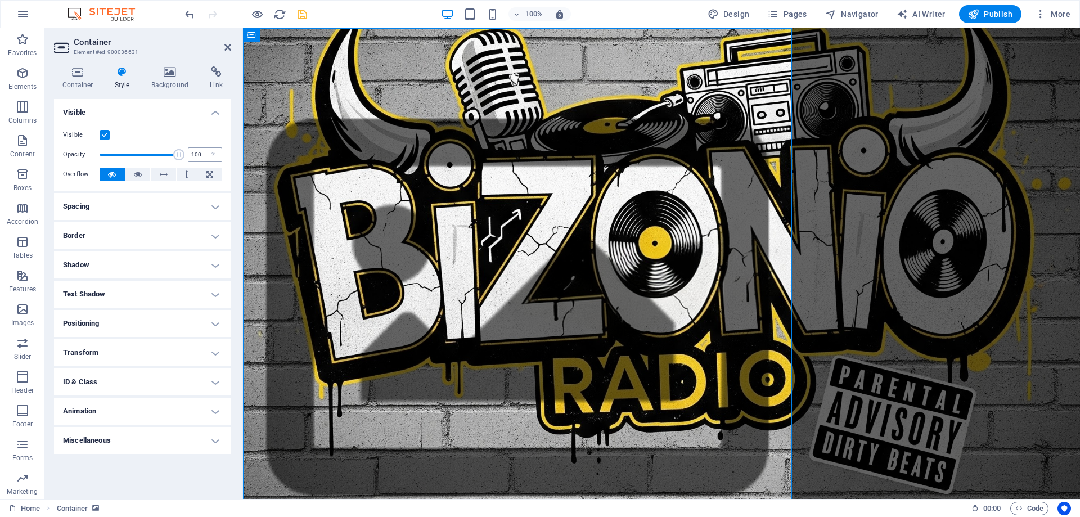
drag, startPoint x: 170, startPoint y: 157, endPoint x: 199, endPoint y: 157, distance: 28.7
click at [199, 157] on div "Opacity 100 %" at bounding box center [142, 154] width 159 height 17
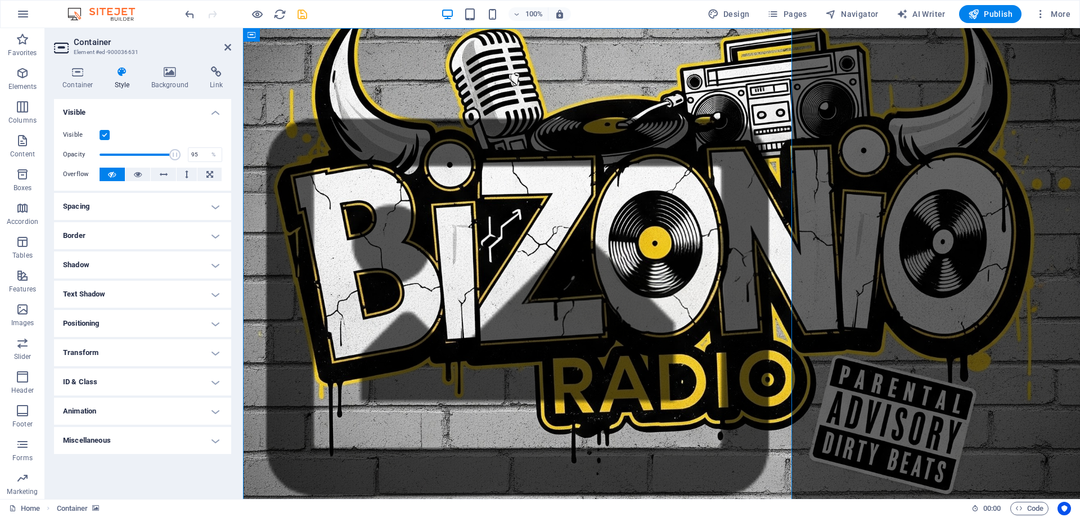
click at [175, 154] on span at bounding box center [174, 154] width 11 height 11
click at [173, 154] on span at bounding box center [173, 154] width 11 height 11
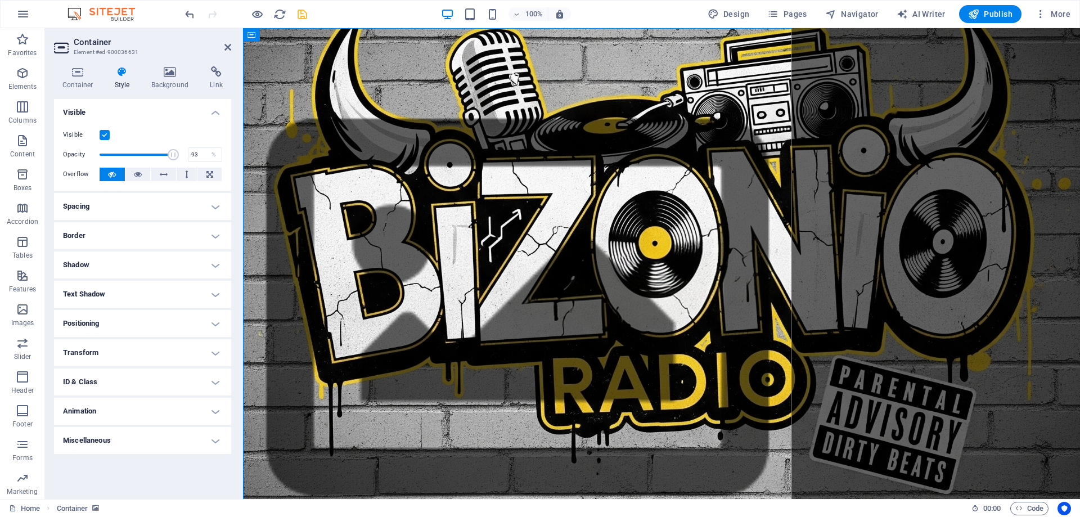
type input "92"
click at [172, 154] on span at bounding box center [172, 154] width 11 height 11
click at [178, 82] on h4 "Background" at bounding box center [172, 78] width 59 height 24
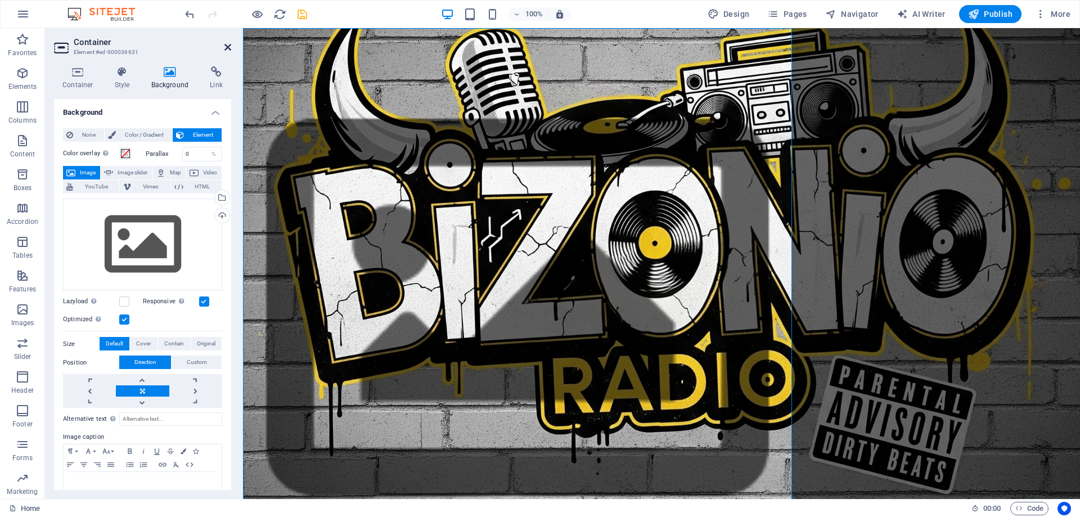
click at [228, 47] on icon at bounding box center [228, 47] width 7 height 9
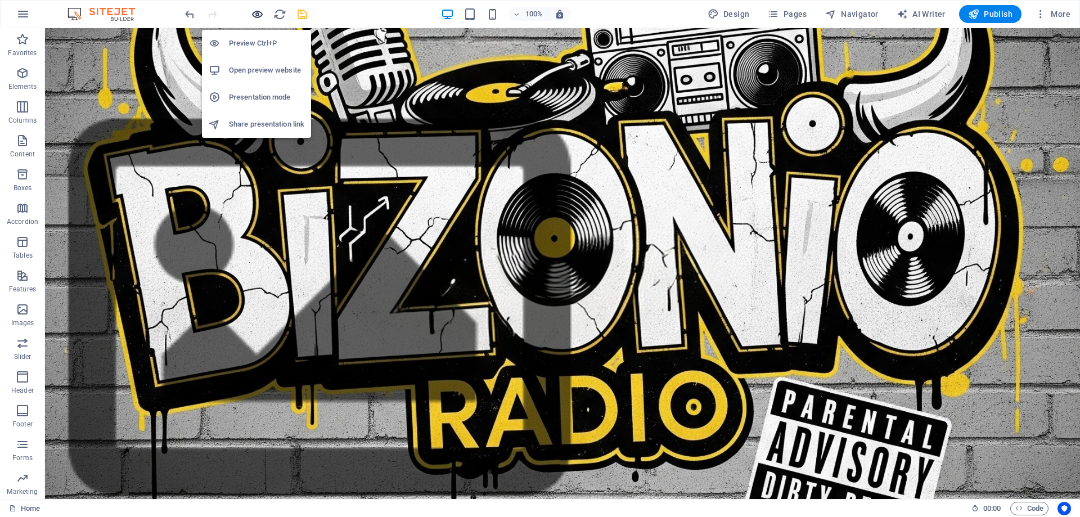
click at [252, 14] on icon "button" at bounding box center [257, 14] width 13 height 13
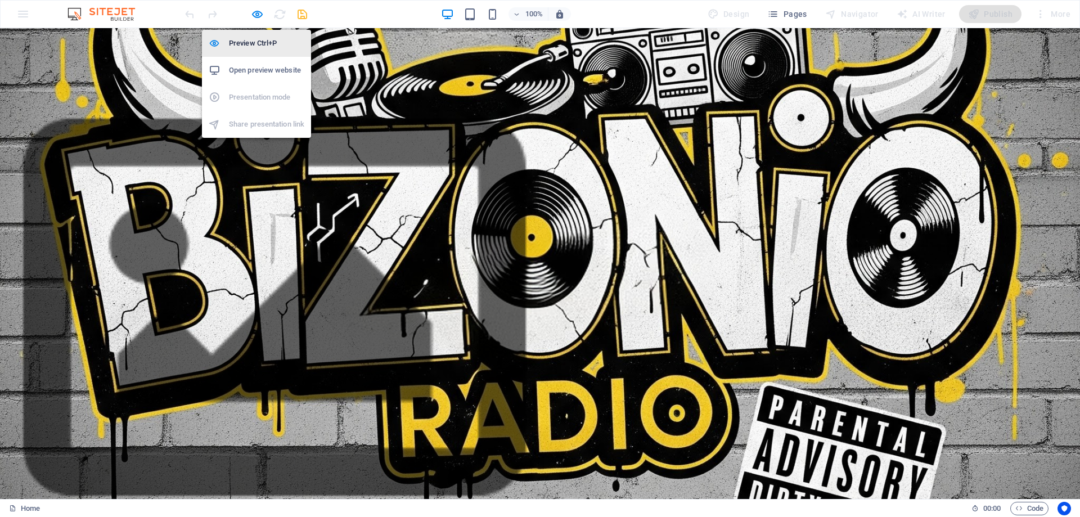
click at [251, 44] on h6 "Preview Ctrl+P" at bounding box center [266, 44] width 75 height 14
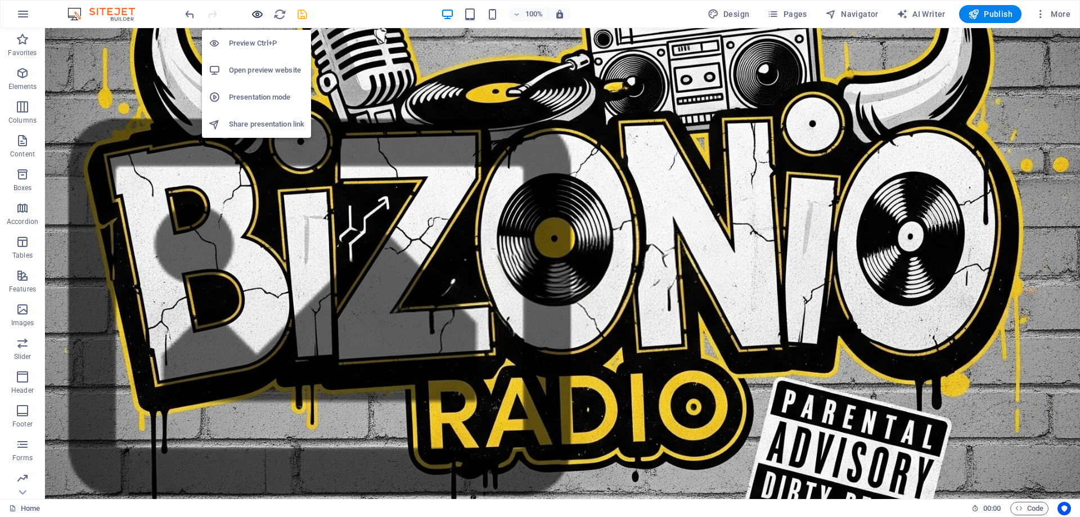
click at [259, 16] on icon "button" at bounding box center [257, 14] width 13 height 13
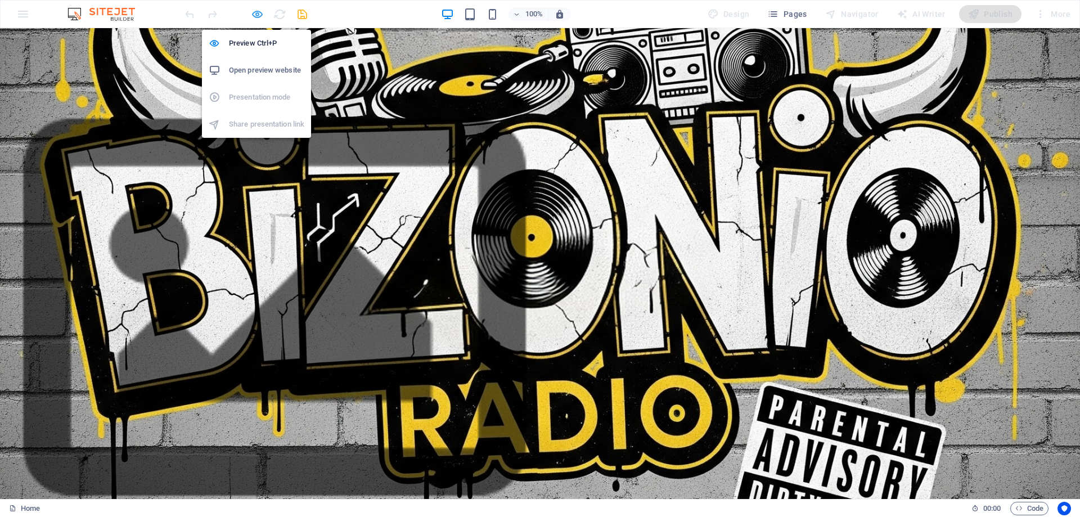
click at [258, 16] on icon "button" at bounding box center [257, 14] width 13 height 13
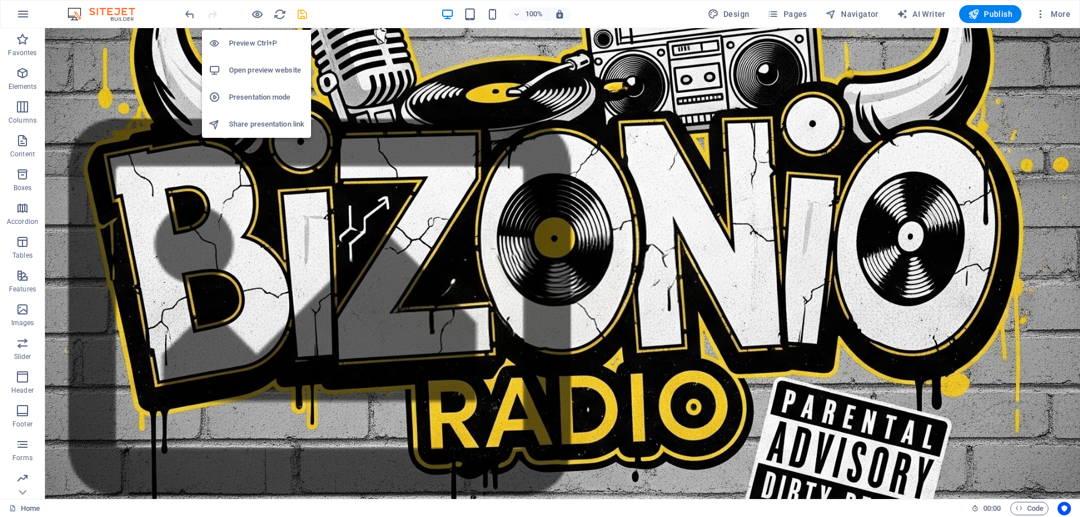
click at [263, 67] on h6 "Open preview website" at bounding box center [266, 71] width 75 height 14
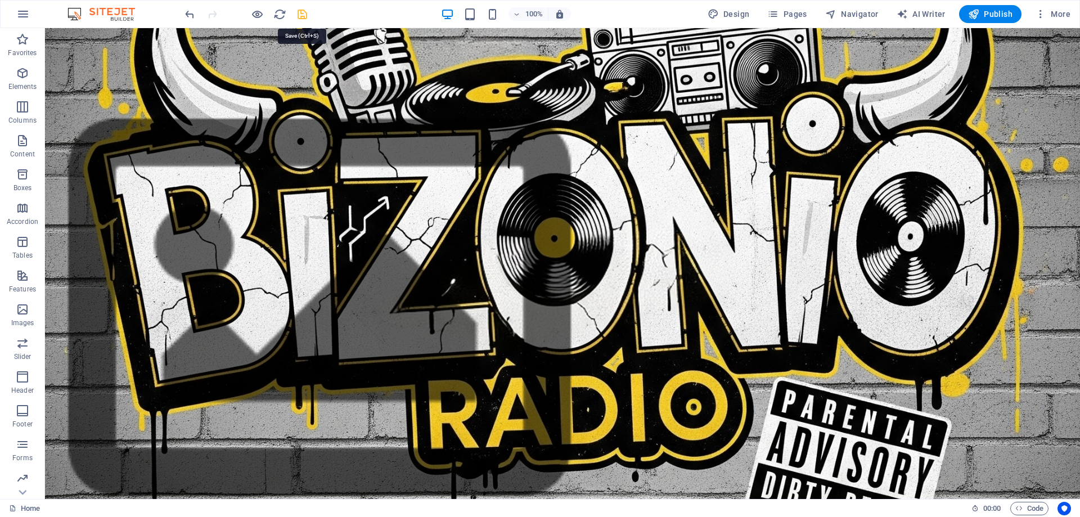
click at [298, 12] on icon "save" at bounding box center [302, 14] width 13 height 13
click at [1030, 508] on span "Code" at bounding box center [1030, 509] width 28 height 14
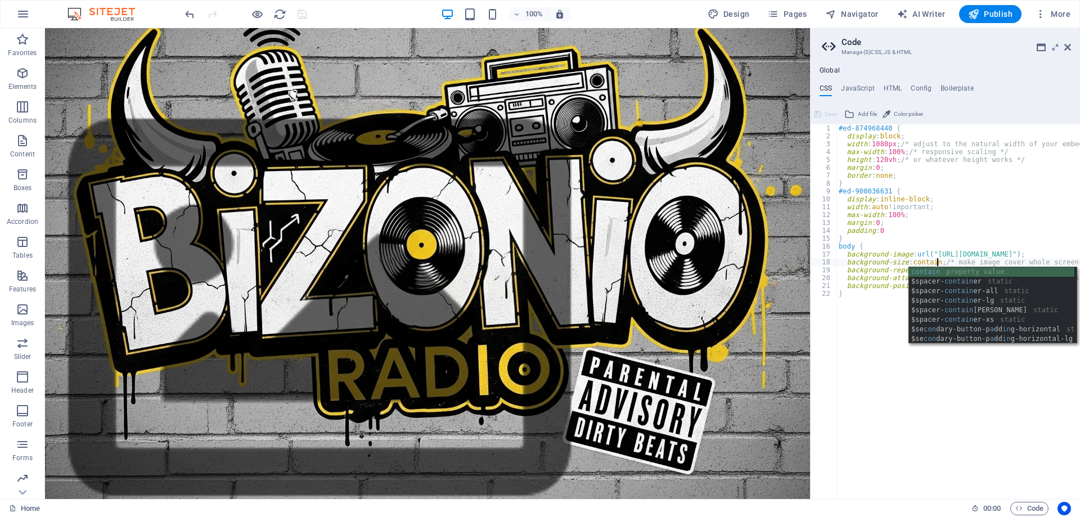
scroll to position [0, 8]
click at [948, 271] on div "contain property value $spacer- contain er static $spacer- contain er-all stati…" at bounding box center [991, 315] width 165 height 96
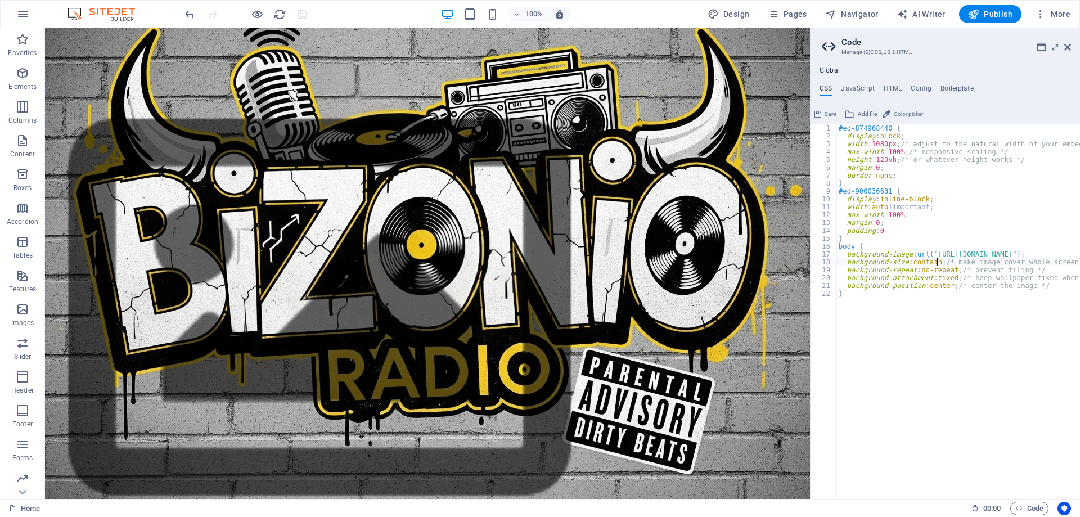
type textarea "}"
click at [827, 117] on span "Save" at bounding box center [831, 114] width 12 height 14
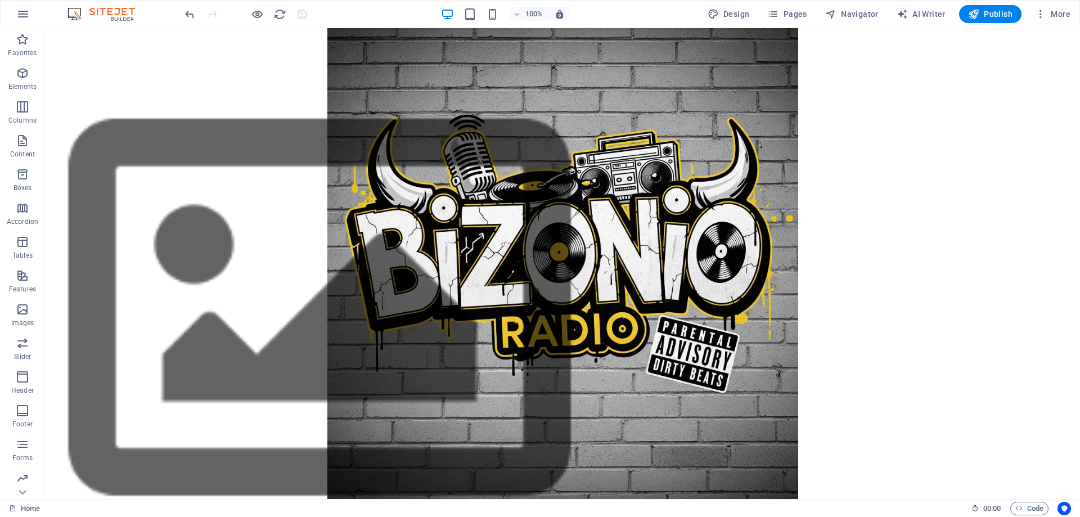
scroll to position [98, 0]
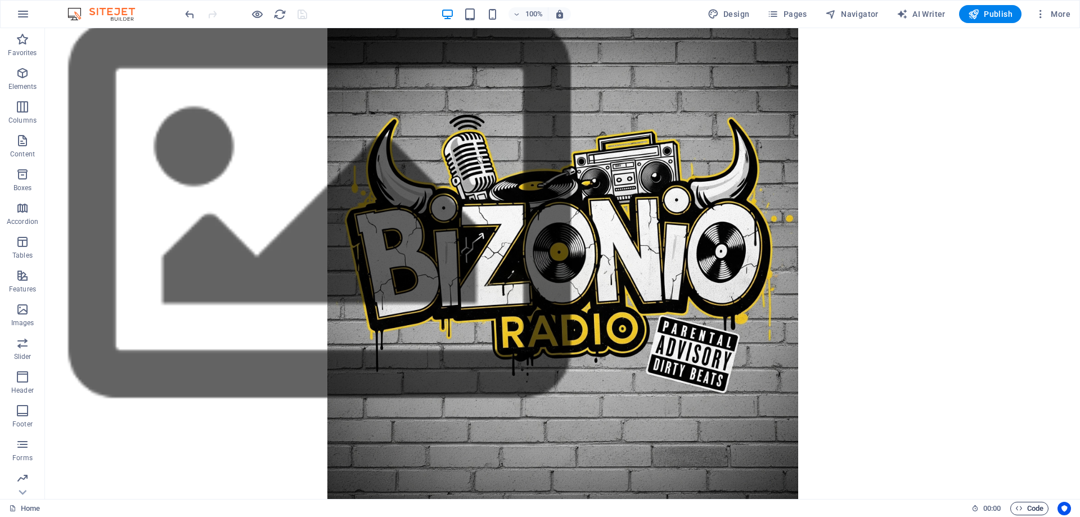
click at [1027, 504] on span "Code" at bounding box center [1030, 509] width 28 height 14
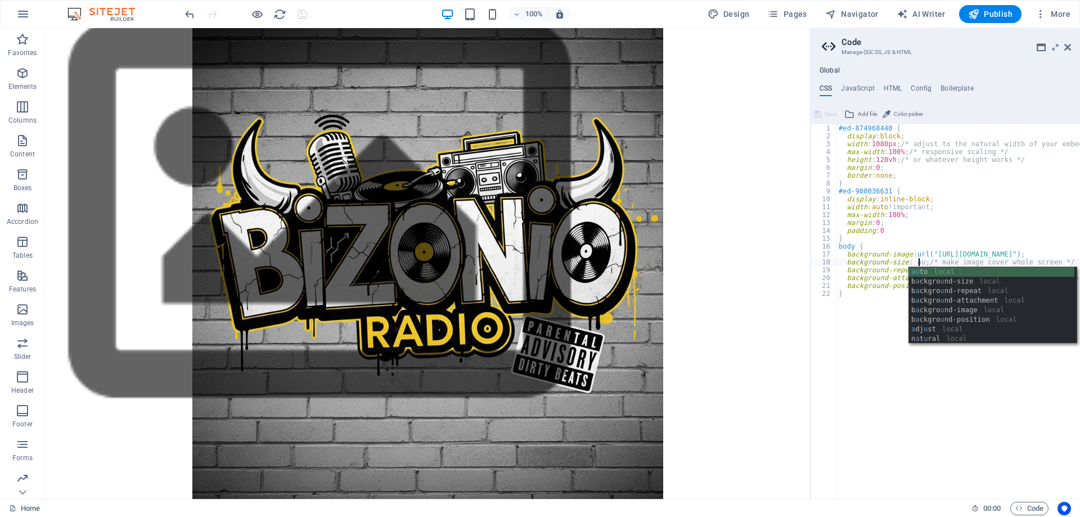
scroll to position [0, 7]
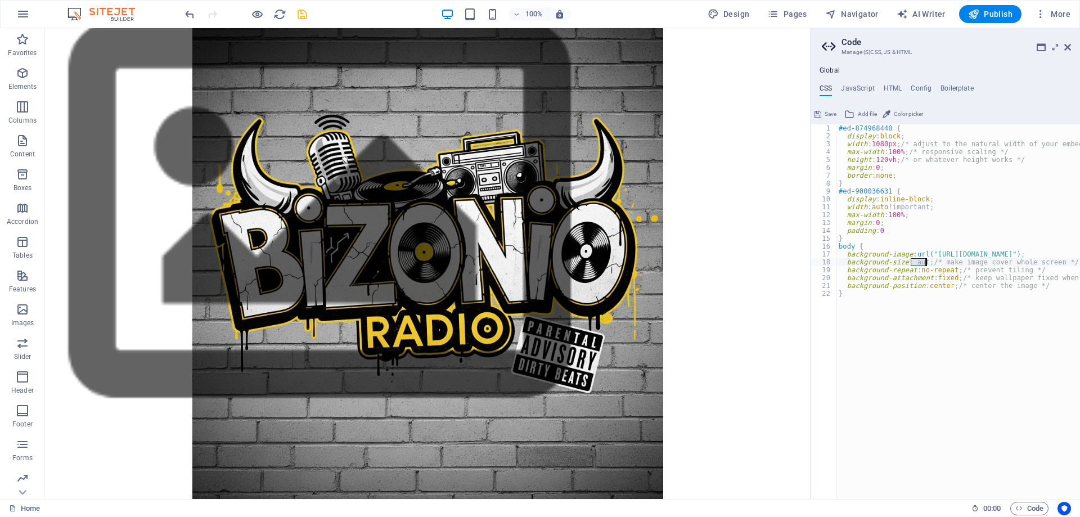
click at [915, 262] on div "#ed-874968440 { display : block ; width : 1080px ; /* adjust to the natural wid…" at bounding box center [959, 311] width 244 height 375
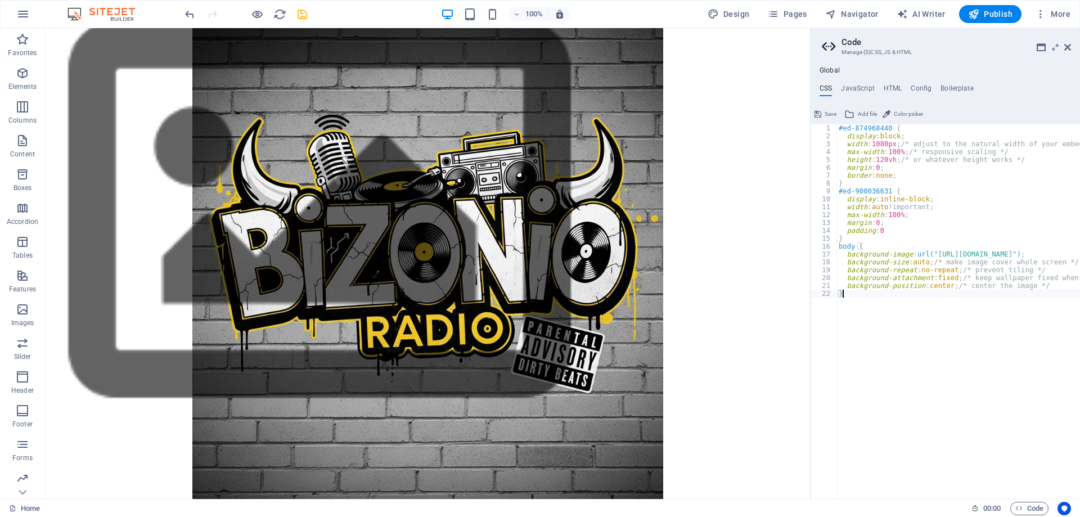
scroll to position [0, 0]
type textarea "}"
click at [829, 114] on span "Save" at bounding box center [831, 114] width 12 height 14
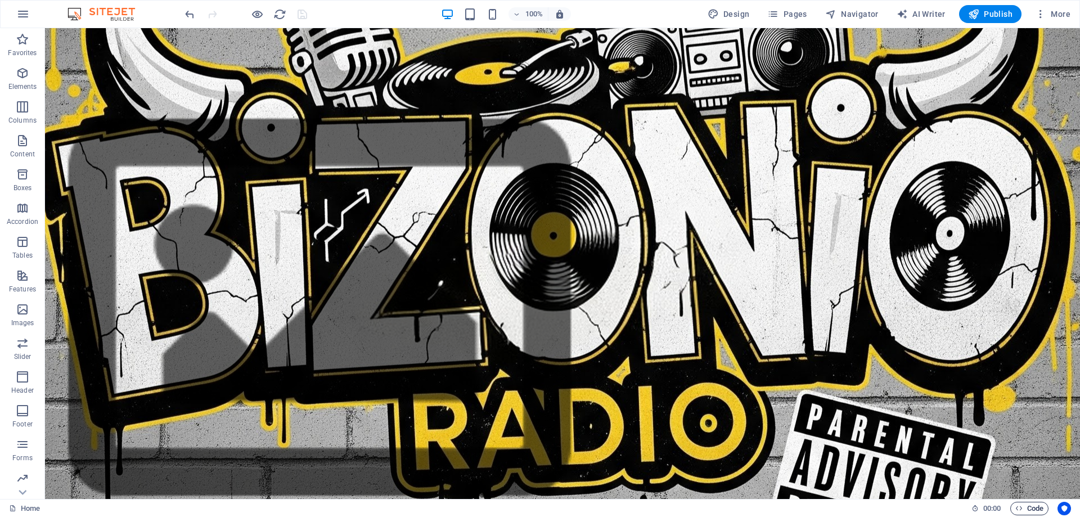
click at [1027, 511] on span "Code" at bounding box center [1030, 509] width 28 height 14
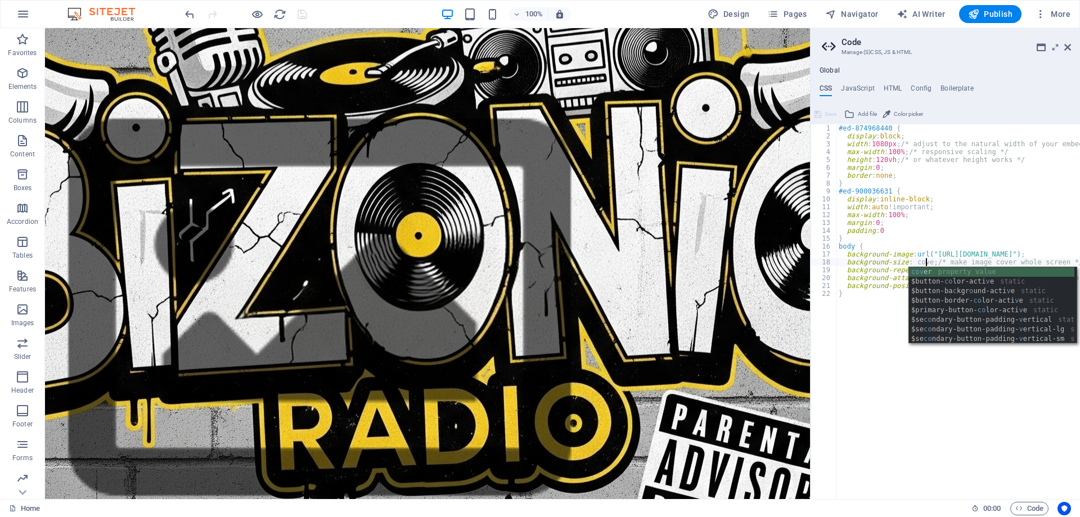
scroll to position [0, 7]
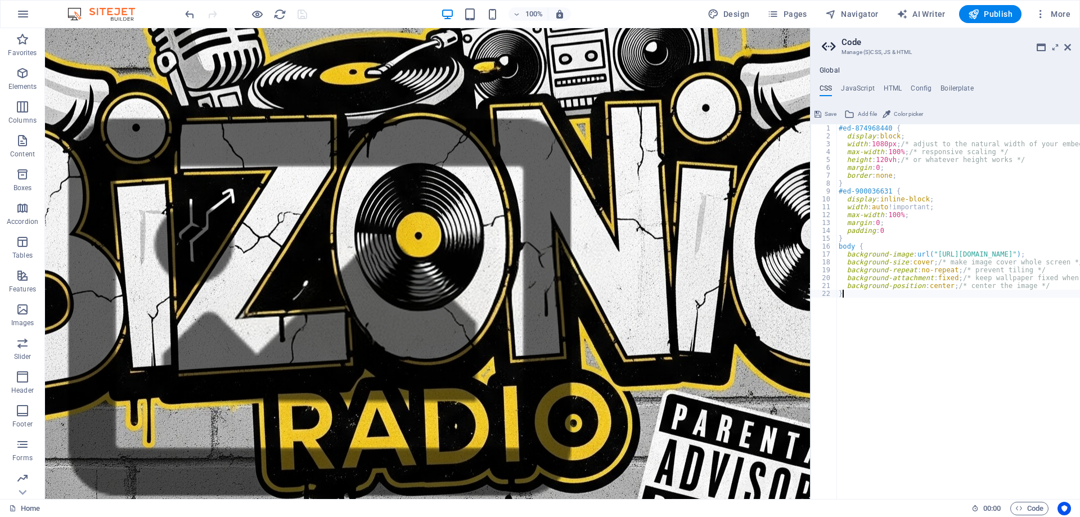
type textarea "}"
click at [826, 114] on span "Save" at bounding box center [831, 114] width 12 height 14
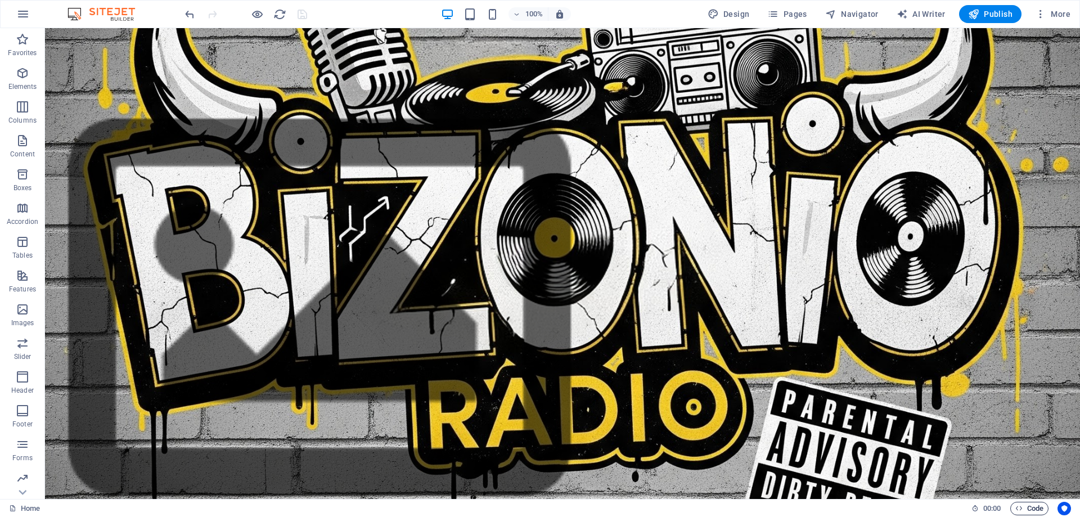
click at [1034, 509] on span "Code" at bounding box center [1030, 509] width 28 height 14
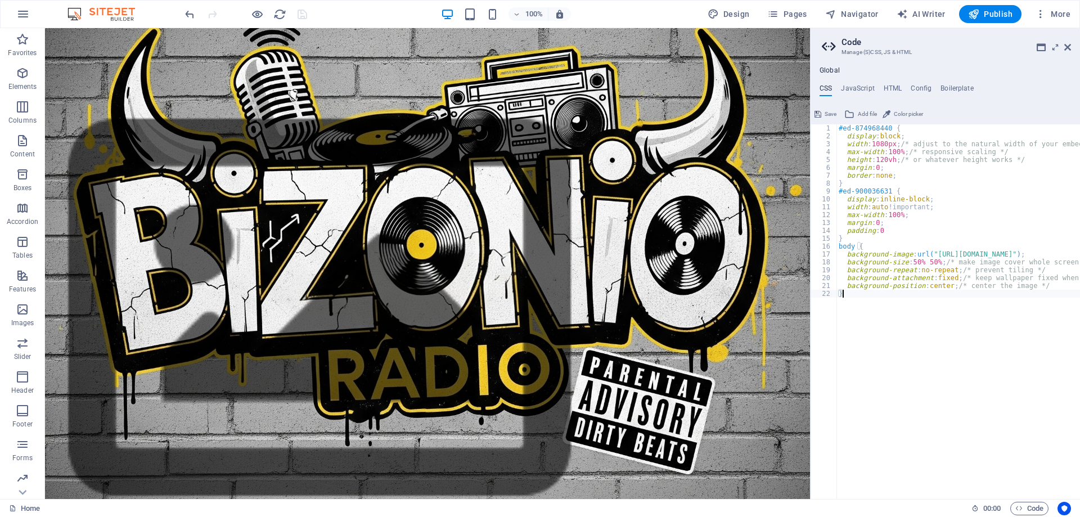
type textarea "}"
click at [825, 109] on span "Save" at bounding box center [831, 114] width 12 height 14
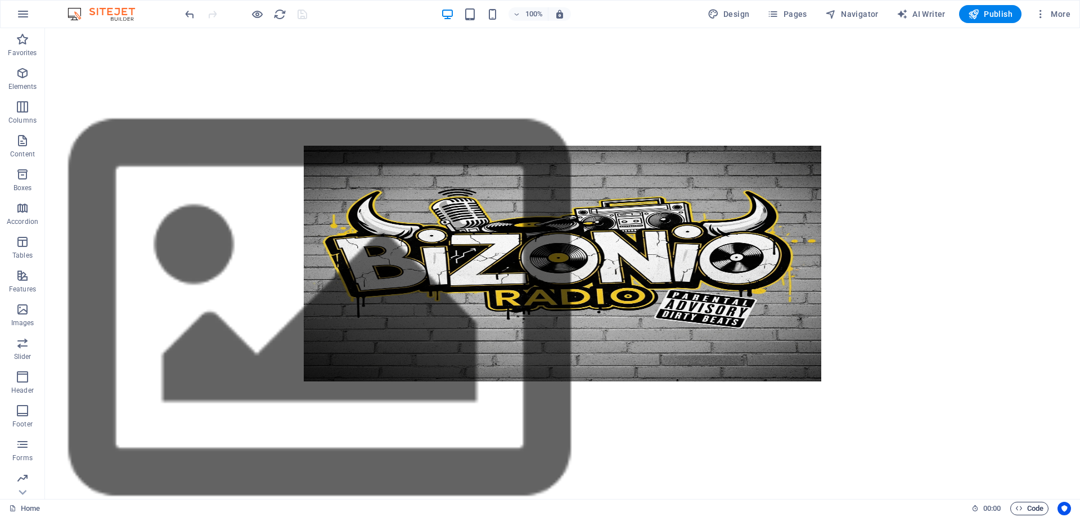
click at [1035, 508] on span "Code" at bounding box center [1030, 509] width 28 height 14
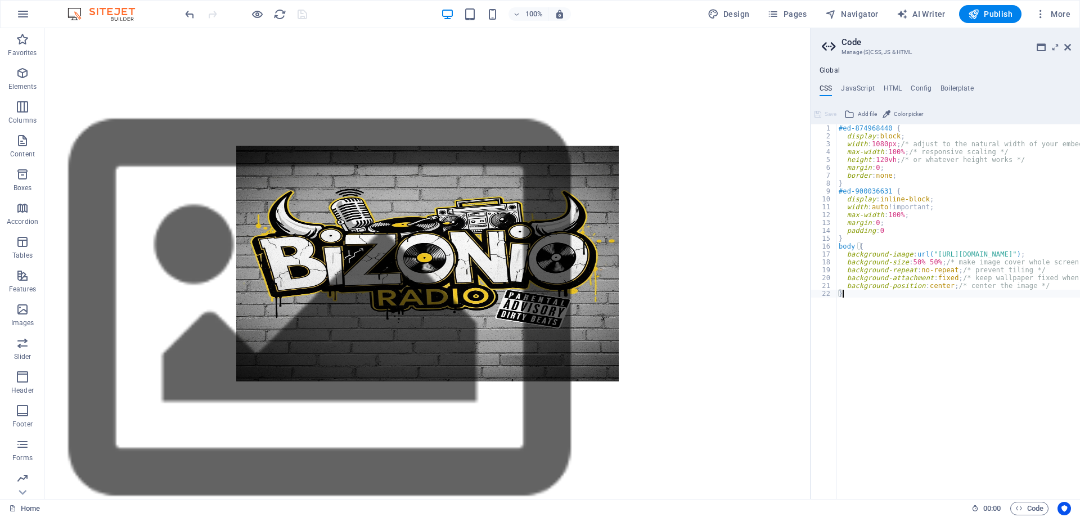
type textarea "background-size: 50%; /* make image cover whole screen */"
click at [825, 116] on span "Save" at bounding box center [831, 114] width 12 height 14
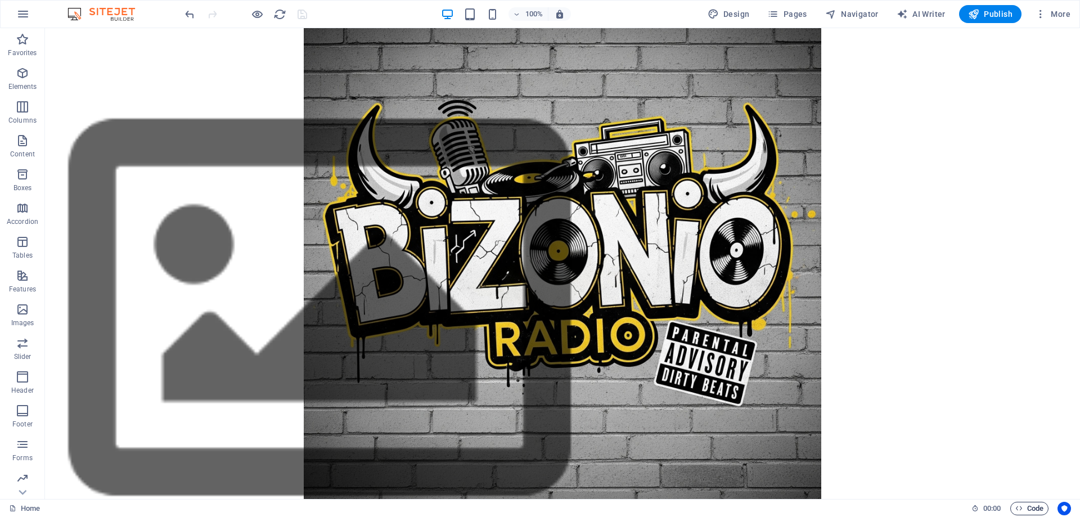
click at [1022, 510] on span "Code" at bounding box center [1030, 509] width 28 height 14
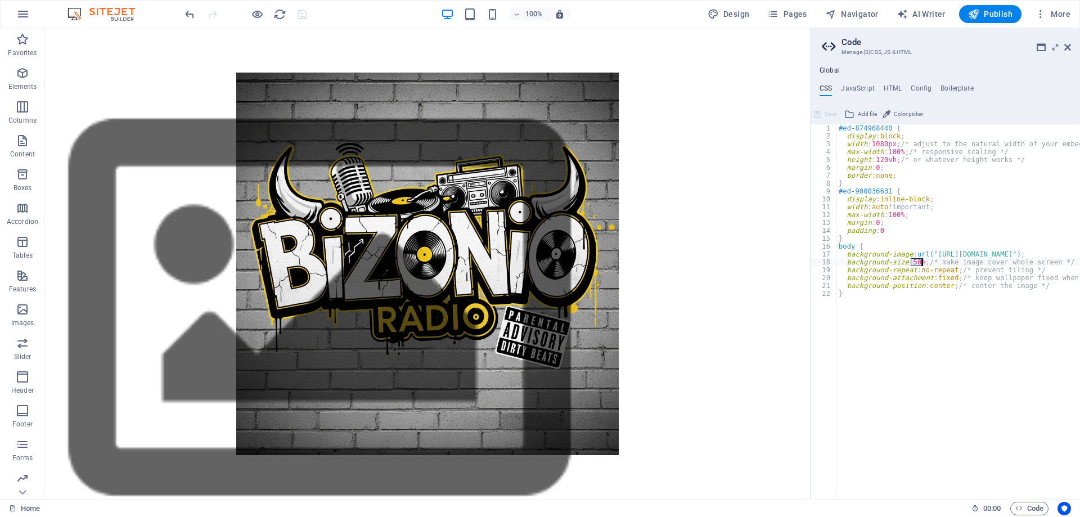
drag, startPoint x: 912, startPoint y: 260, endPoint x: 923, endPoint y: 261, distance: 11.3
type textarea "background-size: ; /* make image cover whole screen */"
click at [832, 116] on span "Save" at bounding box center [831, 114] width 12 height 14
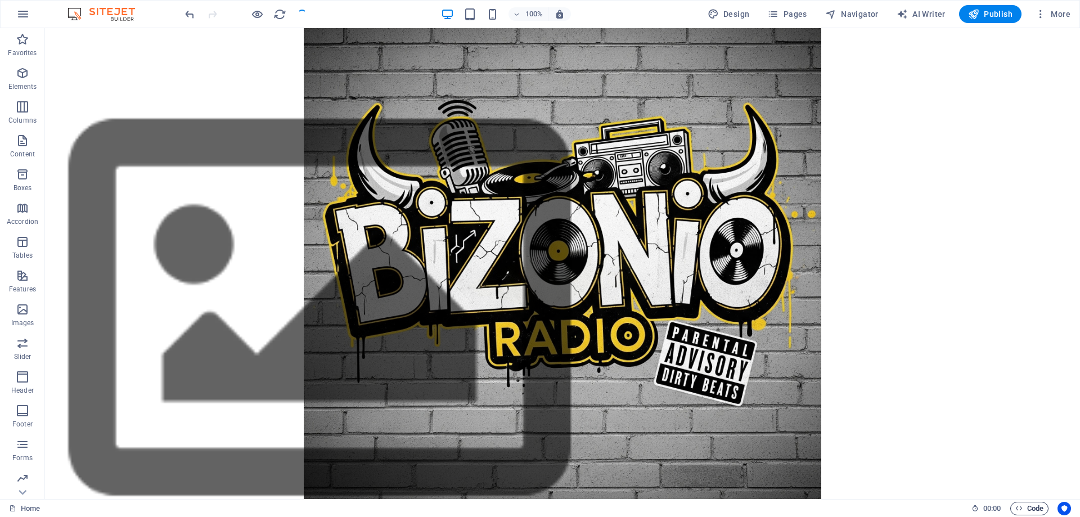
click at [1021, 510] on icon "button" at bounding box center [1019, 508] width 7 height 7
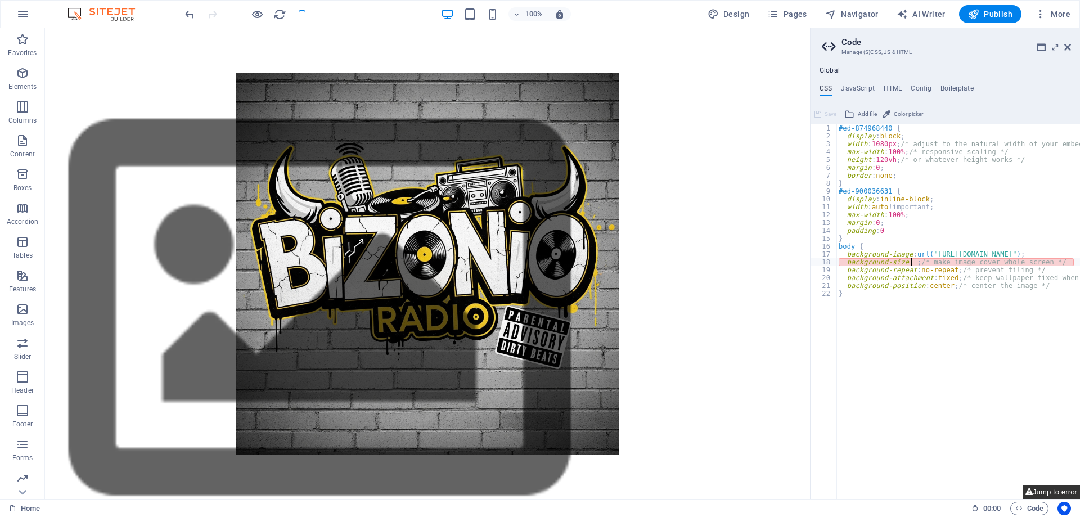
click at [1052, 495] on button "Jump to error" at bounding box center [1051, 492] width 57 height 14
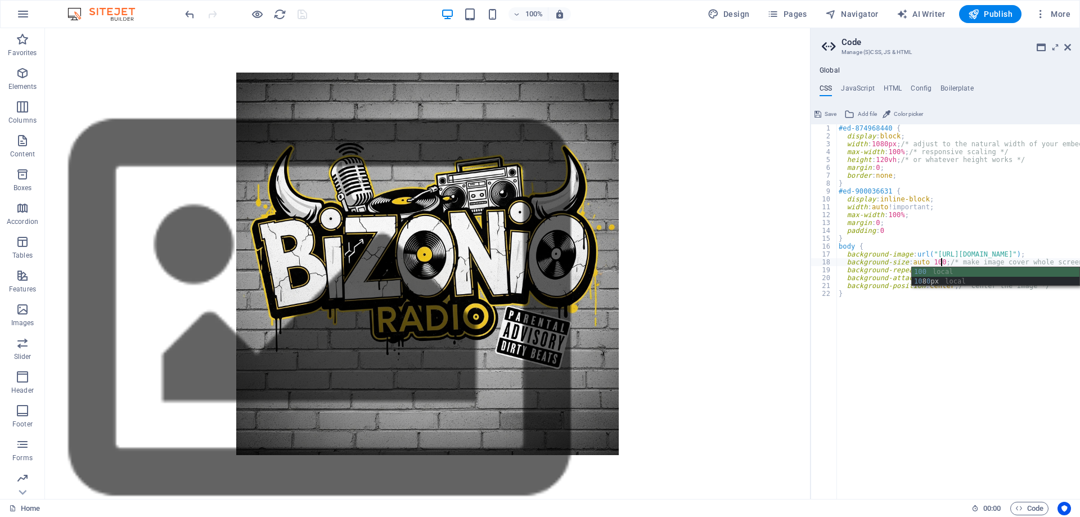
scroll to position [0, 8]
type textarea "background-size: auto 100%; /* make image cover whole screen */"
click at [822, 117] on button "Save" at bounding box center [825, 114] width 25 height 14
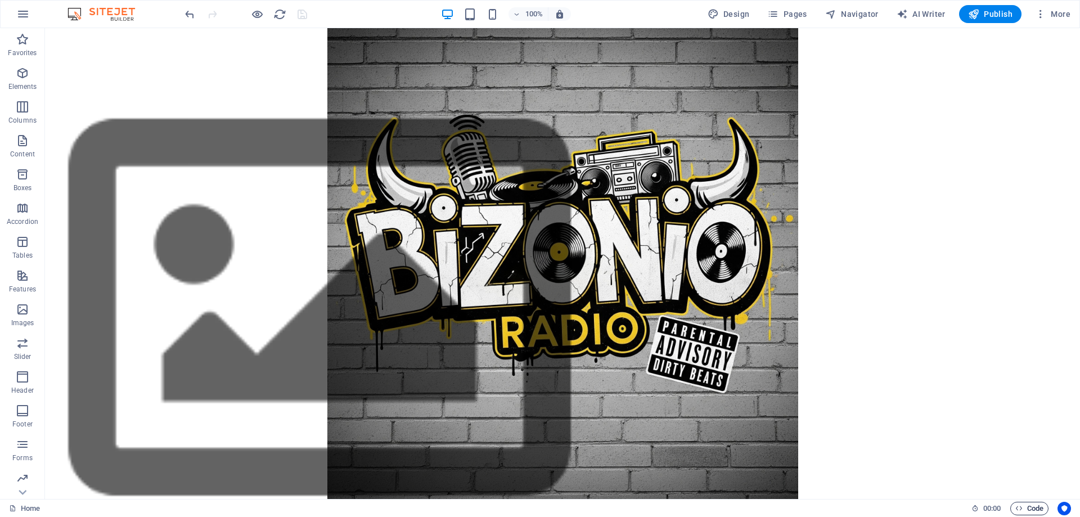
drag, startPoint x: 1023, startPoint y: 505, endPoint x: 1031, endPoint y: 501, distance: 8.6
click at [1024, 505] on span "Code" at bounding box center [1030, 509] width 28 height 14
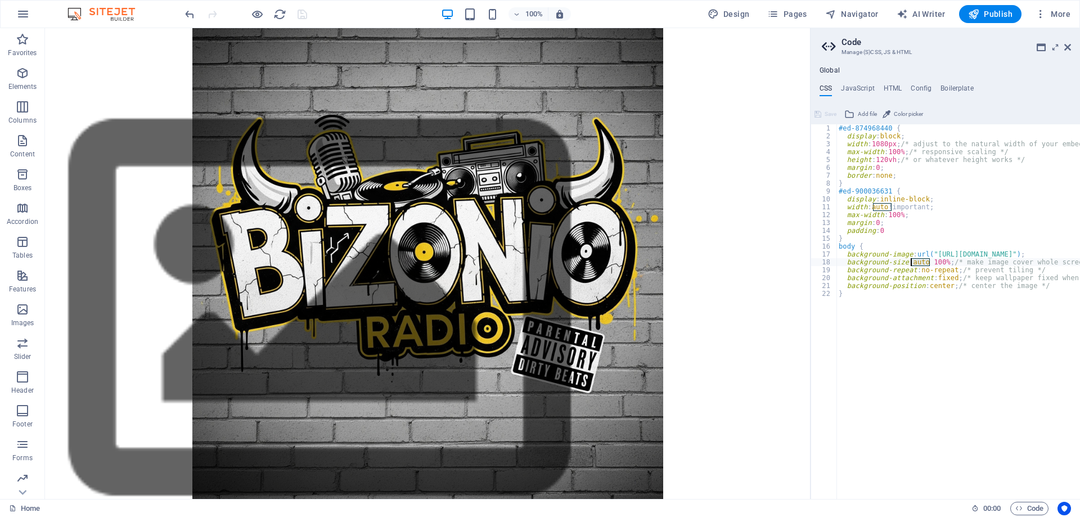
drag, startPoint x: 931, startPoint y: 263, endPoint x: 912, endPoint y: 264, distance: 19.1
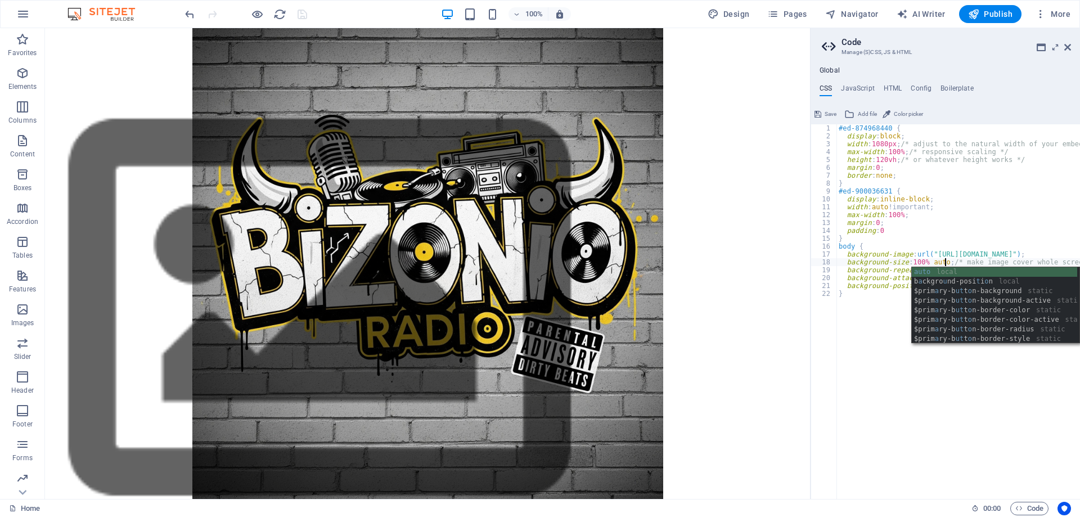
type textarea "}"
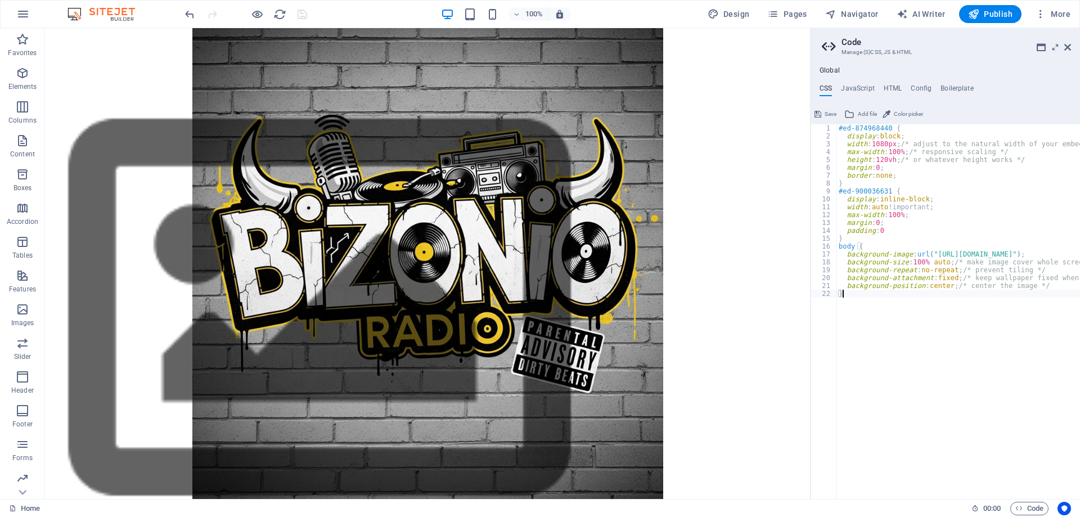
click at [824, 113] on button "Save" at bounding box center [825, 114] width 25 height 14
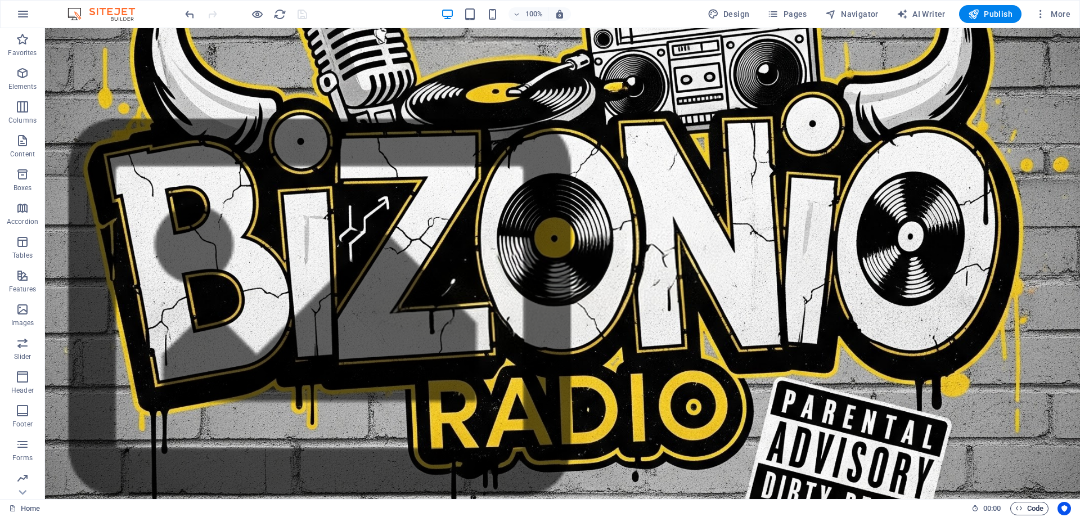
click at [1023, 510] on span "Code" at bounding box center [1030, 509] width 28 height 14
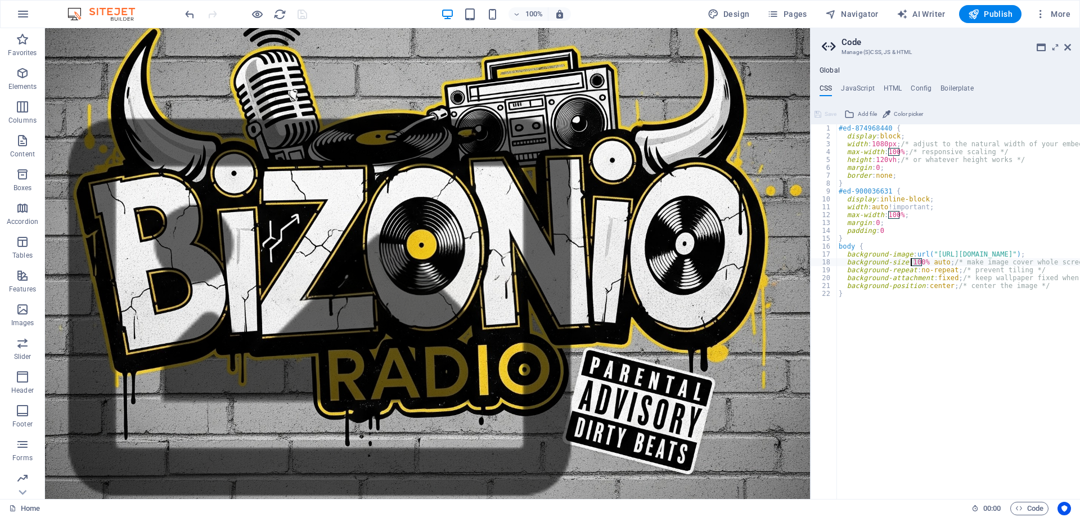
drag, startPoint x: 921, startPoint y: 262, endPoint x: 912, endPoint y: 262, distance: 9.6
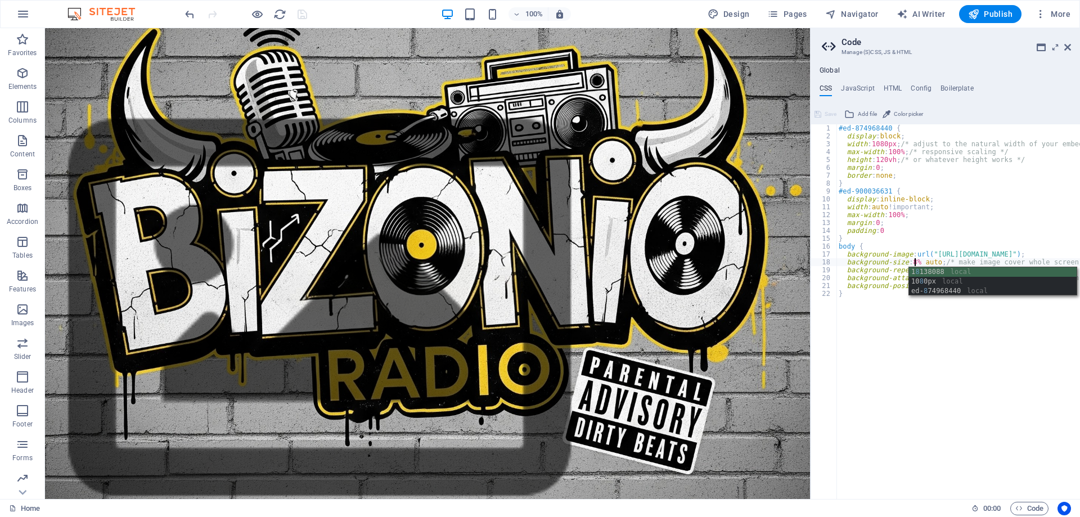
type textarea "background-size: 85% auto; /* make image cover whole screen */"
click at [831, 110] on span "Save" at bounding box center [831, 114] width 12 height 14
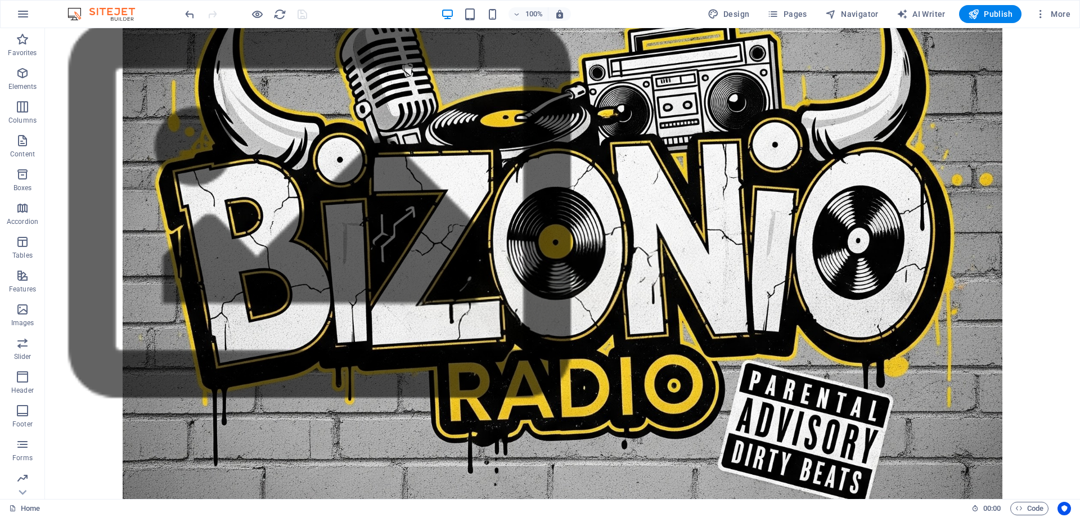
scroll to position [0, 0]
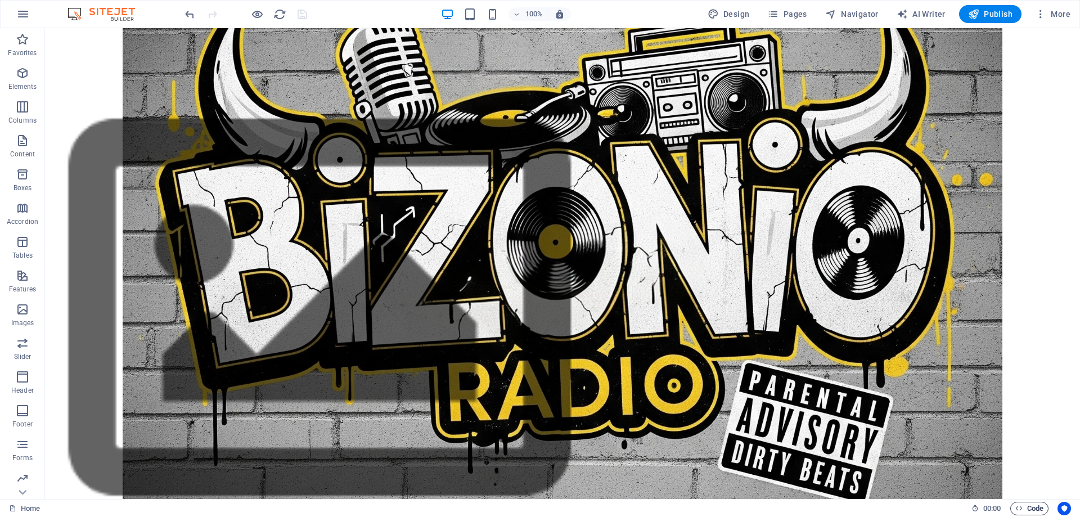
click at [1028, 506] on span "Code" at bounding box center [1030, 509] width 28 height 14
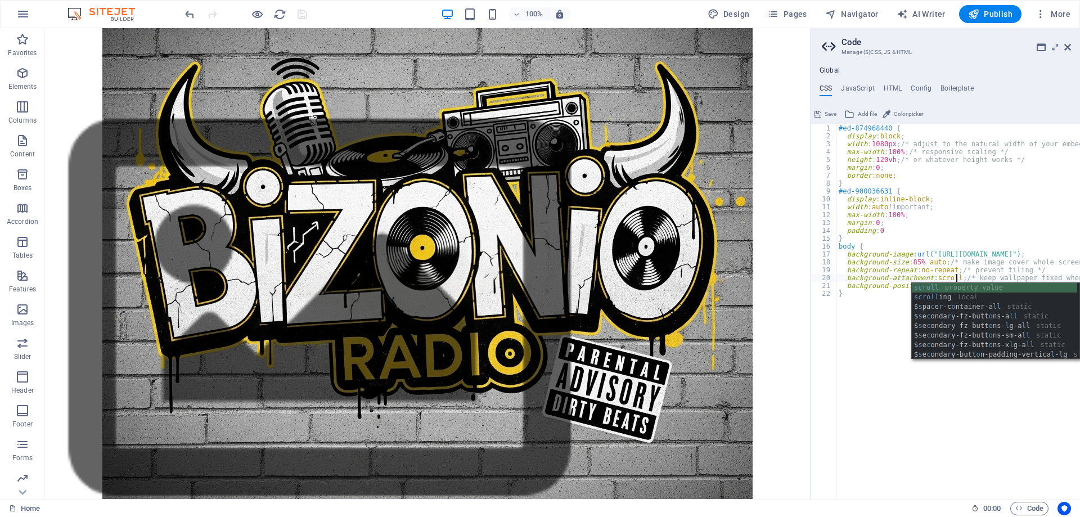
scroll to position [0, 10]
type textarea "background-attachment: scroll; /* keep wallpaper fixed when scrolling */"
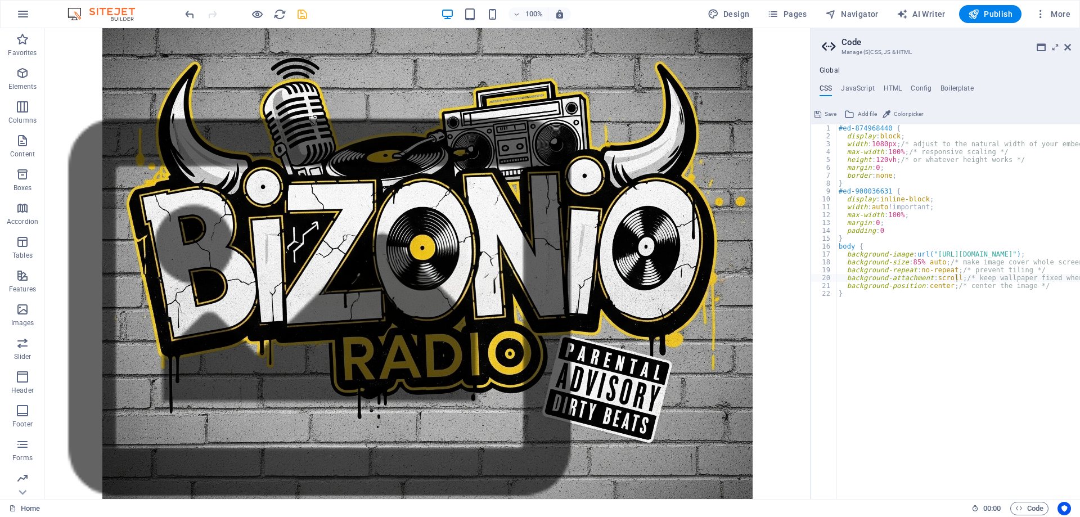
click at [827, 113] on span "Save" at bounding box center [831, 114] width 12 height 14
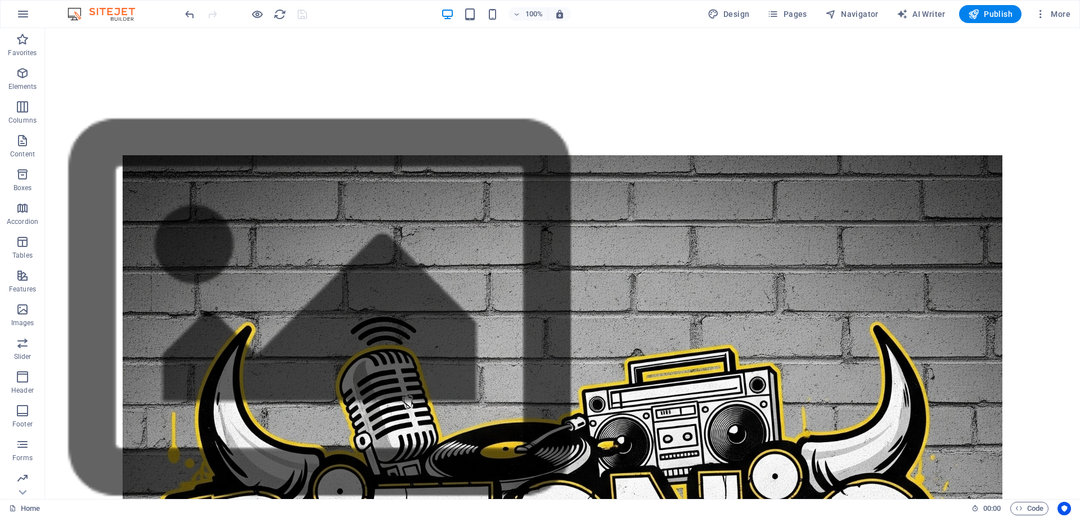
scroll to position [98, 0]
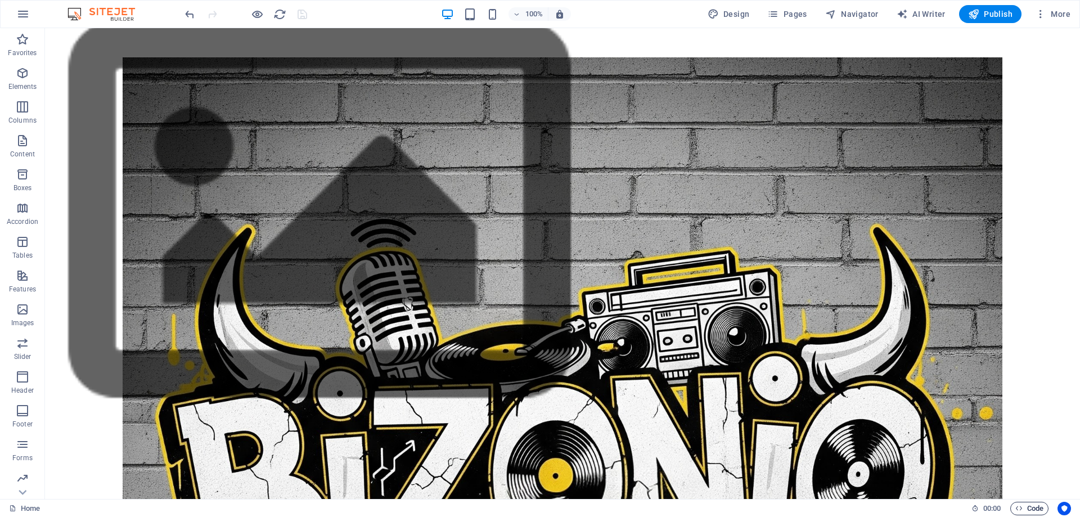
click at [1033, 509] on span "Code" at bounding box center [1030, 509] width 28 height 14
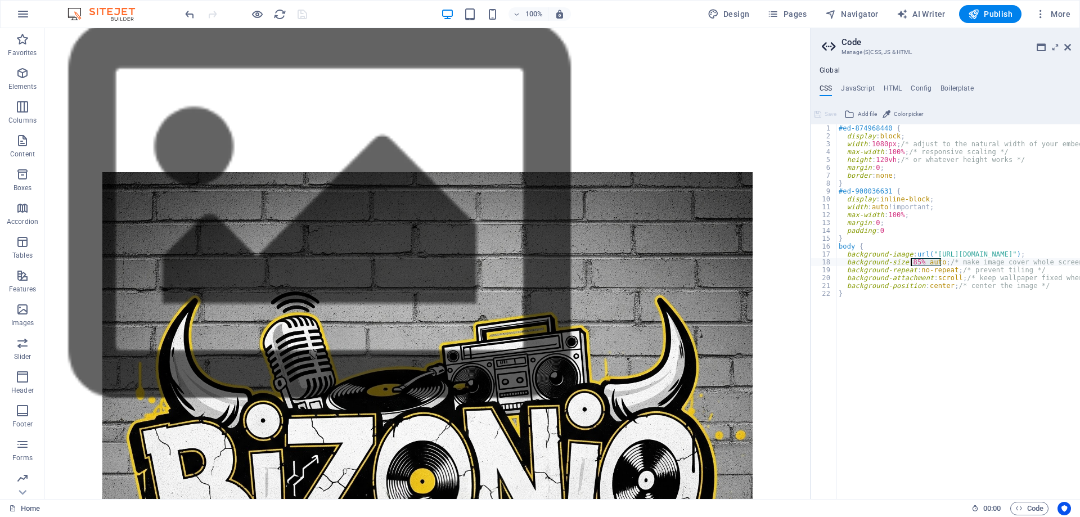
drag, startPoint x: 941, startPoint y: 263, endPoint x: 911, endPoint y: 263, distance: 29.8
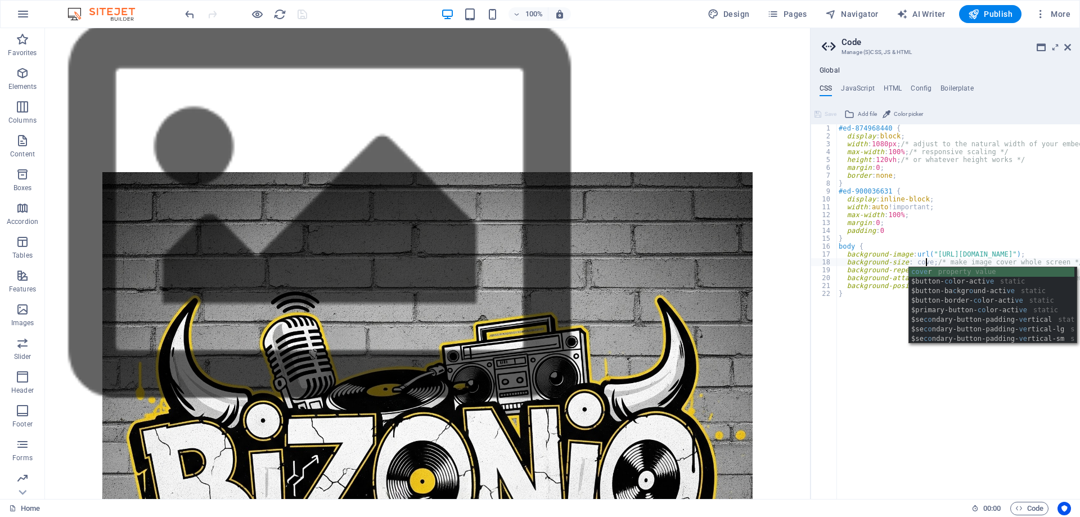
scroll to position [0, 7]
type textarea "background-size: cover; /* make image cover whole screen */"
click at [828, 113] on span "Save" at bounding box center [831, 114] width 12 height 14
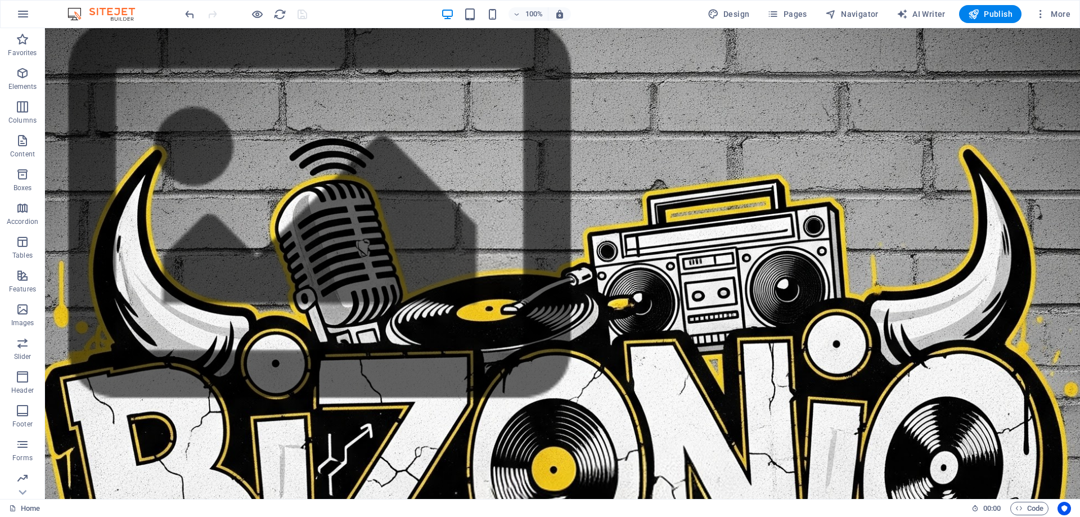
scroll to position [0, 0]
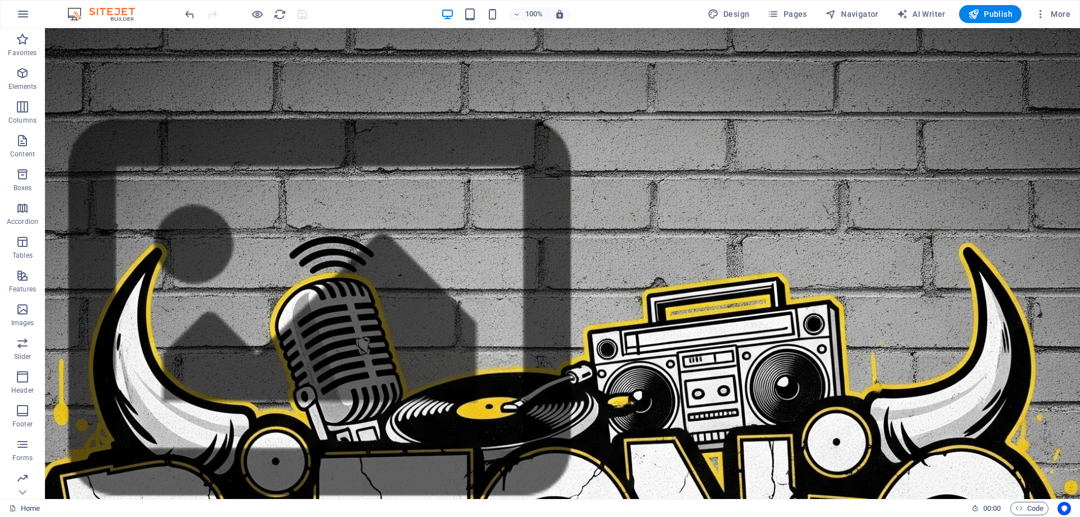
click at [301, 13] on div at bounding box center [246, 14] width 126 height 18
click at [361, 13] on div "100% Design Pages Navigator AI Writer Publish More" at bounding box center [629, 14] width 892 height 18
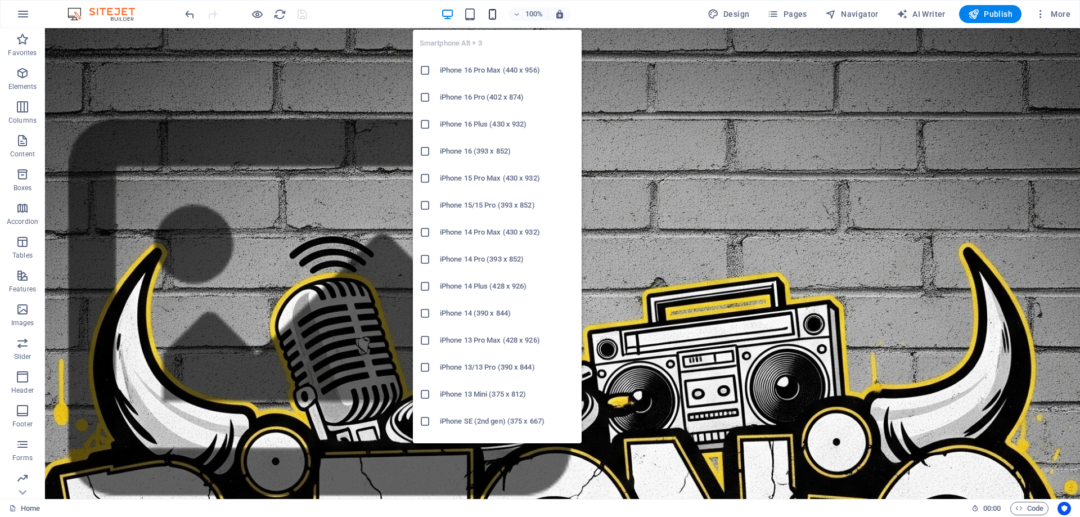
click at [492, 14] on icon "button" at bounding box center [492, 14] width 13 height 13
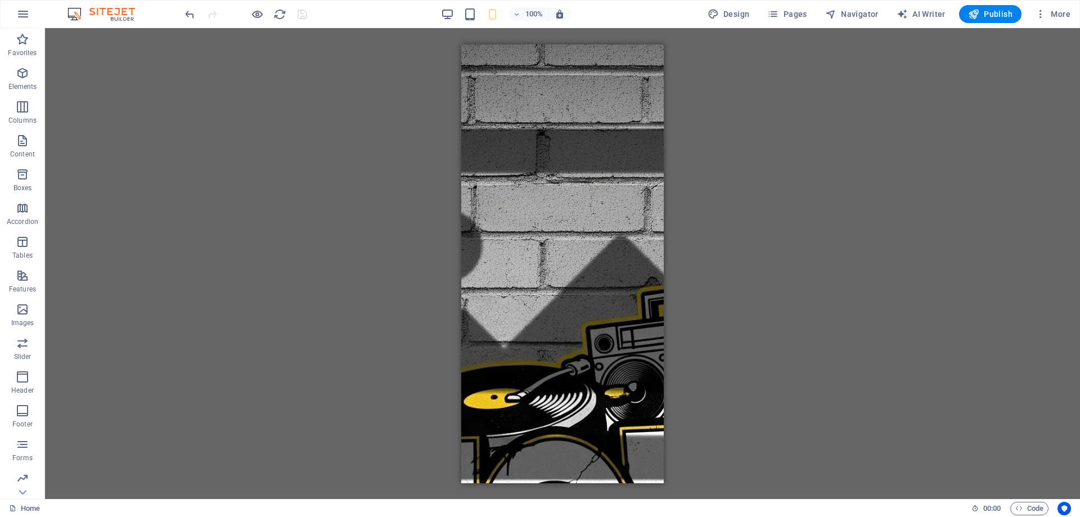
click at [796, 186] on div "Drag here to replace the existing content. Press “Ctrl” if you want to create a…" at bounding box center [562, 263] width 1035 height 471
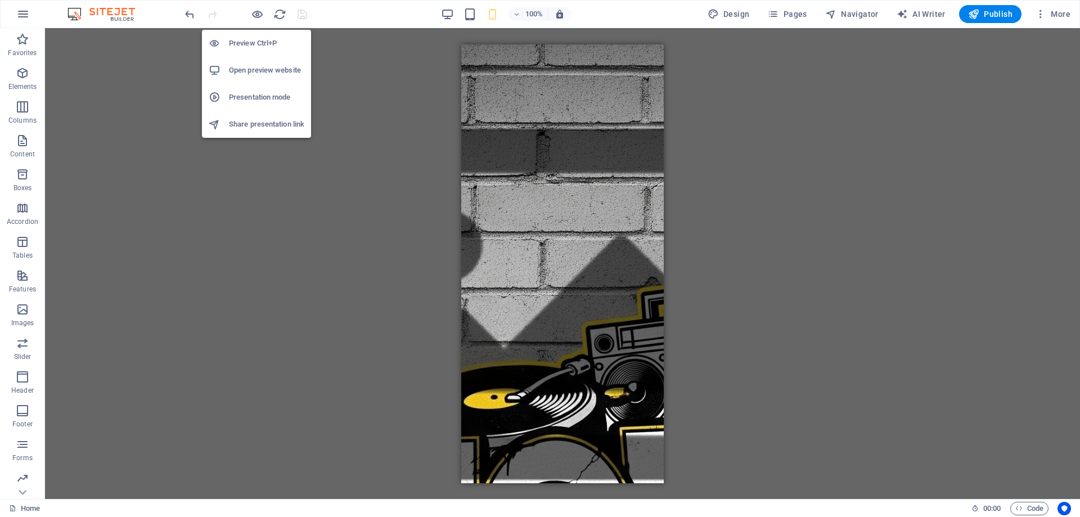
click at [252, 38] on h6 "Preview Ctrl+P" at bounding box center [266, 44] width 75 height 14
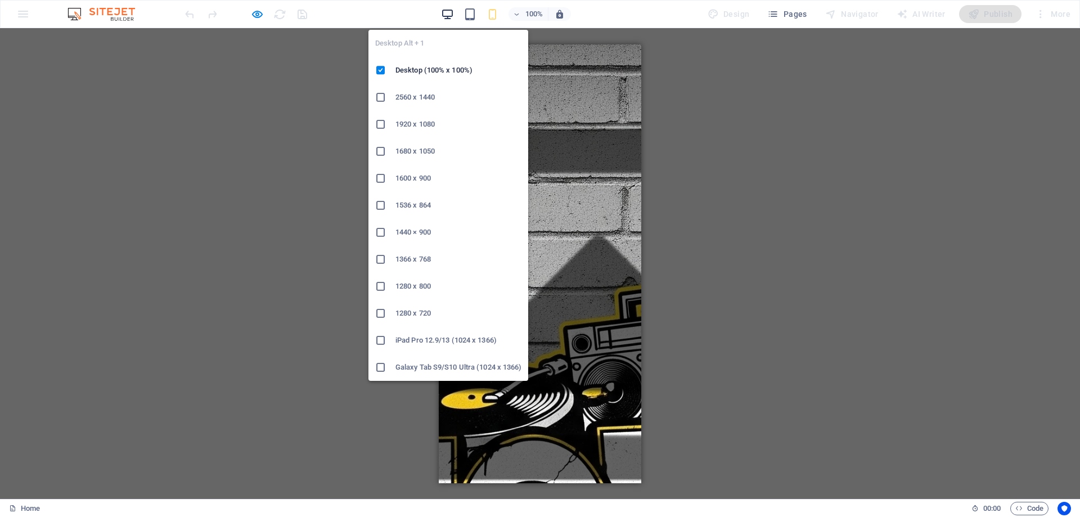
click at [445, 15] on icon "button" at bounding box center [447, 14] width 13 height 13
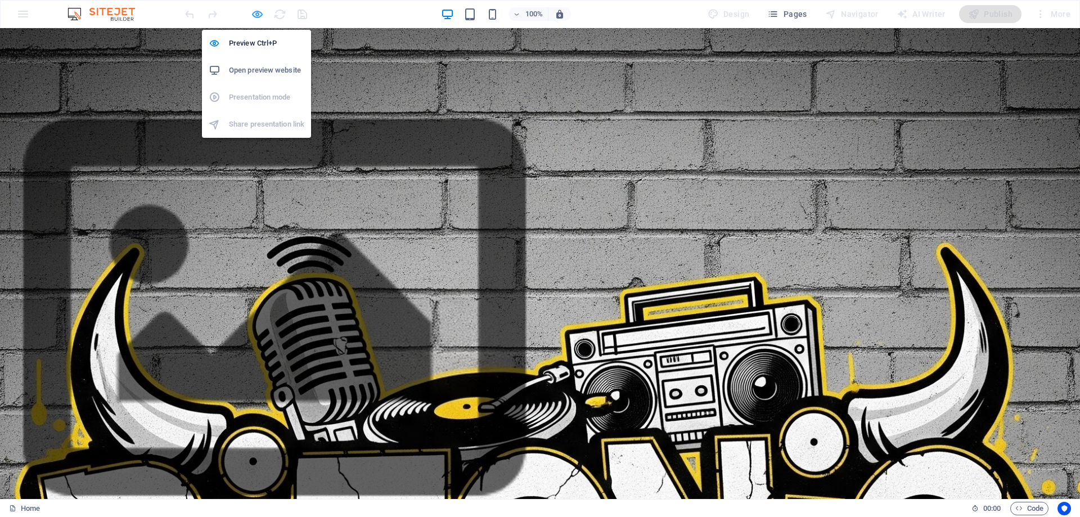
click at [261, 17] on icon "button" at bounding box center [257, 14] width 13 height 13
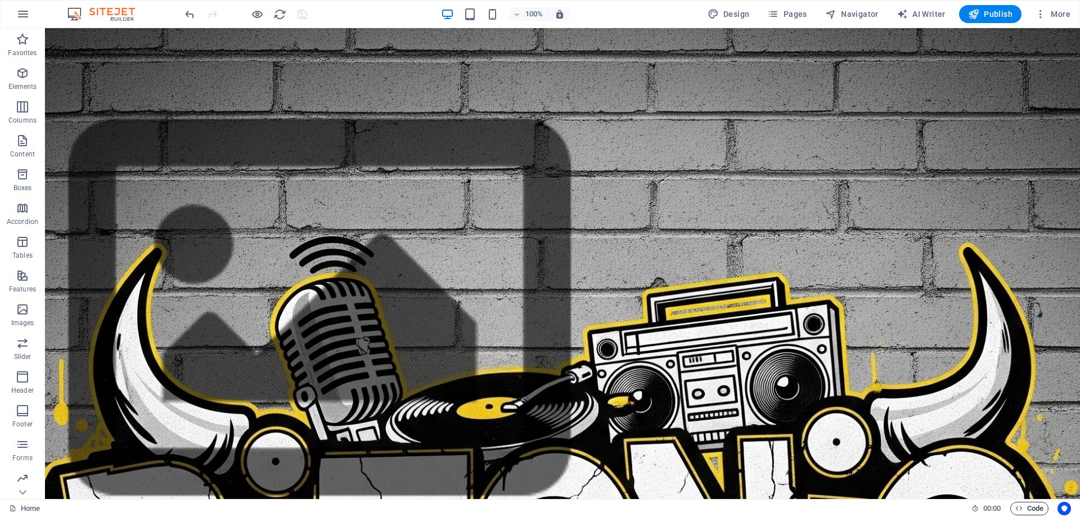
click at [1028, 508] on span "Code" at bounding box center [1030, 509] width 28 height 14
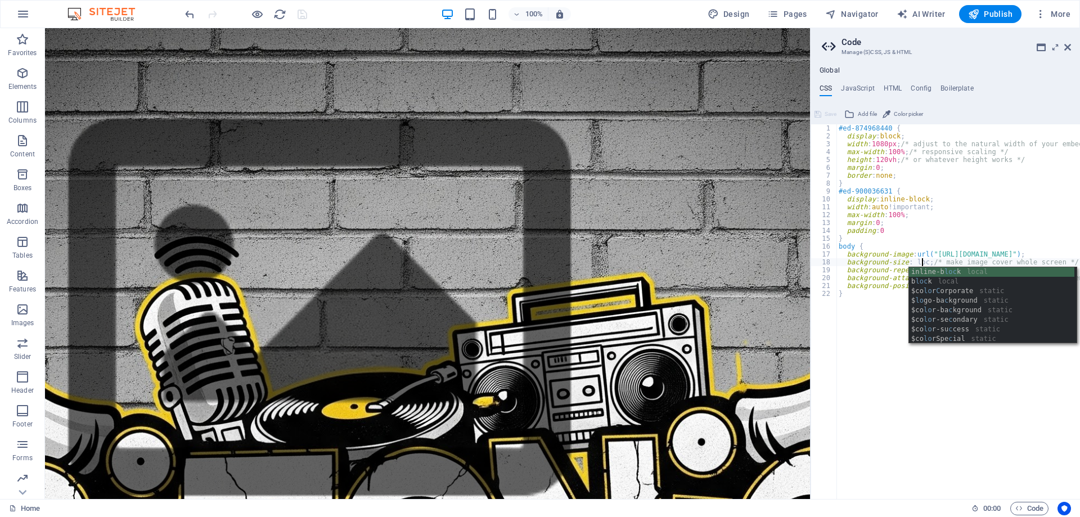
scroll to position [0, 7]
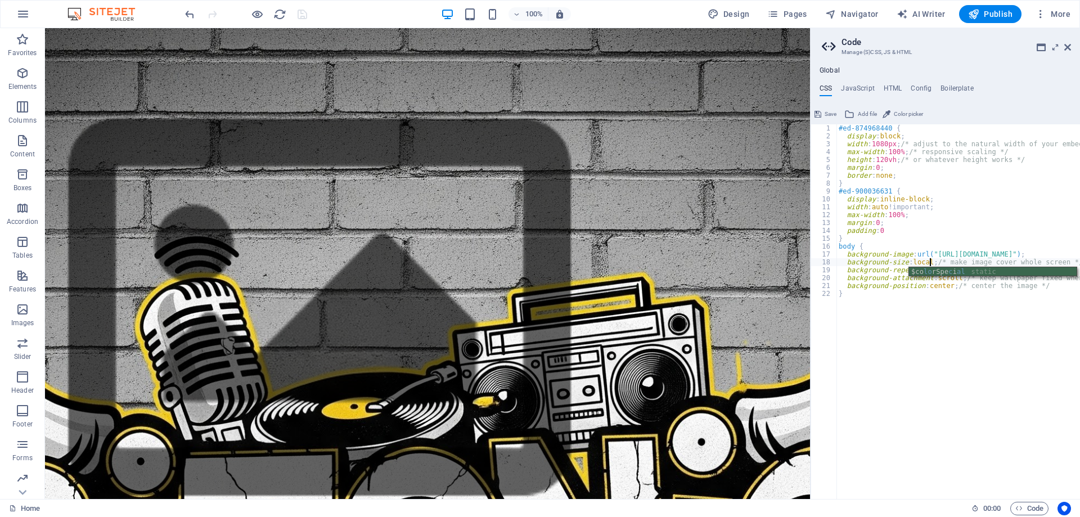
type textarea "}"
click at [828, 111] on span "Save" at bounding box center [831, 114] width 12 height 14
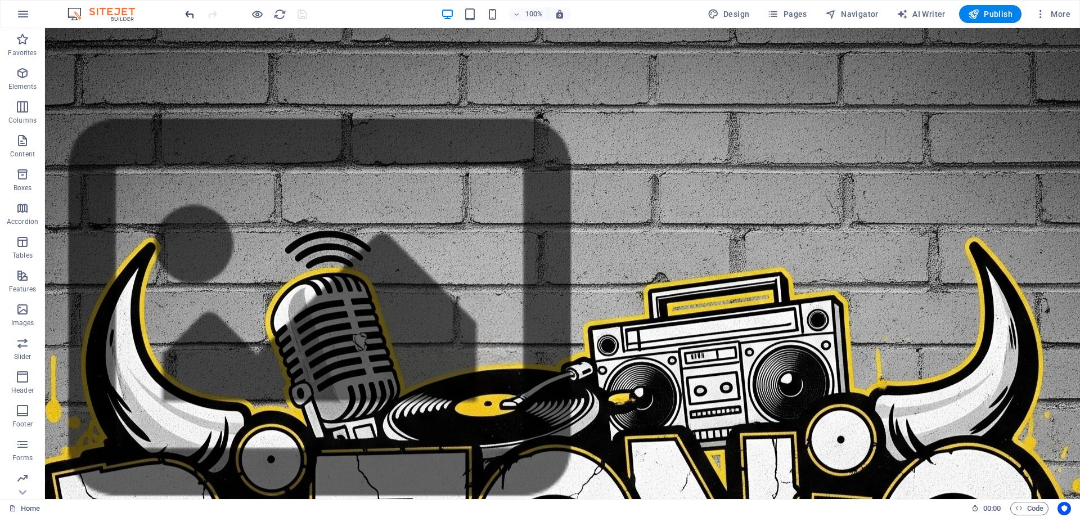
click at [194, 15] on icon "undo" at bounding box center [189, 14] width 13 height 13
click at [216, 14] on icon "redo" at bounding box center [212, 14] width 13 height 13
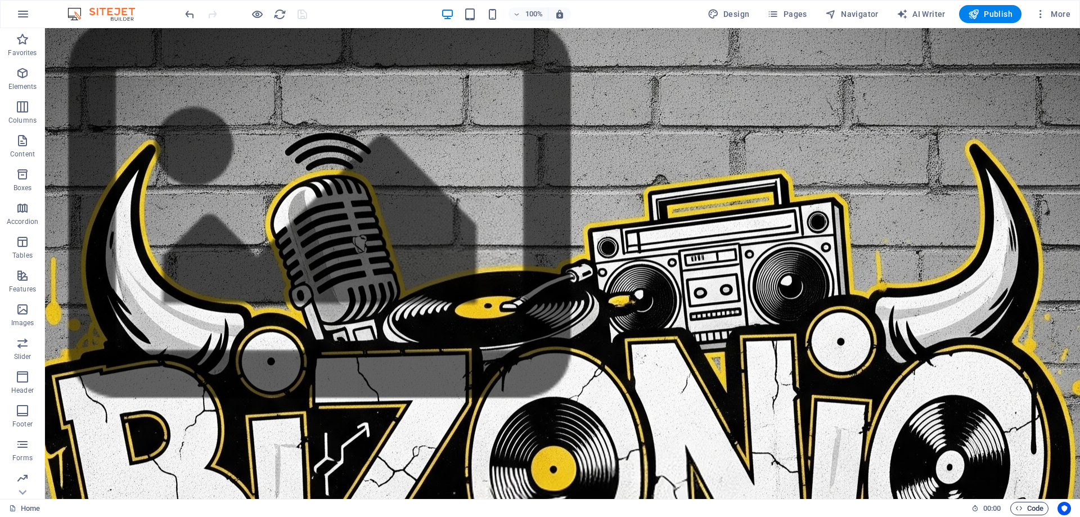
click at [1031, 505] on span "Code" at bounding box center [1030, 509] width 28 height 14
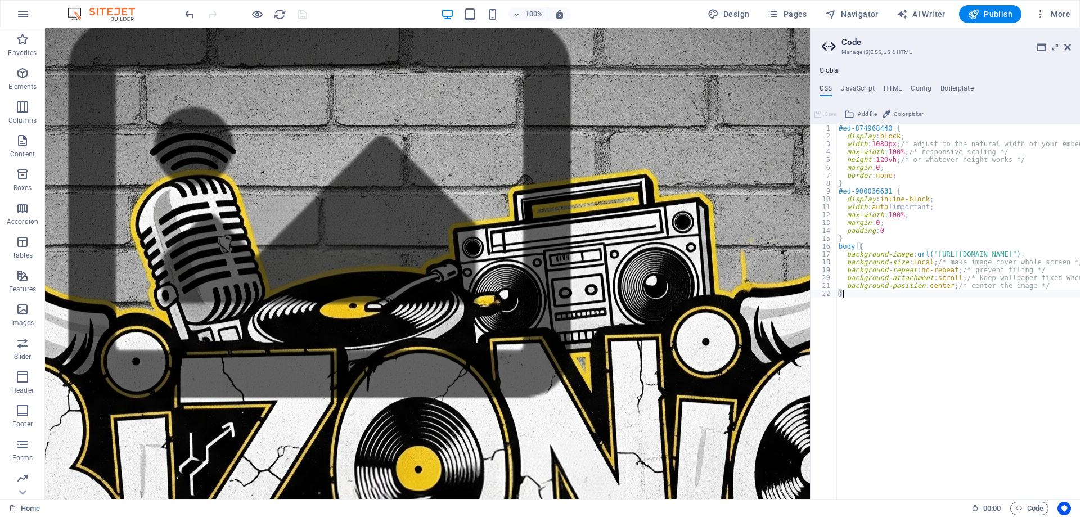
click at [917, 261] on div "#ed-874968440 { display : block ; width : 1080px ; /* adjust to the natural wid…" at bounding box center [959, 311] width 244 height 375
type textarea "background-size: fixed; /* make image cover whole screen */"
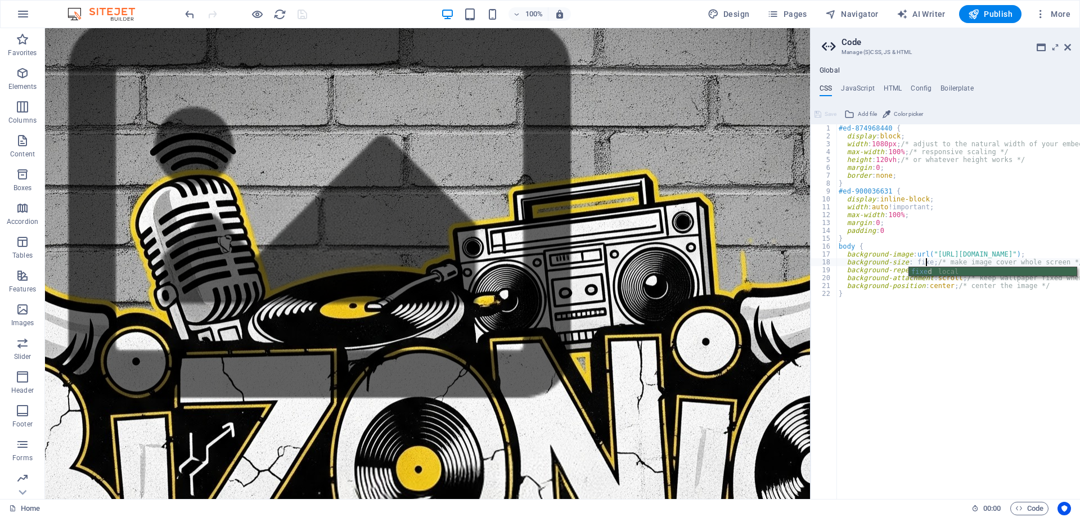
scroll to position [0, 7]
click at [827, 114] on span "Save" at bounding box center [831, 114] width 12 height 14
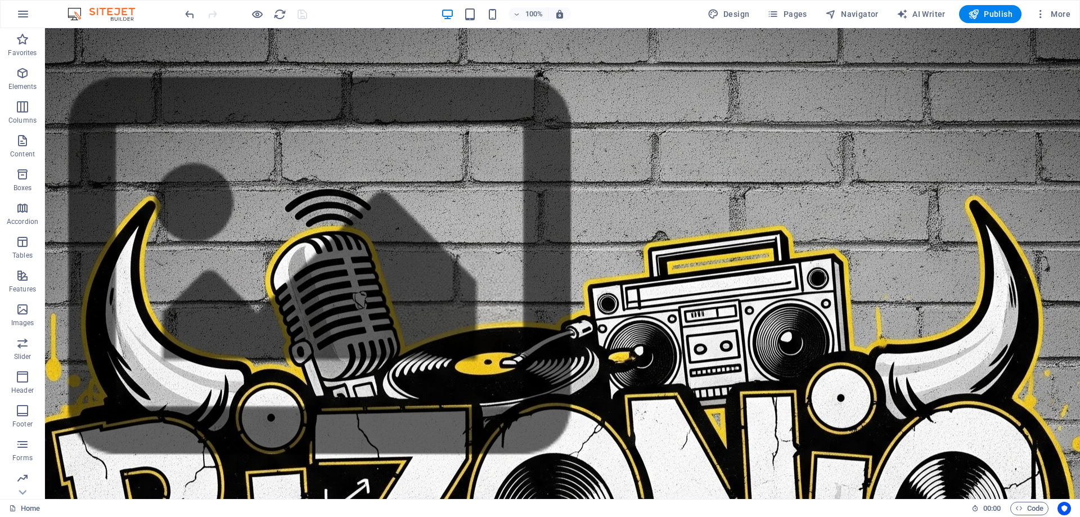
scroll to position [0, 0]
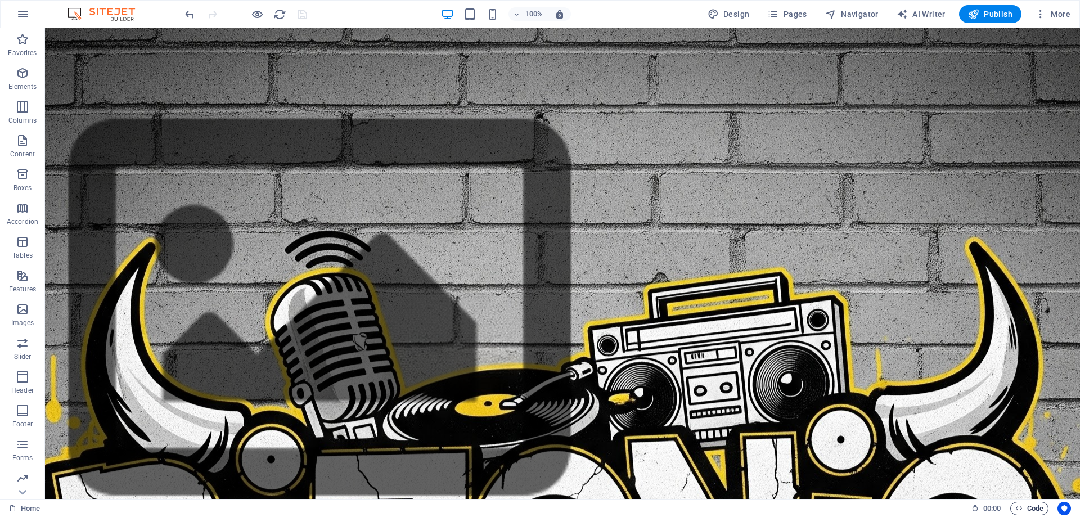
click at [1029, 505] on span "Code" at bounding box center [1030, 509] width 28 height 14
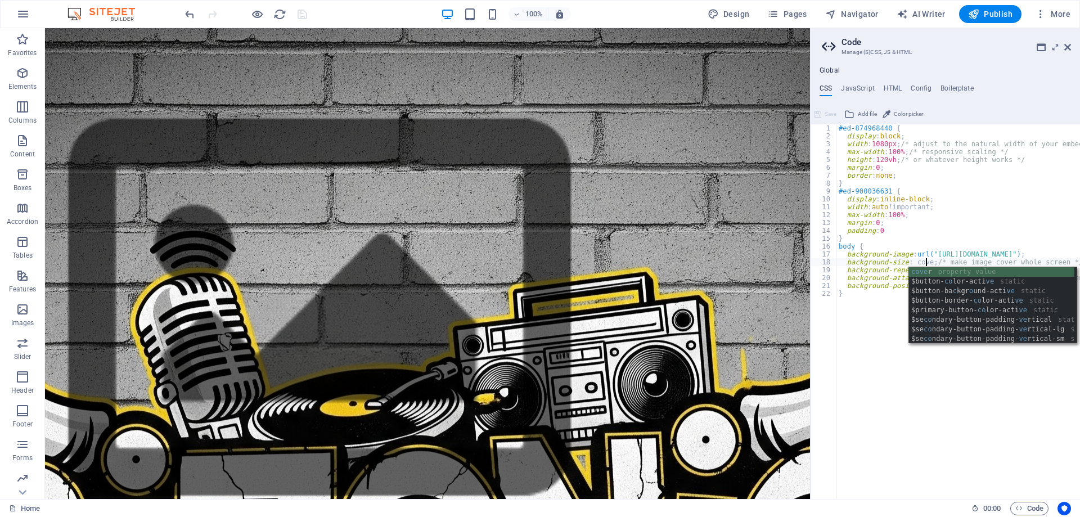
scroll to position [0, 7]
type textarea "}"
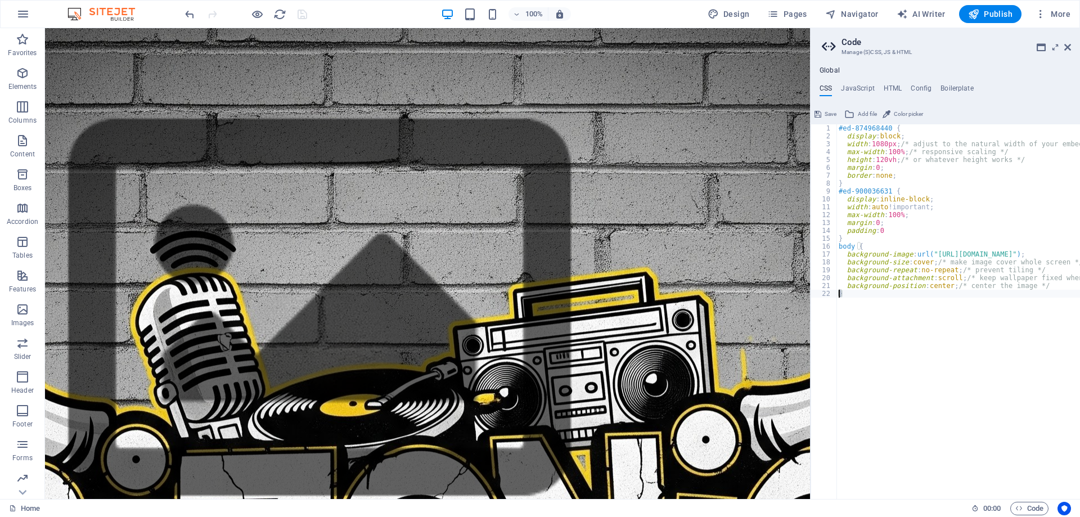
click at [823, 113] on button "Save" at bounding box center [825, 114] width 25 height 14
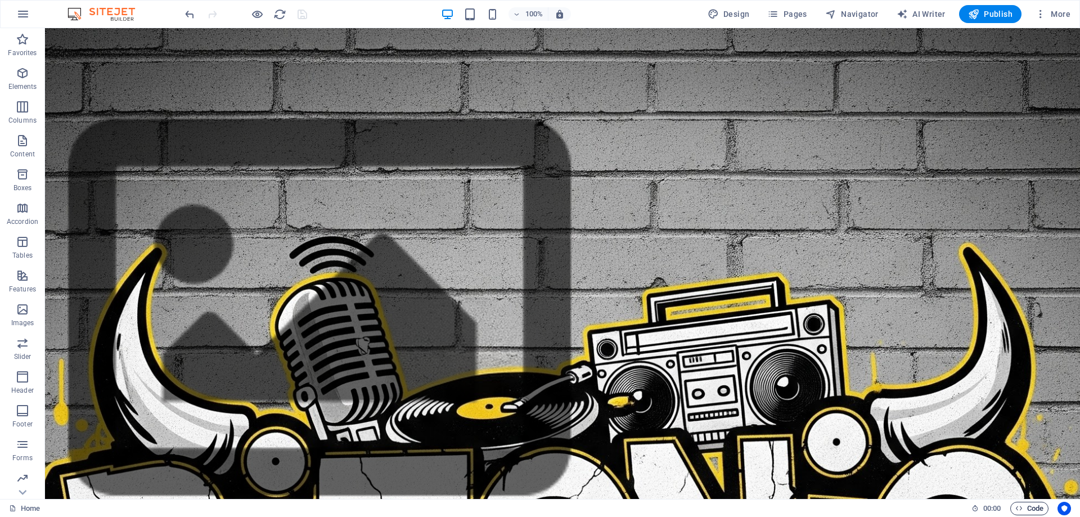
click at [1026, 508] on span "Code" at bounding box center [1030, 509] width 28 height 14
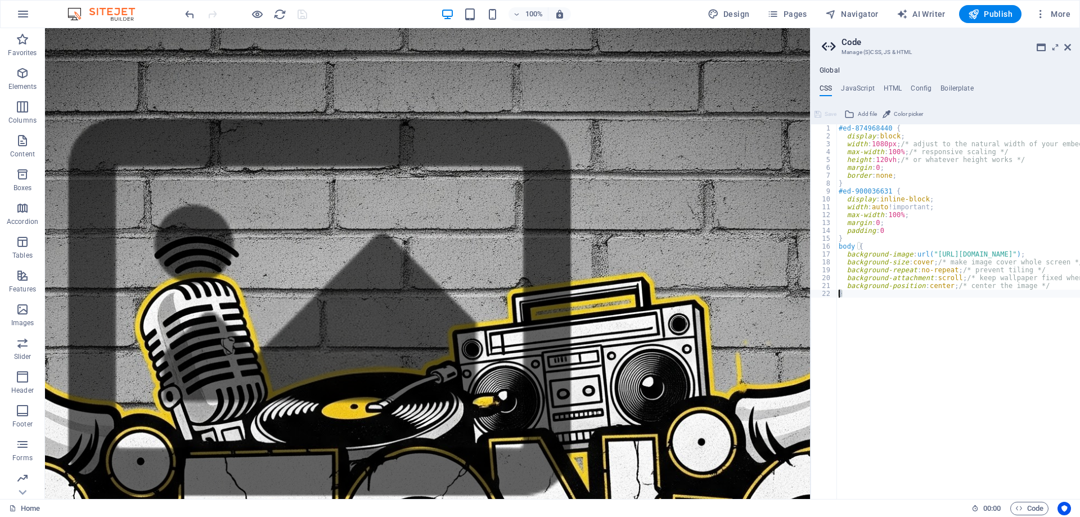
type textarea "background-attachment: fixed; /* keep wallpaper fixed when scrolling */"
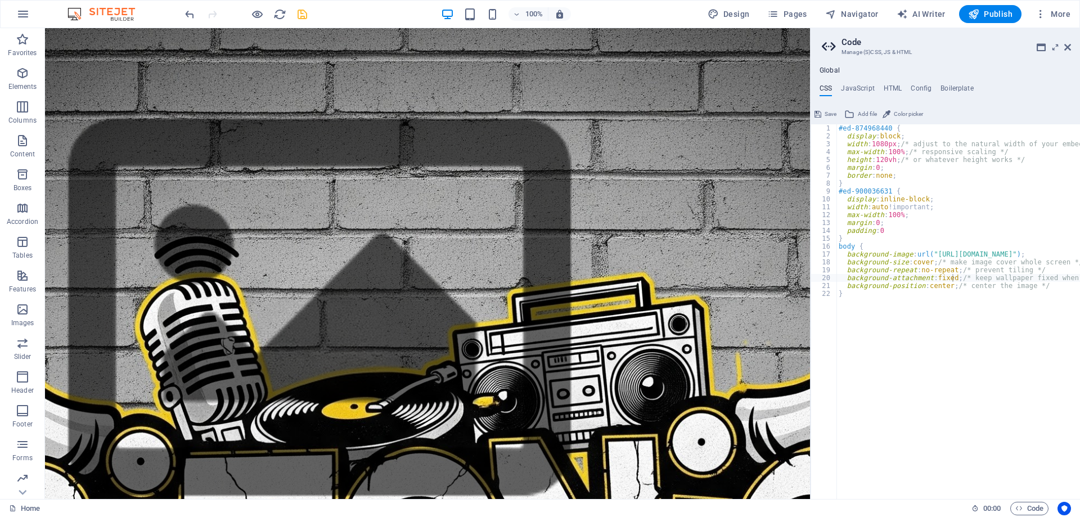
click at [831, 111] on span "Save" at bounding box center [831, 114] width 12 height 14
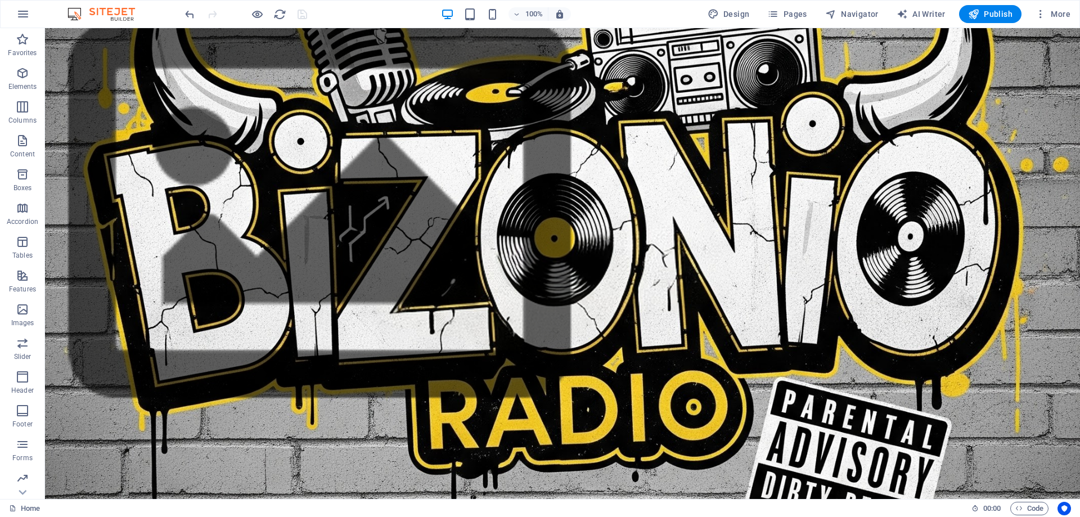
scroll to position [0, 0]
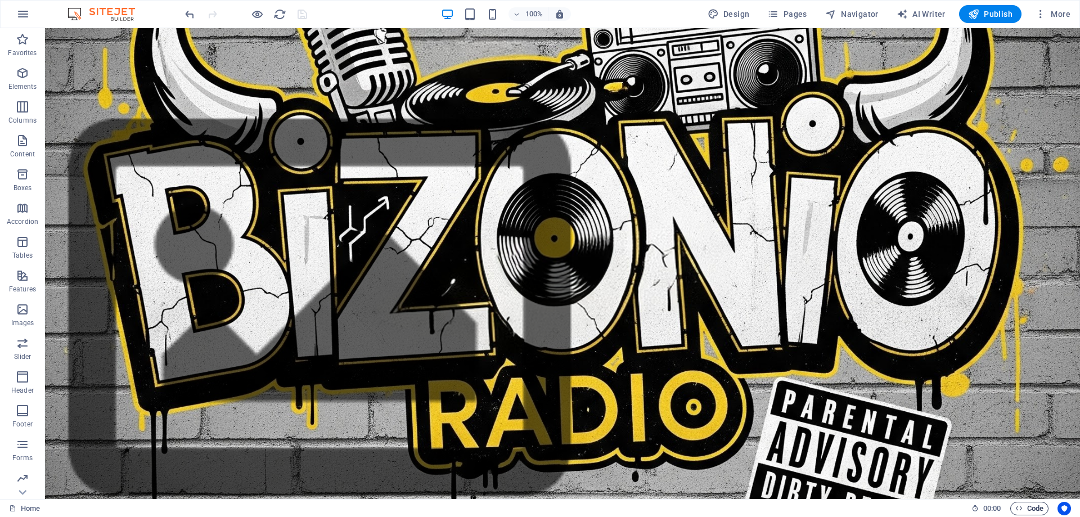
click at [1027, 504] on span "Code" at bounding box center [1030, 509] width 28 height 14
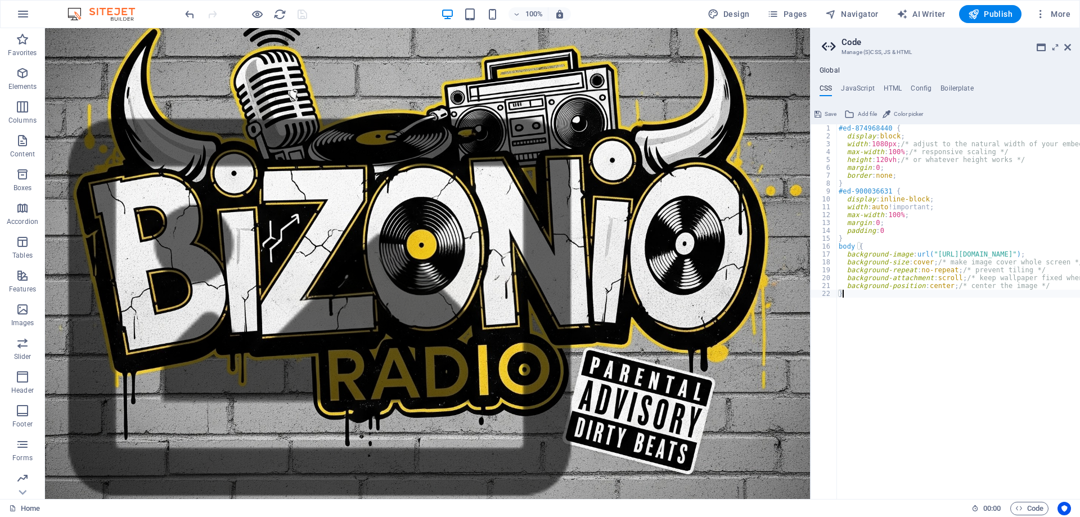
type textarea "}"
click at [829, 107] on span "Save" at bounding box center [831, 114] width 12 height 14
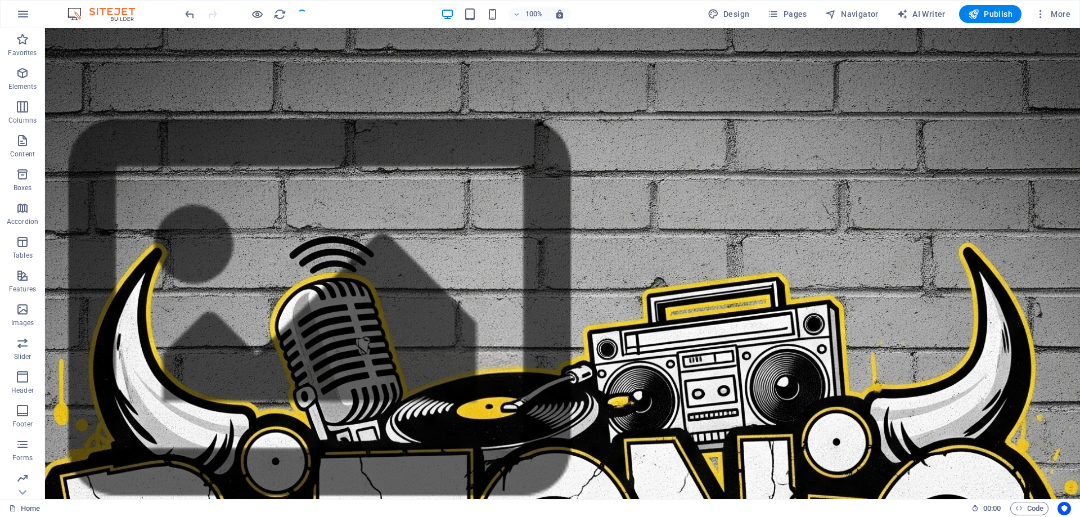
drag, startPoint x: 829, startPoint y: 164, endPoint x: 822, endPoint y: 164, distance: 7.9
click at [88, 37] on span "Iframe" at bounding box center [91, 35] width 19 height 7
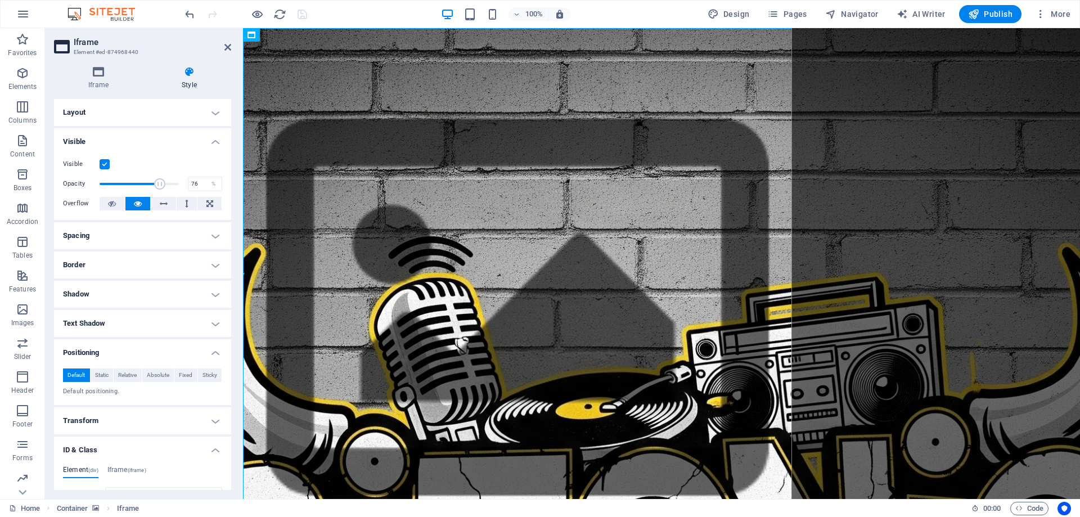
drag, startPoint x: 177, startPoint y: 183, endPoint x: 158, endPoint y: 183, distance: 19.1
click at [158, 183] on span at bounding box center [159, 183] width 11 height 11
drag, startPoint x: 158, startPoint y: 183, endPoint x: 114, endPoint y: 183, distance: 43.3
click at [124, 183] on span at bounding box center [129, 183] width 11 height 11
drag, startPoint x: 114, startPoint y: 183, endPoint x: 169, endPoint y: 183, distance: 55.1
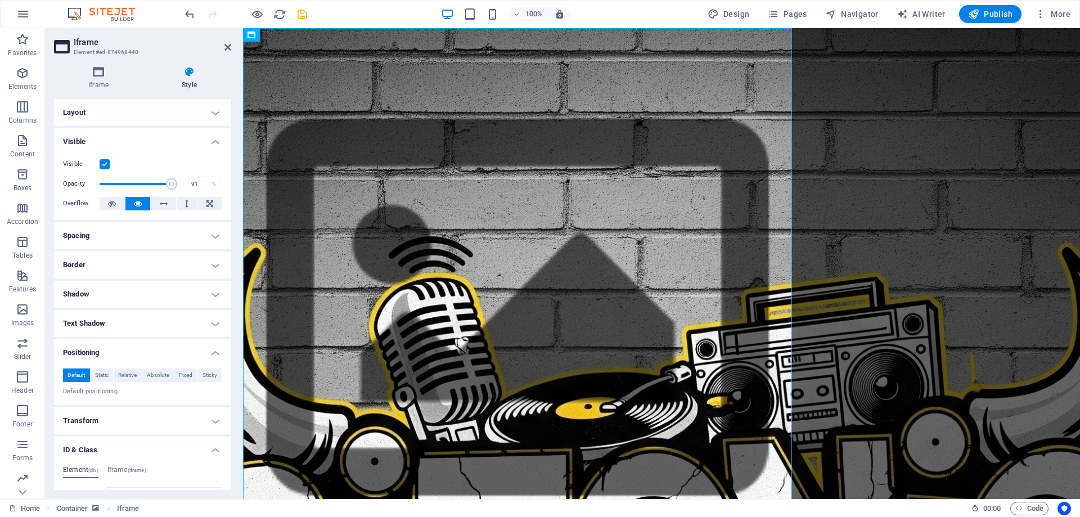
click at [169, 183] on span at bounding box center [171, 183] width 11 height 11
click at [173, 182] on span at bounding box center [175, 183] width 11 height 11
type input "100"
click at [178, 182] on span at bounding box center [178, 183] width 11 height 11
drag, startPoint x: 177, startPoint y: 182, endPoint x: 211, endPoint y: 183, distance: 34.4
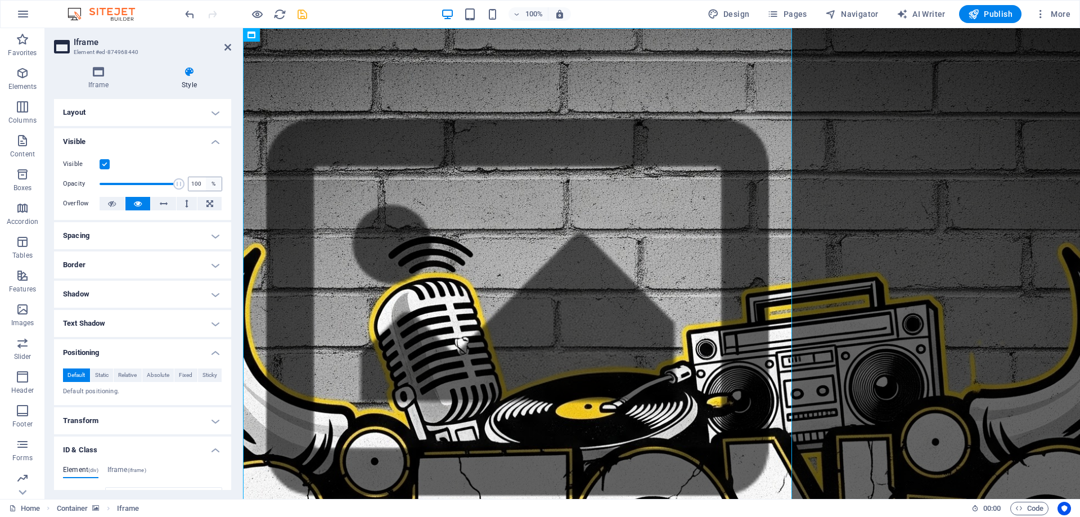
click at [211, 183] on div "Opacity 100 %" at bounding box center [142, 184] width 159 height 17
click at [227, 49] on icon at bounding box center [228, 47] width 7 height 9
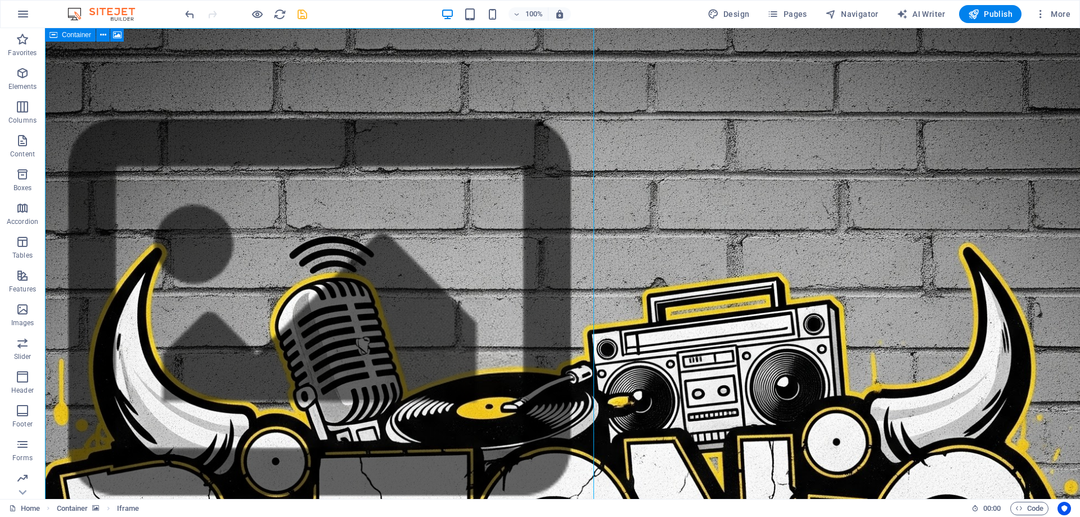
click at [56, 36] on icon at bounding box center [54, 35] width 8 height 14
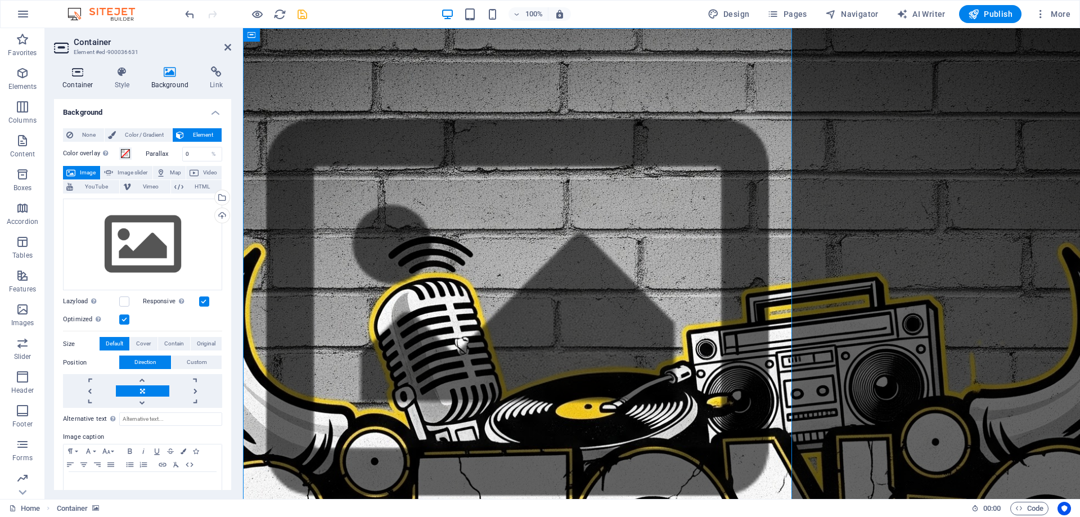
click at [81, 78] on h4 "Container" at bounding box center [80, 78] width 52 height 24
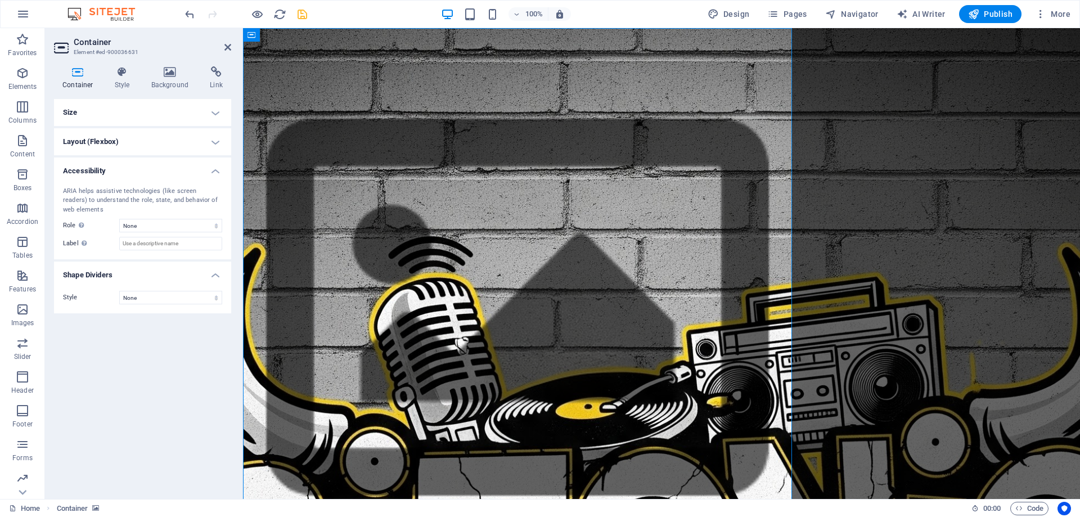
click at [120, 140] on h4 "Layout (Flexbox)" at bounding box center [142, 141] width 177 height 27
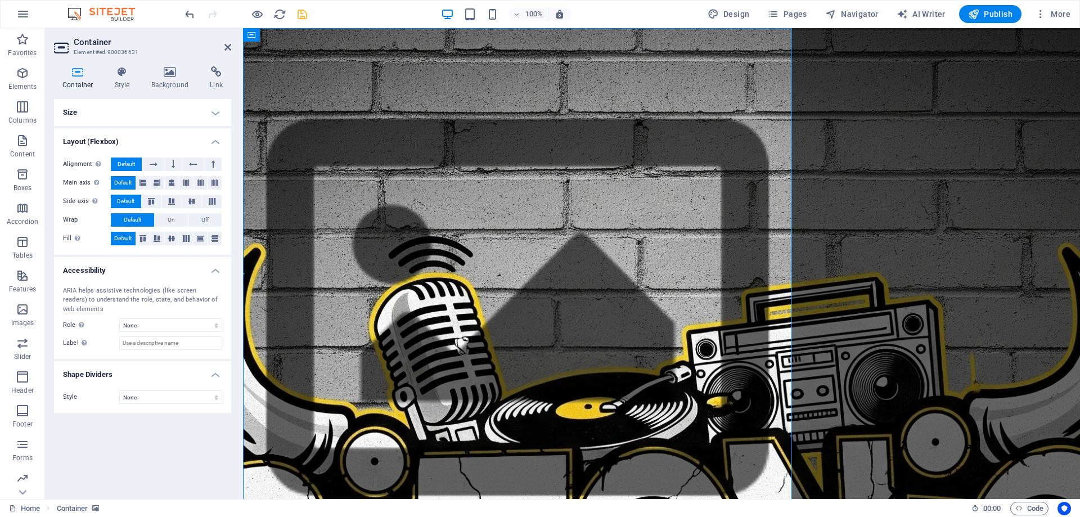
click at [119, 122] on h4 "Size" at bounding box center [142, 112] width 177 height 27
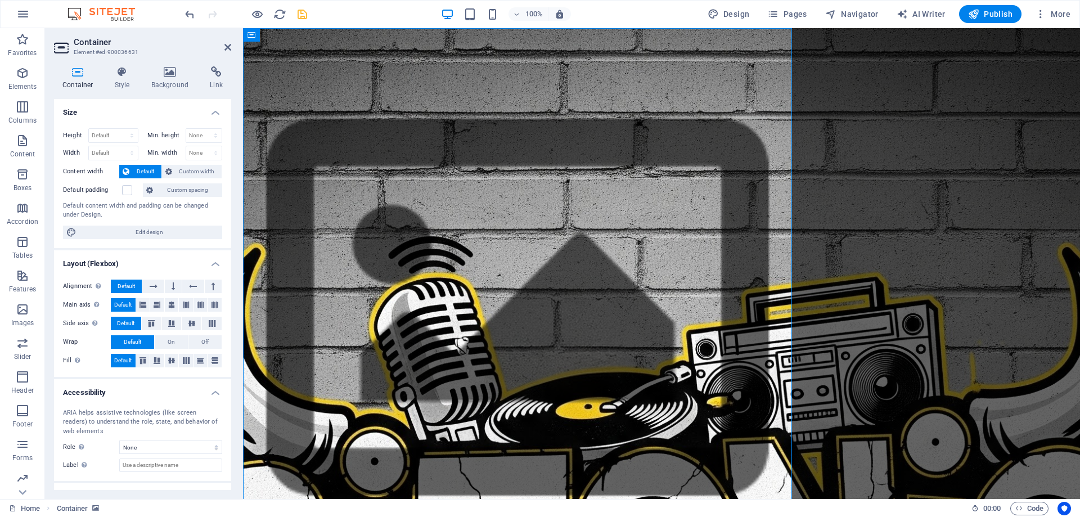
click at [119, 119] on div "Height Default px rem % vh vw Min. height None px rem % vh vw Width Default px …" at bounding box center [142, 183] width 177 height 129
click at [119, 81] on h4 "Style" at bounding box center [124, 78] width 37 height 24
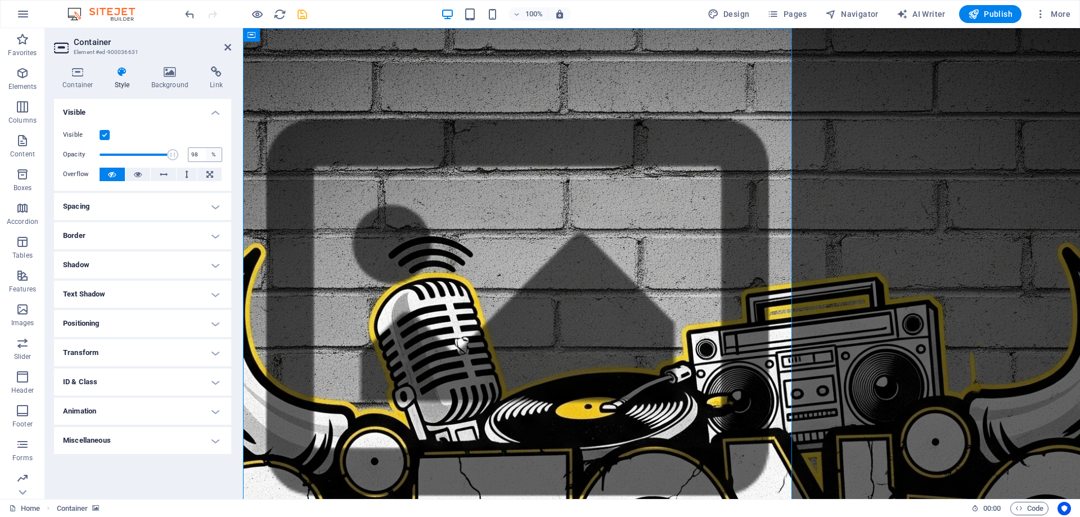
type input "100"
drag, startPoint x: 415, startPoint y: 182, endPoint x: 248, endPoint y: 153, distance: 169.0
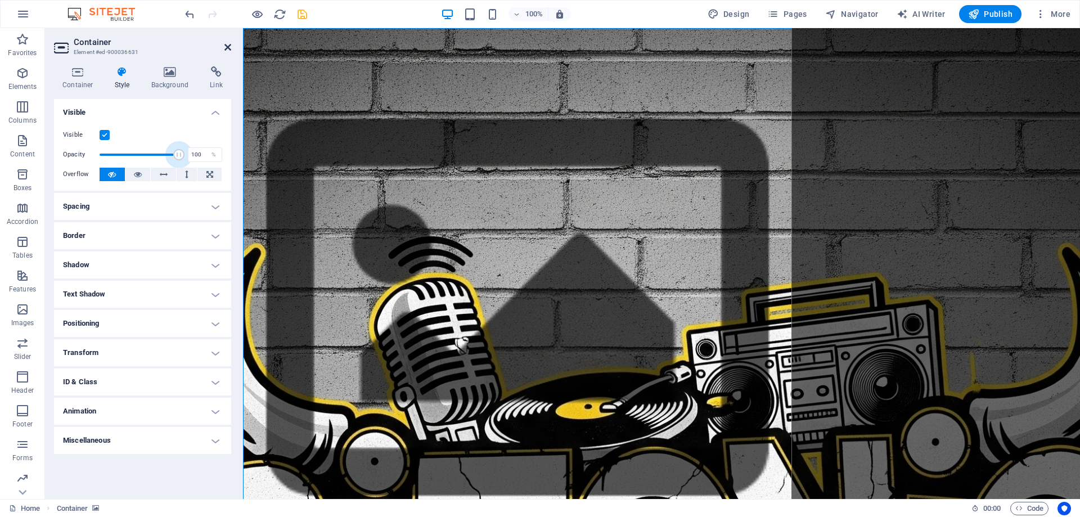
click at [231, 47] on icon at bounding box center [228, 47] width 7 height 9
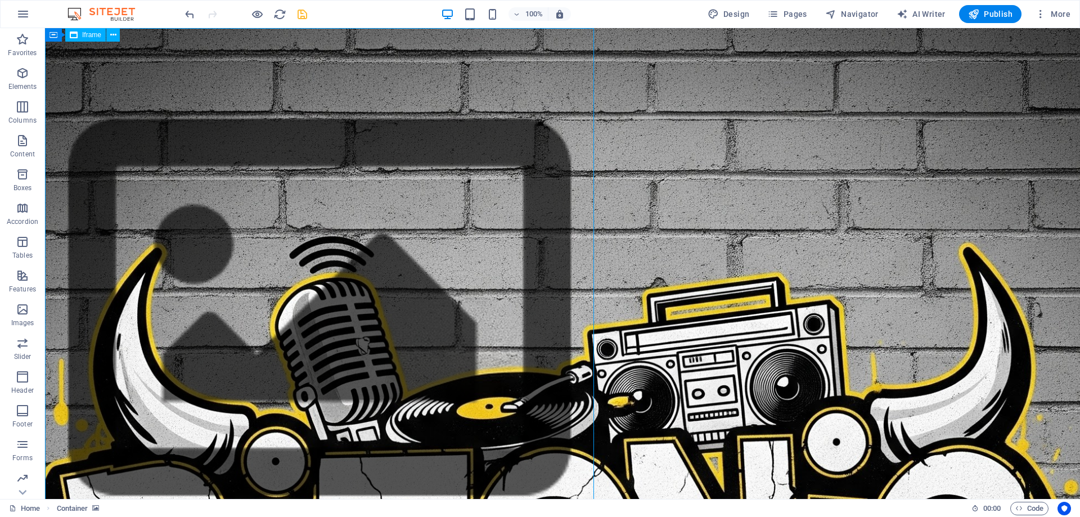
click at [77, 35] on icon at bounding box center [74, 35] width 8 height 14
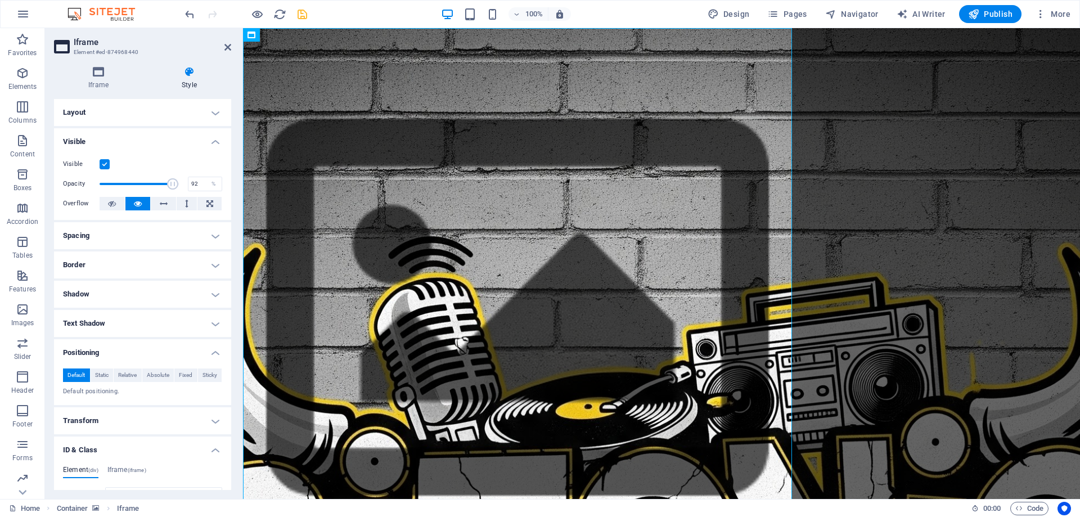
click at [170, 183] on span at bounding box center [172, 183] width 11 height 11
click at [167, 183] on span at bounding box center [168, 183] width 11 height 11
click at [169, 185] on span at bounding box center [170, 183] width 11 height 11
type input "92"
click at [170, 185] on span at bounding box center [172, 183] width 11 height 11
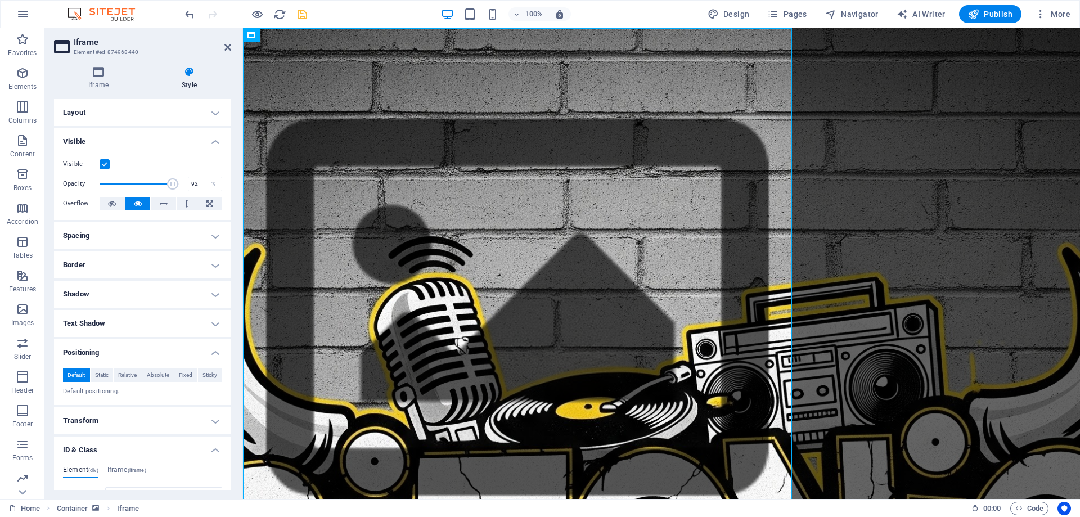
click at [228, 43] on icon at bounding box center [228, 47] width 7 height 9
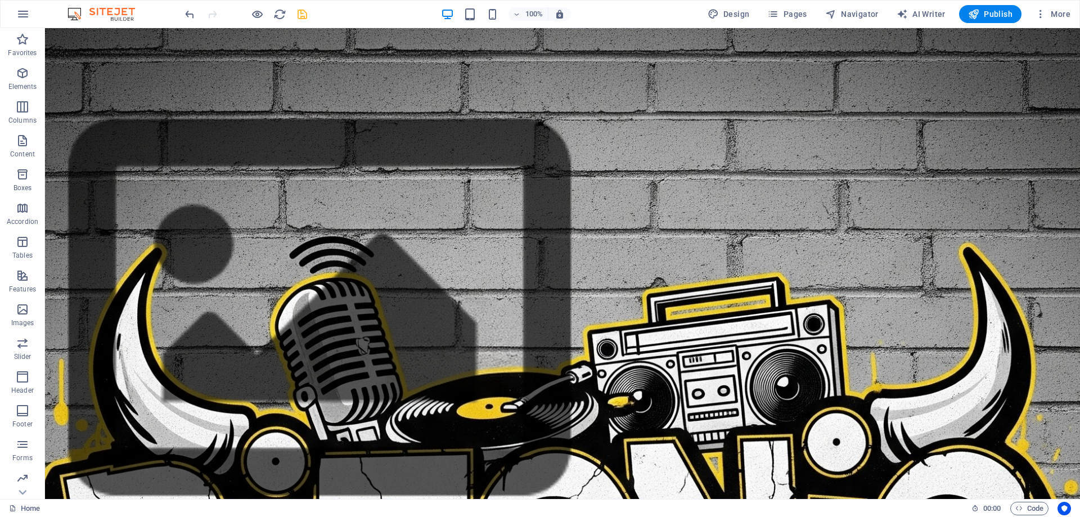
click at [1000, 16] on span "Publish" at bounding box center [990, 13] width 44 height 11
click at [996, 12] on span "Publish" at bounding box center [990, 13] width 44 height 11
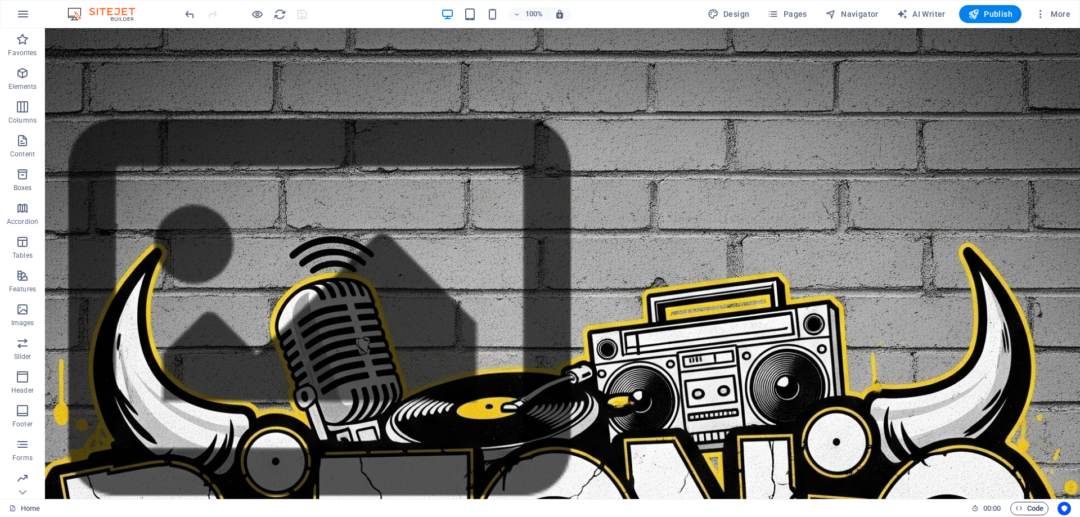
click at [1021, 510] on icon "button" at bounding box center [1019, 508] width 7 height 7
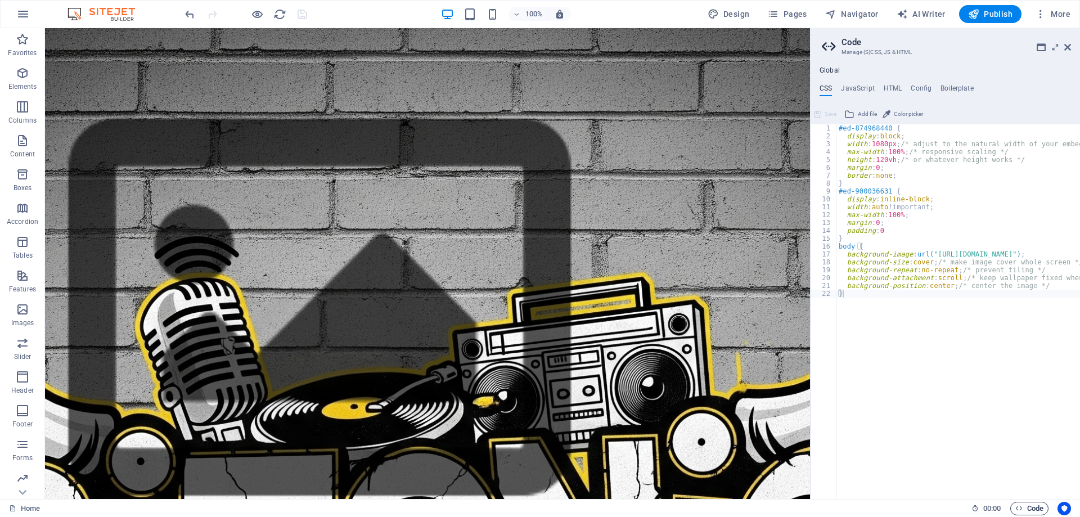
click at [1021, 510] on icon "button" at bounding box center [1019, 508] width 7 height 7
click at [1062, 46] on h2 "Code" at bounding box center [957, 42] width 230 height 10
click at [1070, 49] on icon at bounding box center [1068, 47] width 7 height 9
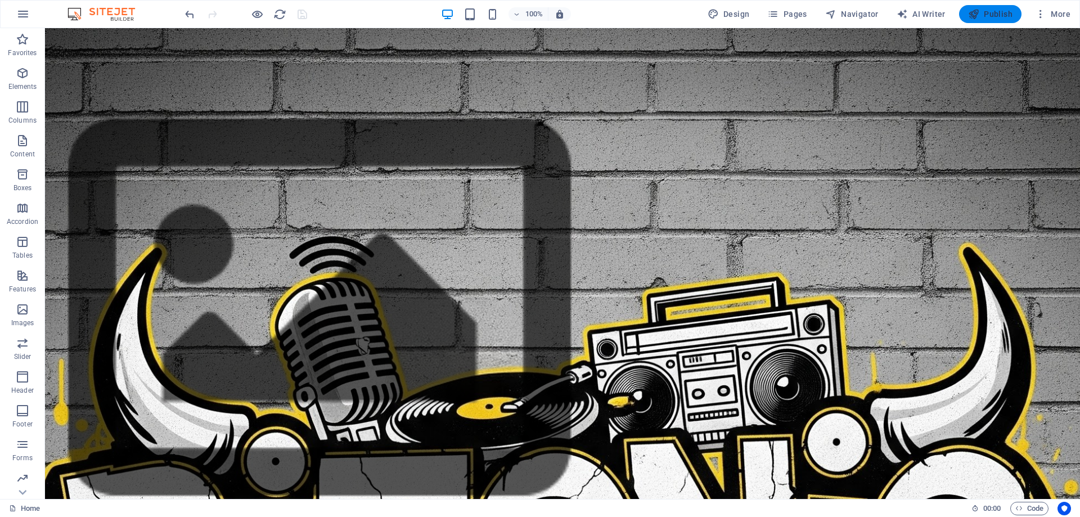
click at [986, 14] on span "Publish" at bounding box center [990, 13] width 44 height 11
click at [87, 37] on span "Iframe" at bounding box center [91, 35] width 19 height 7
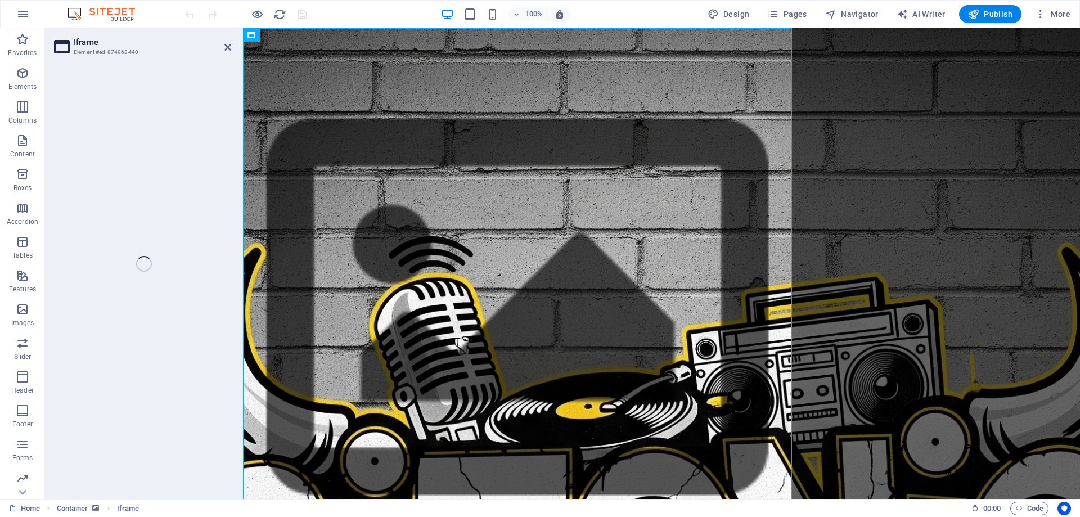
select select "%"
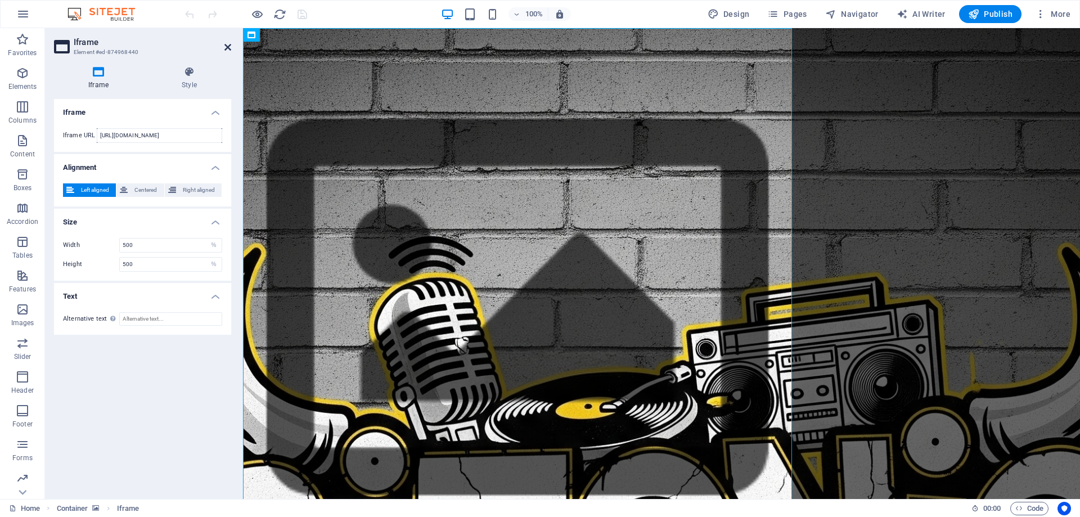
click at [229, 46] on icon at bounding box center [228, 47] width 7 height 9
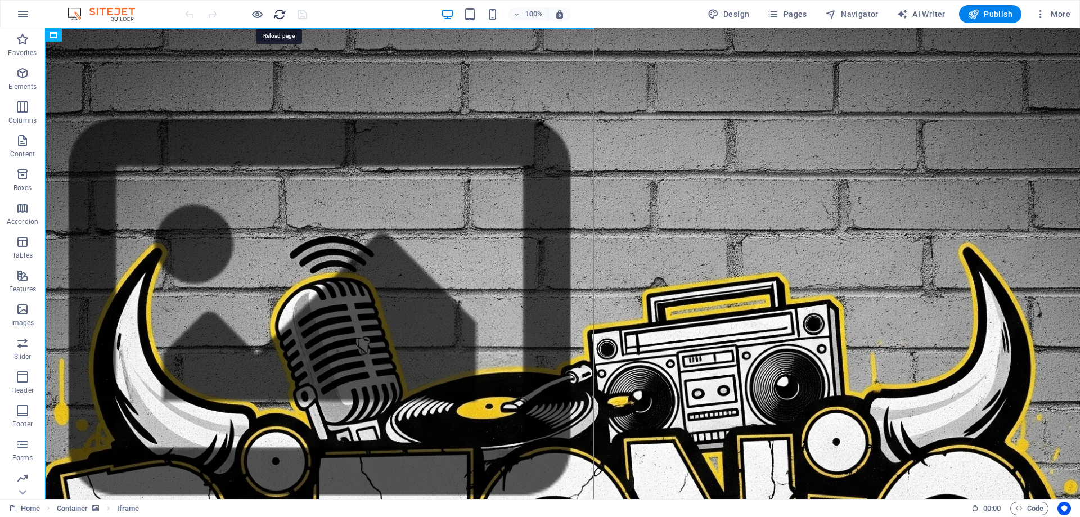
click at [276, 14] on icon "reload" at bounding box center [279, 14] width 13 height 13
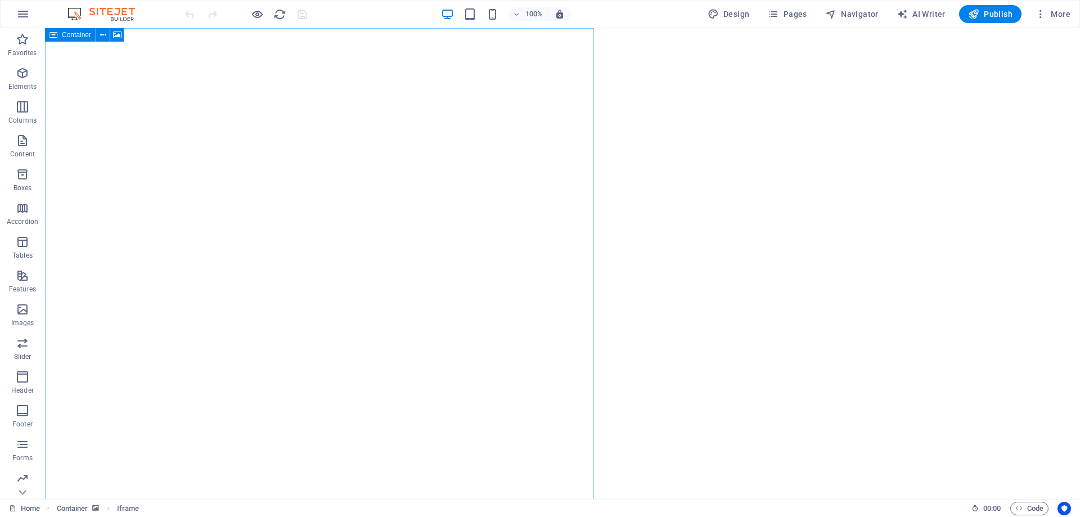
click at [59, 39] on div "Container" at bounding box center [70, 35] width 51 height 14
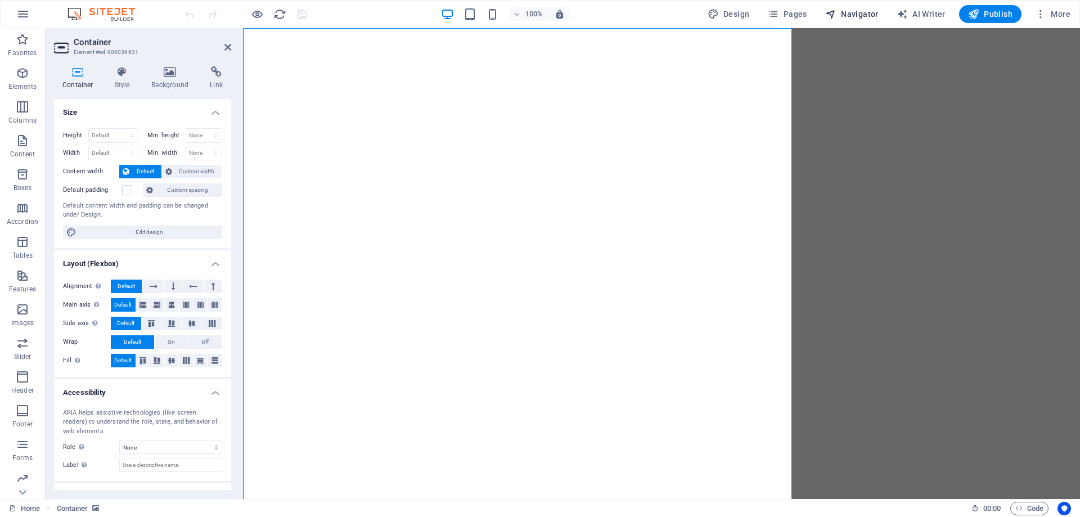
click at [855, 13] on span "Navigator" at bounding box center [851, 13] width 53 height 11
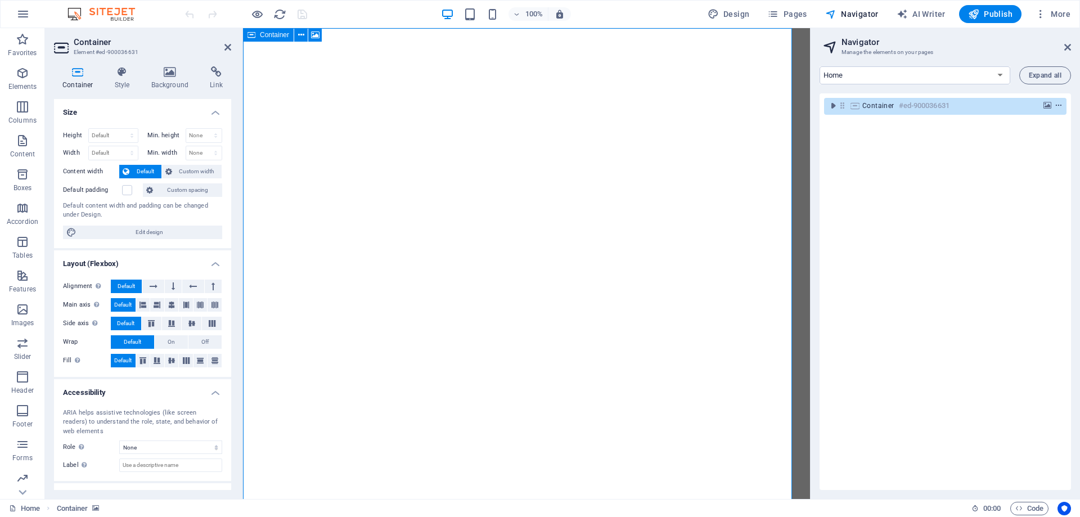
click at [1055, 105] on icon "context-menu" at bounding box center [1059, 106] width 8 height 8
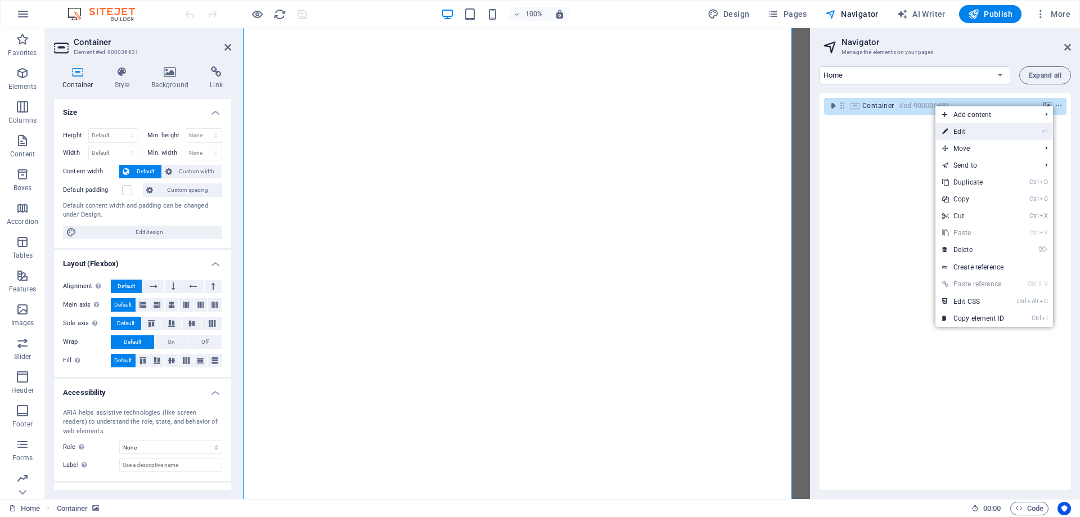
click at [1001, 129] on link "⏎ Edit" at bounding box center [973, 131] width 75 height 17
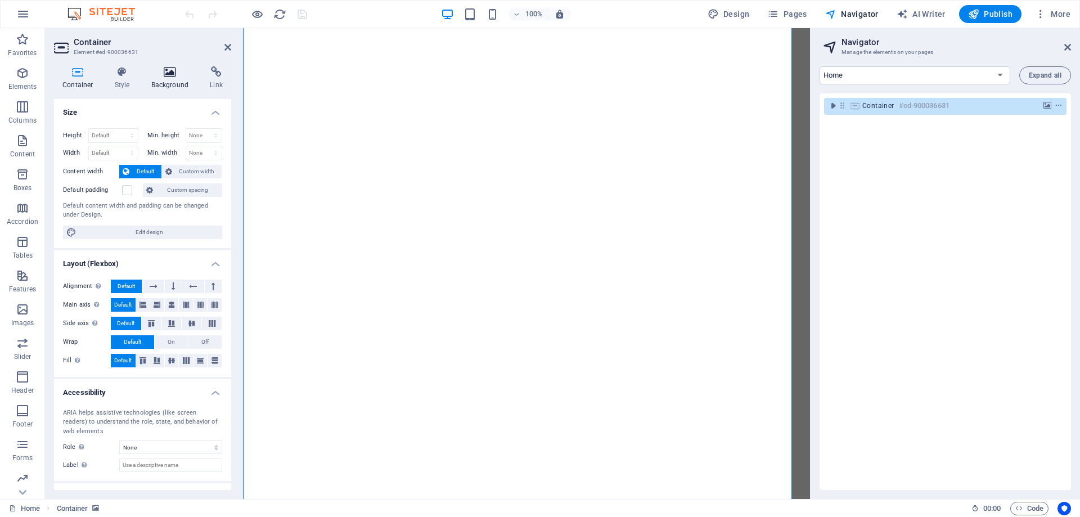
click at [175, 74] on icon at bounding box center [170, 71] width 55 height 11
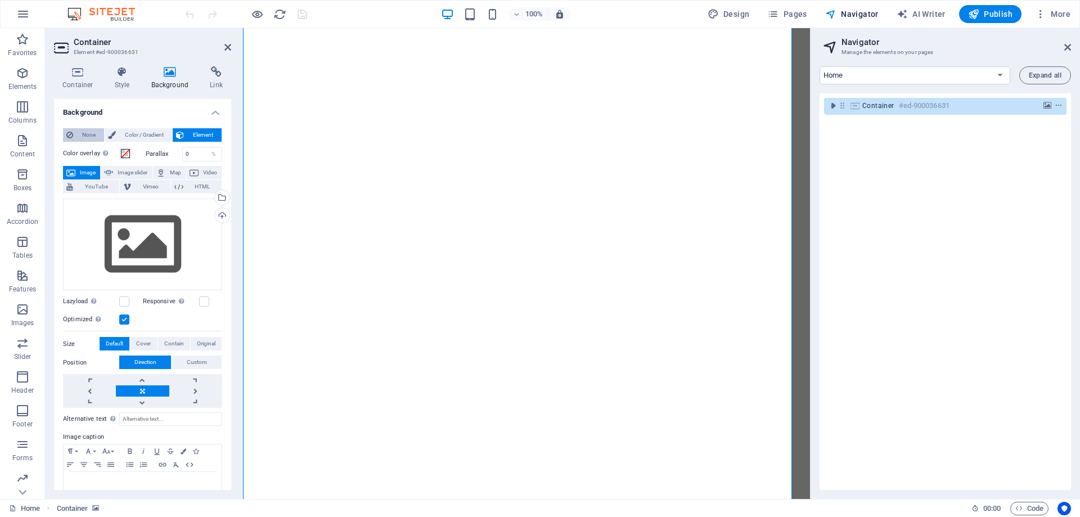
click at [96, 136] on span "None" at bounding box center [89, 135] width 24 height 14
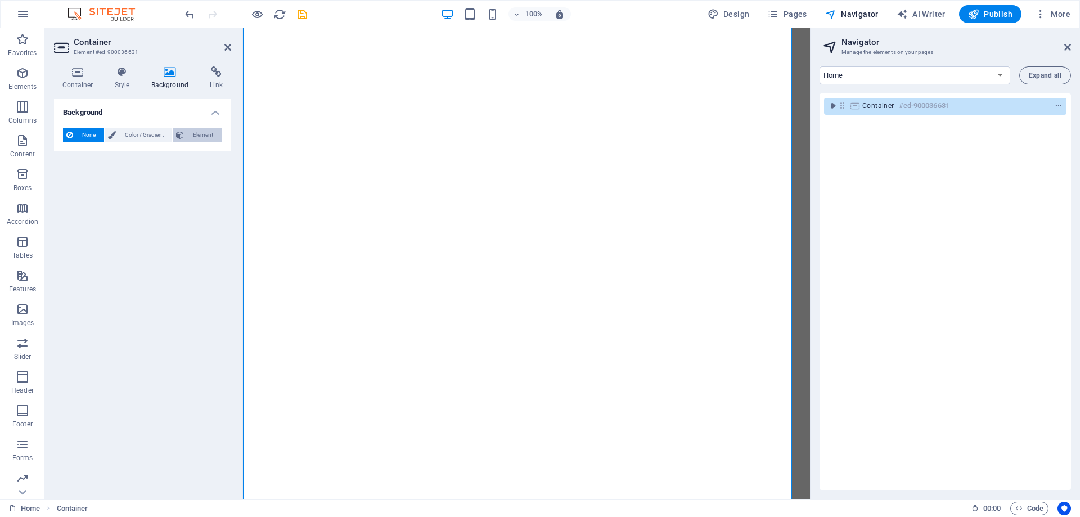
click at [204, 137] on span "Element" at bounding box center [202, 135] width 31 height 14
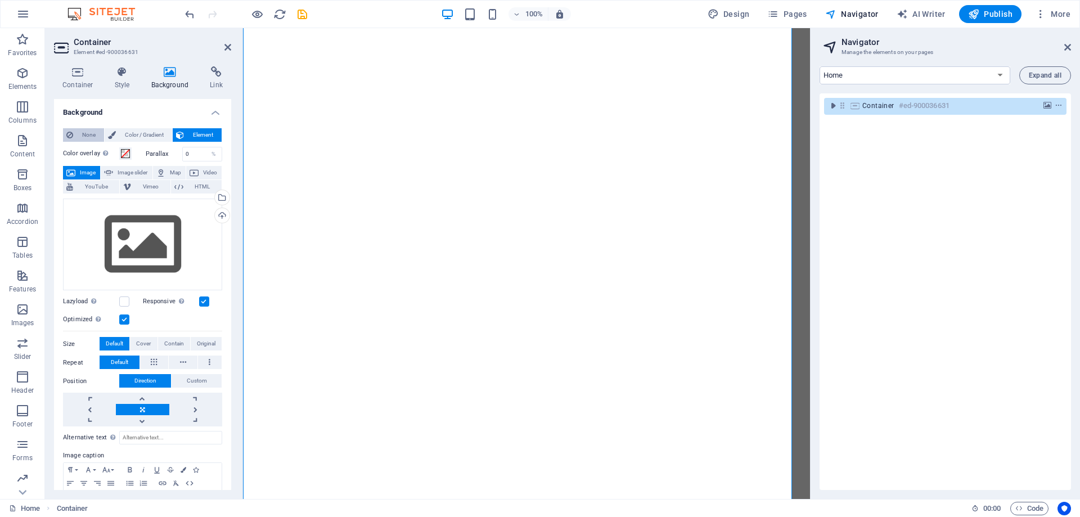
click at [81, 137] on span "None" at bounding box center [89, 135] width 24 height 14
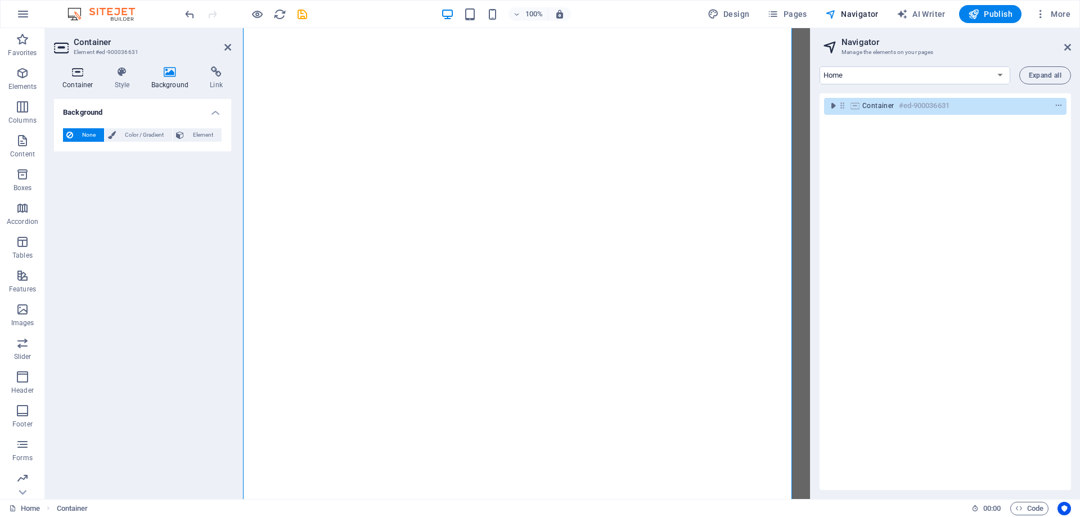
click at [76, 77] on icon at bounding box center [78, 71] width 48 height 11
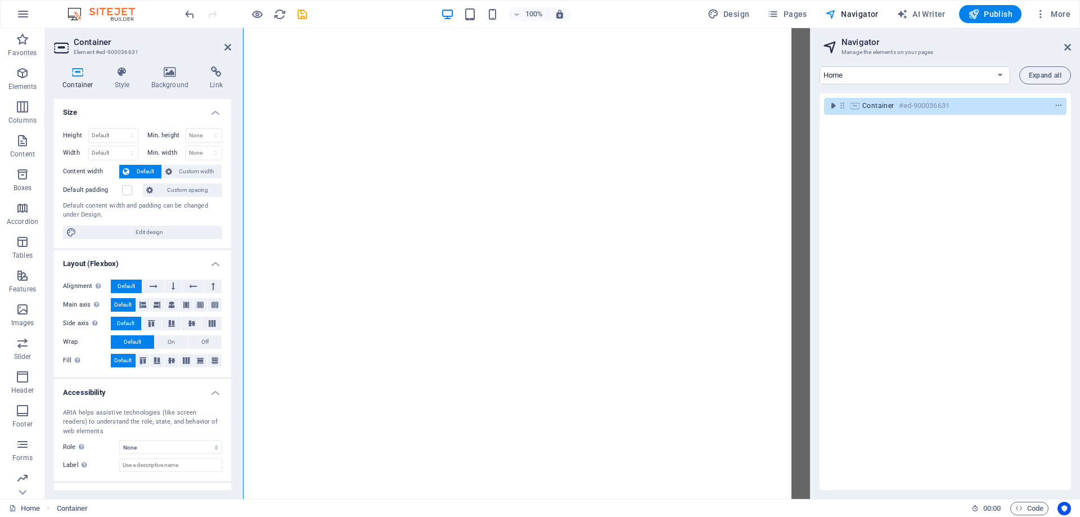
click at [918, 178] on div "Container #ed-900036631" at bounding box center [946, 291] width 252 height 397
click at [1067, 49] on icon at bounding box center [1068, 47] width 7 height 9
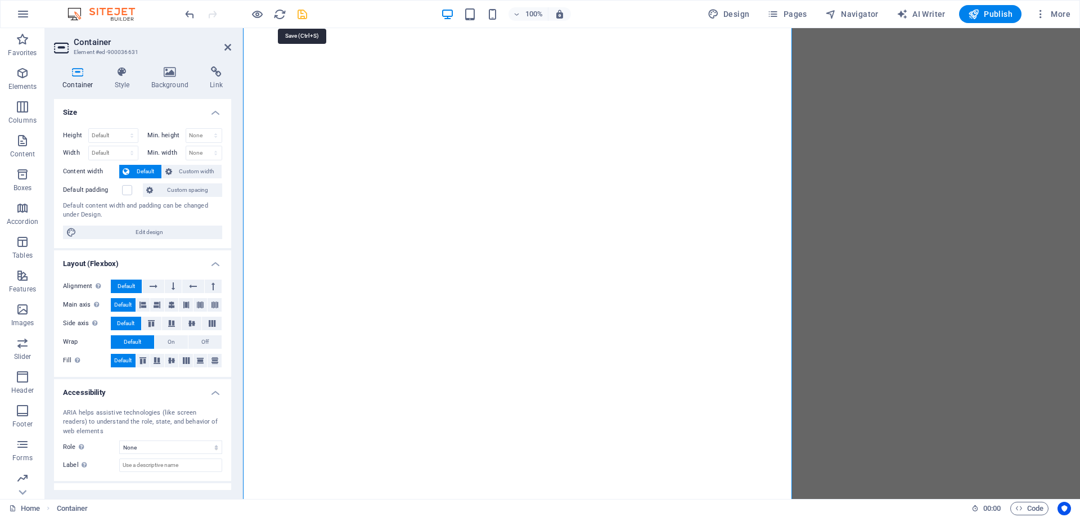
click at [306, 18] on icon "save" at bounding box center [302, 14] width 13 height 13
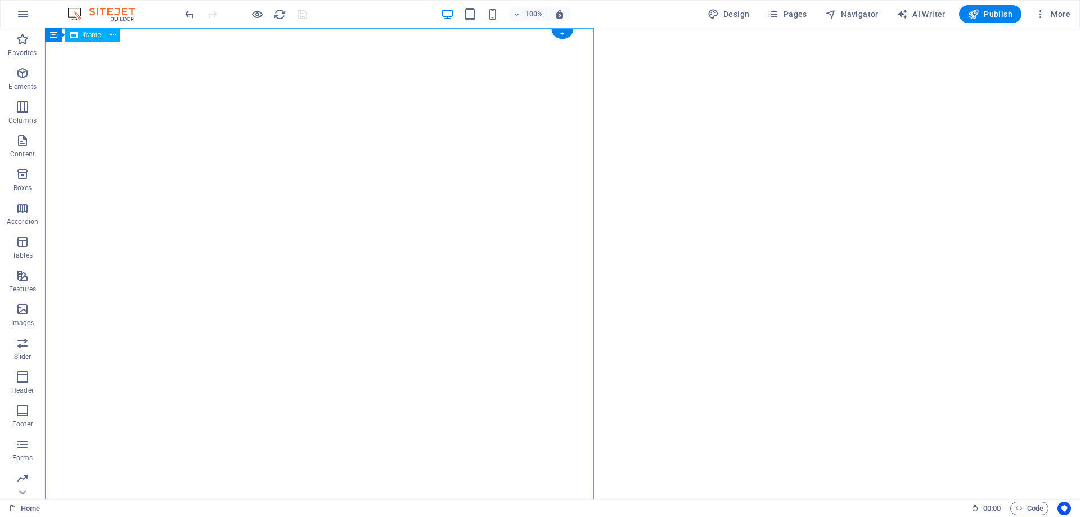
scroll to position [0, 0]
click at [313, 14] on div "100% Design Pages Navigator AI Writer Publish More" at bounding box center [629, 14] width 892 height 18
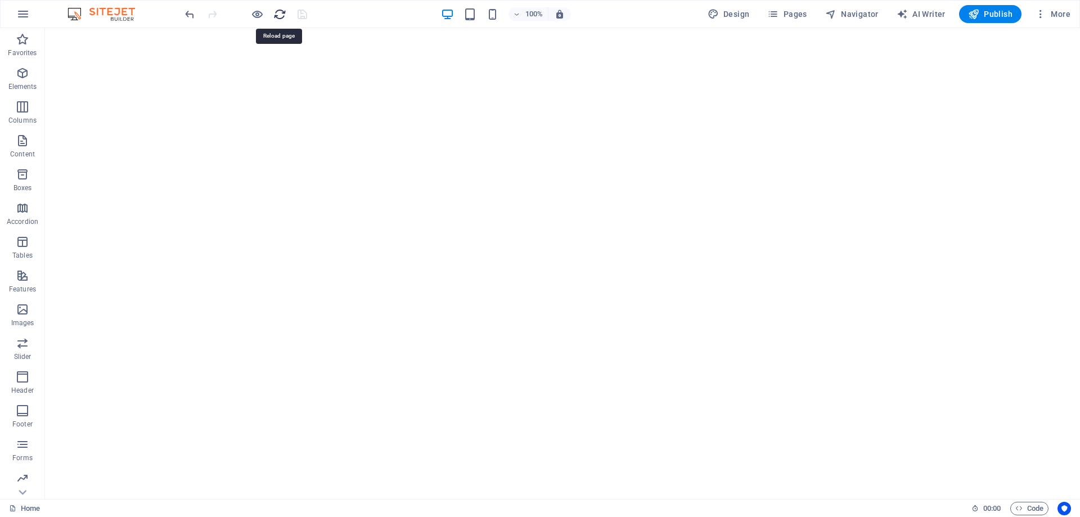
click at [273, 18] on icon "reload" at bounding box center [279, 14] width 13 height 13
click at [988, 15] on span "Publish" at bounding box center [990, 13] width 44 height 11
